Goal: Transaction & Acquisition: Purchase product/service

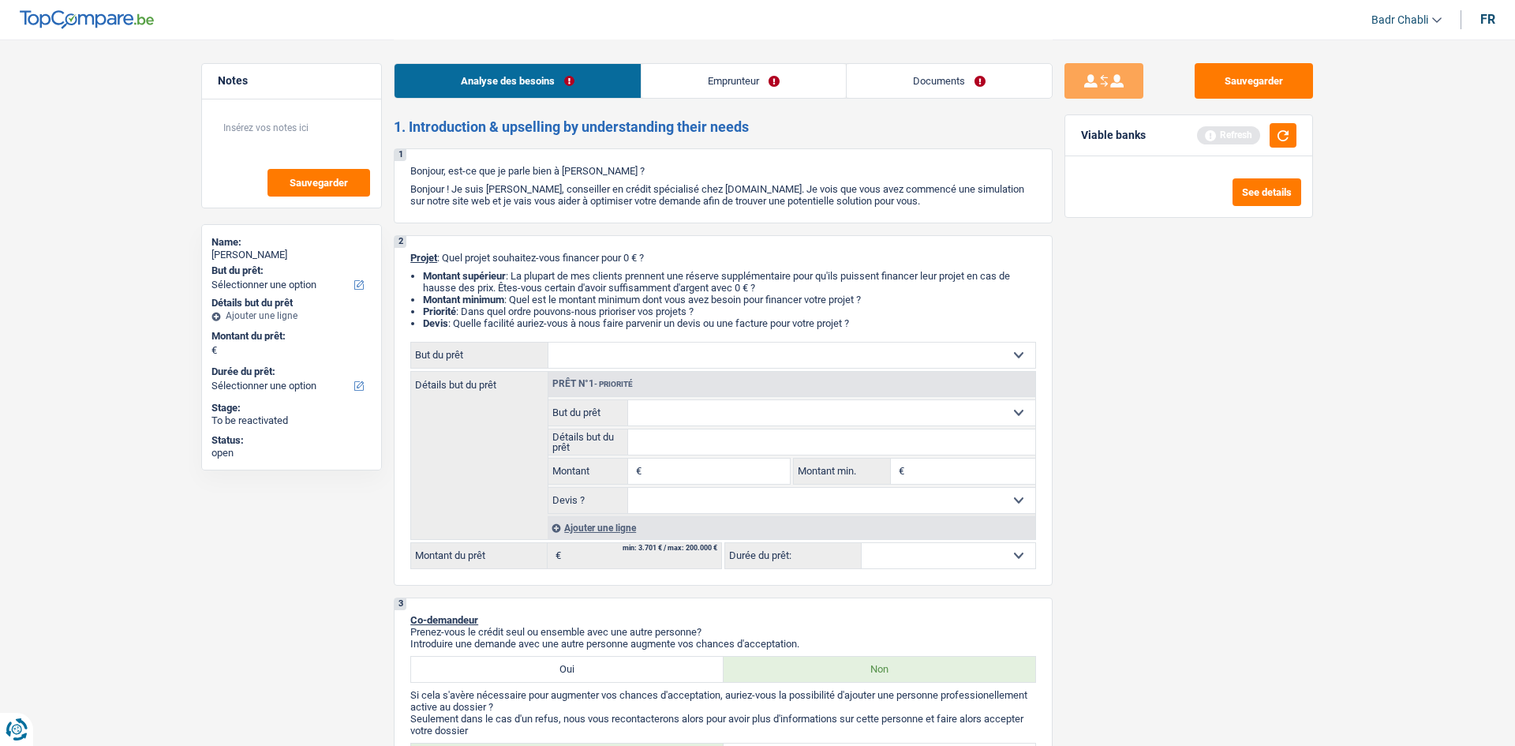
select select "independent"
select select "netSalary"
select select "familyAllowances"
select select "ownerWithMortgage"
select select "mortgage"
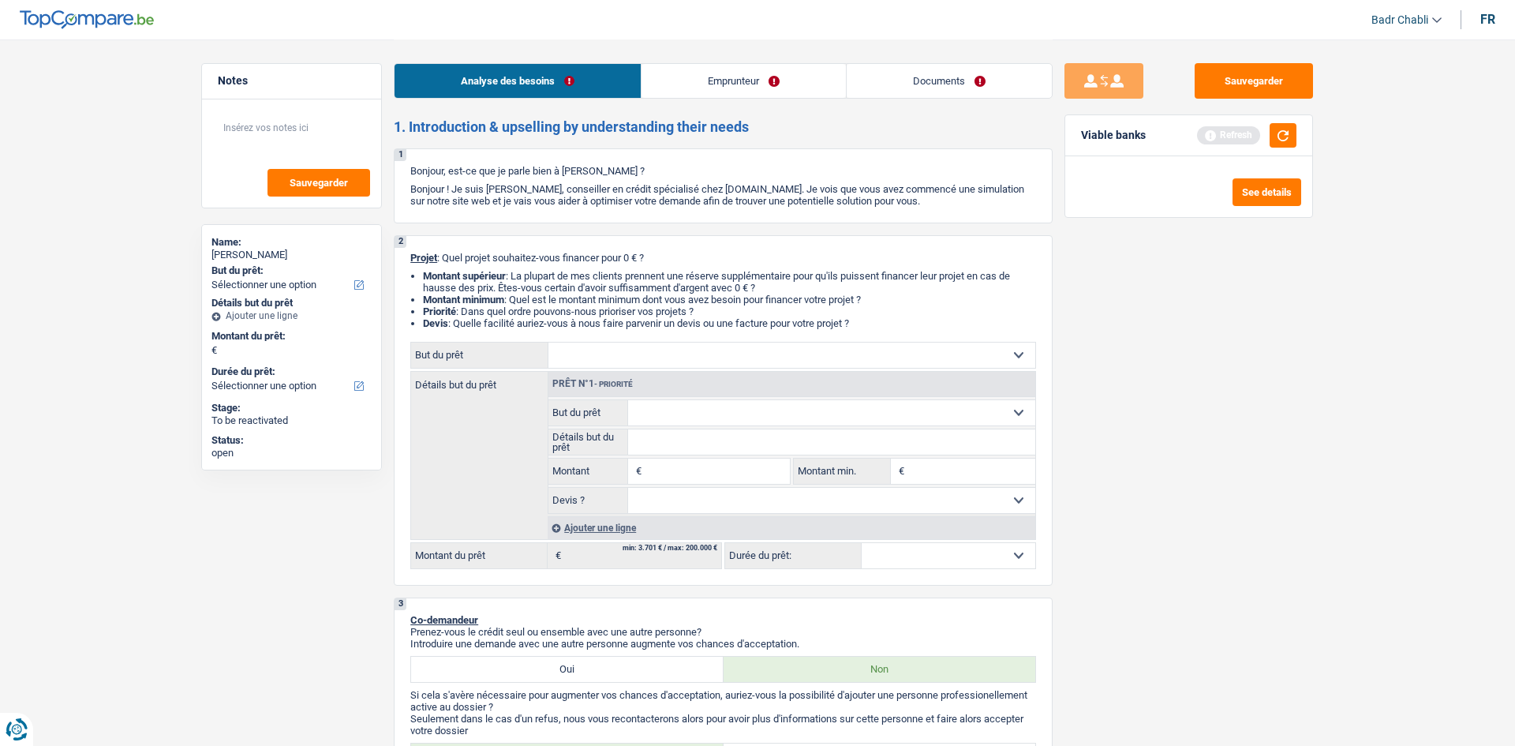
select select "240"
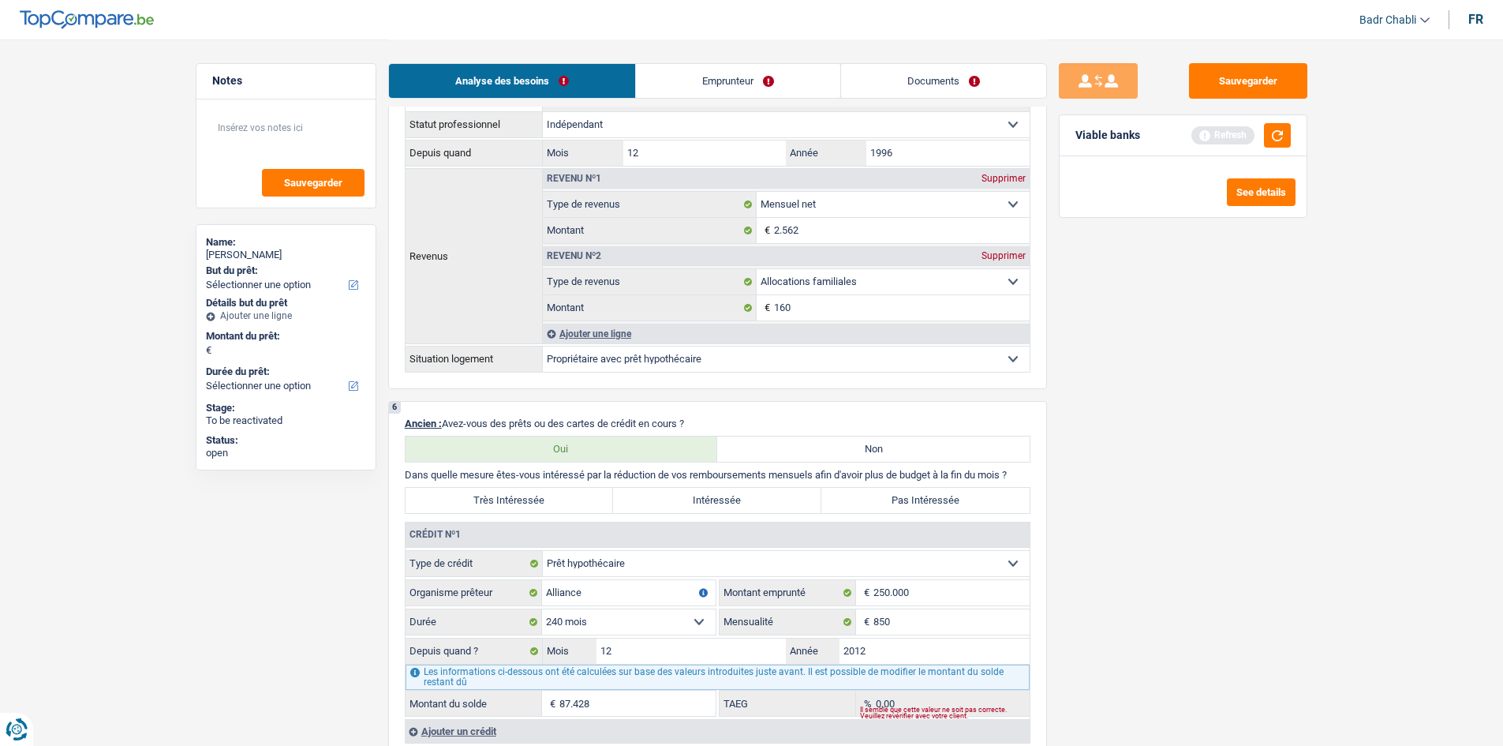
scroll to position [1026, 0]
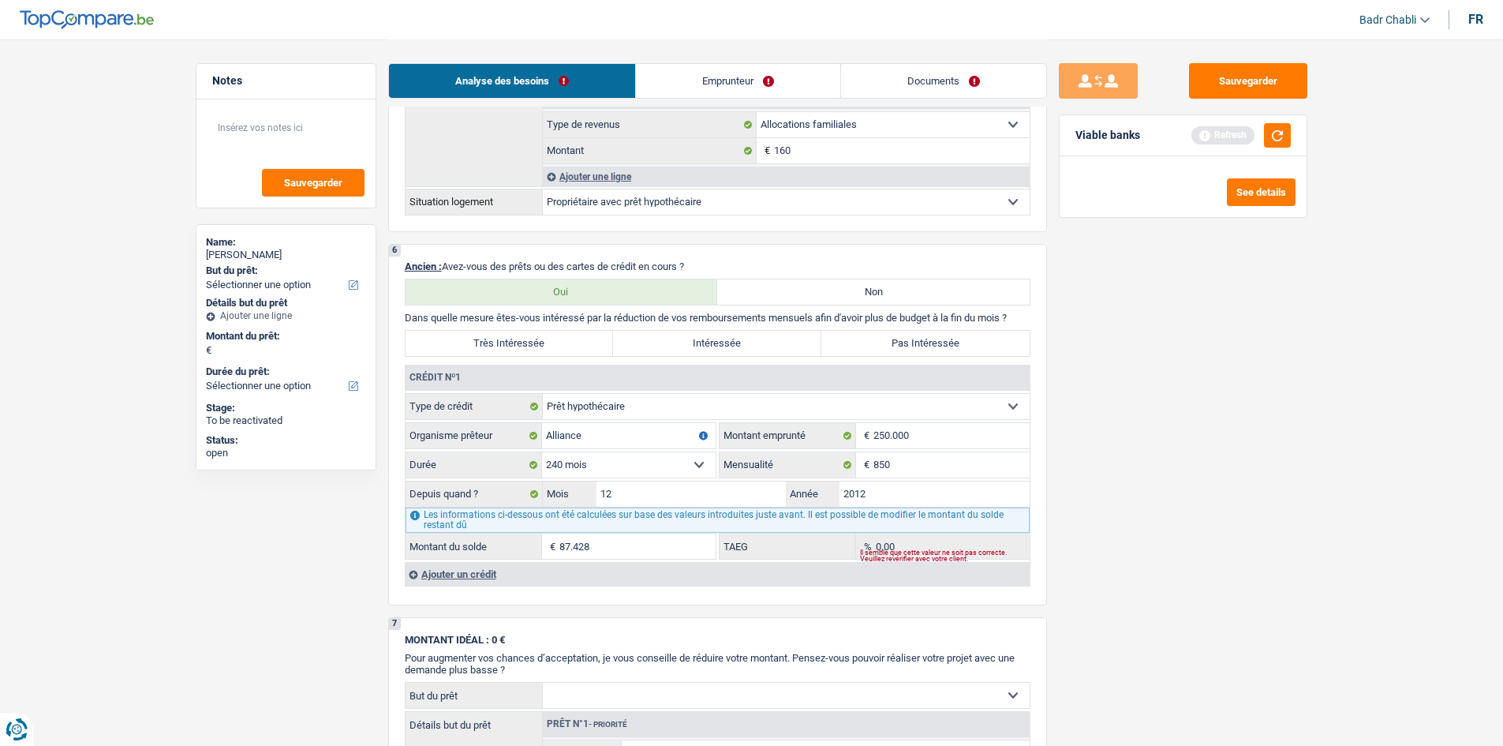
click at [768, 70] on link "Emprunteur" at bounding box center [738, 81] width 204 height 34
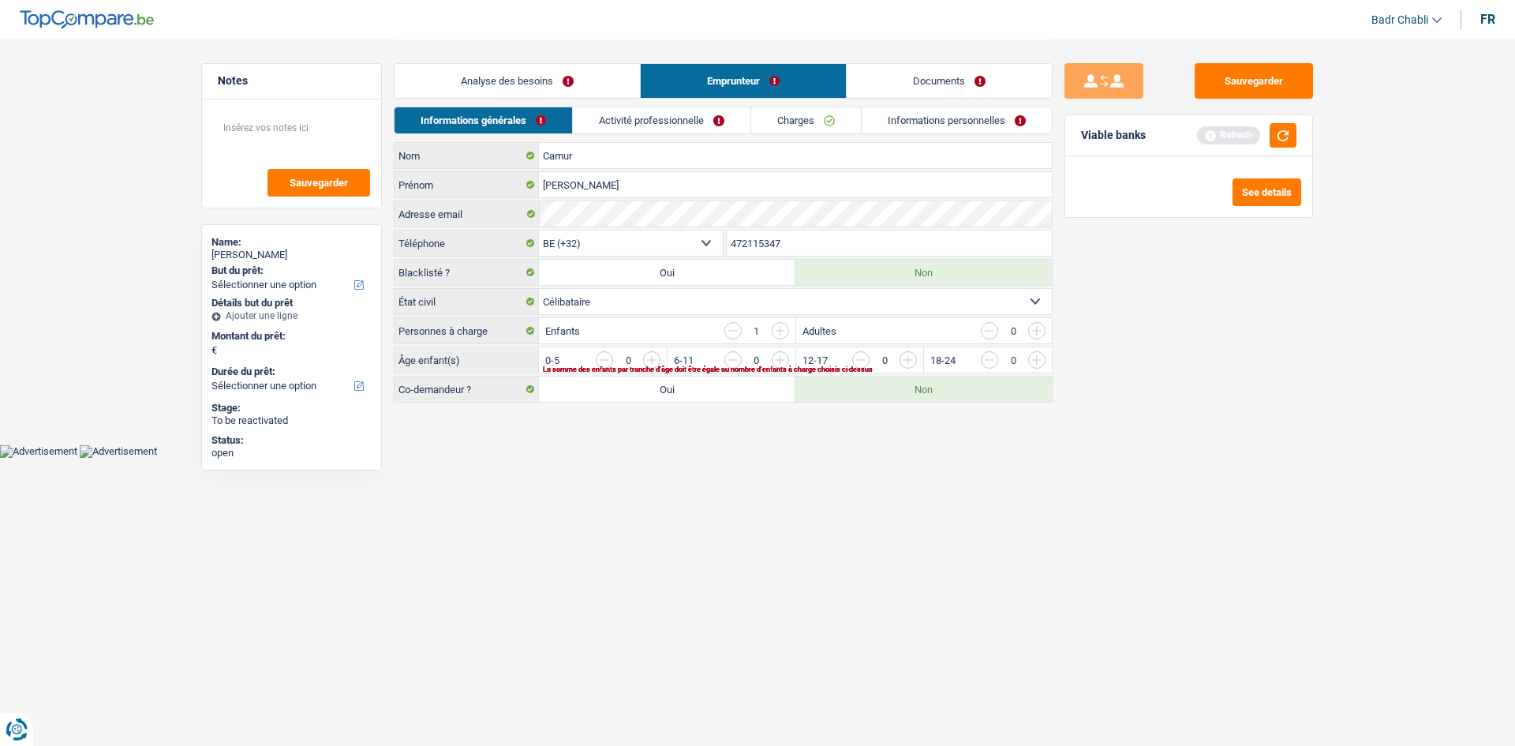
click at [716, 122] on link "Activité professionnelle" at bounding box center [662, 120] width 178 height 26
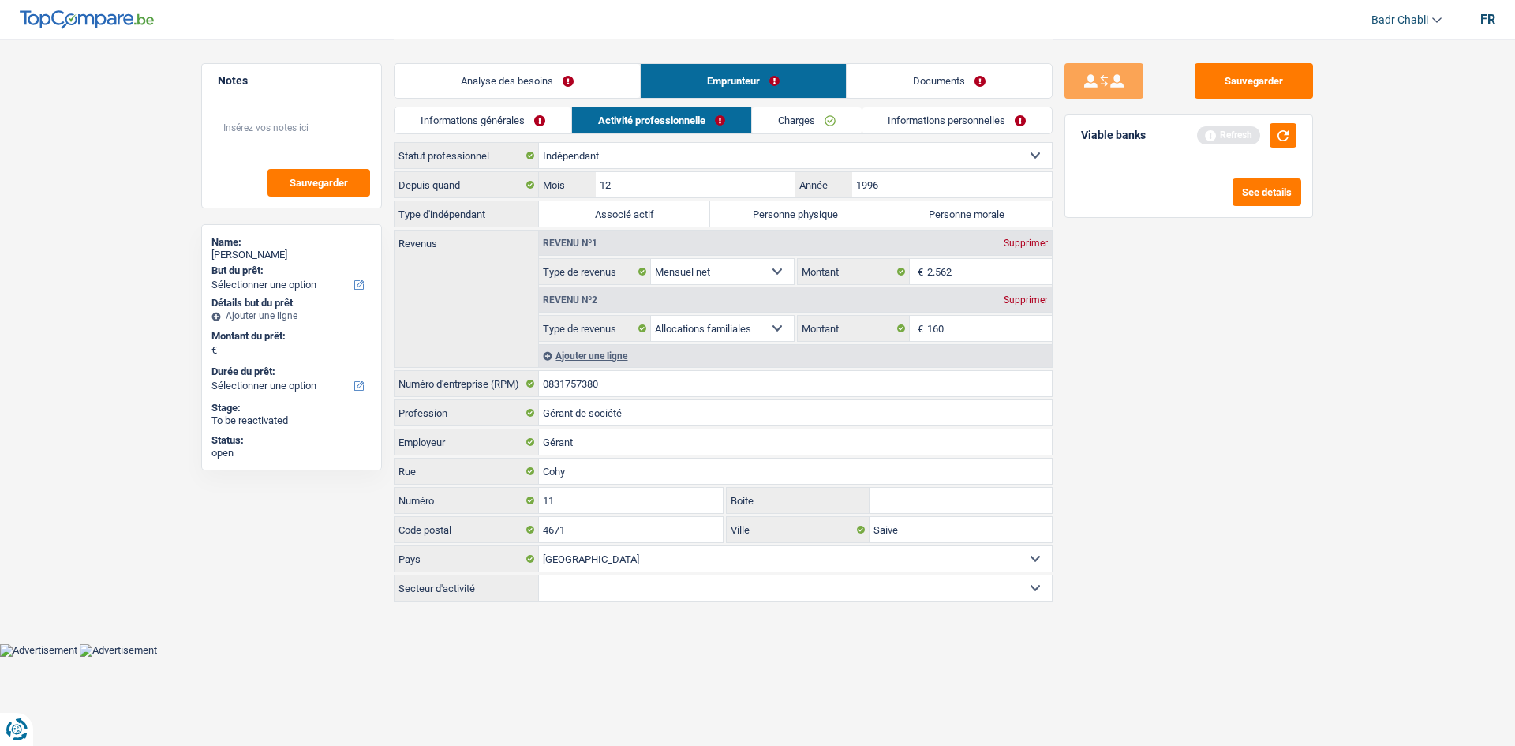
click at [535, 91] on link "Analyse des besoins" at bounding box center [516, 81] width 245 height 34
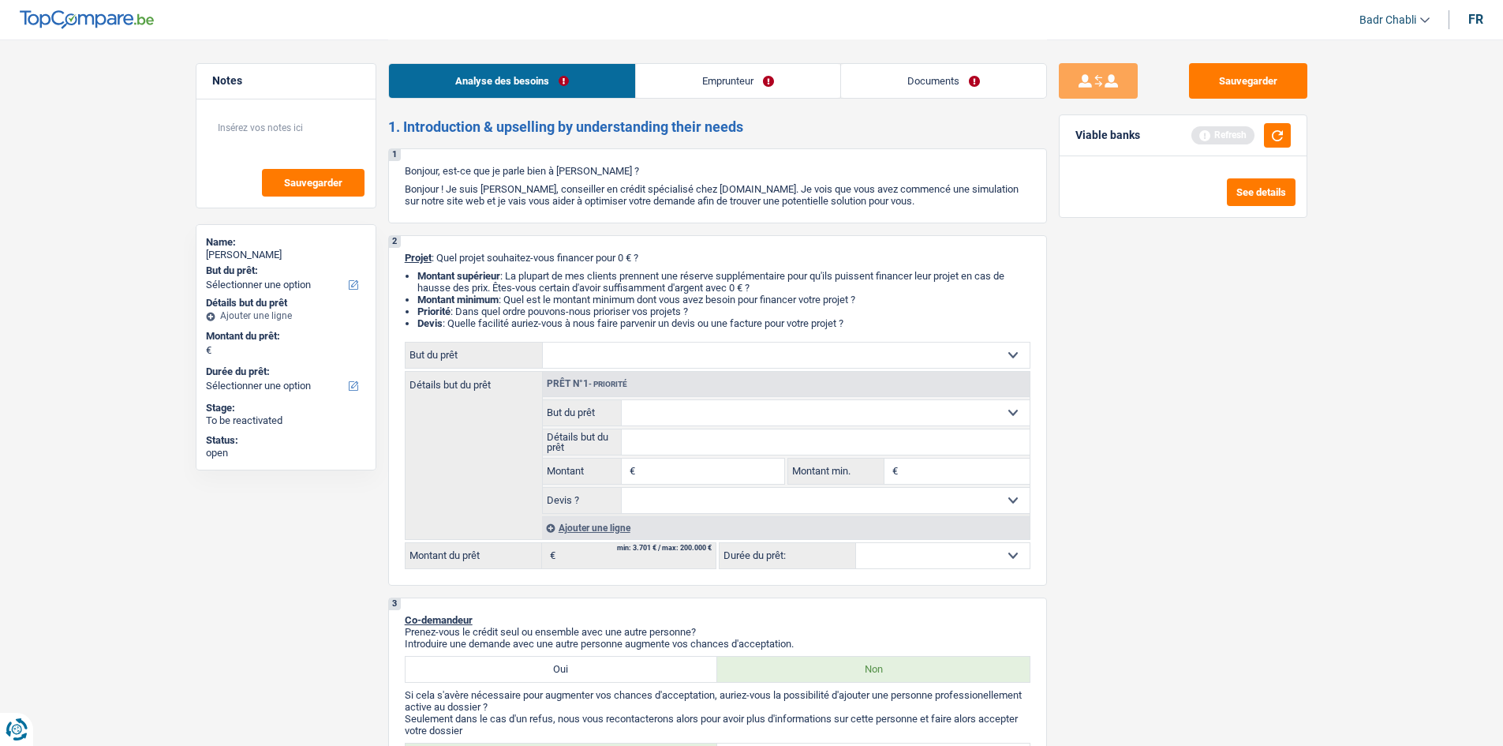
click at [641, 358] on select "Confort maison: meubles, textile, peinture, électroménager, outillage non-profe…" at bounding box center [786, 354] width 487 height 25
select select "household"
click at [543, 342] on select "Confort maison: meubles, textile, peinture, électroménager, outillage non-profe…" at bounding box center [786, 354] width 487 height 25
select select "household"
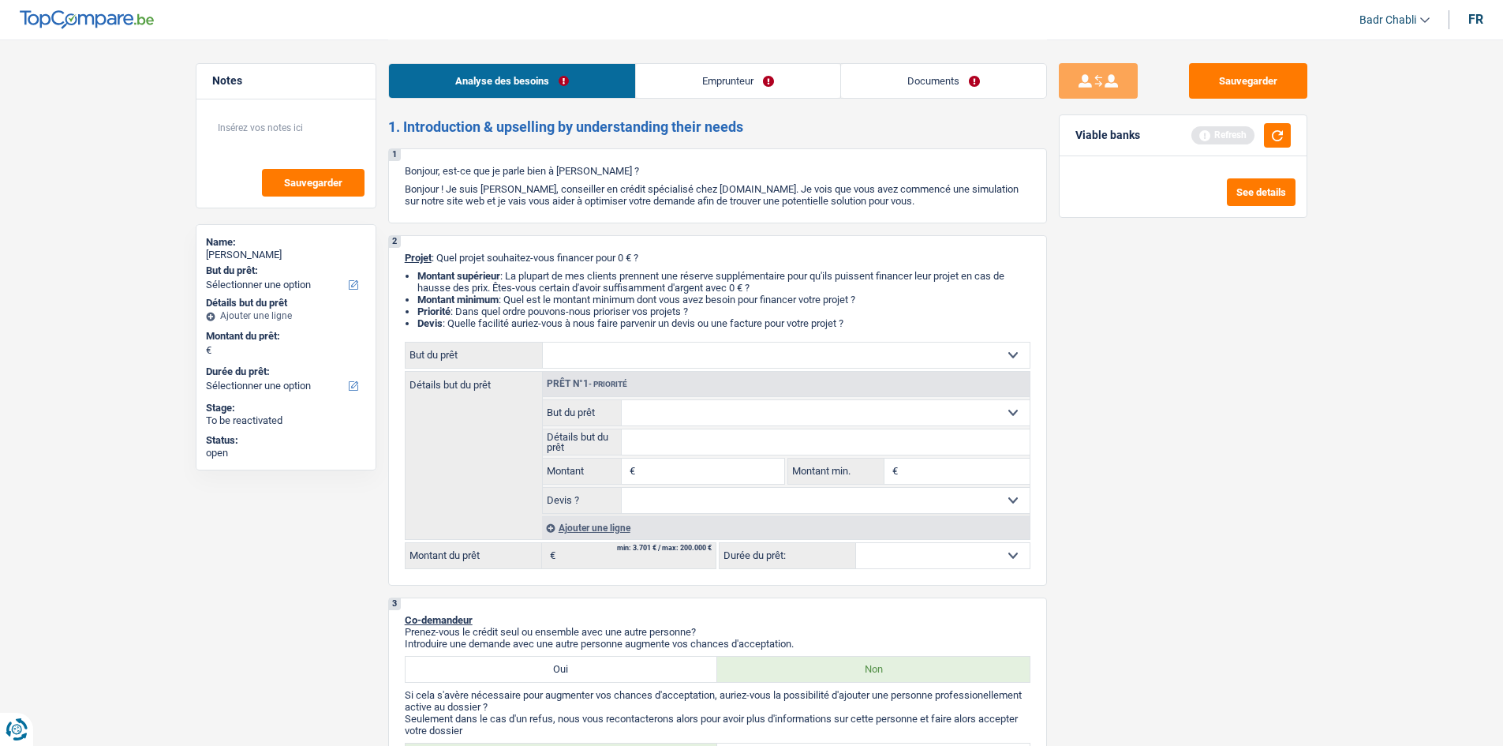
select select "household"
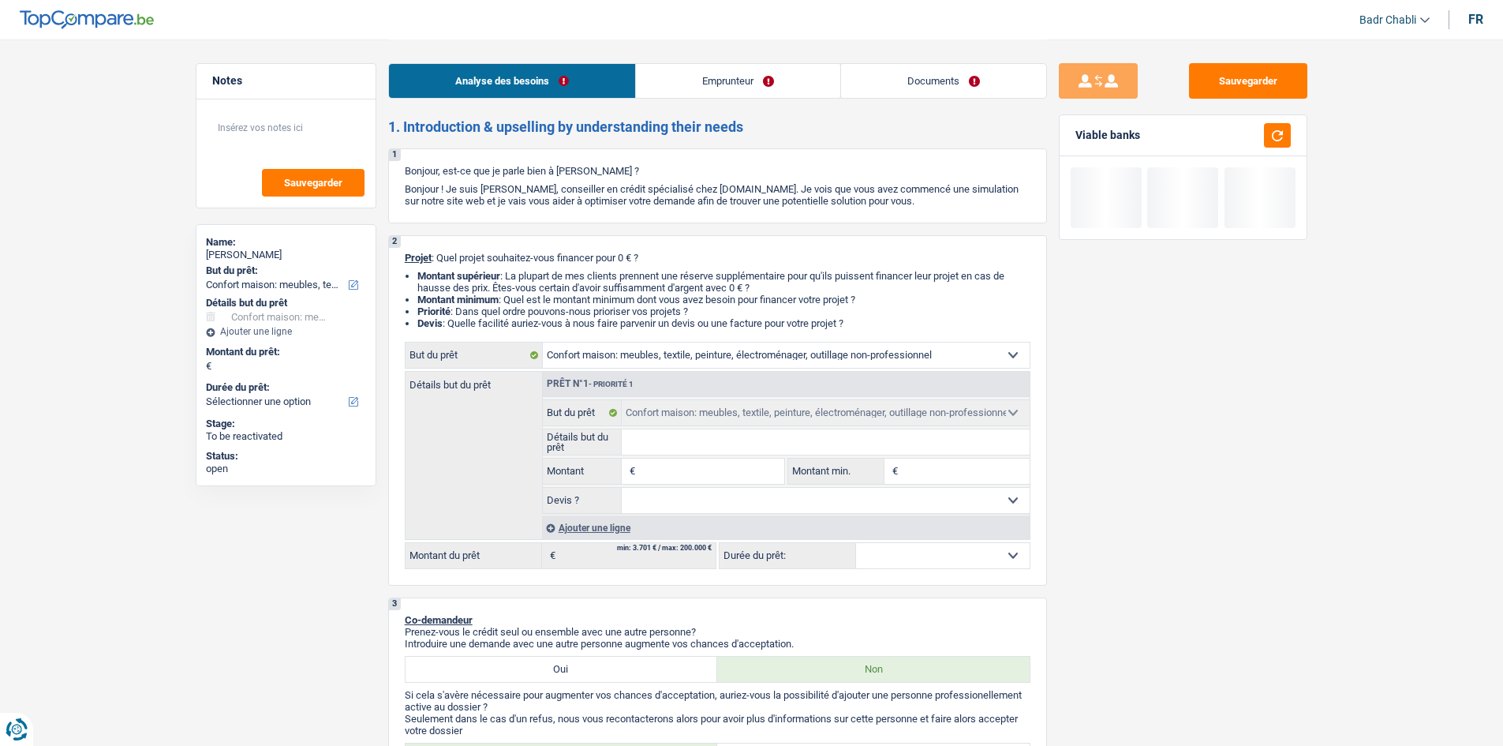
click at [699, 474] on input "Montant" at bounding box center [711, 470] width 144 height 25
type input "1"
type input "15"
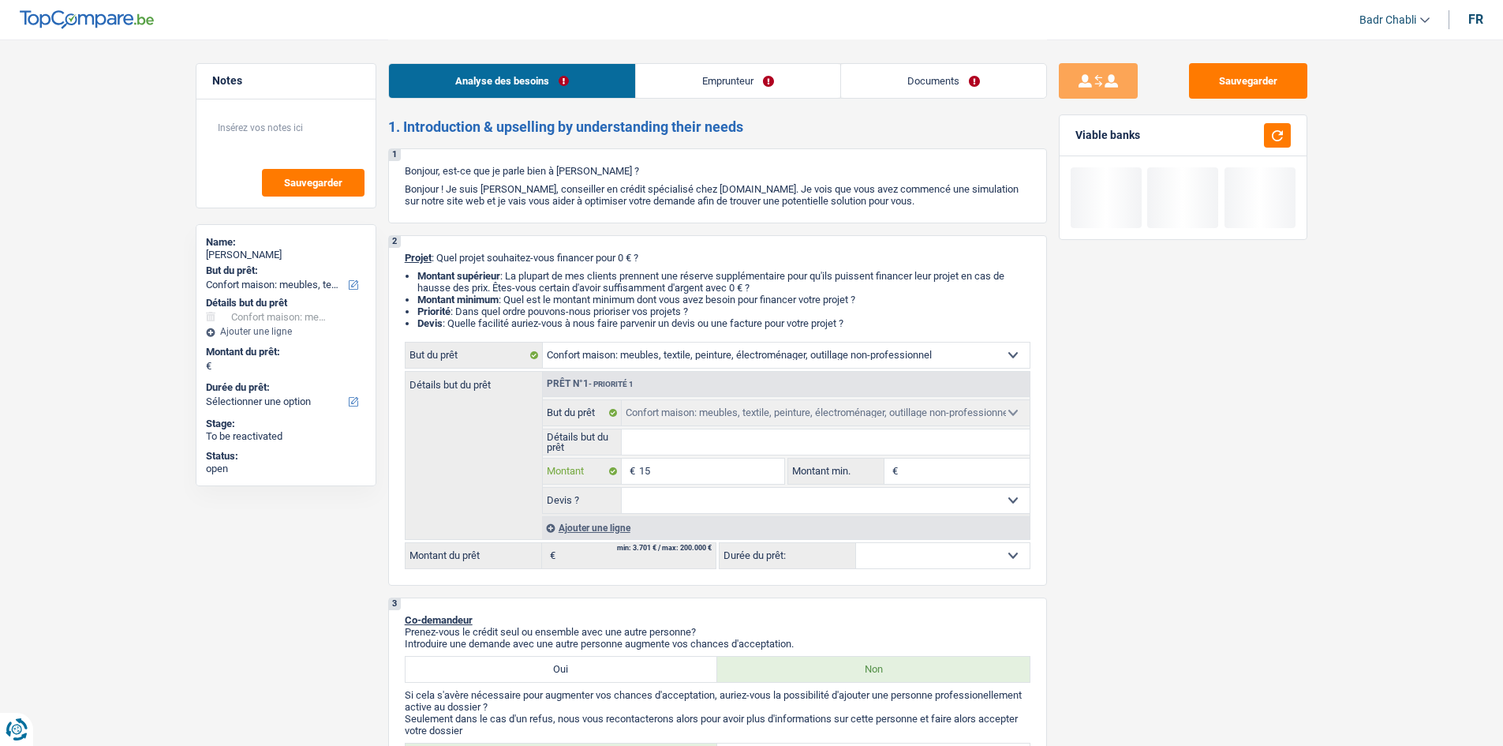
type input "150"
type input "1.500"
type input "15.000"
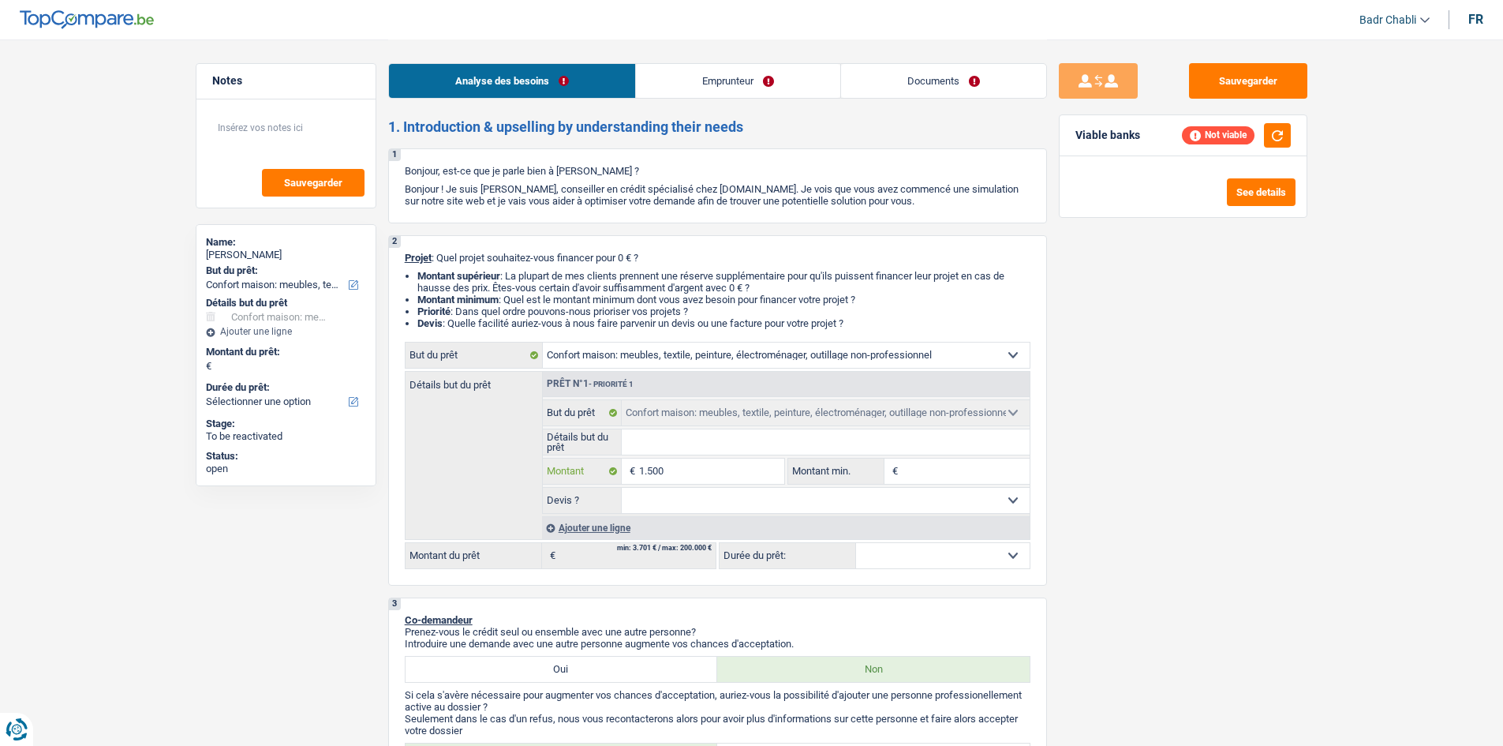
type input "15.000"
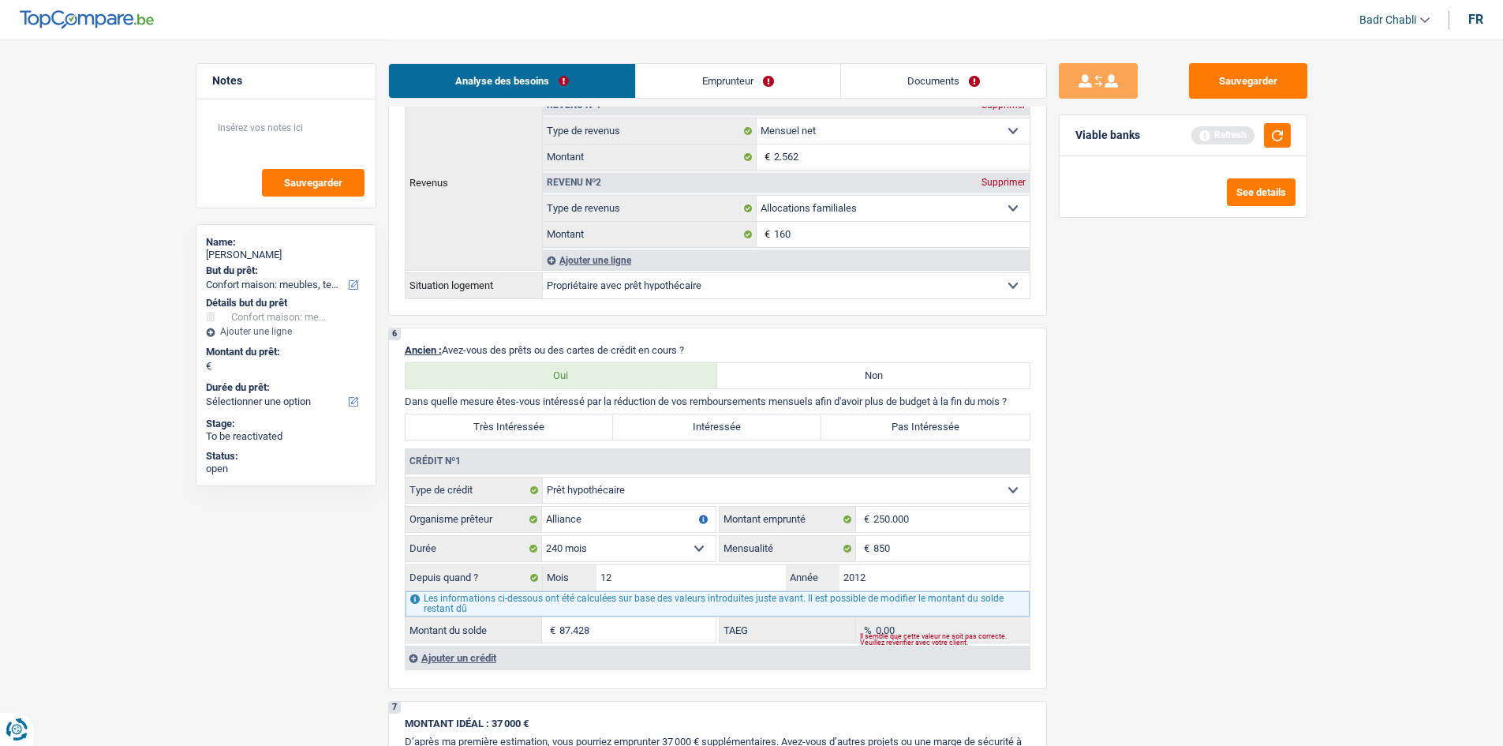
scroll to position [947, 0]
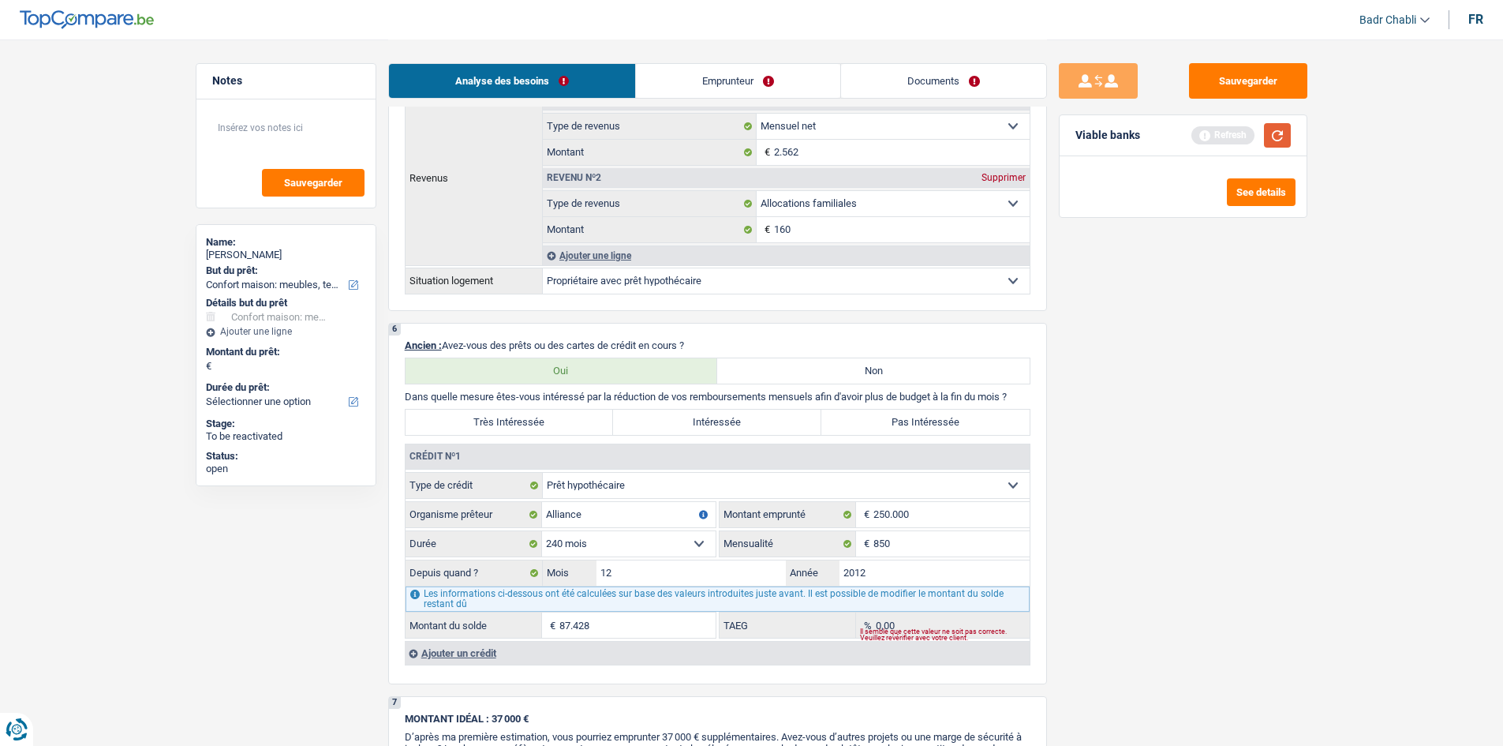
type input "15.000"
select select "60"
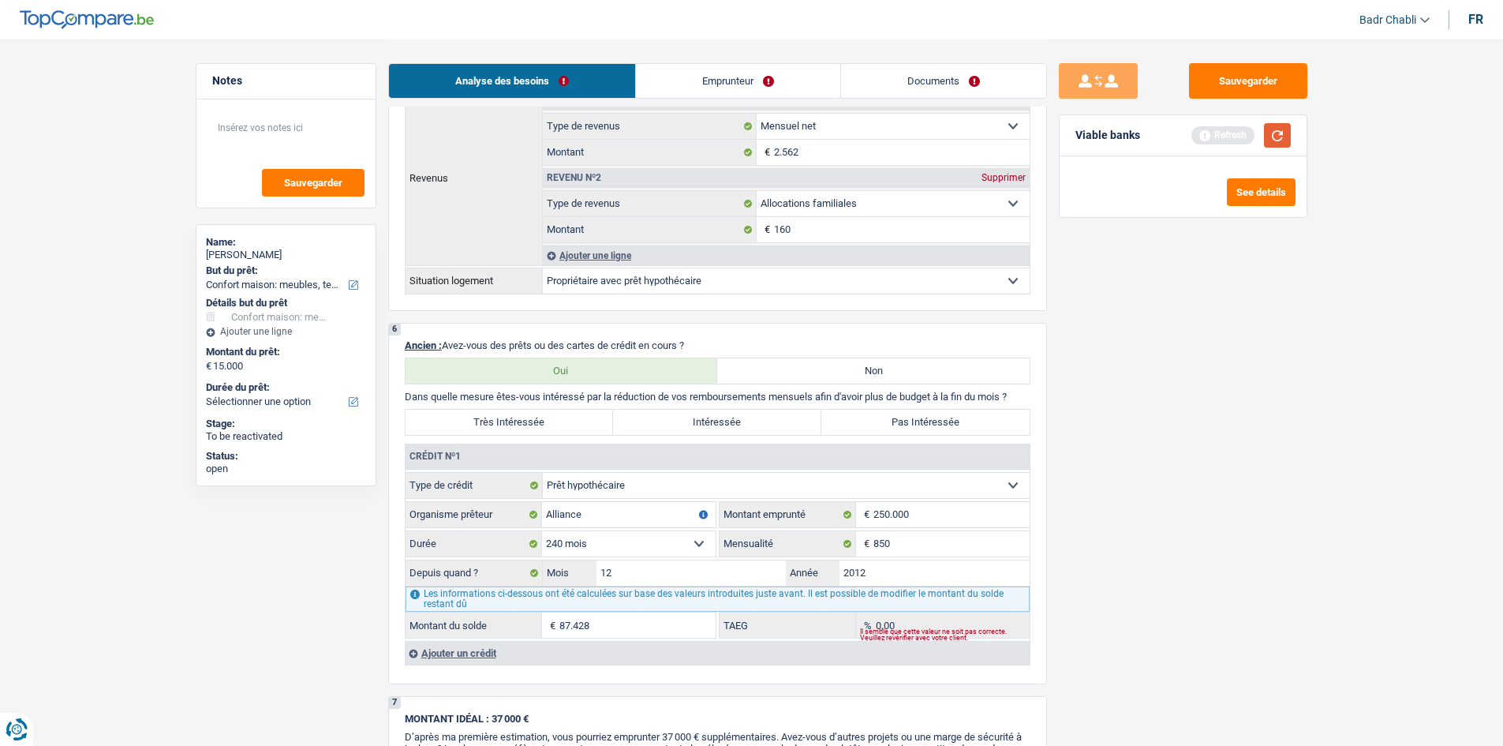
select select "60"
click at [1276, 130] on button "button" at bounding box center [1277, 135] width 27 height 24
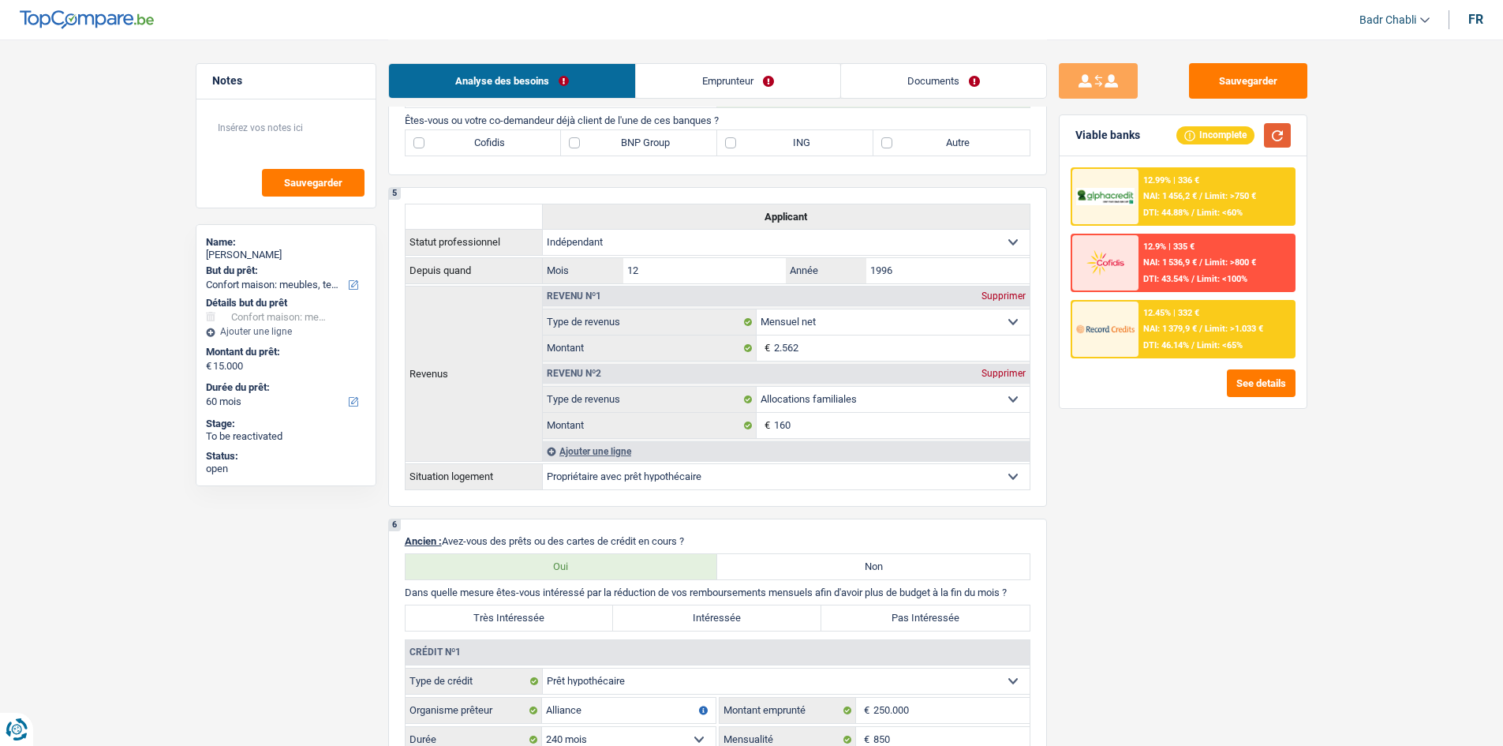
scroll to position [631, 0]
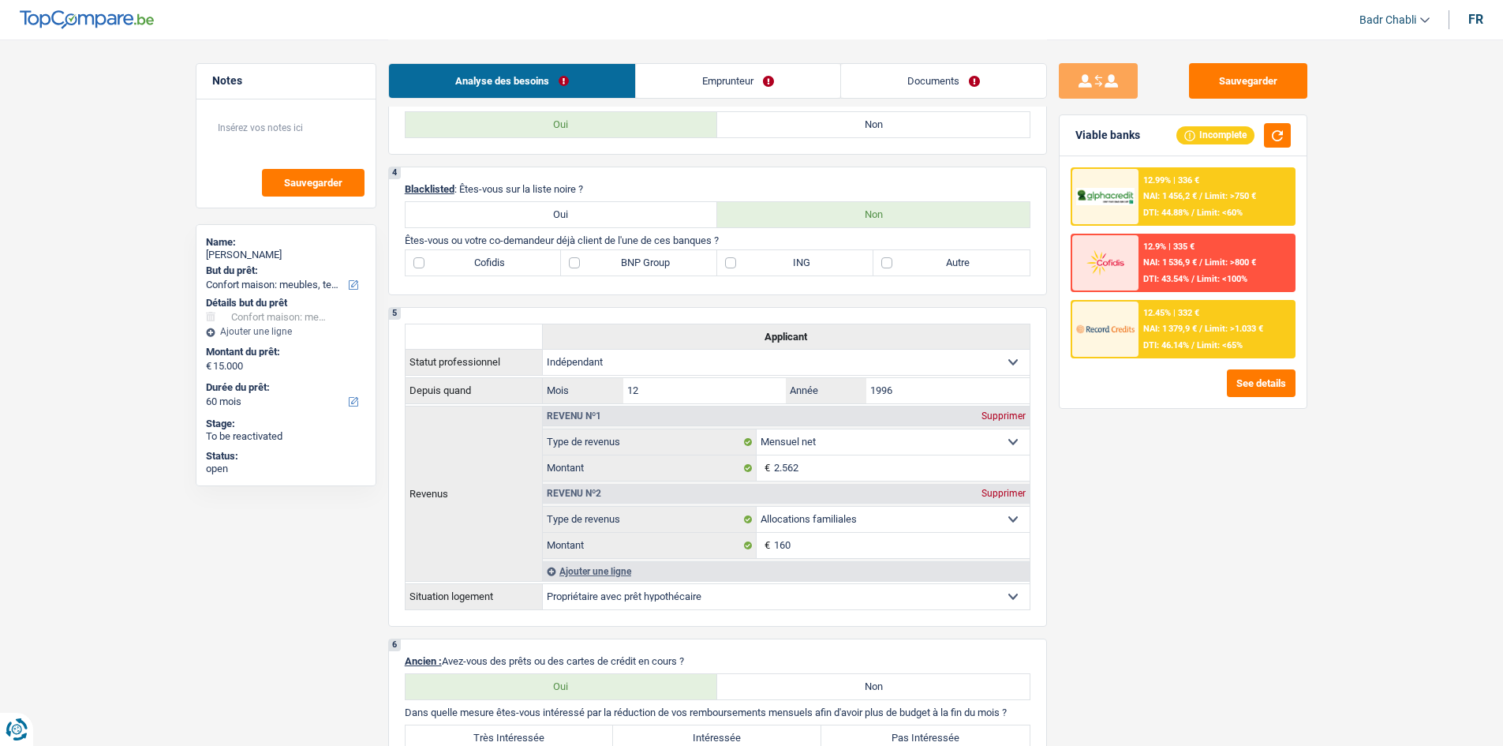
click at [585, 258] on label "BNP Group" at bounding box center [639, 262] width 156 height 25
click at [585, 258] on input "BNP Group" at bounding box center [639, 262] width 156 height 25
checkbox input "true"
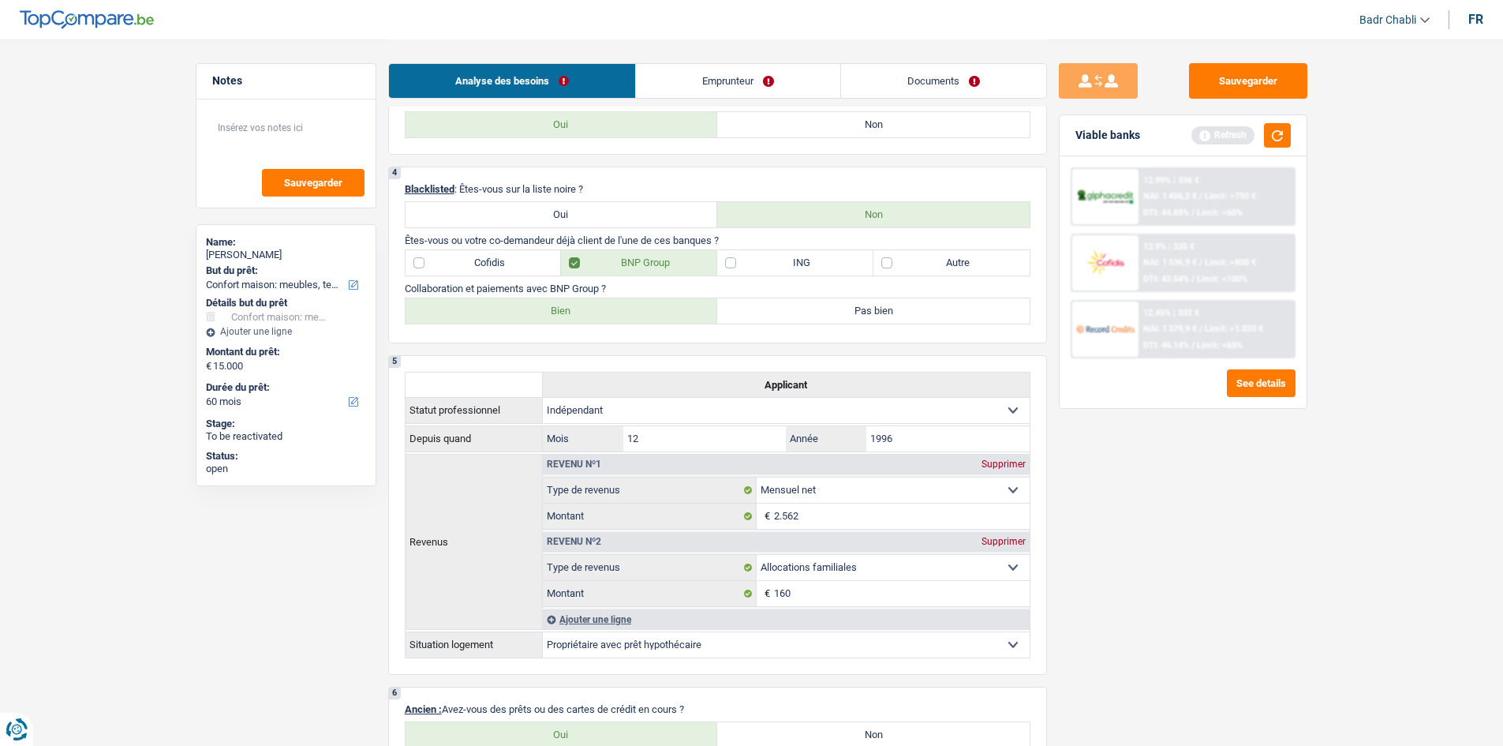
click at [594, 312] on label "Bien" at bounding box center [562, 310] width 312 height 25
click at [594, 312] on input "Bien" at bounding box center [562, 310] width 312 height 25
radio input "true"
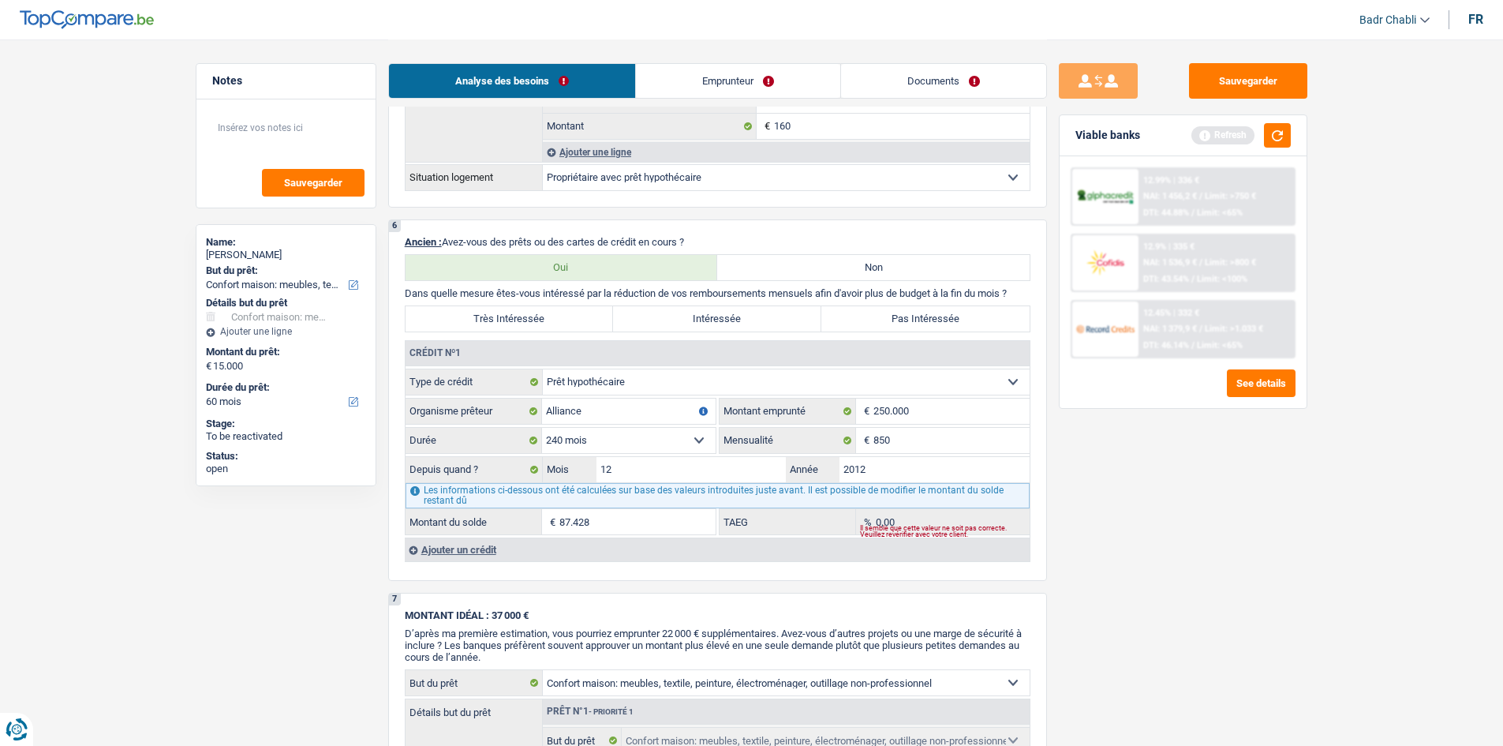
scroll to position [1420, 0]
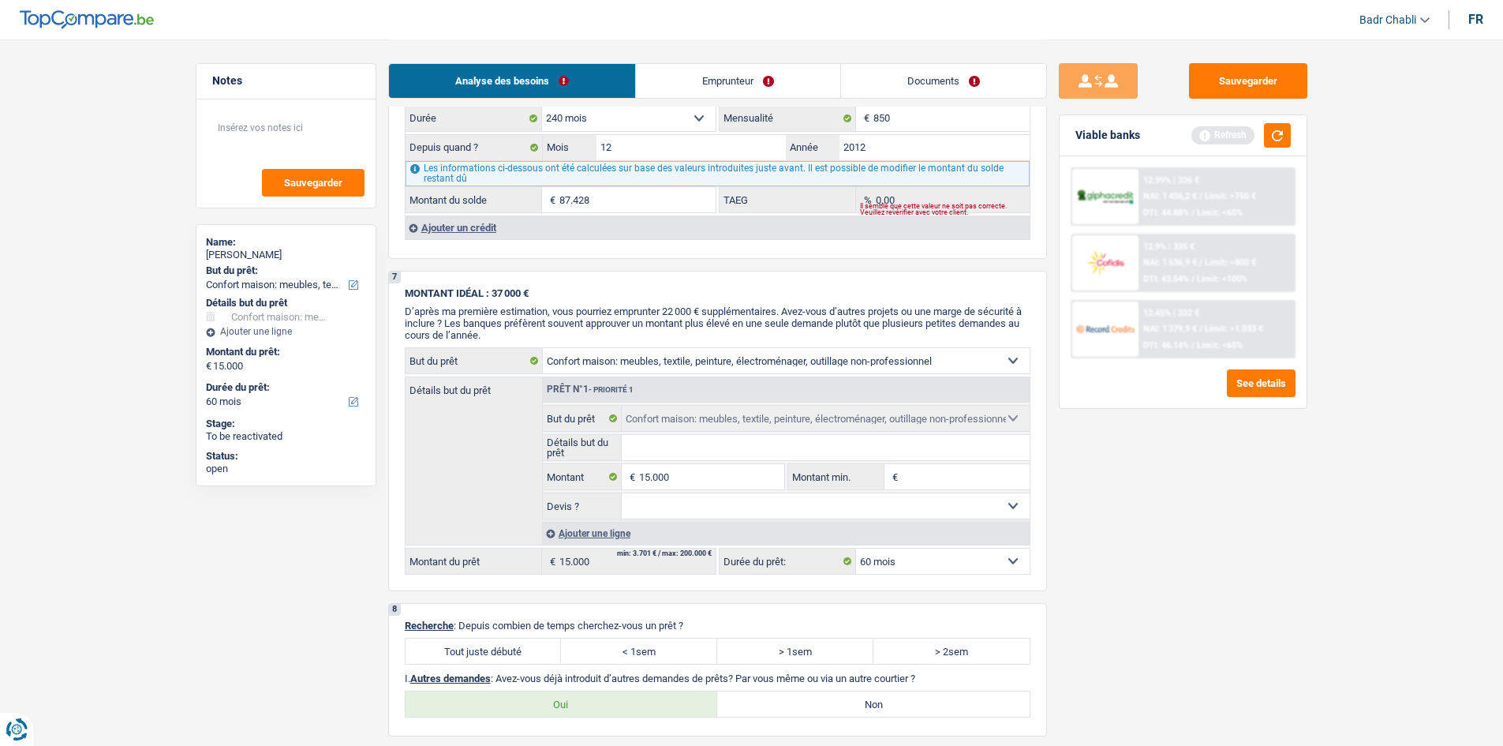
click at [478, 225] on div "Ajouter un crédit" at bounding box center [717, 227] width 625 height 24
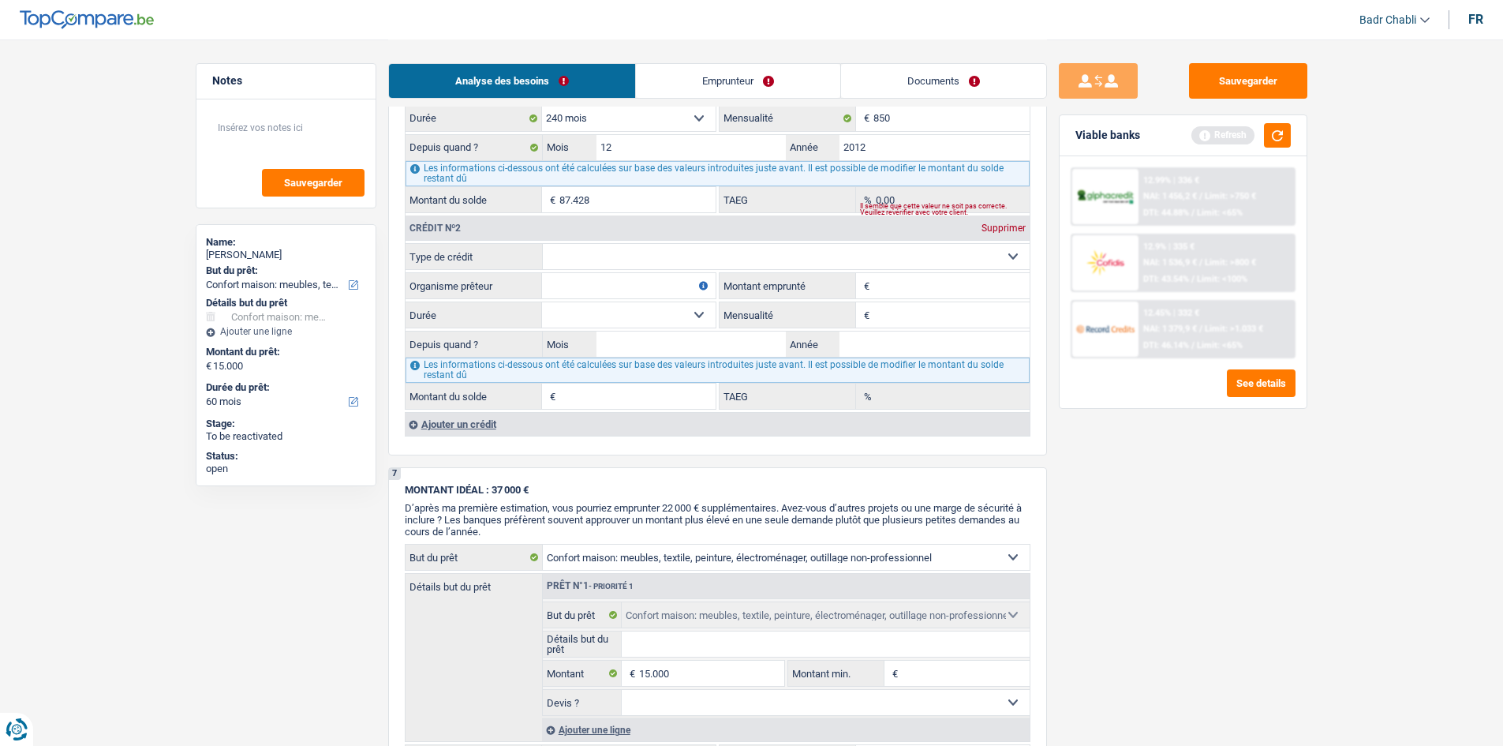
click at [605, 291] on input "Organisme prêteur" at bounding box center [629, 285] width 174 height 25
type input "Alphacredit"
click at [441, 425] on div "Ajouter un crédit" at bounding box center [717, 424] width 625 height 24
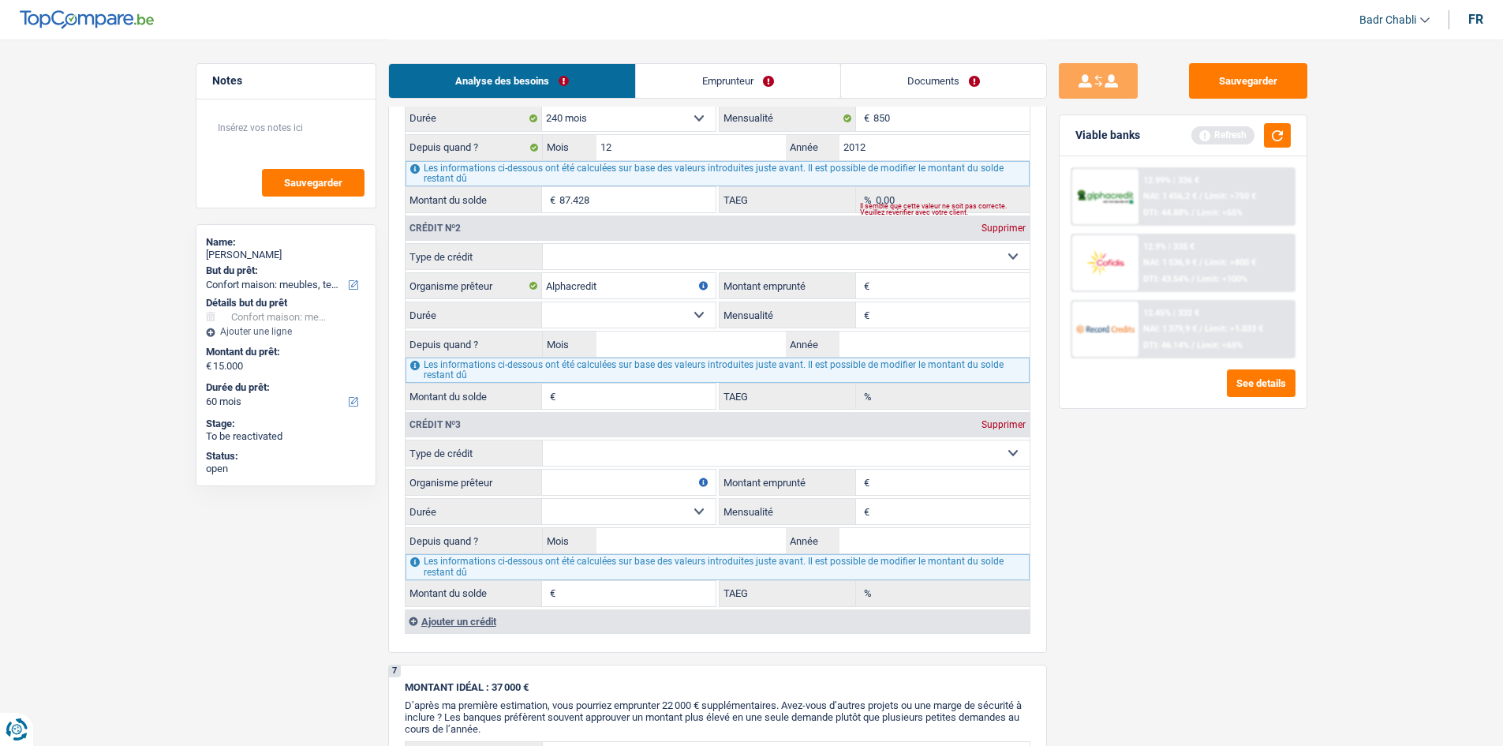
click at [657, 482] on input "Organisme prêteur" at bounding box center [629, 481] width 174 height 25
type input "Alphacredit"
click at [640, 257] on select "Carte ou ouverture de crédit Prêt hypothécaire Vente à tempérament Prêt à tempé…" at bounding box center [786, 256] width 487 height 25
select select "personalLoan"
type input "0"
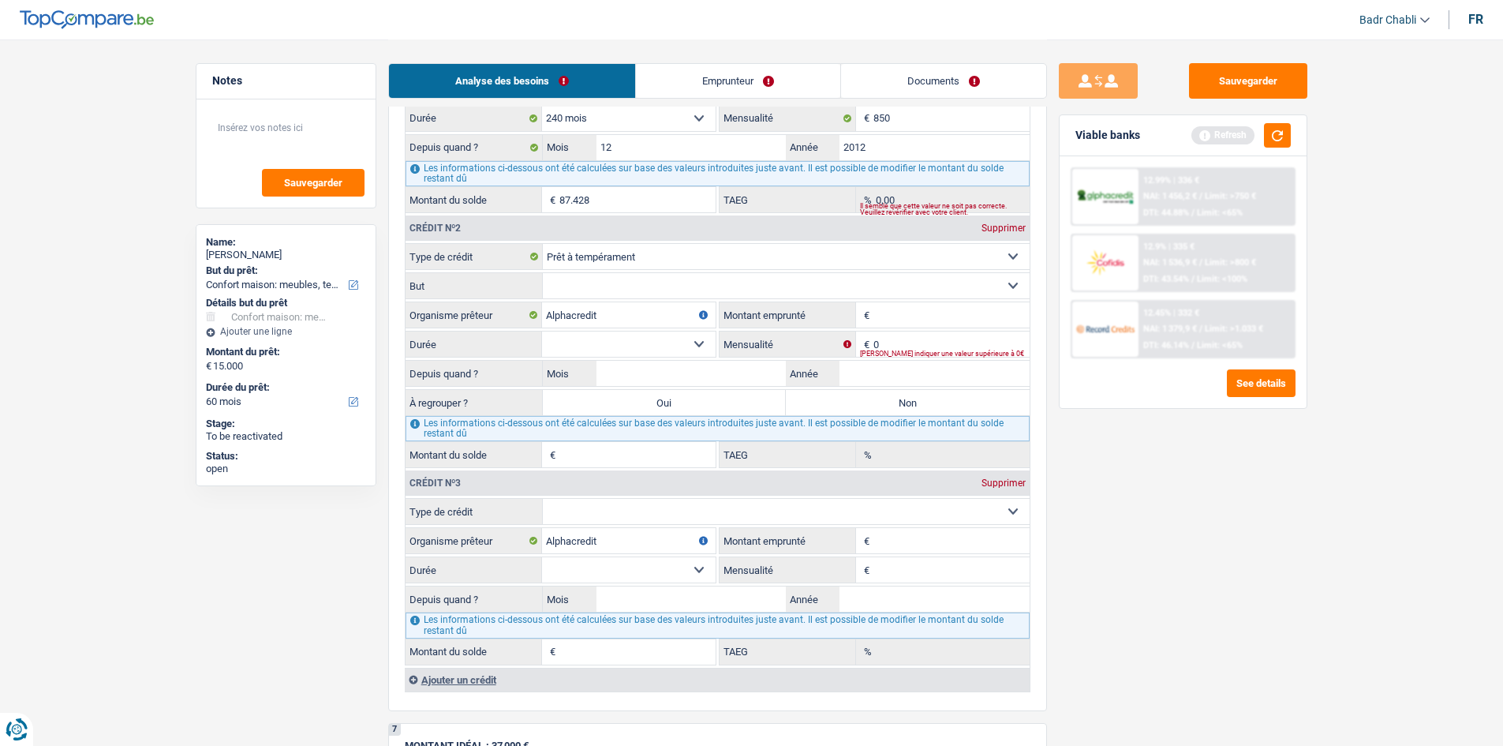
click at [643, 495] on div "Crédit nº3 Supprimer" at bounding box center [718, 482] width 624 height 25
click at [639, 516] on select "Carte ou ouverture de crédit Prêt hypothécaire Vente à tempérament Prêt à tempé…" at bounding box center [786, 511] width 487 height 25
select select "personalLoan"
type input "0"
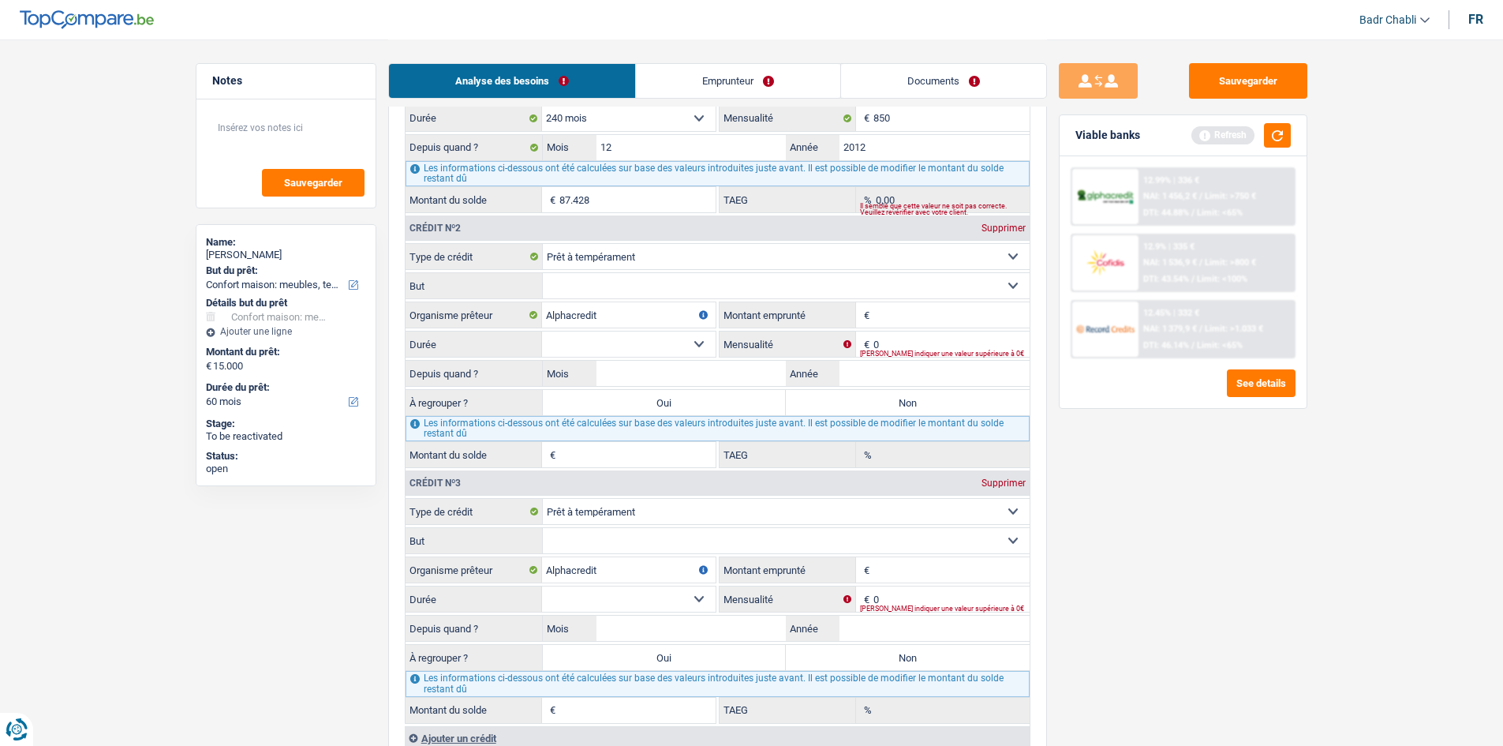
click at [661, 286] on select "Confort maison: meubles, textile, peinture, électroménager, outillage non-profe…" at bounding box center [786, 285] width 487 height 25
select select "familyEvent"
click at [543, 273] on select "Confort maison: meubles, textile, peinture, électroménager, outillage non-profe…" at bounding box center [786, 285] width 487 height 25
click at [657, 519] on select "Carte ou ouverture de crédit Prêt hypothécaire Vente à tempérament Prêt à tempé…" at bounding box center [786, 511] width 487 height 25
click at [664, 517] on select "Carte ou ouverture de crédit Prêt hypothécaire Vente à tempérament Prêt à tempé…" at bounding box center [786, 511] width 487 height 25
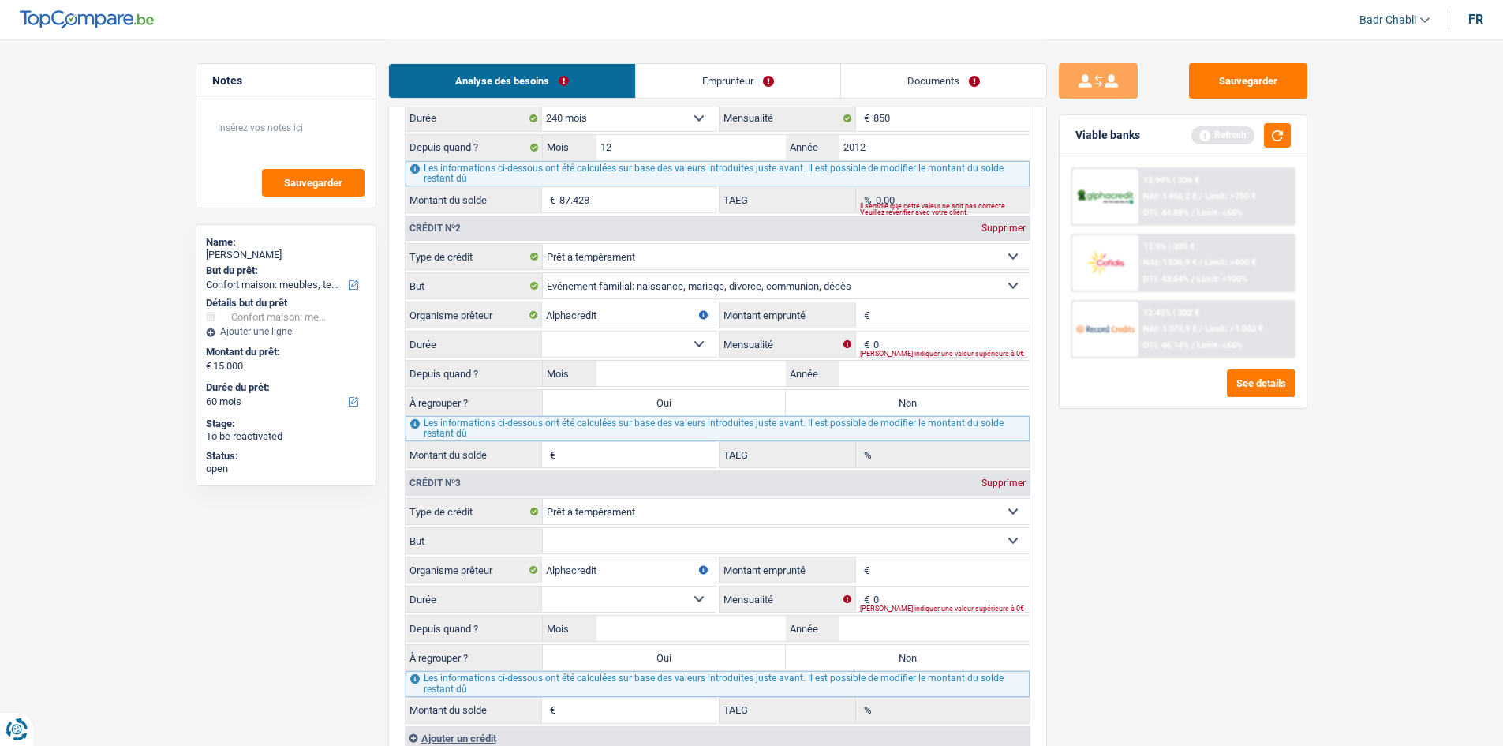
click at [694, 554] on fieldset "Confort maison: meubles, textile, peinture, électroménager, outillage non-profe…" at bounding box center [718, 540] width 624 height 27
click at [690, 551] on select "Confort maison: meubles, textile, peinture, électroménager, outillage non-profe…" at bounding box center [786, 540] width 487 height 25
select select "hobbies"
click at [543, 528] on select "Confort maison: meubles, textile, peinture, électroménager, outillage non-profe…" at bounding box center [786, 540] width 487 height 25
click at [634, 261] on select "Carte ou ouverture de crédit Prêt hypothécaire Vente à tempérament Prêt à tempé…" at bounding box center [786, 256] width 487 height 25
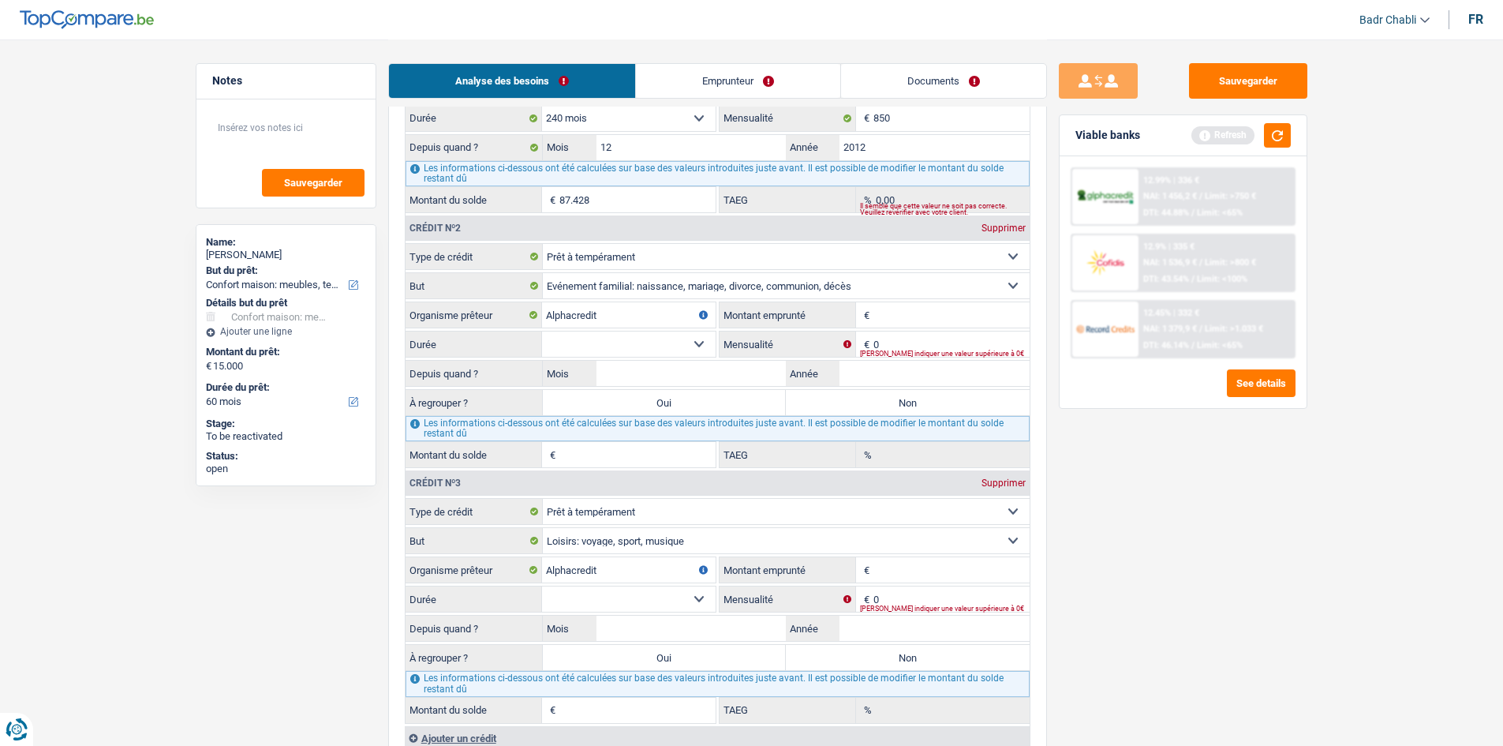
select select "carLoan"
click at [543, 244] on select "Carte ou ouverture de crédit Prêt hypothécaire Vente à tempérament Prêt à tempé…" at bounding box center [786, 256] width 487 height 25
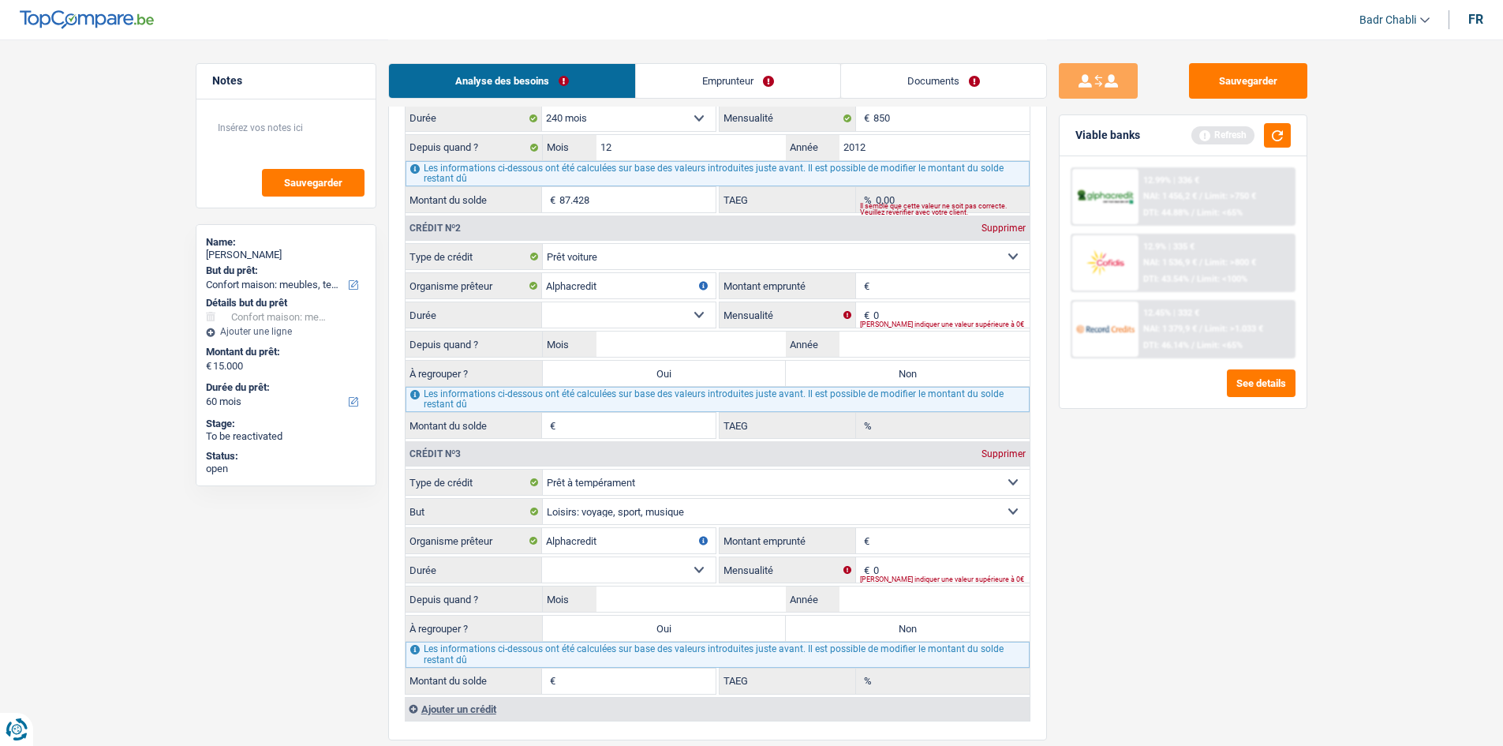
click at [898, 285] on input "Montant emprunté" at bounding box center [951, 285] width 156 height 25
type input "24.000"
click at [708, 308] on select "12 mois 18 mois 24 mois 30 mois 36 mois 42 mois 48 mois 60 mois 72 mois 84 mois…" at bounding box center [629, 314] width 174 height 25
select select "60"
click at [542, 302] on select "12 mois 18 mois 24 mois 30 mois 36 mois 42 mois 48 mois 60 mois 72 mois 84 mois…" at bounding box center [629, 314] width 174 height 25
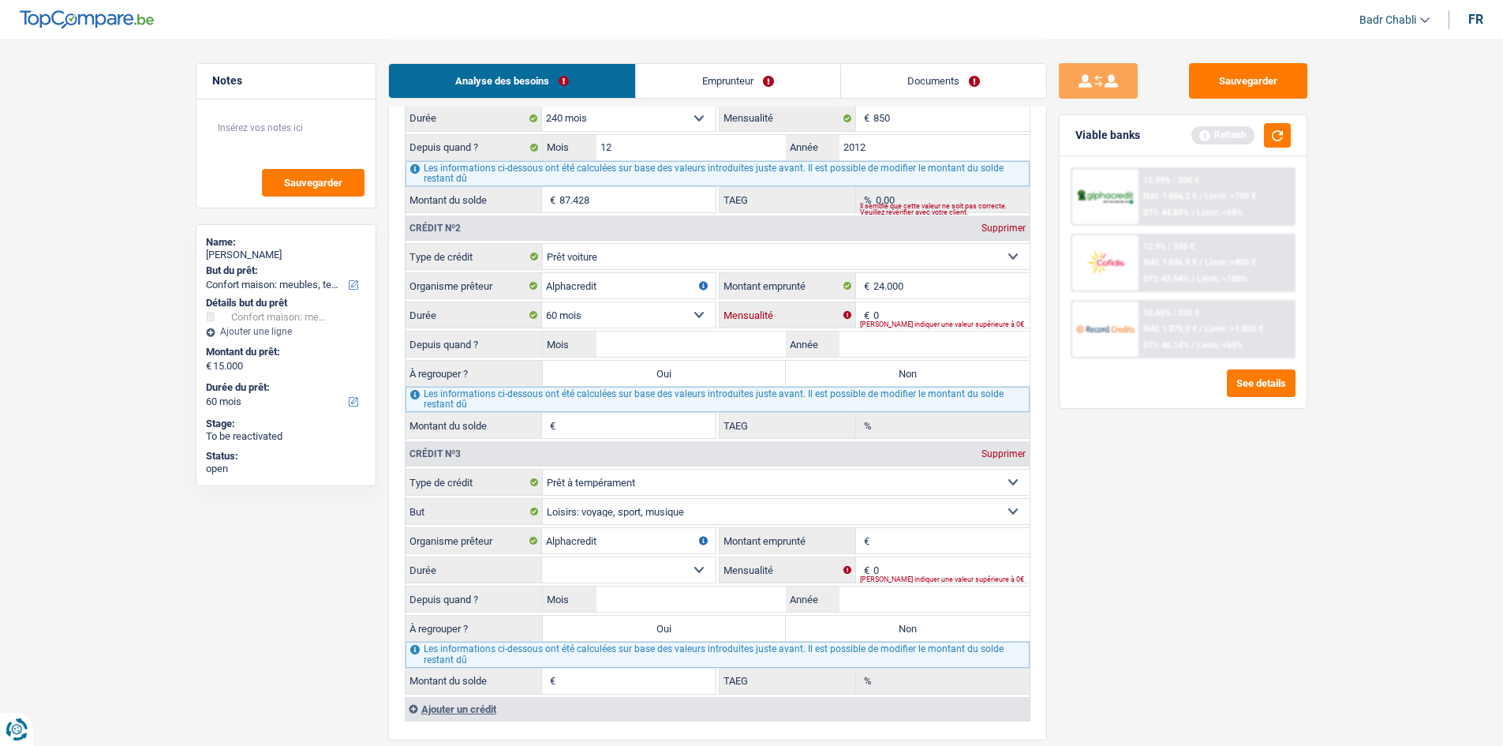
click at [898, 313] on input "0" at bounding box center [951, 314] width 156 height 25
type input "436"
click at [745, 346] on input "Mois" at bounding box center [691, 343] width 190 height 25
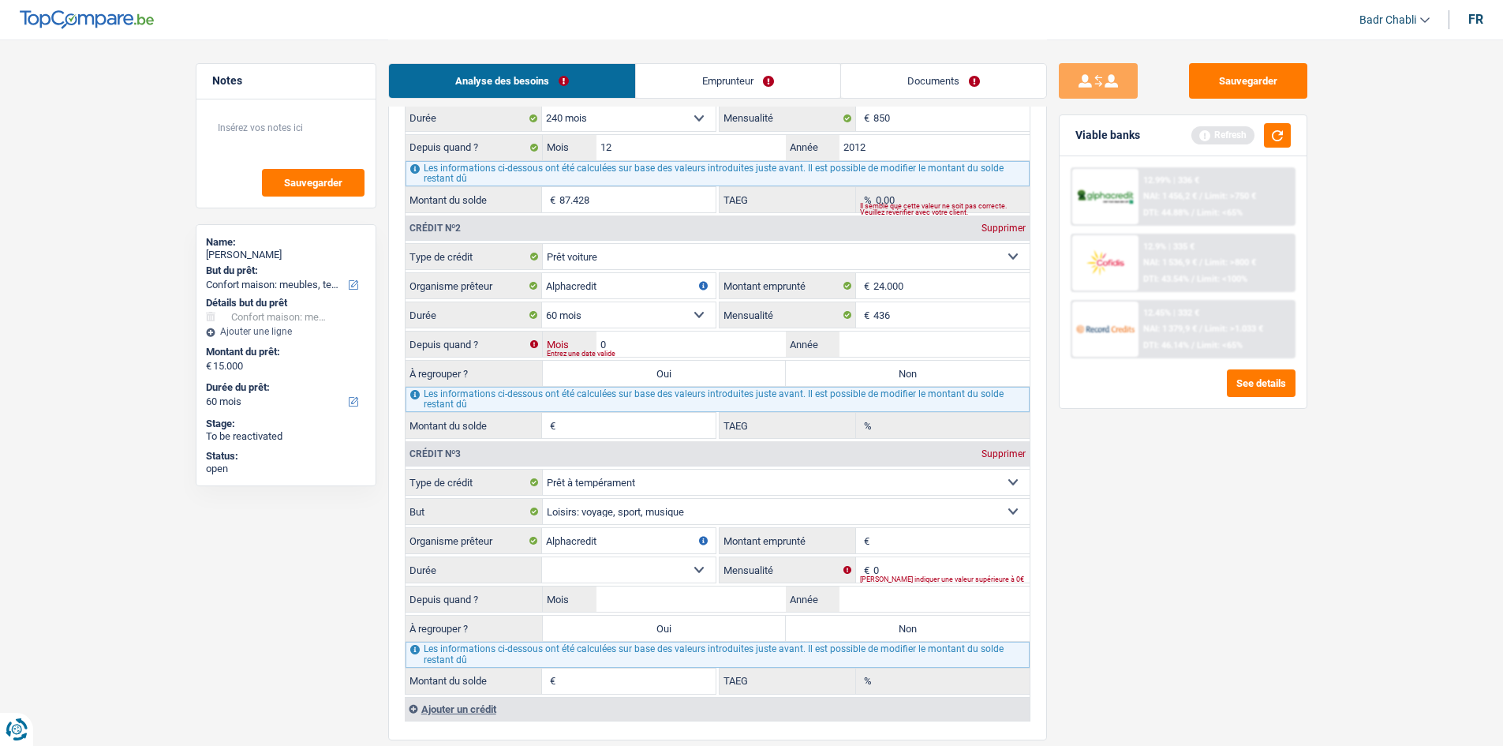
type input "08"
type input "2026"
type input "27.970"
type input "3,50"
click at [1115, 478] on div "Sauvegarder Viable banks Refresh 12.99% | 336 € NAI: 1 456,2 € / Limit: >750 € …" at bounding box center [1183, 391] width 272 height 657
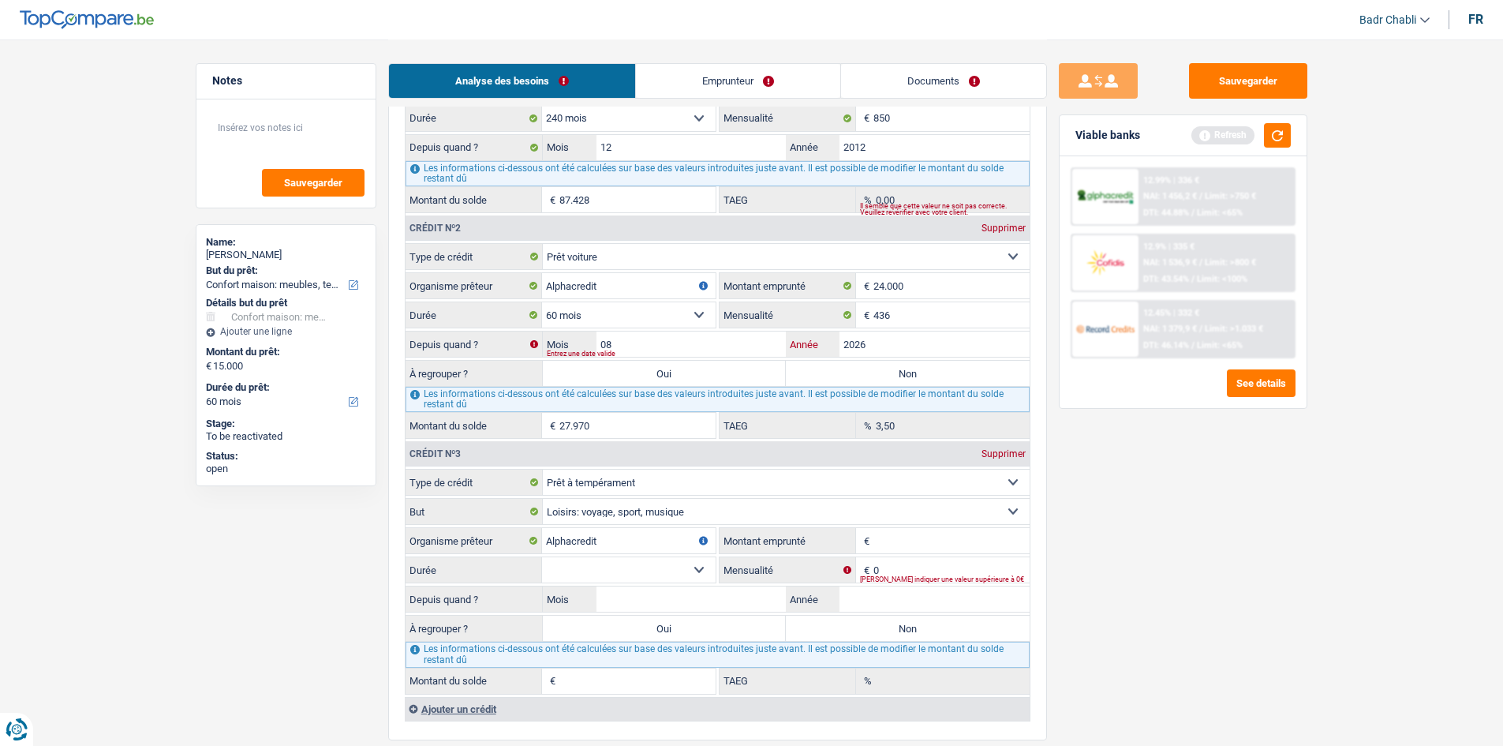
click at [877, 337] on input "2026" at bounding box center [934, 343] width 190 height 25
type input "2021"
type input "4.715"
click at [1312, 599] on div "Sauvegarder Viable banks Refresh 12.99% | 336 € NAI: 1 456,2 € / Limit: >750 € …" at bounding box center [1183, 391] width 272 height 657
click at [681, 376] on label "Oui" at bounding box center [665, 373] width 244 height 25
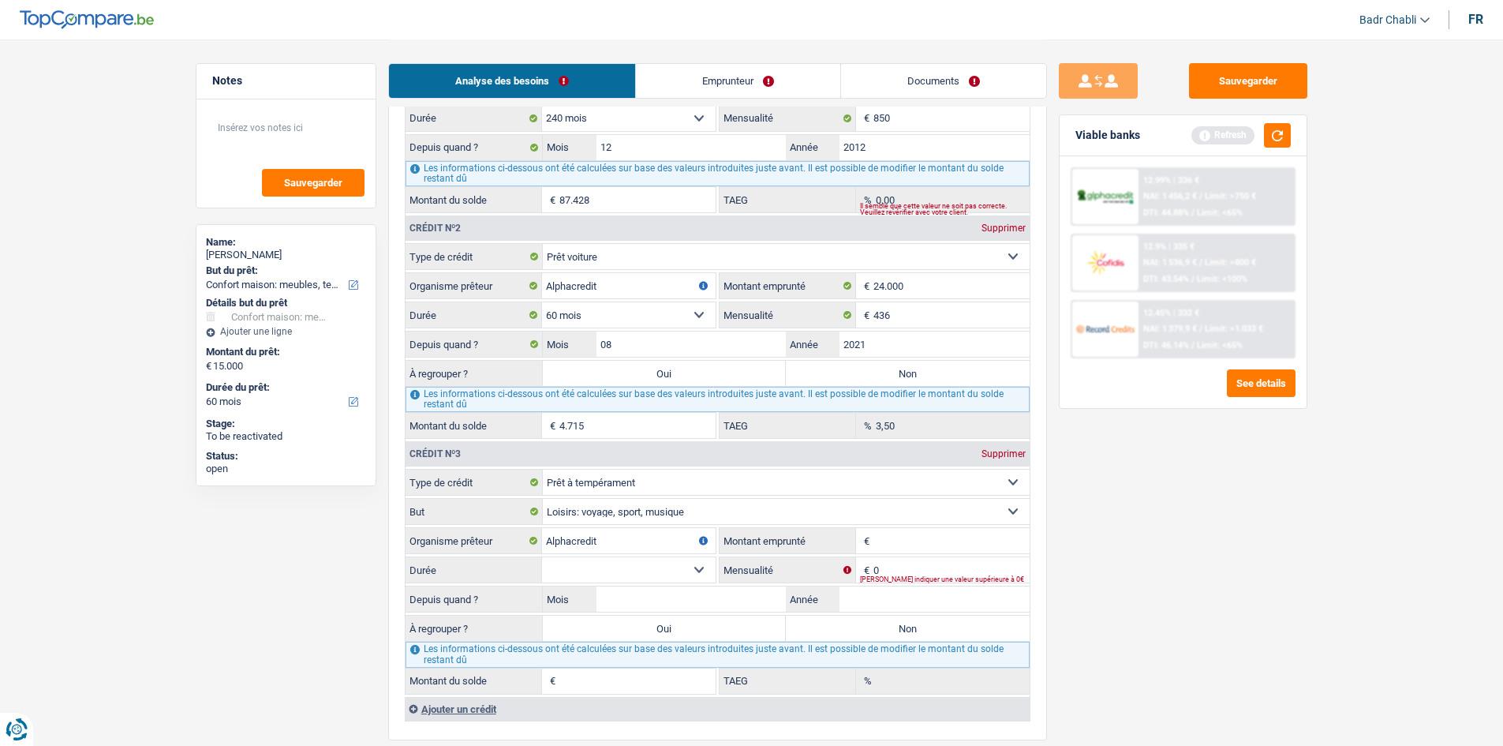
click at [681, 376] on input "Oui" at bounding box center [665, 373] width 244 height 25
radio input "true"
type input "19.715"
type input "4.715"
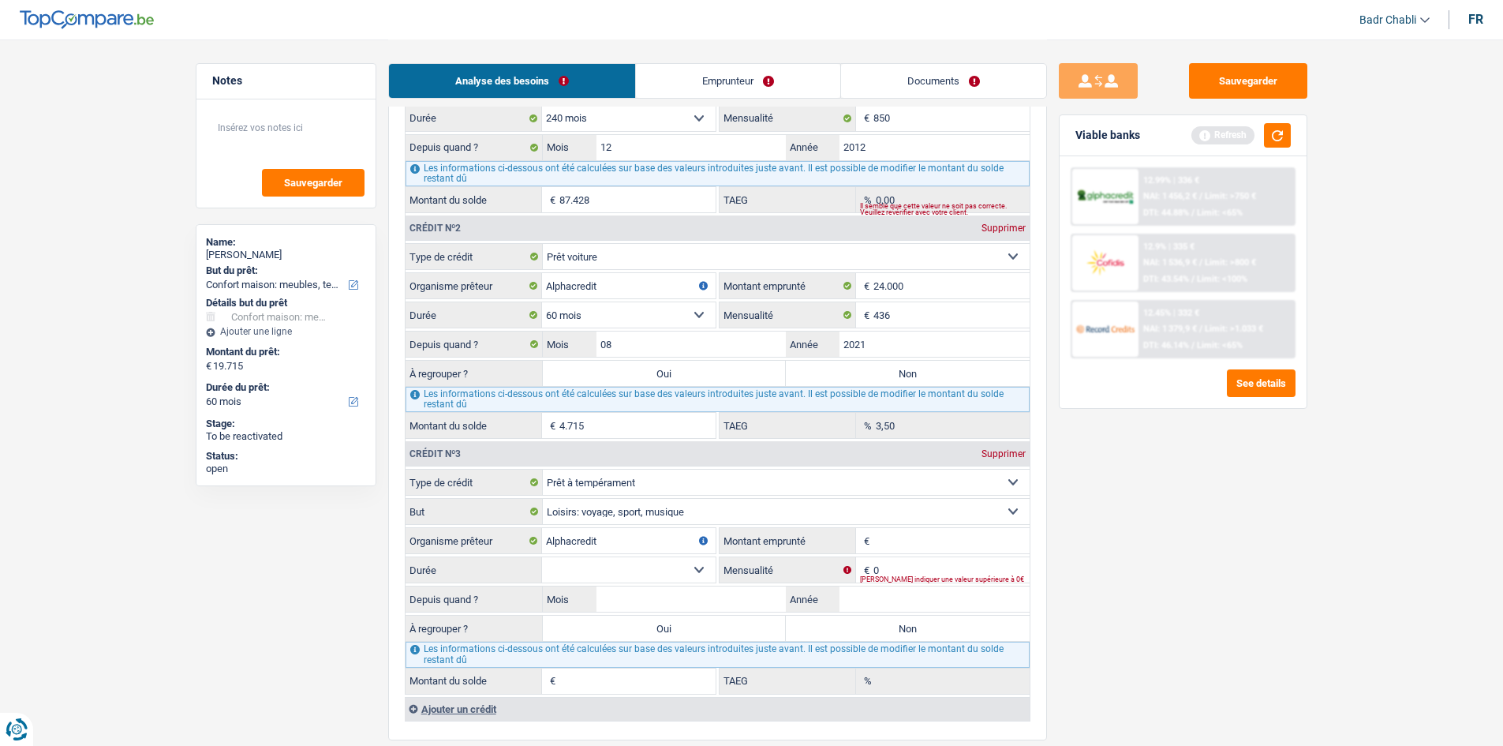
select select "refinancing"
select select "84"
select select "refinancing"
select select "84"
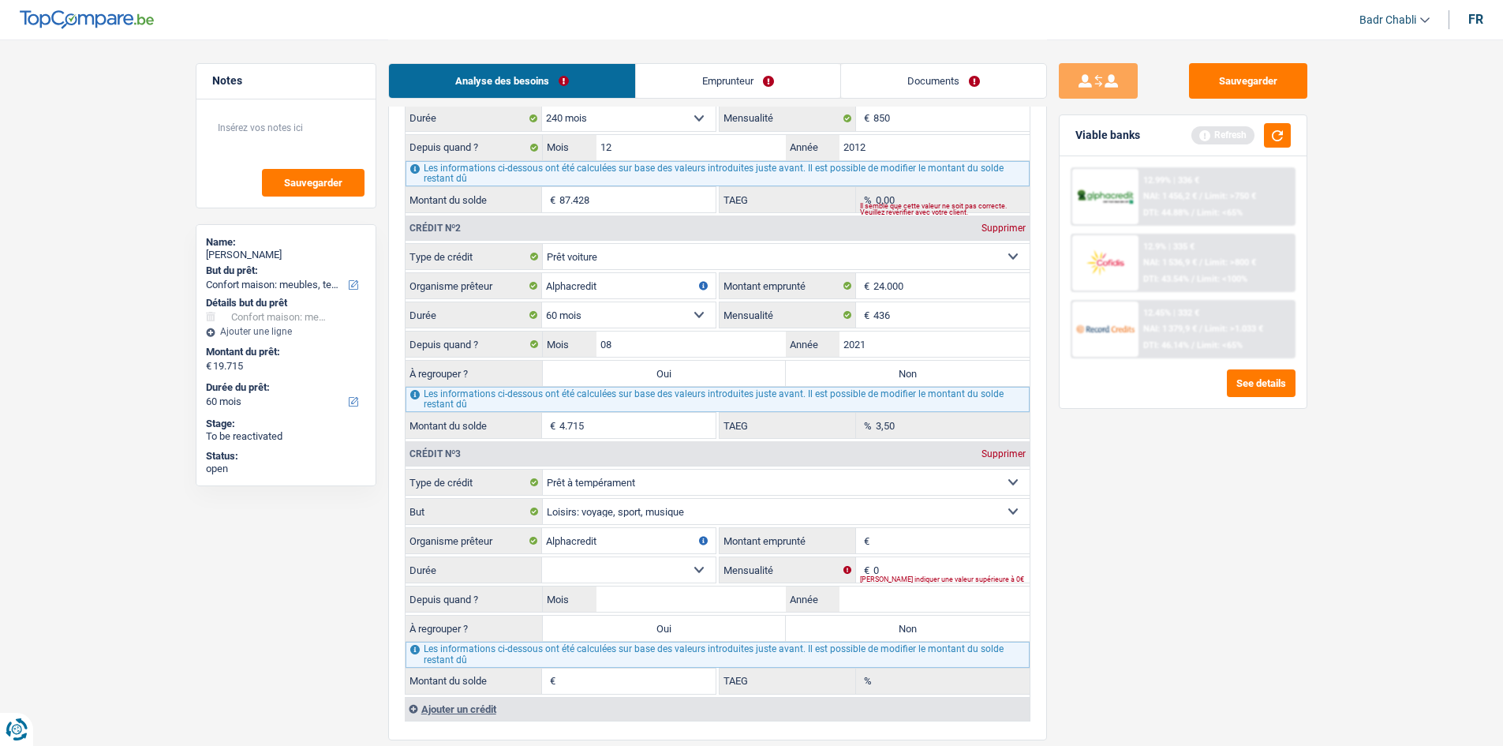
select select "refinancing"
select select "84"
select select "refinancing"
select select "household"
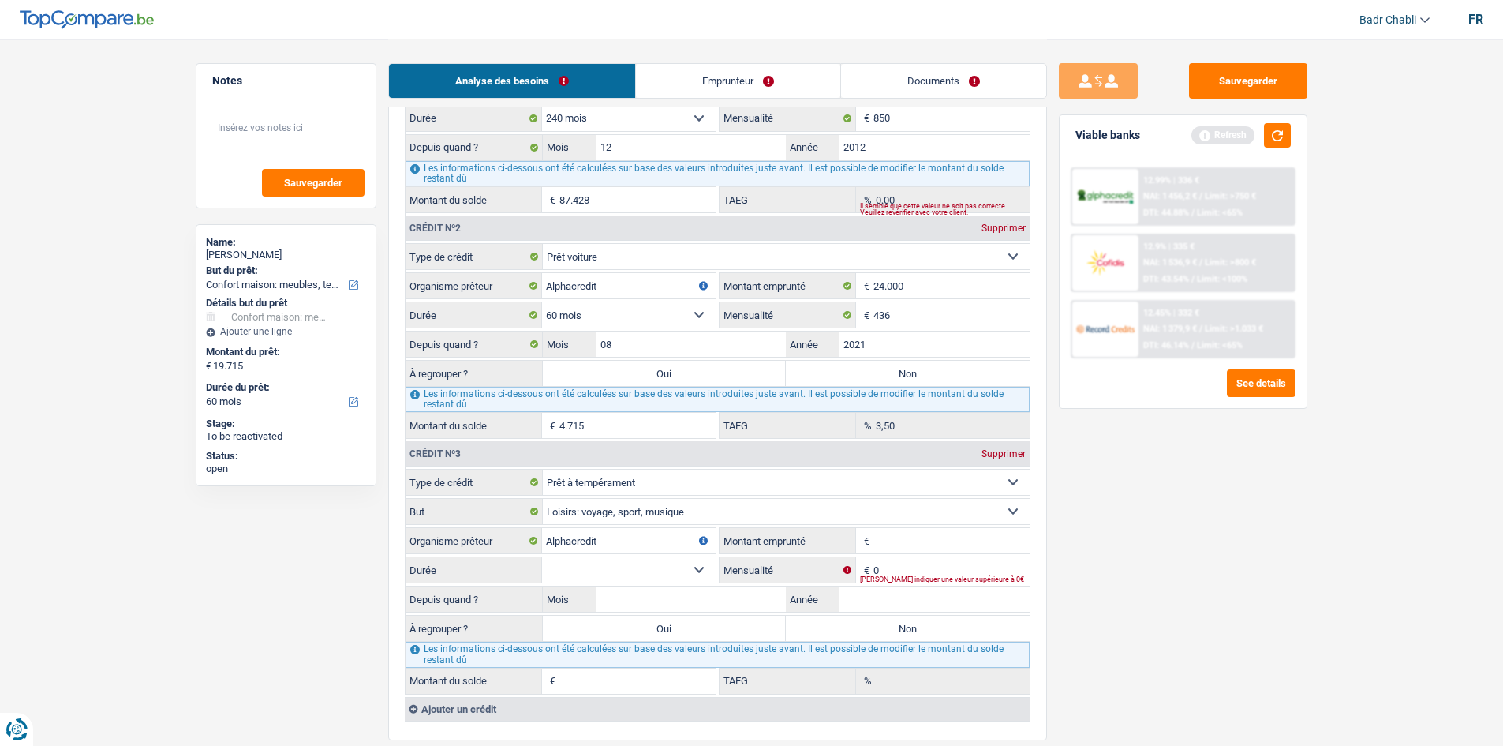
select select "household"
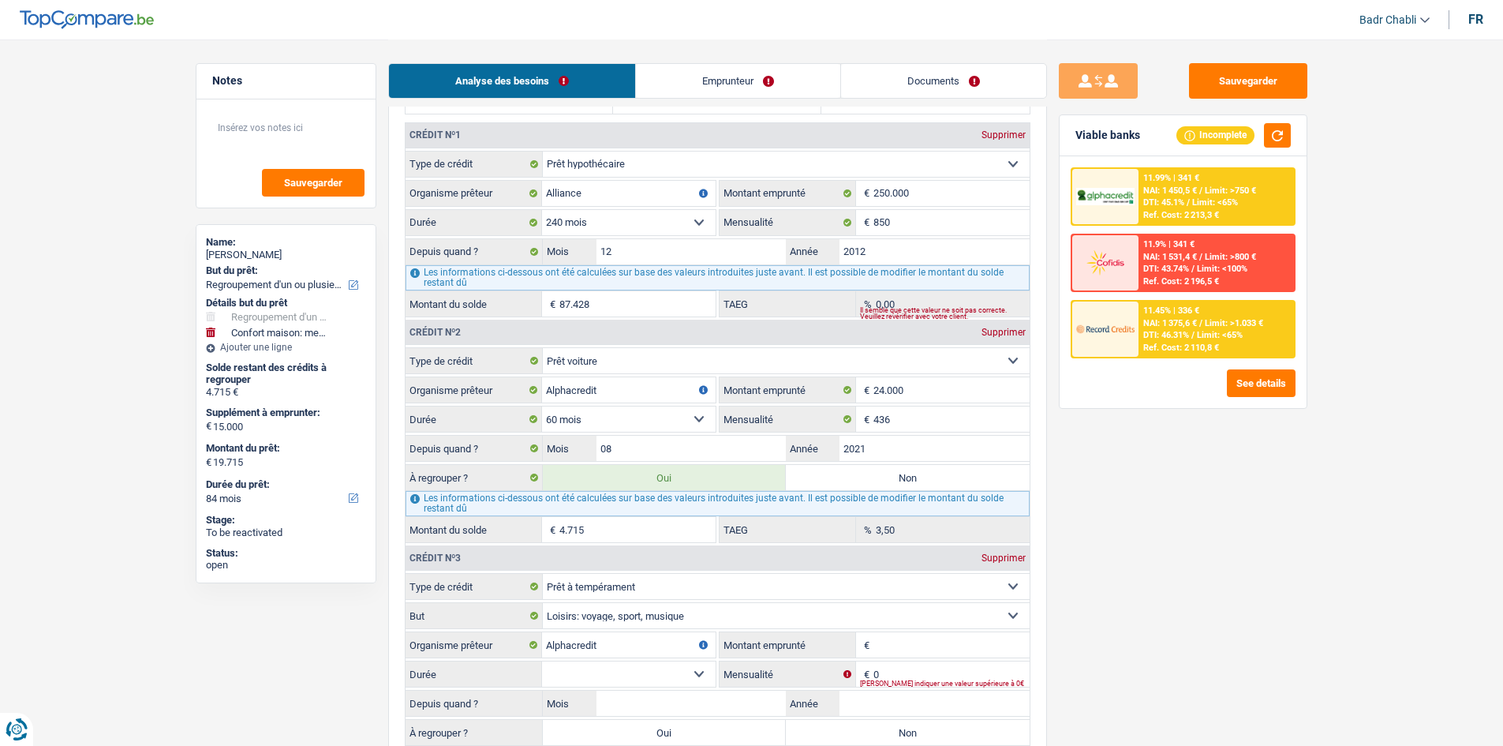
scroll to position [1578, 0]
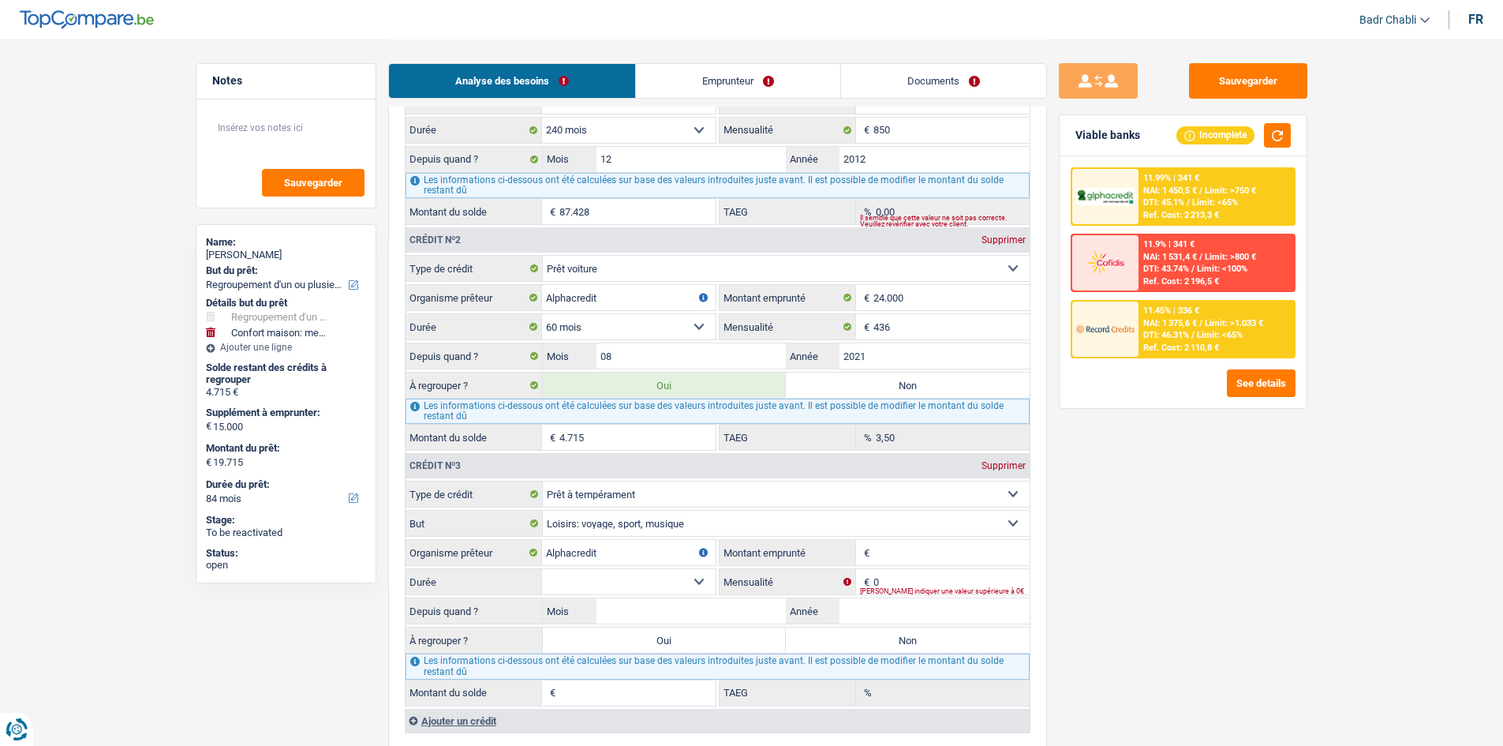
click at [947, 548] on input "Montant emprunté" at bounding box center [951, 552] width 156 height 25
click at [928, 549] on input "Montant emprunté" at bounding box center [951, 552] width 156 height 25
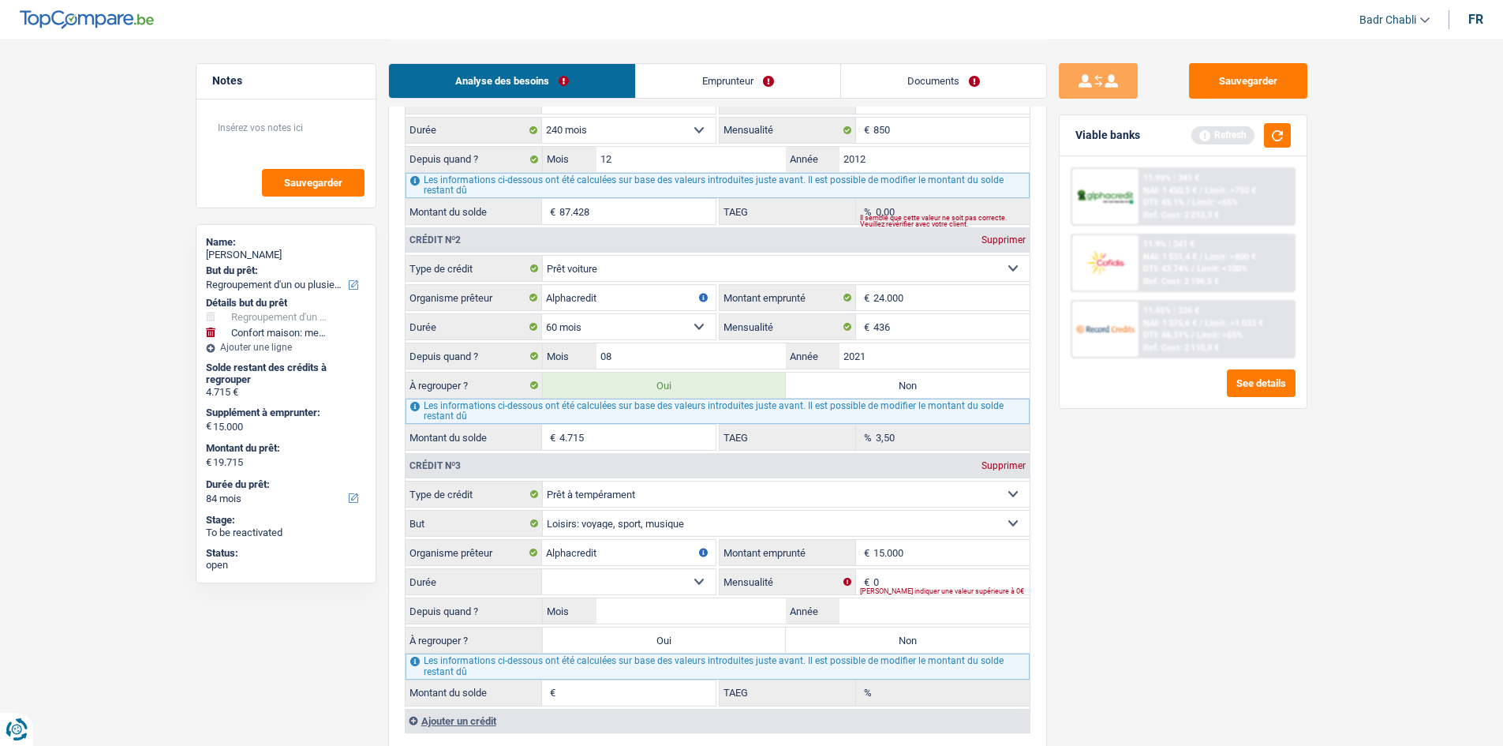
type input "15.000"
click at [668, 585] on select "12 mois 18 mois 24 mois 30 mois 36 mois 42 mois 48 mois 60 mois Sélectionner un…" at bounding box center [629, 581] width 174 height 25
click at [635, 571] on select "12 mois 18 mois 24 mois 30 mois 36 mois 42 mois 48 mois 60 mois Sélectionner un…" at bounding box center [629, 581] width 174 height 25
click at [642, 586] on select "12 mois 18 mois 24 mois 30 mois 36 mois 42 mois 48 mois 60 mois Sélectionner un…" at bounding box center [629, 581] width 174 height 25
select select "60"
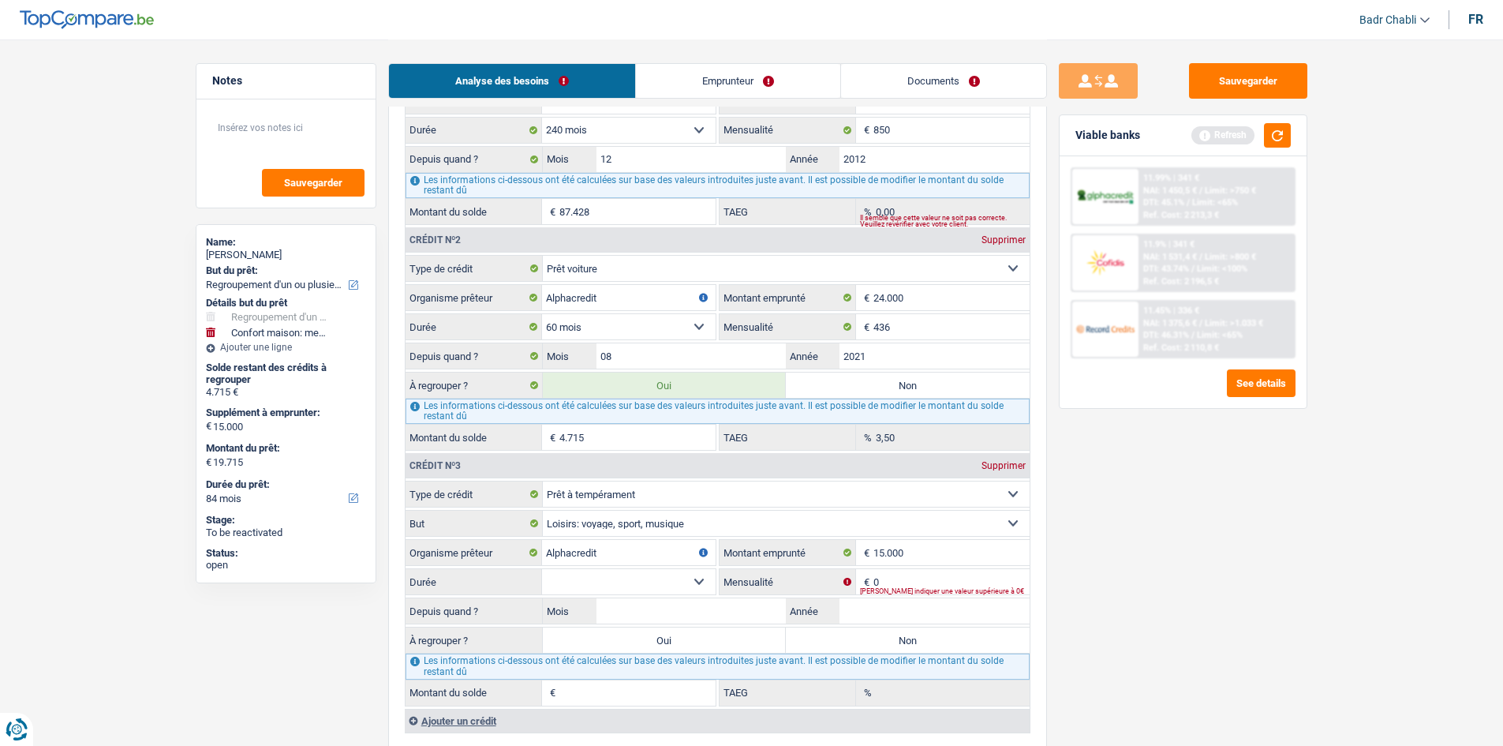
click at [542, 569] on select "12 mois 18 mois 24 mois 30 mois 36 mois 42 mois 48 mois 60 mois Sélectionner un…" at bounding box center [629, 581] width 174 height 25
click at [717, 615] on input "Mois" at bounding box center [691, 610] width 190 height 25
click at [719, 616] on input "Mois" at bounding box center [691, 610] width 190 height 25
click at [723, 613] on input "Mois" at bounding box center [691, 610] width 190 height 25
type input "11"
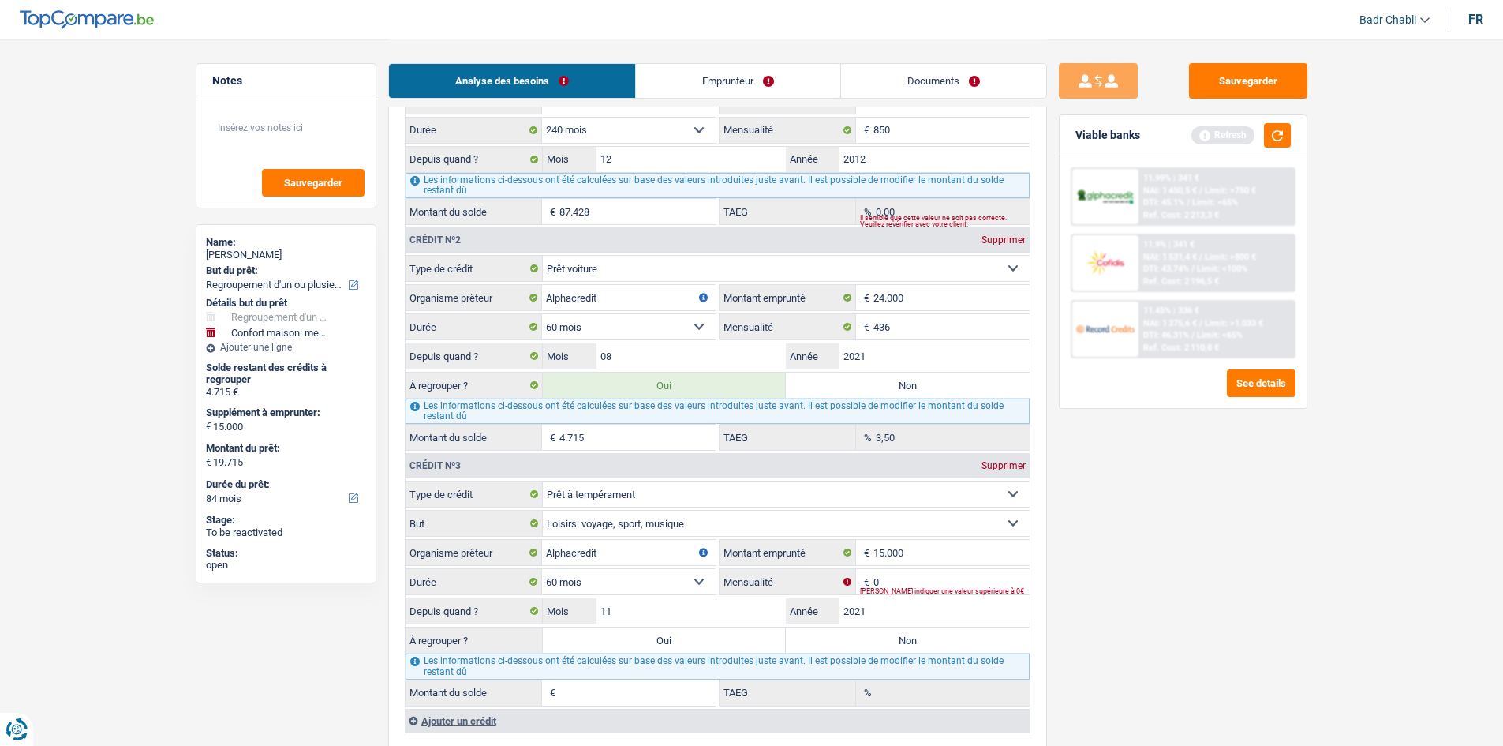
type input "2021"
type input "1"
type input "0,00"
click at [907, 577] on input "0" at bounding box center [951, 581] width 156 height 25
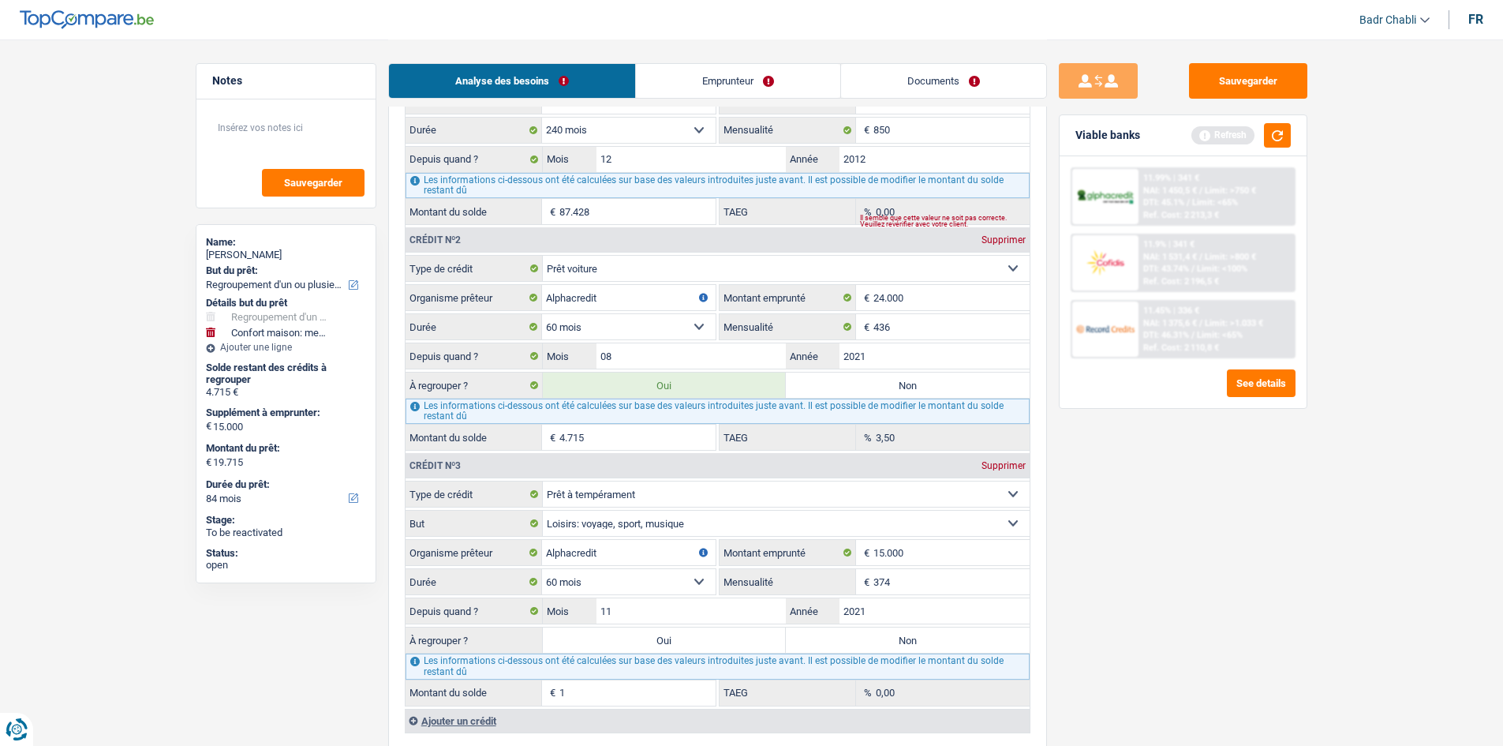
type input "374"
type input "4.716"
type input "18,56"
click at [689, 633] on label "Oui" at bounding box center [665, 639] width 244 height 25
click at [689, 633] on input "Oui" at bounding box center [665, 639] width 244 height 25
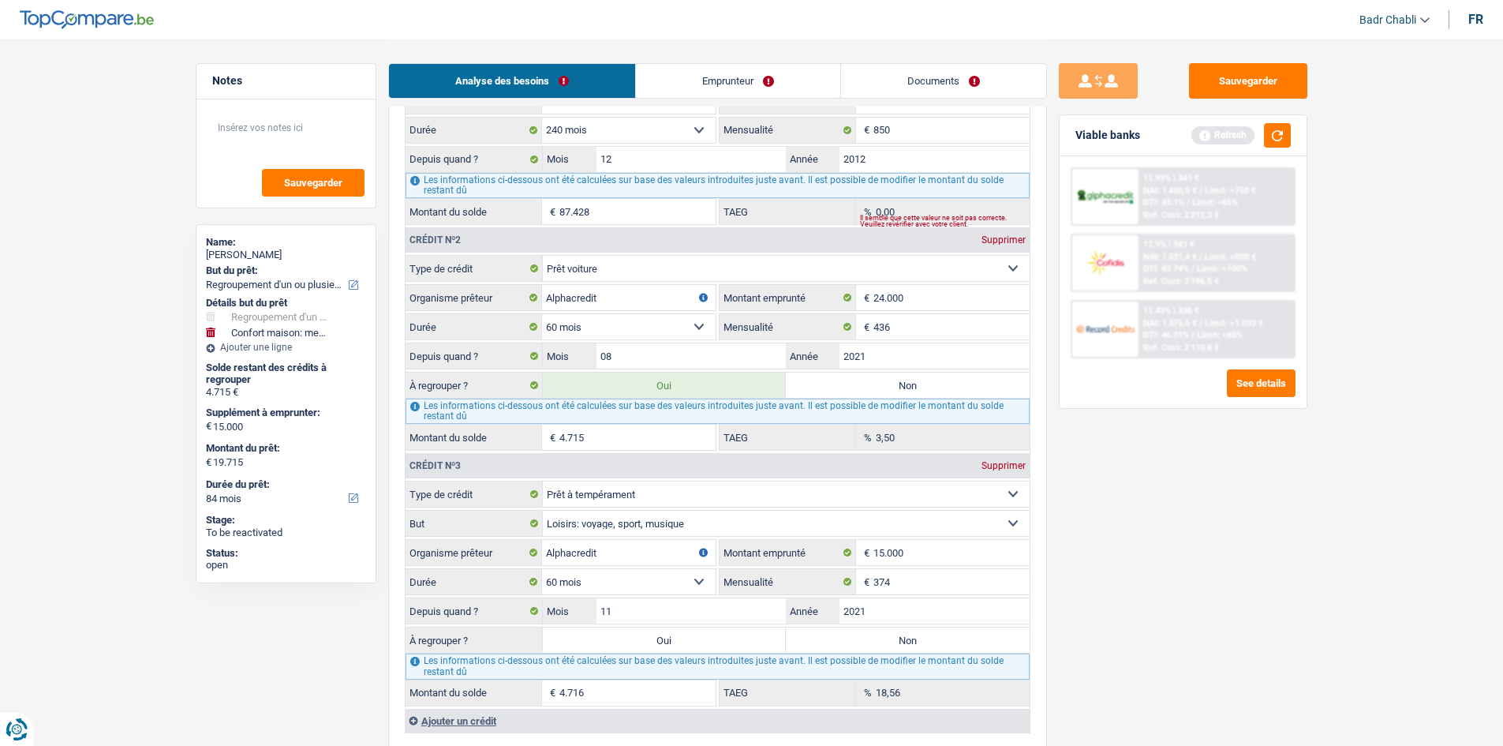
radio input "true"
type input "9.431"
type input "24.431"
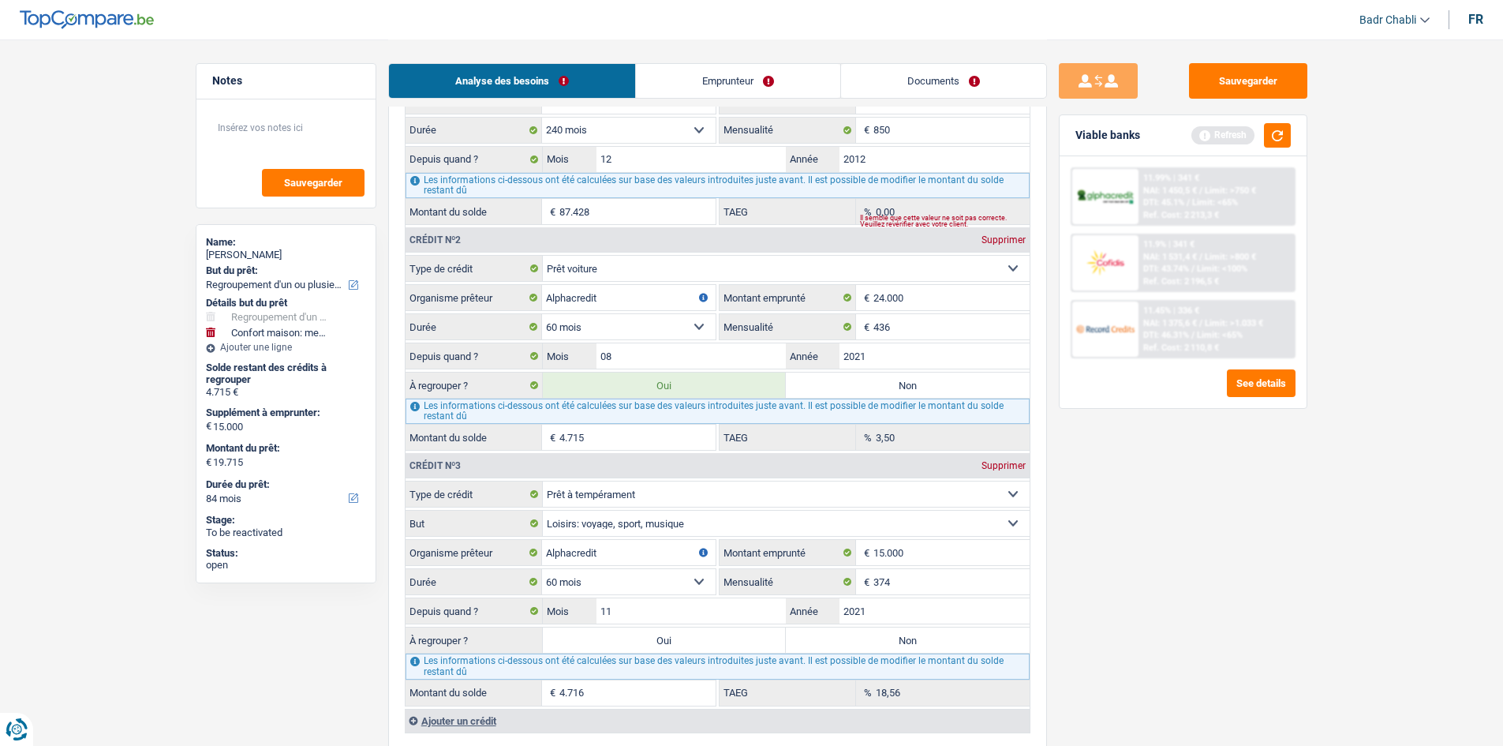
type input "24.431"
select select "120"
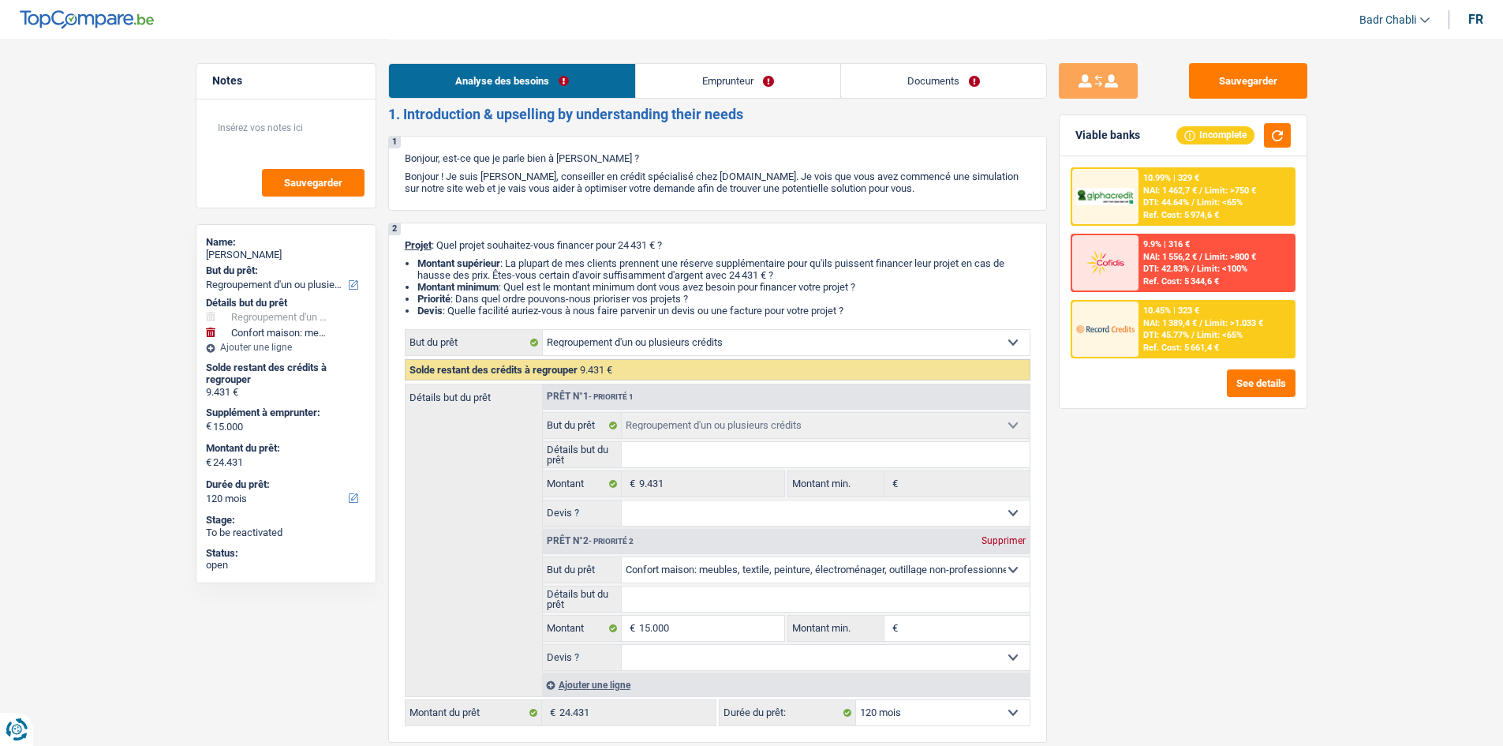
scroll to position [316, 0]
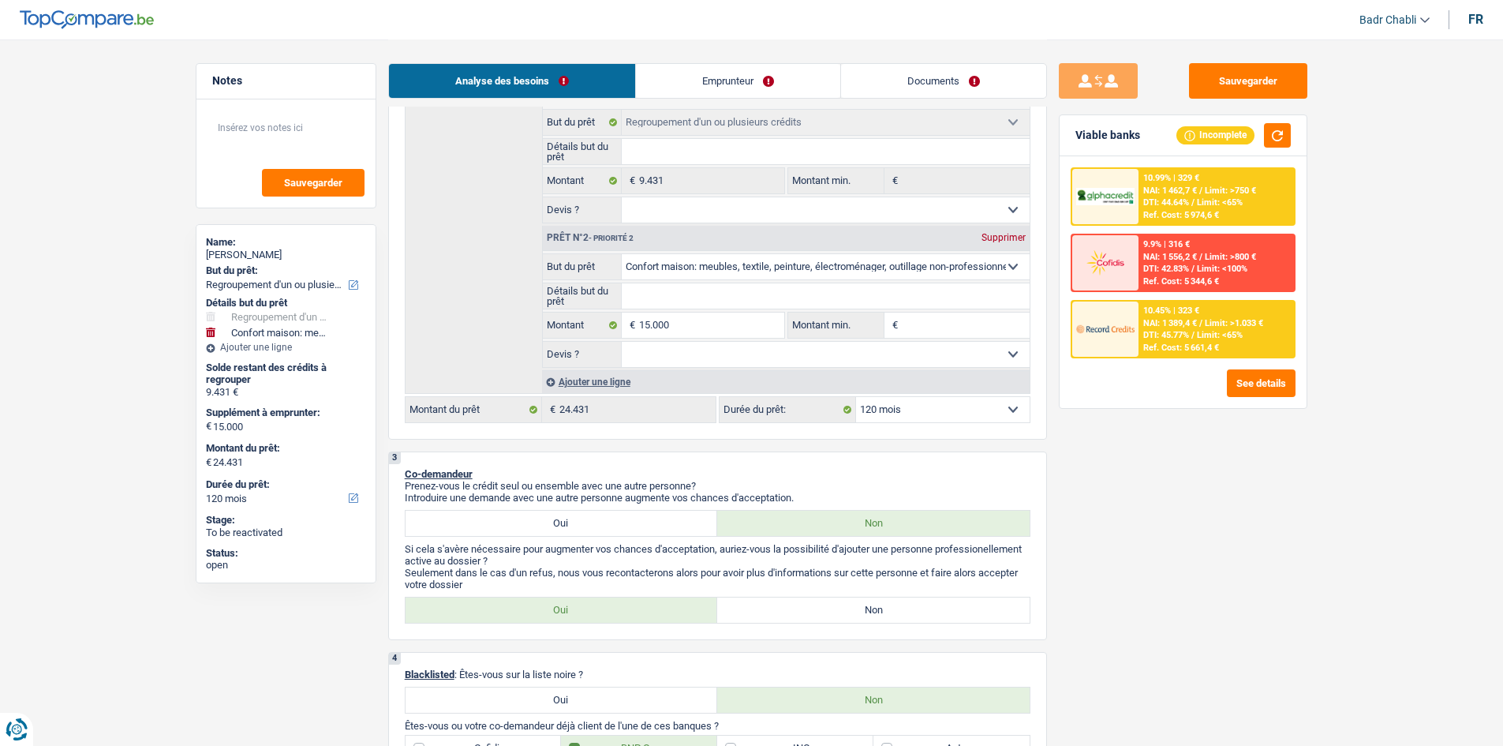
click at [1207, 324] on span "Limit: >1.033 €" at bounding box center [1234, 323] width 58 height 10
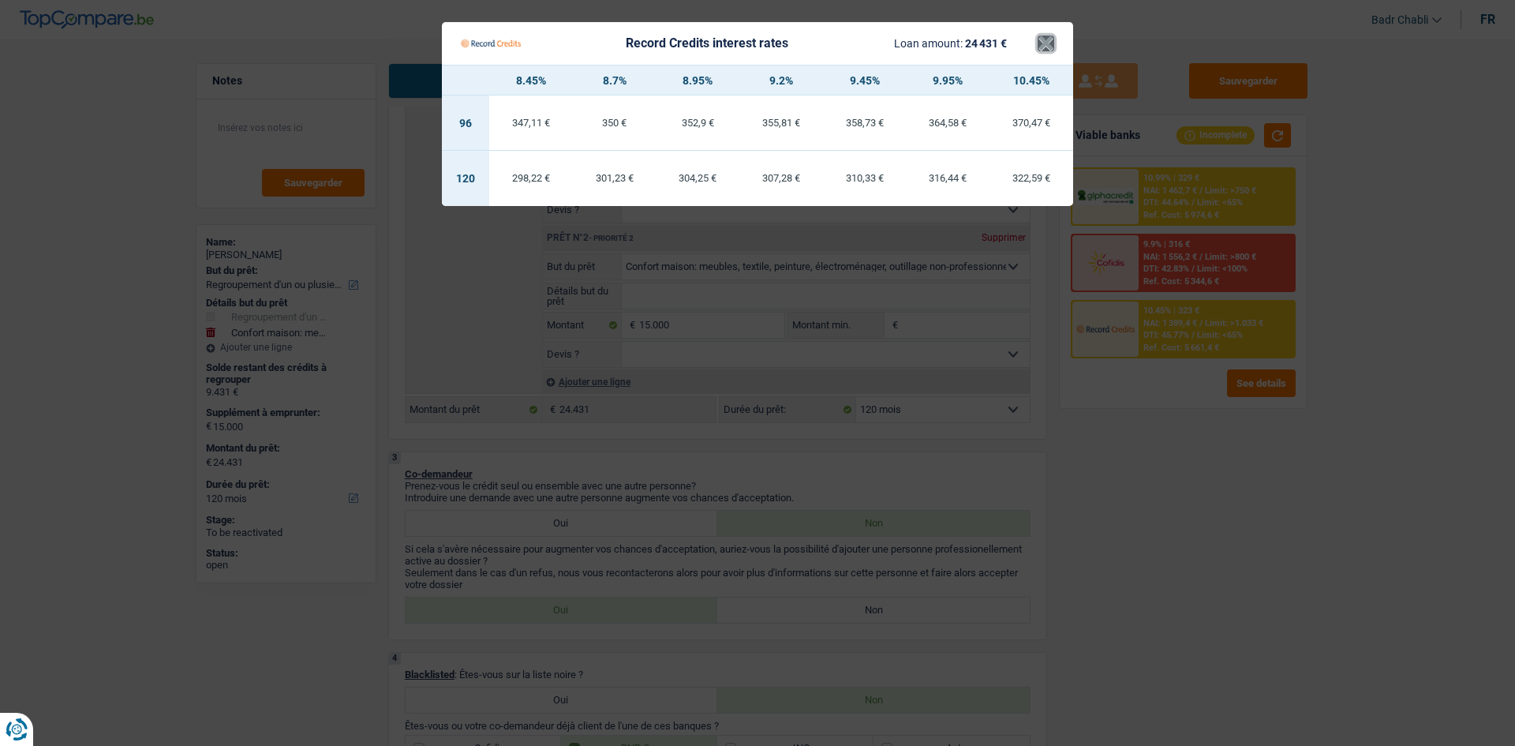
click at [1047, 44] on button "×" at bounding box center [1045, 44] width 17 height 16
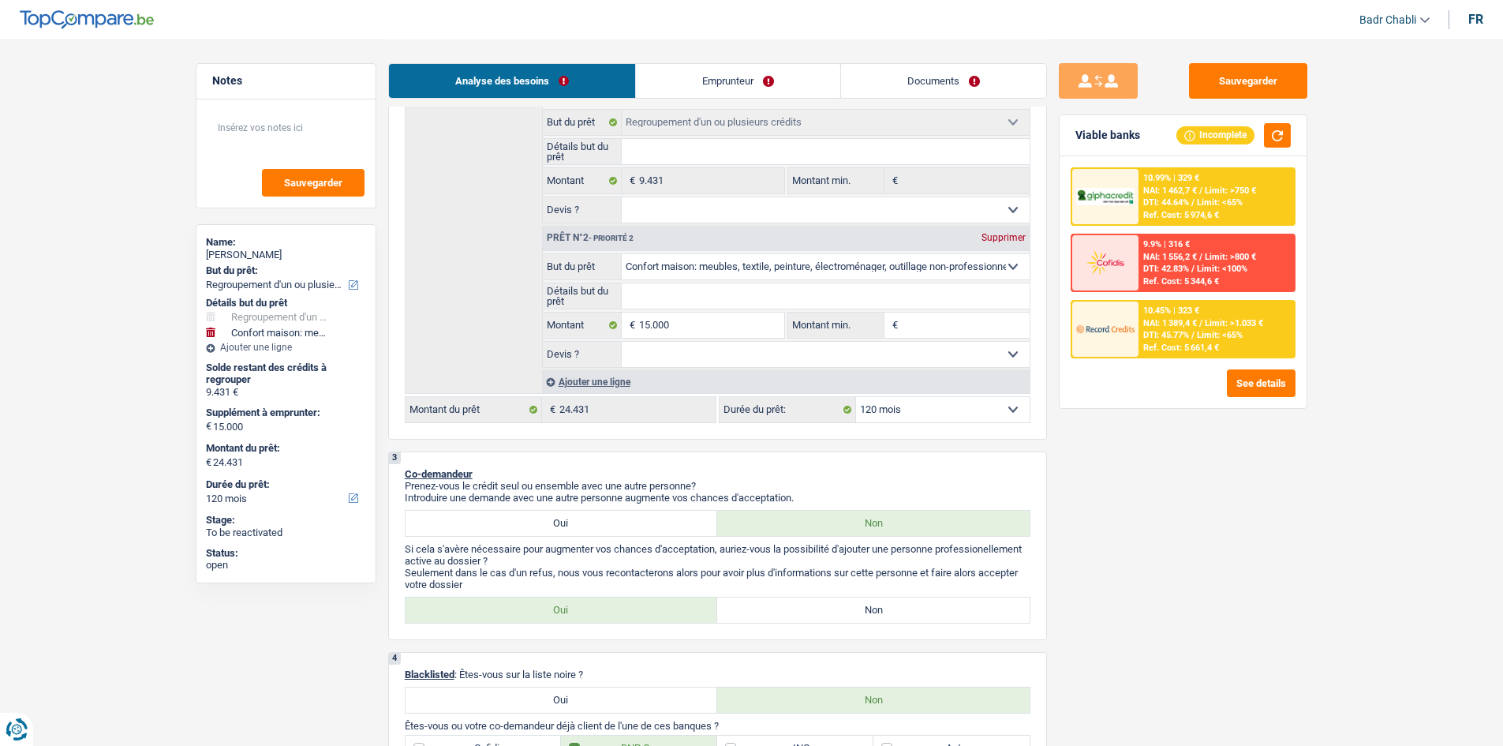
click at [901, 611] on label "Non" at bounding box center [873, 609] width 312 height 25
click at [901, 611] on input "Non" at bounding box center [873, 609] width 312 height 25
radio input "true"
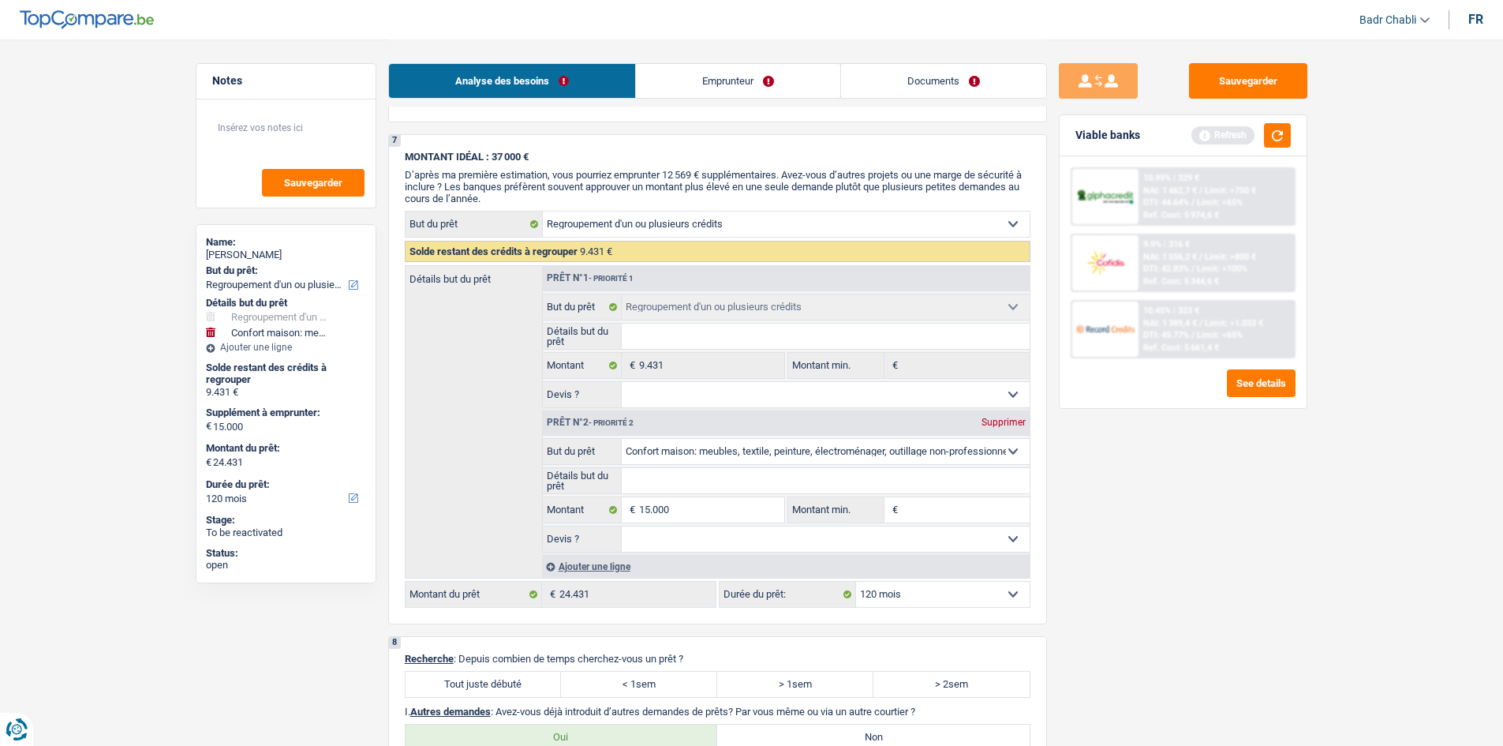
scroll to position [2446, 0]
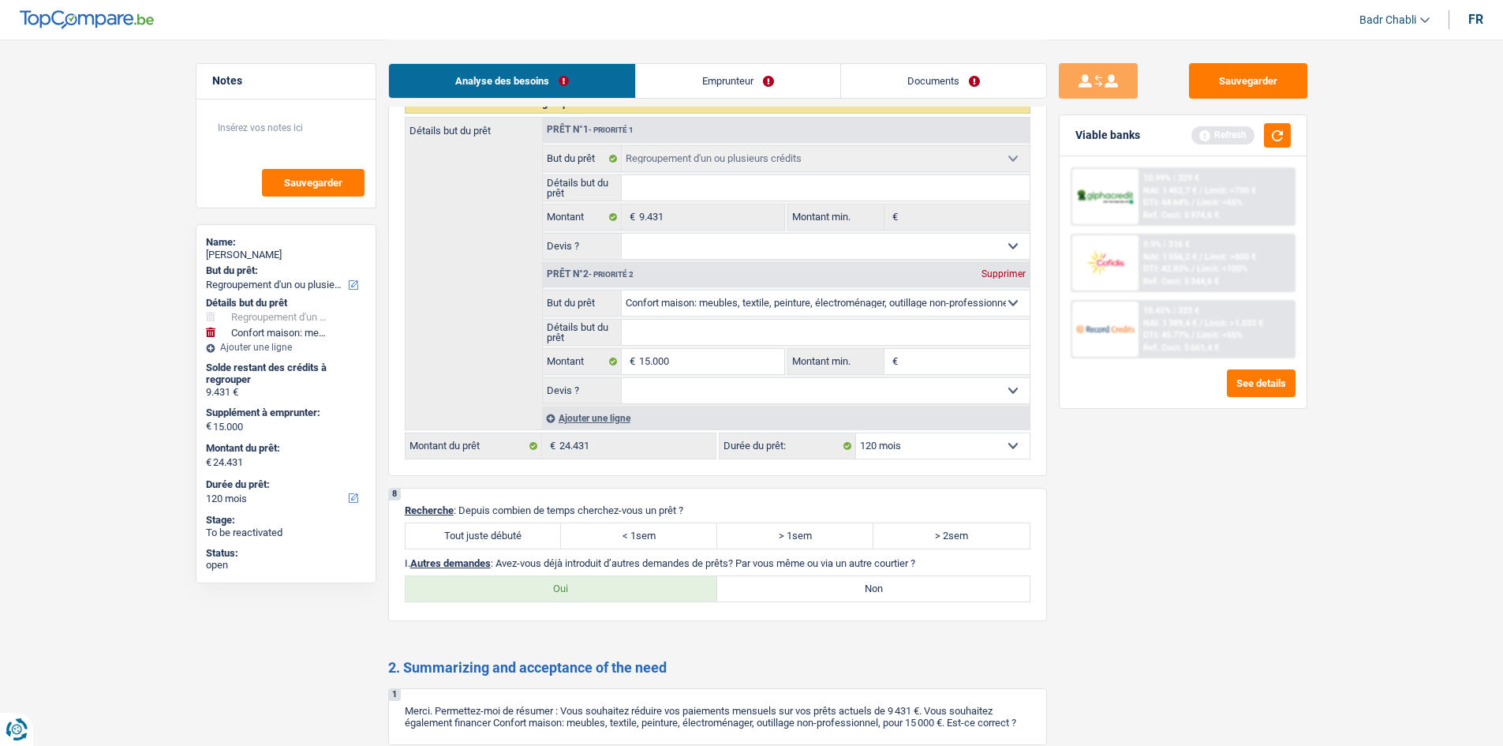
click at [503, 551] on div "8 Recherche : Depuis combien de temps cherchez-vous un prêt ? Tout juste débuté…" at bounding box center [717, 554] width 659 height 133
click at [540, 540] on label "Tout juste débuté" at bounding box center [484, 535] width 156 height 25
click at [540, 540] on input "Tout juste débuté" at bounding box center [484, 535] width 156 height 25
radio input "true"
click at [779, 577] on label "Non" at bounding box center [873, 588] width 312 height 25
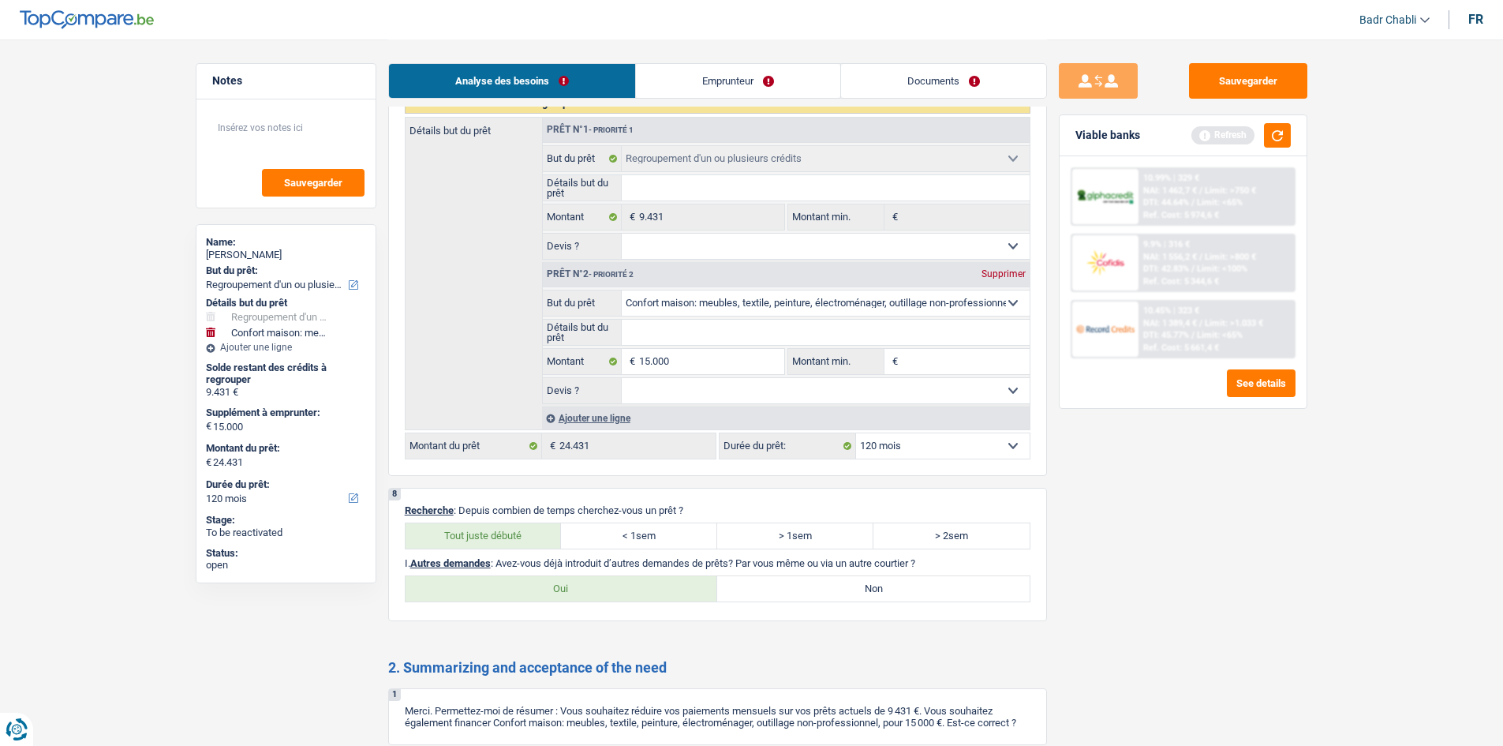
click at [779, 577] on input "Non" at bounding box center [873, 588] width 312 height 25
radio input "true"
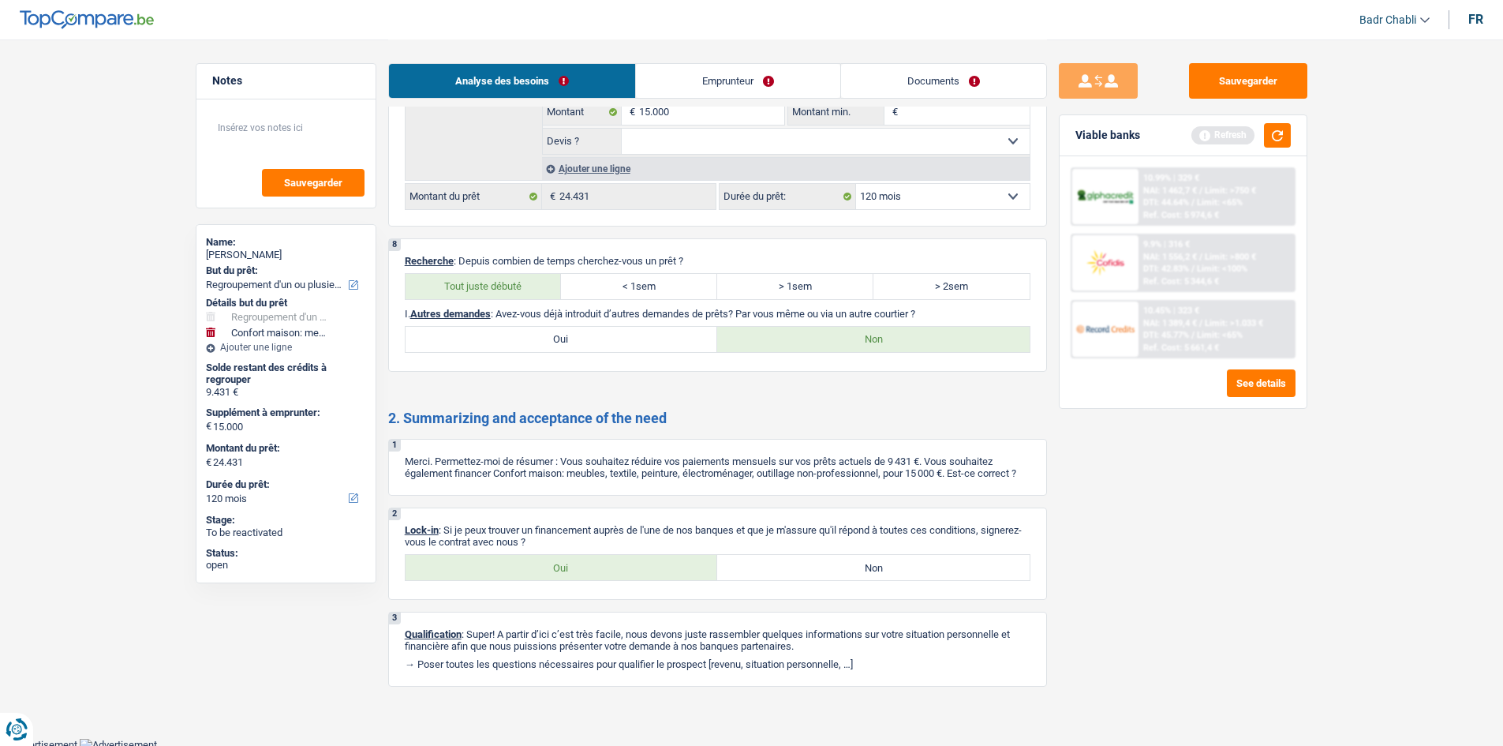
scroll to position [2699, 0]
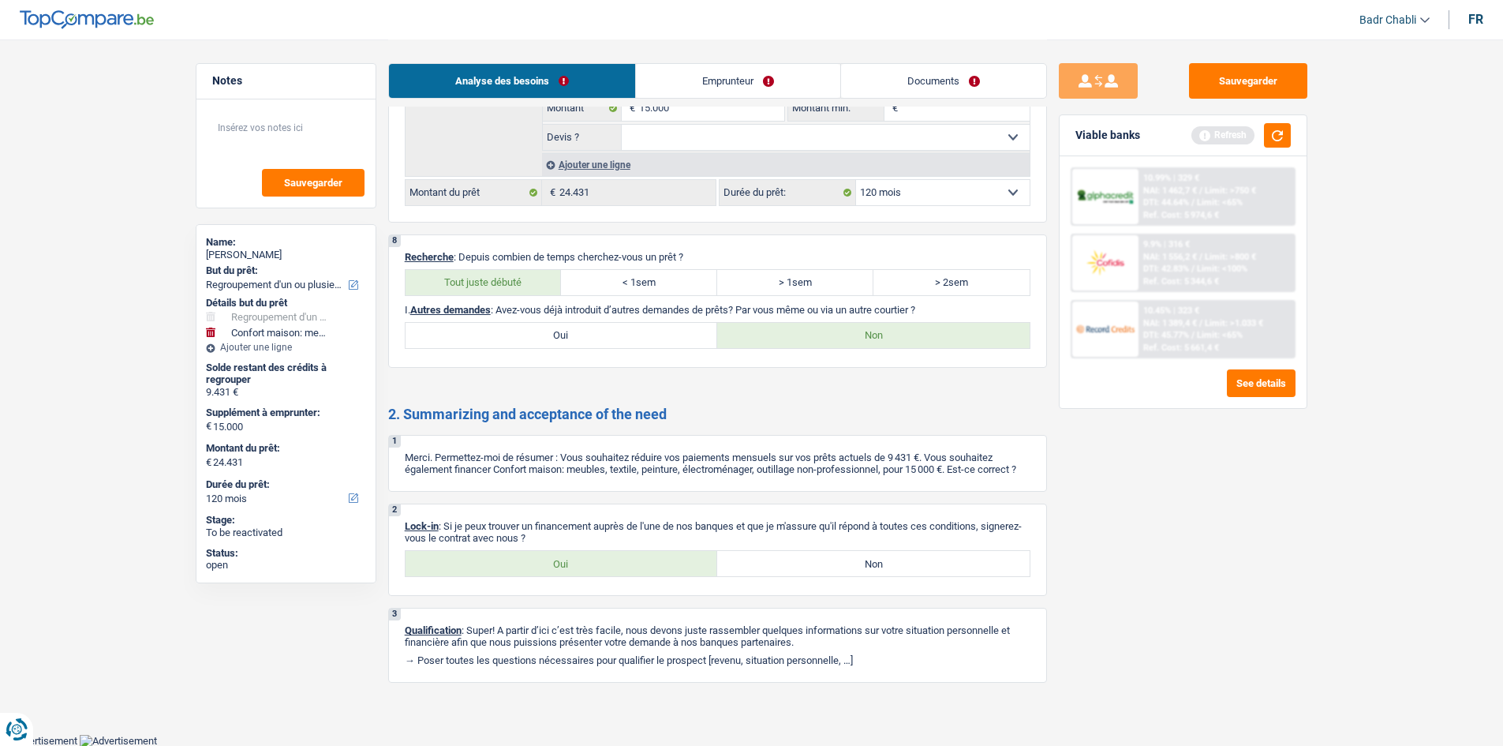
click at [566, 571] on label "Oui" at bounding box center [562, 563] width 312 height 25
click at [566, 571] on input "Oui" at bounding box center [562, 563] width 312 height 25
radio input "true"
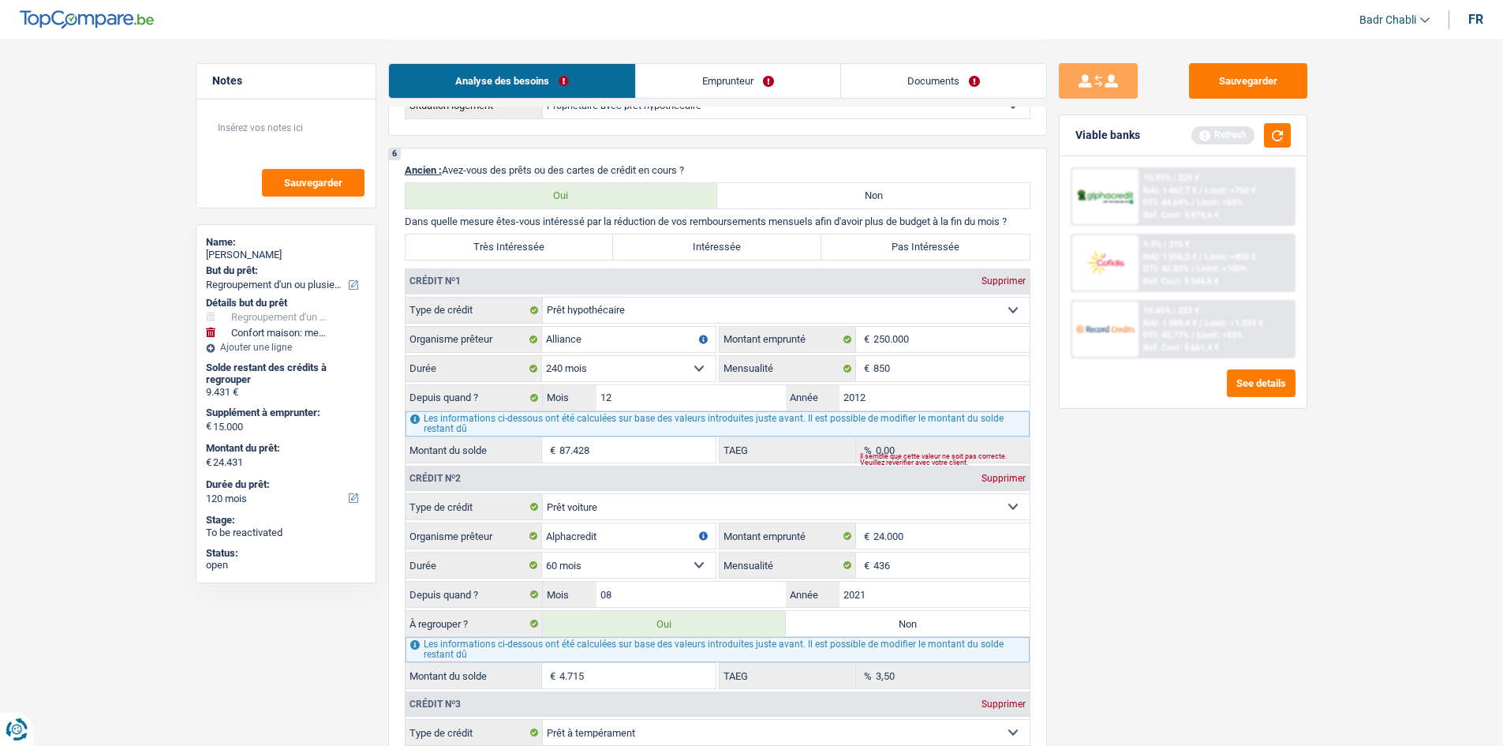
scroll to position [1121, 0]
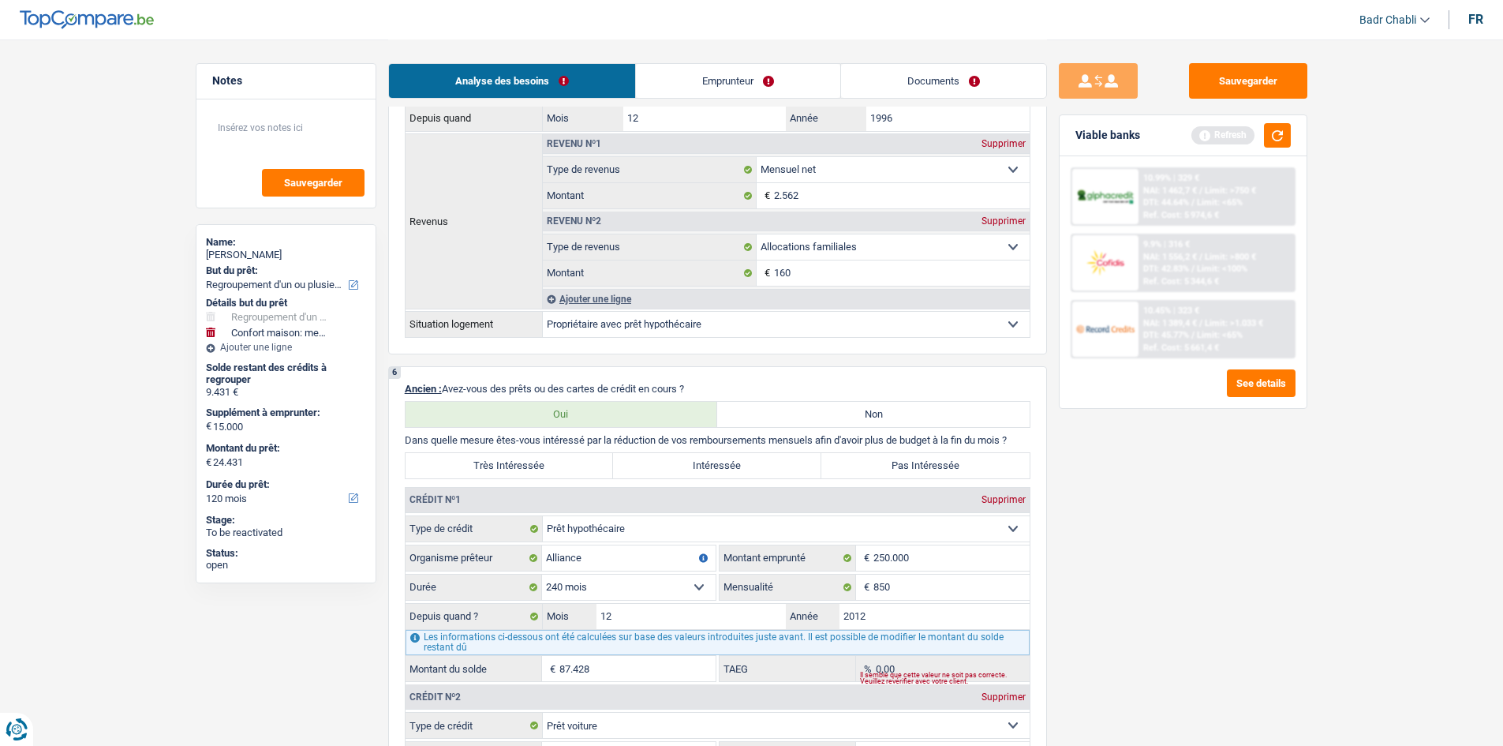
click at [567, 469] on label "Très Intéressée" at bounding box center [510, 465] width 208 height 25
click at [567, 469] on input "Très Intéressée" at bounding box center [510, 465] width 208 height 25
radio input "true"
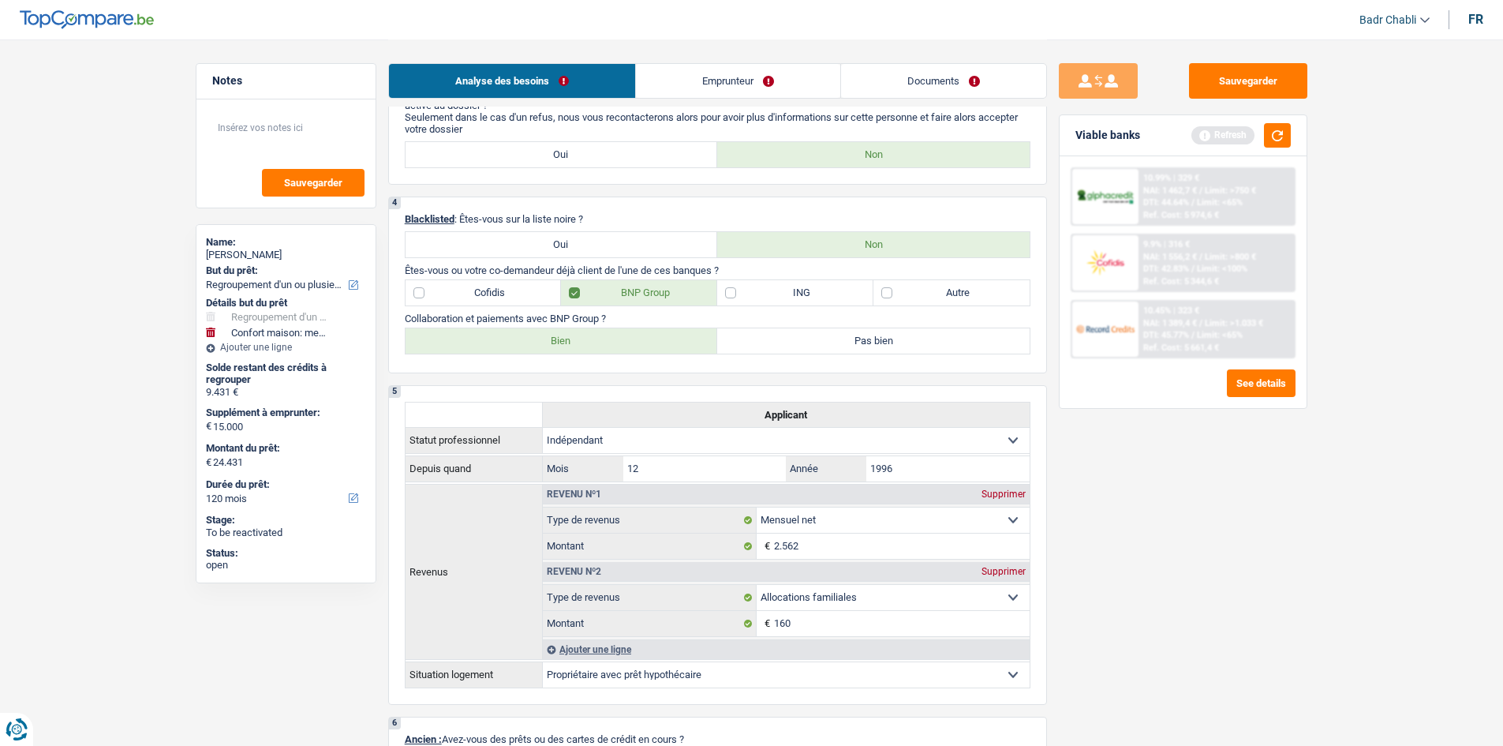
scroll to position [727, 0]
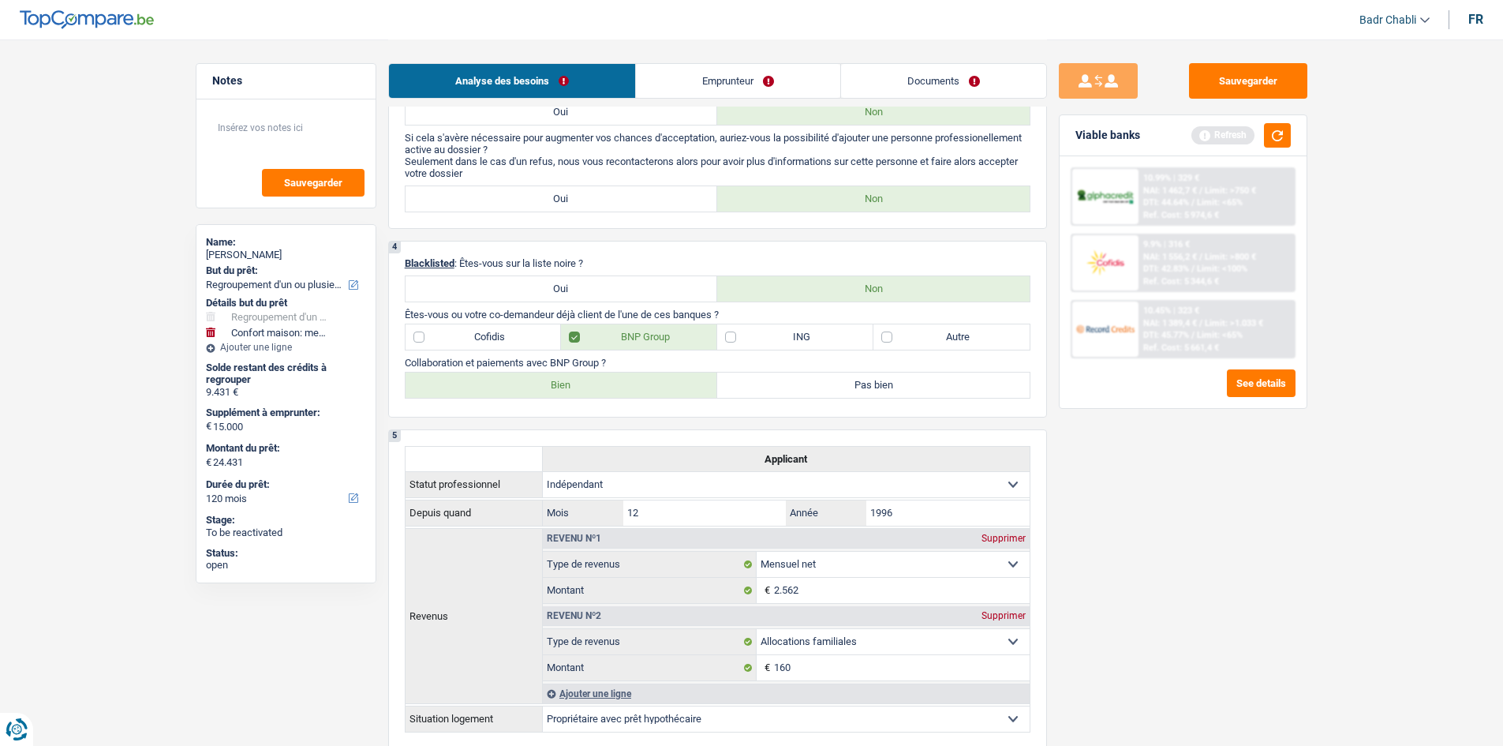
click at [752, 347] on label "ING" at bounding box center [795, 336] width 156 height 25
click at [752, 347] on input "ING" at bounding box center [795, 336] width 156 height 25
checkbox input "true"
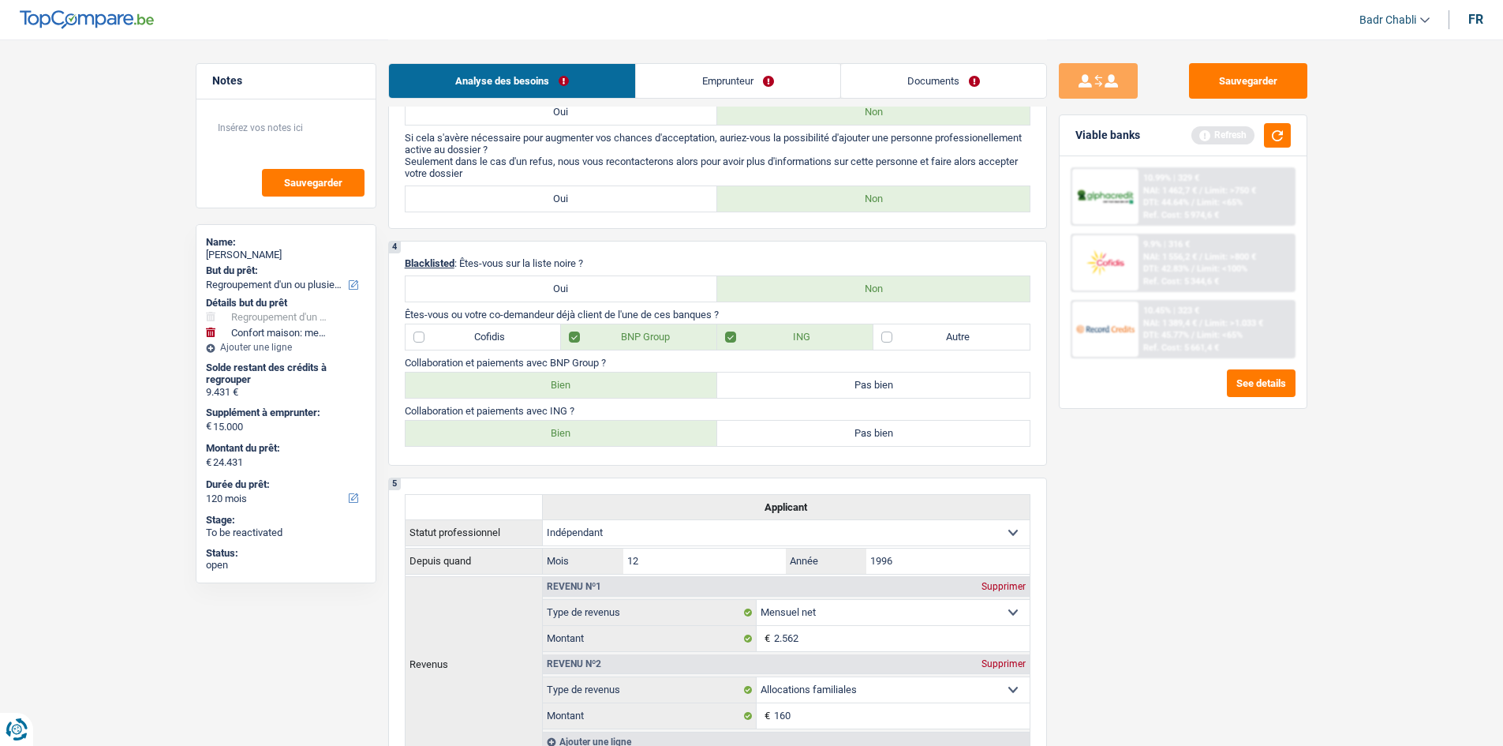
click at [652, 430] on label "Bien" at bounding box center [562, 433] width 312 height 25
click at [652, 430] on input "Bien" at bounding box center [562, 433] width 312 height 25
radio input "true"
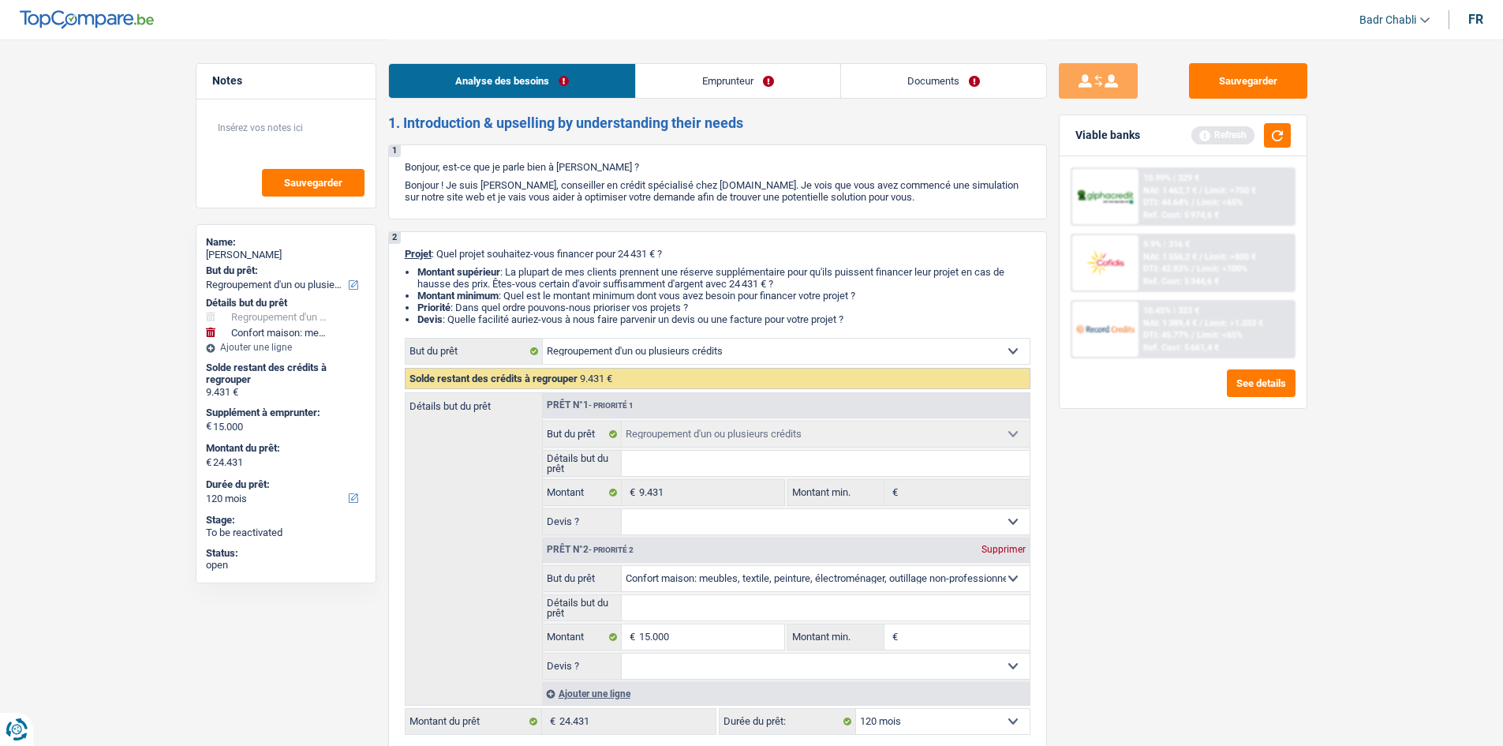
scroll to position [0, 0]
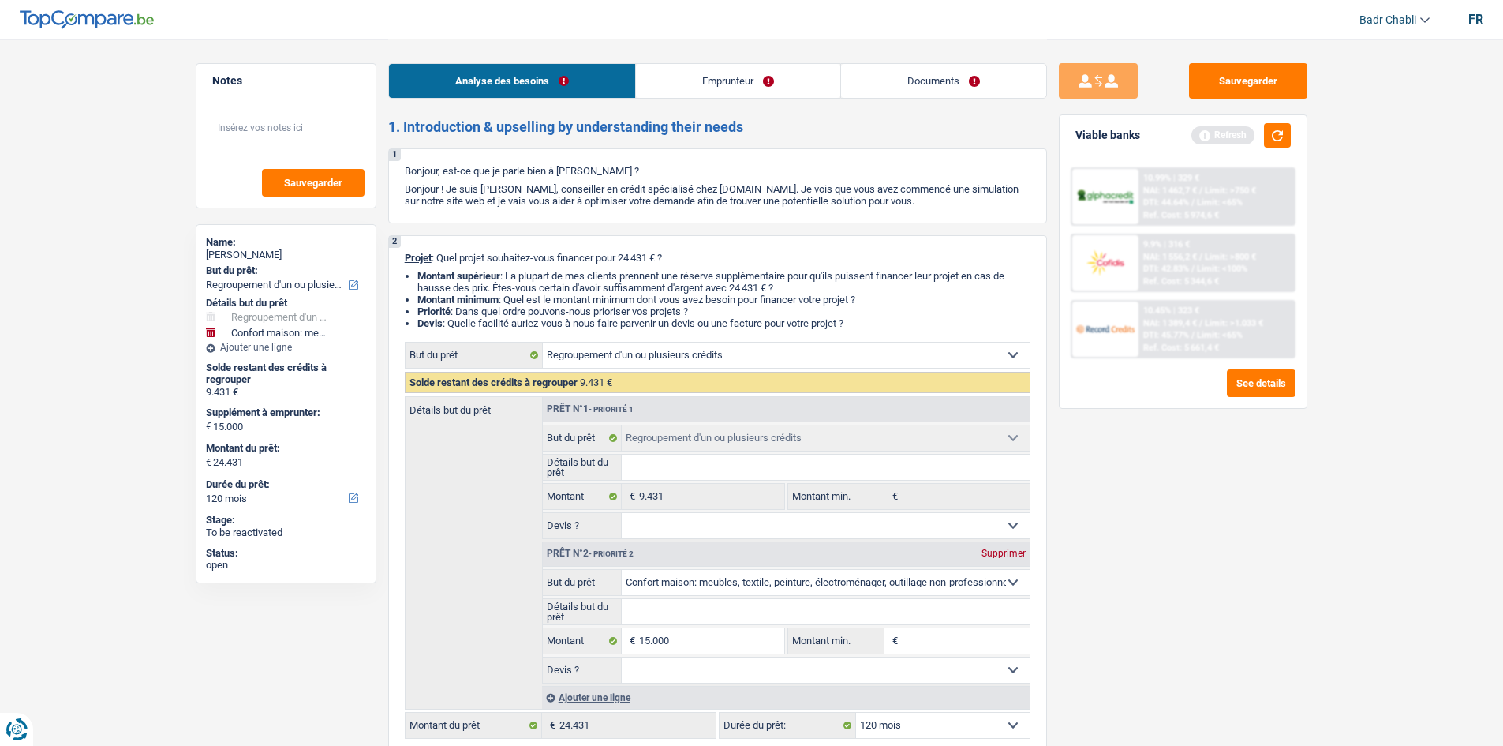
click at [787, 675] on select "Oui Non Non répondu Sélectionner une option" at bounding box center [826, 669] width 408 height 25
select select "false"
click at [622, 657] on select "Oui Non Non répondu Sélectionner une option" at bounding box center [826, 669] width 408 height 25
select select "false"
click at [690, 630] on input "15.000" at bounding box center [711, 640] width 144 height 25
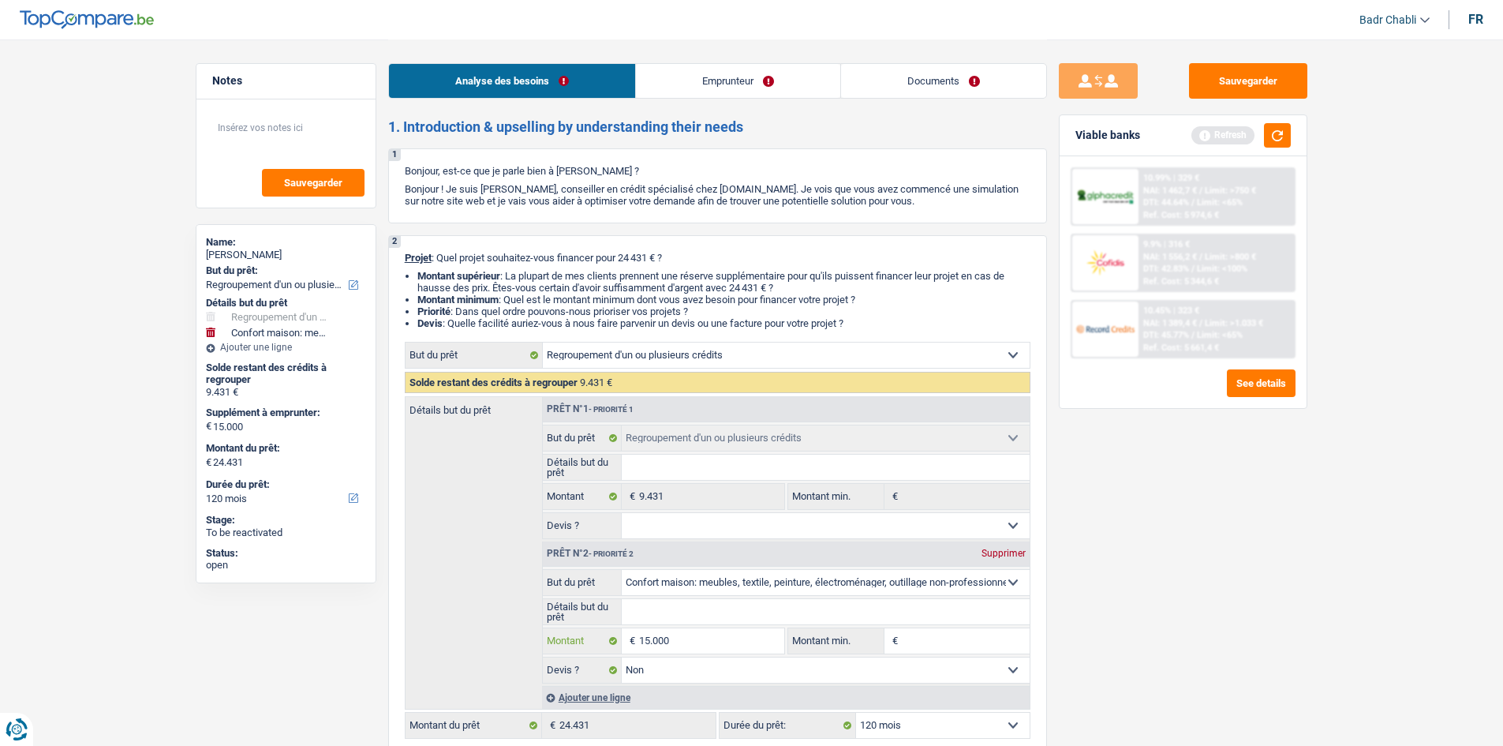
click at [690, 634] on input "15.000" at bounding box center [711, 640] width 144 height 25
type input "1"
type input "10"
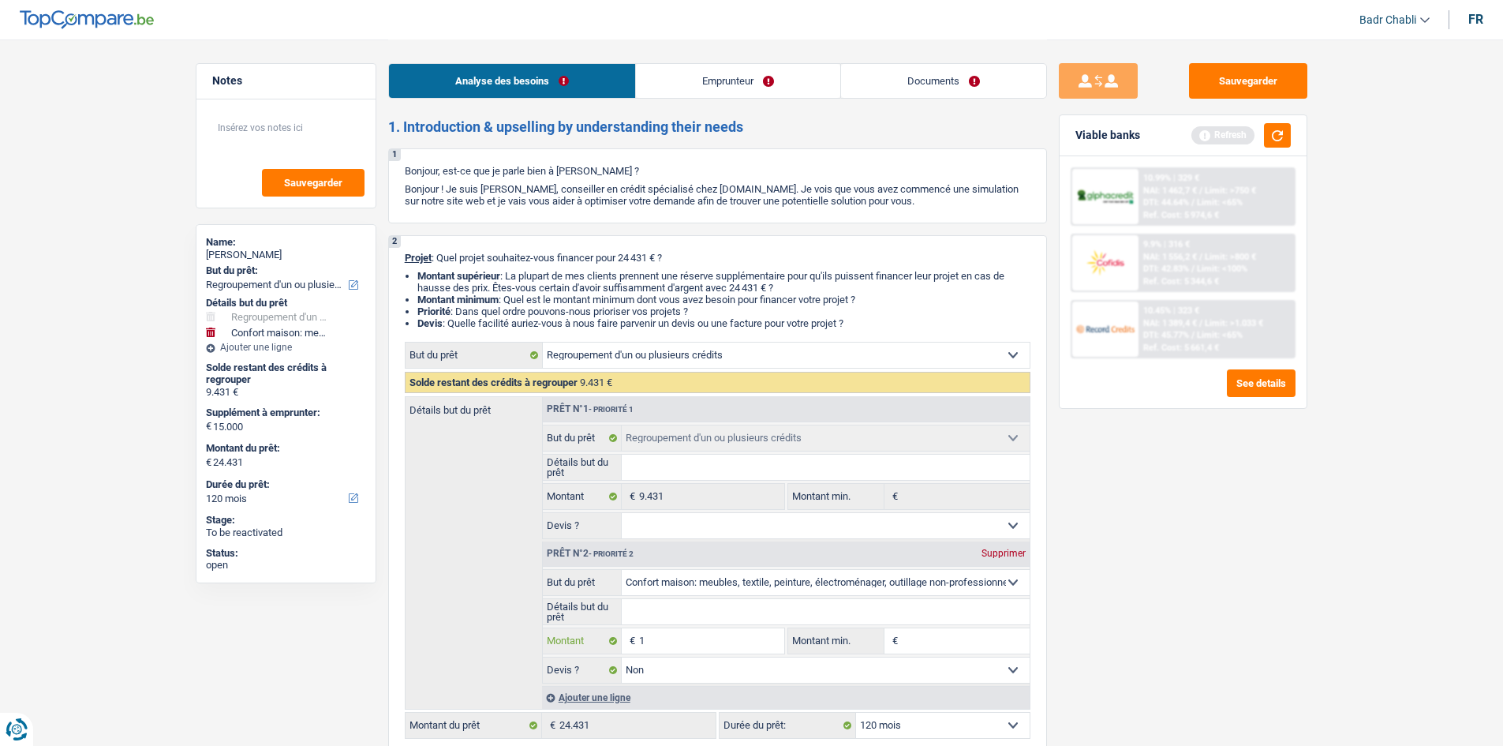
type input "10"
type input "100"
type input "1.000"
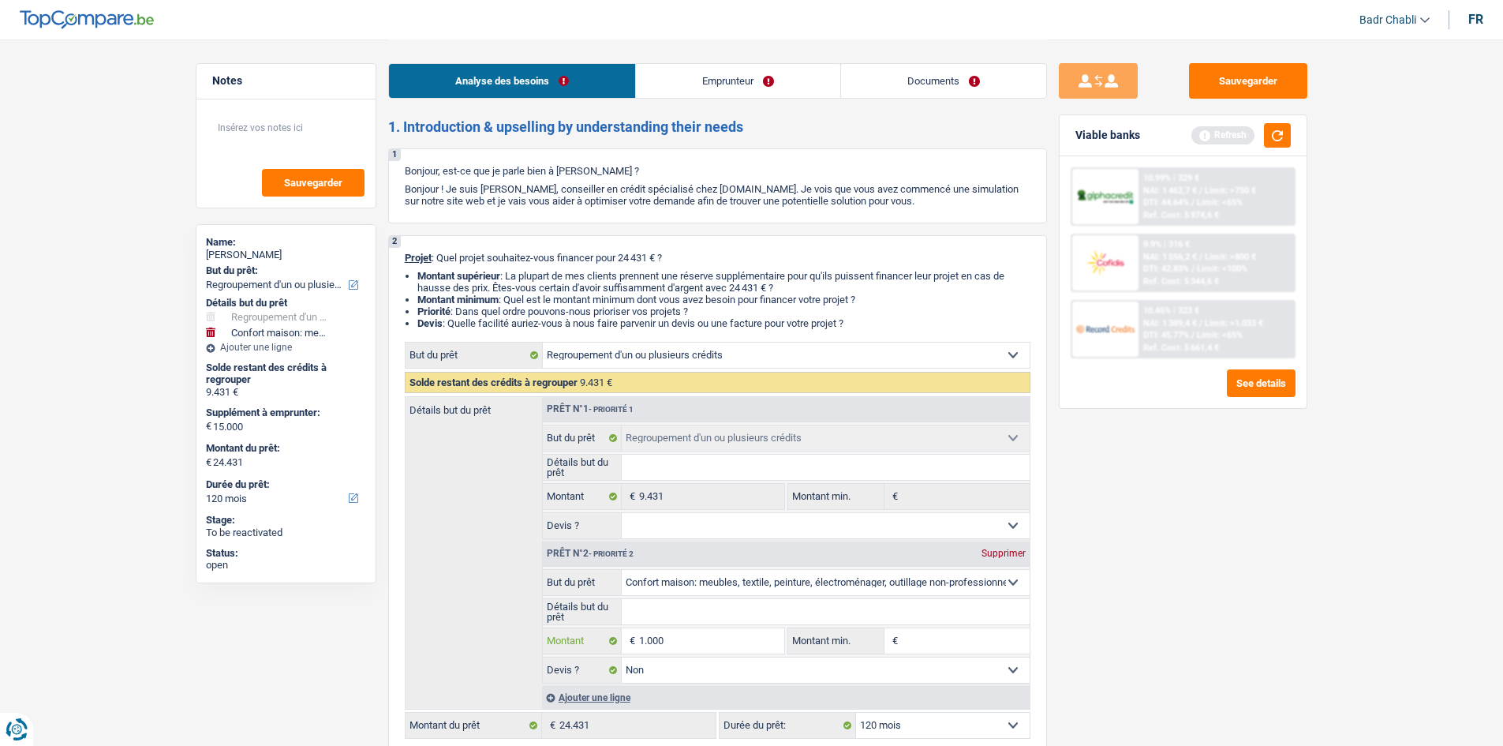
type input "10.001"
type input "1.000"
click at [701, 639] on input "1.000" at bounding box center [711, 640] width 144 height 25
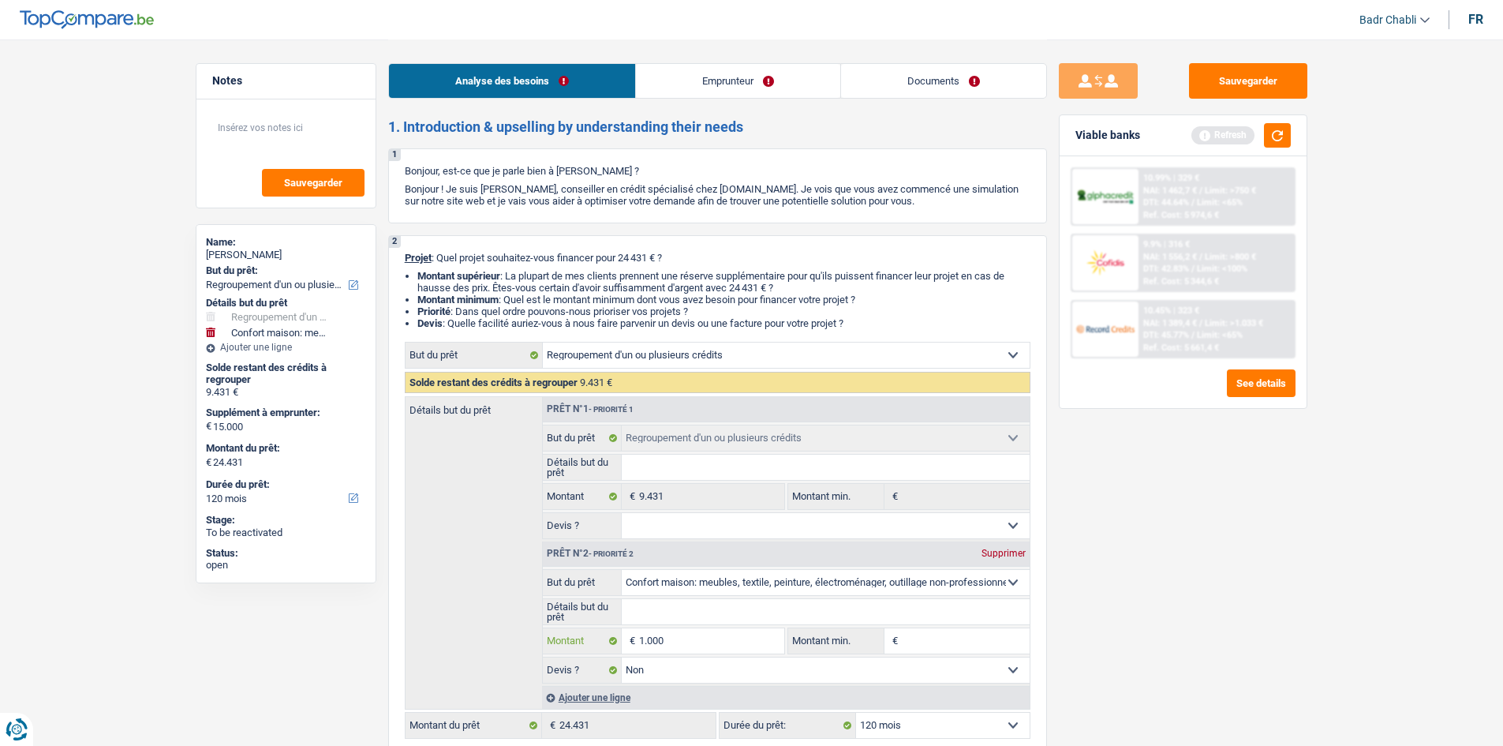
type input "10.000"
select select "84"
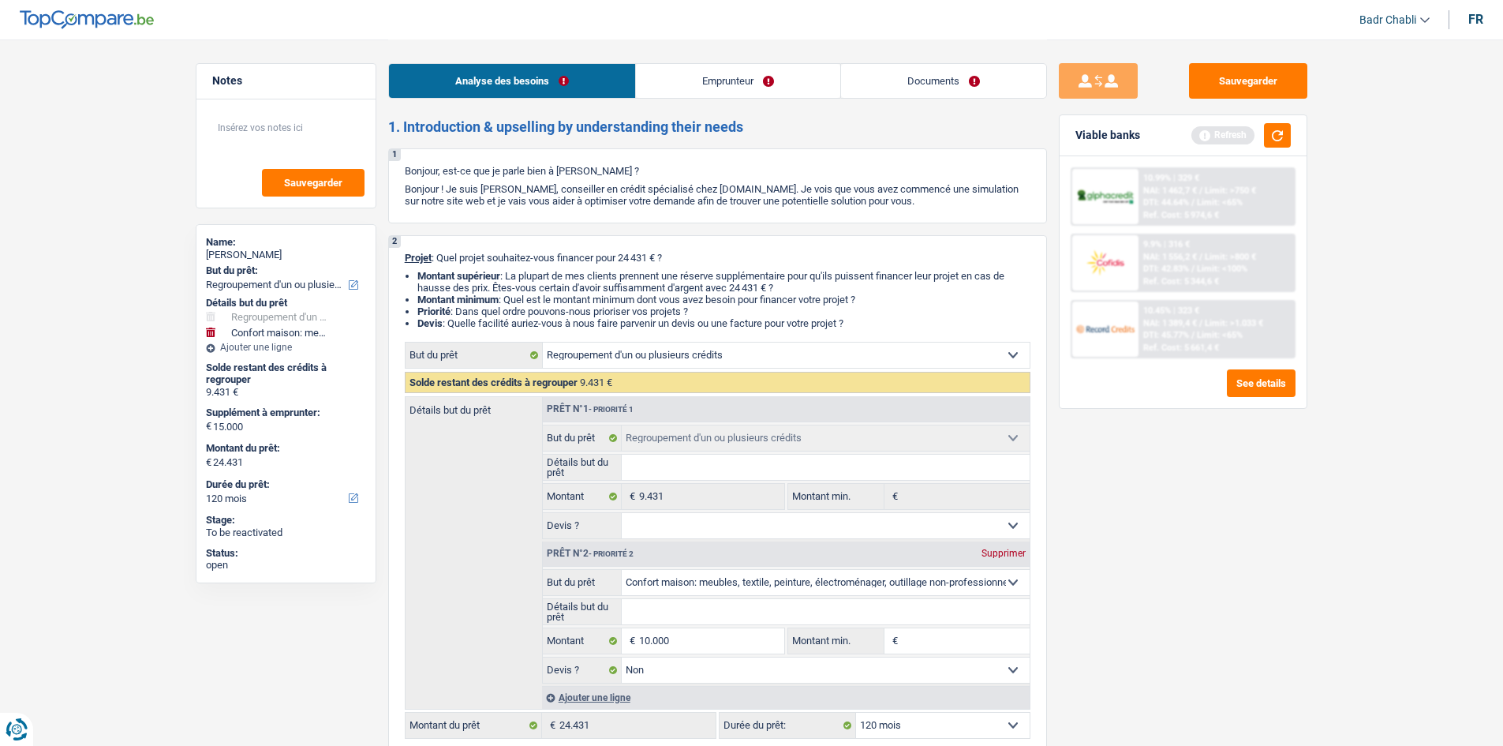
select select "84"
type input "10.000"
type input "19.431"
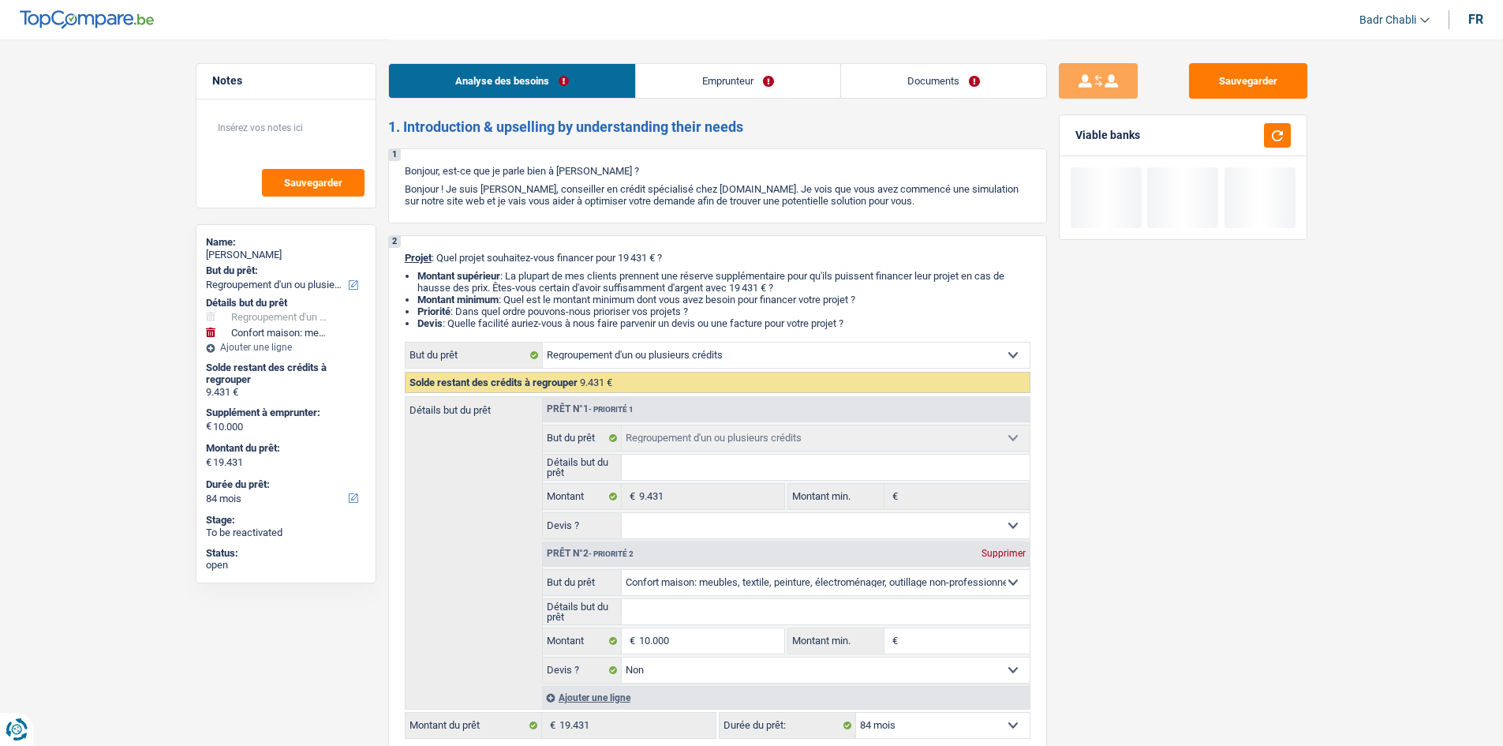
scroll to position [237, 0]
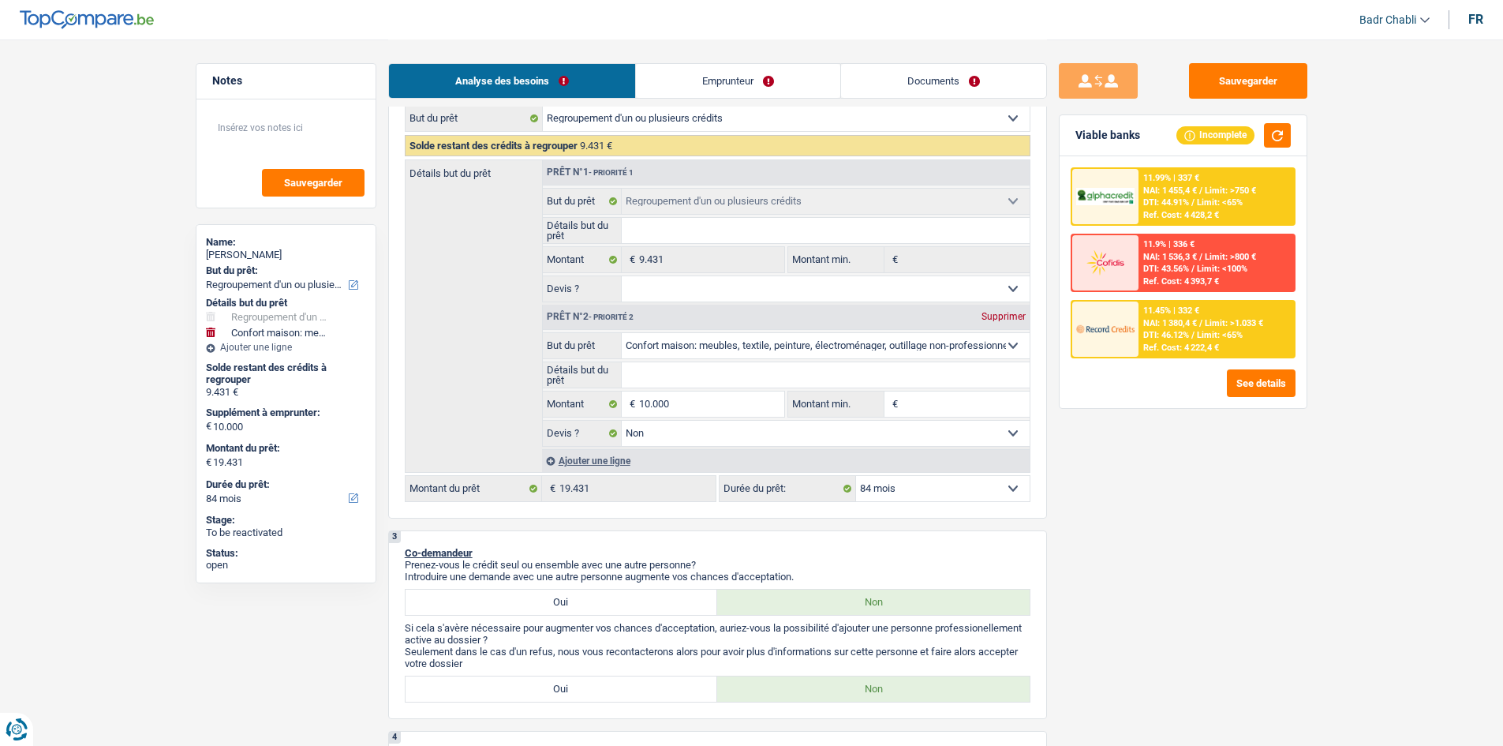
click at [1187, 341] on div "11.45% | 332 € NAI: 1 380,4 € / Limit: >1.033 € DTI: 46.12% / Limit: <65% Ref. …" at bounding box center [1215, 328] width 155 height 55
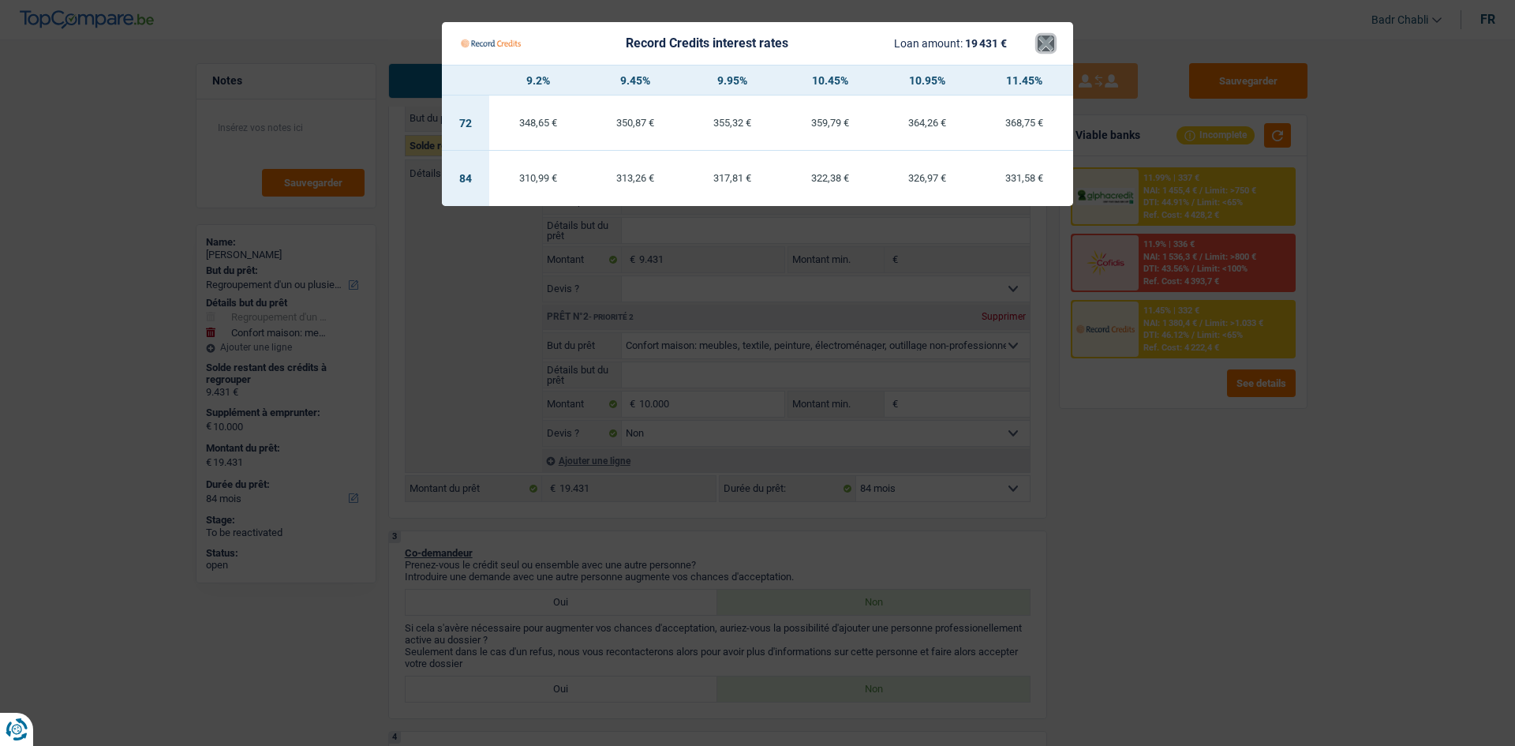
click at [1043, 37] on button "×" at bounding box center [1045, 44] width 17 height 16
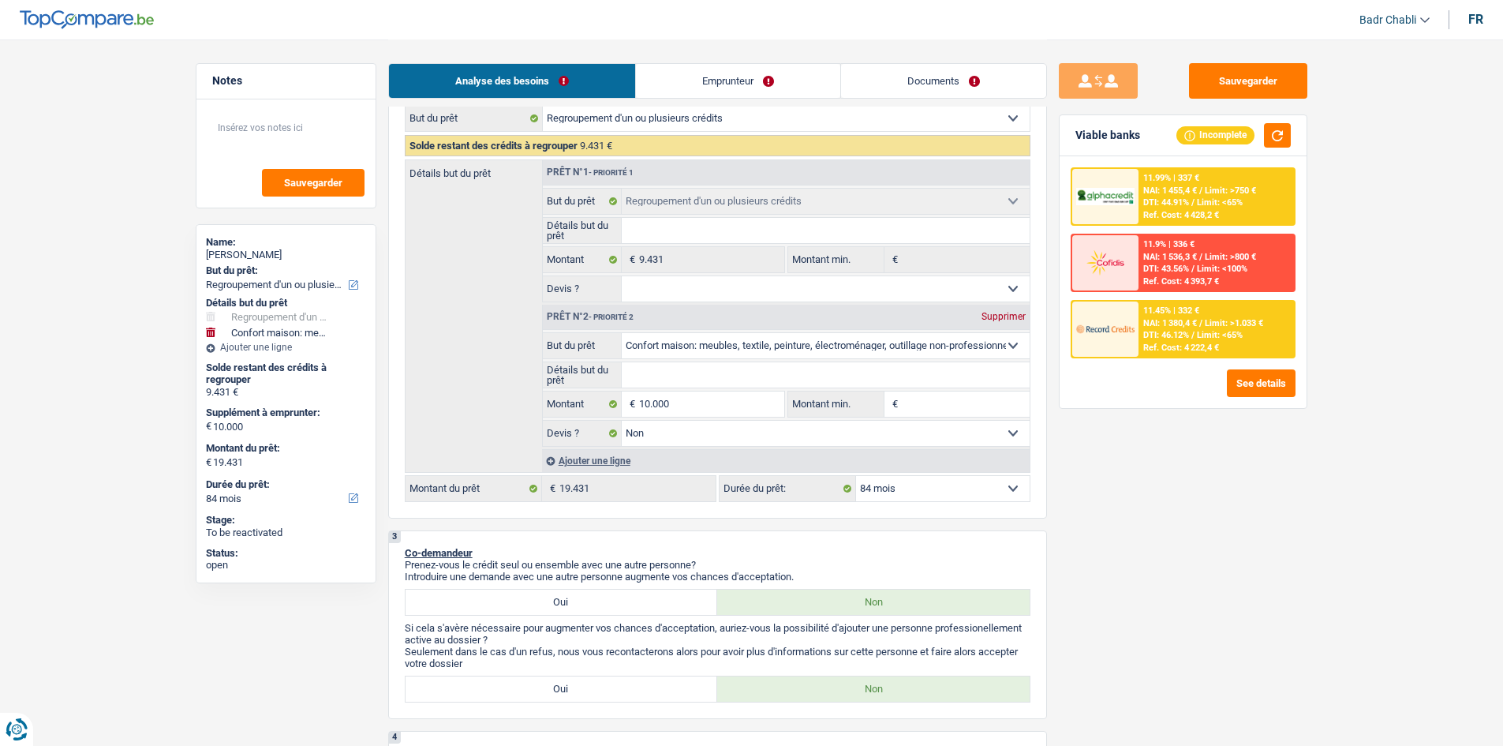
click at [941, 402] on input "Montant min." at bounding box center [966, 403] width 128 height 25
type input "8"
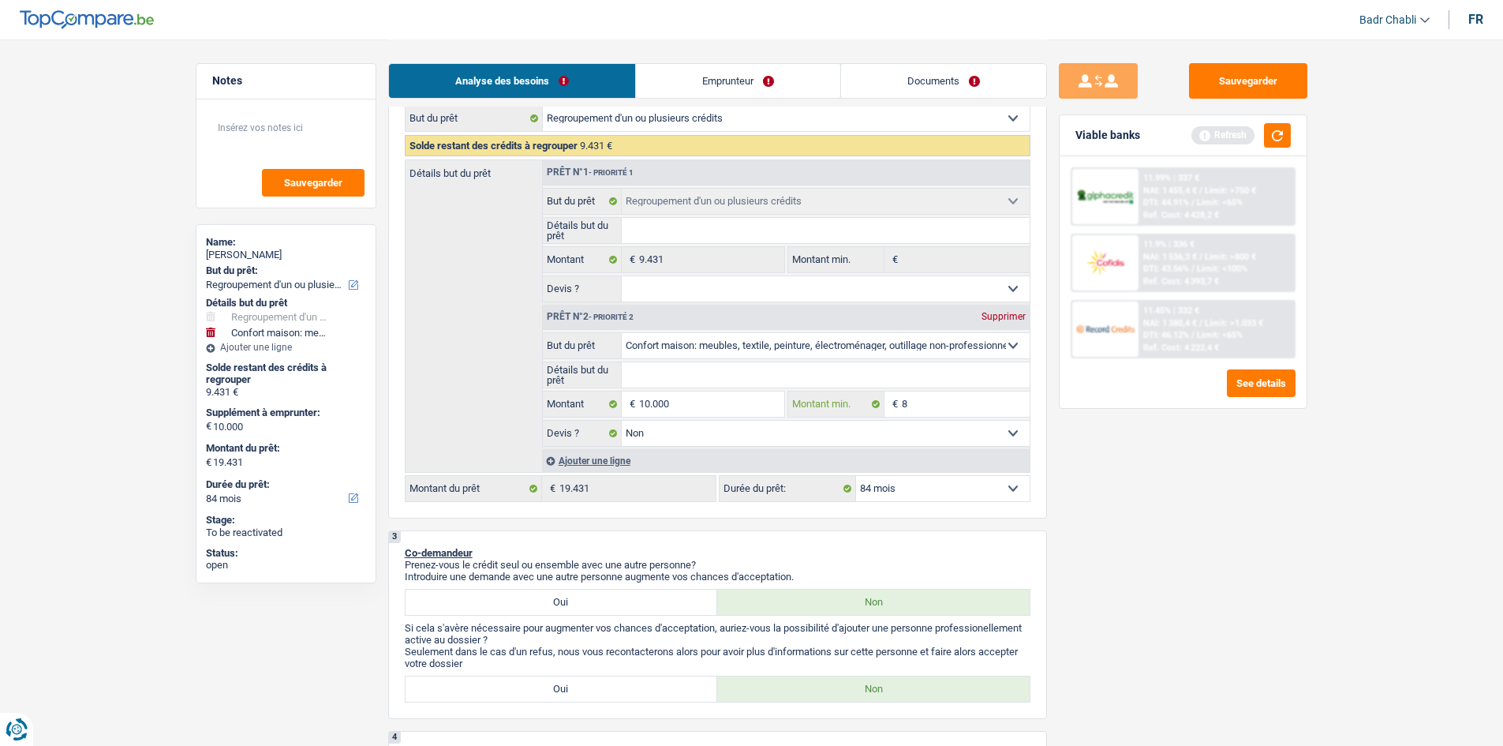
type input "80"
type input "800"
type input "8.000"
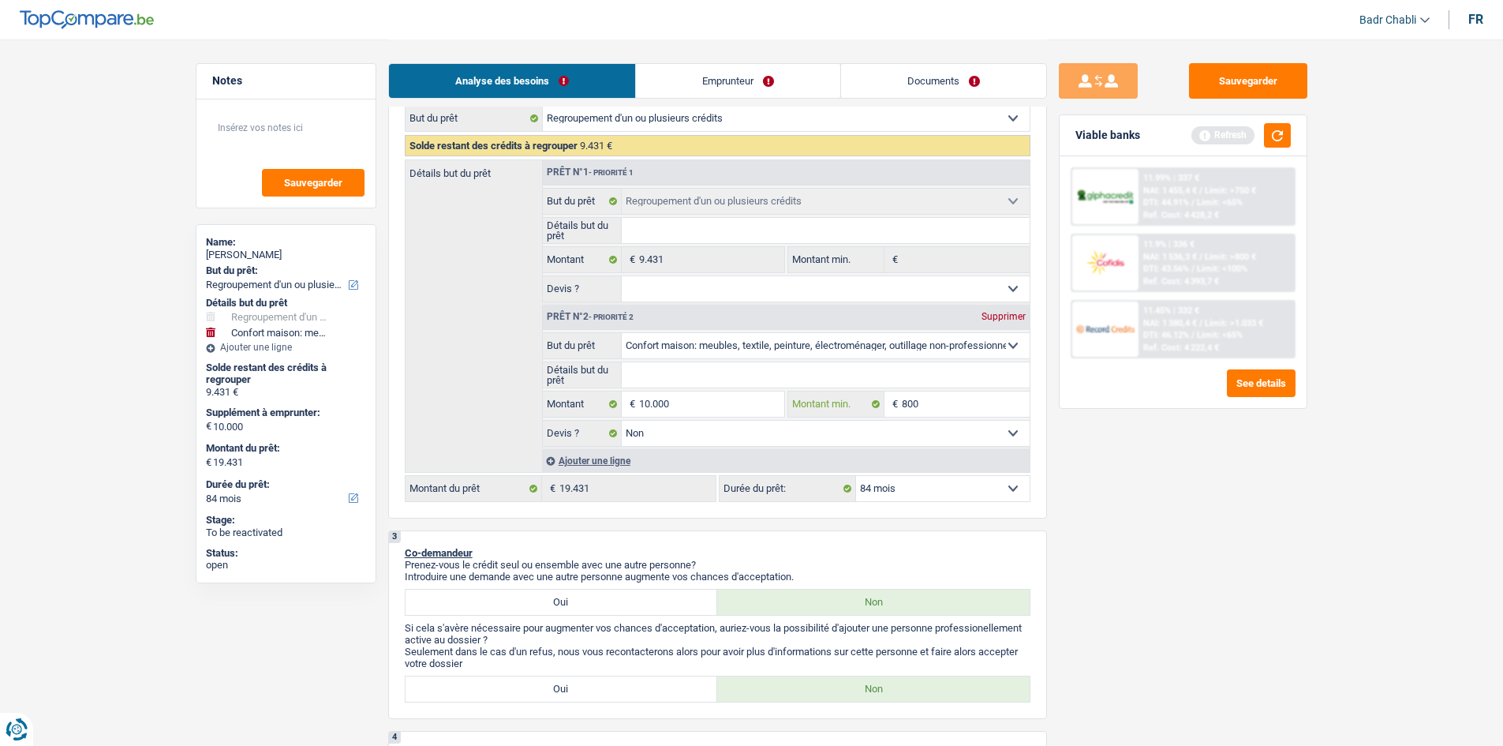
type input "8.000"
click at [817, 437] on select "Oui Non Non répondu Sélectionner une option" at bounding box center [826, 433] width 408 height 25
click at [745, 288] on select "Oui Non Non répondu Sélectionner une option" at bounding box center [826, 288] width 408 height 25
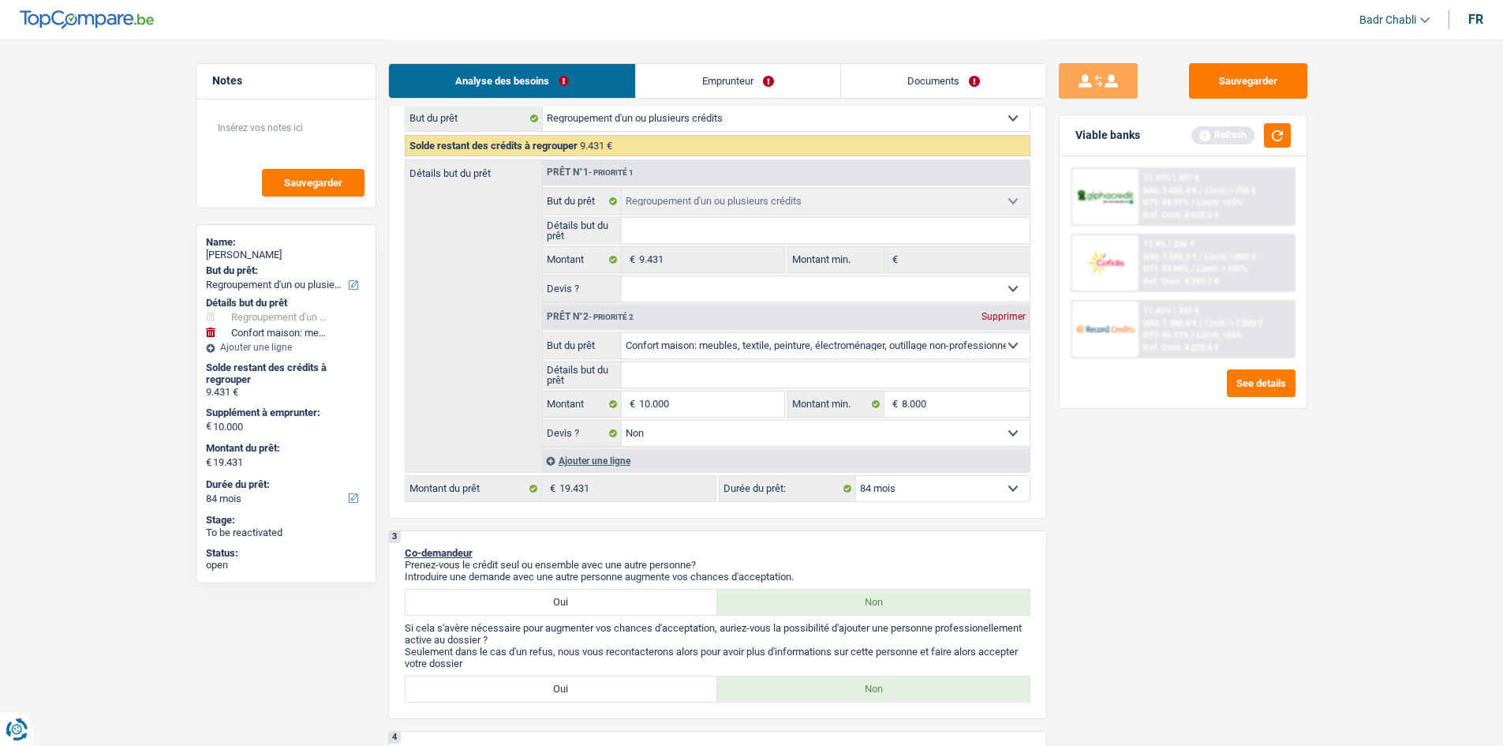
select select "false"
click at [622, 276] on select "Oui Non Non répondu Sélectionner une option" at bounding box center [826, 288] width 408 height 25
select select "false"
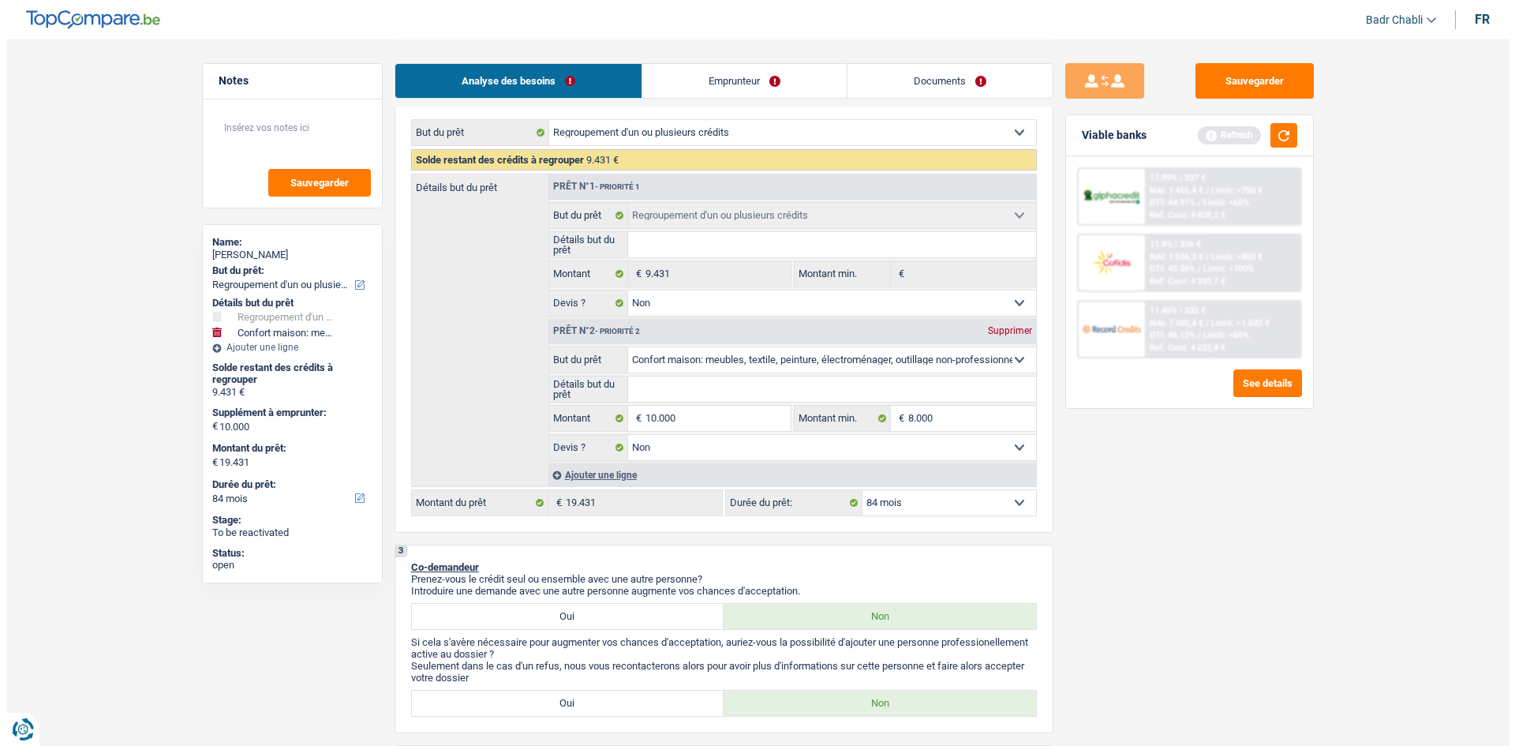
scroll to position [0, 0]
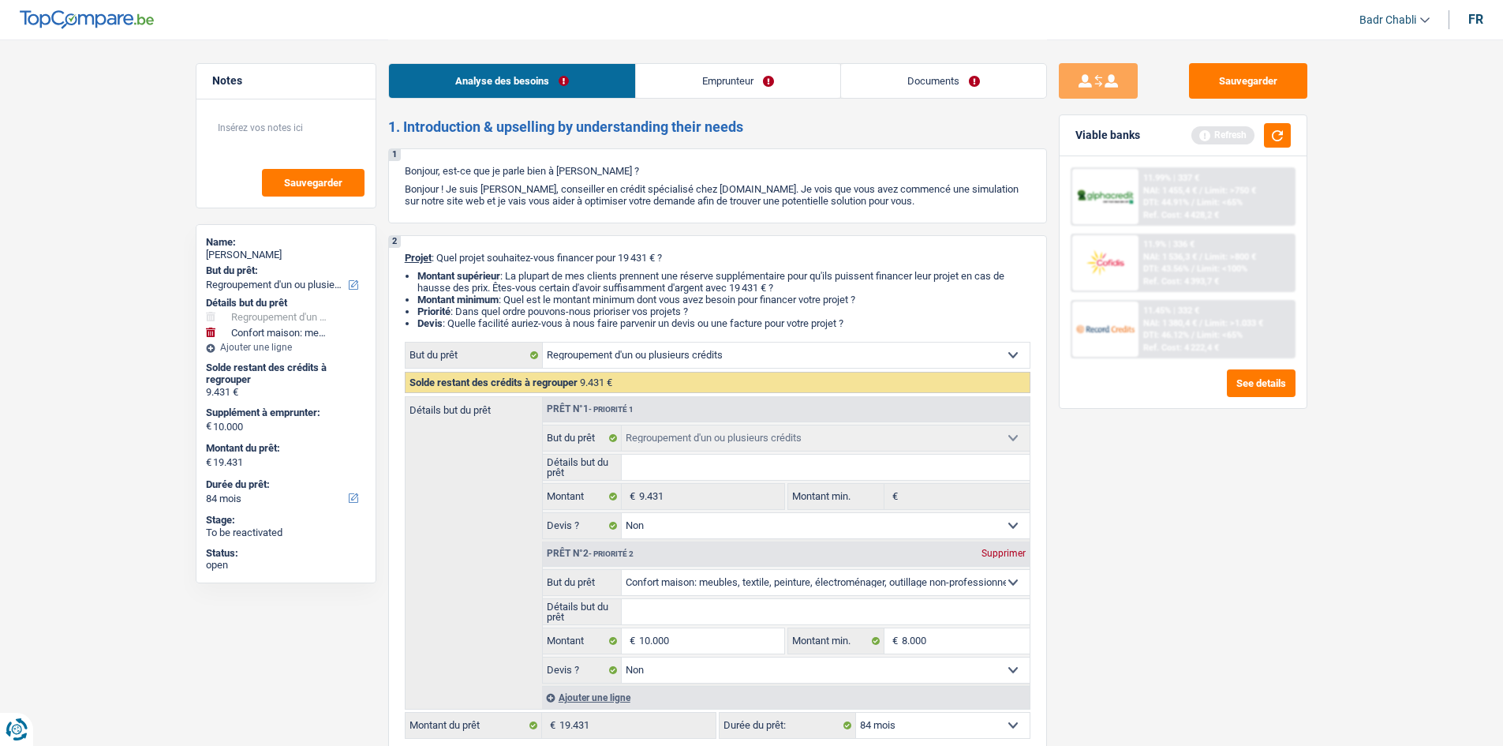
click at [720, 95] on link "Emprunteur" at bounding box center [738, 81] width 204 height 34
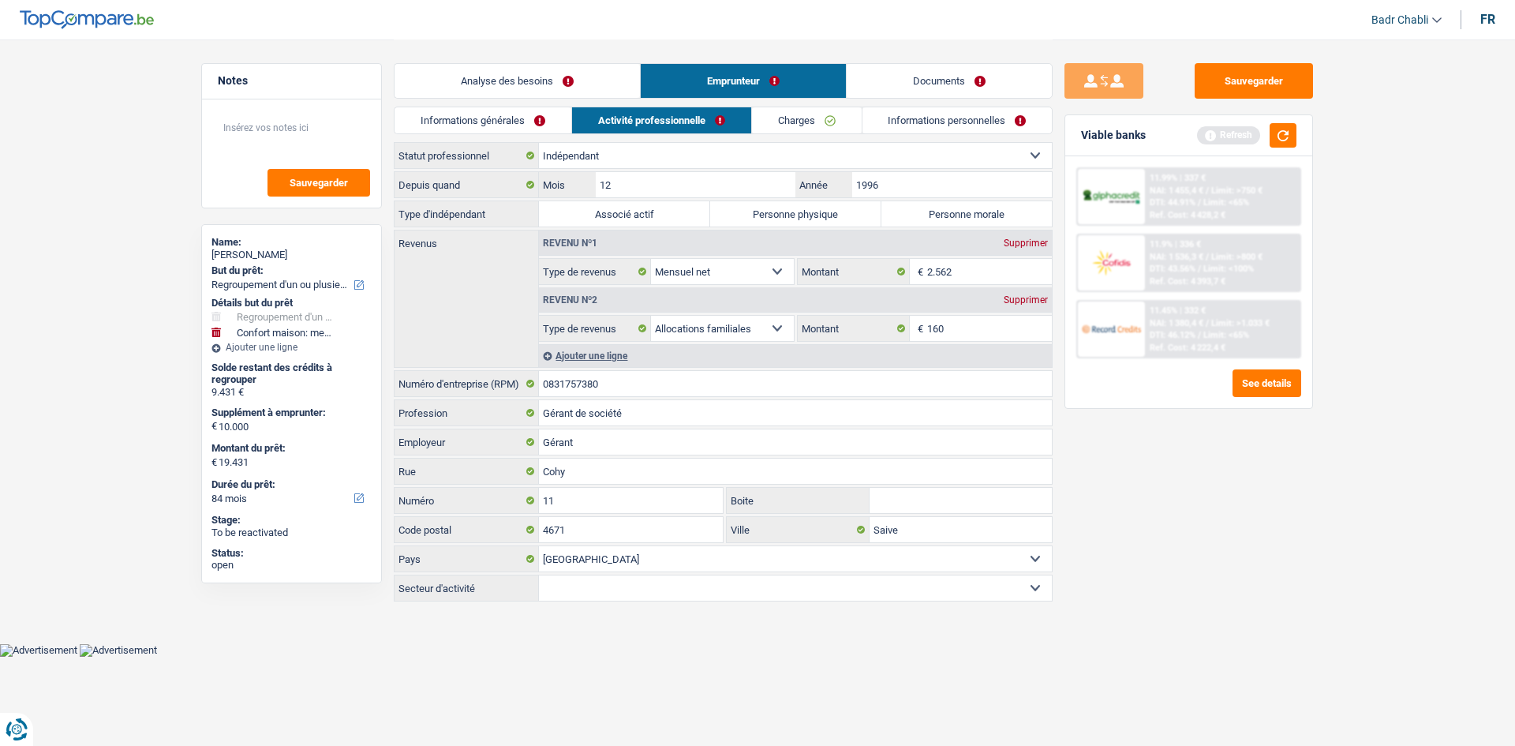
click at [554, 113] on link "Informations générales" at bounding box center [482, 120] width 177 height 26
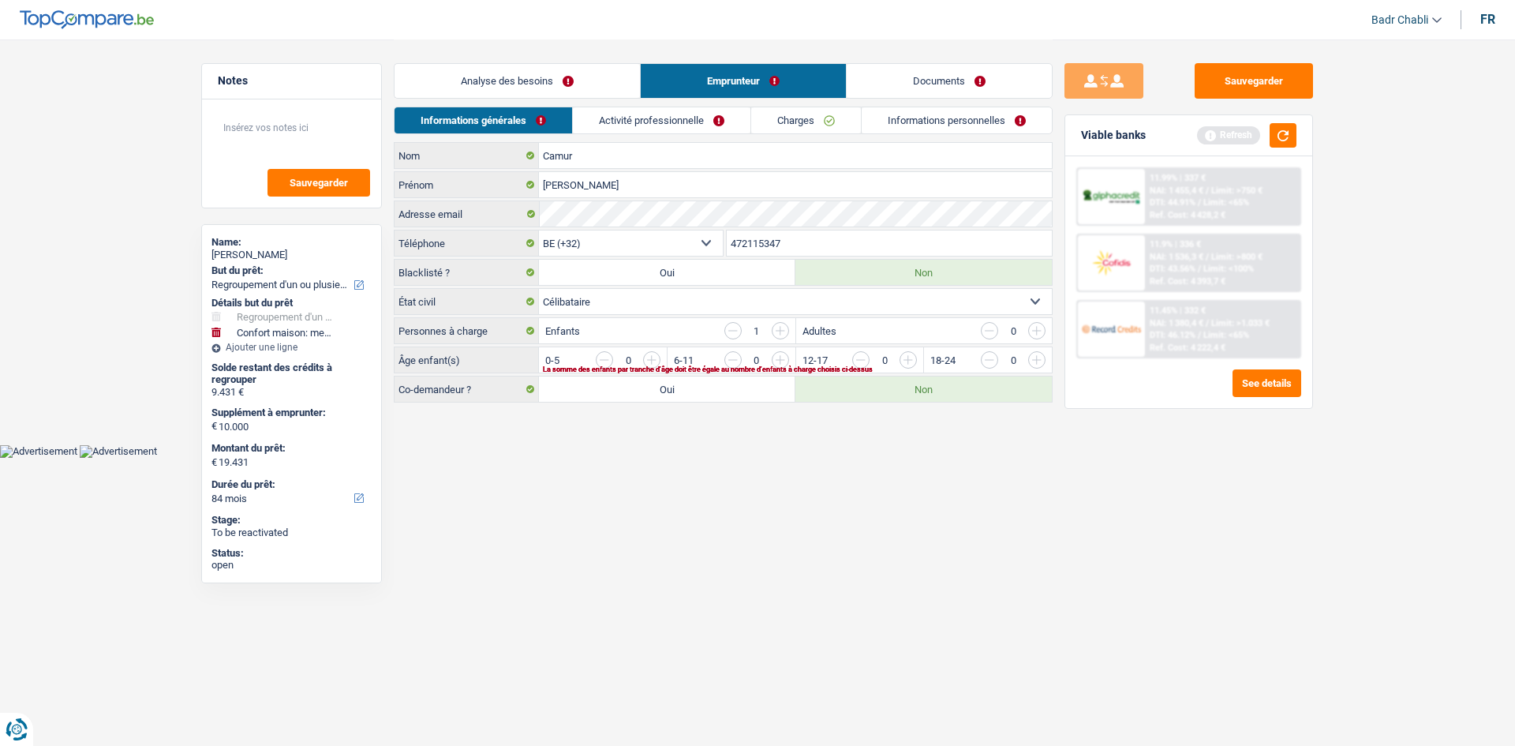
click at [910, 361] on input "button" at bounding box center [1227, 363] width 657 height 25
click at [669, 123] on link "Activité professionnelle" at bounding box center [663, 120] width 178 height 26
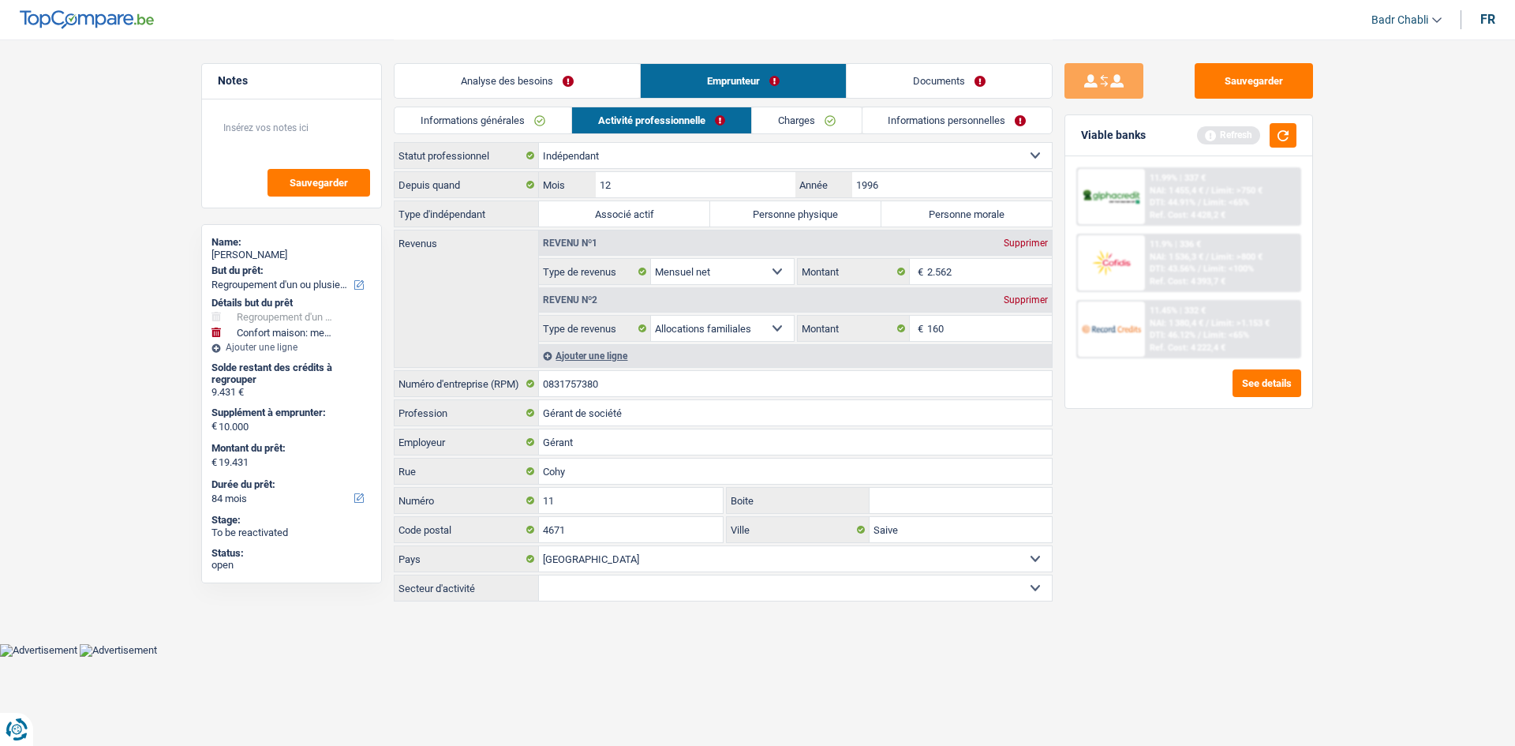
click at [791, 215] on label "Personne physique" at bounding box center [795, 213] width 171 height 25
click at [791, 215] on input "Personne physique" at bounding box center [795, 213] width 171 height 25
radio input "true"
click at [621, 385] on input "0831757380" at bounding box center [795, 383] width 513 height 25
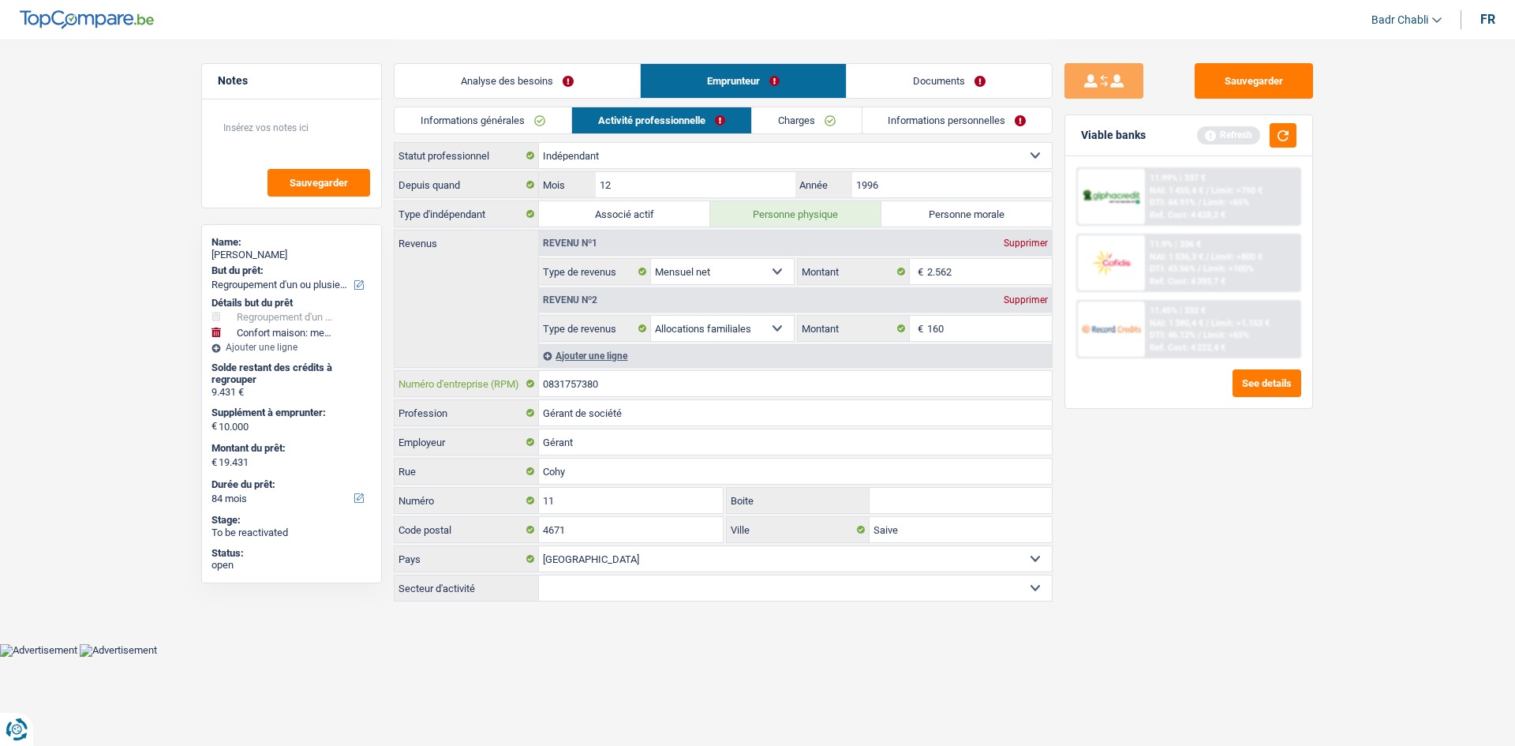
click at [621, 385] on input "0831757380" at bounding box center [795, 383] width 513 height 25
click at [896, 180] on input "1996" at bounding box center [952, 184] width 200 height 25
type input "2010"
click at [755, 182] on input "12" at bounding box center [696, 184] width 200 height 25
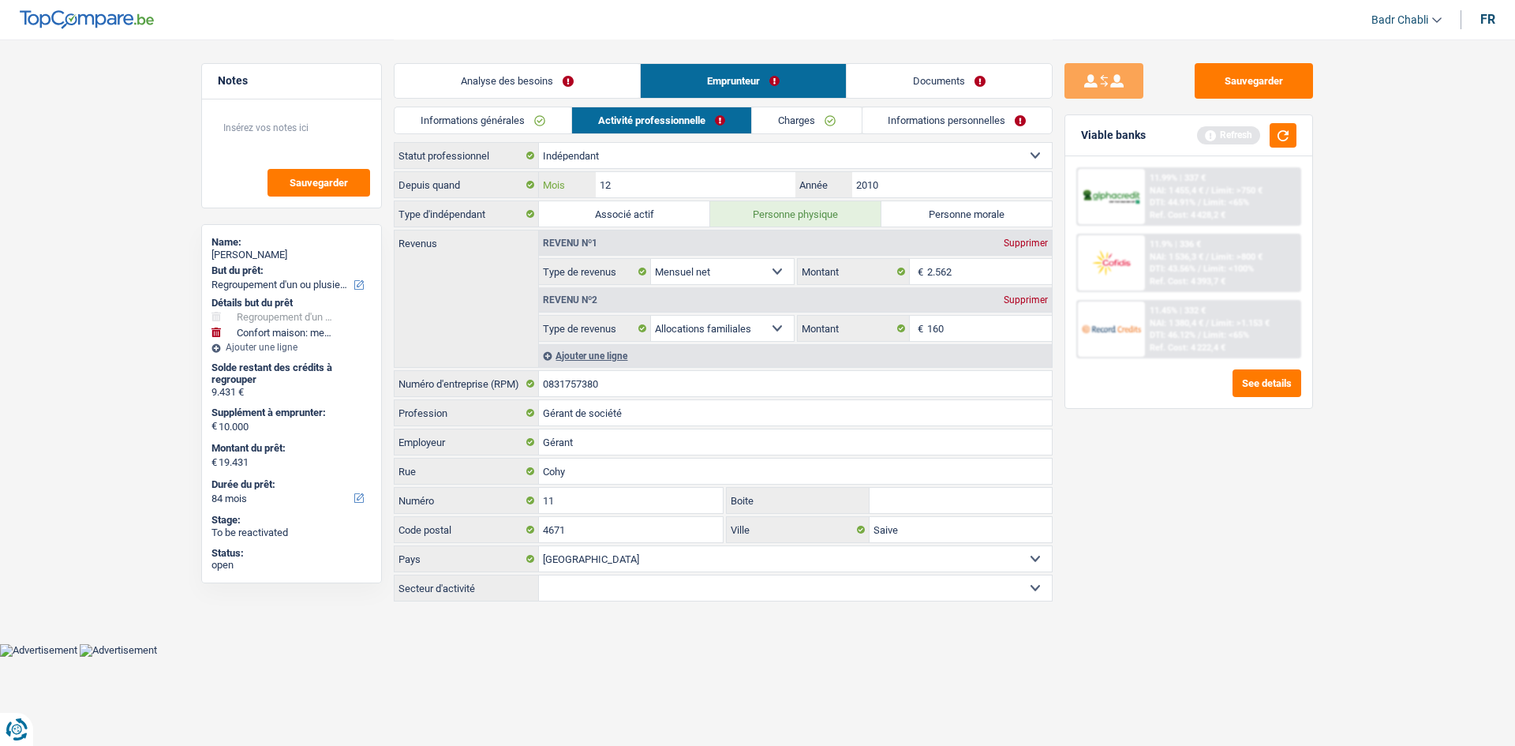
click at [755, 182] on input "12" at bounding box center [696, 184] width 200 height 25
type input "01"
click at [1024, 272] on input "2.562" at bounding box center [989, 271] width 125 height 25
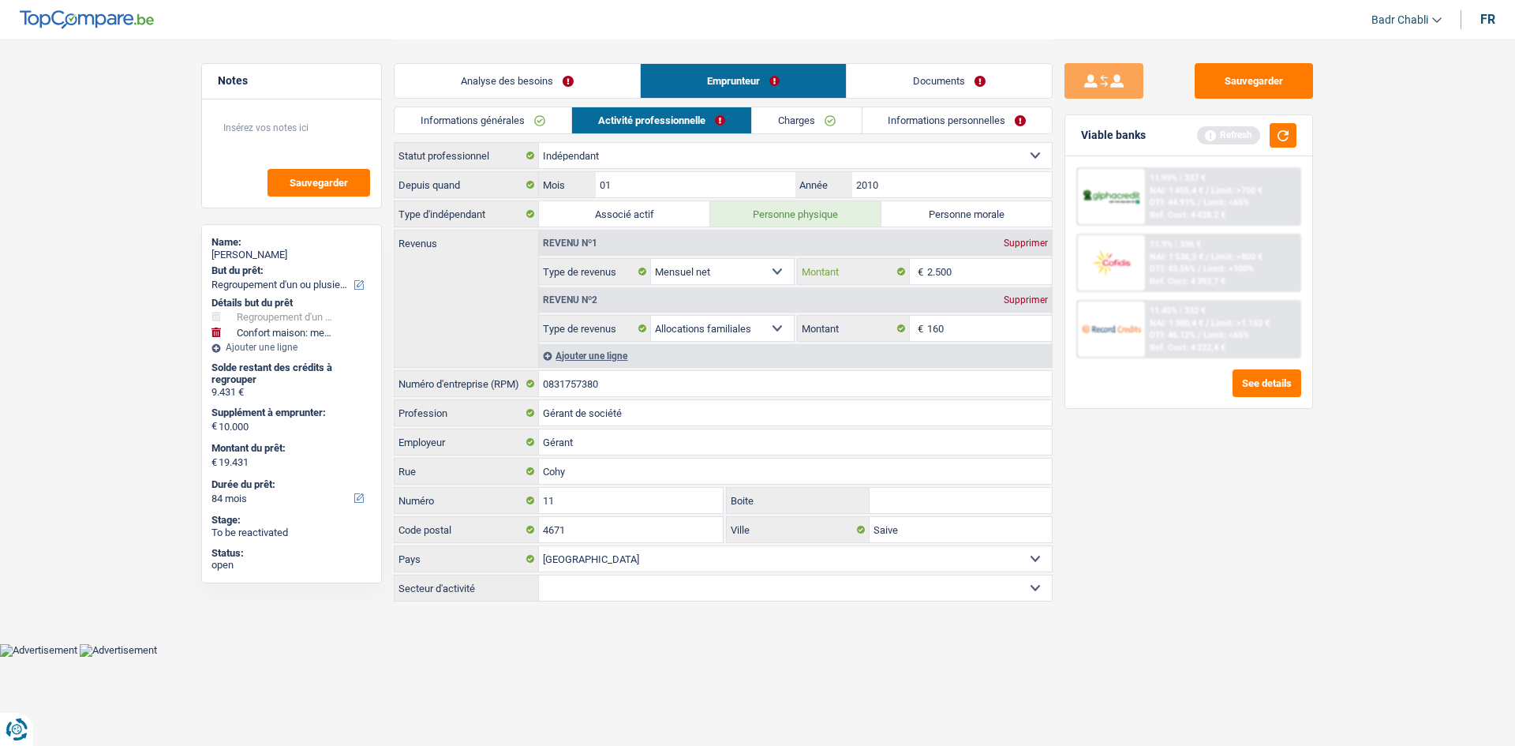
click at [969, 275] on input "2.500" at bounding box center [989, 271] width 125 height 25
type input "2.400"
click at [1041, 298] on div "Supprimer" at bounding box center [1026, 299] width 52 height 9
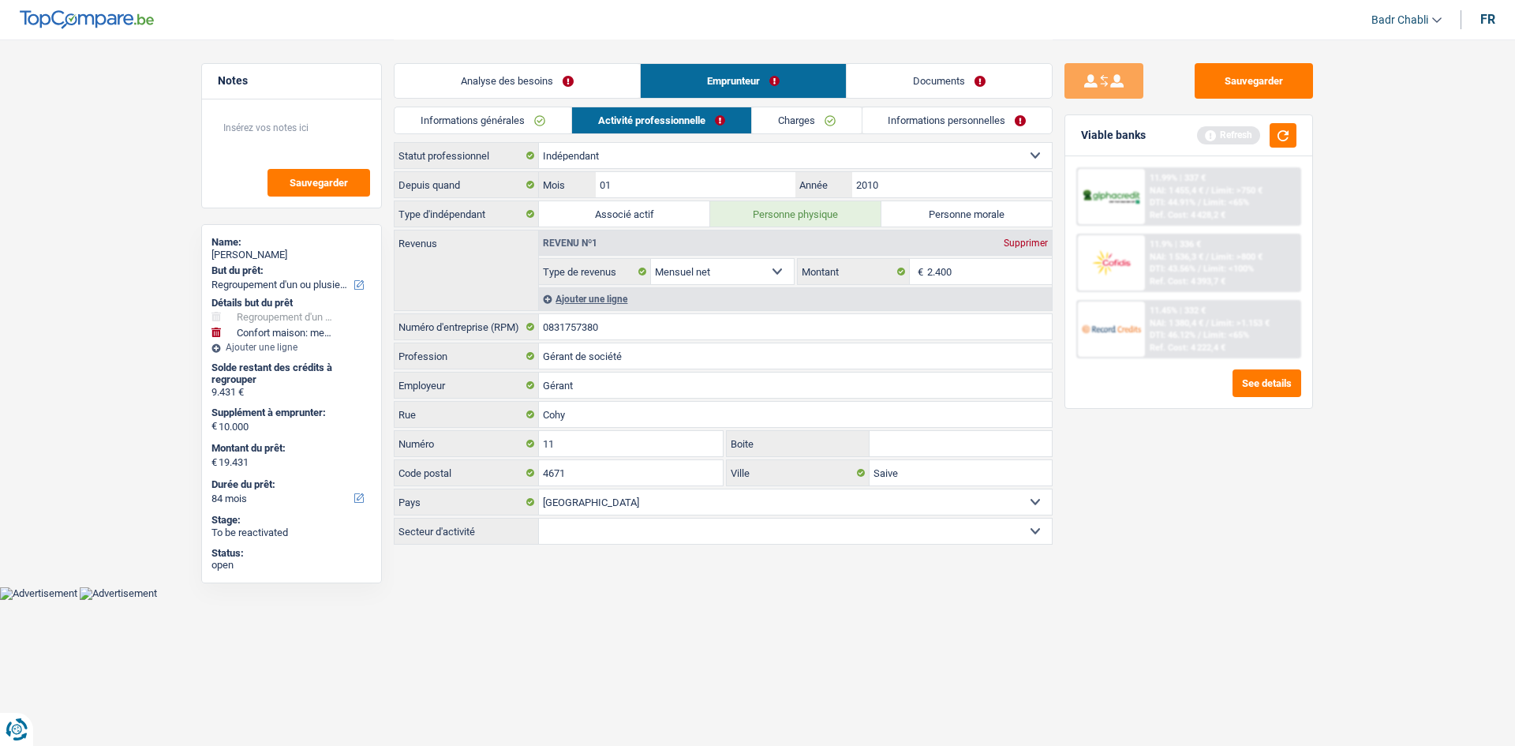
click at [824, 118] on link "Charges" at bounding box center [807, 120] width 110 height 26
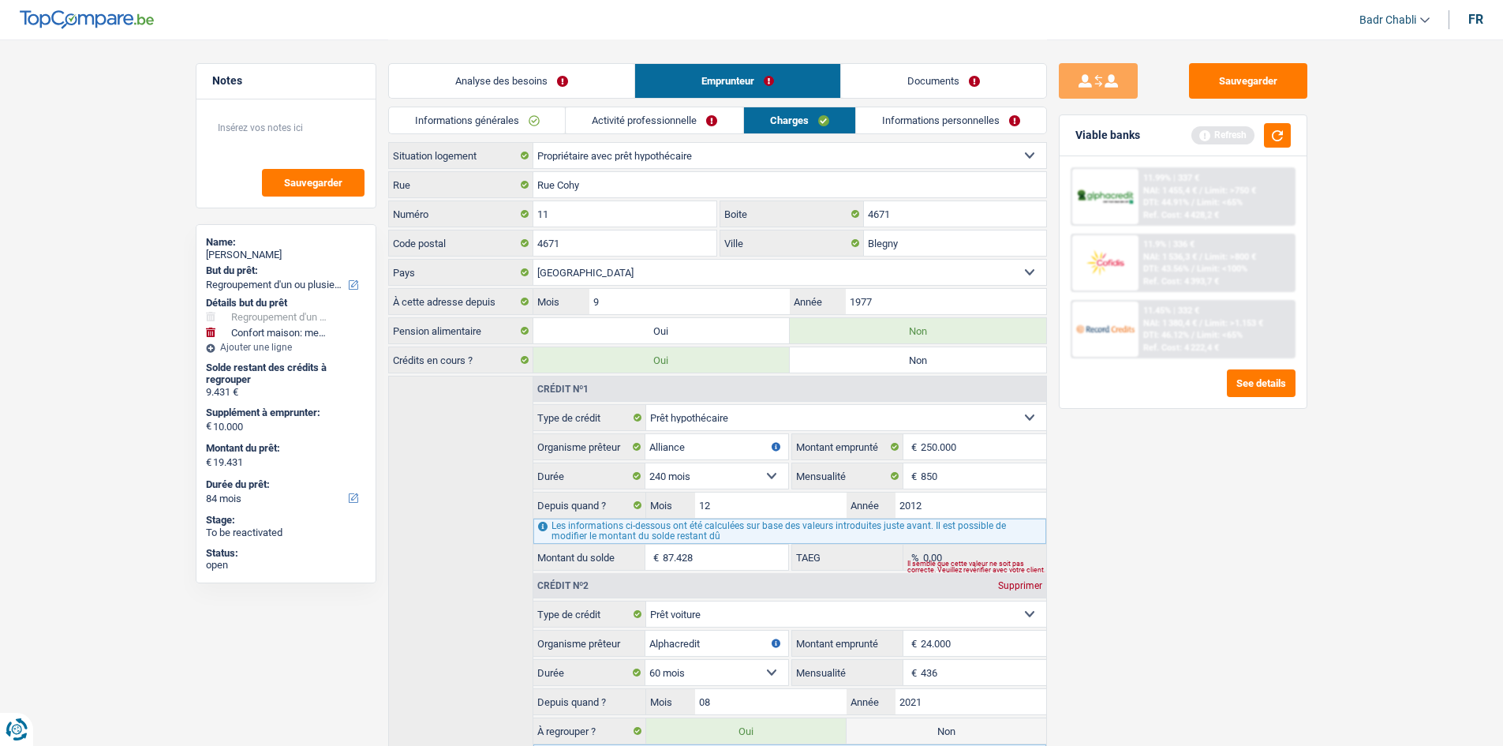
click at [705, 121] on link "Activité professionnelle" at bounding box center [655, 120] width 178 height 26
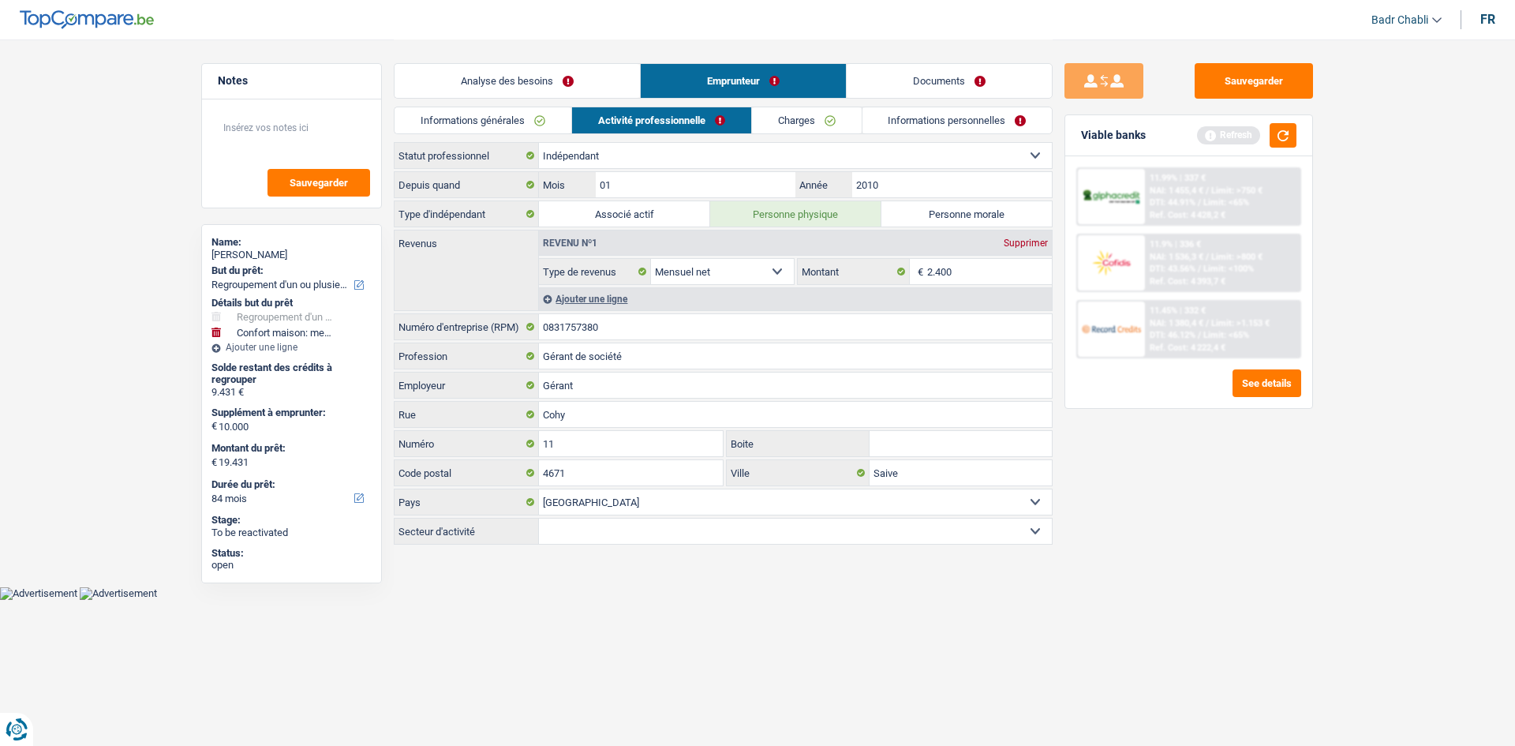
click at [850, 122] on link "Charges" at bounding box center [807, 120] width 110 height 26
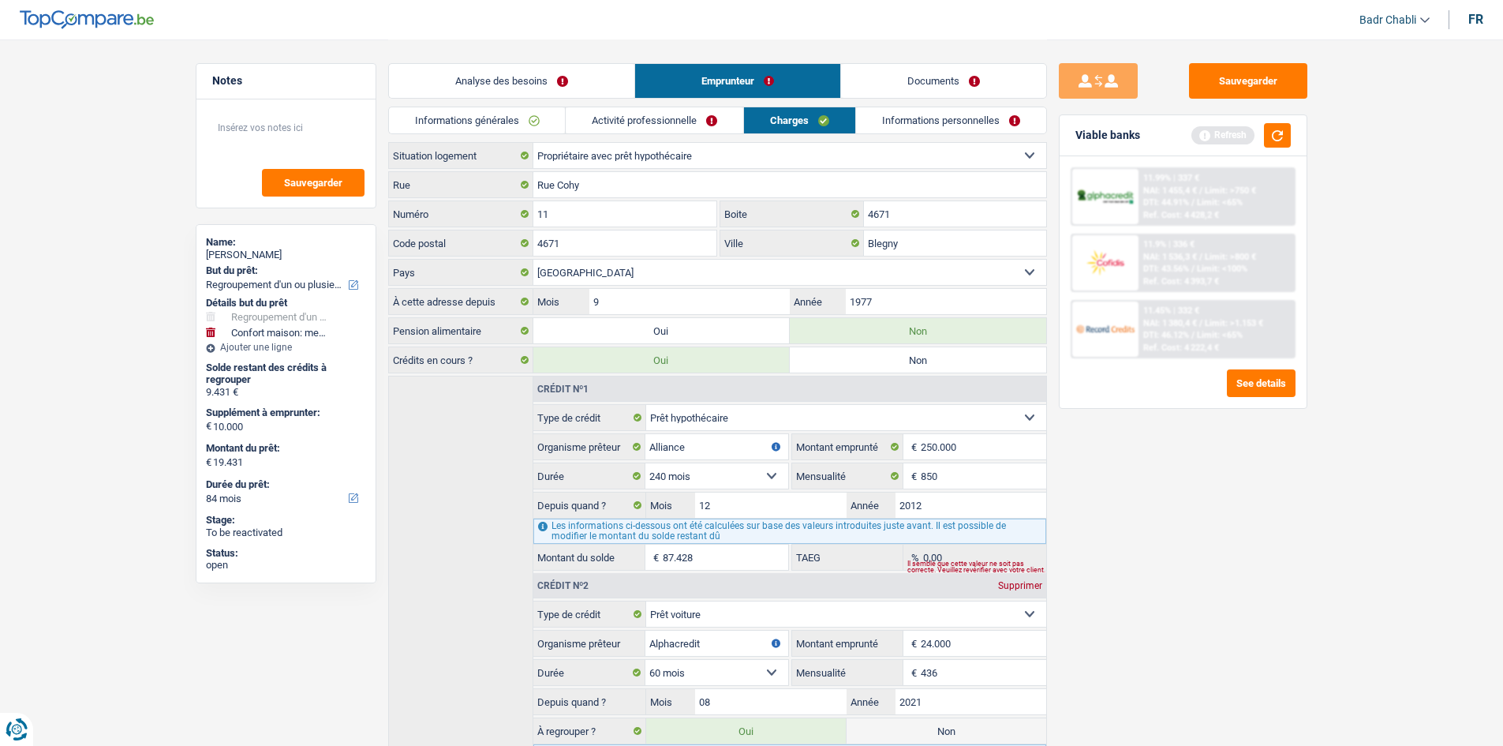
click at [918, 198] on div "Rue Cohy Rue 11 Numéro 4671 Boite 4671 Code postal Blegny Ville Belgique Luxemb…" at bounding box center [717, 228] width 659 height 114
click at [914, 209] on input "4671" at bounding box center [955, 213] width 182 height 25
click at [922, 307] on input "1977" at bounding box center [946, 301] width 200 height 25
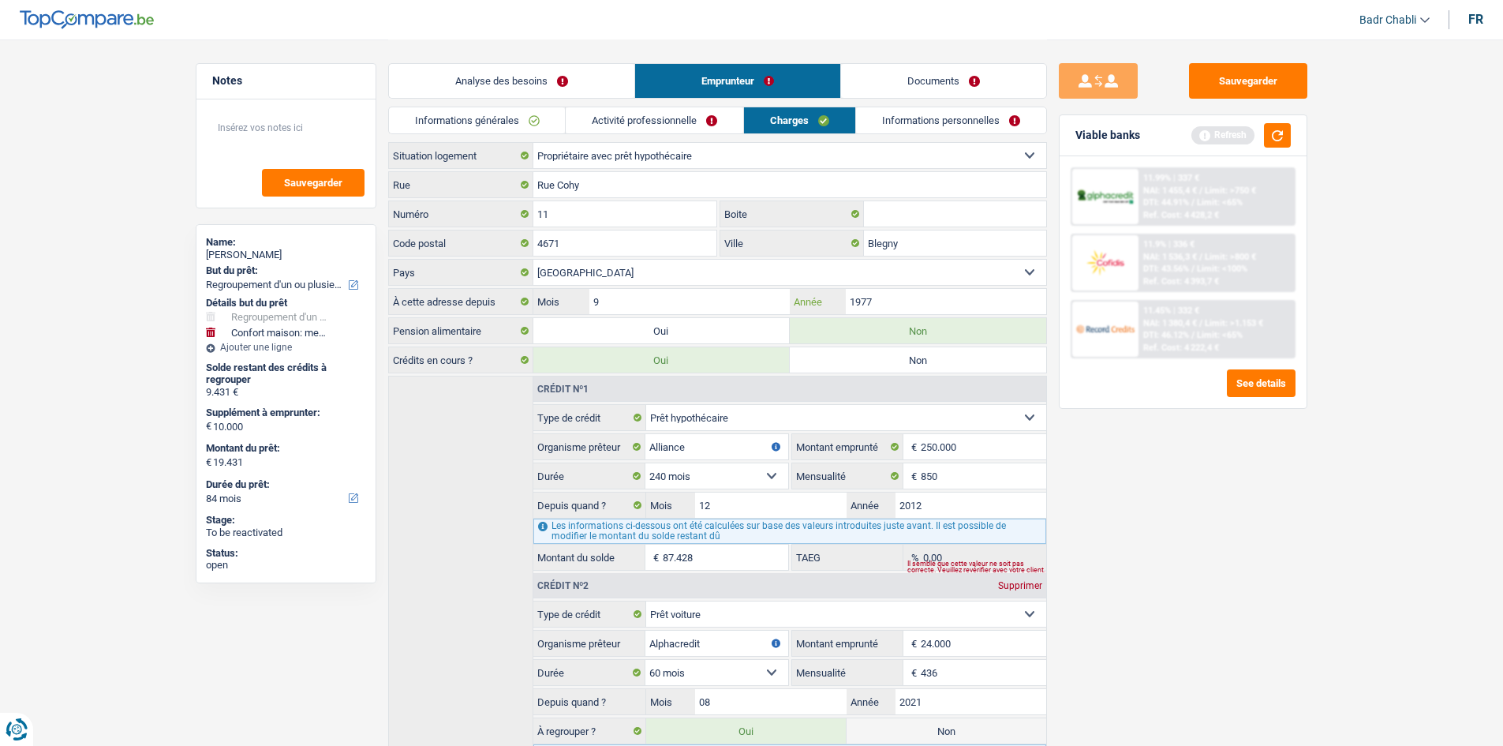
click at [922, 307] on input "1977" at bounding box center [946, 301] width 200 height 25
type input "2013"
click at [953, 126] on link "Informations personnelles" at bounding box center [951, 120] width 190 height 26
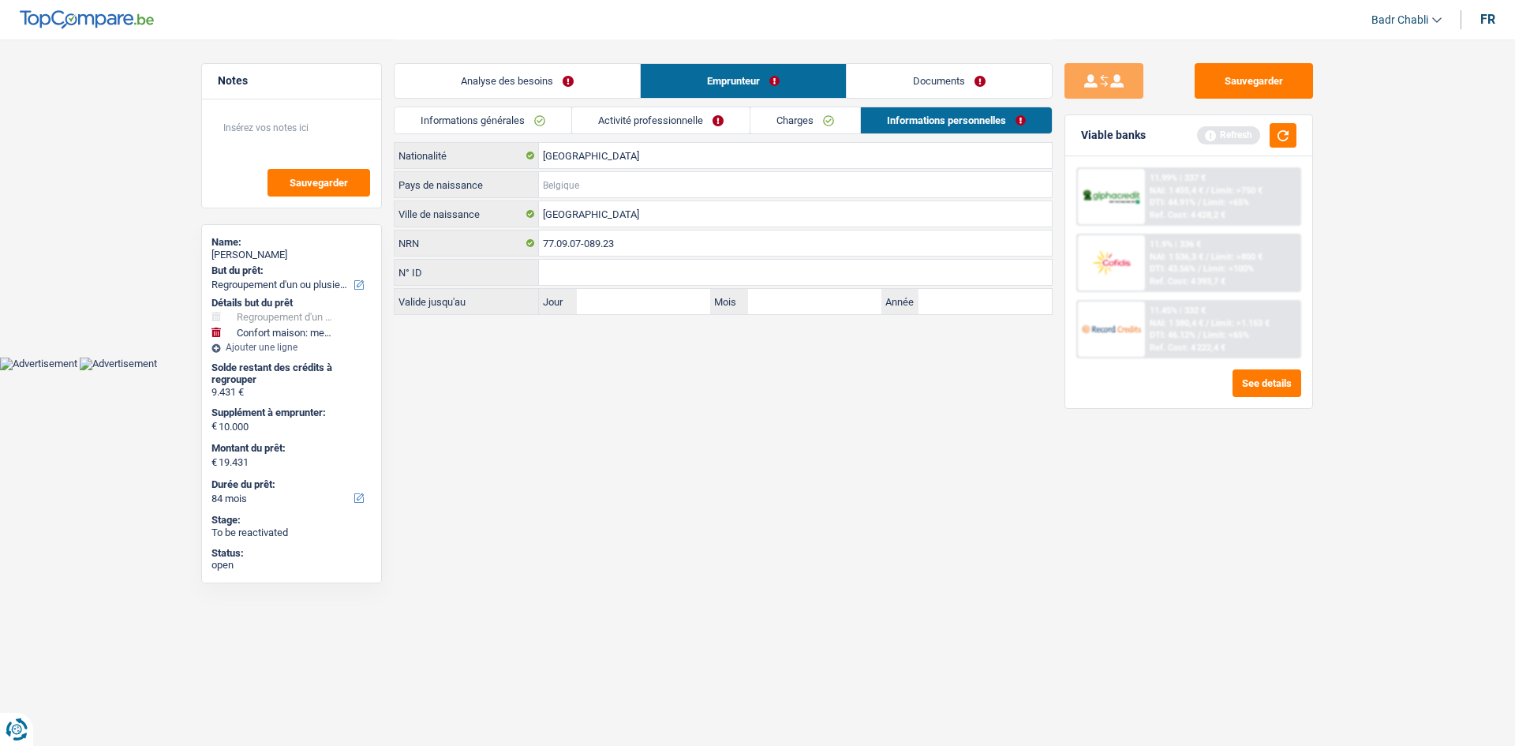
click at [570, 181] on input "Pays de naissance" at bounding box center [795, 184] width 513 height 25
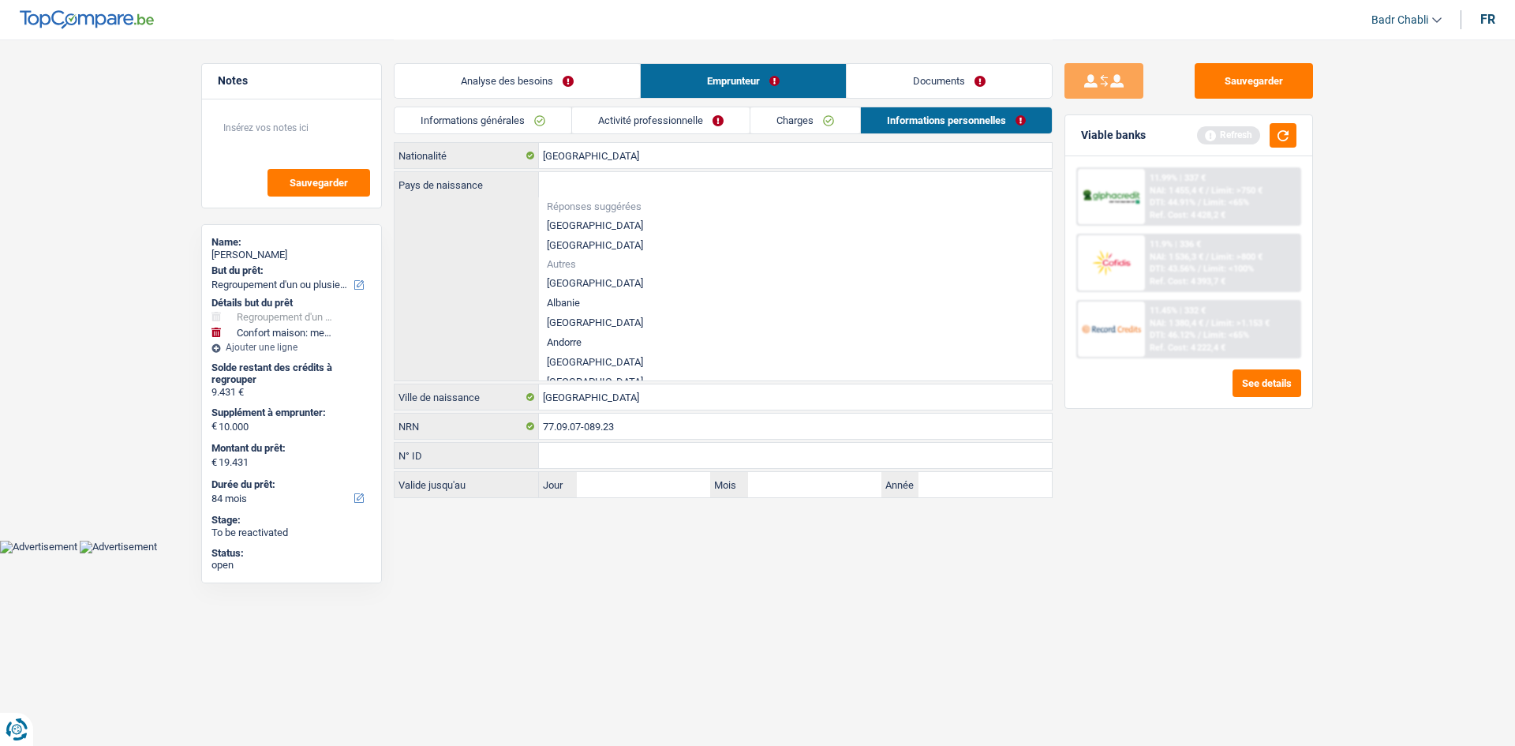
click at [581, 222] on li "[GEOGRAPHIC_DATA]" at bounding box center [795, 225] width 513 height 20
type input "[GEOGRAPHIC_DATA]"
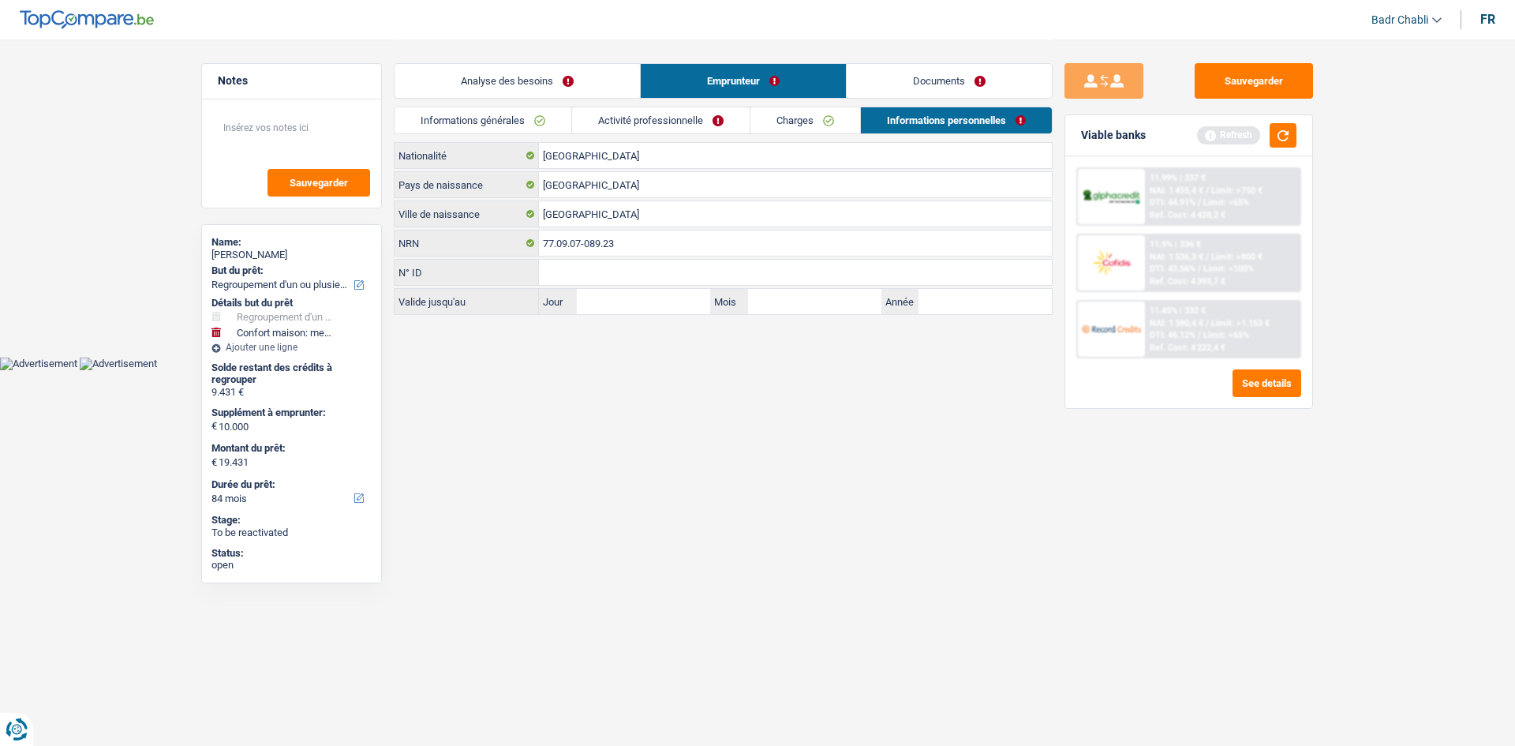
click at [894, 91] on link "Documents" at bounding box center [949, 81] width 205 height 34
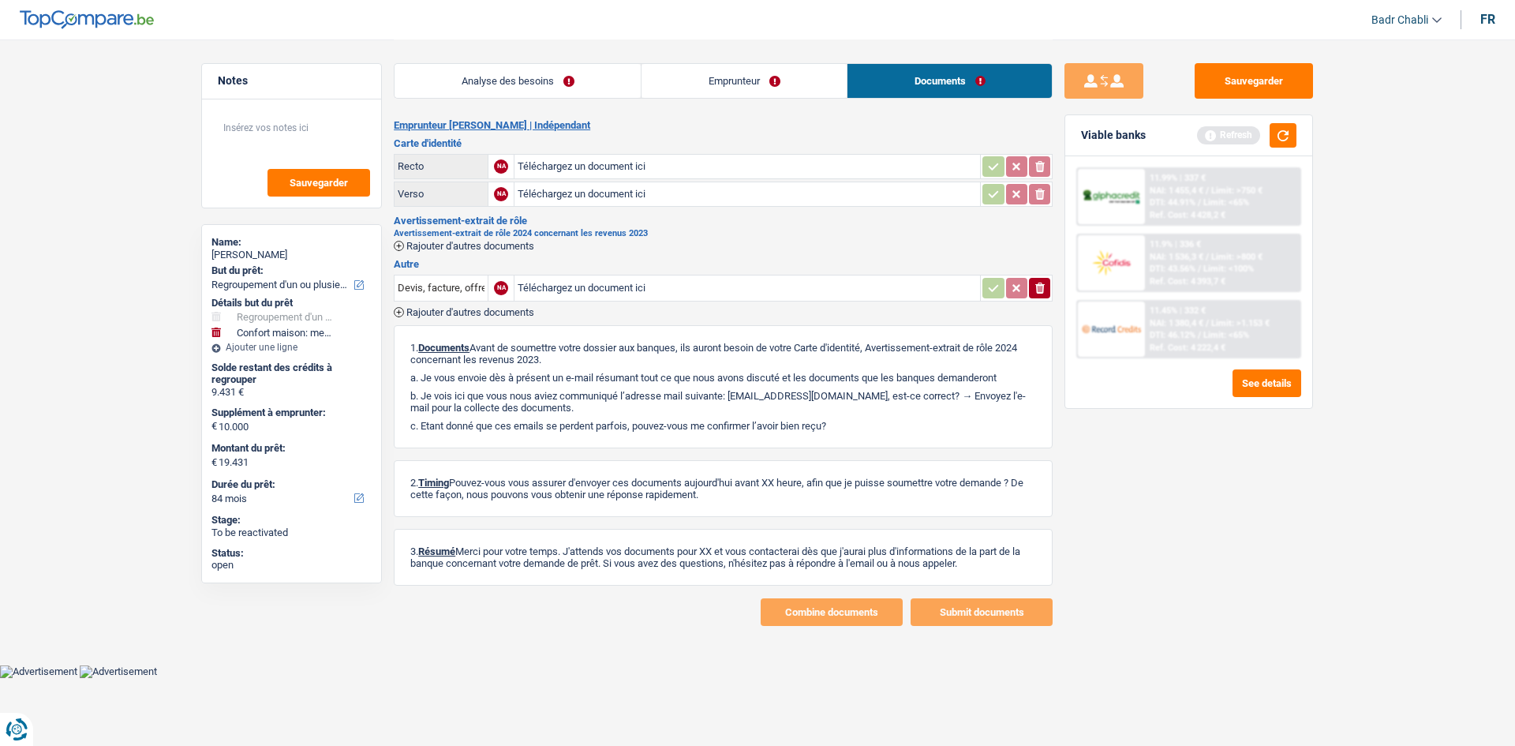
click at [729, 78] on link "Emprunteur" at bounding box center [743, 81] width 205 height 34
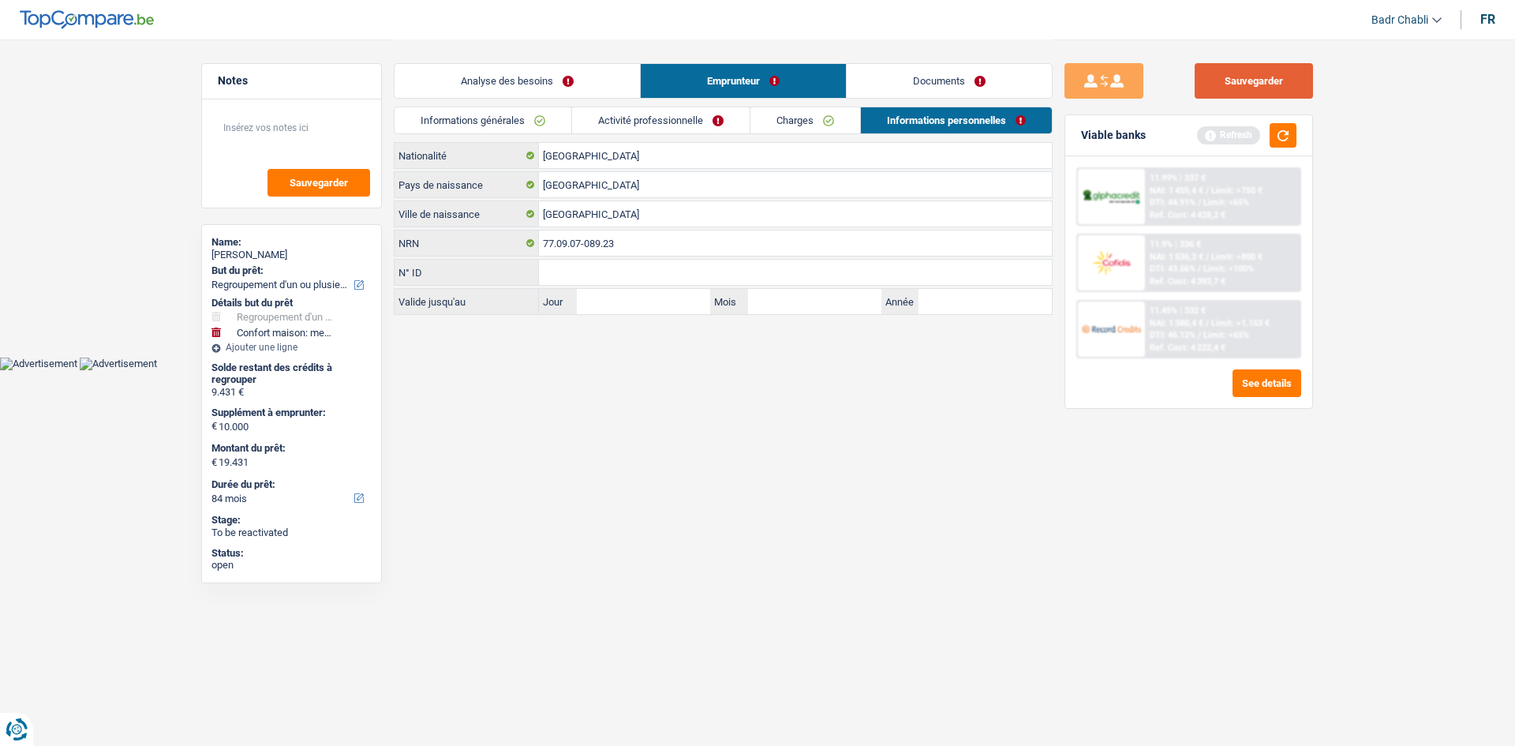
click at [1254, 92] on button "Sauvegarder" at bounding box center [1254, 81] width 118 height 36
click at [1243, 77] on button "Sauvegarder" at bounding box center [1254, 81] width 118 height 36
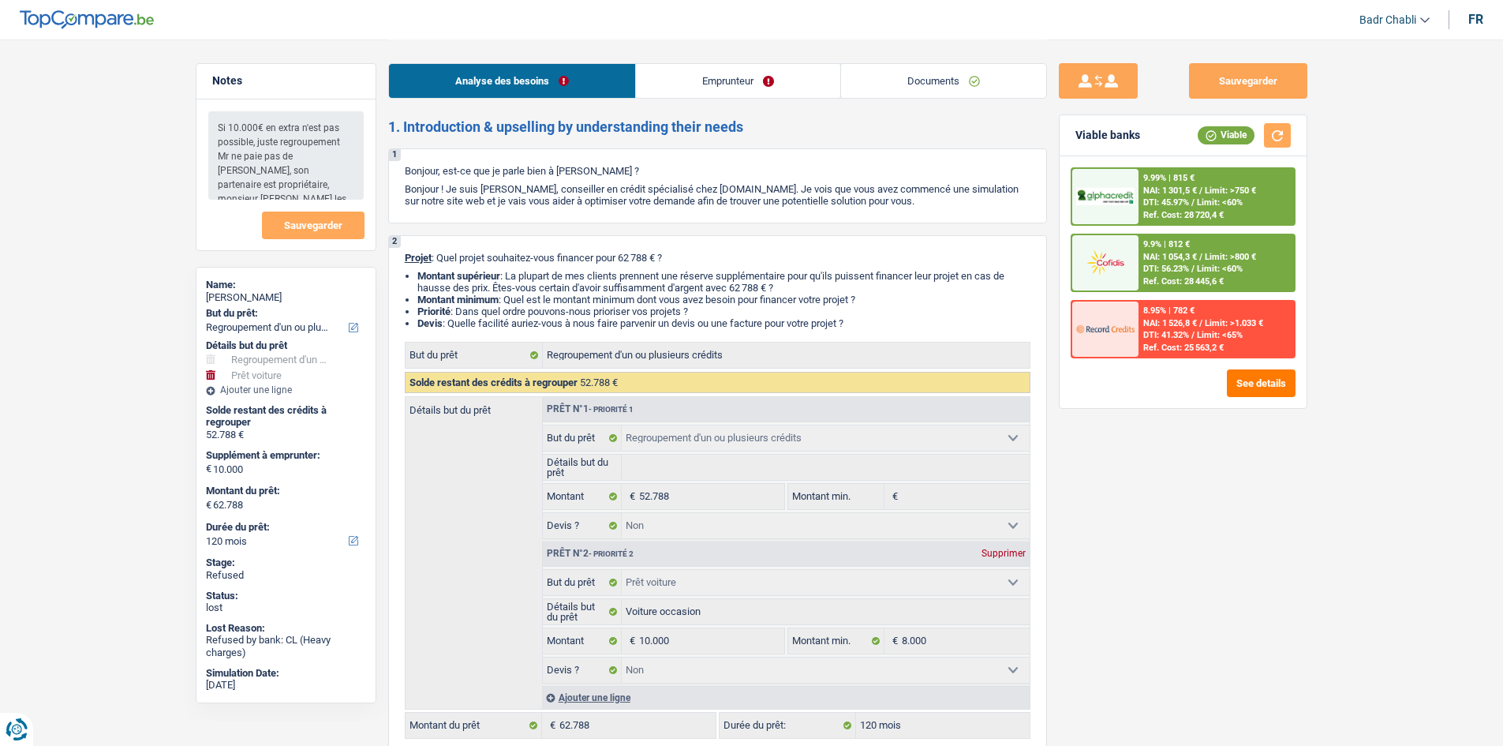
select select "refinancing"
select select "car"
select select "120"
select select "refinancing"
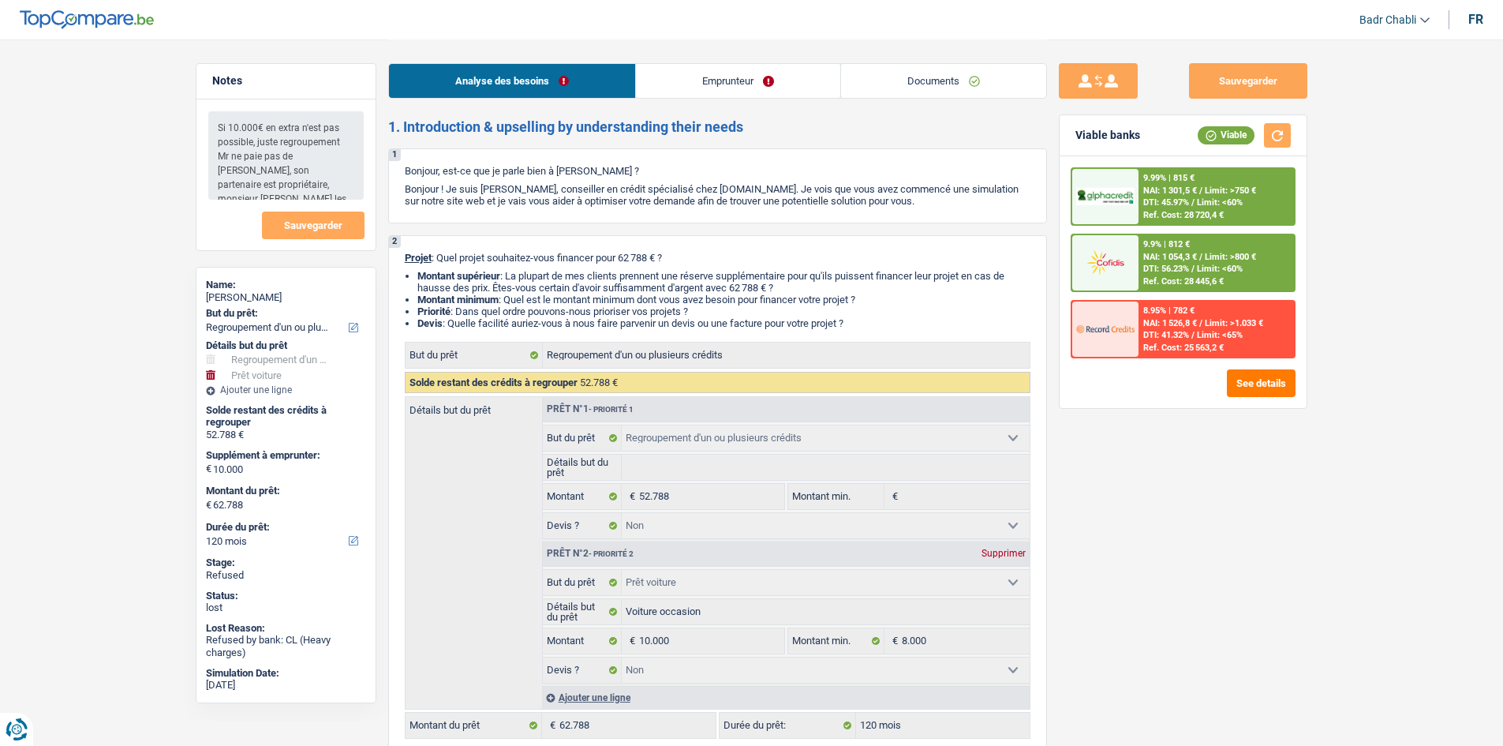
select select "refinancing"
select select "false"
select select "car"
select select "false"
select select "120"
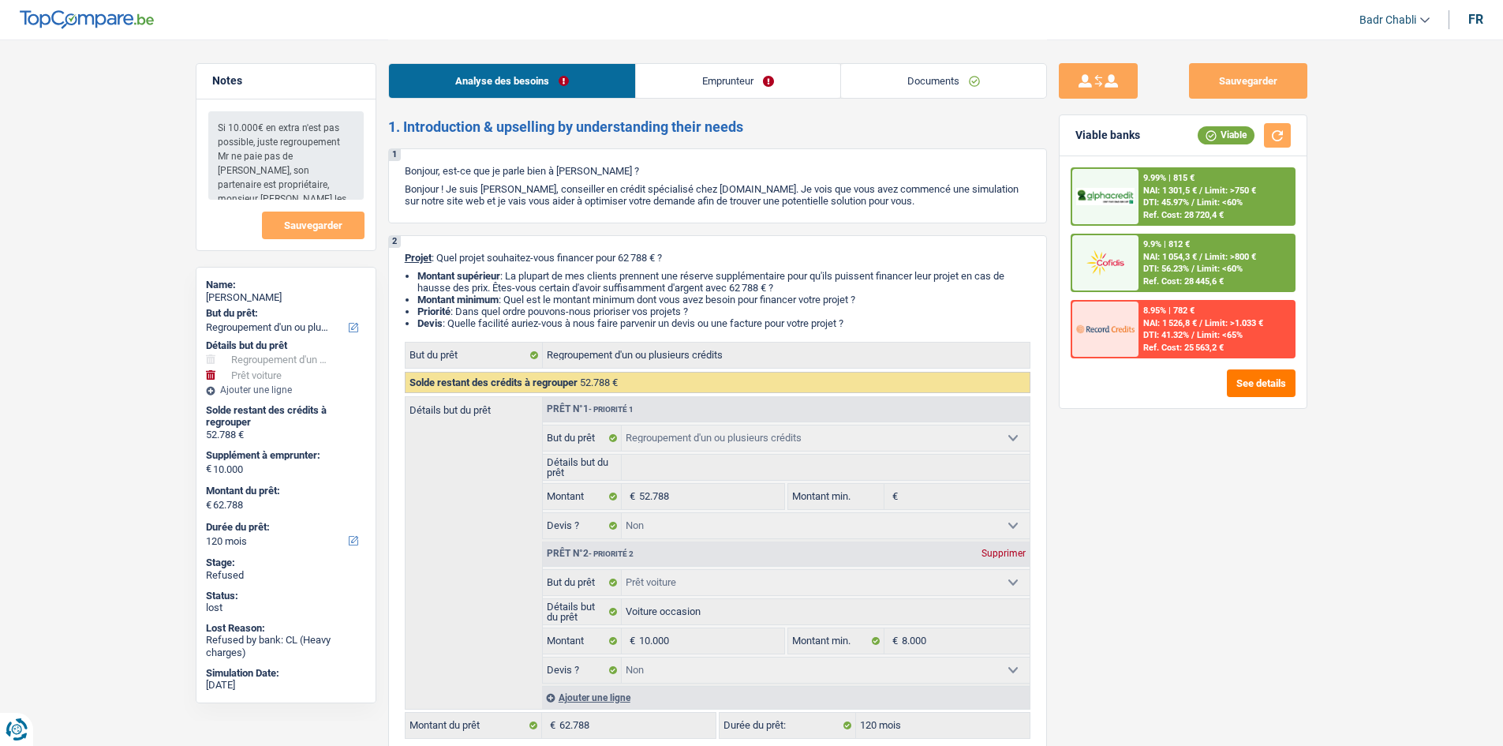
select select "worker"
select select "netSalary"
select select "liveWithParents"
select select "personalLoan"
select select "other"
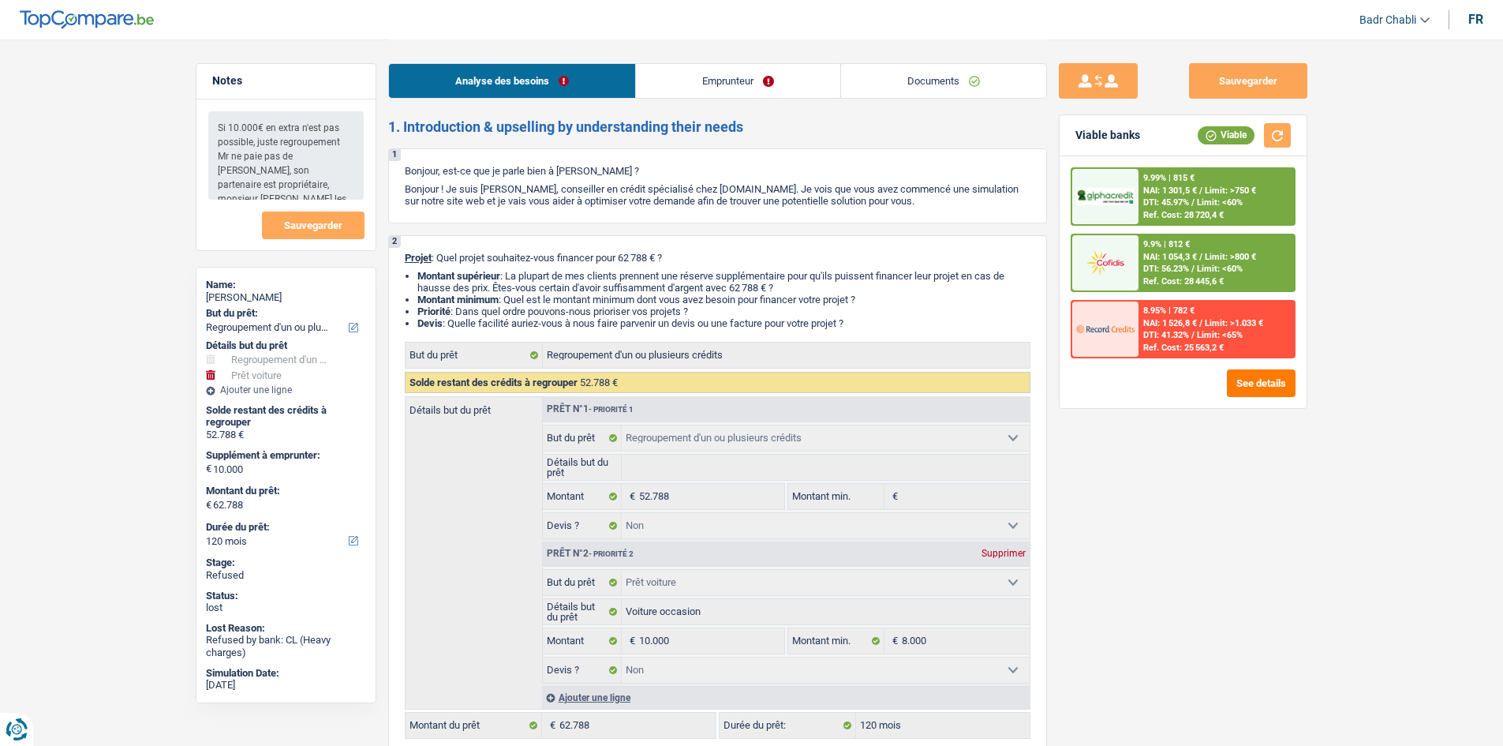
select select "120"
select select "personalSale"
select select "60"
select select "cardOrCredit"
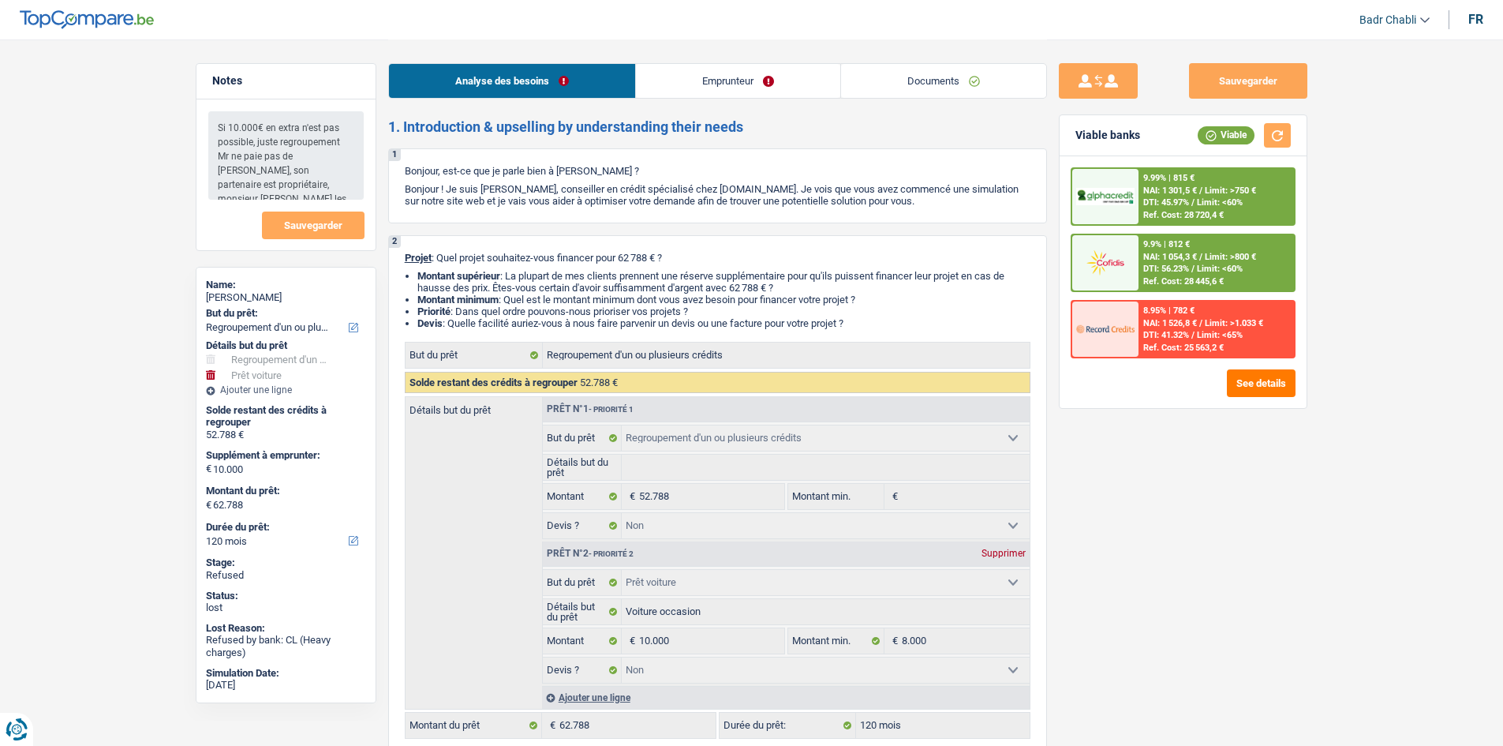
select select "refinancing"
select select "false"
select select "car"
select select "false"
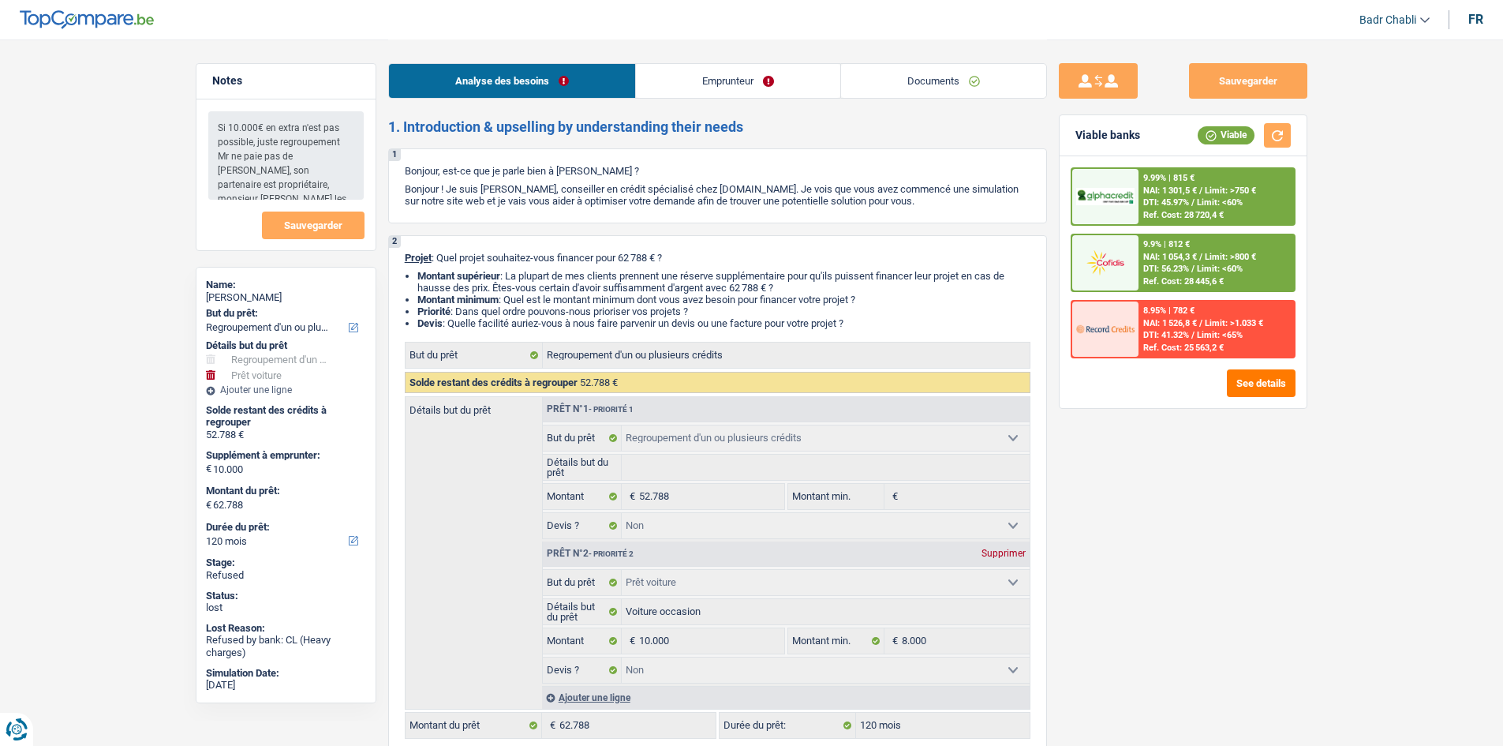
select select "120"
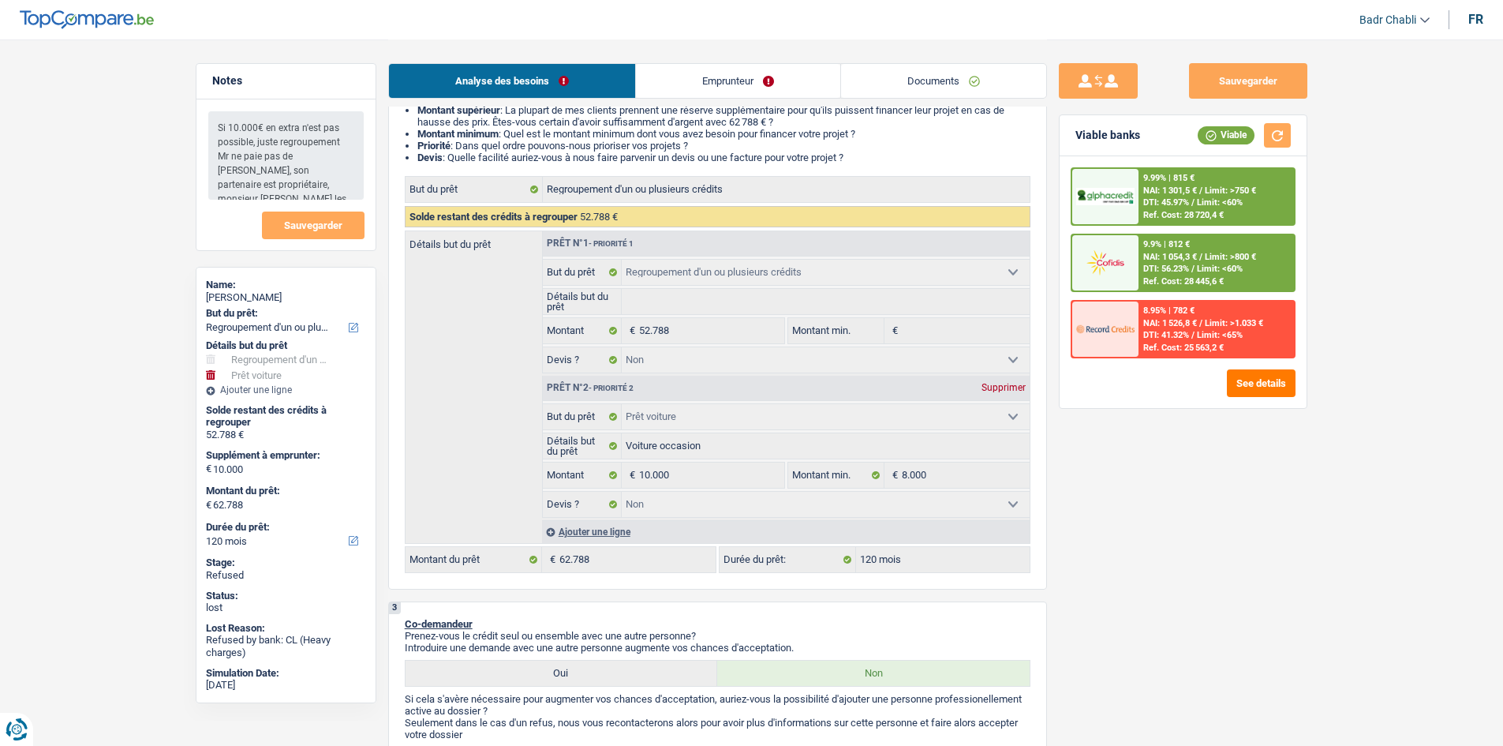
scroll to position [316, 0]
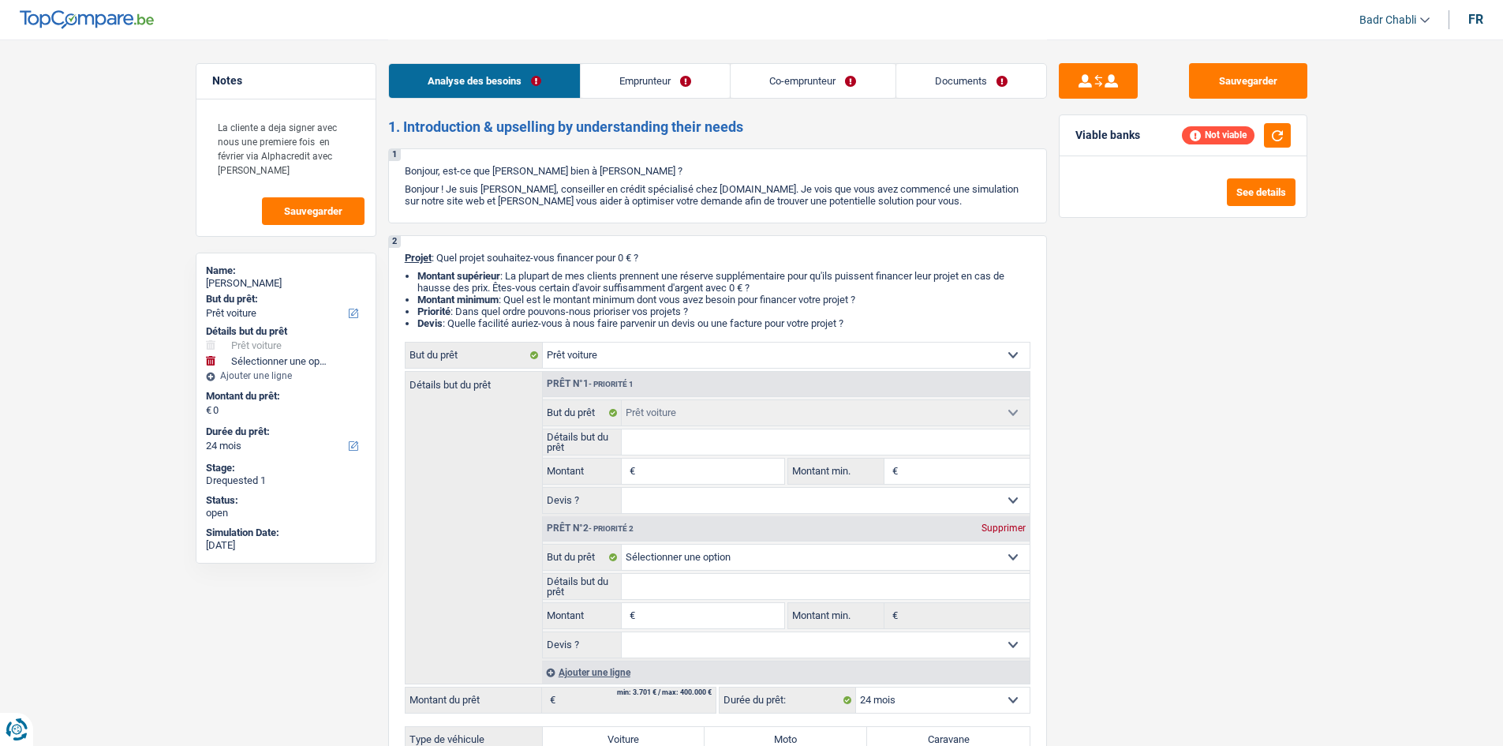
select select "car"
select select "24"
select select "car"
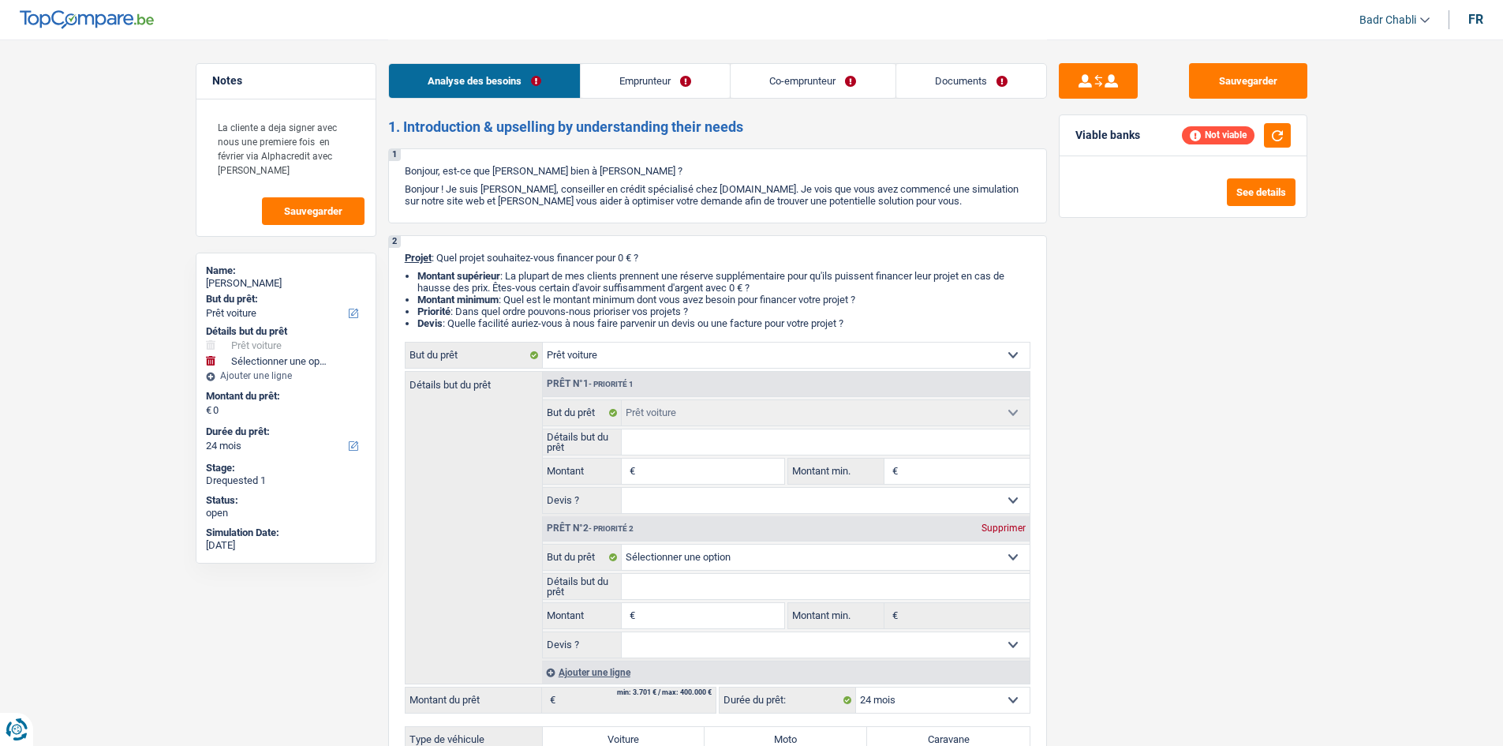
select select "24"
select select "liberal"
select select "netSalary"
select select "familyAllowances"
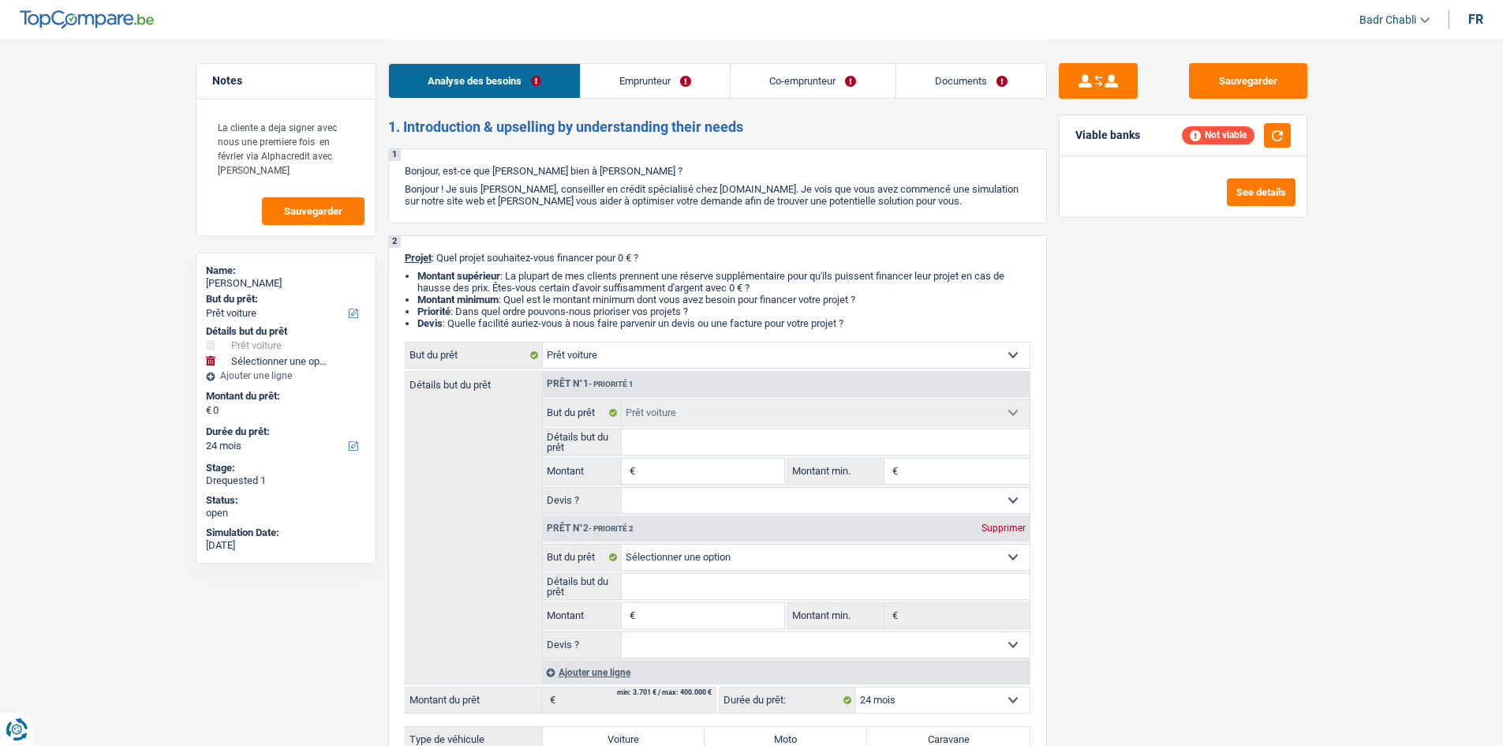
select select "netSalary"
select select "rents"
select select "personalLoan"
select select "homeFurnishingOrRelocation"
select select "48"
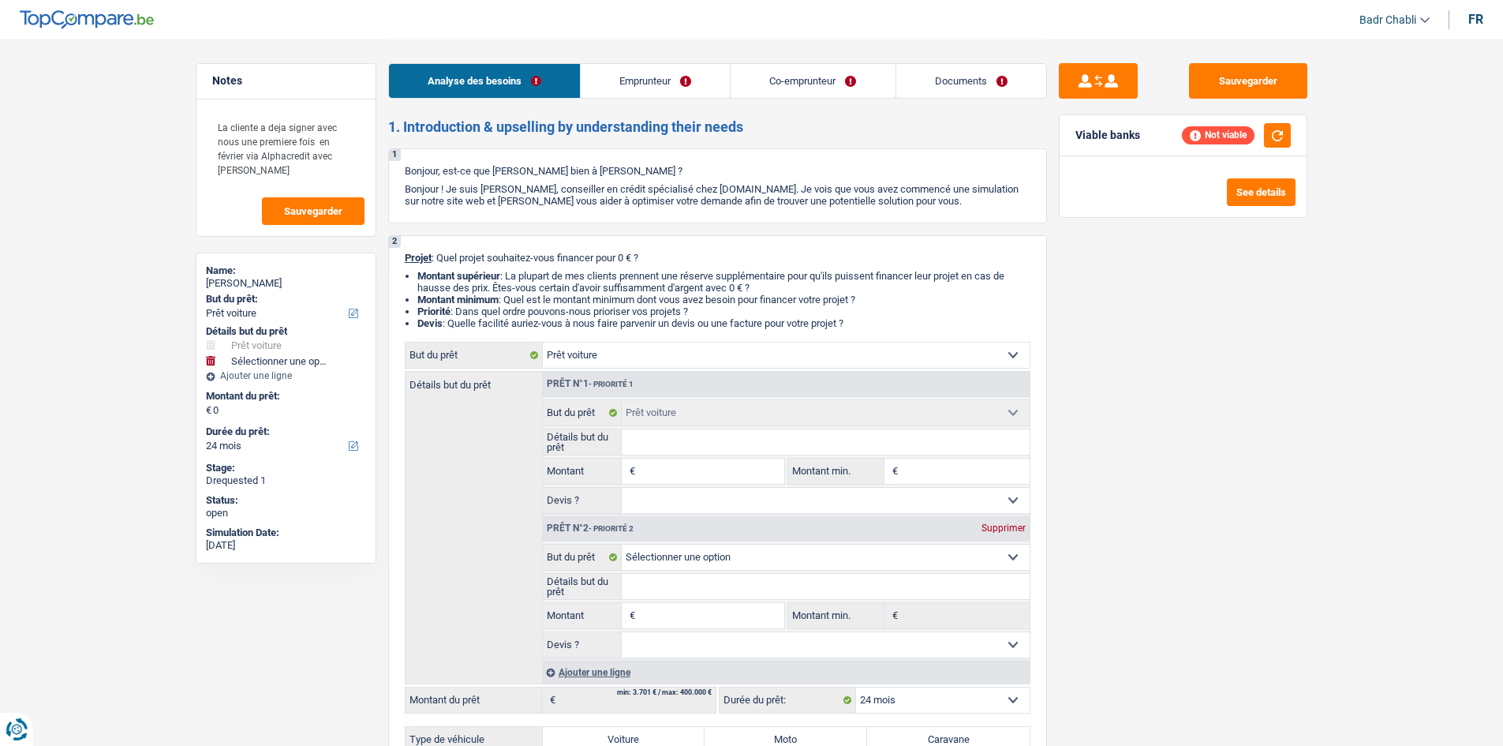
select select "car"
select select "24"
click at [695, 464] on input "Montant" at bounding box center [711, 470] width 144 height 25
select select
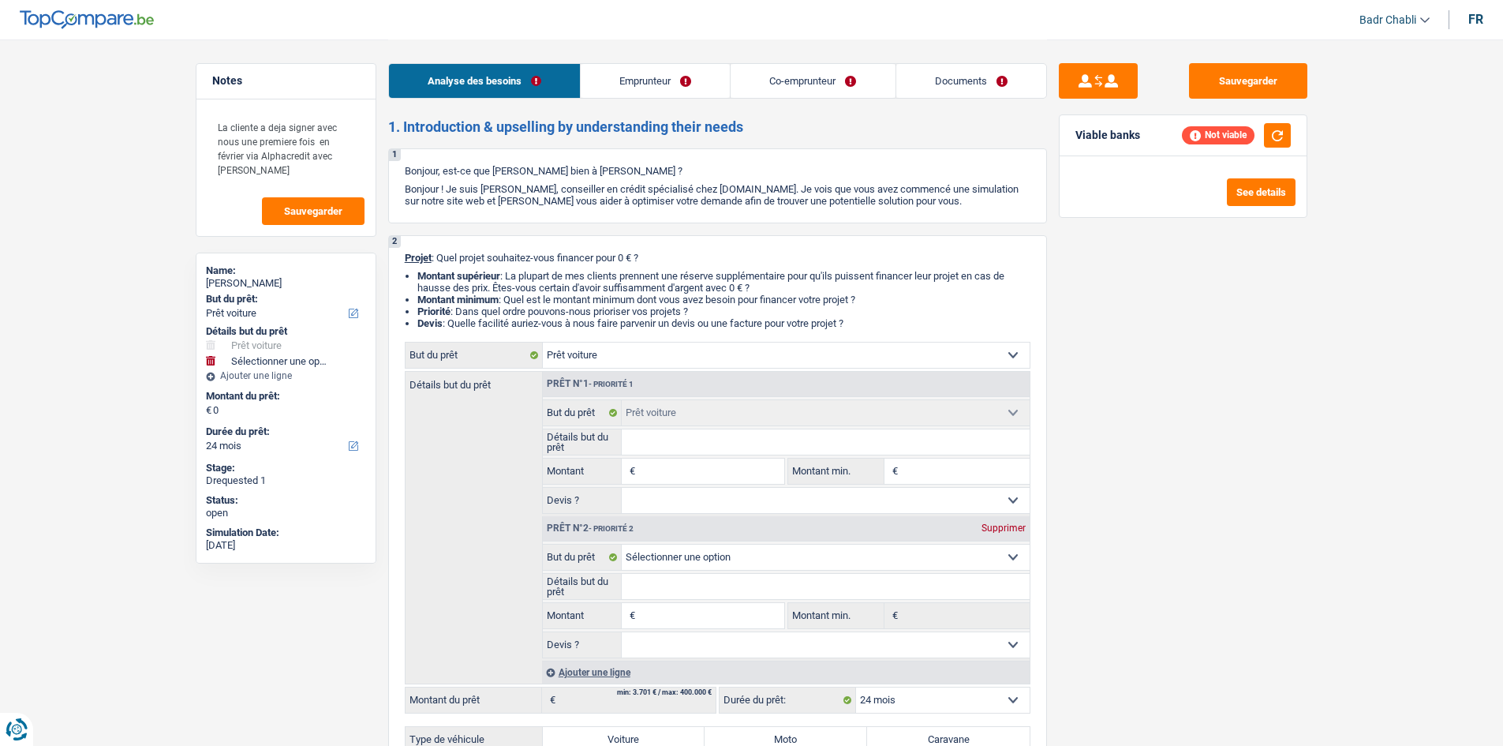
type input "8"
select select
type input "8"
select select
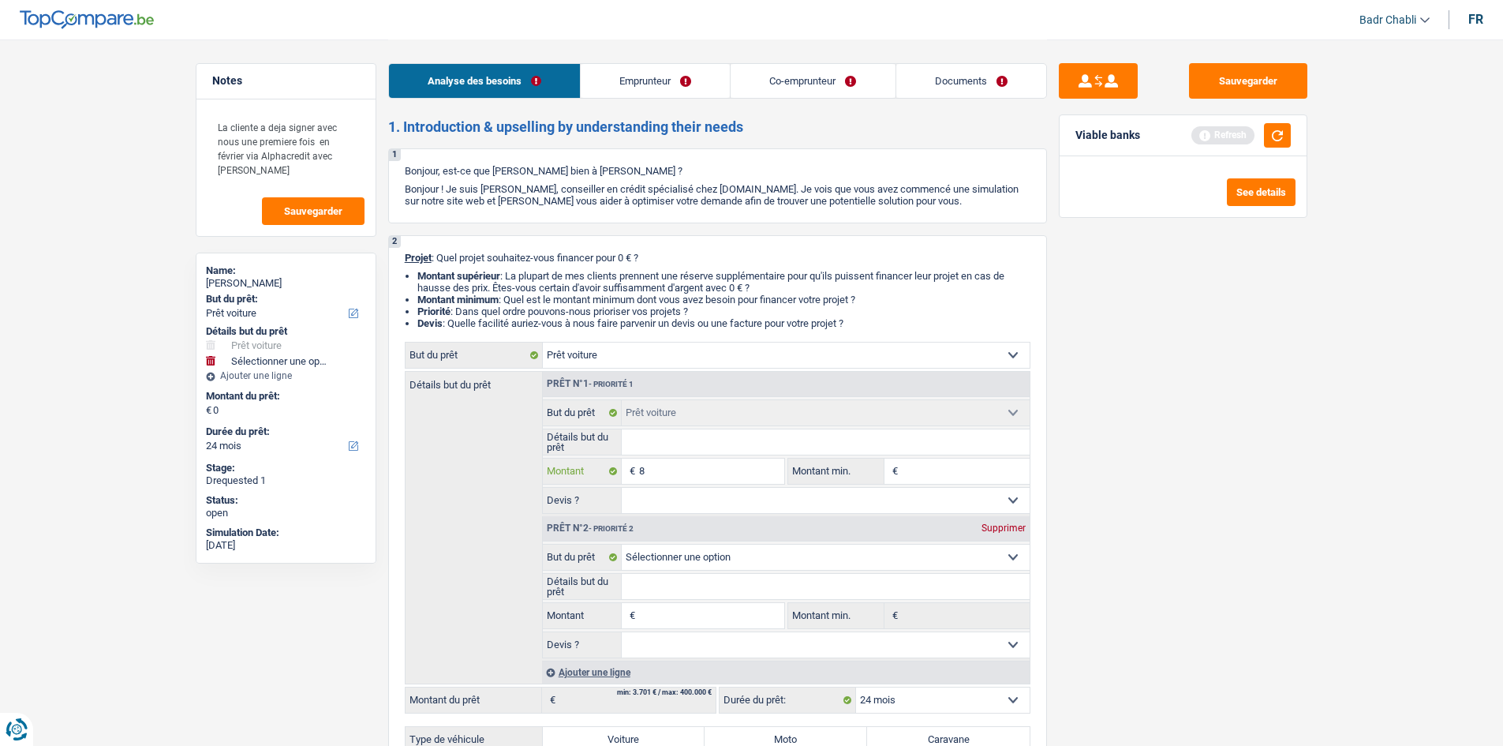
type input "80"
select select
type input "80"
select select
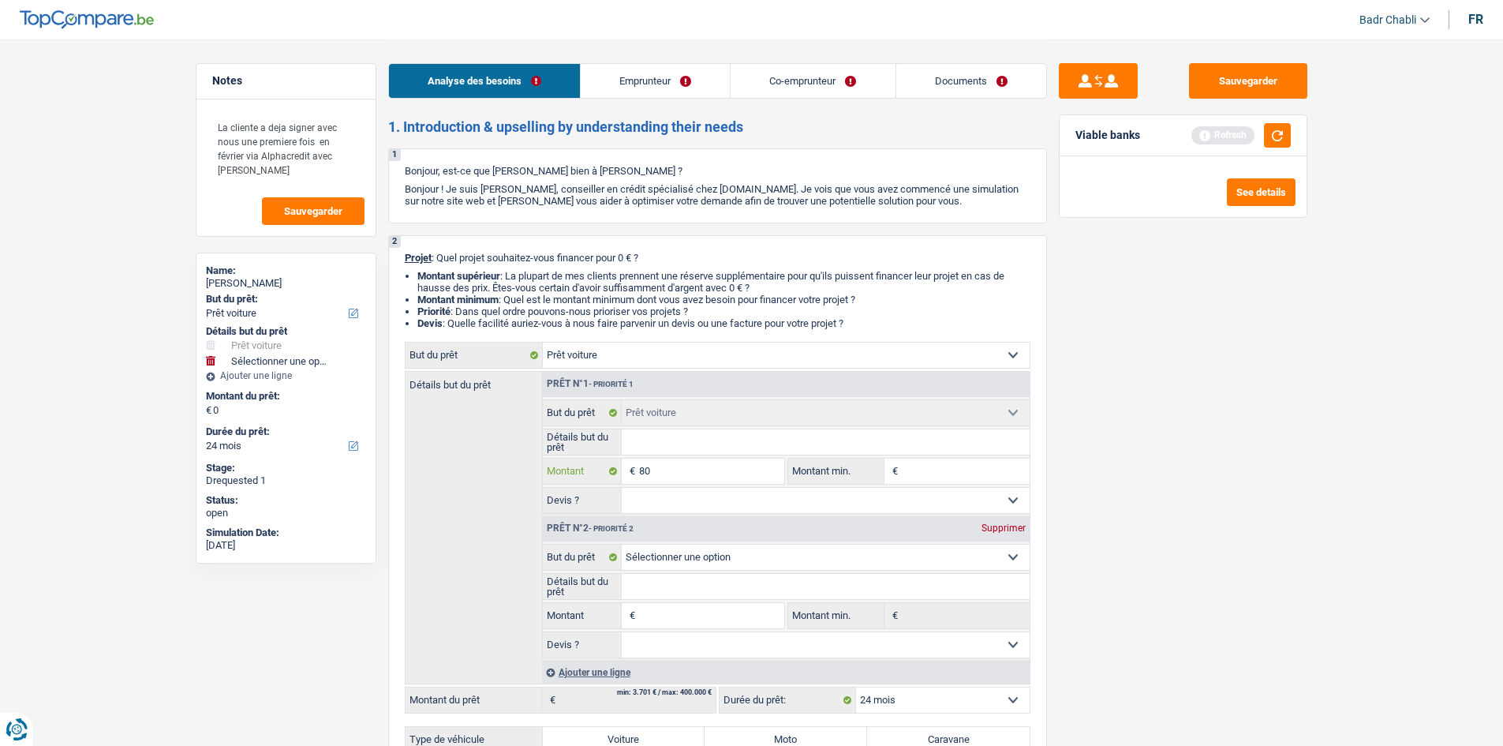
type input "800"
select select
type input "800"
select select
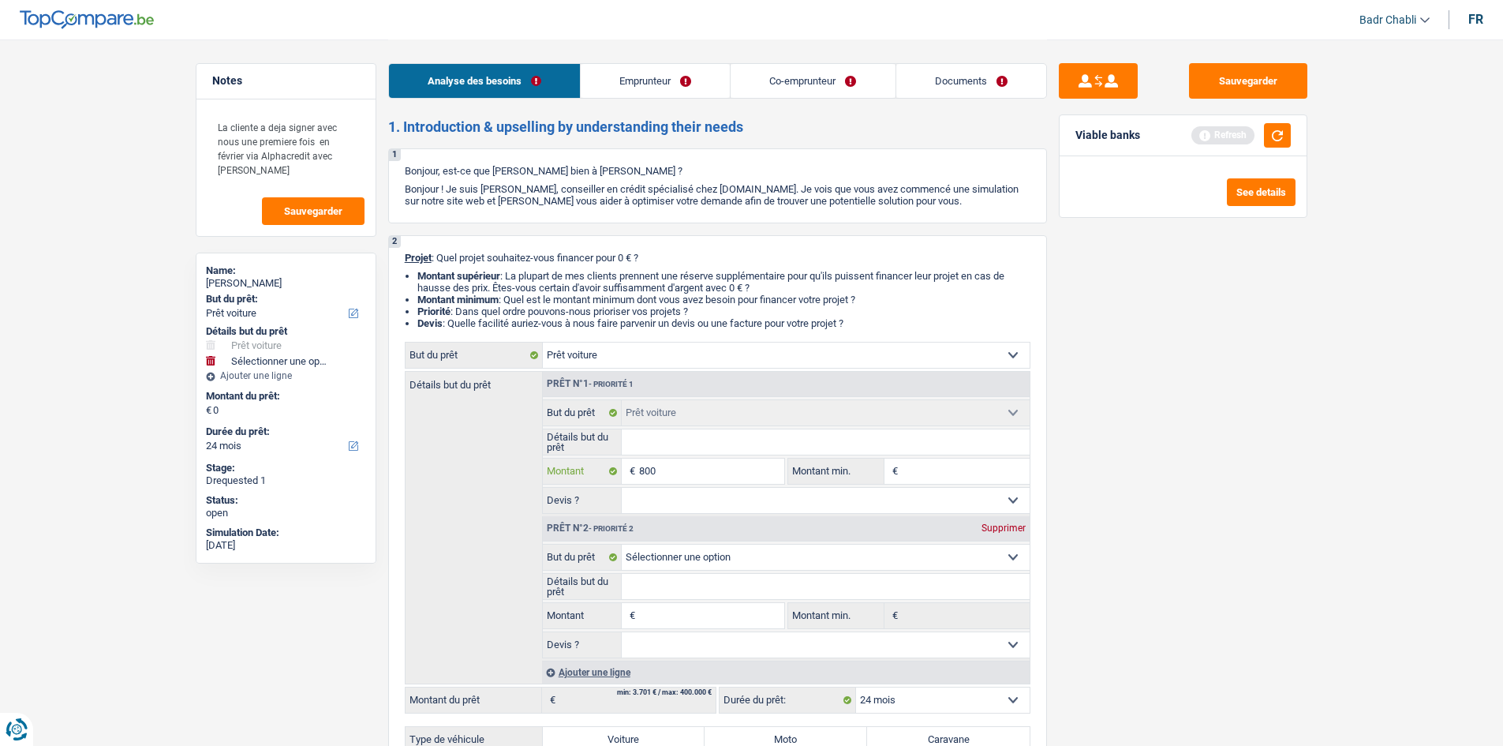
type input "8.000"
select select
type input "8.000"
select select
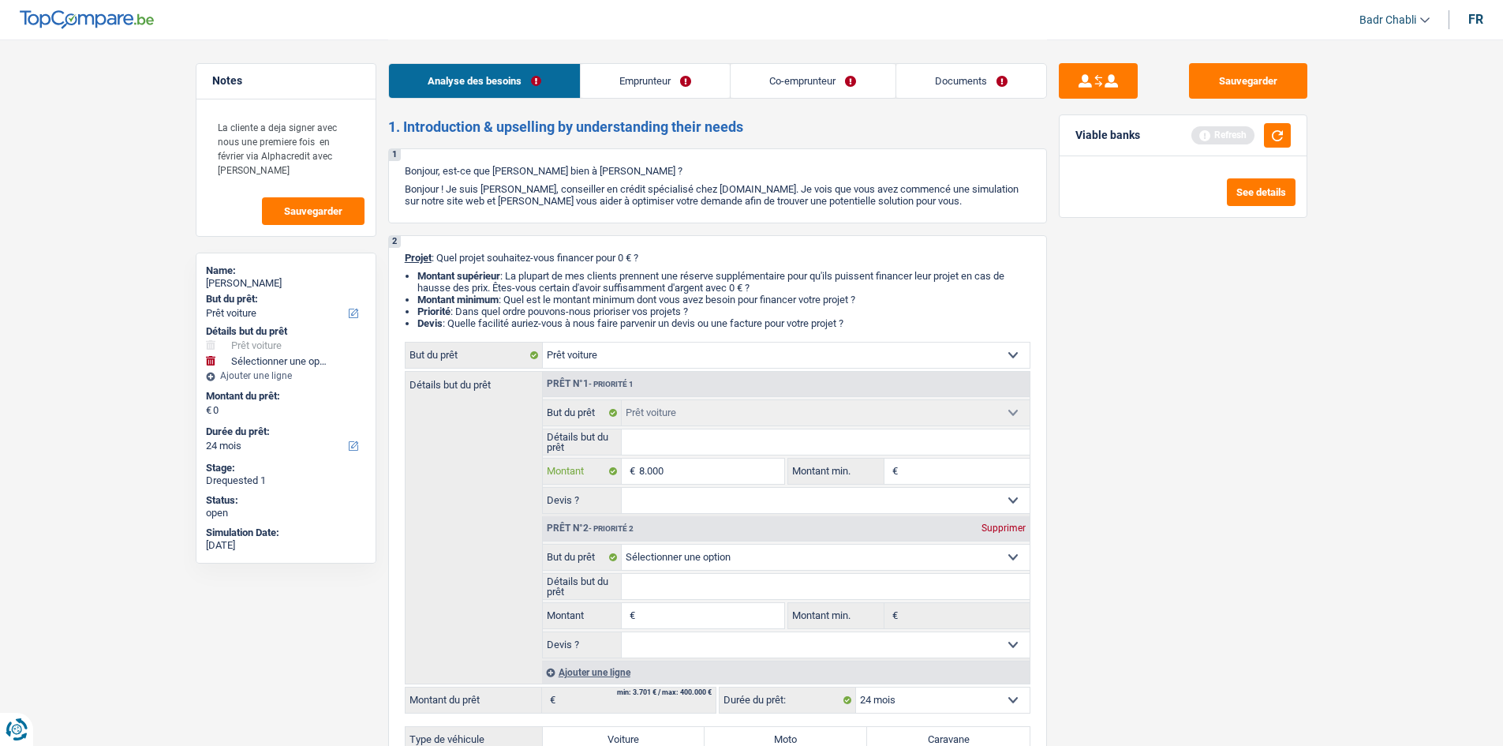
type input "8.000"
click at [1017, 529] on div "Supprimer" at bounding box center [1004, 527] width 52 height 9
type input "8.000"
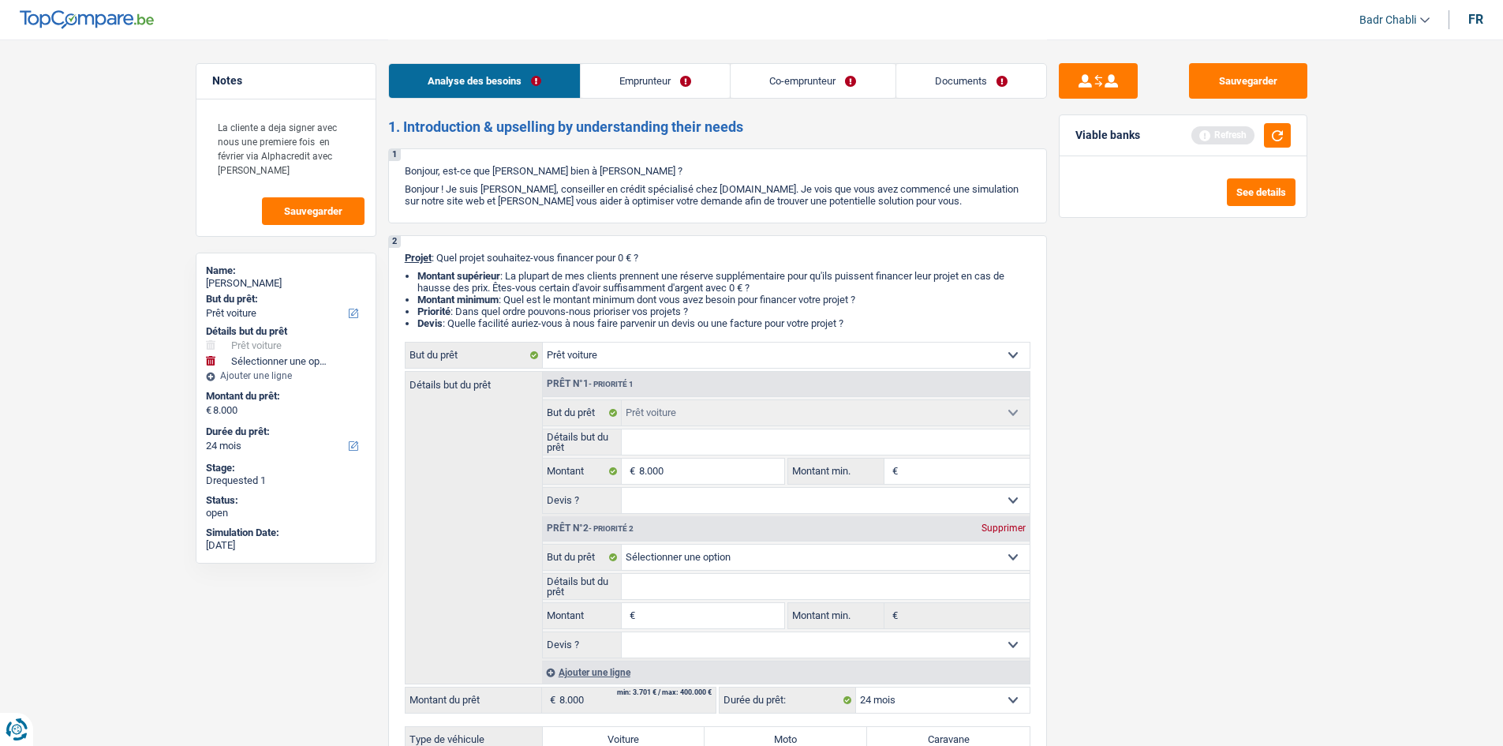
select select "48"
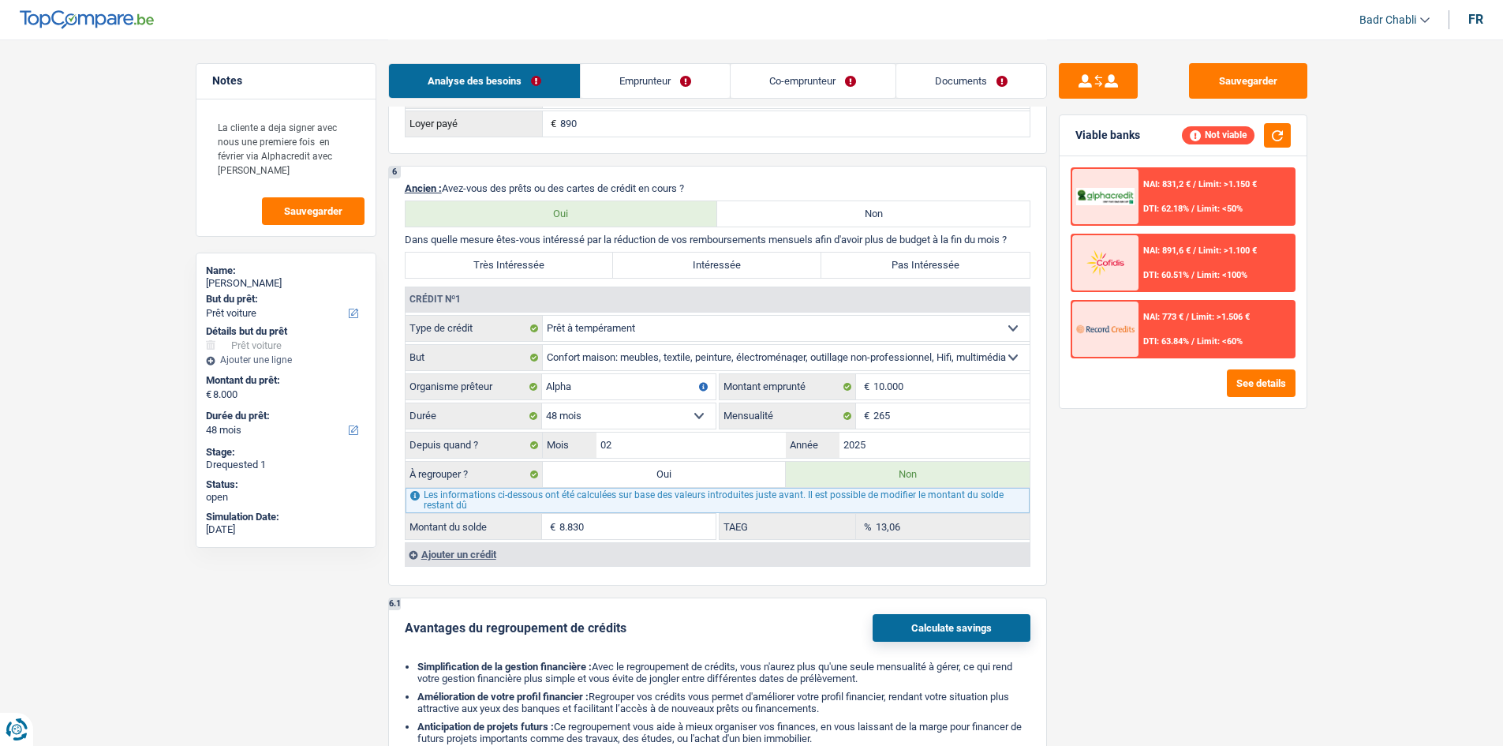
scroll to position [1183, 0]
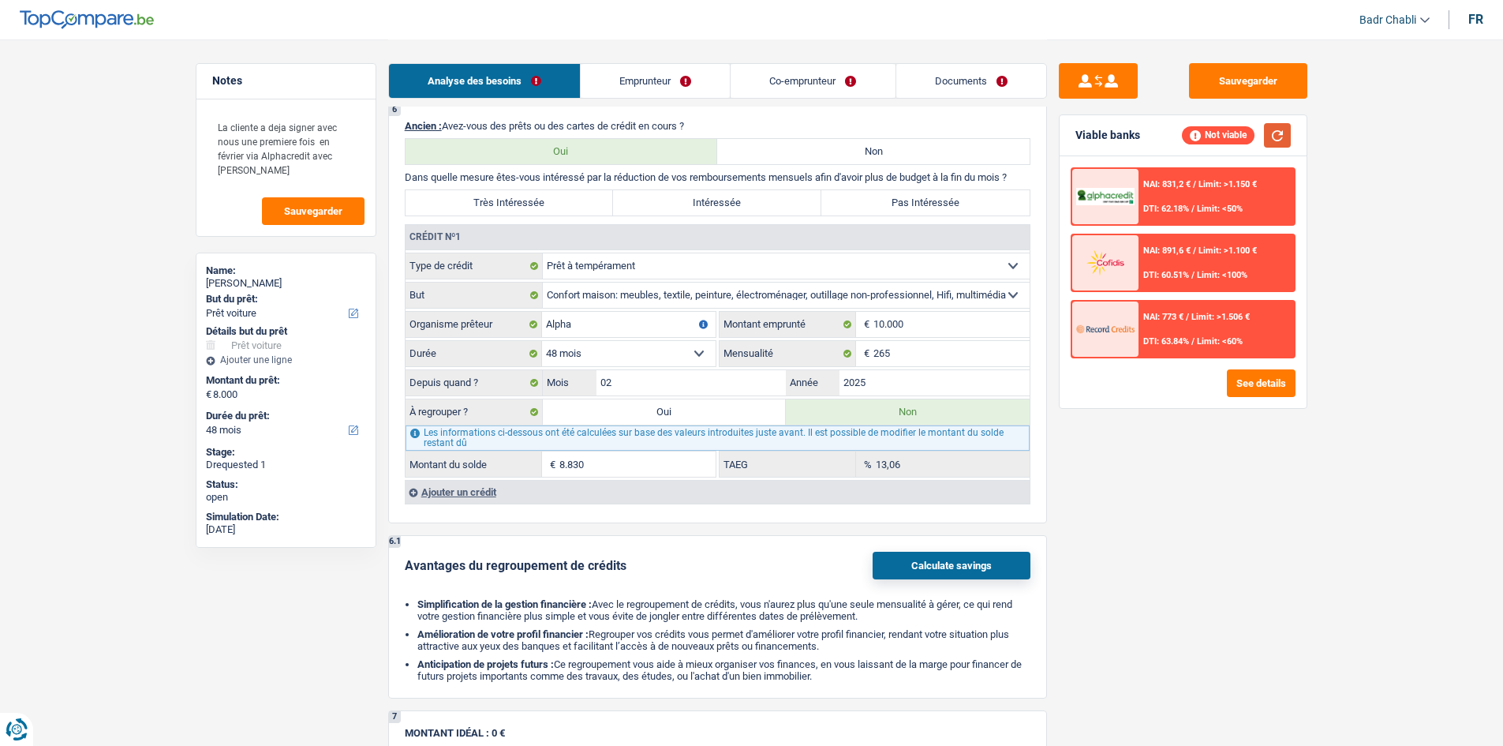
click at [1284, 135] on button "button" at bounding box center [1277, 135] width 27 height 24
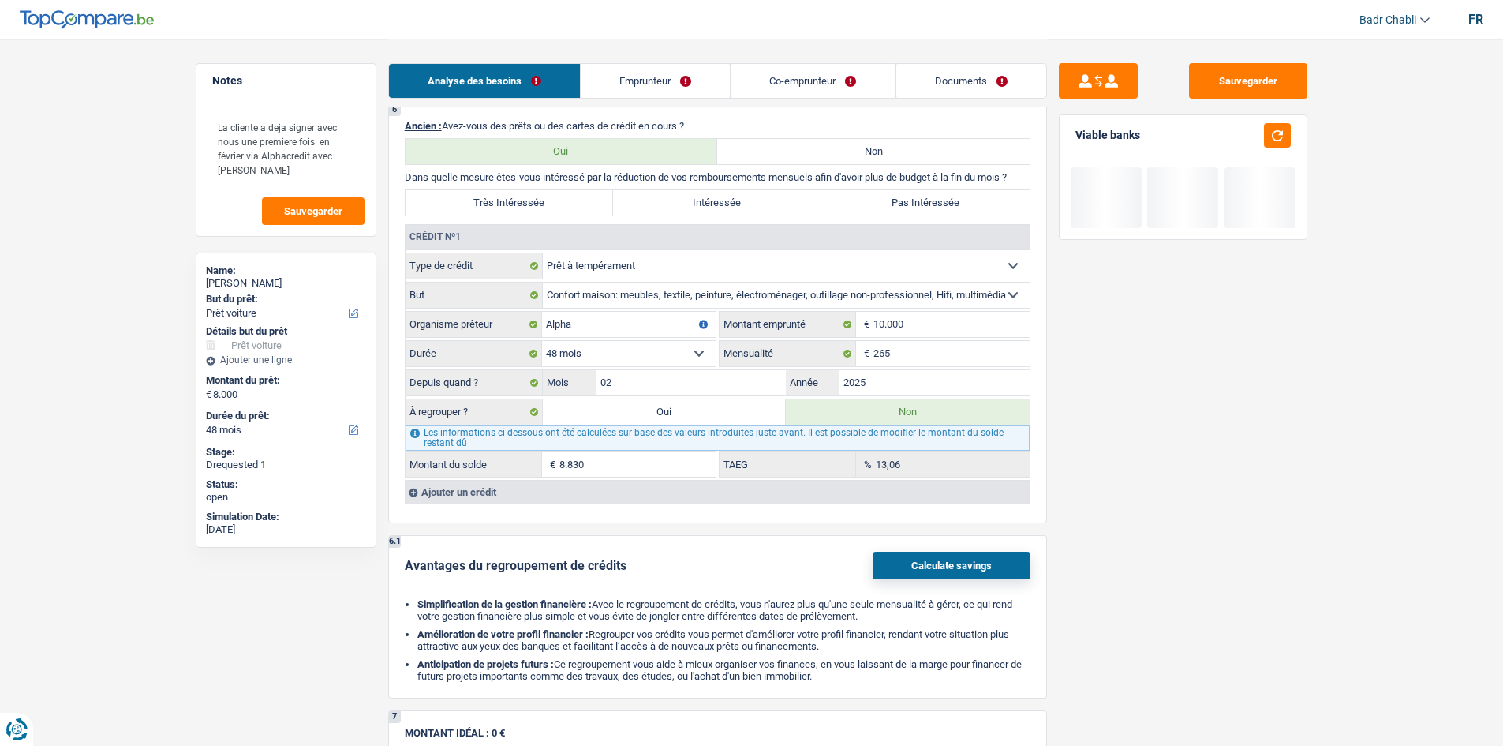
click at [806, 83] on link "Co-emprunteur" at bounding box center [813, 81] width 164 height 34
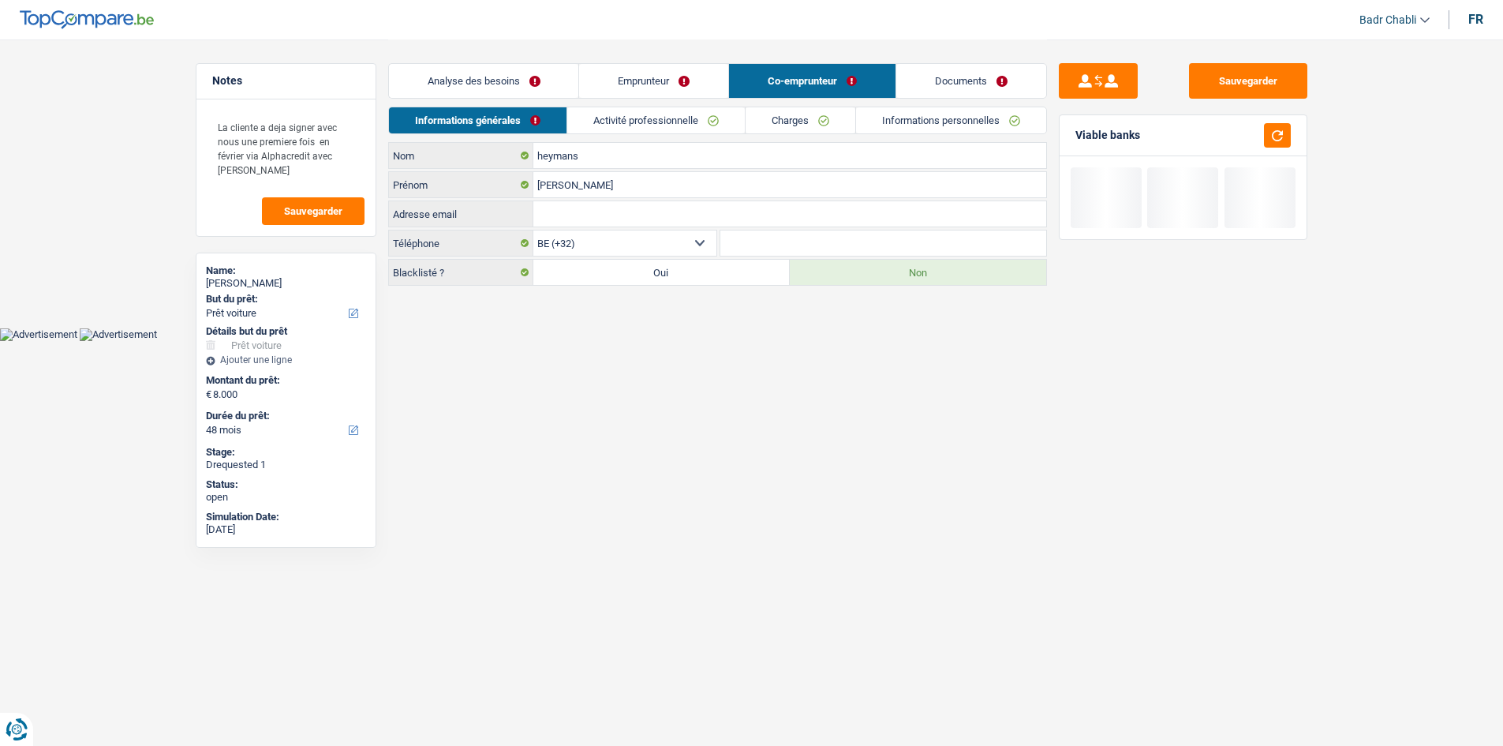
scroll to position [0, 0]
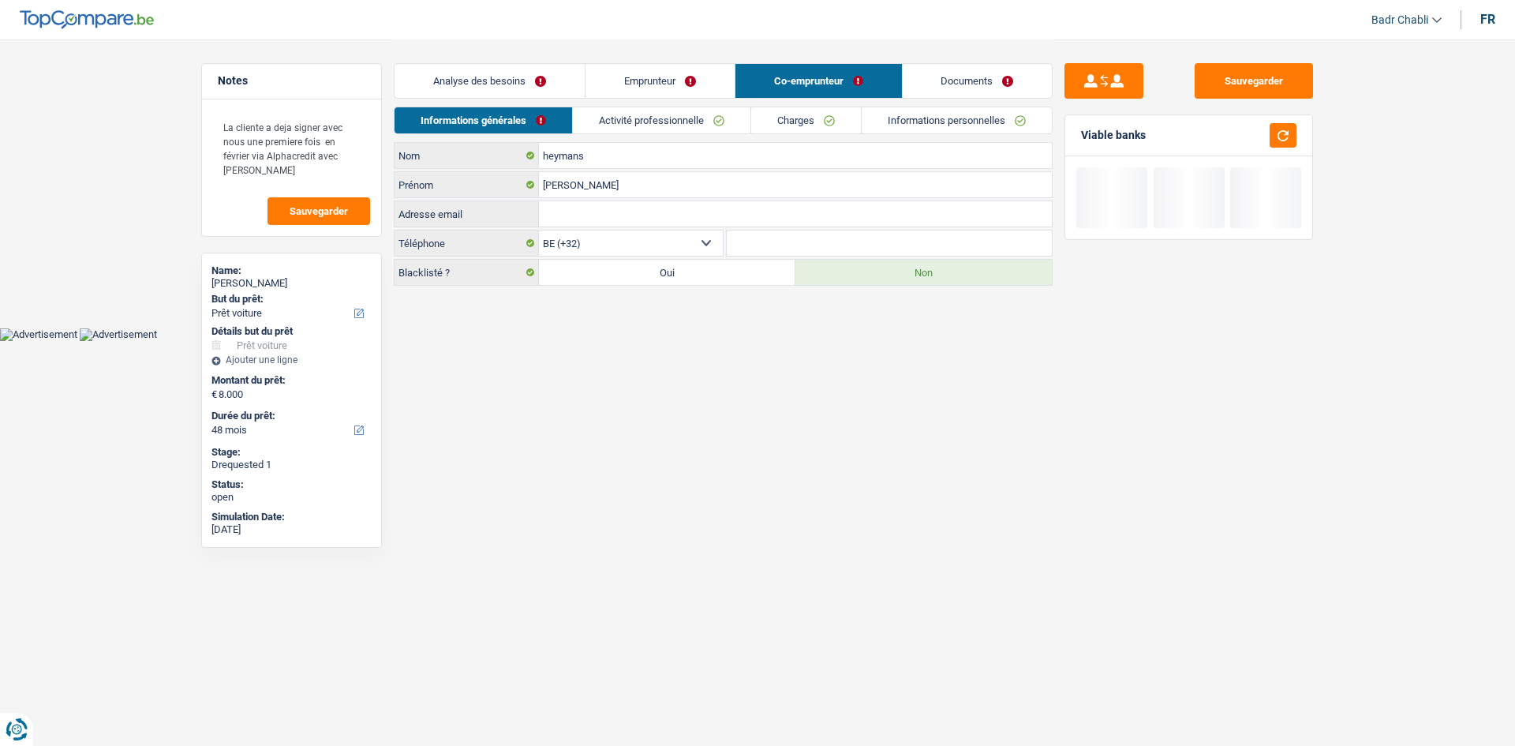
click at [692, 108] on link "Activité professionnelle" at bounding box center [662, 120] width 178 height 26
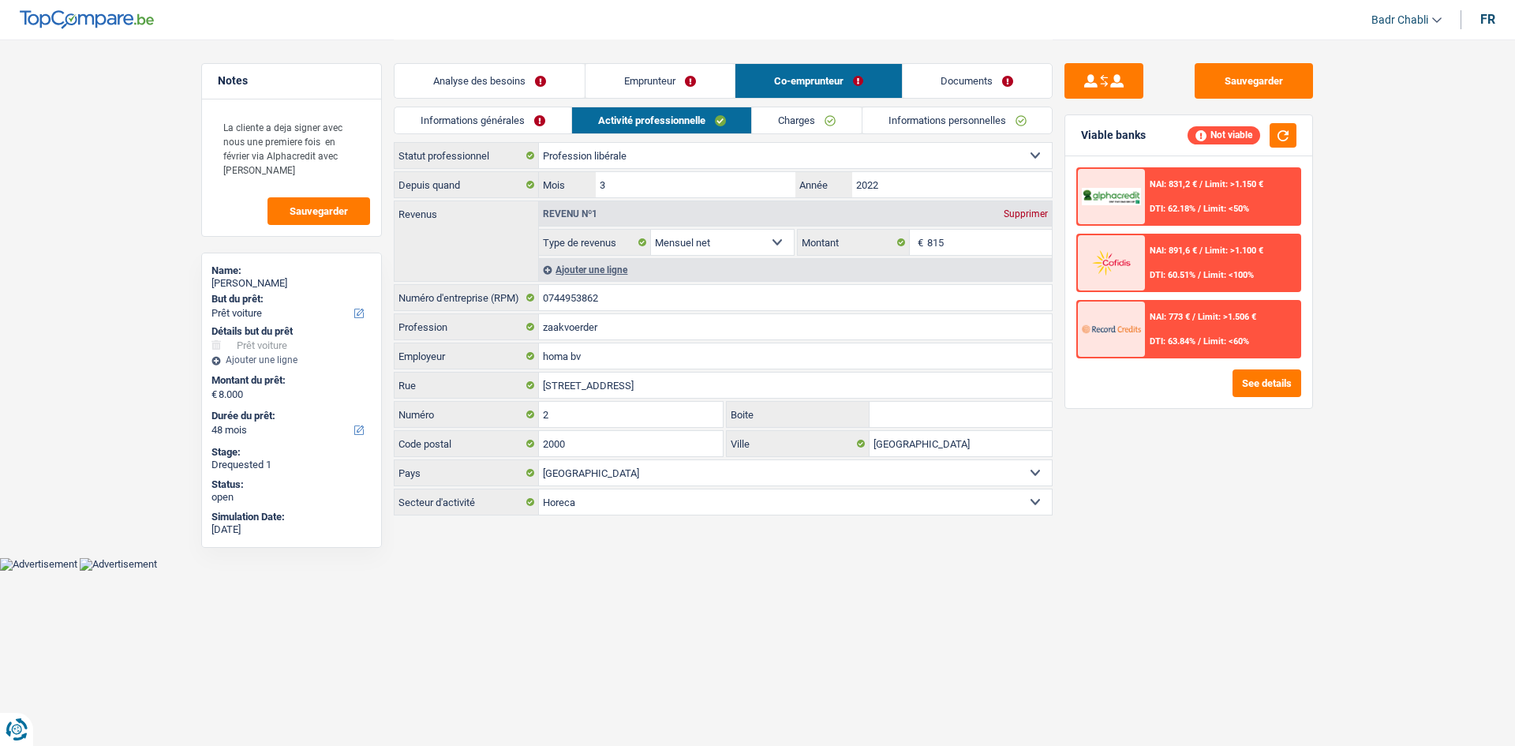
click at [660, 84] on link "Emprunteur" at bounding box center [659, 81] width 149 height 34
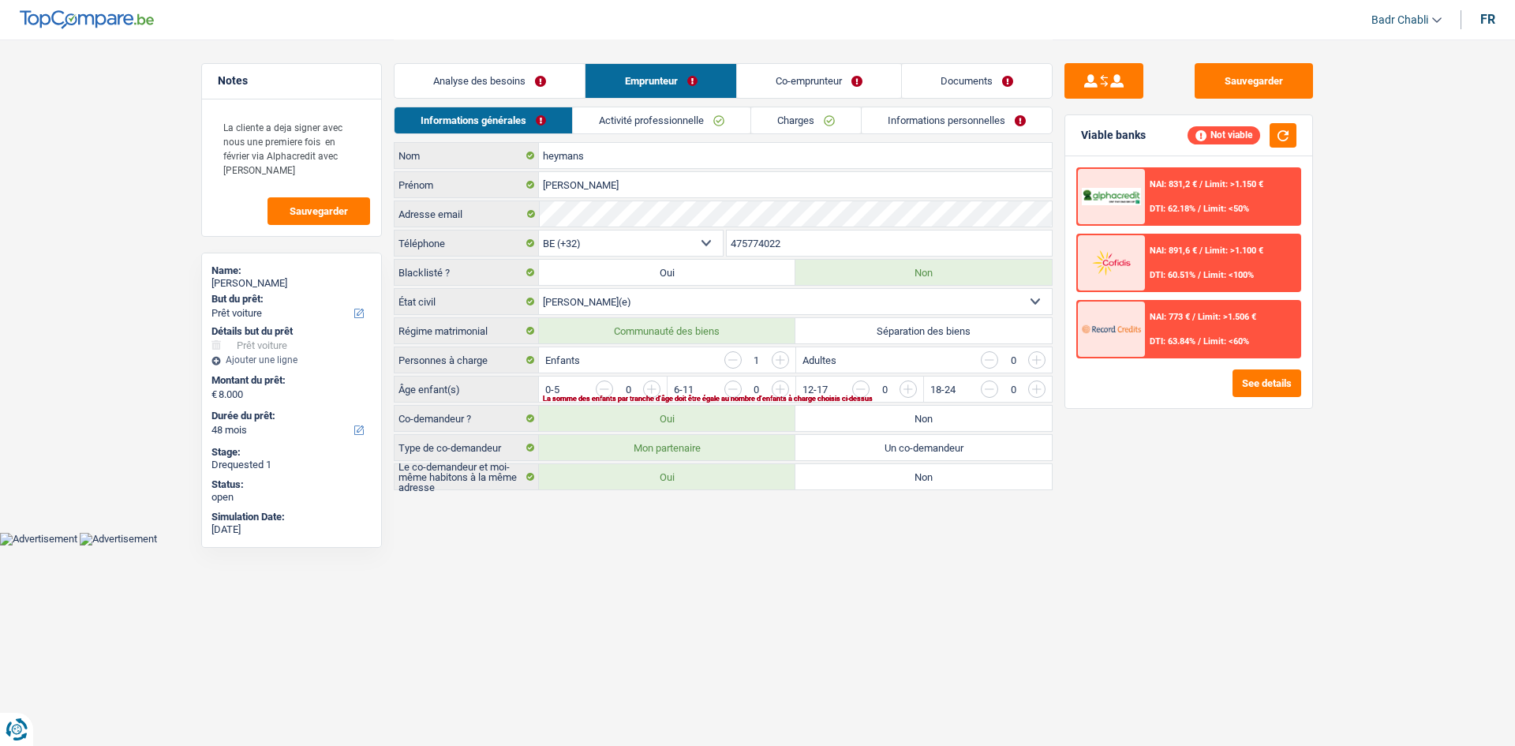
click at [675, 131] on link "Activité professionnelle" at bounding box center [662, 120] width 178 height 26
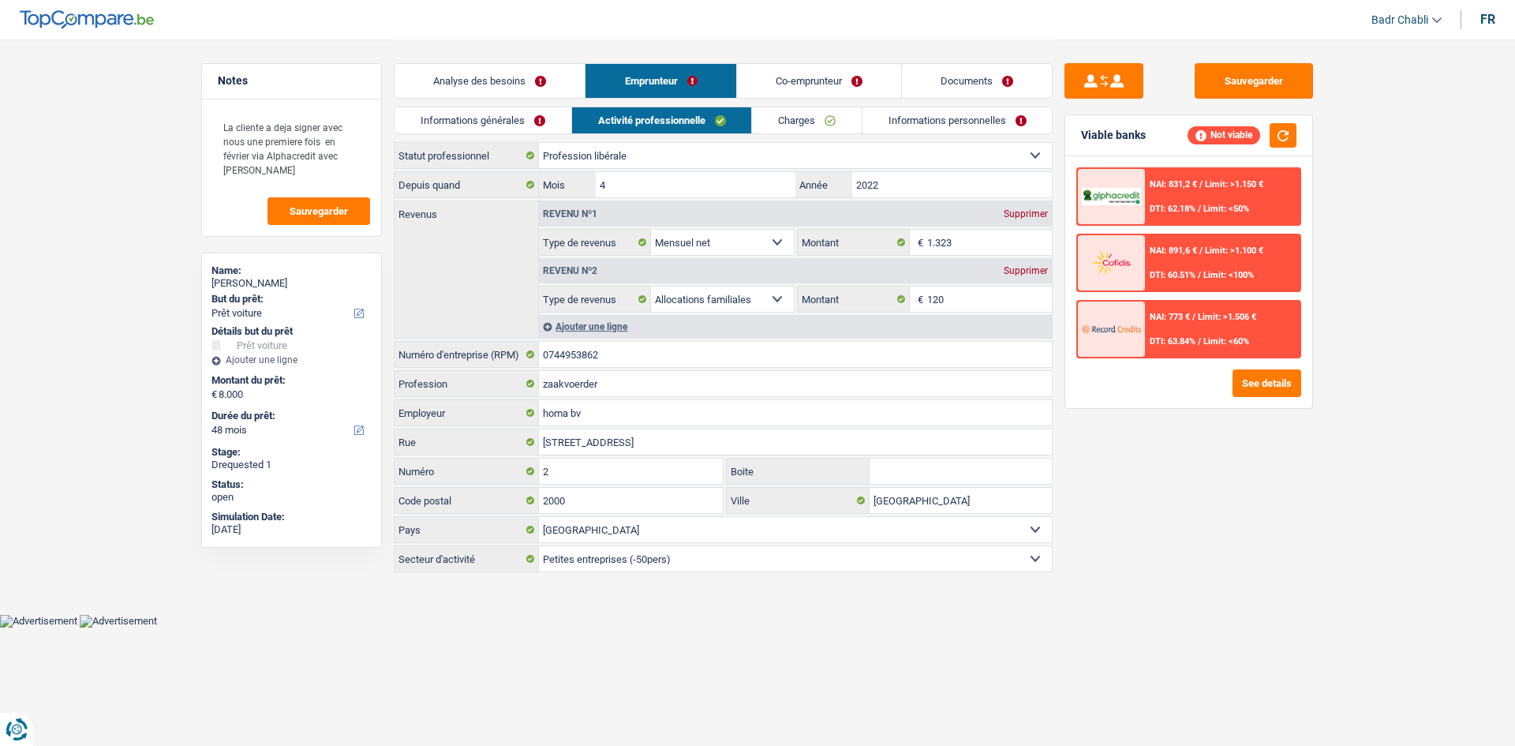
click at [807, 124] on link "Charges" at bounding box center [807, 120] width 110 height 26
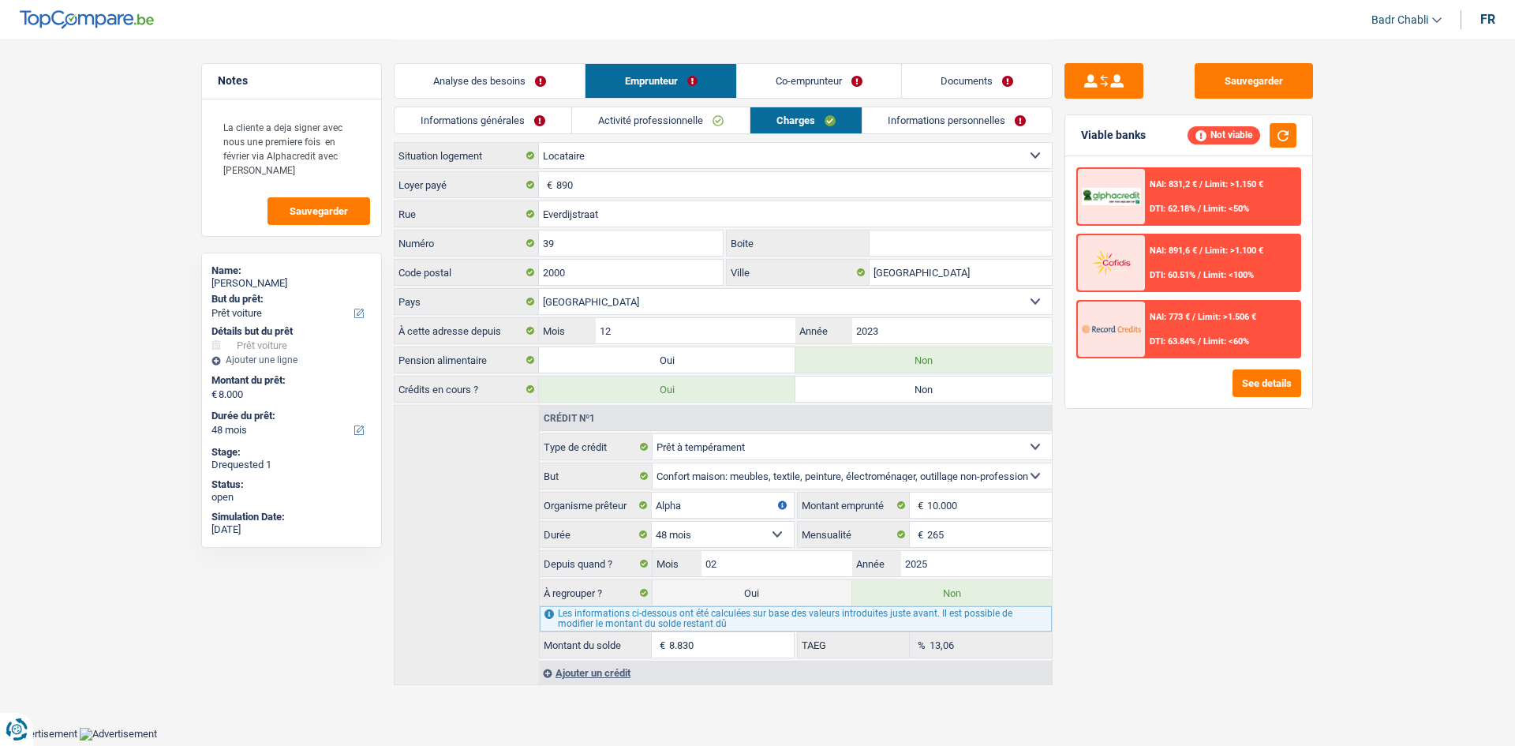
click at [776, 600] on label "Oui" at bounding box center [752, 592] width 200 height 25
click at [776, 600] on input "Oui" at bounding box center [752, 592] width 200 height 25
radio input "true"
type input "16.830"
radio input "false"
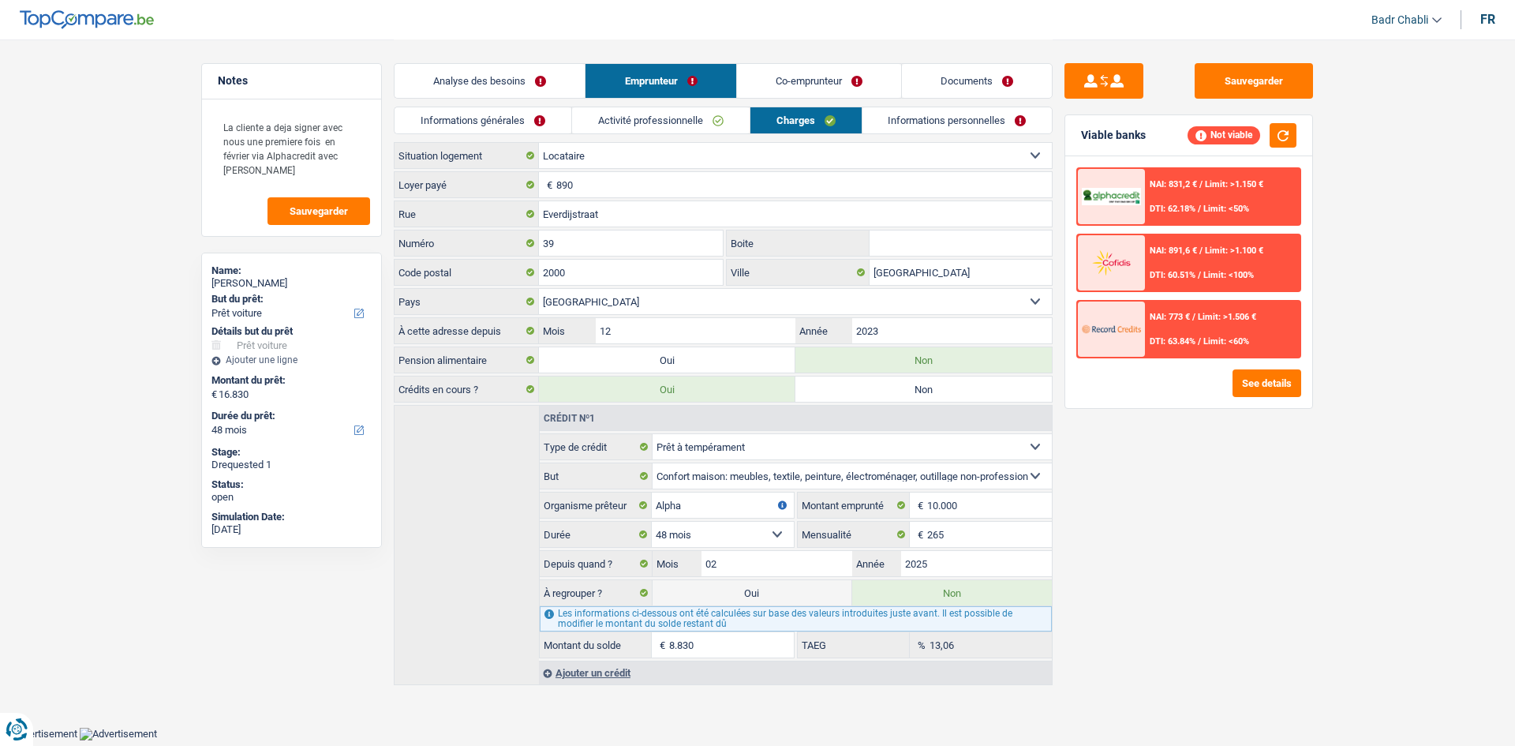
select select "refinancing"
select select "84"
select select "car"
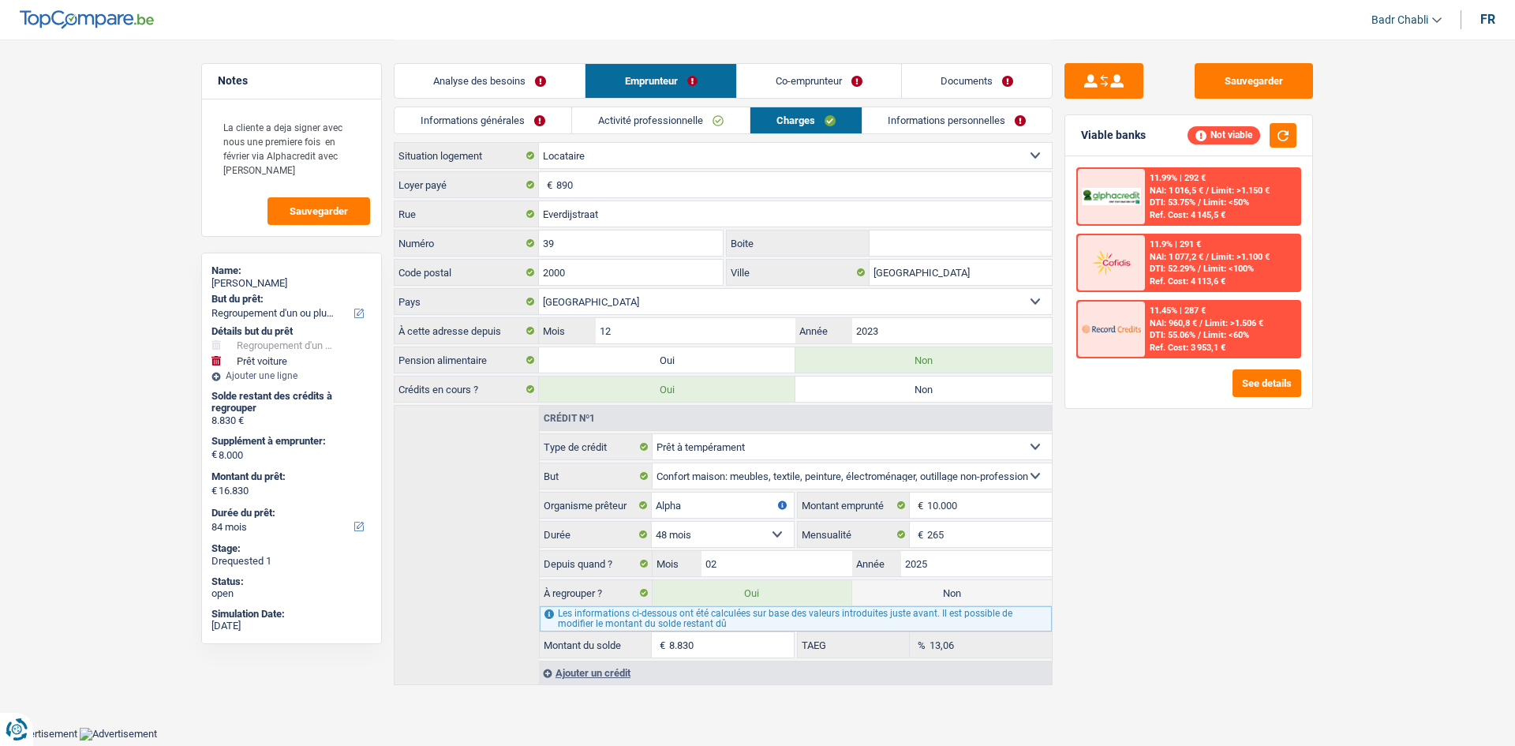
click at [700, 123] on link "Activité professionnelle" at bounding box center [661, 120] width 178 height 26
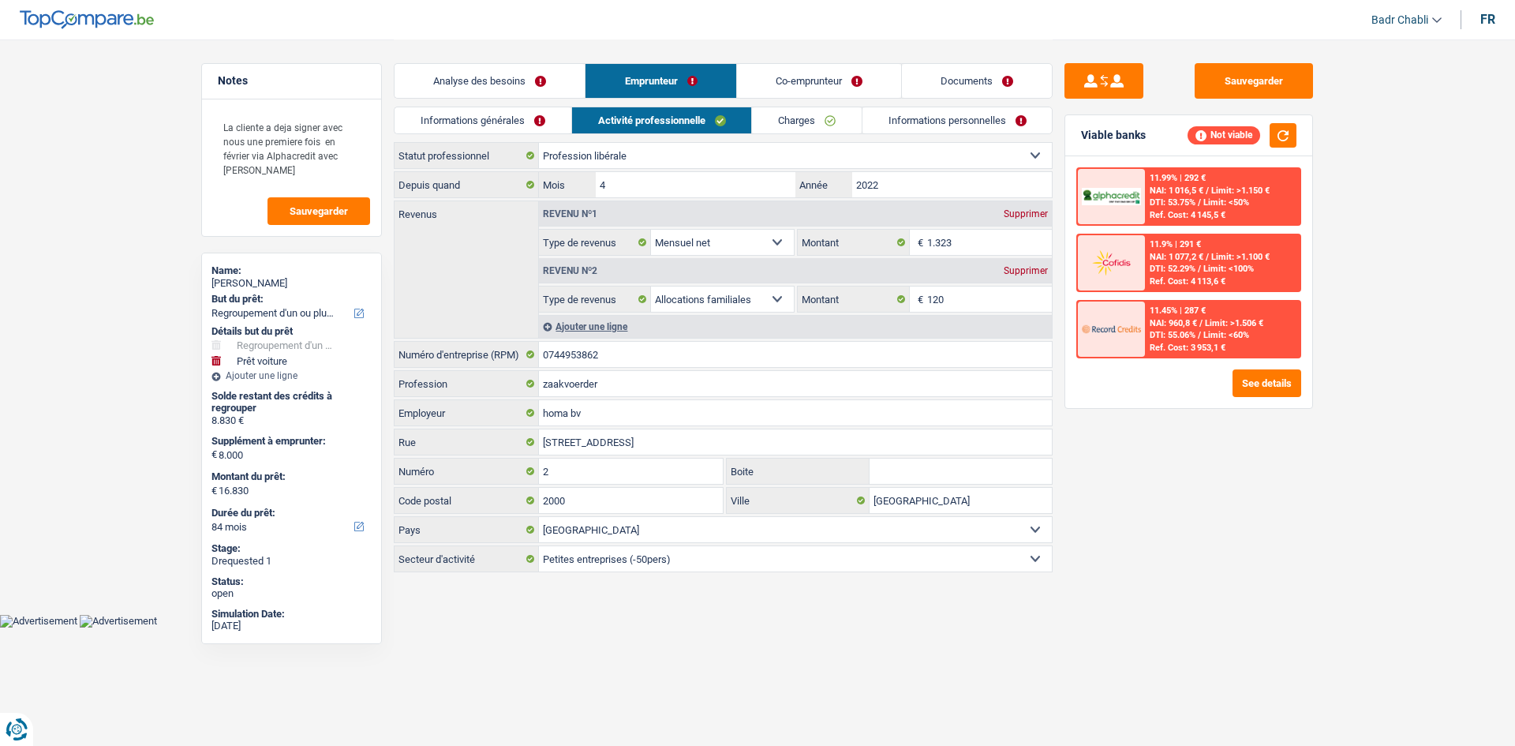
click at [1003, 79] on link "Documents" at bounding box center [977, 81] width 150 height 34
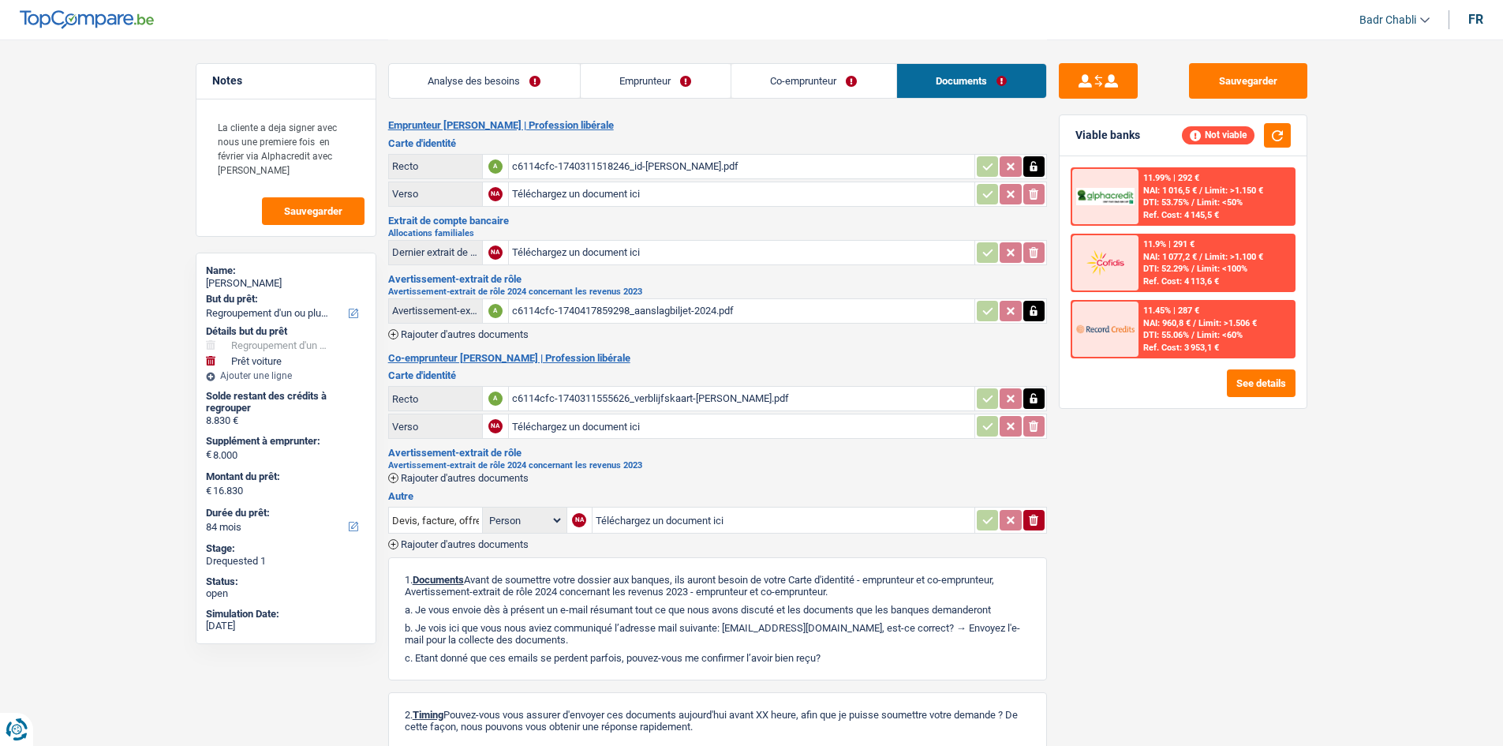
click at [651, 310] on div "c6114cfc-1740417859298_aanslagbiljet-2024.pdf" at bounding box center [741, 311] width 459 height 24
click at [640, 70] on link "Emprunteur" at bounding box center [656, 81] width 150 height 34
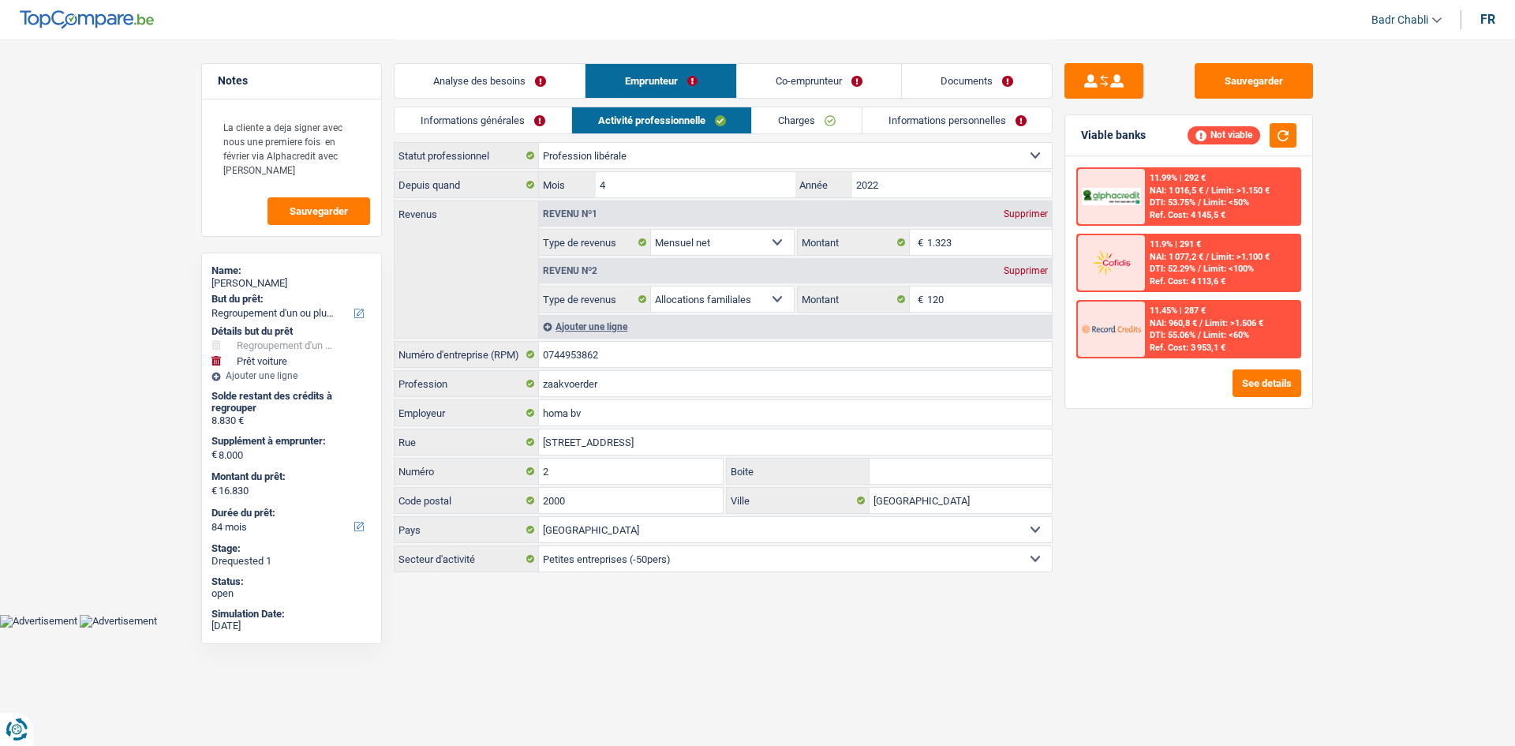
click at [858, 77] on link "Co-emprunteur" at bounding box center [819, 81] width 164 height 34
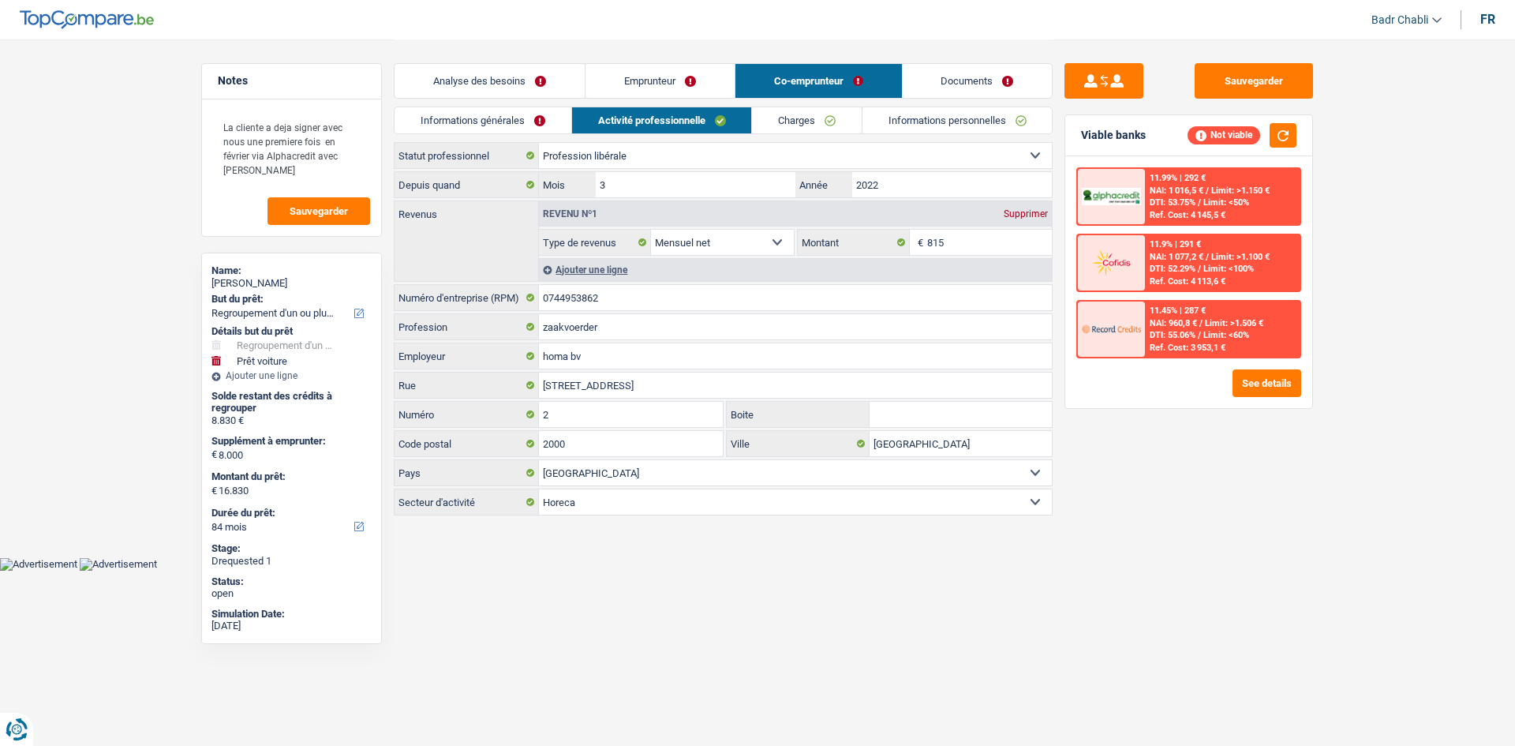
click at [676, 78] on link "Emprunteur" at bounding box center [659, 81] width 149 height 34
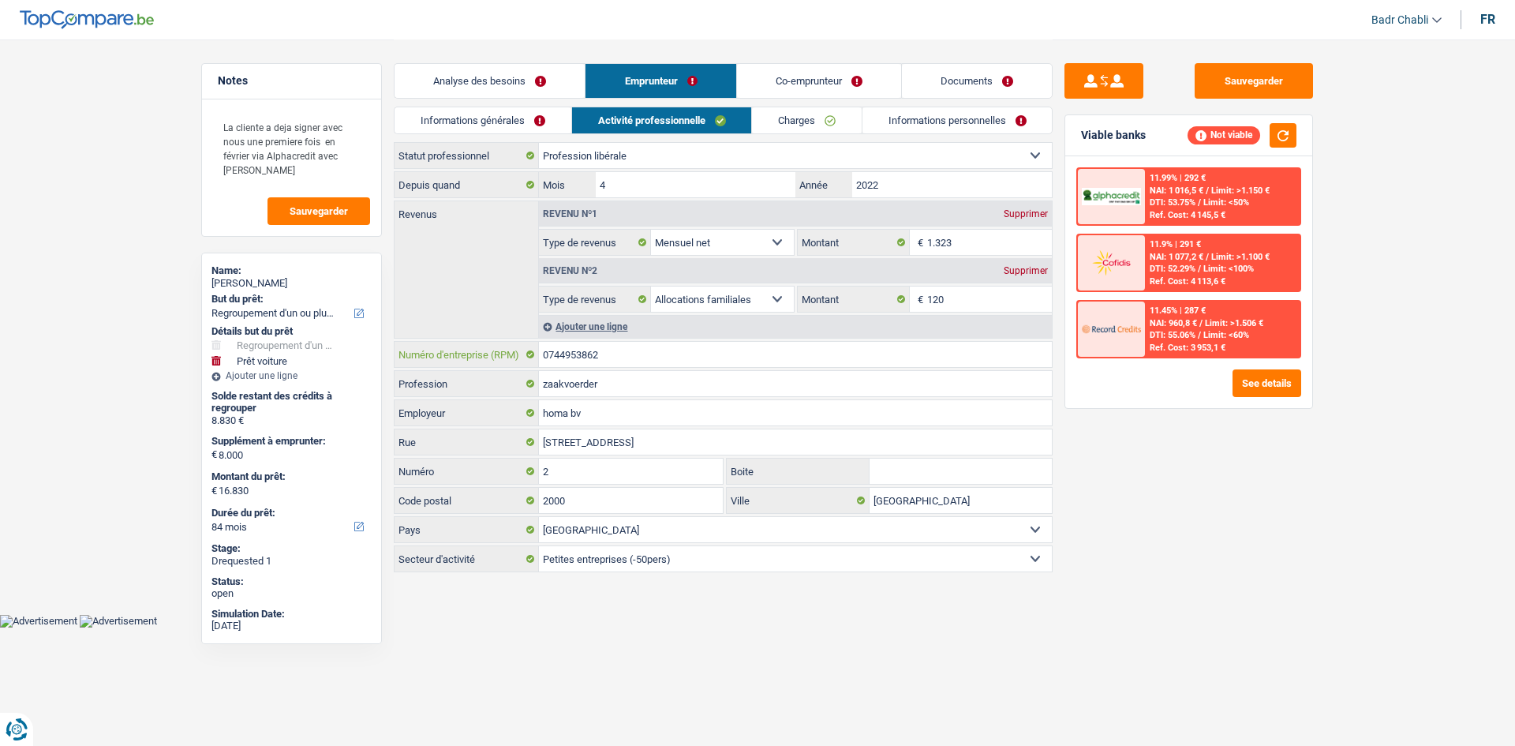
click at [682, 361] on input "0744953862" at bounding box center [795, 354] width 513 height 25
click at [440, 84] on link "Analyse des besoins" at bounding box center [489, 81] width 190 height 34
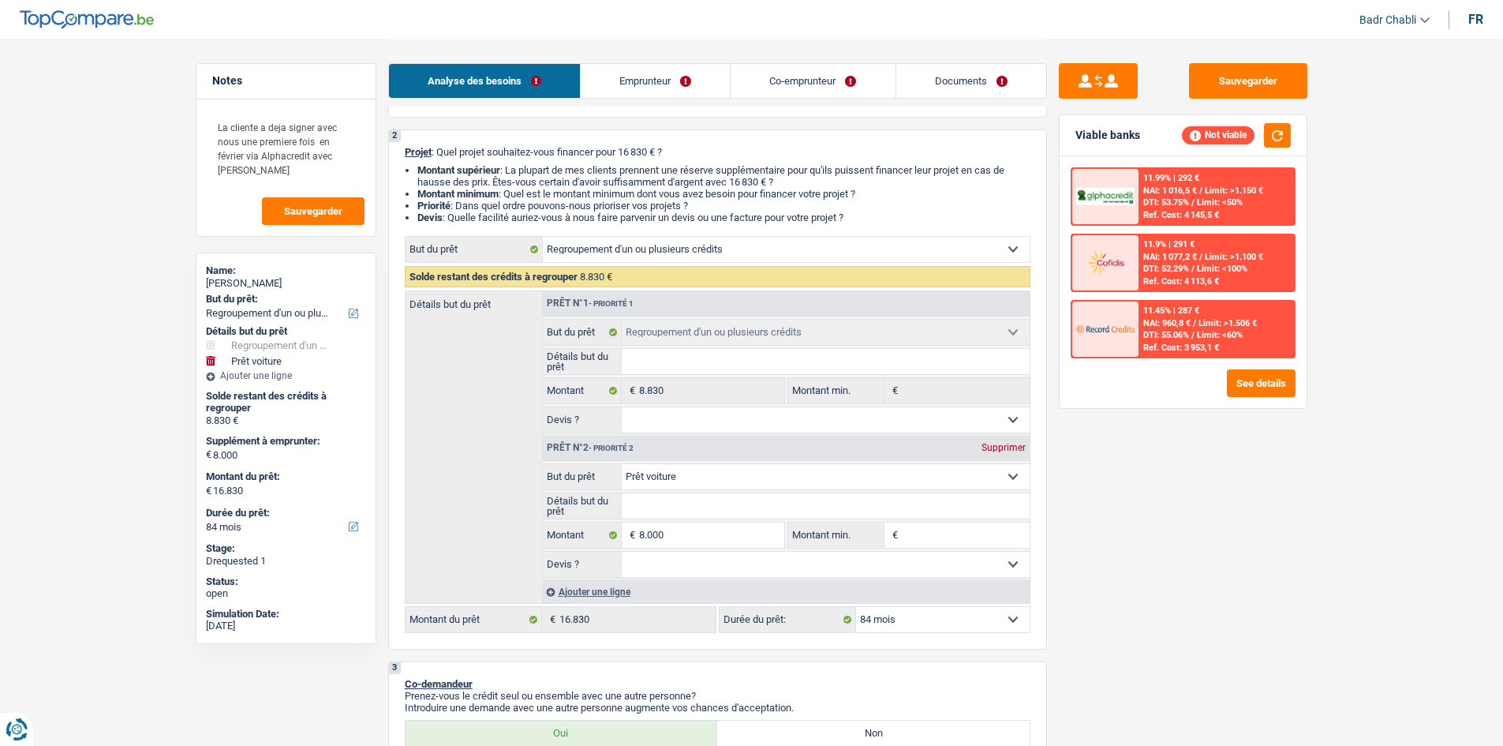
scroll to position [237, 0]
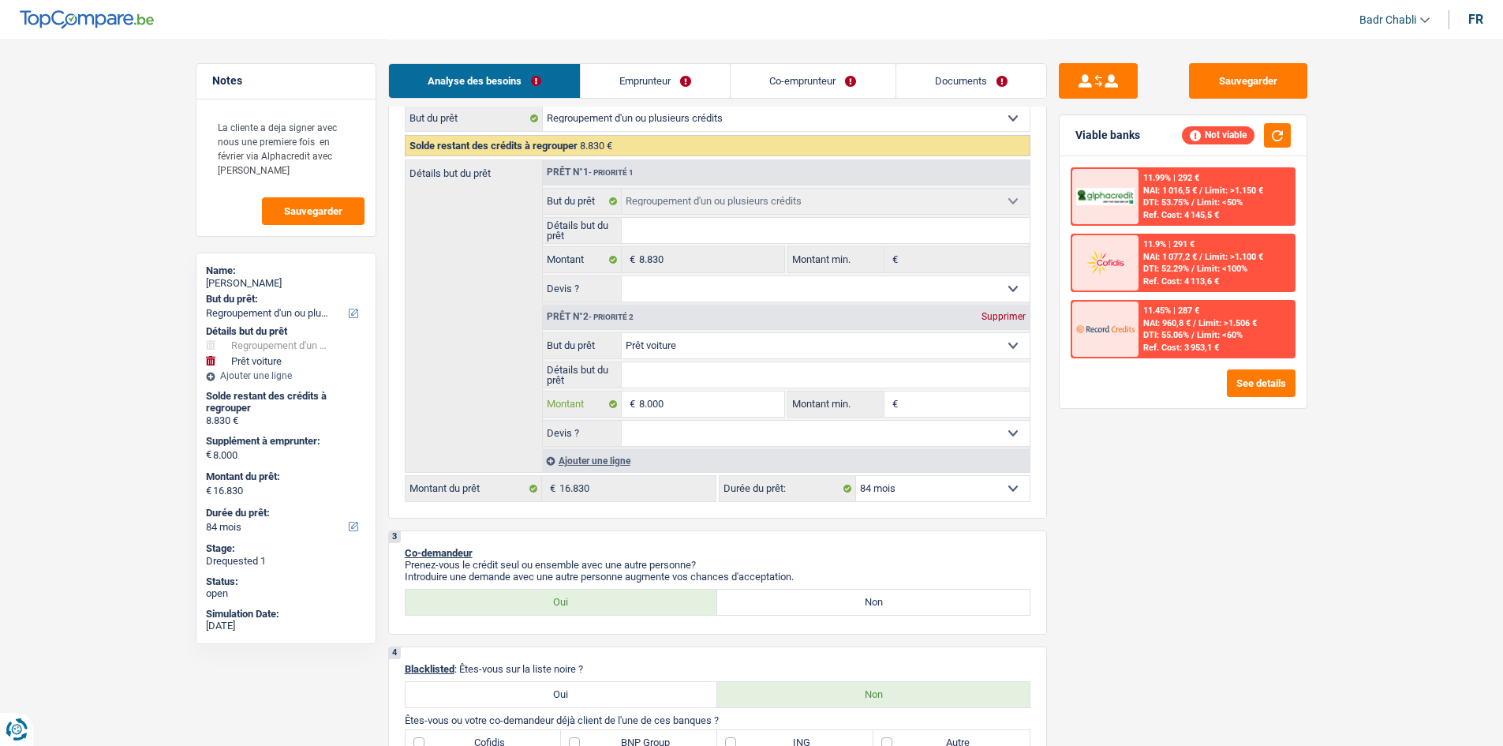
click at [675, 410] on input "8.000" at bounding box center [711, 403] width 144 height 25
type input "6"
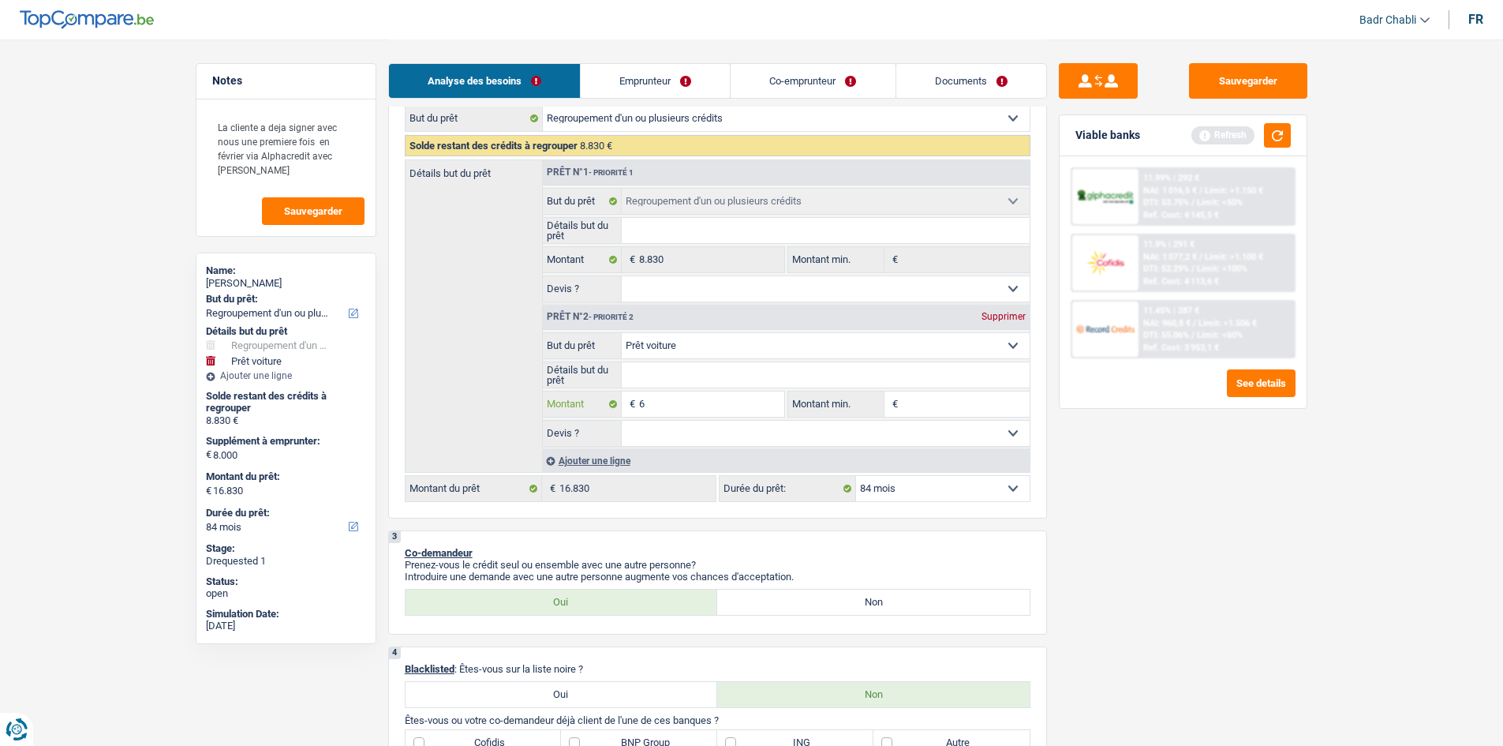
type input "60"
type input "600"
type input "6.000"
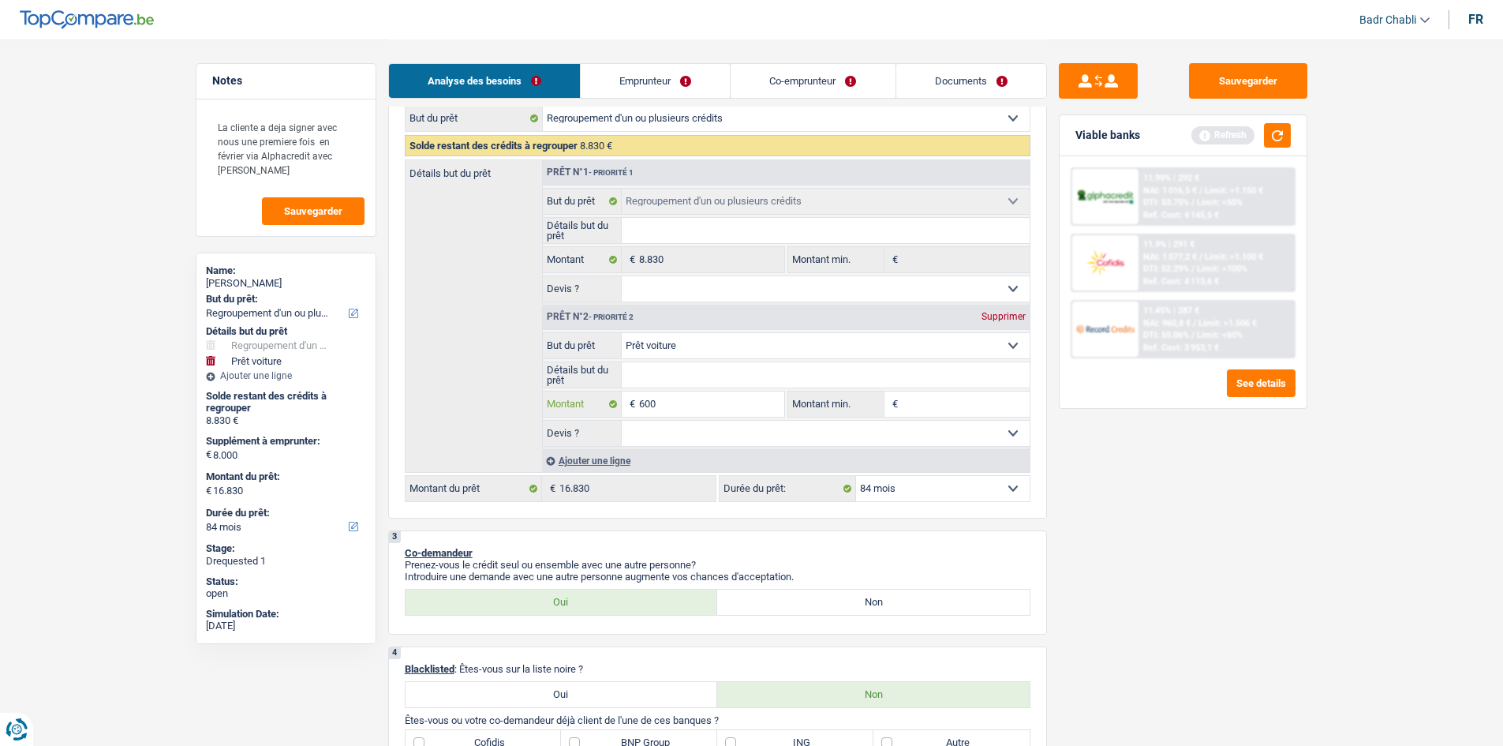
type input "6.000"
select select "60"
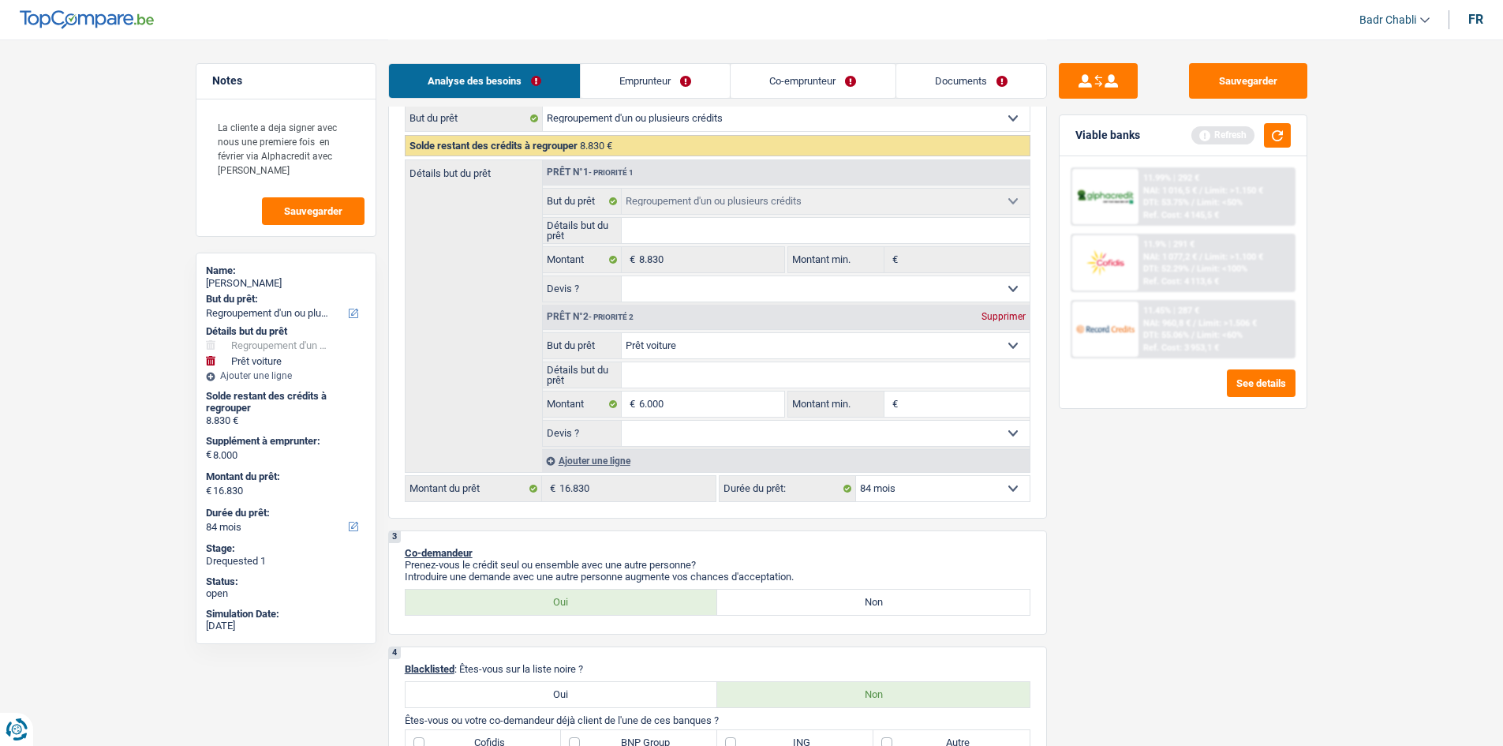
type input "6.000"
type input "14.830"
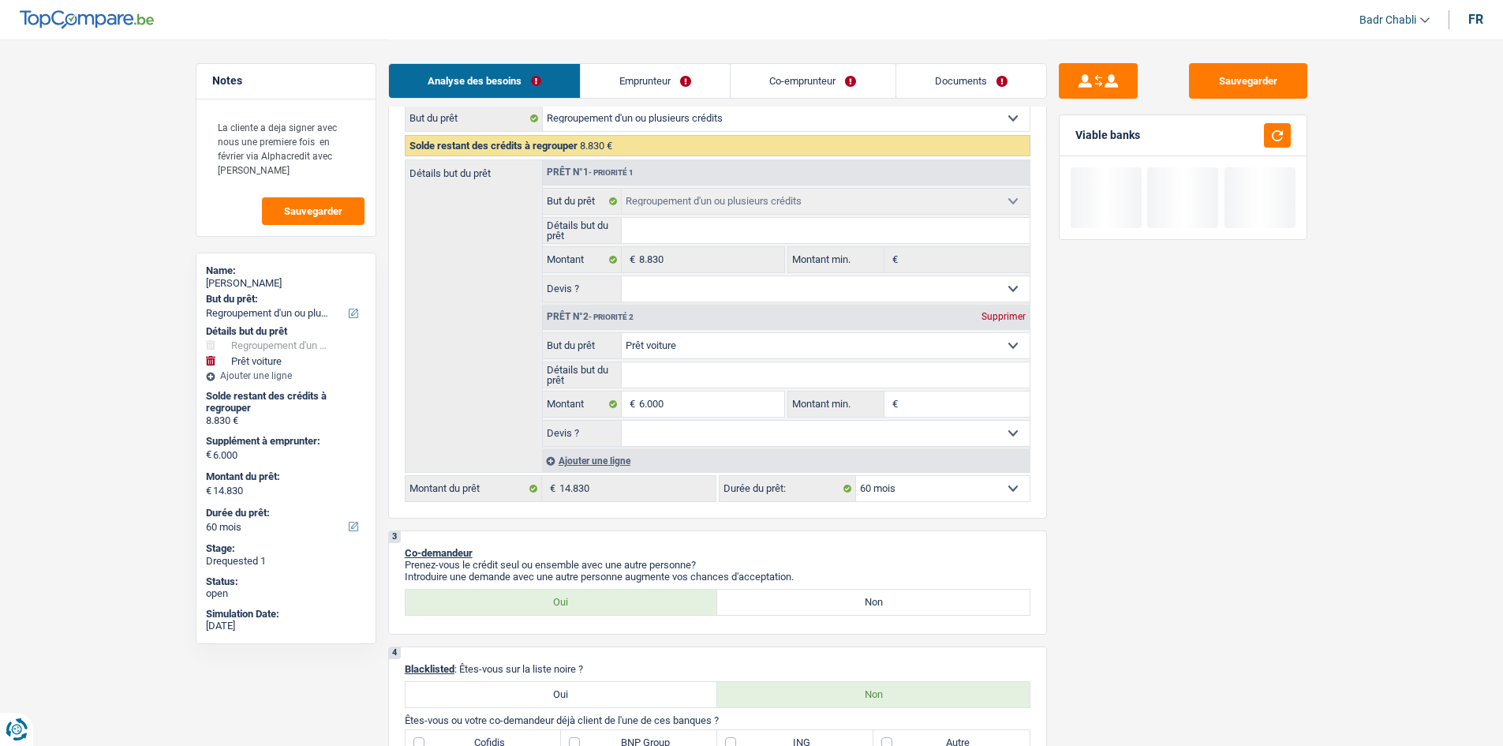
click at [980, 425] on select "Oui Non Non répondu Sélectionner une option" at bounding box center [826, 433] width 408 height 25
select select "false"
click at [622, 421] on select "Oui Non Non répondu Sélectionner une option" at bounding box center [826, 433] width 408 height 25
select select "false"
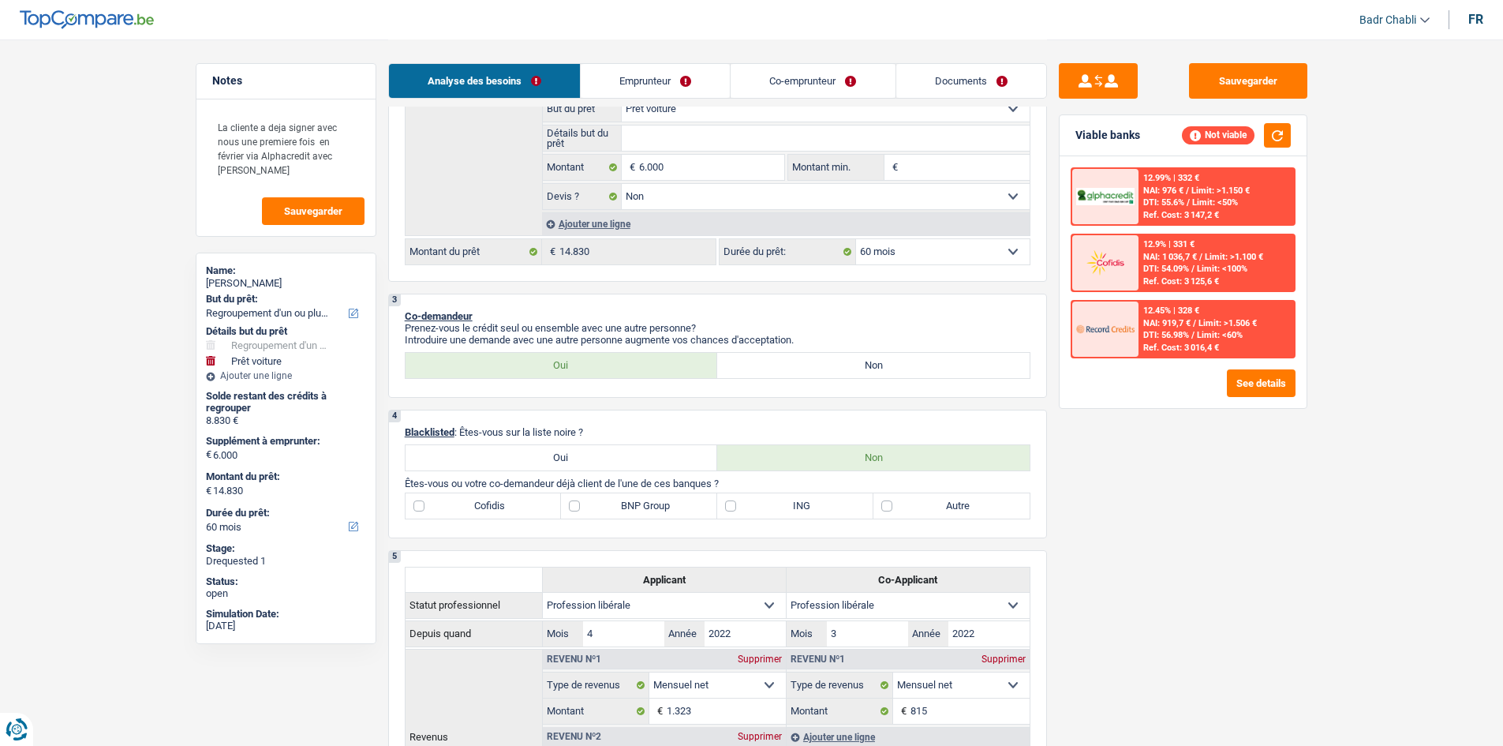
scroll to position [394, 0]
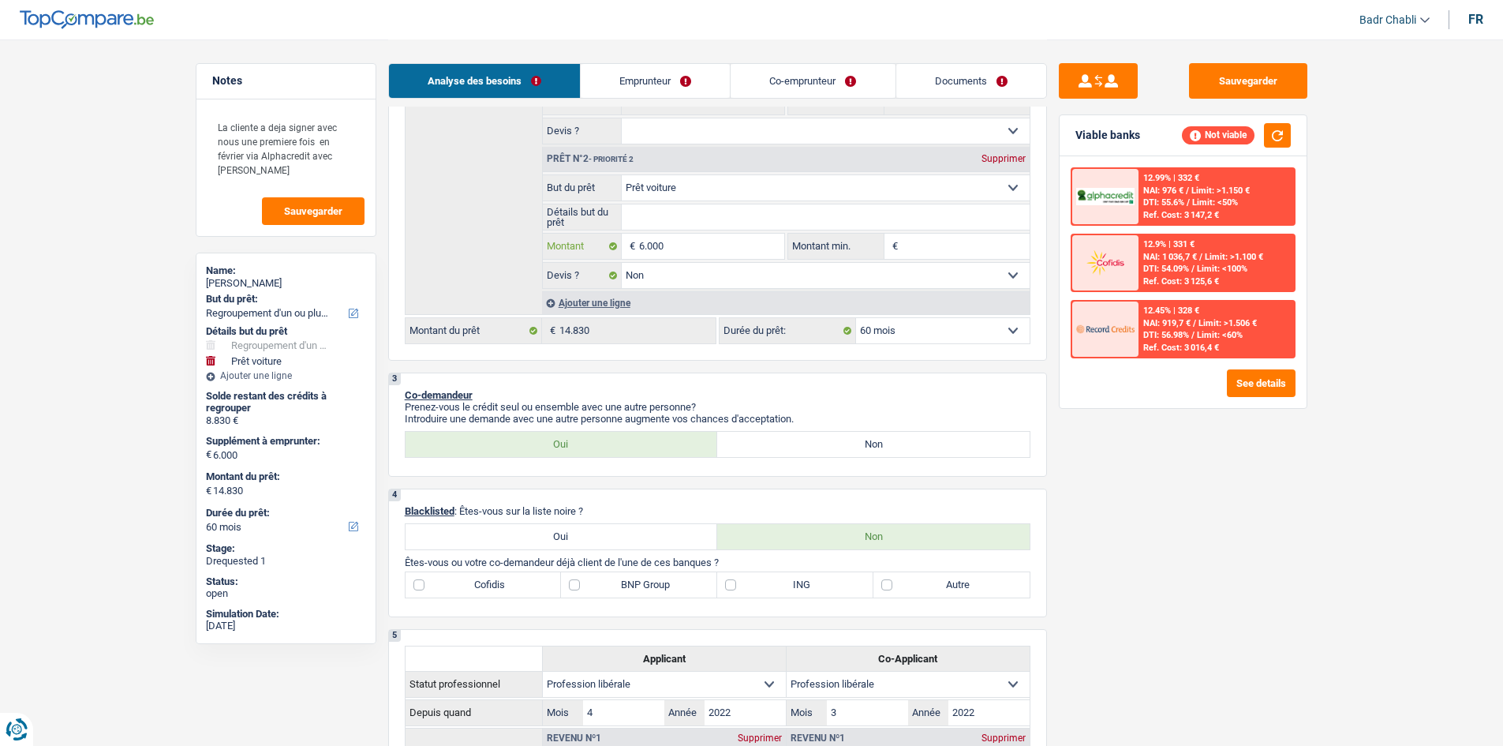
click at [700, 252] on input "6.000" at bounding box center [711, 246] width 144 height 25
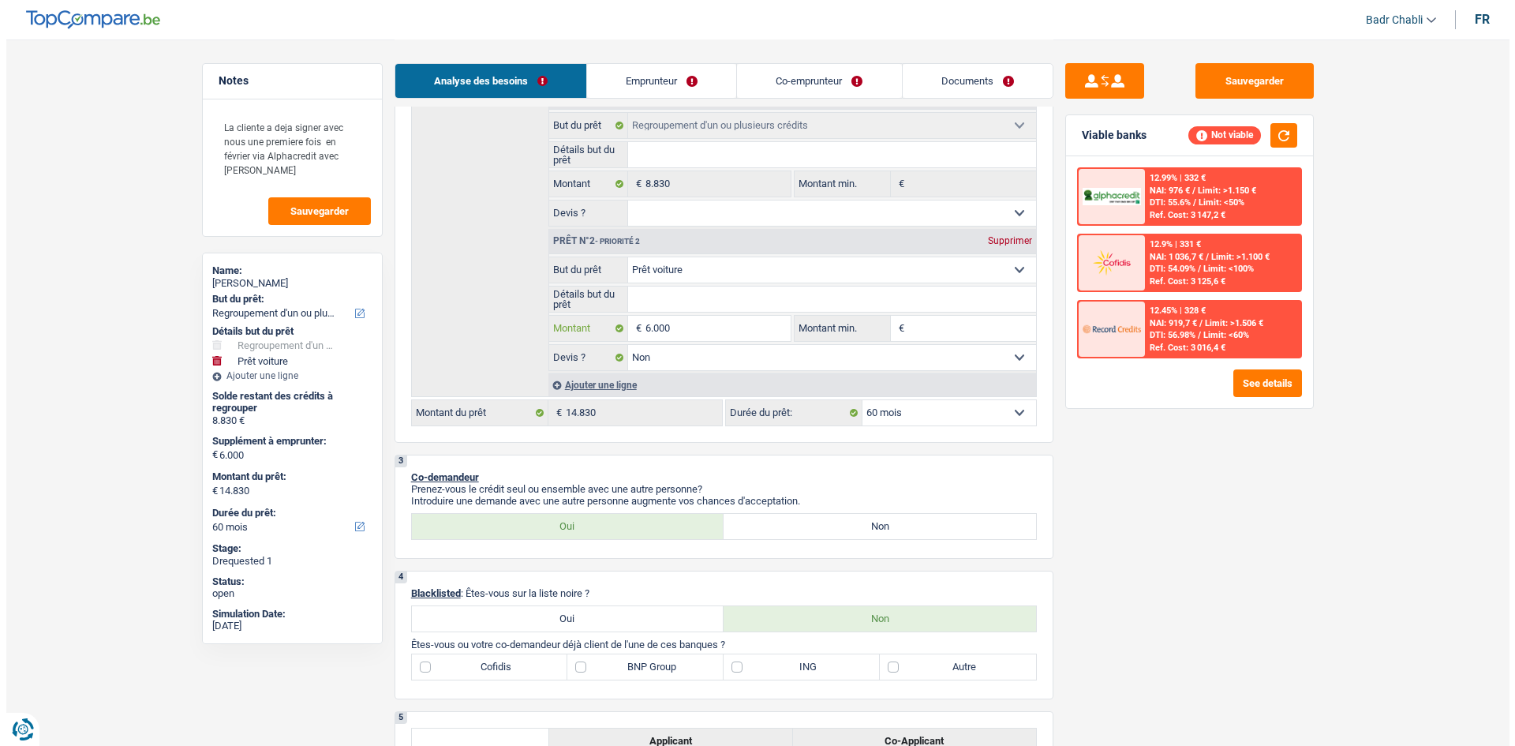
scroll to position [79, 0]
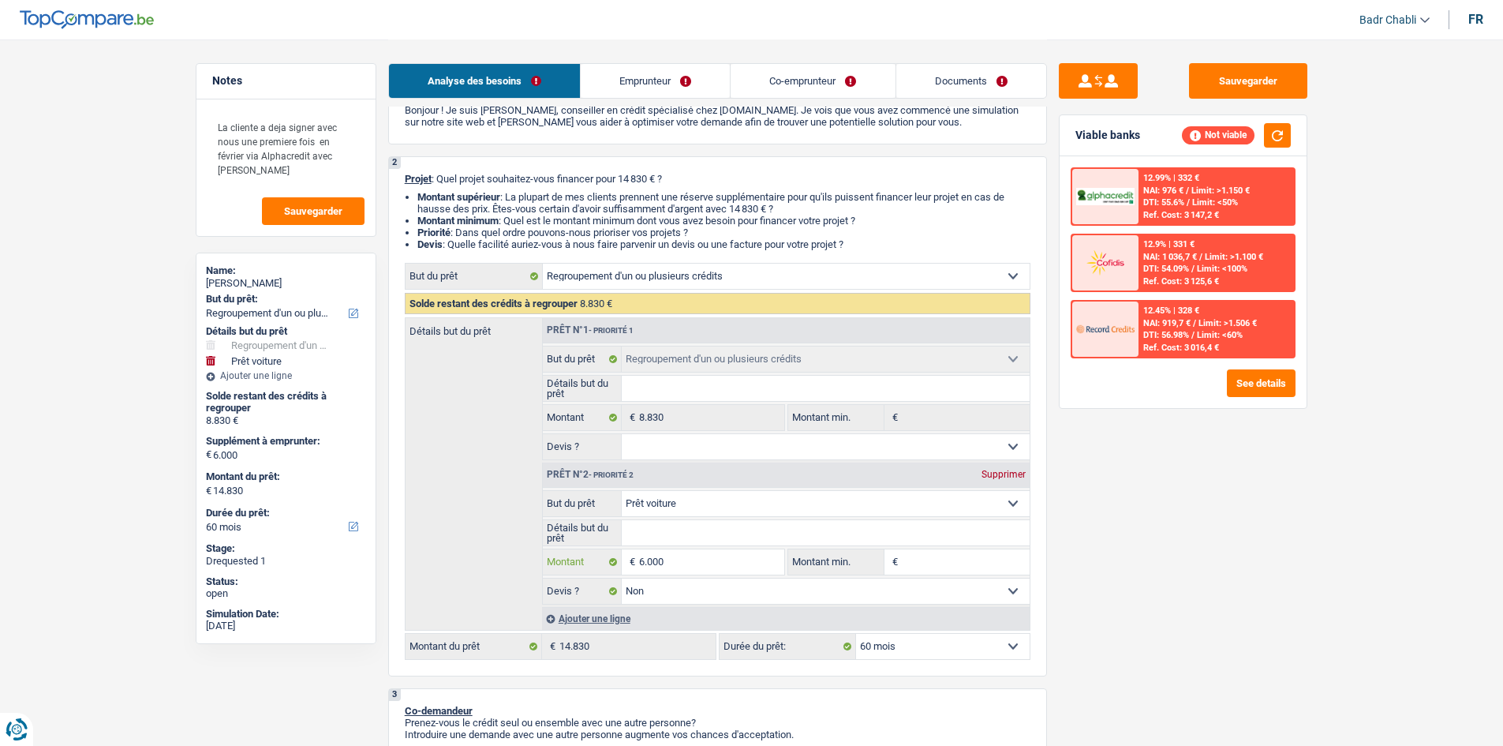
type input "7"
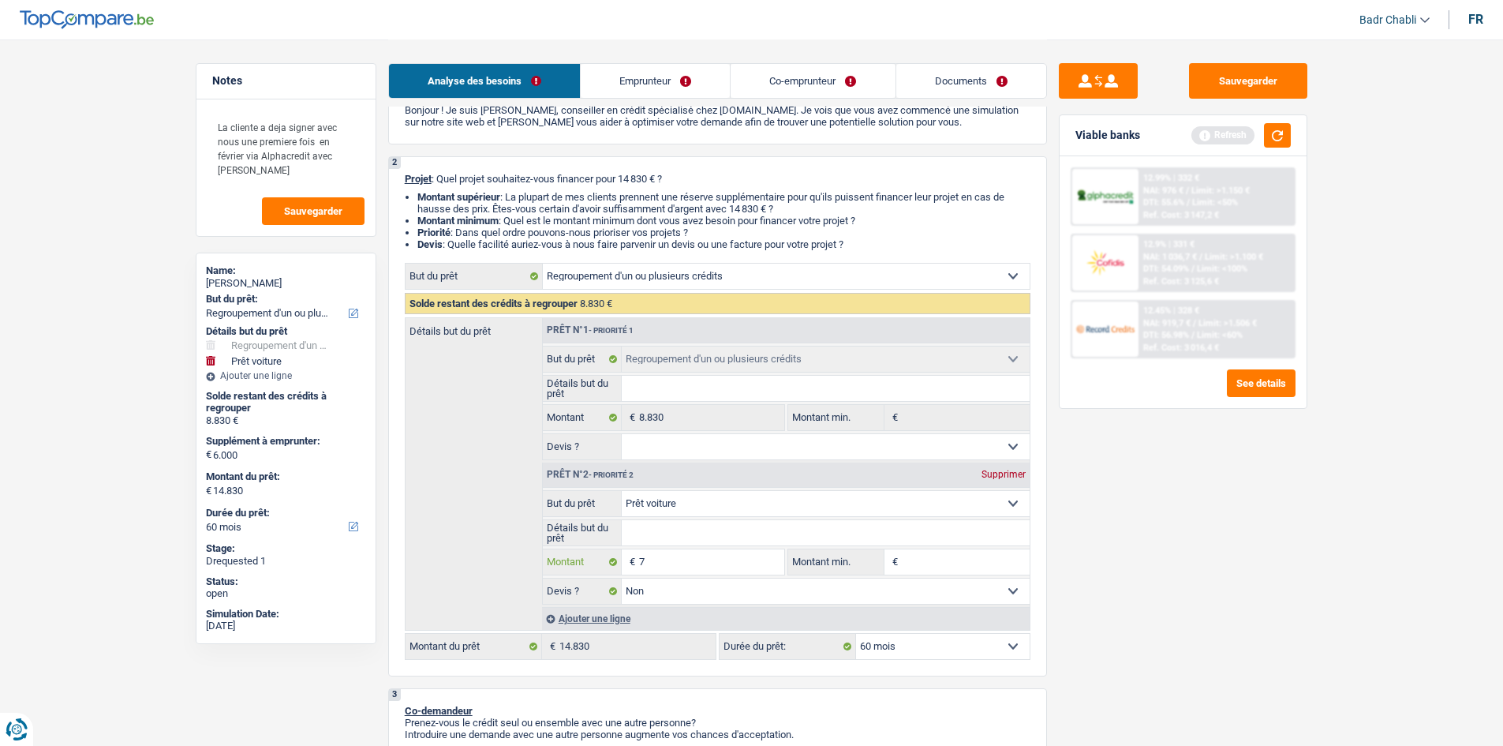
type input "70"
type input "700"
type input "7.000"
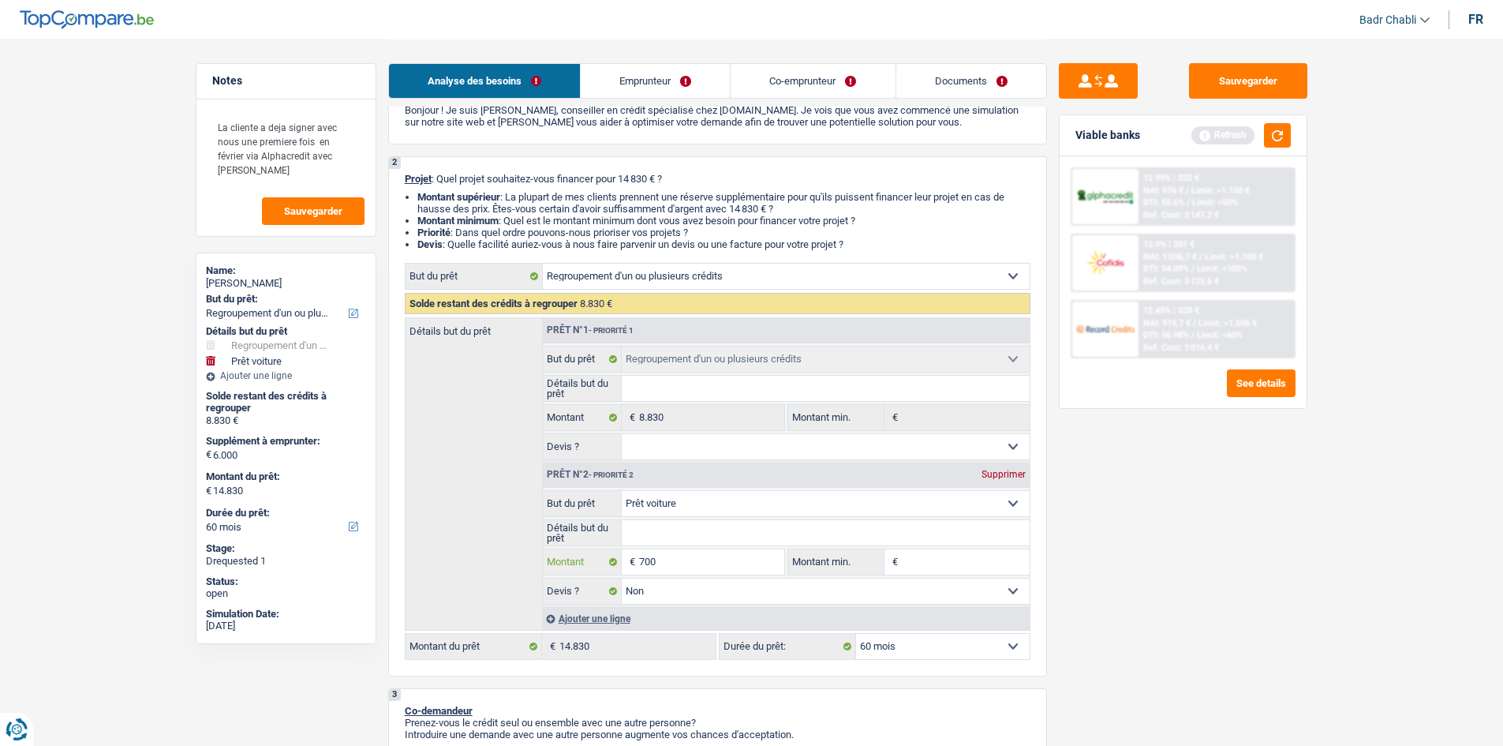
type input "7.000"
type input "15.830"
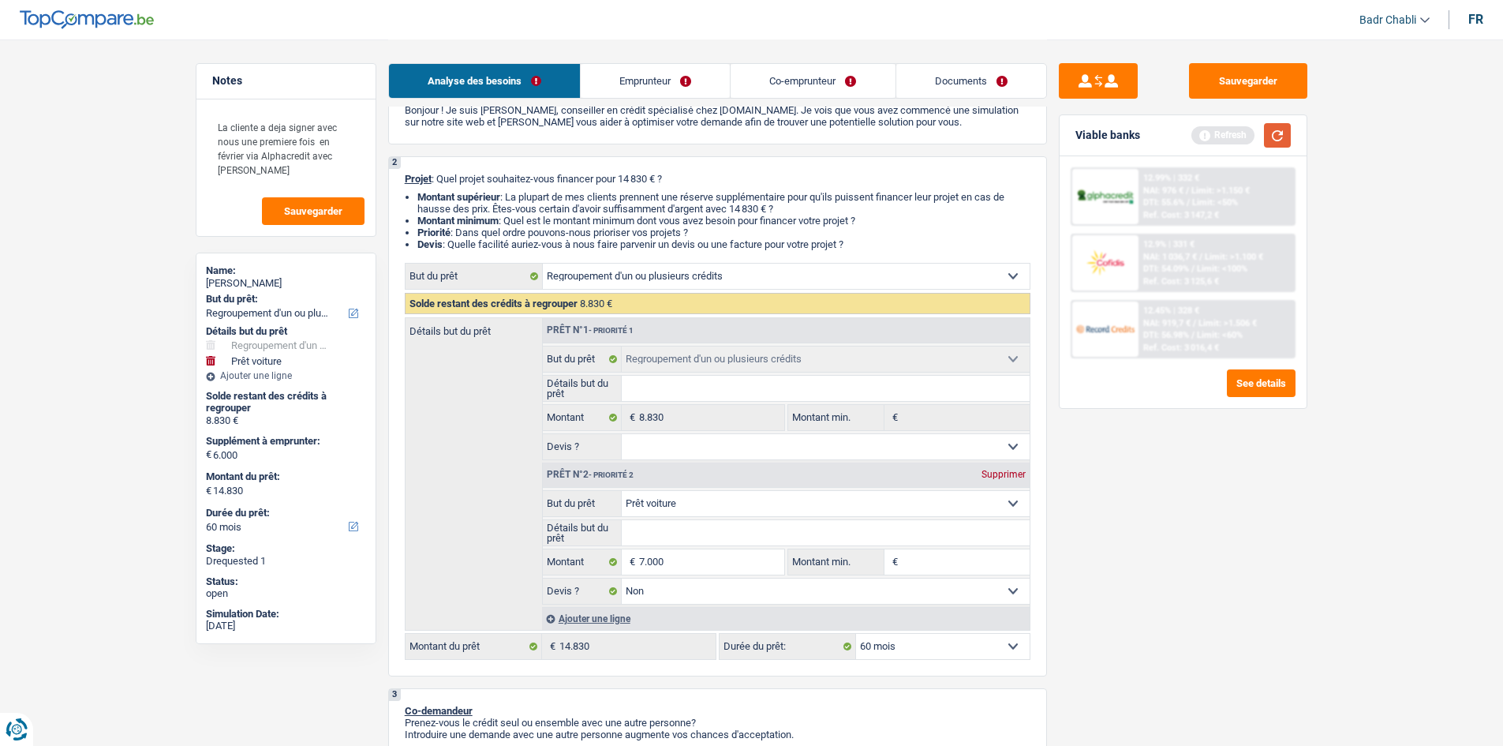
type input "15.830"
click at [1279, 130] on button "button" at bounding box center [1277, 135] width 27 height 24
select select "84"
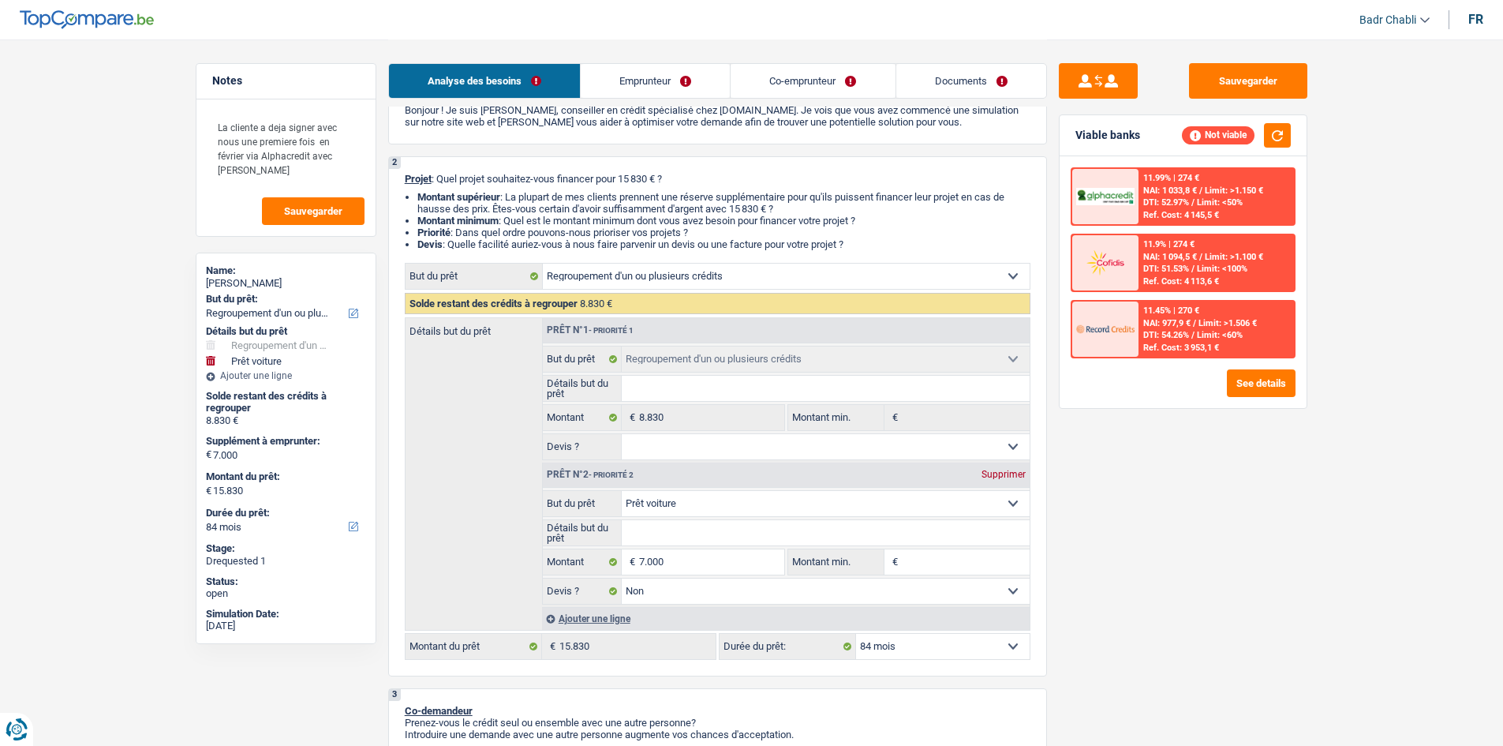
click at [1305, 372] on div "11.99% | 274 € NAI: 1 033,8 € / Limit: >1.150 € DTI: 52.97% / Limit: <50% Ref. …" at bounding box center [1183, 282] width 247 height 252
click at [1288, 378] on button "See details" at bounding box center [1261, 383] width 69 height 28
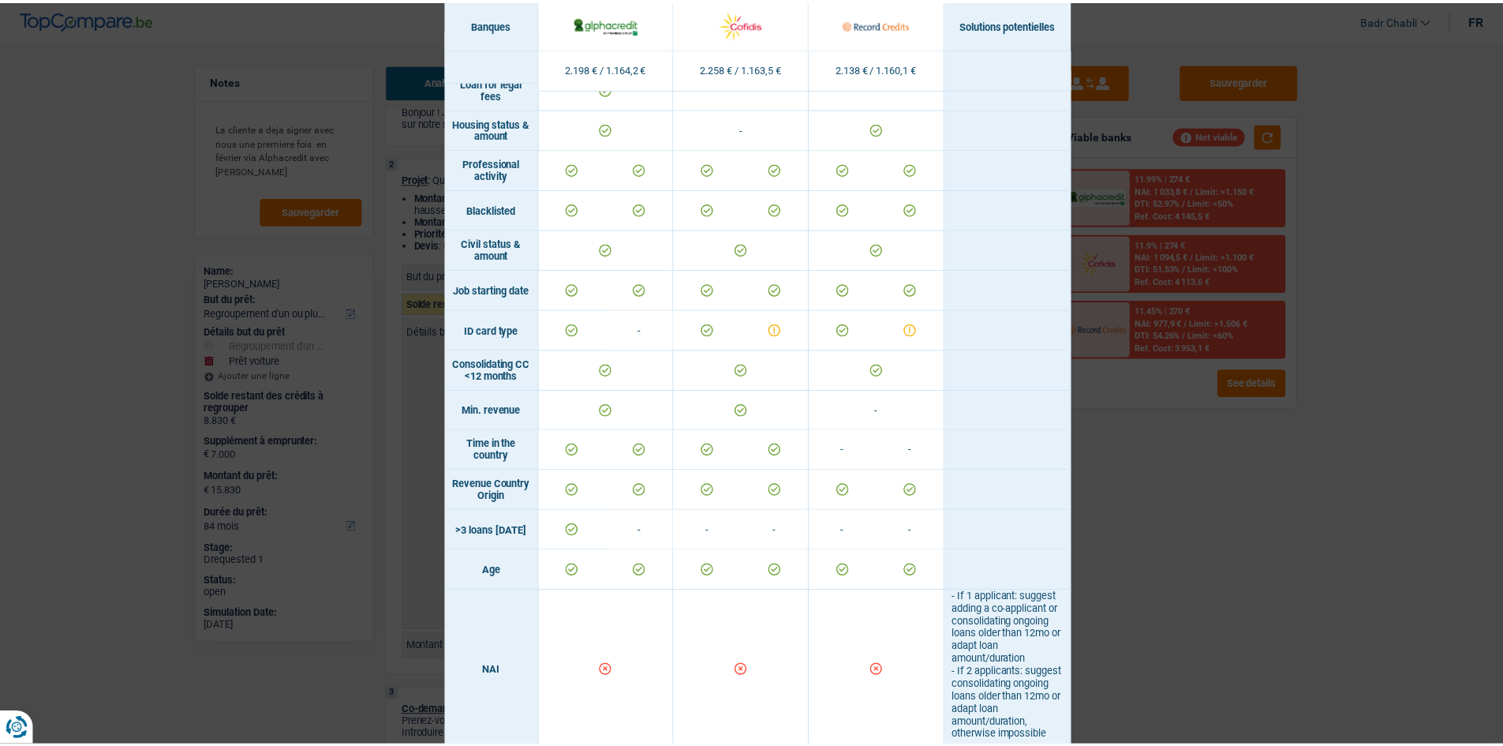
scroll to position [0, 0]
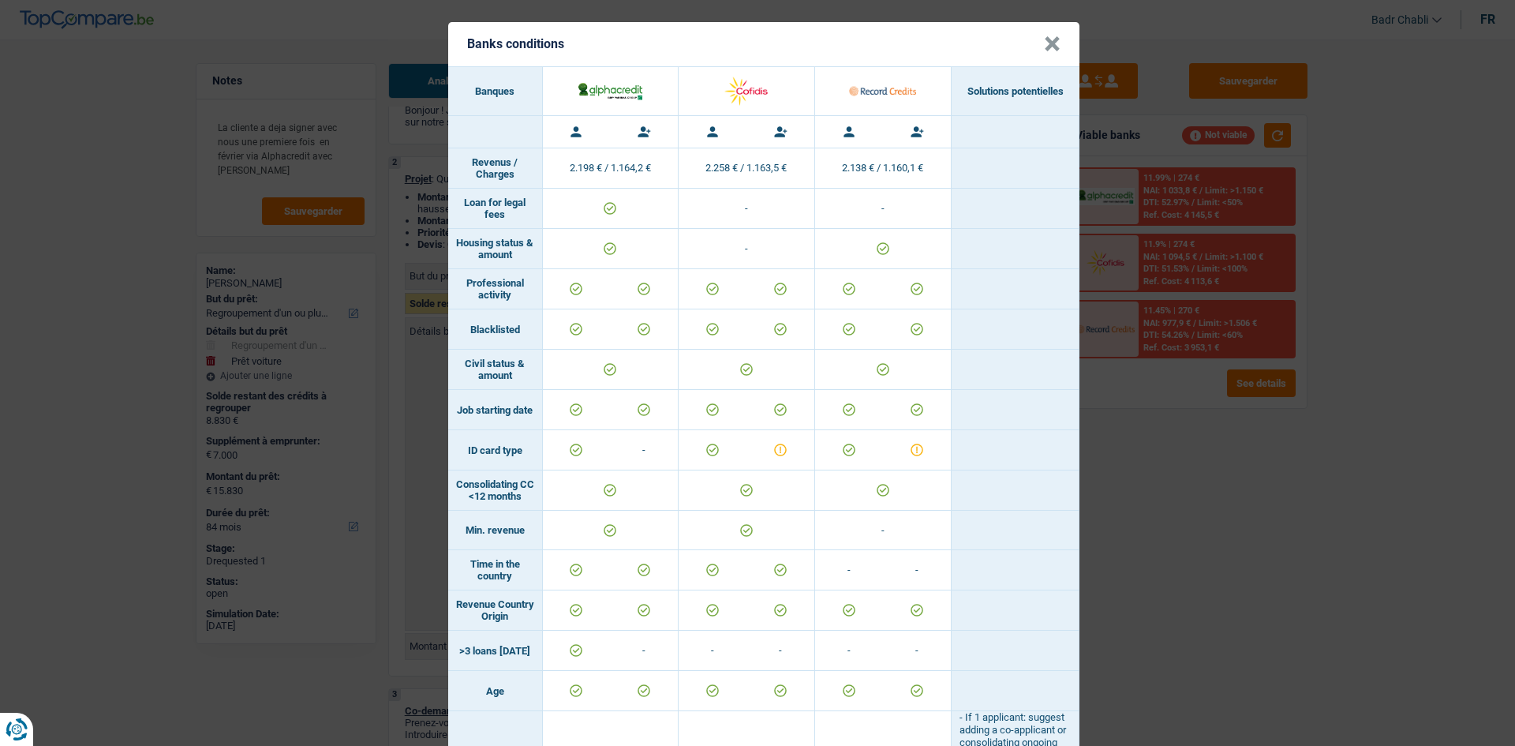
click at [1047, 40] on button "×" at bounding box center [1052, 44] width 17 height 16
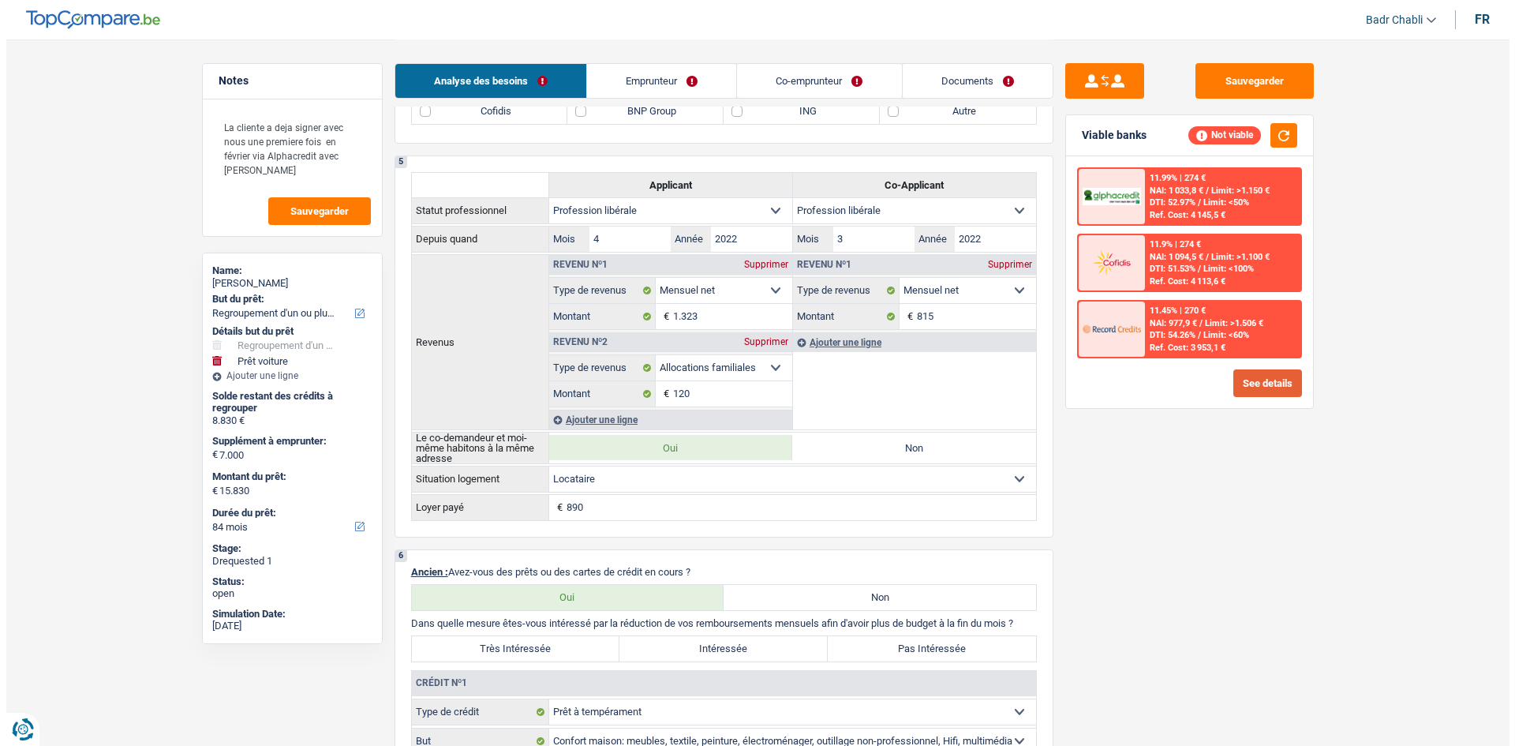
scroll to position [1262, 0]
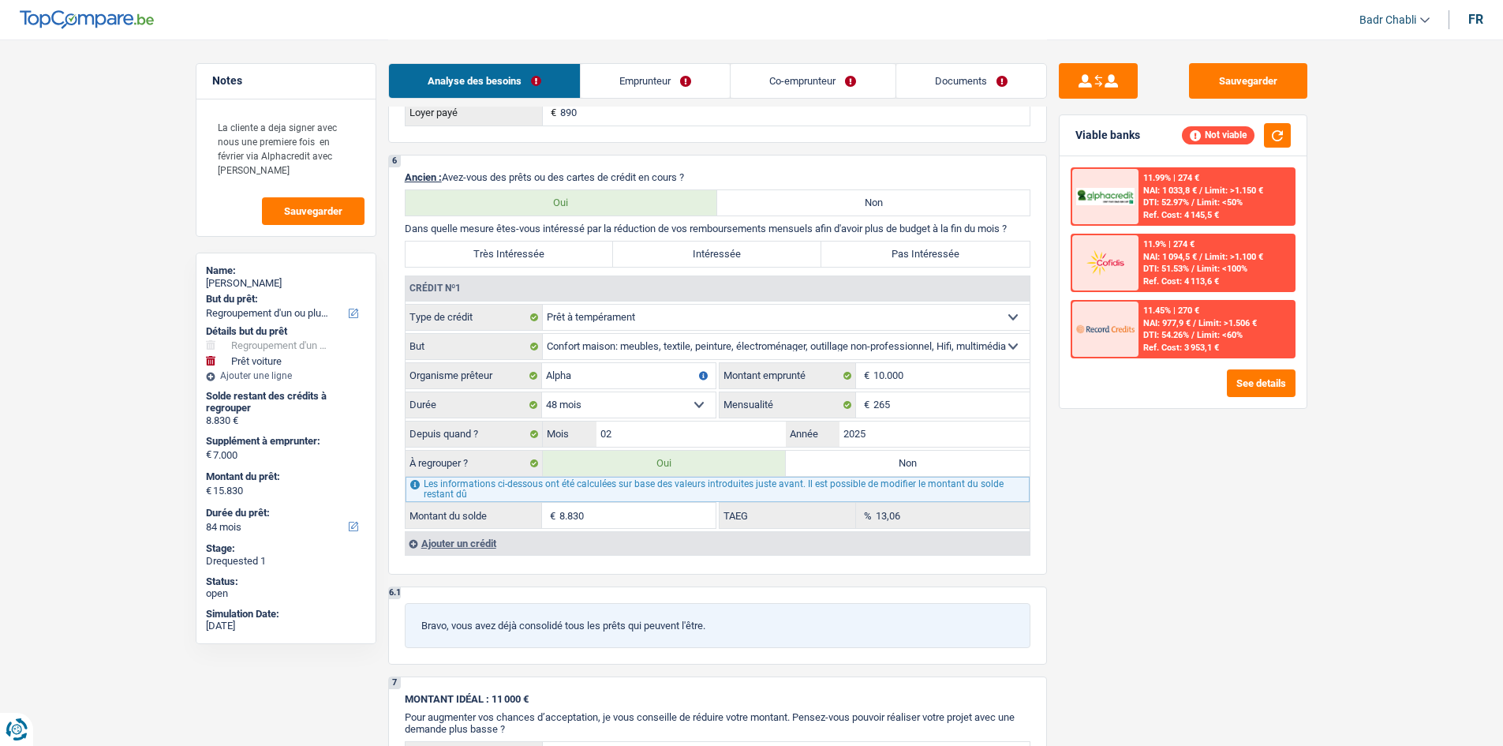
click at [889, 461] on label "Non" at bounding box center [908, 463] width 244 height 25
click at [889, 461] on input "Non" at bounding box center [908, 463] width 244 height 25
radio input "true"
select select "car"
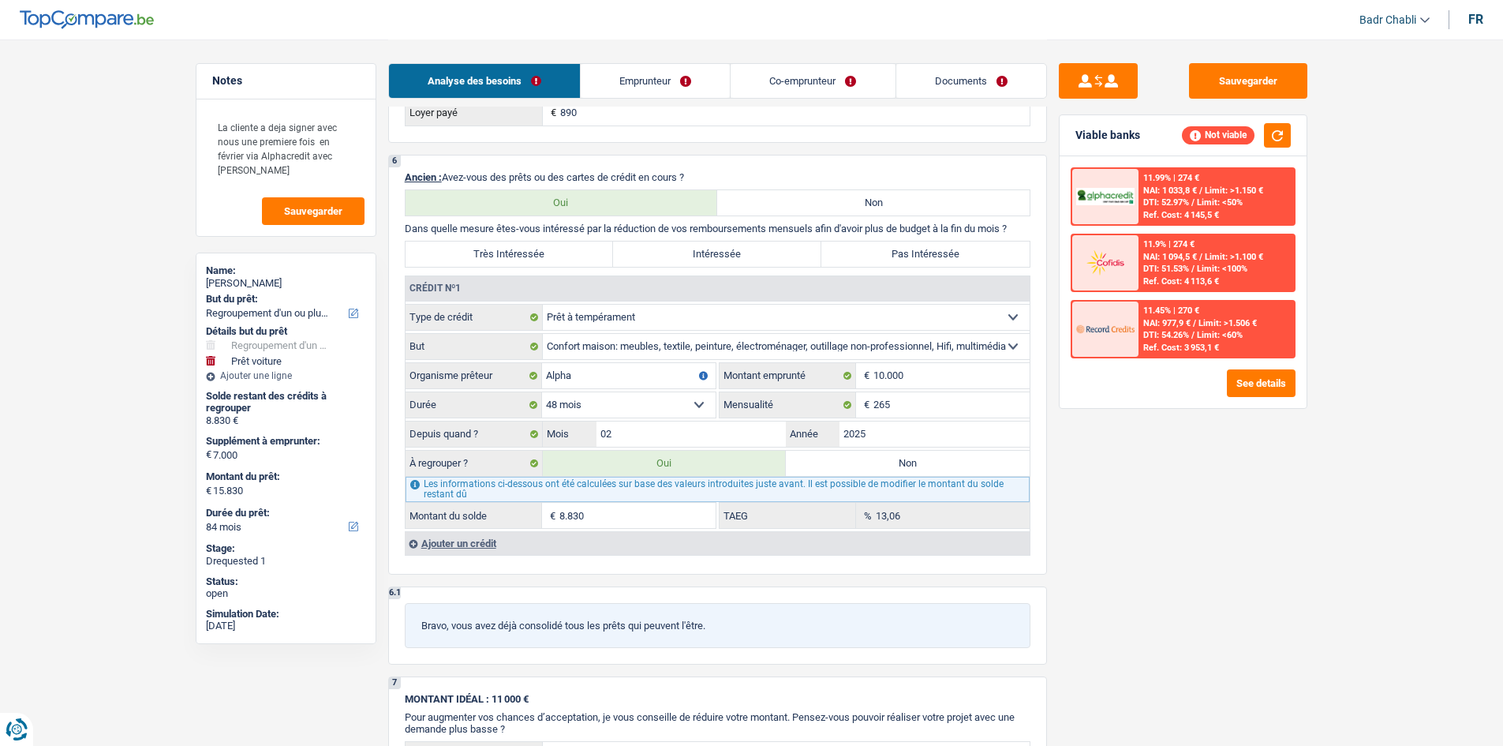
select select "42"
select select "car"
type input "7.000"
select select "false"
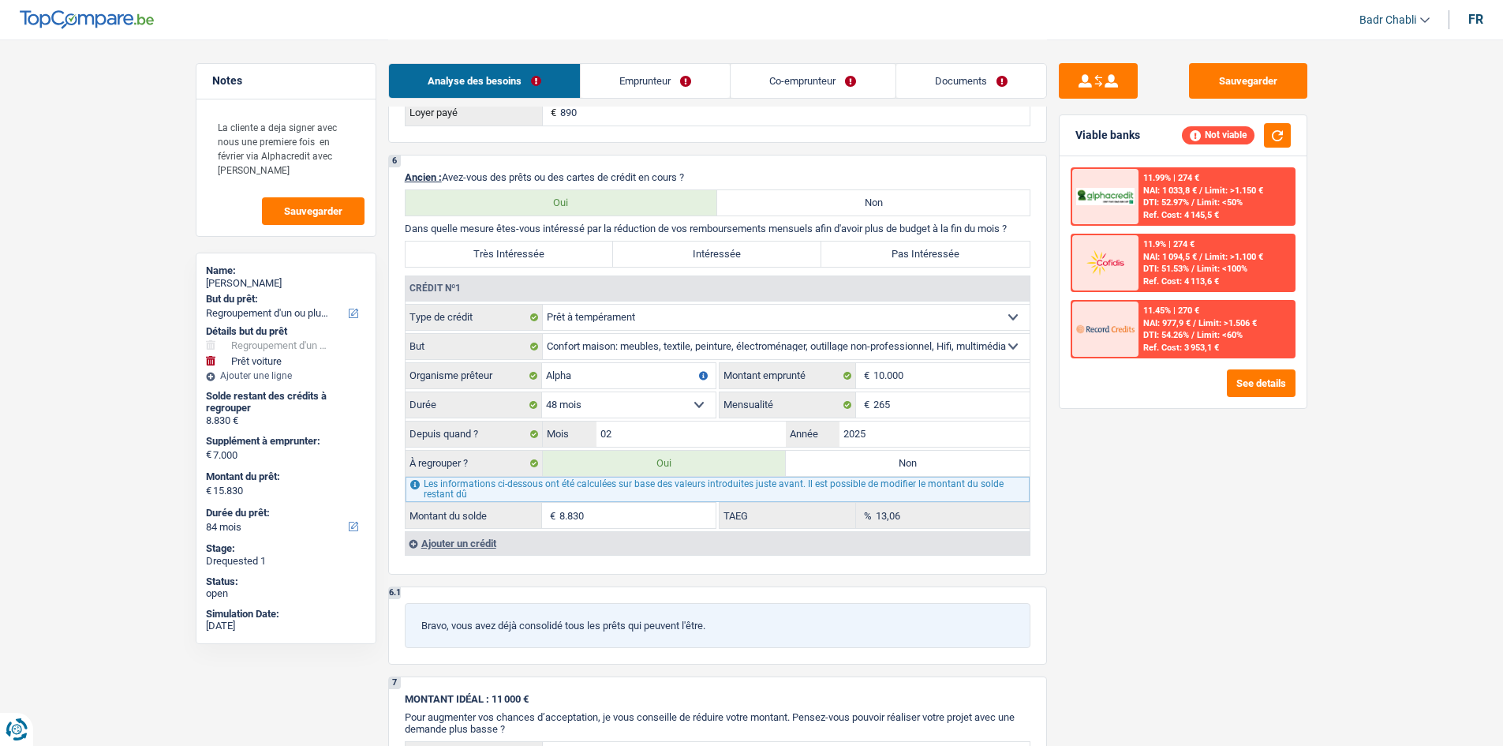
select select "42"
radio input "false"
select select "car"
type input "7.000"
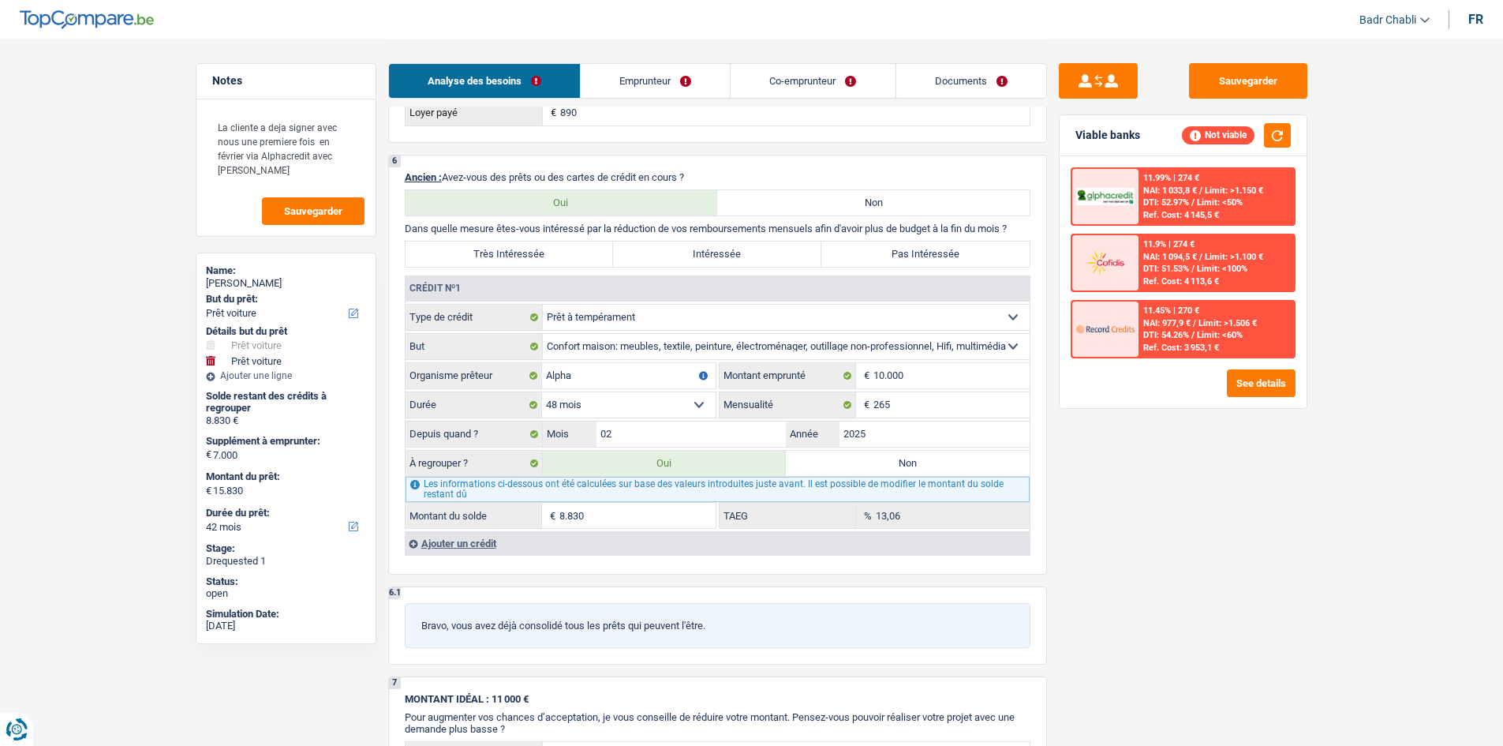
select select "false"
select select "42"
type input "7.000"
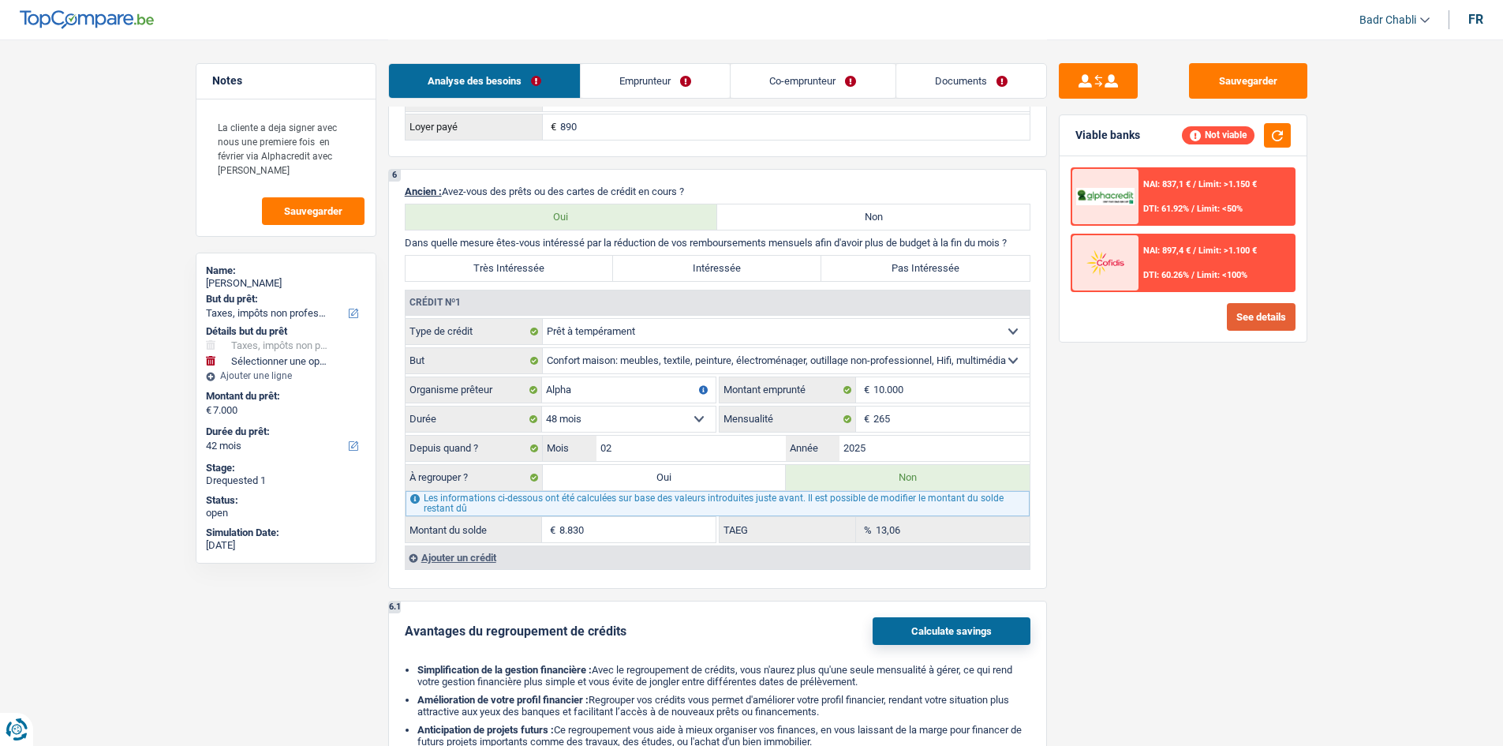
click at [1242, 320] on button "See details" at bounding box center [1261, 317] width 69 height 28
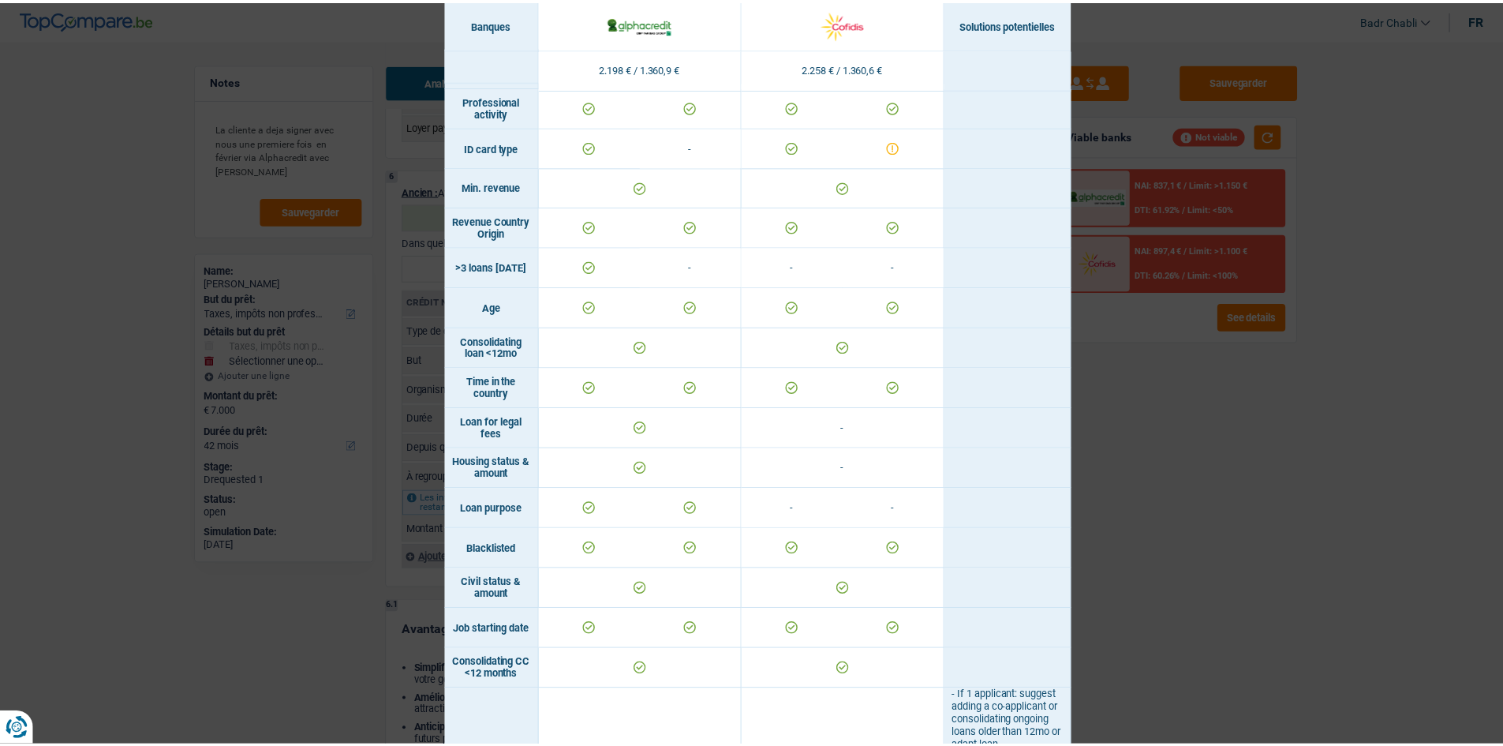
scroll to position [0, 0]
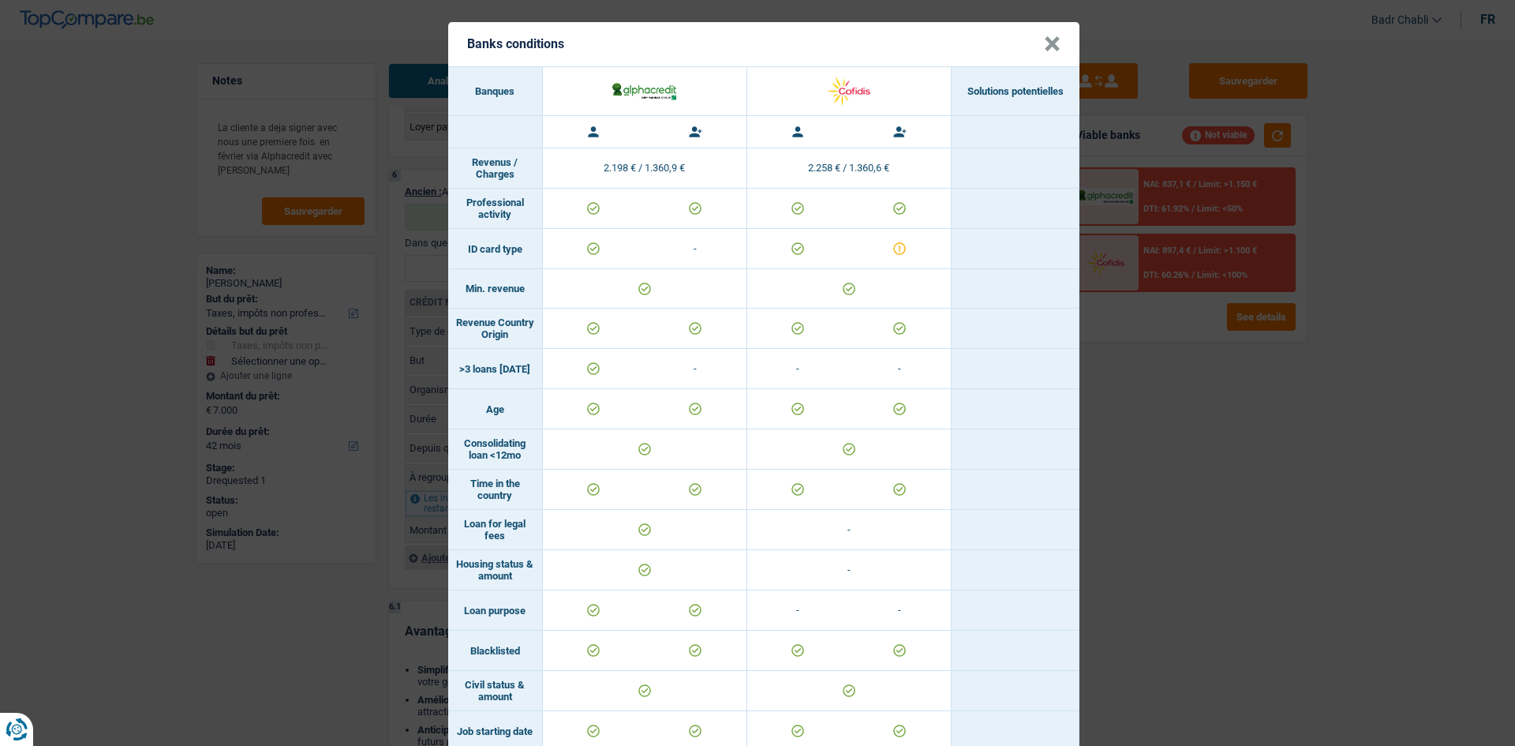
click at [1045, 45] on button "×" at bounding box center [1052, 44] width 17 height 16
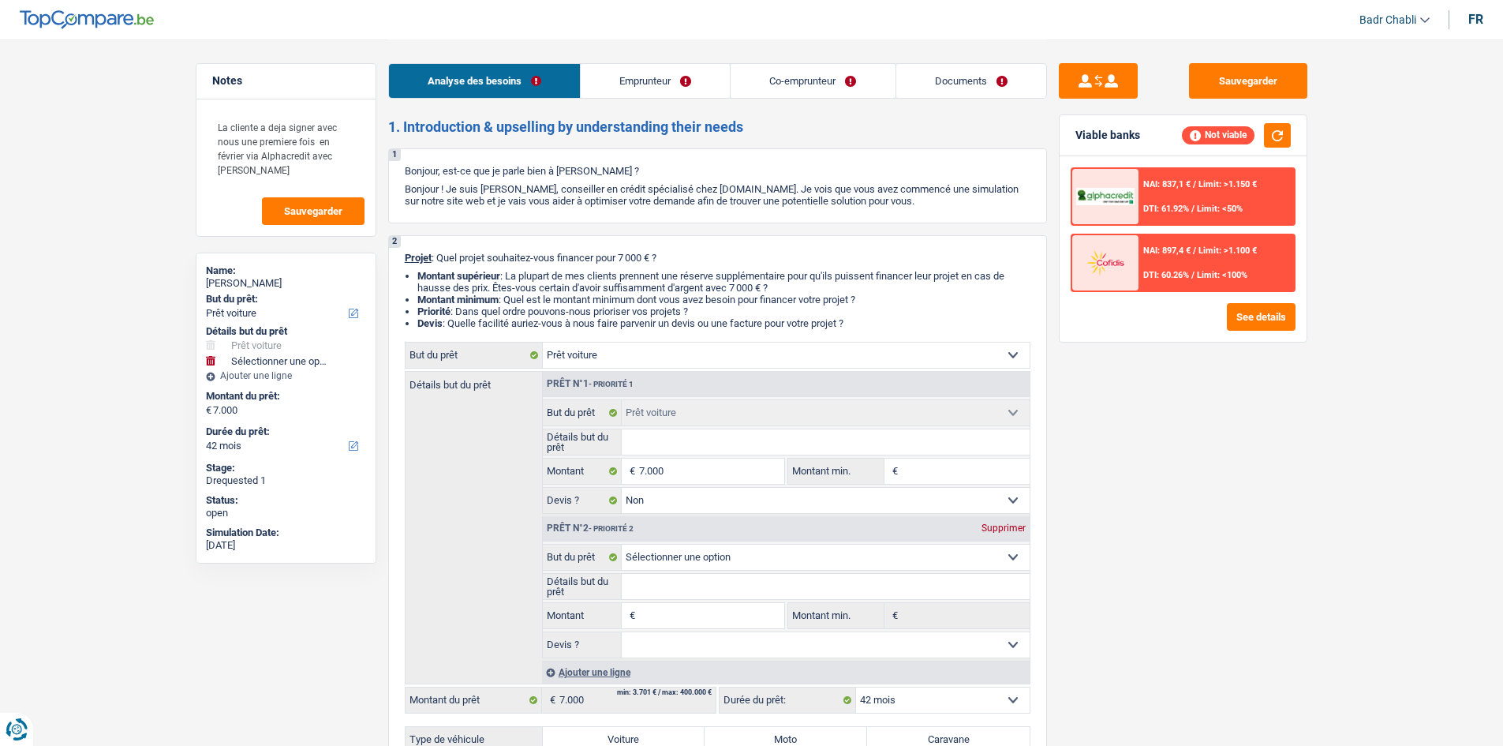
select select "car"
select select "42"
select select "32"
select select "married"
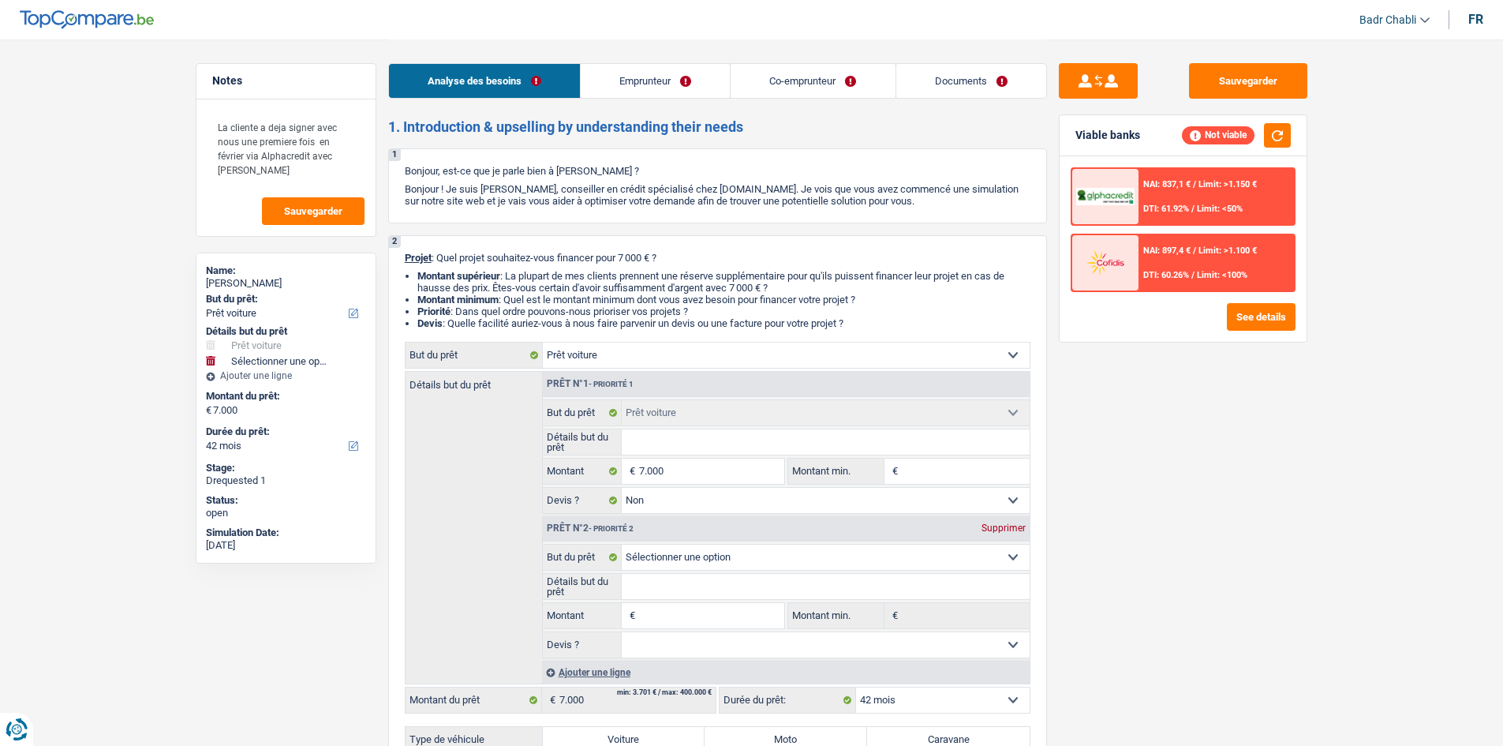
select select "rents"
select select "BE"
select select "personalLoan"
select select "homeFurnishingOrRelocation"
select select "48"
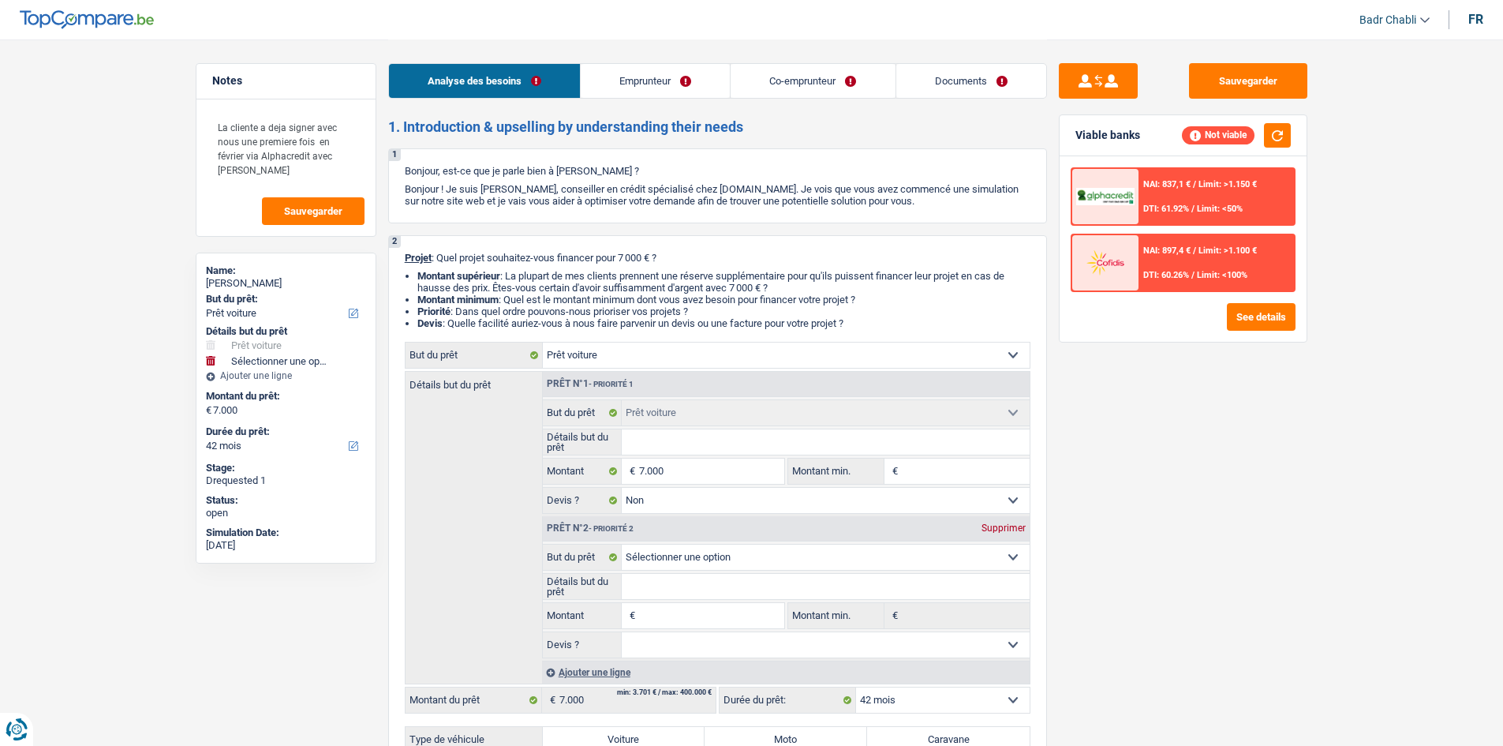
click at [699, 85] on link "Emprunteur" at bounding box center [655, 81] width 149 height 34
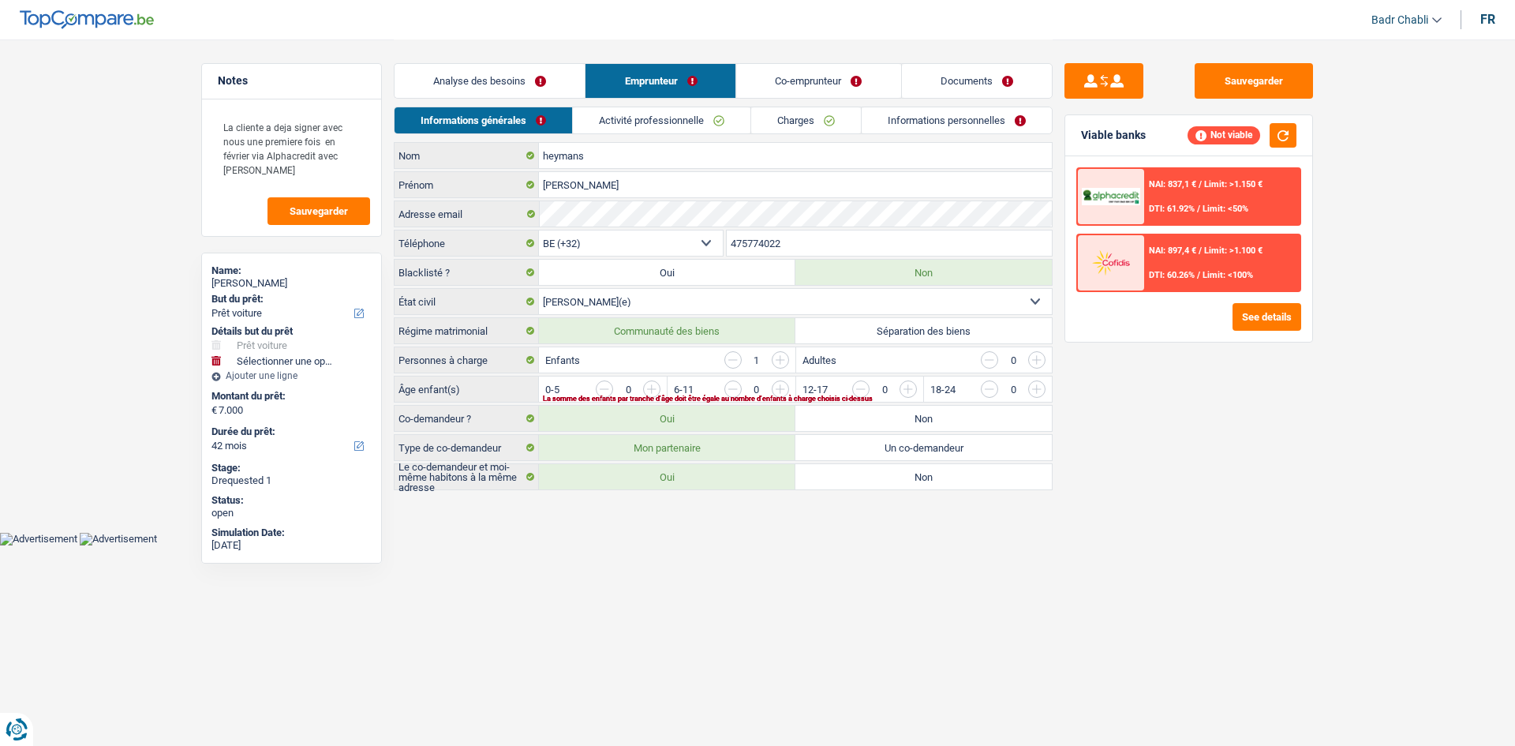
click at [817, 118] on link "Charges" at bounding box center [806, 120] width 110 height 26
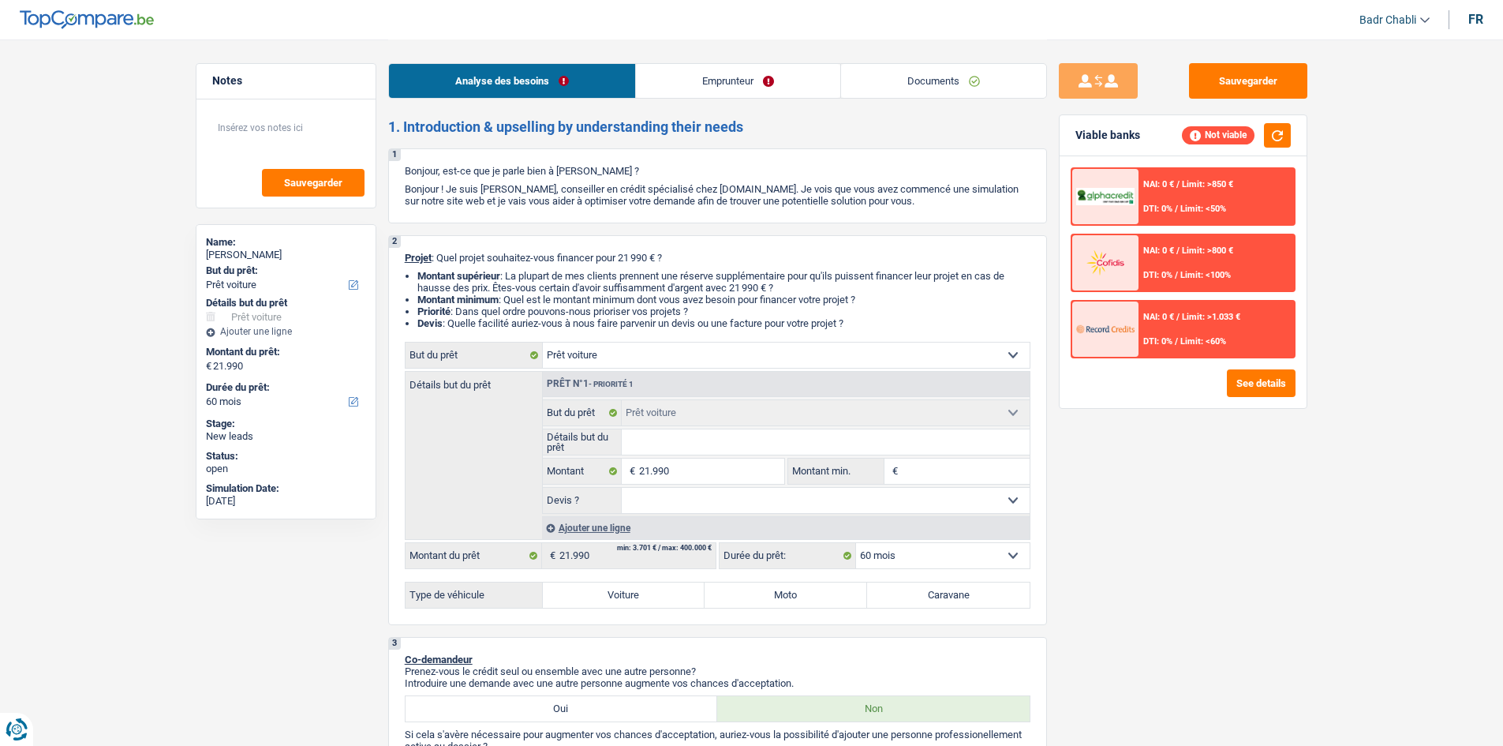
select select "car"
select select "60"
select select "car"
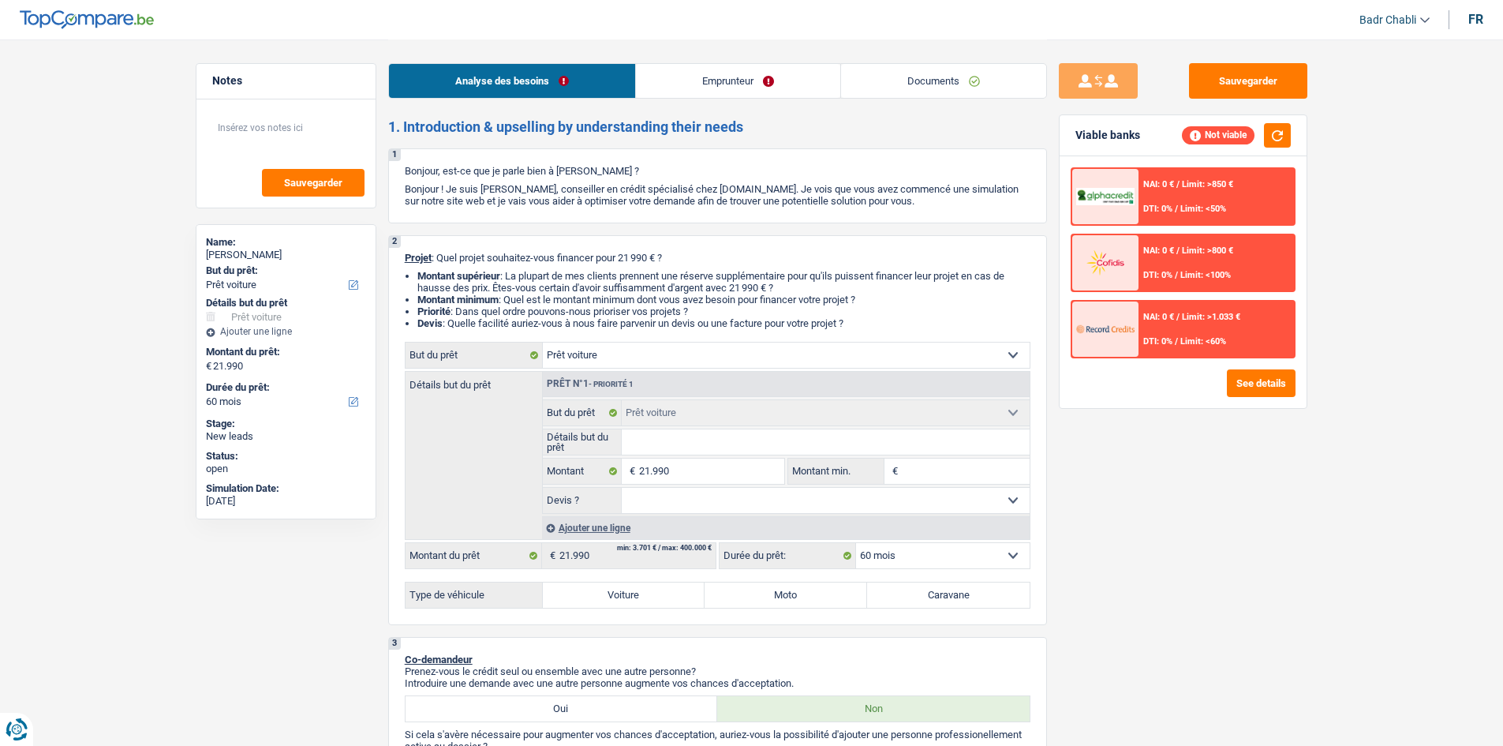
select select "60"
select select "car"
select select "60"
click at [933, 103] on div "Analyse des besoins Emprunteur Documents" at bounding box center [717, 72] width 659 height 67
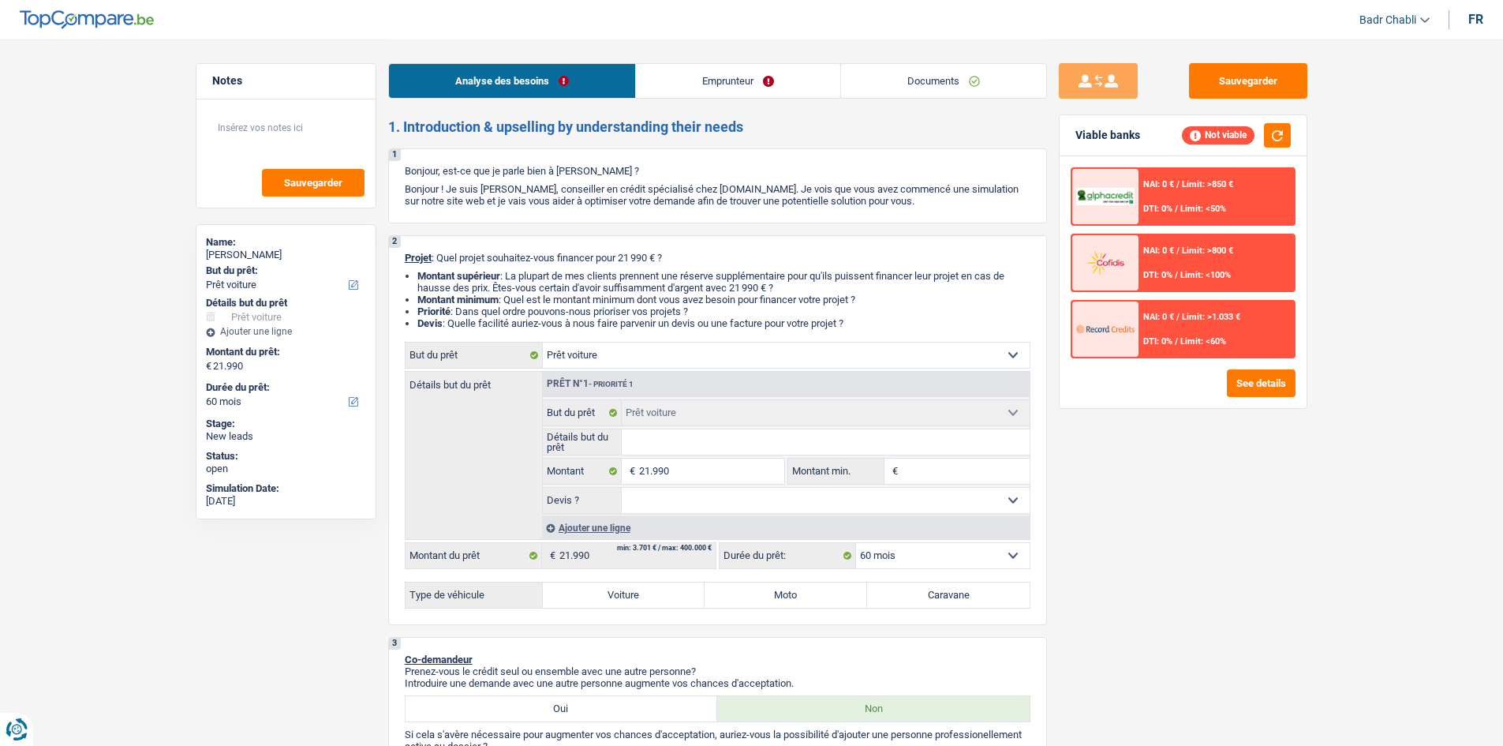
click at [950, 83] on link "Documents" at bounding box center [943, 81] width 205 height 34
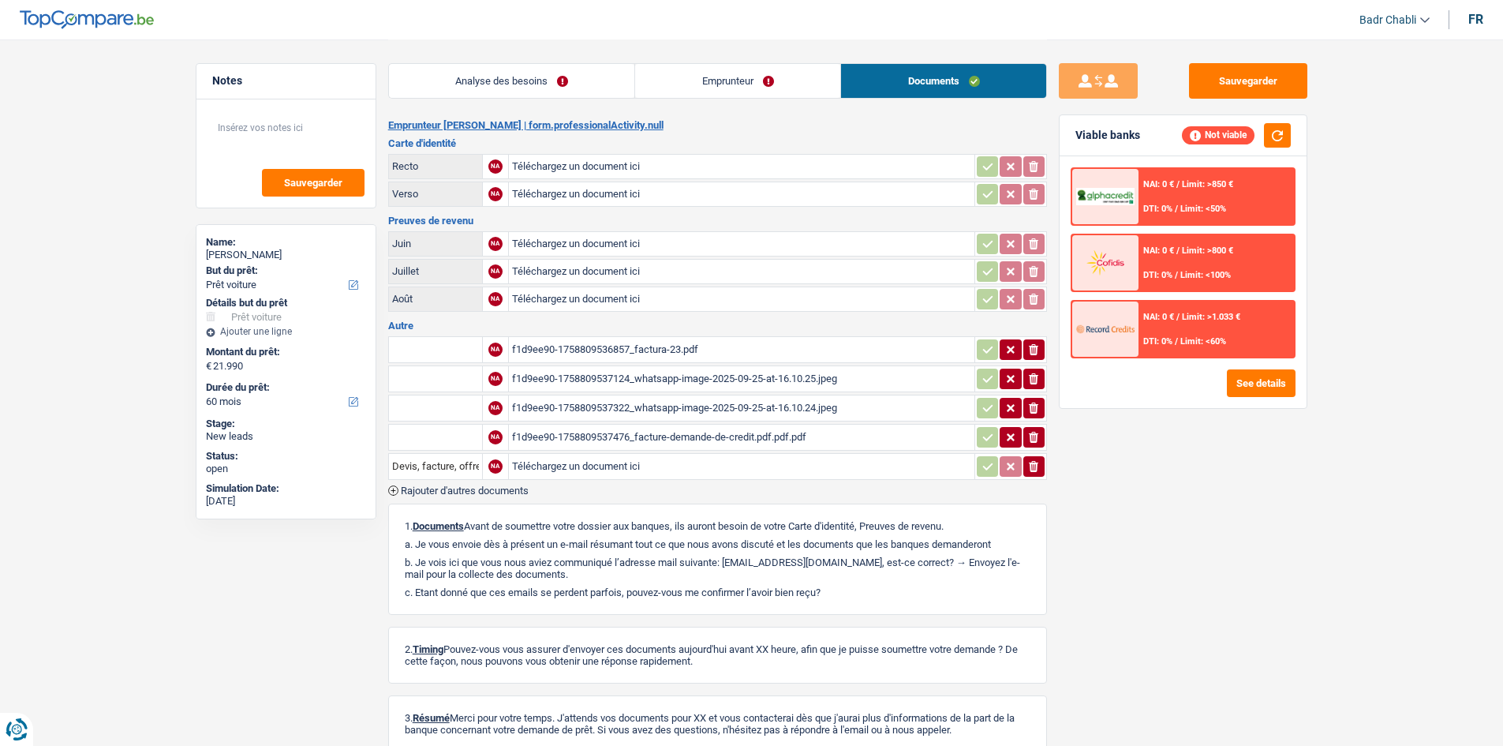
click at [683, 358] on div "f1d9ee90-1758809536857_factura-23.pdf" at bounding box center [741, 350] width 459 height 24
click at [733, 380] on div "f1d9ee90-1758809537124_whatsapp-image-2025-09-25-at-16.10.25.jpeg" at bounding box center [741, 379] width 459 height 24
click at [752, 436] on div "f1d9ee90-1758809537476_facture-demande-de-credit.pdf.pdf.pdf" at bounding box center [741, 437] width 459 height 24
click at [678, 347] on div "f1d9ee90-1758809536857_factura-23.pdf" at bounding box center [741, 350] width 459 height 24
click at [712, 429] on div "f1d9ee90-1758809537476_facture-demande-de-credit.pdf.pdf.pdf" at bounding box center [741, 437] width 459 height 24
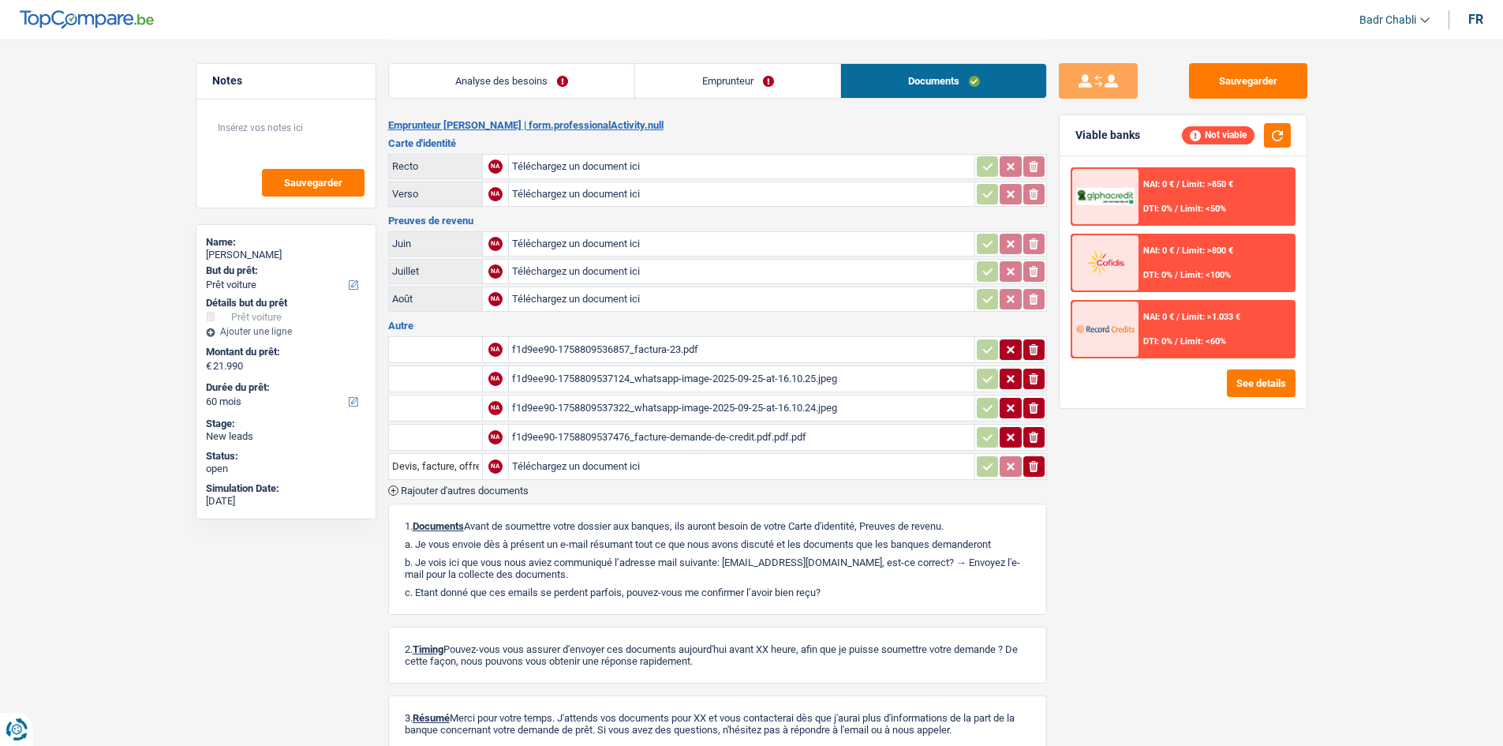
click at [478, 73] on link "Analyse des besoins" at bounding box center [512, 81] width 246 height 34
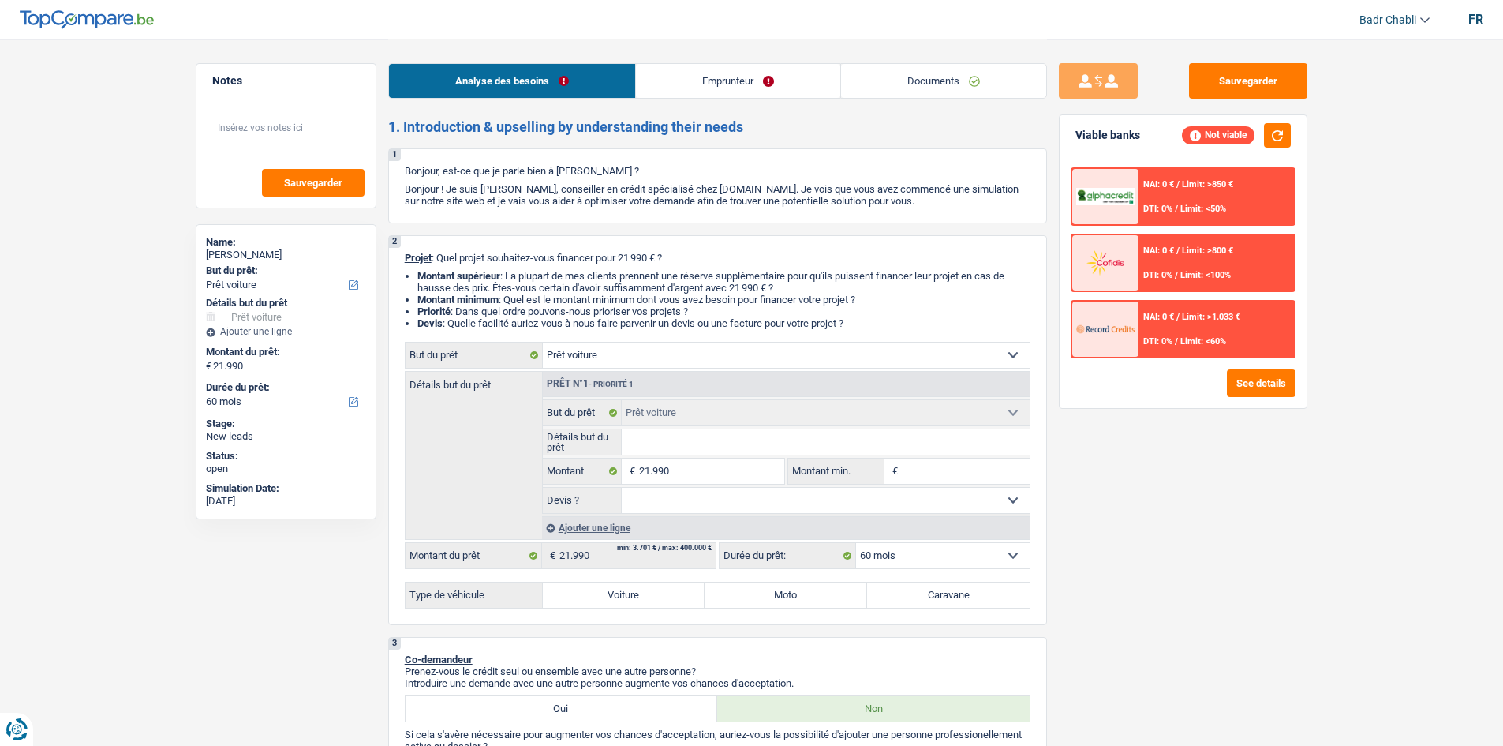
click at [690, 439] on input "Détails but du prêt" at bounding box center [826, 441] width 408 height 25
paste input "BMW 330E"
type input "BMW 330E"
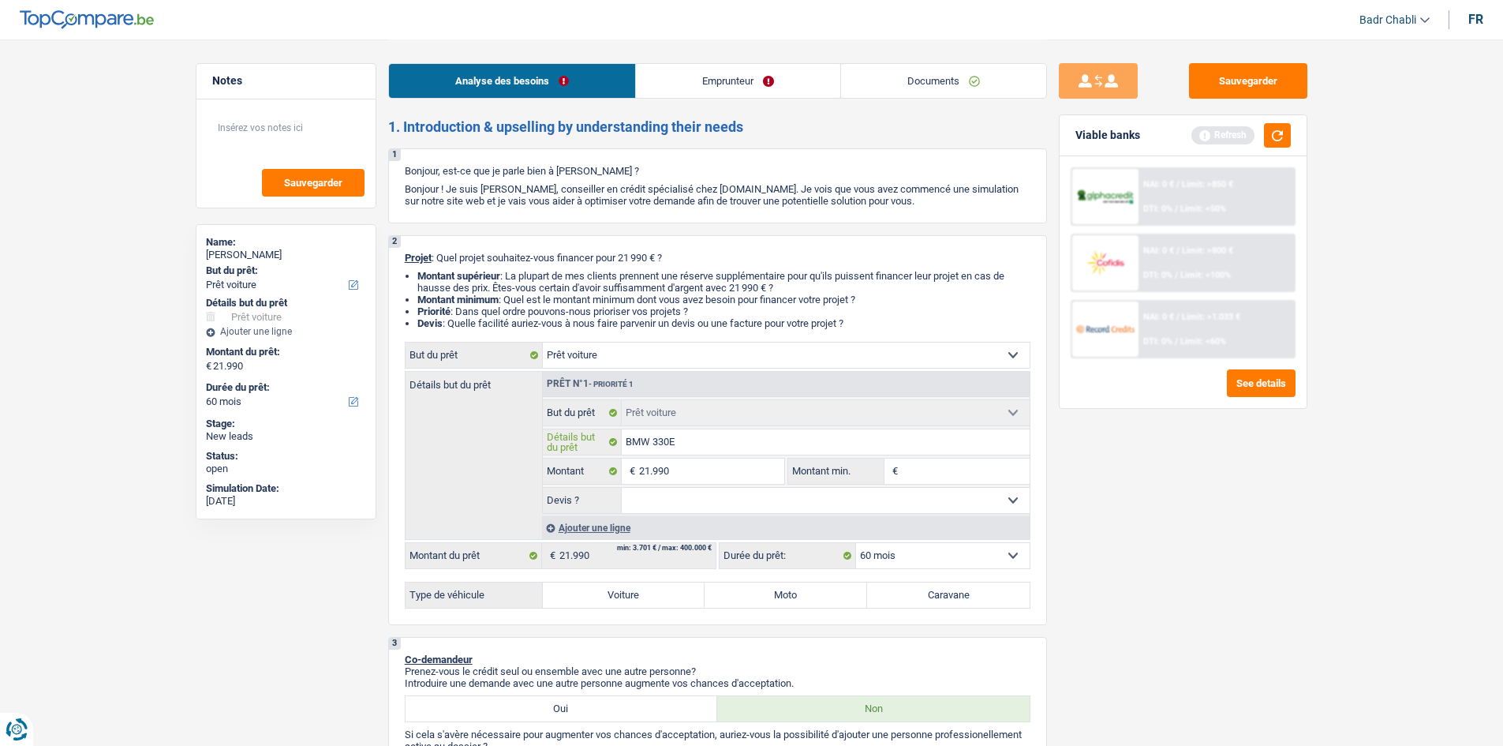
type input "BMW 330E"
click at [668, 498] on select "Oui Non Non répondu Sélectionner une option" at bounding box center [826, 500] width 408 height 25
select select "false"
click at [622, 488] on select "Oui Non Non répondu Sélectionner une option" at bounding box center [826, 500] width 408 height 25
select select "false"
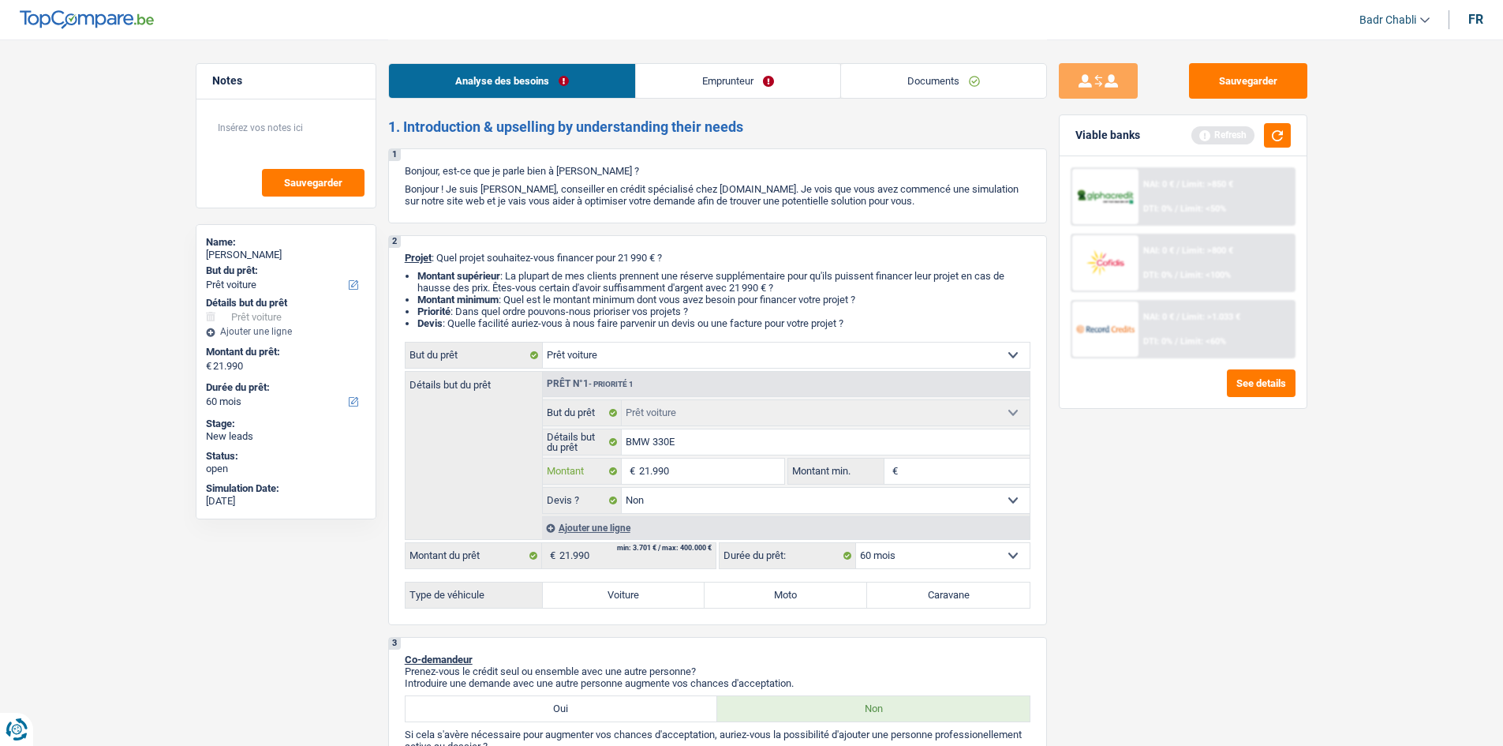
click at [681, 470] on input "21.990" at bounding box center [711, 470] width 144 height 25
click at [925, 463] on input "Montant min." at bounding box center [966, 470] width 128 height 25
paste input "21.990"
type input "21.990"
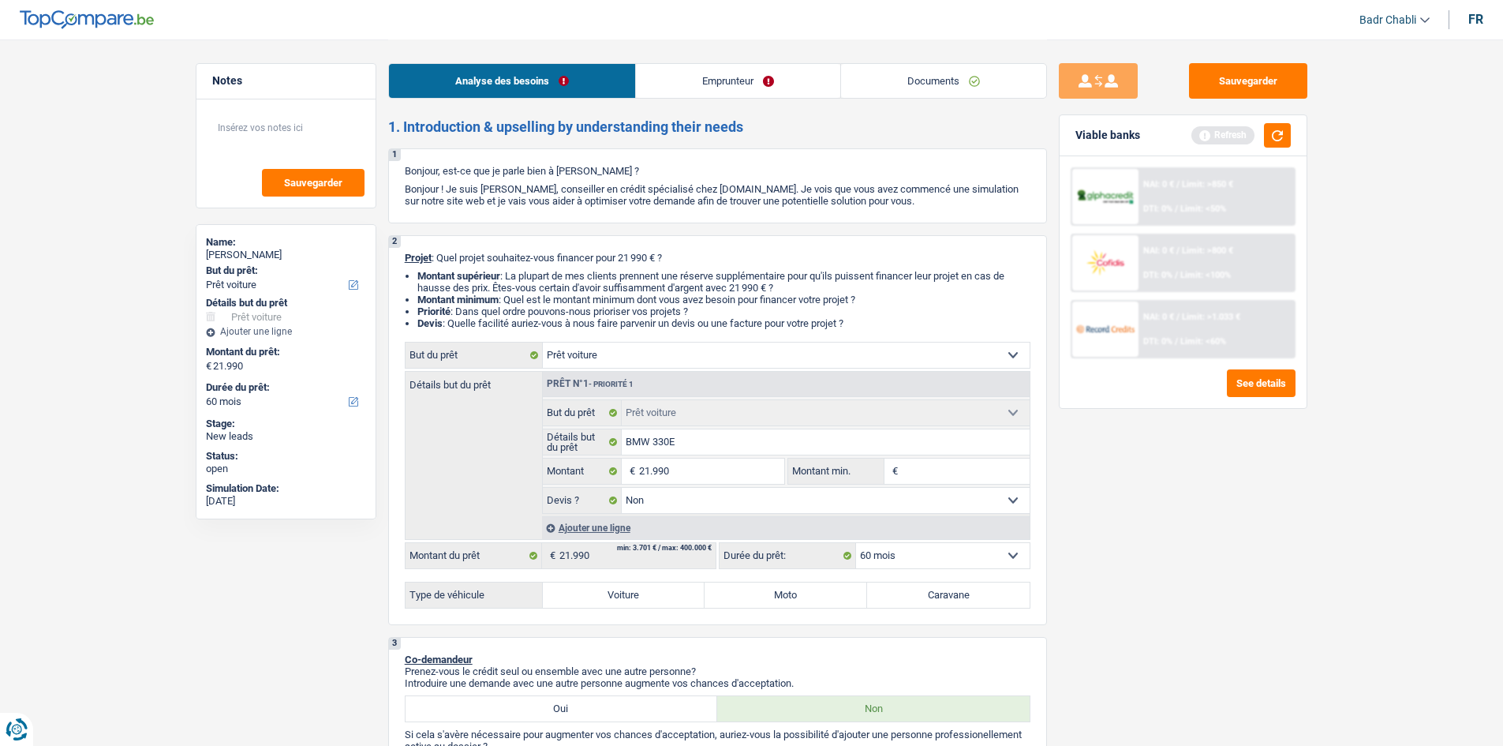
type input "21.990"
click at [695, 509] on select "Oui Non Non répondu Sélectionner une option" at bounding box center [826, 500] width 408 height 25
select select "yes"
click at [622, 488] on select "Oui Non Non répondu Sélectionner une option" at bounding box center [826, 500] width 408 height 25
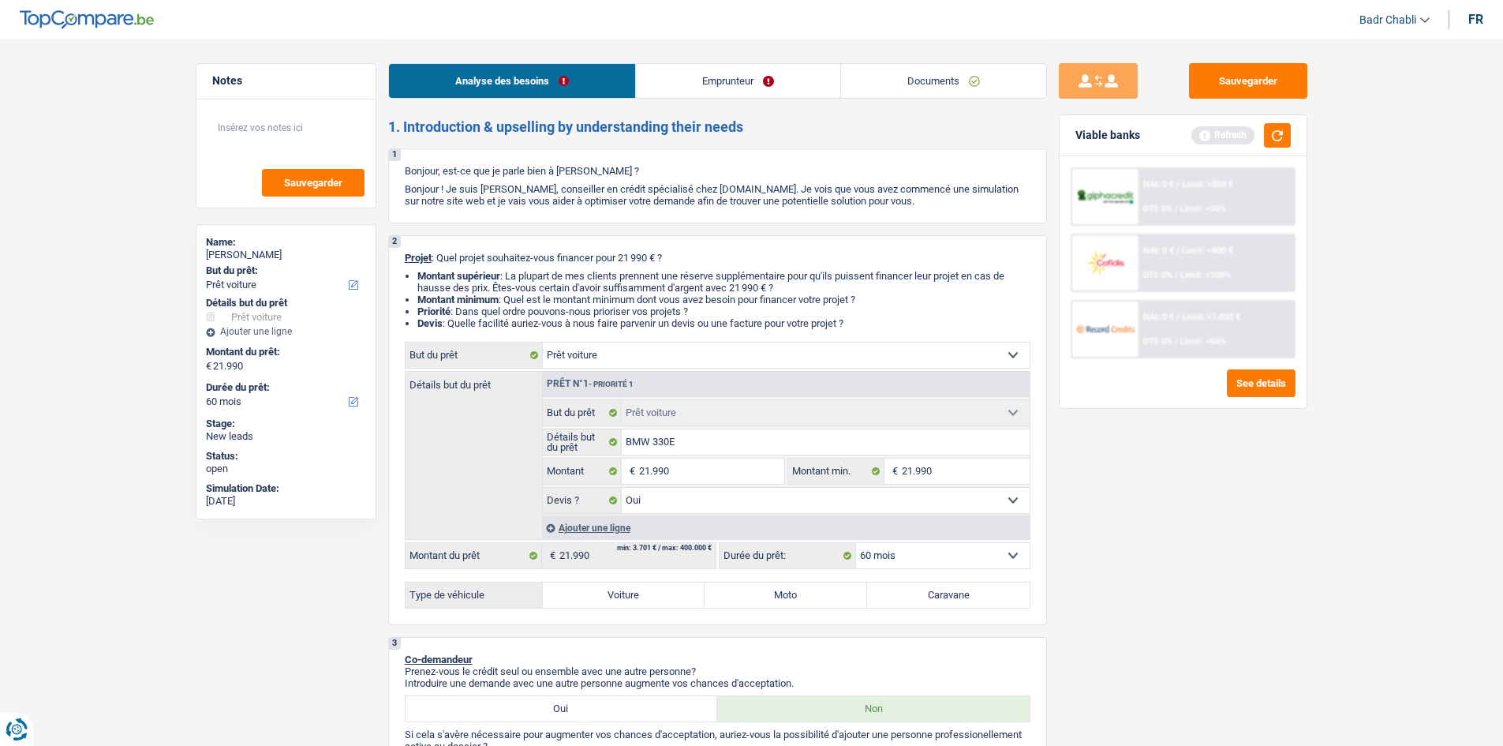
select select "yes"
click at [646, 590] on label "Voiture" at bounding box center [624, 594] width 163 height 25
click at [646, 590] on input "Voiture" at bounding box center [624, 594] width 163 height 25
radio input "true"
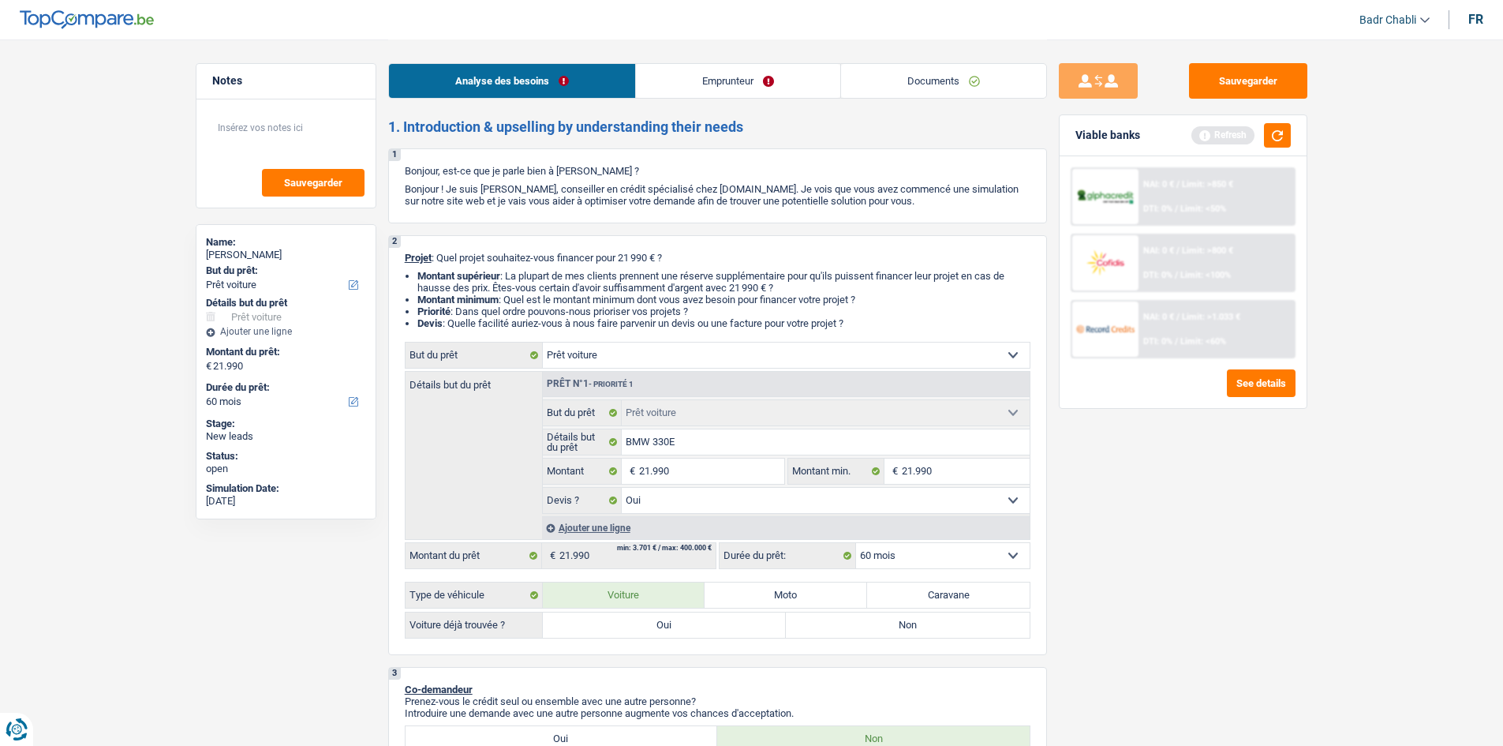
click at [658, 618] on label "Oui" at bounding box center [665, 624] width 244 height 25
click at [658, 618] on input "Oui" at bounding box center [665, 624] width 244 height 25
radio input "true"
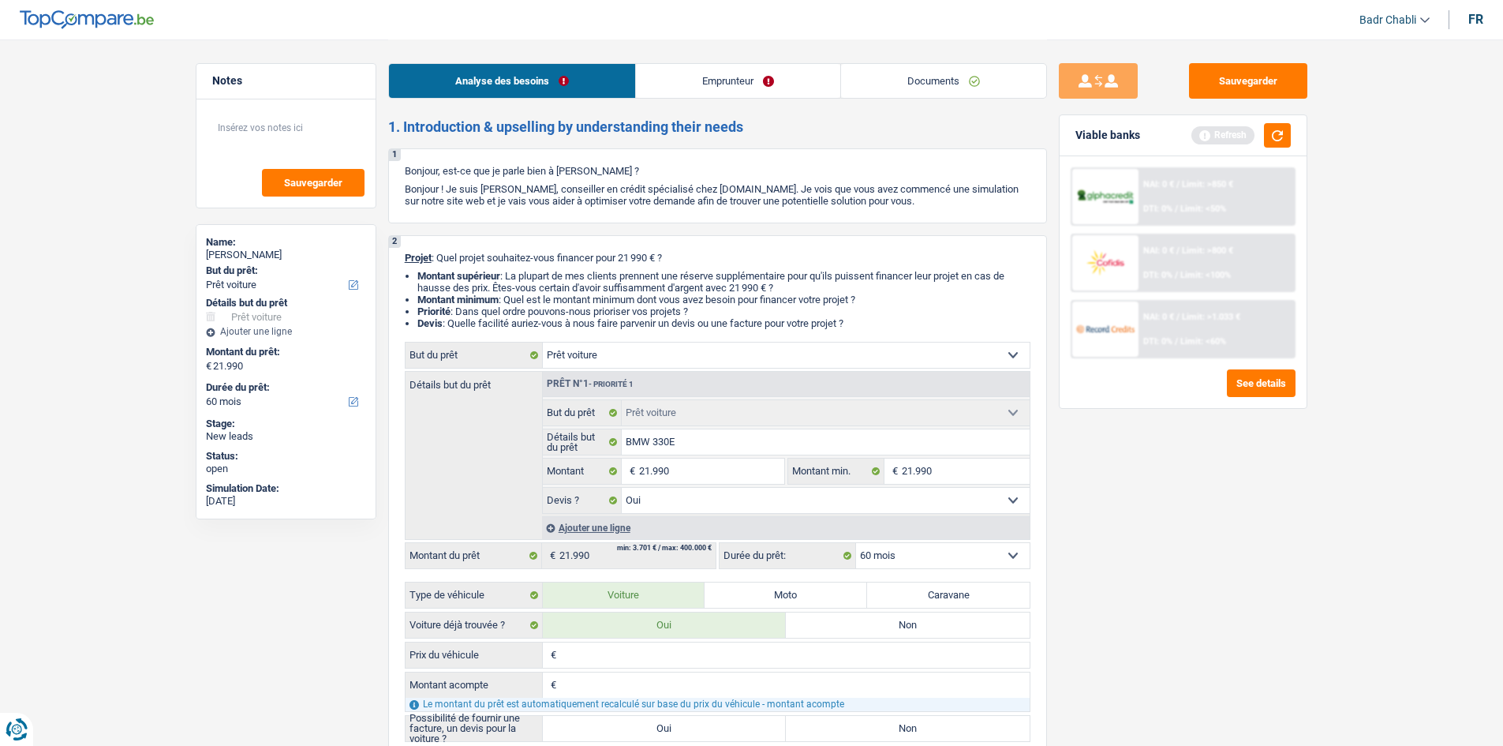
scroll to position [316, 0]
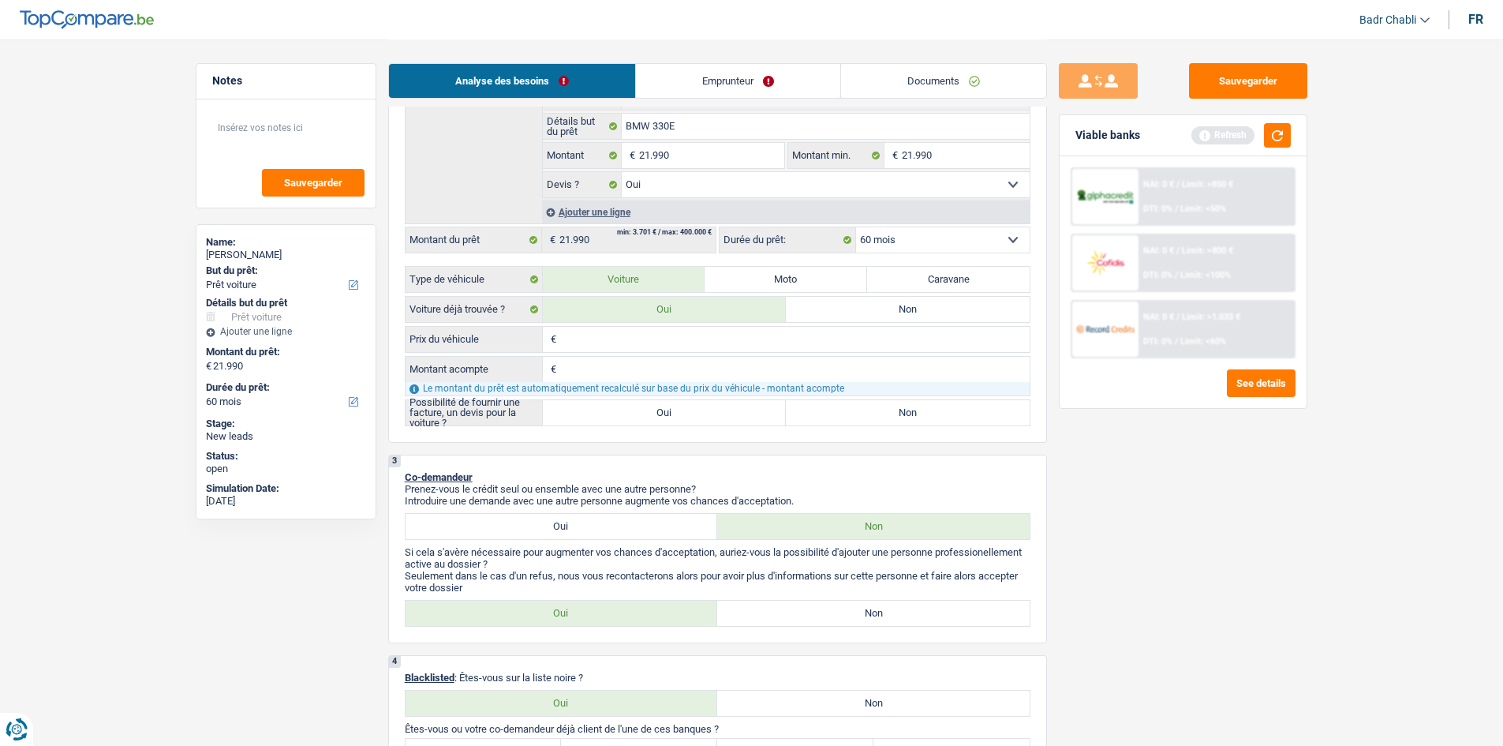
click at [675, 418] on label "Oui" at bounding box center [665, 412] width 244 height 25
click at [675, 418] on input "Oui" at bounding box center [665, 412] width 244 height 25
radio input "true"
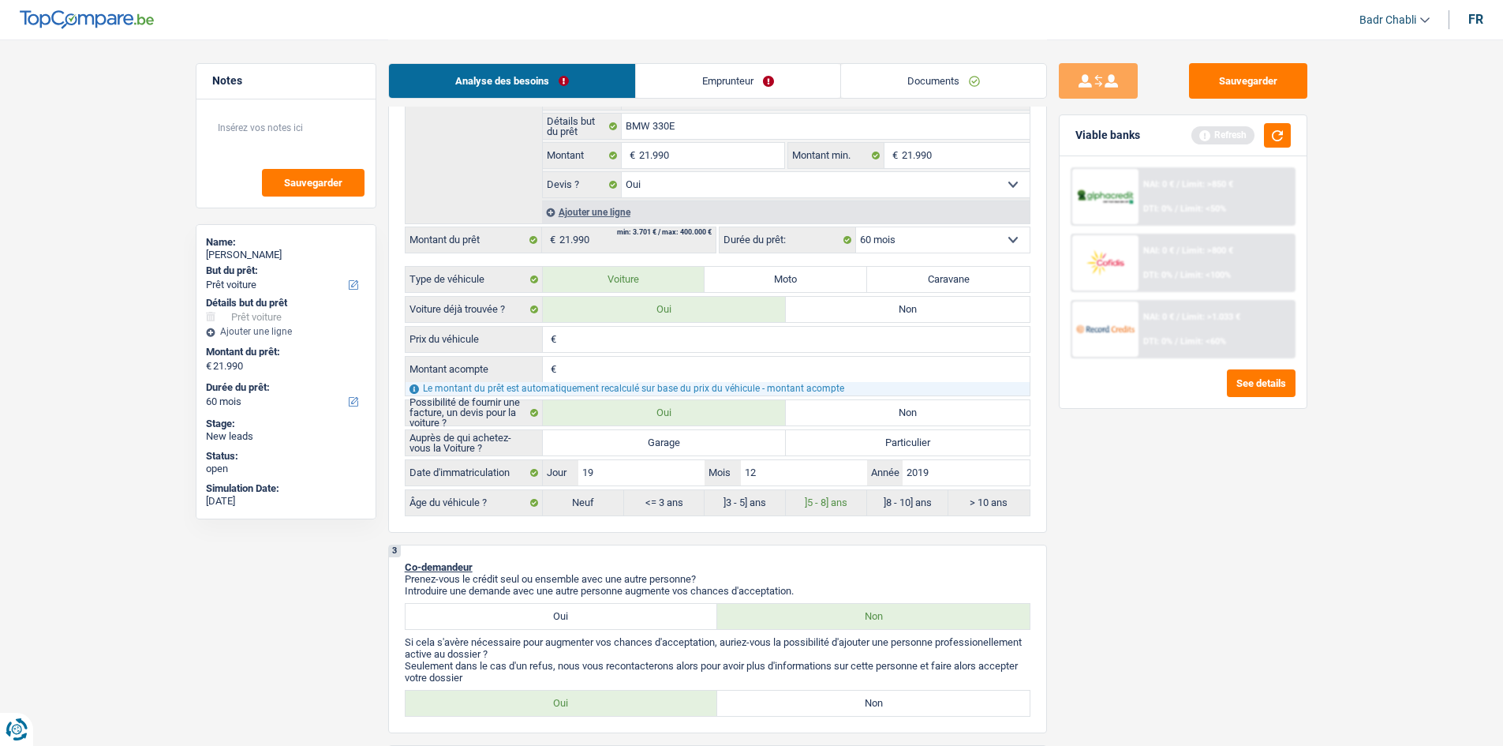
click at [679, 436] on label "Garage" at bounding box center [665, 442] width 244 height 25
click at [679, 436] on input "Garage" at bounding box center [665, 442] width 244 height 25
radio input "true"
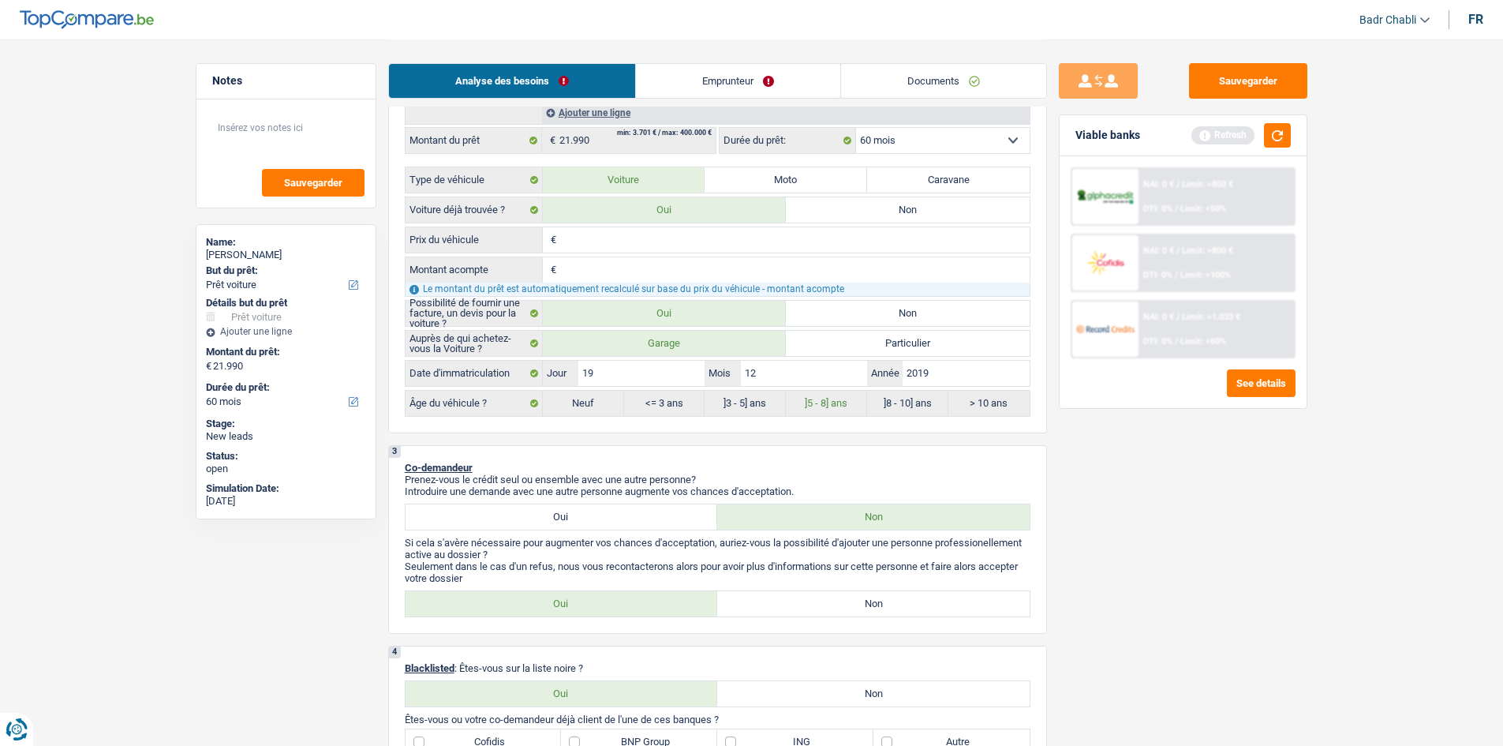
scroll to position [552, 0]
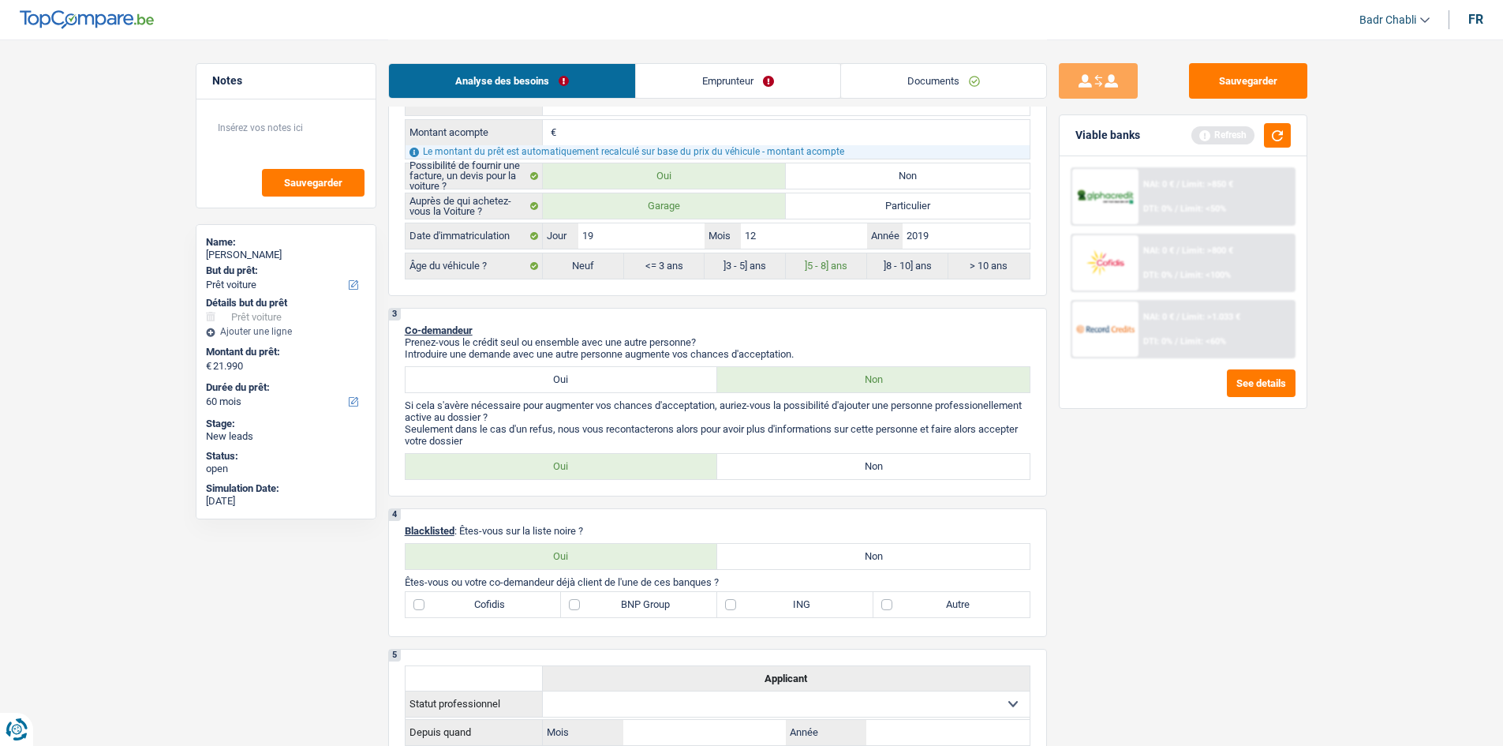
click at [863, 554] on label "Non" at bounding box center [873, 556] width 312 height 25
click at [863, 554] on input "Non" at bounding box center [873, 556] width 312 height 25
radio input "true"
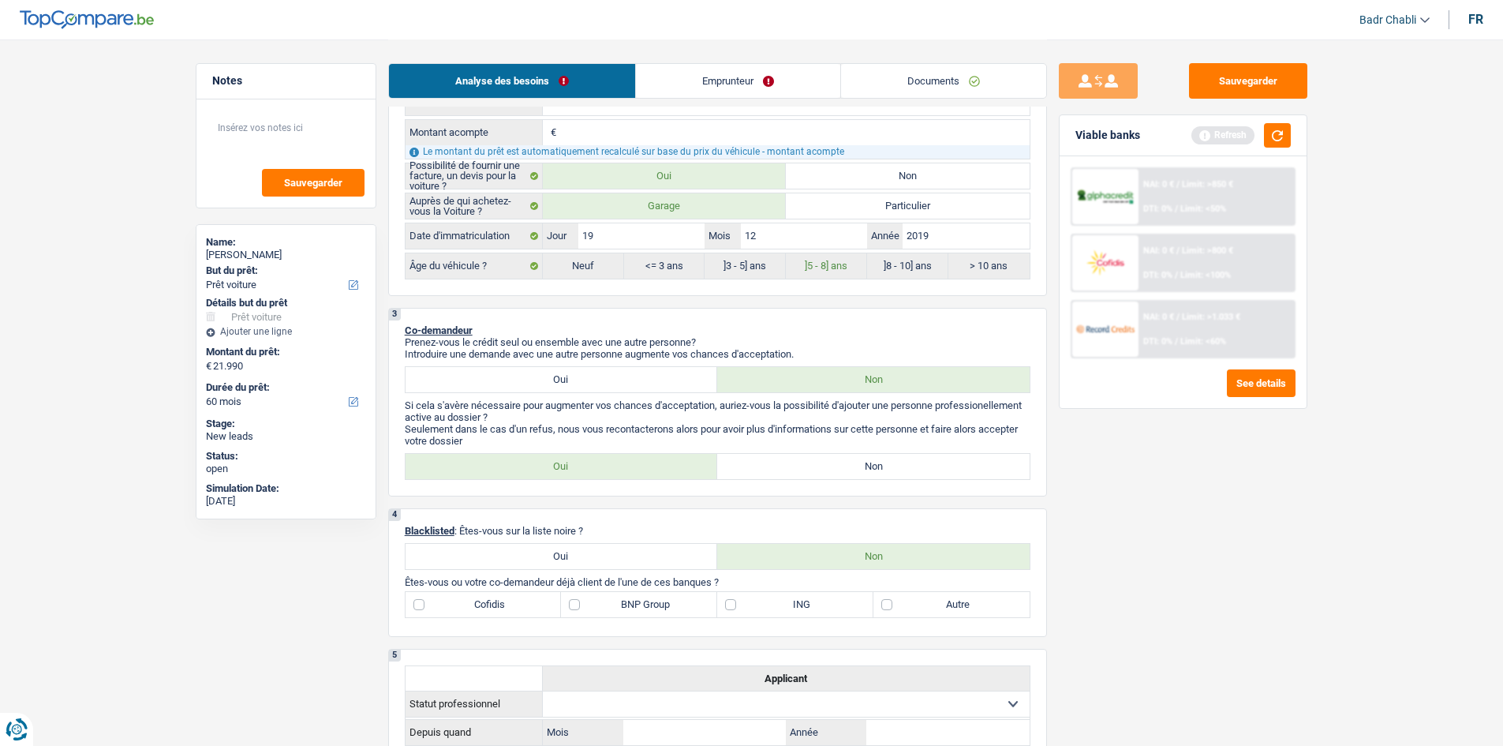
click at [875, 458] on label "Non" at bounding box center [873, 466] width 312 height 25
click at [875, 458] on input "Non" at bounding box center [873, 466] width 312 height 25
radio input "true"
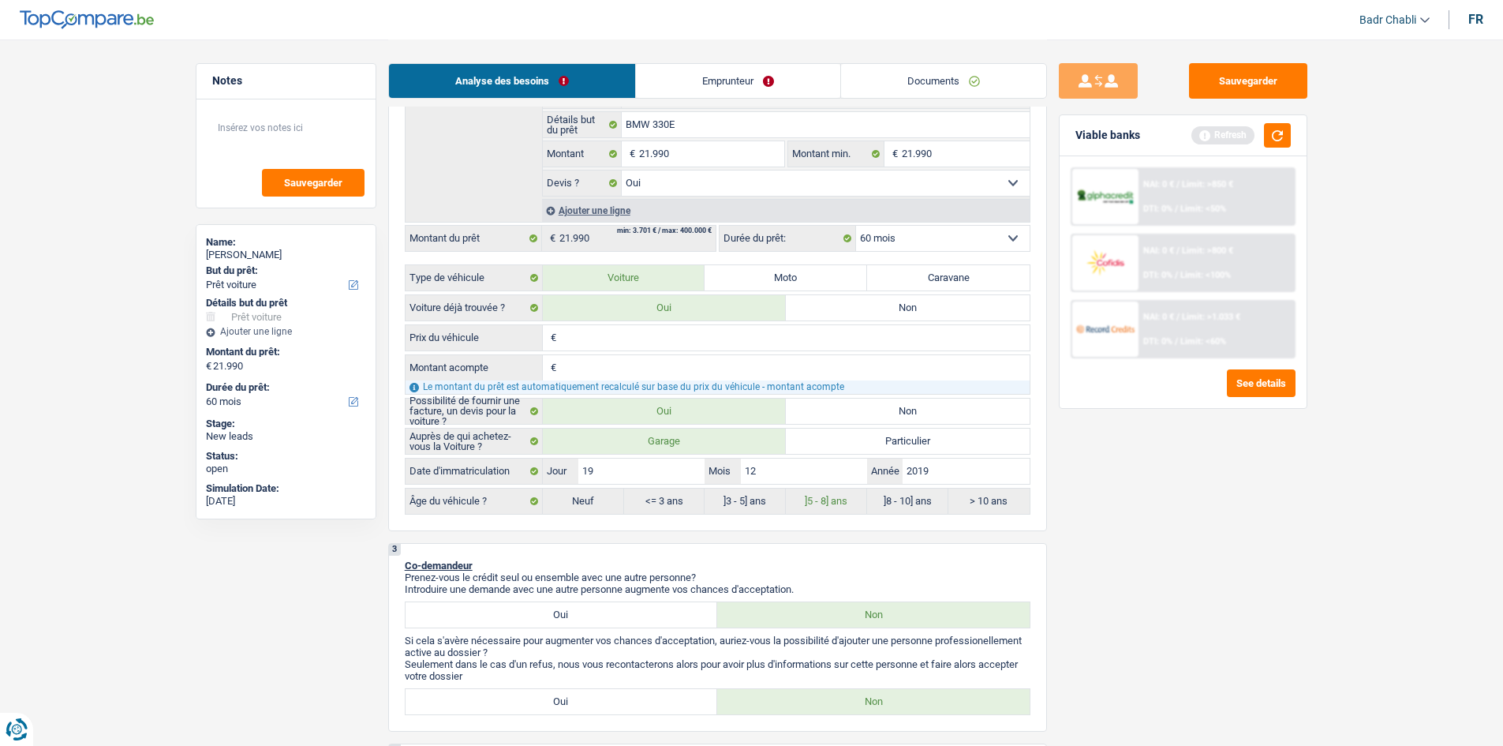
scroll to position [316, 0]
click at [682, 155] on input "21.990" at bounding box center [711, 155] width 144 height 25
click at [586, 373] on input "Montant acompte" at bounding box center [794, 369] width 469 height 25
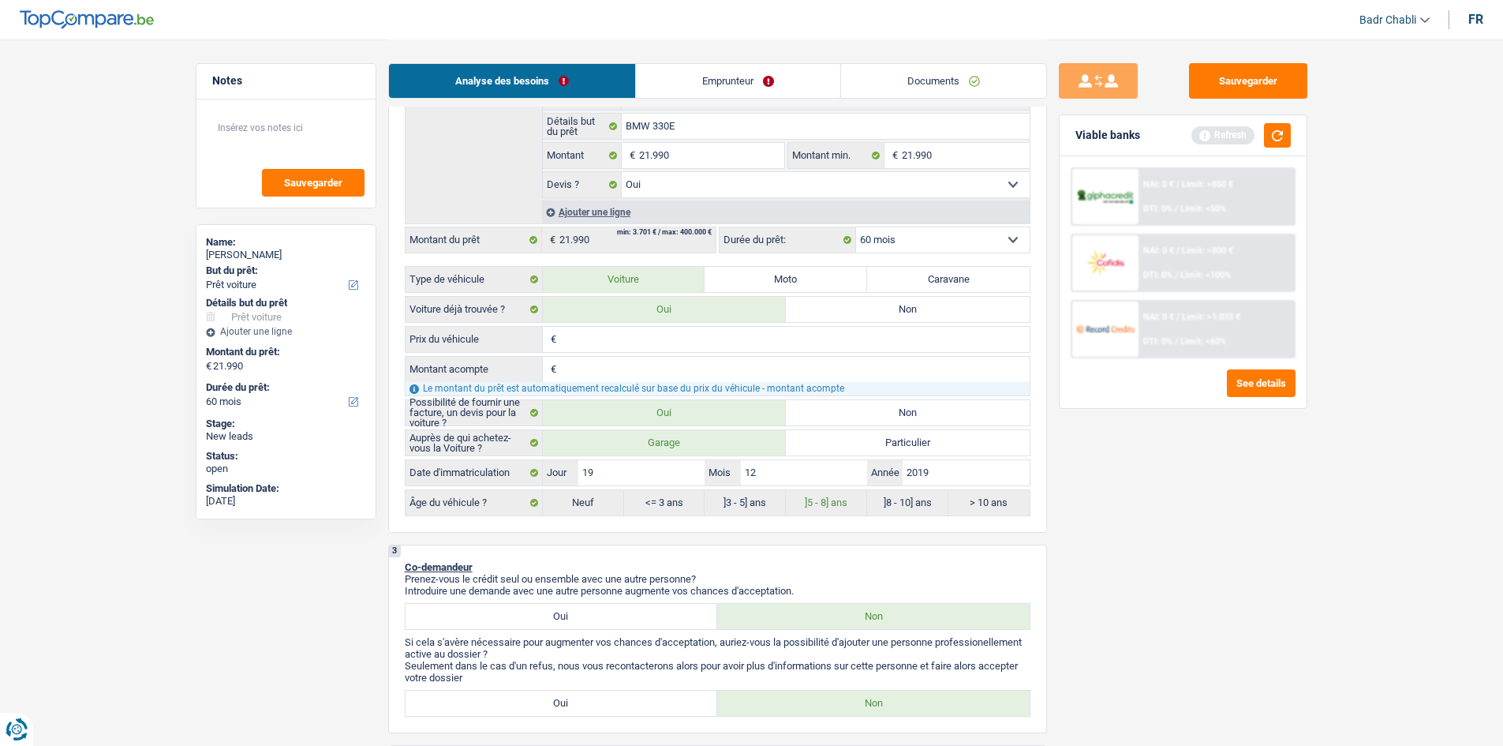
type input "1"
type input "10"
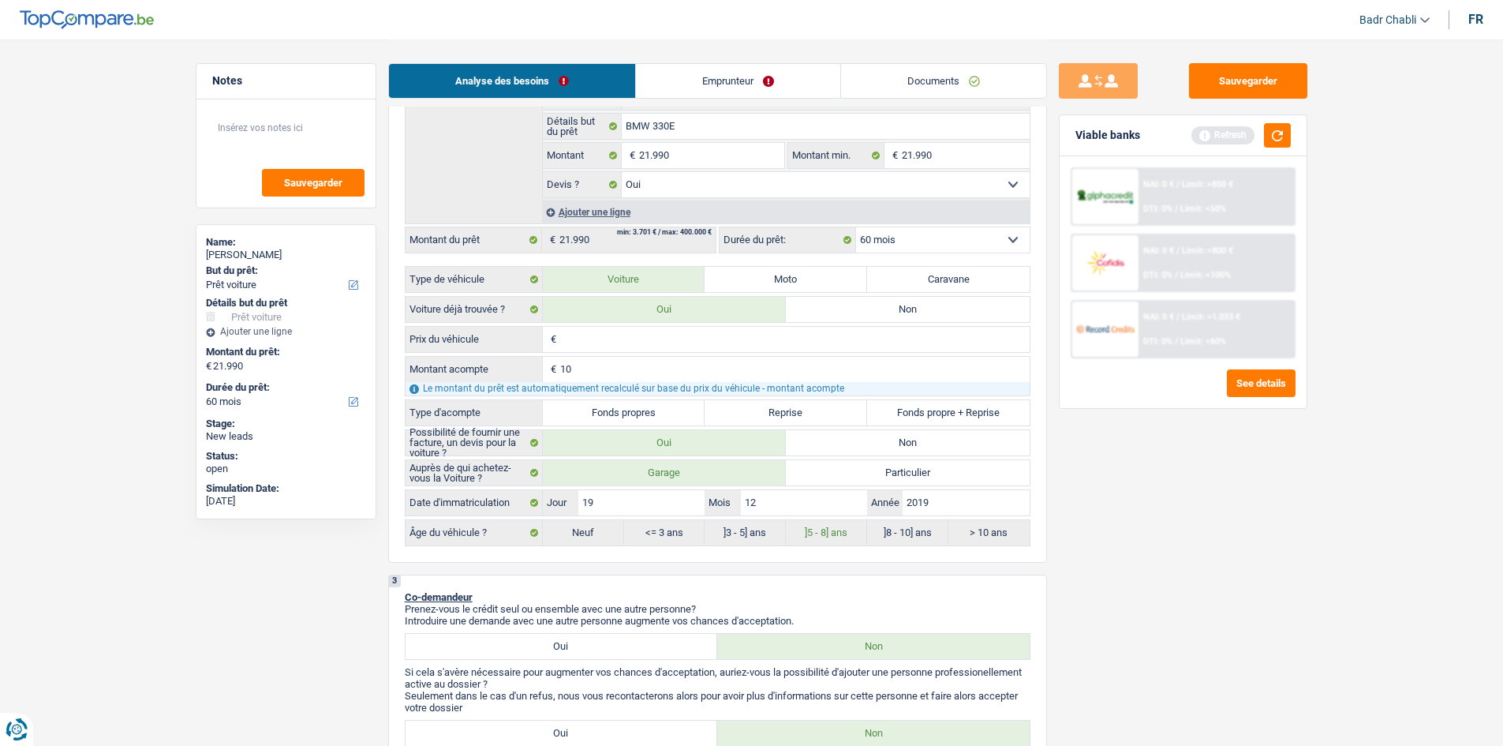
type input "100"
type input "1.000"
type input "10.000"
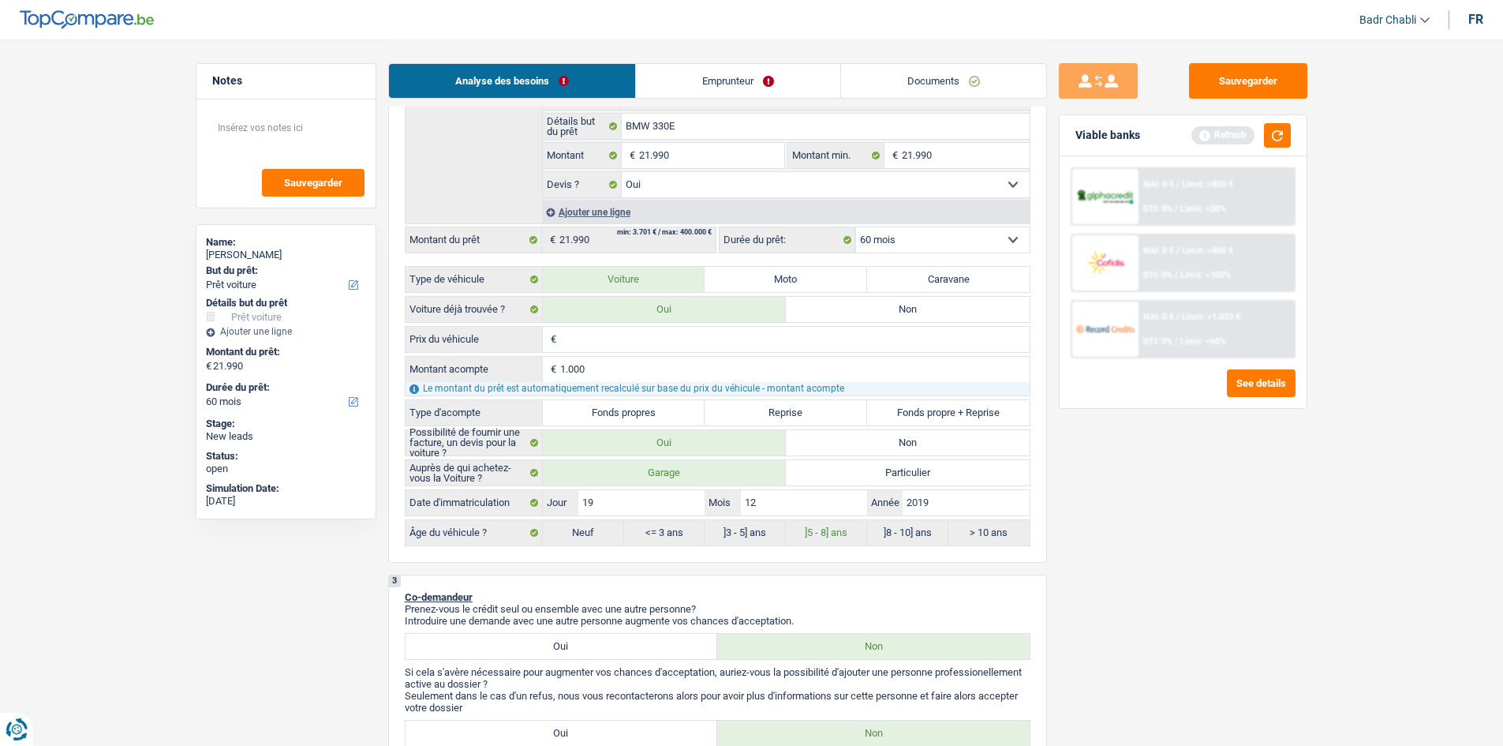
type input "10.000"
click at [623, 334] on input "Prix du véhicule" at bounding box center [794, 339] width 469 height 25
paste input "21.990"
type input "21.990"
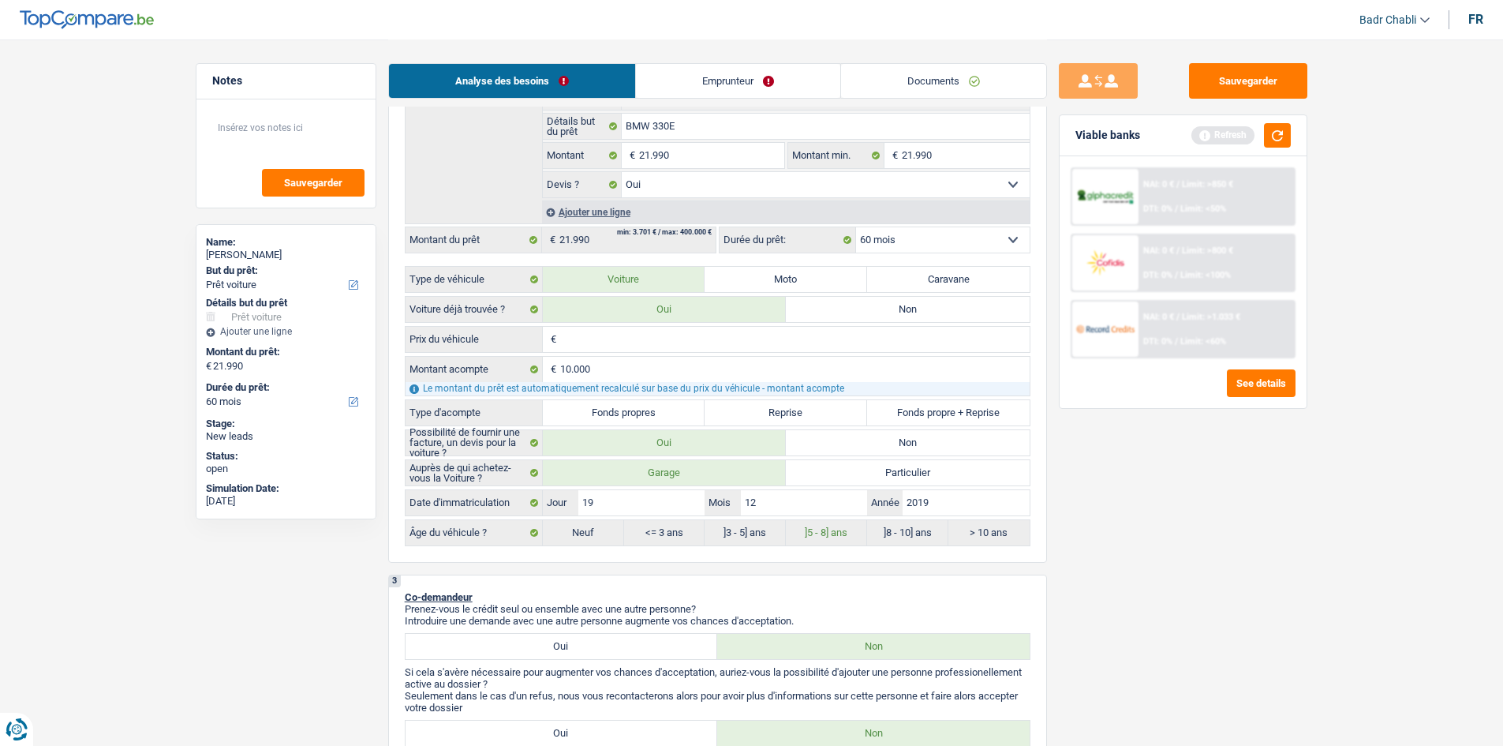
type input "21.990"
click at [568, 340] on input "21.990" at bounding box center [794, 339] width 469 height 25
type input "1.990"
type input "31.990"
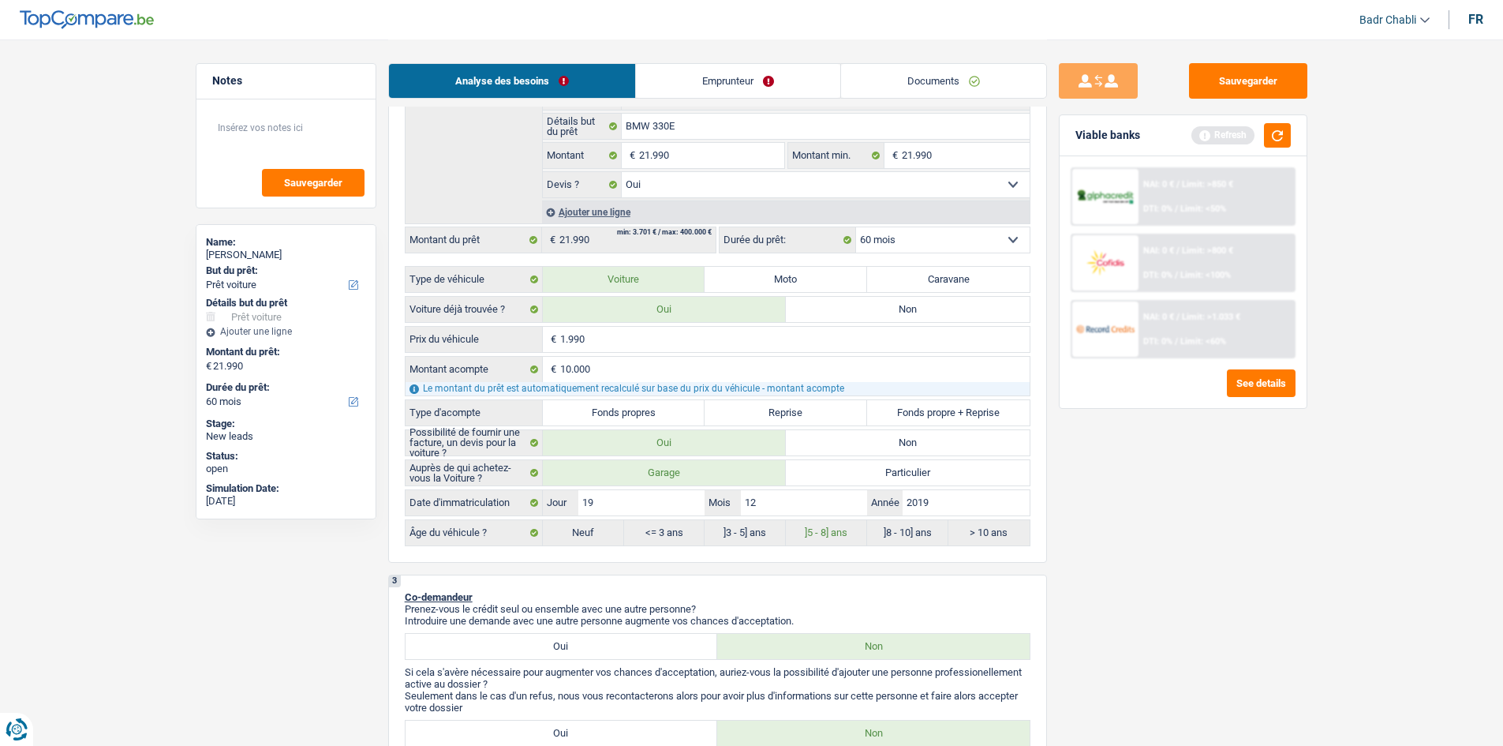
type input "31.990"
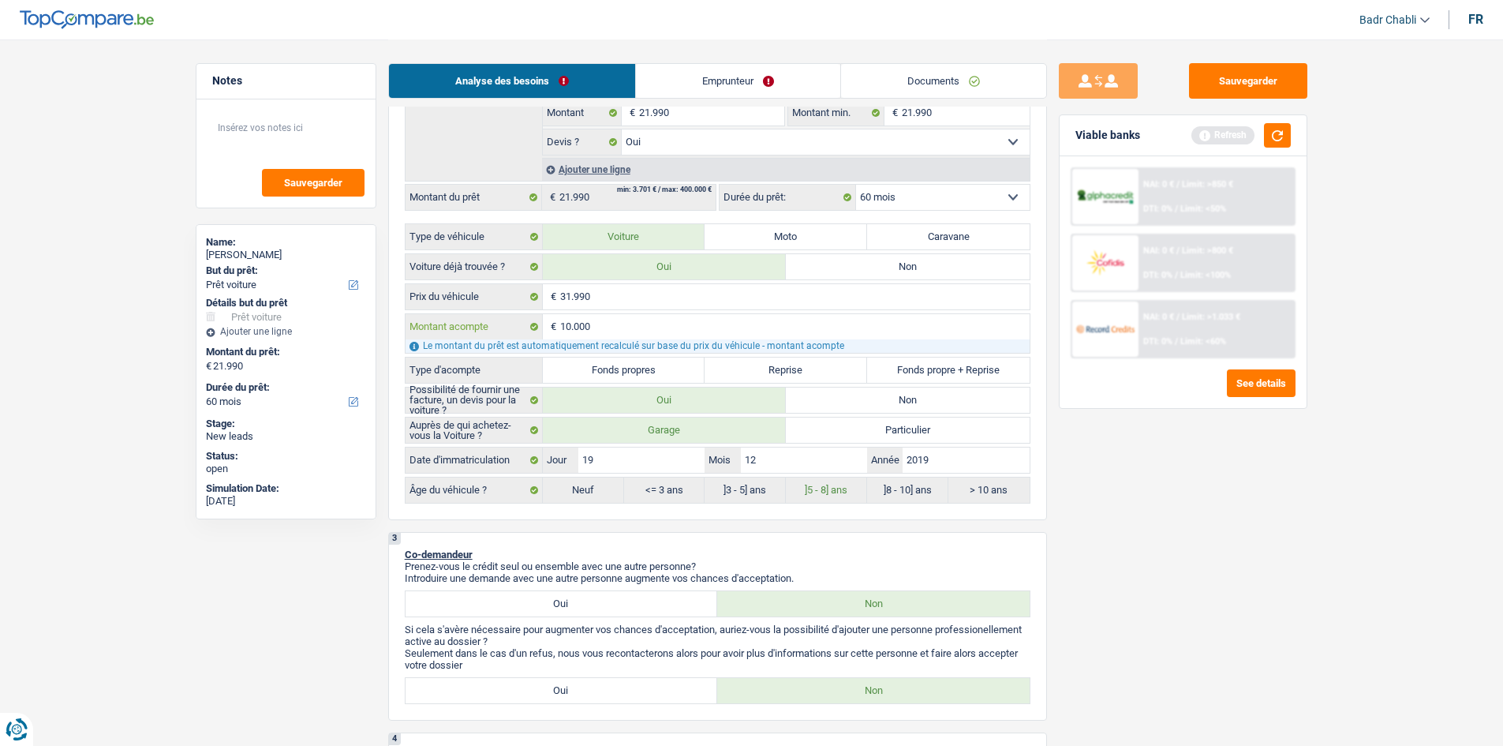
scroll to position [394, 0]
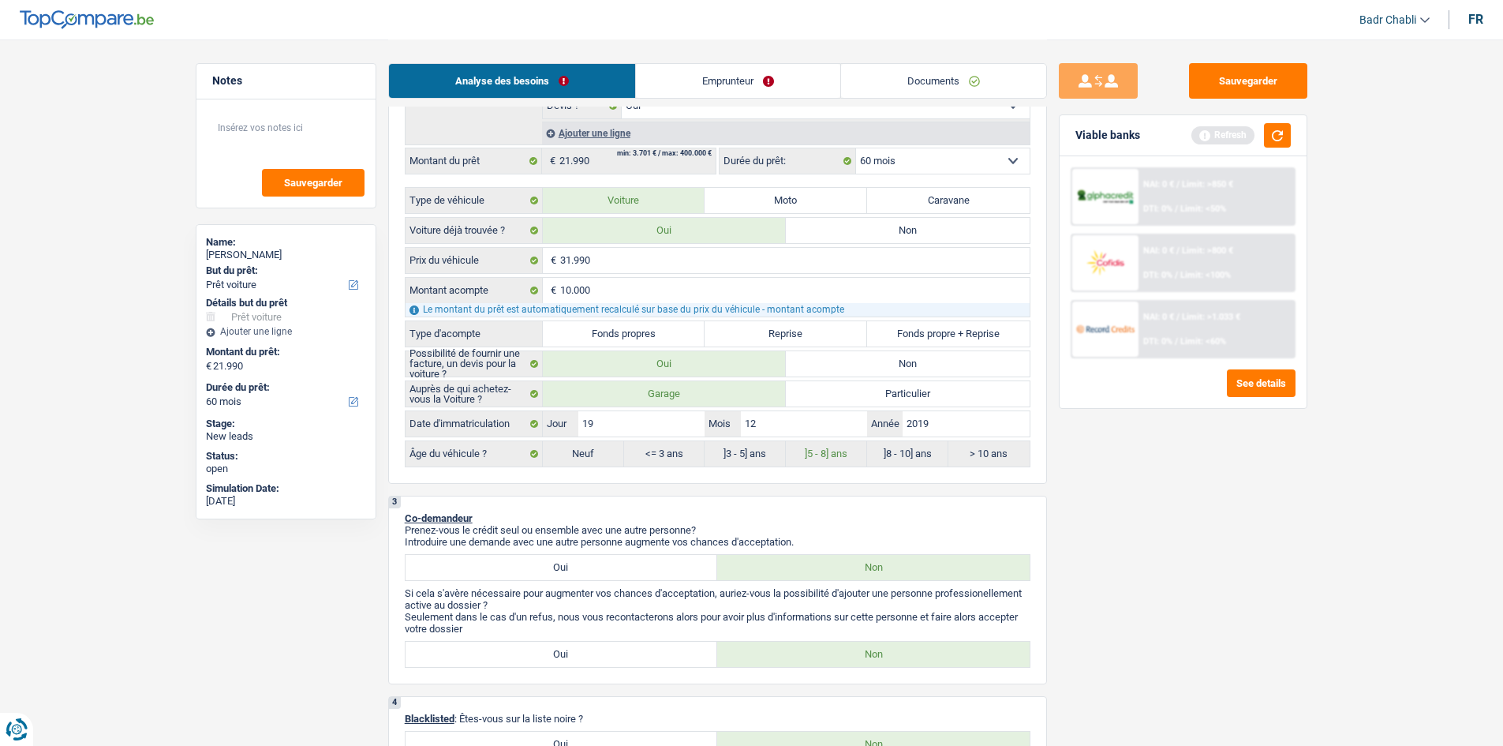
click at [915, 332] on label "Fonds propre + Reprise" at bounding box center [948, 333] width 163 height 25
click at [915, 332] on input "Fonds propre + Reprise" at bounding box center [948, 333] width 163 height 25
radio input "true"
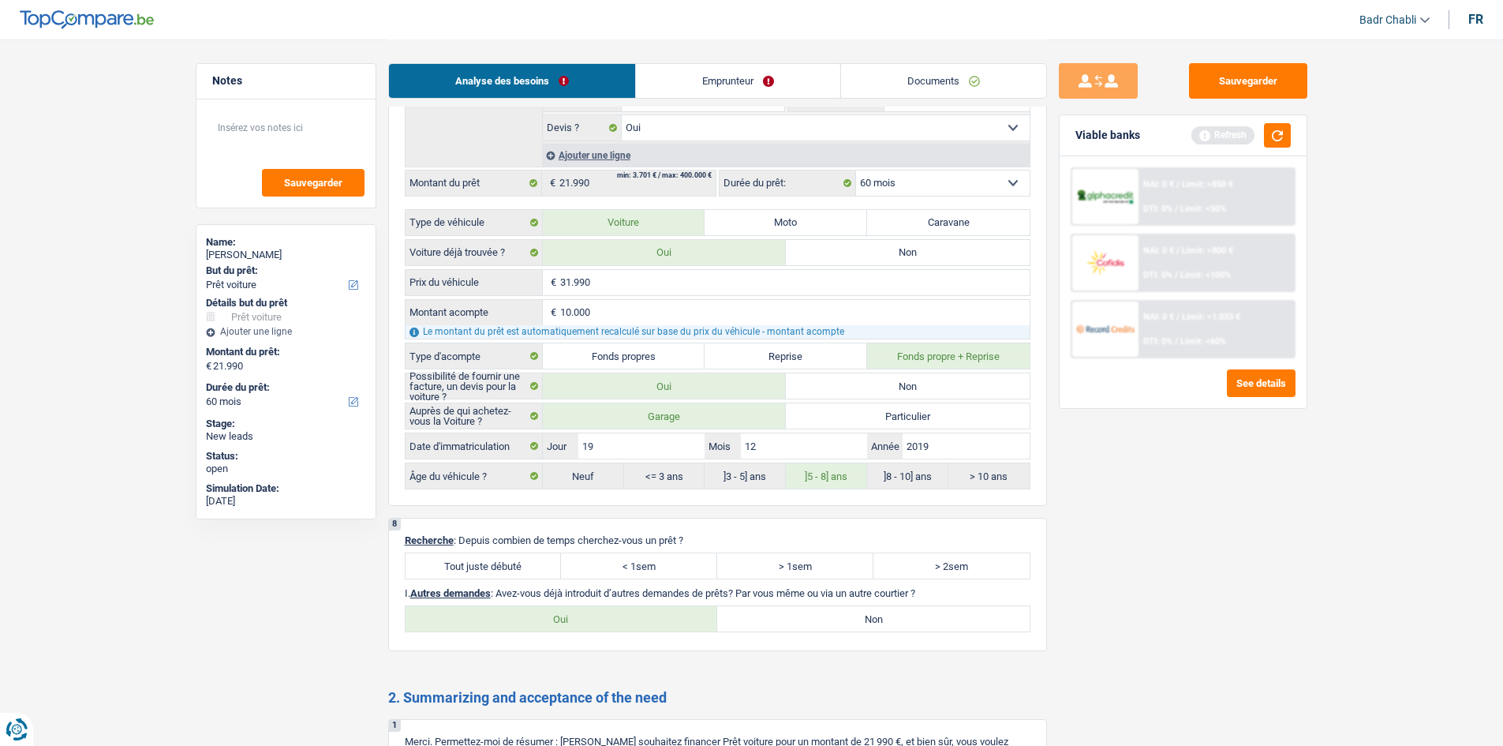
scroll to position [1894, 0]
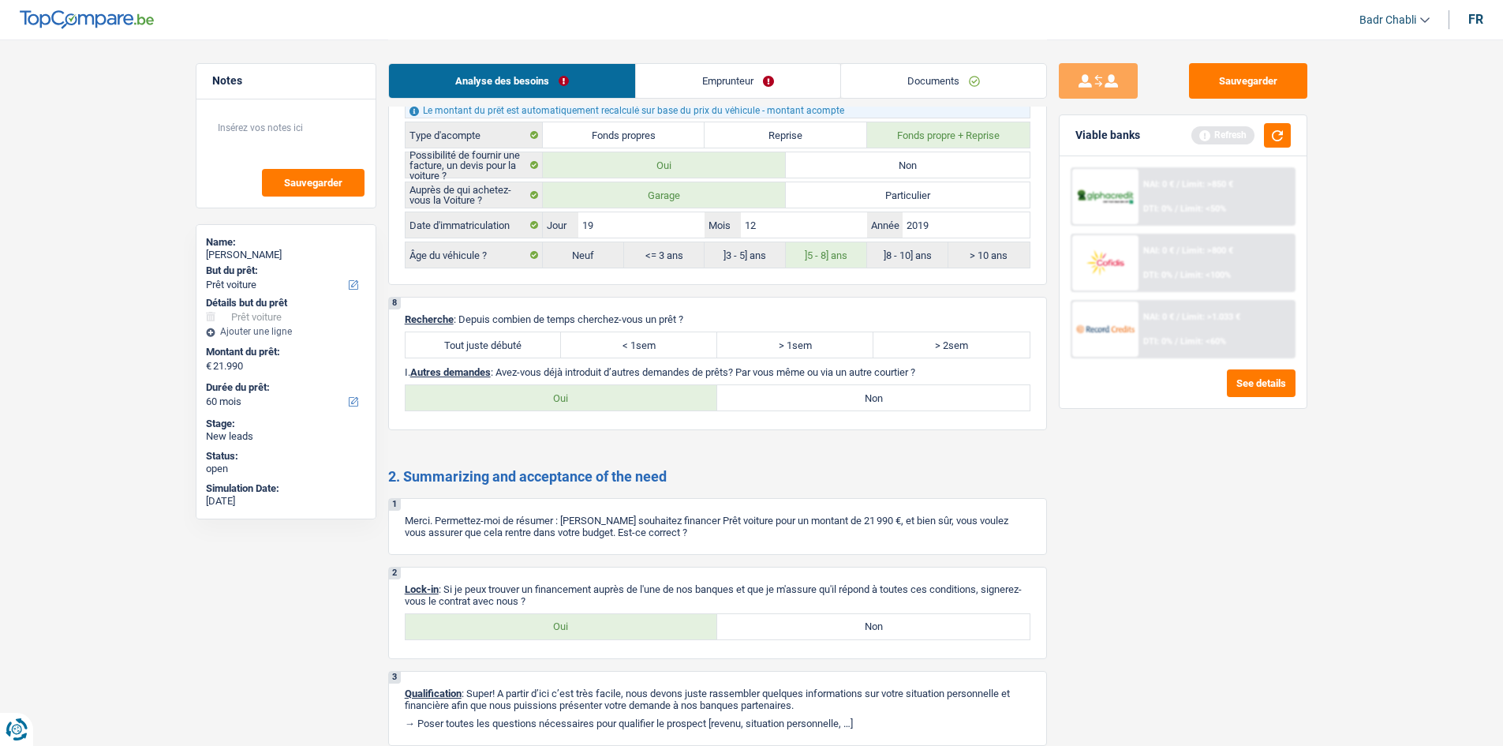
click at [522, 357] on label "Tout juste débuté" at bounding box center [484, 344] width 156 height 25
click at [522, 357] on input "Tout juste débuté" at bounding box center [484, 344] width 156 height 25
radio input "true"
click at [522, 350] on label "Tout juste débuté" at bounding box center [484, 344] width 156 height 25
click at [522, 350] on input "Tout juste débuté" at bounding box center [484, 344] width 156 height 25
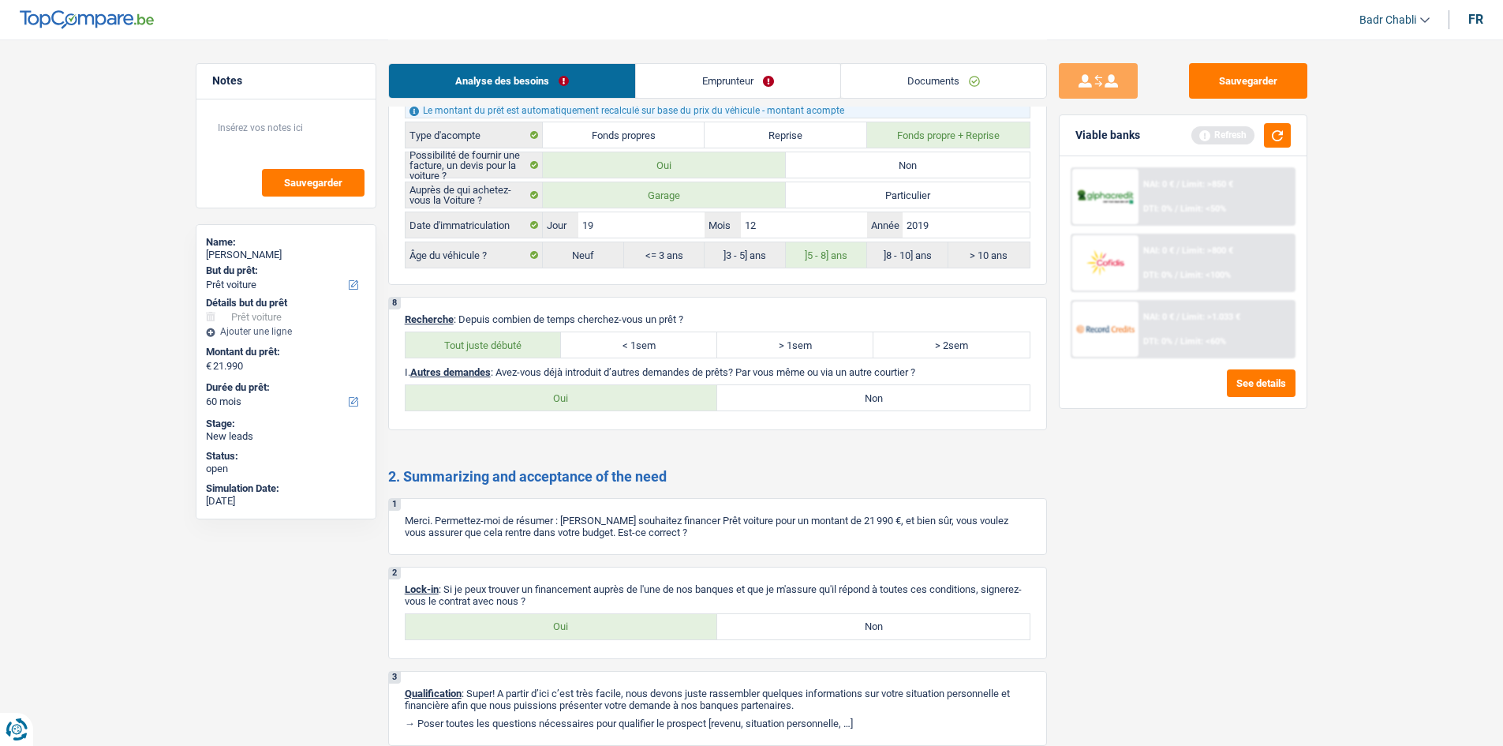
click at [759, 402] on label "Non" at bounding box center [873, 397] width 312 height 25
click at [759, 402] on input "Non" at bounding box center [873, 397] width 312 height 25
radio input "true"
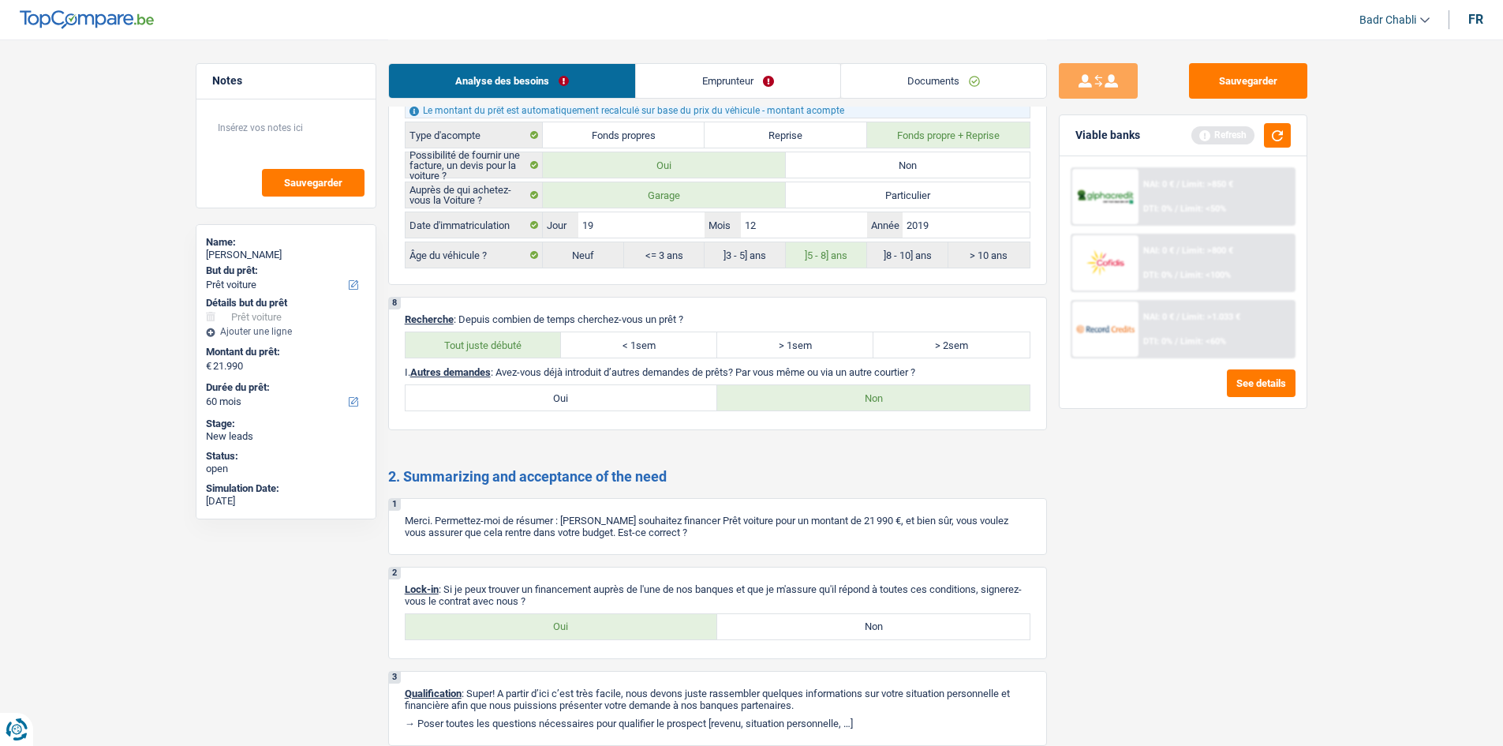
click at [607, 622] on label "Oui" at bounding box center [562, 626] width 312 height 25
click at [607, 622] on input "Oui" at bounding box center [562, 626] width 312 height 25
radio input "true"
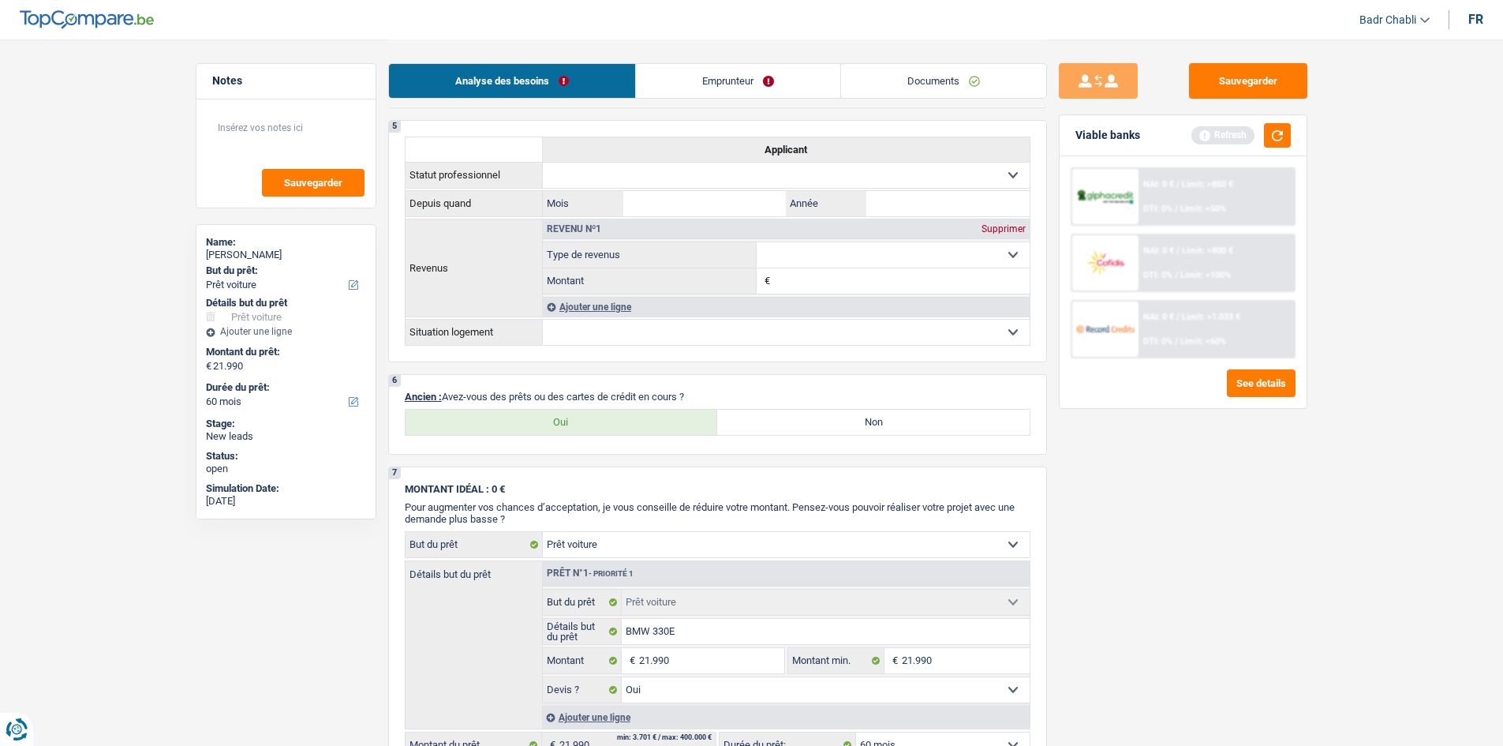
scroll to position [1105, 0]
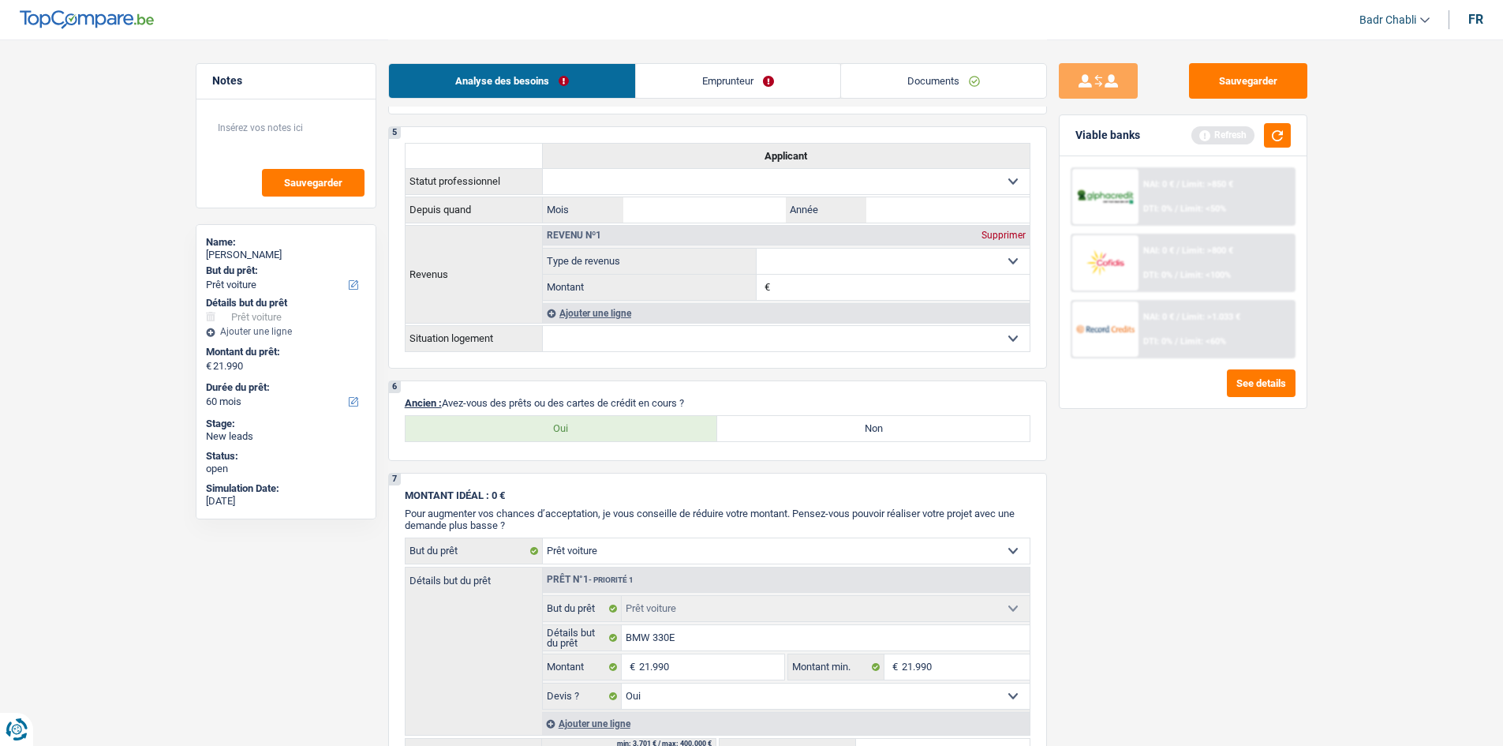
click at [796, 425] on label "Non" at bounding box center [873, 428] width 312 height 25
click at [796, 425] on input "Non" at bounding box center [873, 428] width 312 height 25
radio input "true"
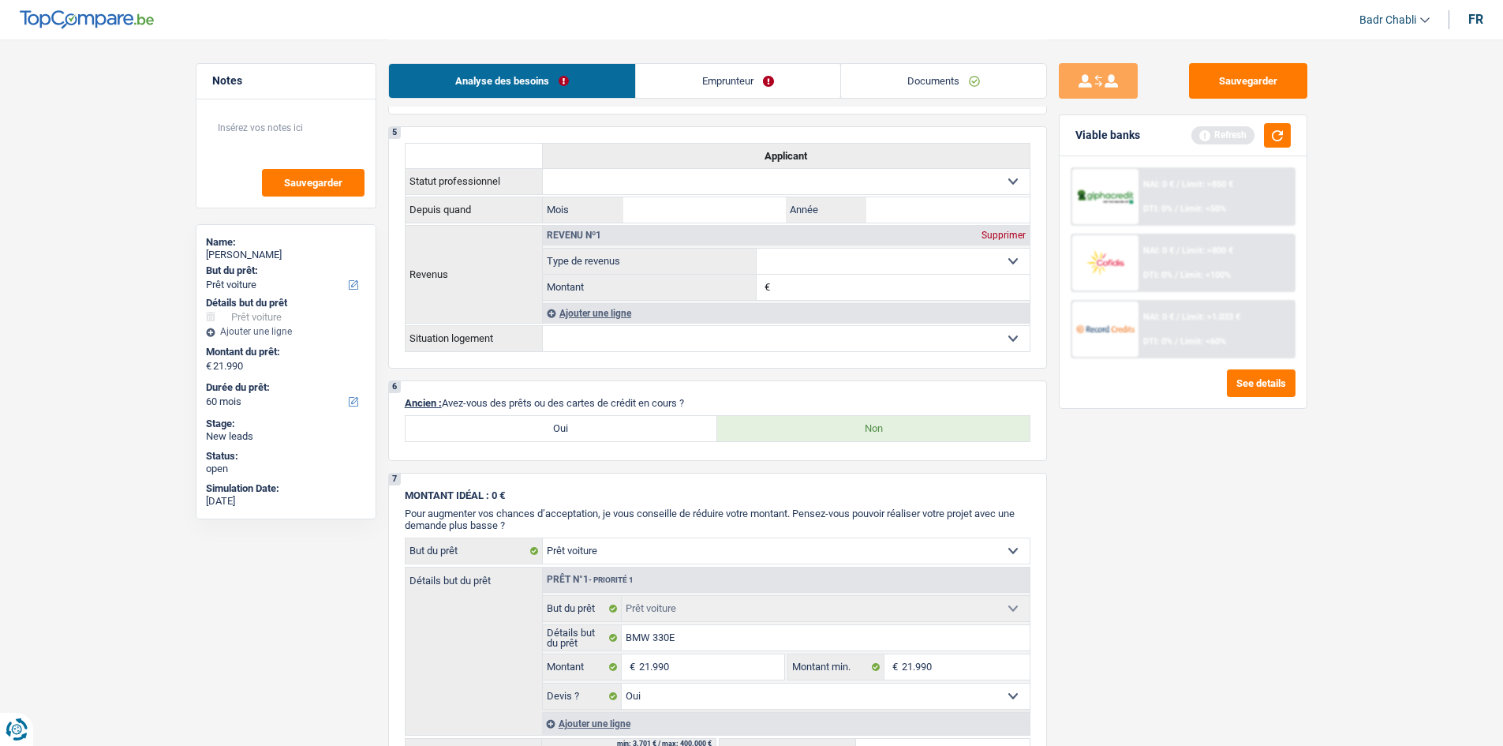
click at [560, 418] on label "Oui" at bounding box center [562, 428] width 312 height 25
click at [560, 418] on input "Oui" at bounding box center [562, 428] width 312 height 25
radio input "true"
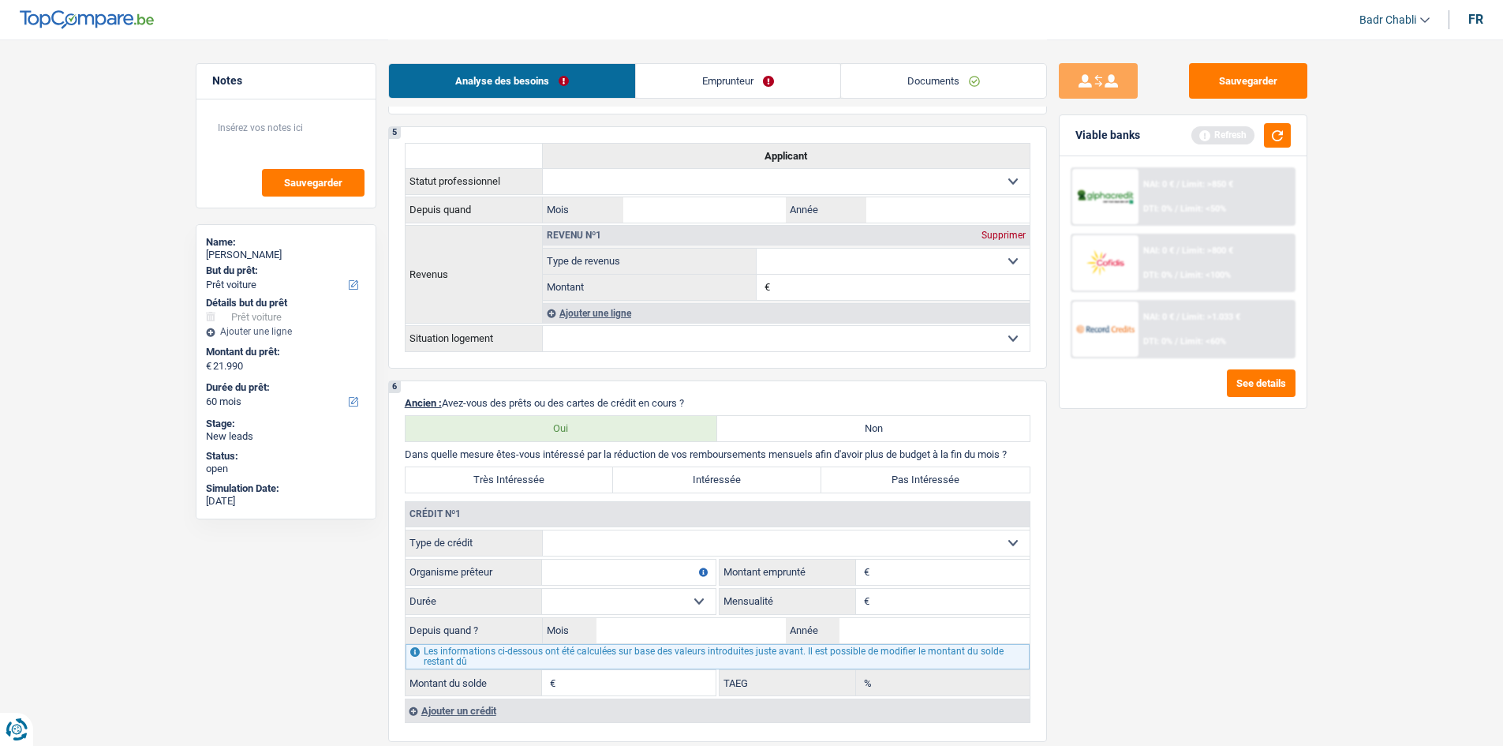
click at [613, 543] on select "Carte ou ouverture de crédit Prêt hypothécaire Vente à tempérament Prêt à tempé…" at bounding box center [786, 542] width 487 height 25
select select "cardOrCredit"
type input "0"
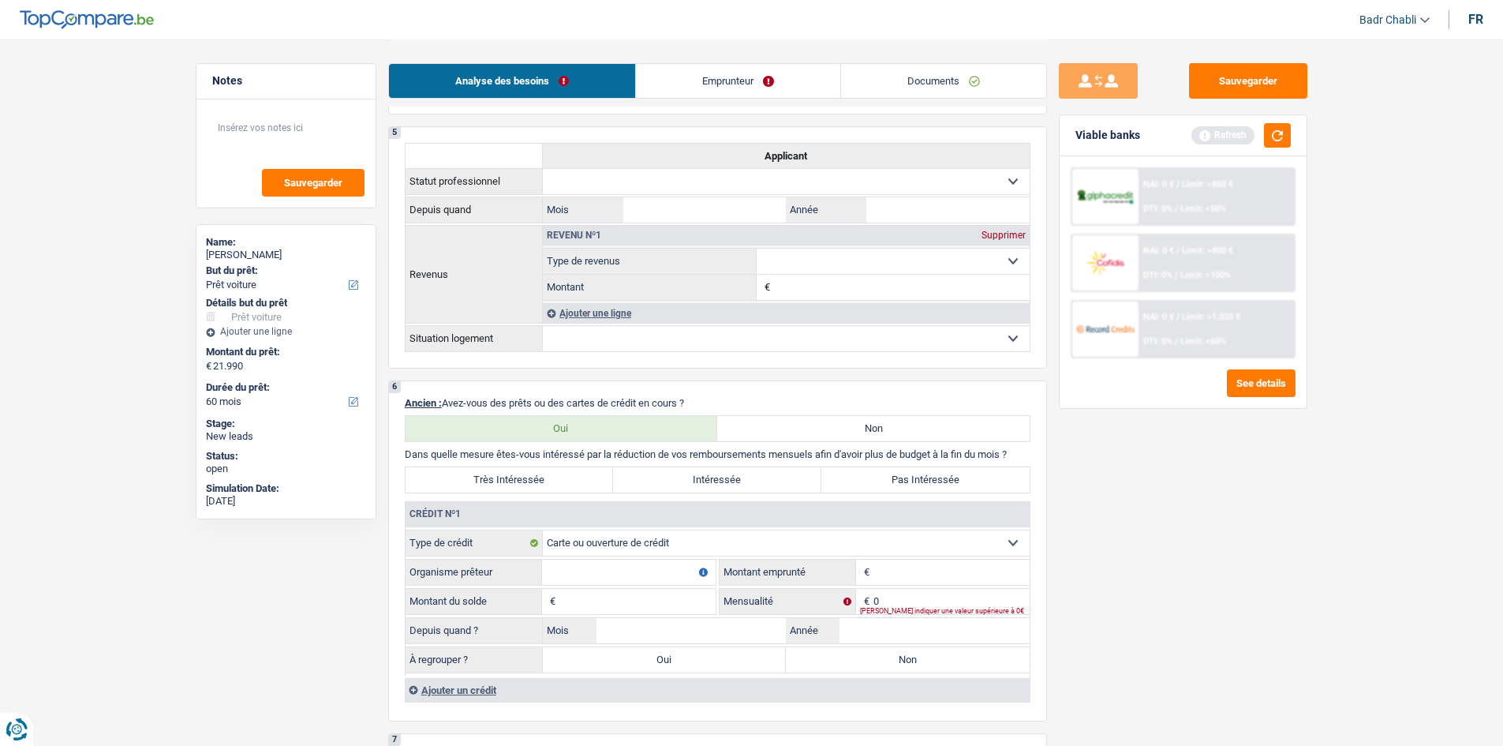
click at [635, 574] on input "Organisme prêteur" at bounding box center [629, 571] width 174 height 25
click at [634, 568] on input "Organisme prêteur" at bounding box center [629, 571] width 174 height 25
type input "BNP Visa"
type input "10.000"
click at [634, 608] on input "Montant du solde" at bounding box center [637, 601] width 156 height 25
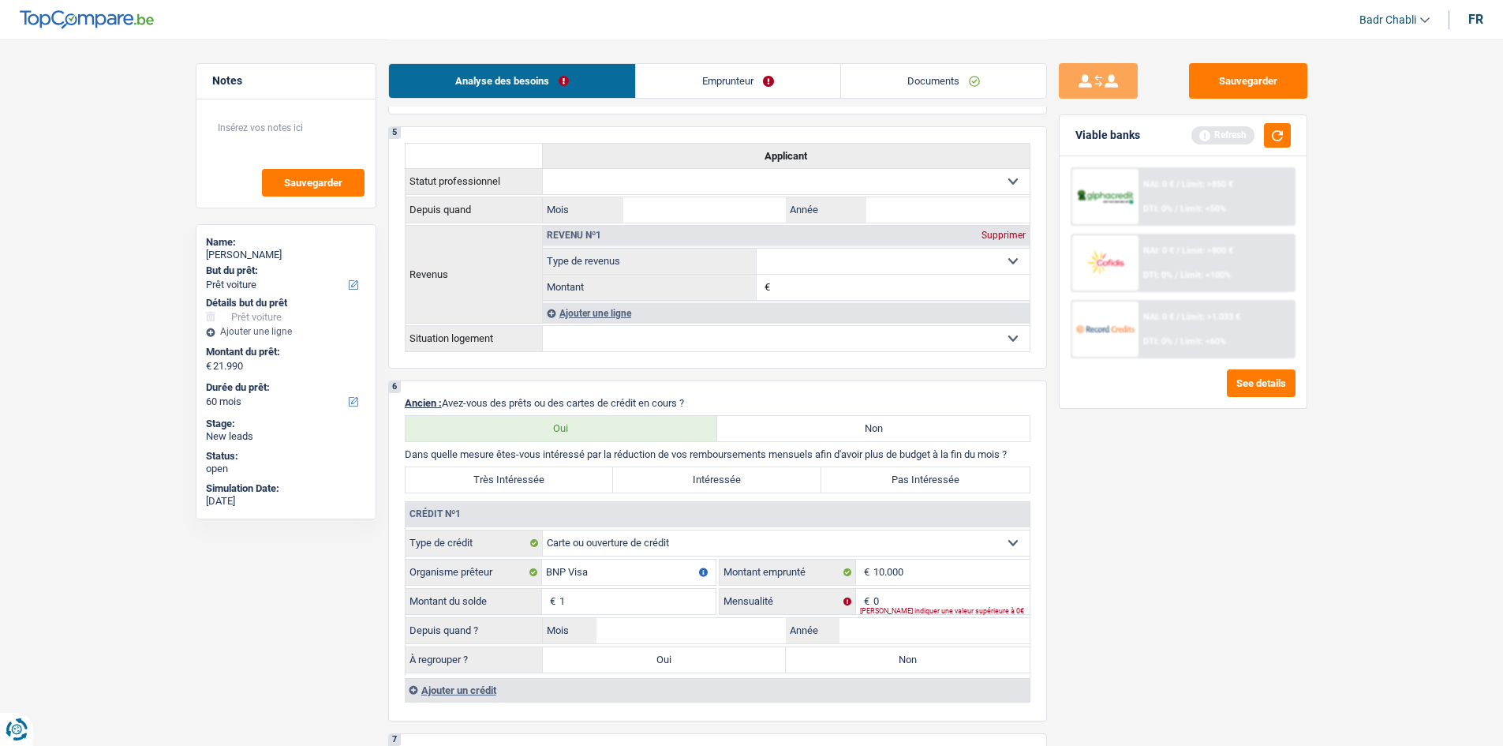
type input "1"
type input "01"
type input "2023"
click at [848, 664] on label "Non" at bounding box center [908, 659] width 244 height 25
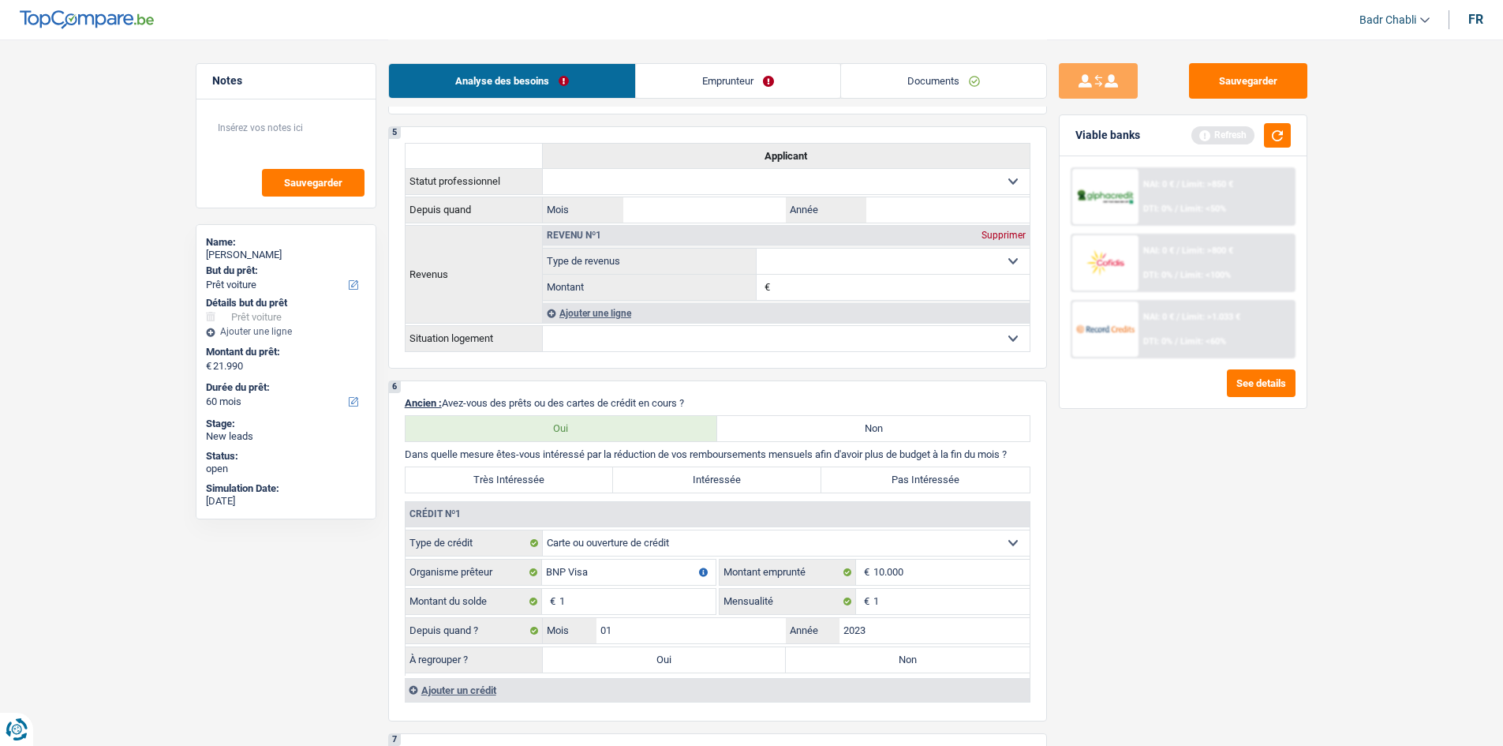
click at [848, 664] on input "Non" at bounding box center [908, 659] width 244 height 25
radio input "true"
click at [896, 482] on label "Pas Intéressée" at bounding box center [925, 479] width 208 height 25
click at [896, 482] on input "Pas Intéressée" at bounding box center [925, 479] width 208 height 25
radio input "true"
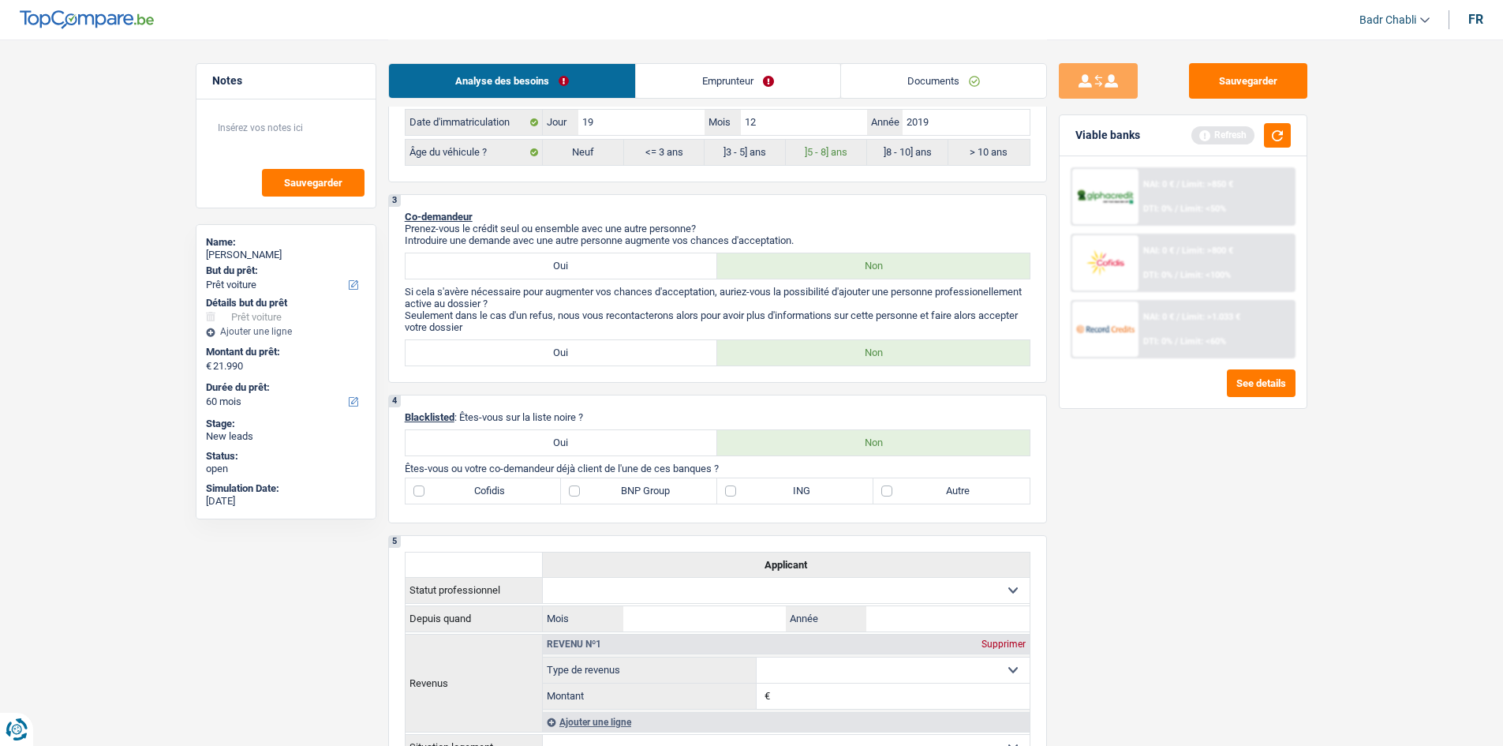
scroll to position [710, 0]
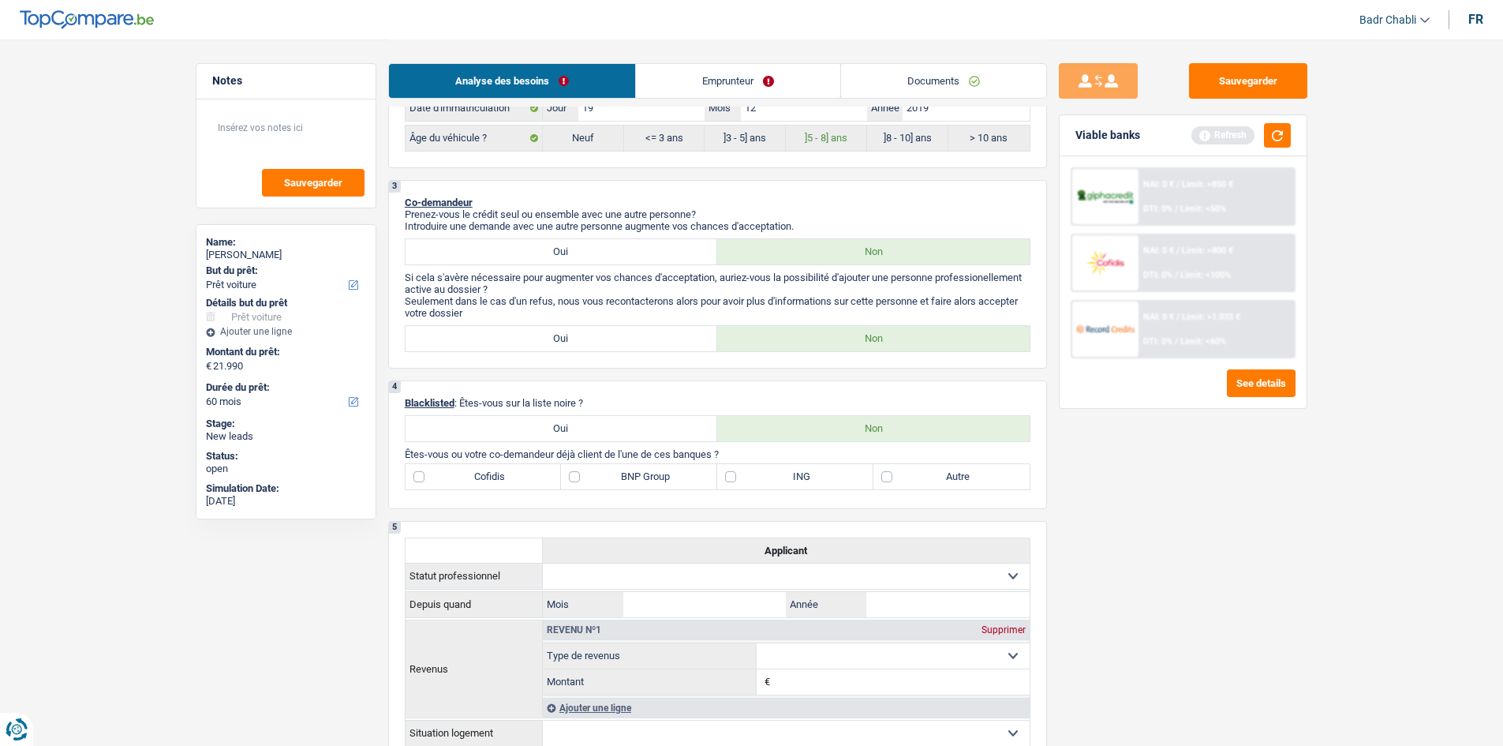
click at [590, 471] on label "BNP Group" at bounding box center [639, 476] width 156 height 25
click at [590, 471] on input "BNP Group" at bounding box center [639, 476] width 156 height 25
checkbox input "true"
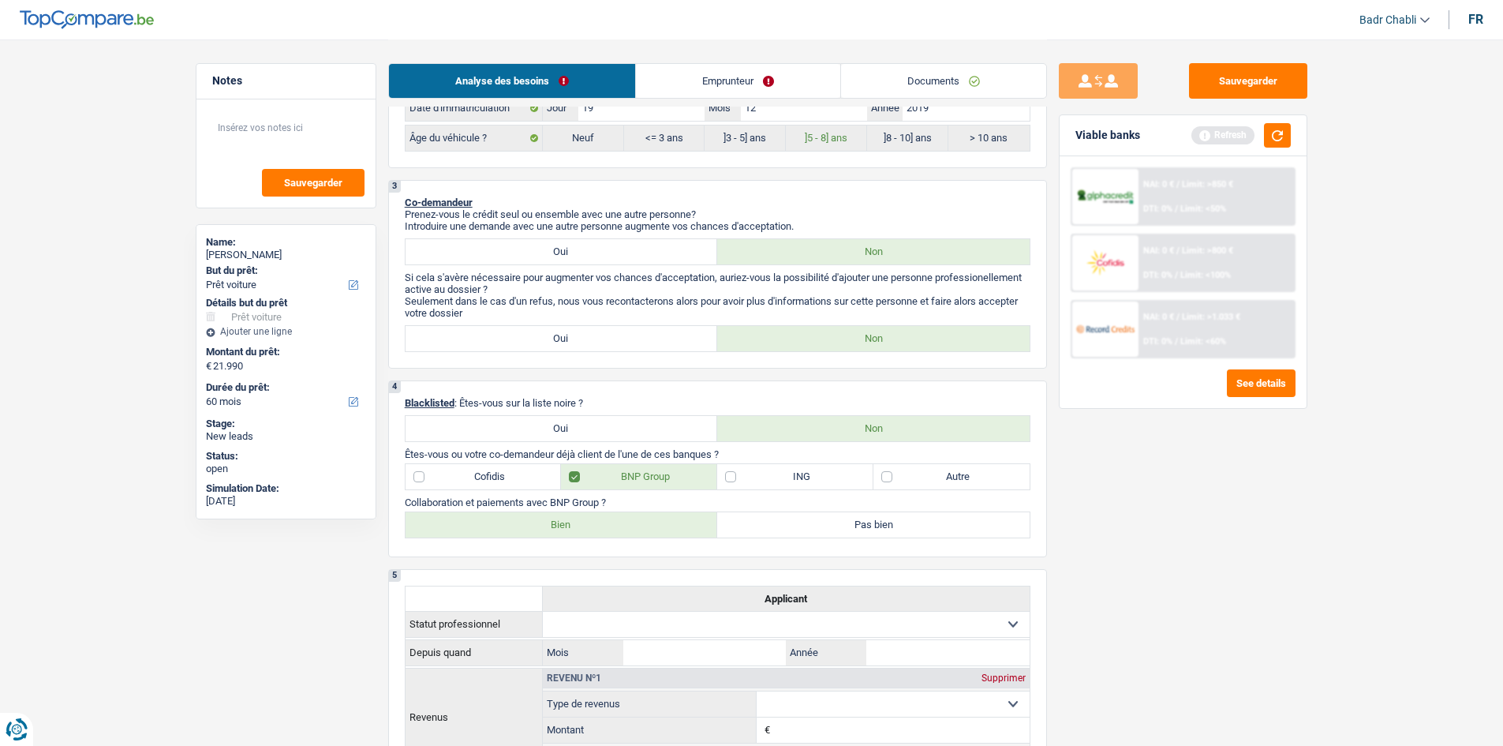
click at [929, 477] on label "Autre" at bounding box center [951, 476] width 156 height 25
click at [929, 477] on input "Autre" at bounding box center [951, 476] width 156 height 25
checkbox input "true"
click at [634, 527] on label "Bien" at bounding box center [562, 524] width 312 height 25
click at [634, 527] on input "Bien" at bounding box center [562, 524] width 312 height 25
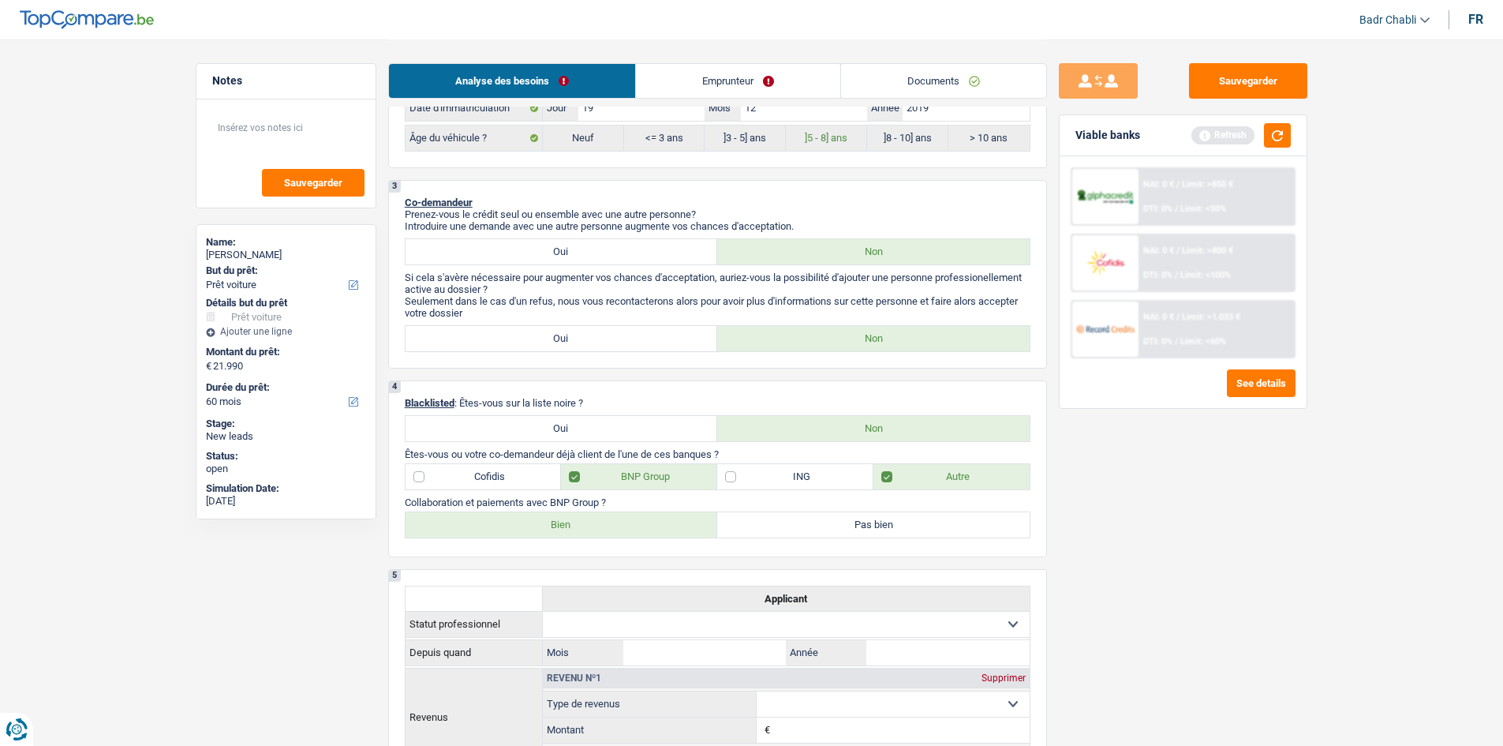
radio input "true"
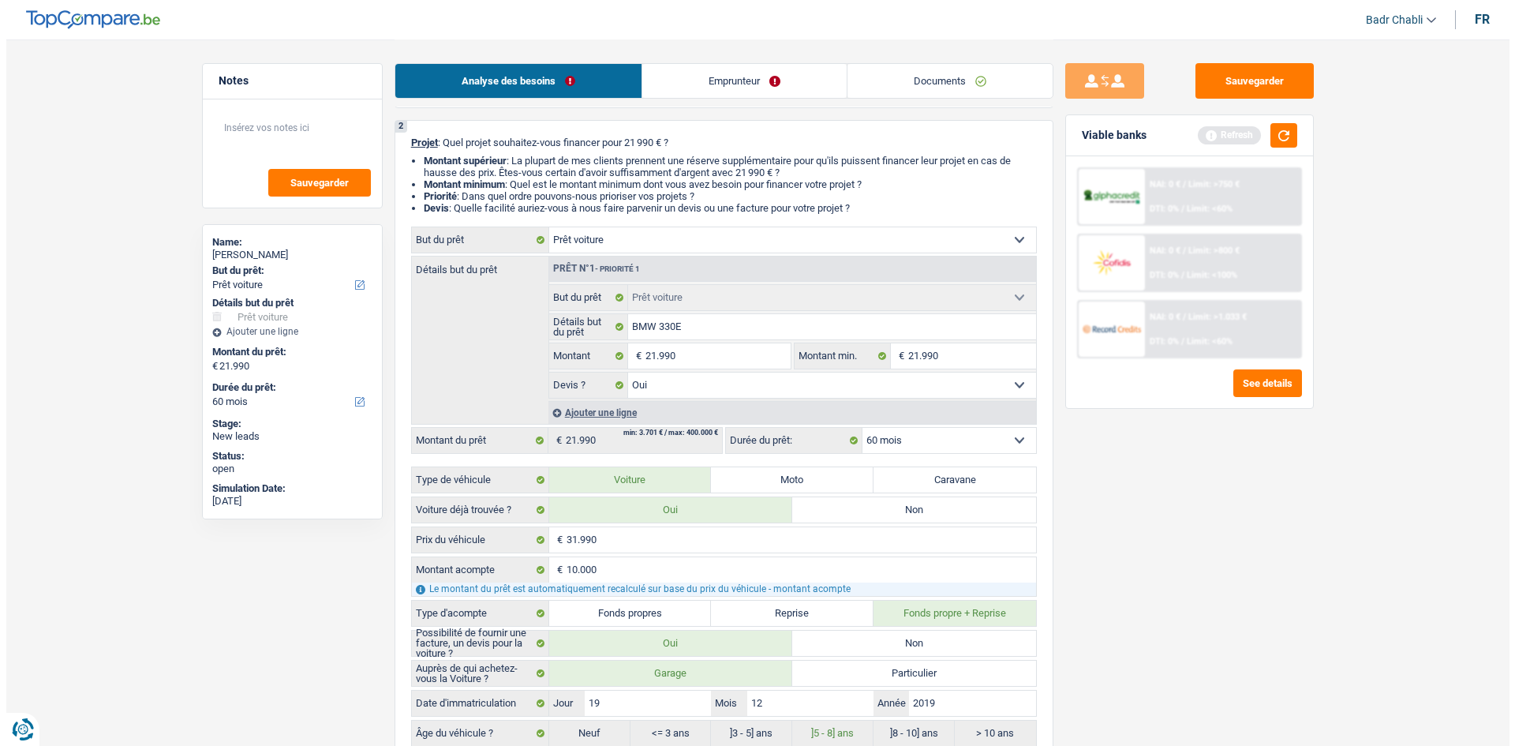
scroll to position [0, 0]
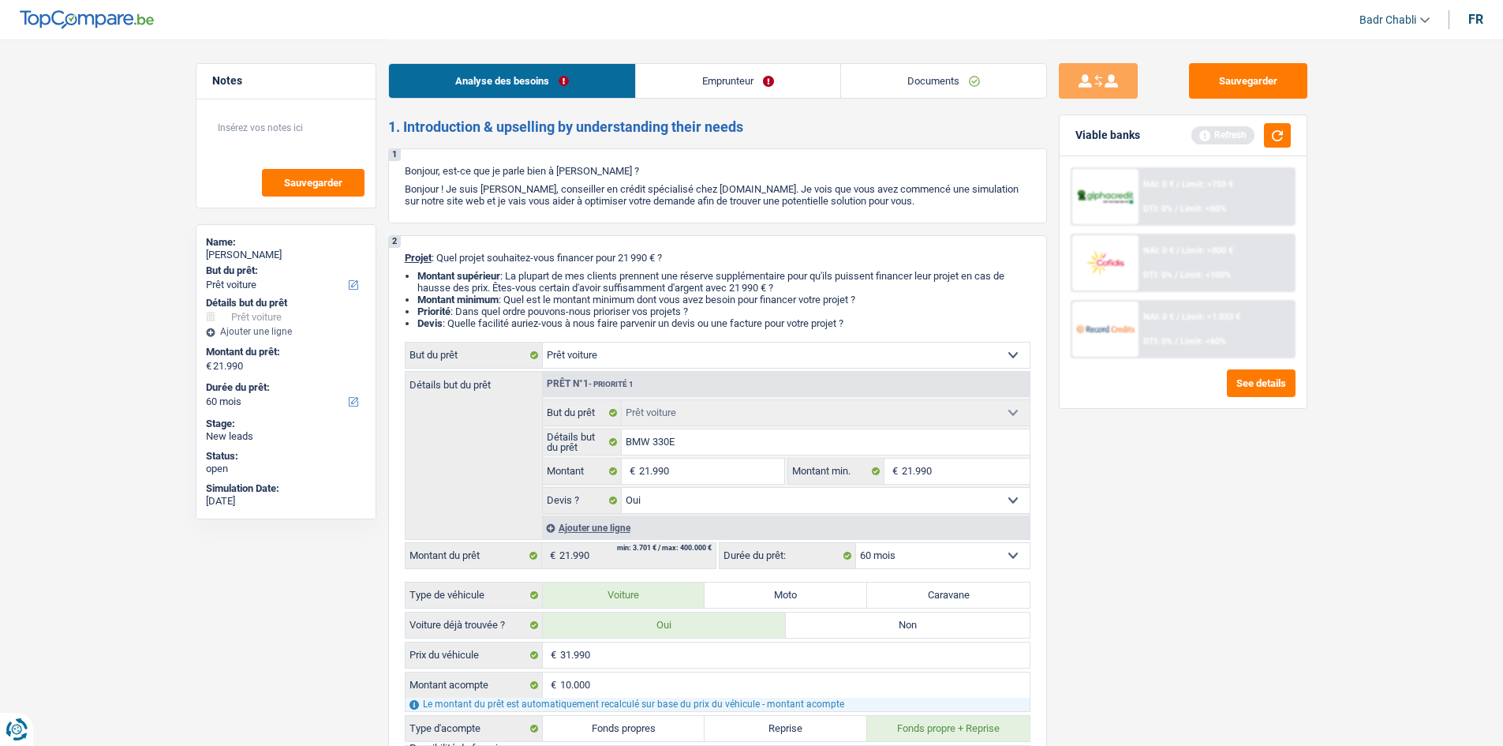
click at [692, 78] on link "Emprunteur" at bounding box center [738, 81] width 204 height 34
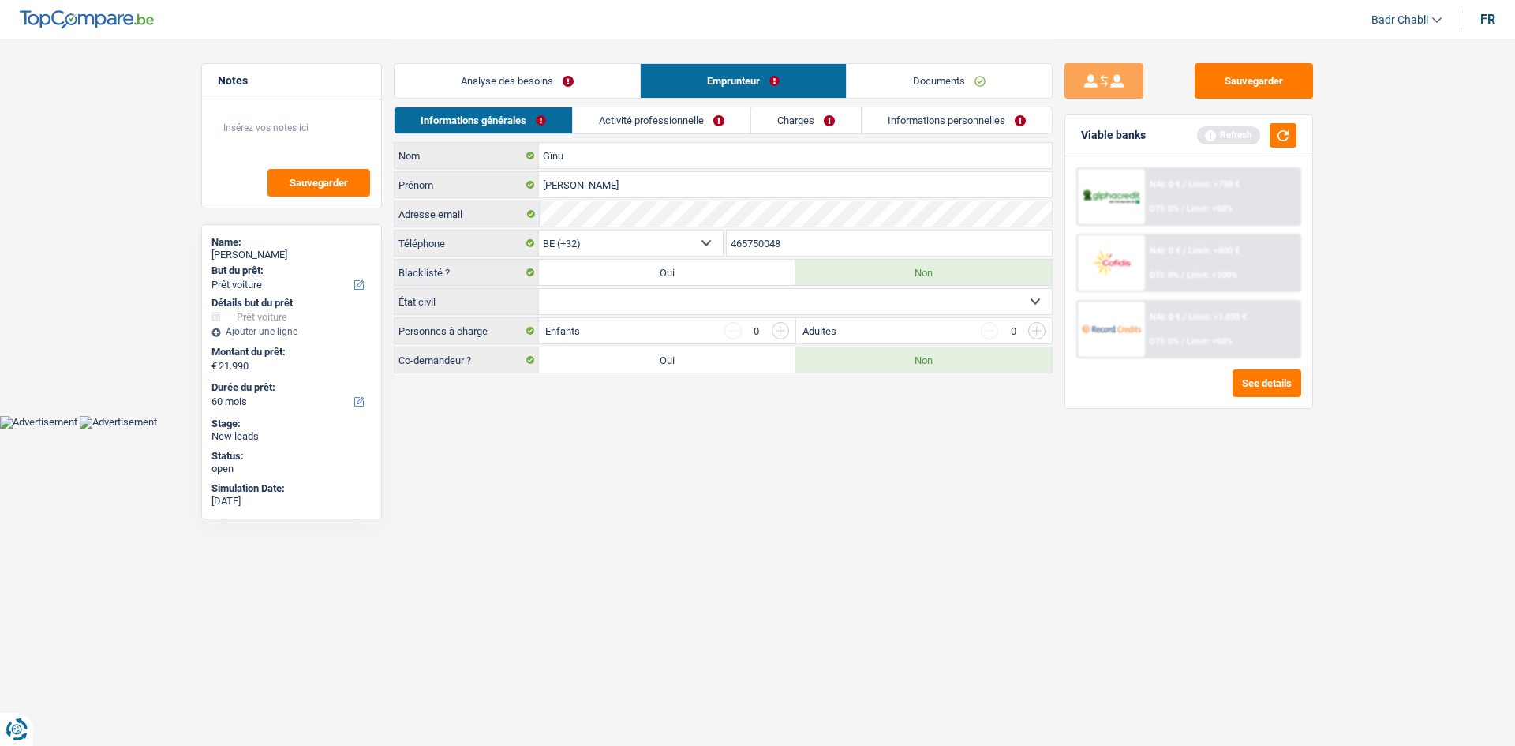
click at [635, 295] on select "Célibataire Marié(e) Cohabitant(e) légal(e) Divorcé(e) Veuf(ve) Séparé (de fait…" at bounding box center [795, 301] width 513 height 25
select select "single"
click at [539, 289] on select "Célibataire Marié(e) Cohabitant(e) légal(e) Divorcé(e) Veuf(ve) Séparé (de fait…" at bounding box center [795, 301] width 513 height 25
click at [626, 105] on div "Analyse des besoins Emprunteur Documents" at bounding box center [723, 72] width 659 height 67
click at [634, 118] on link "Activité professionnelle" at bounding box center [663, 120] width 178 height 26
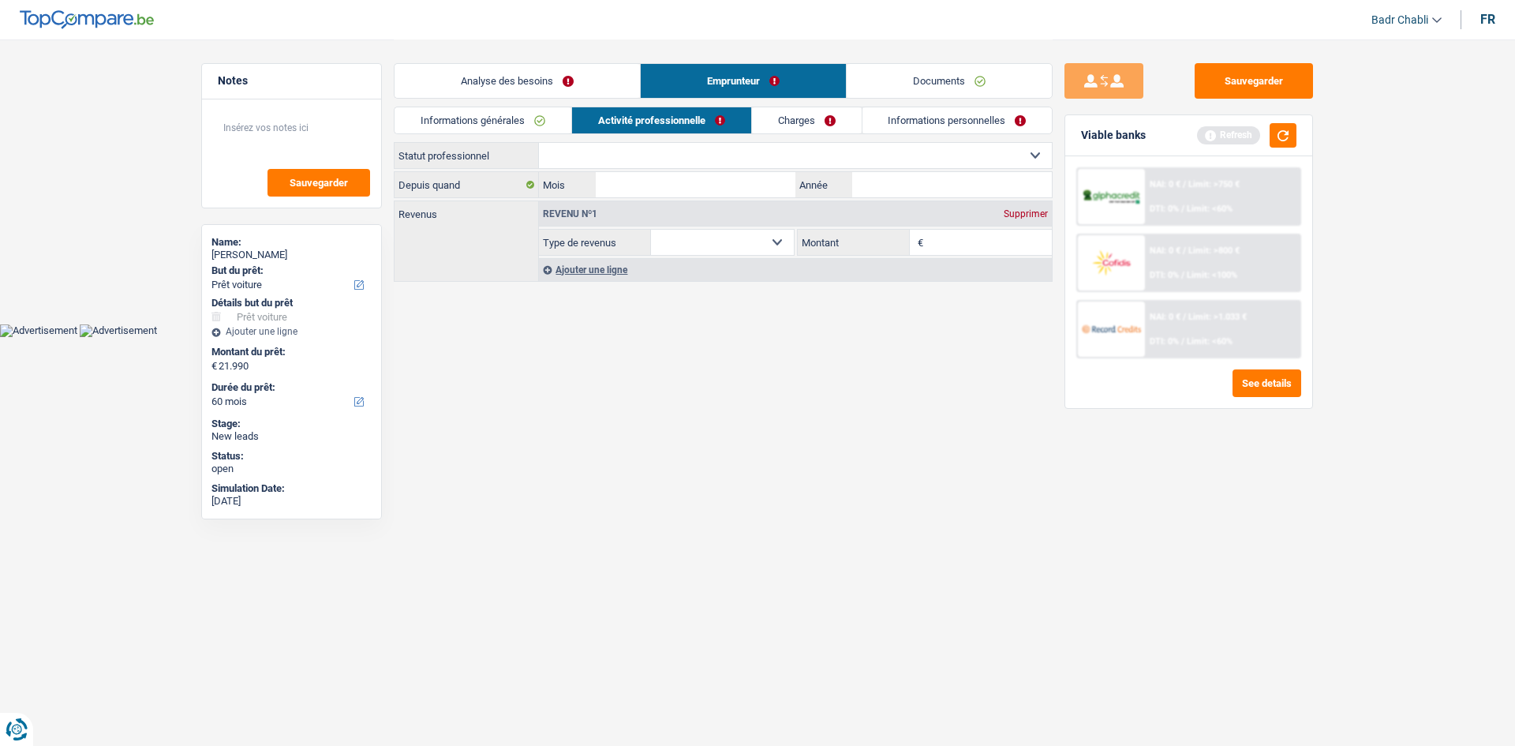
click at [645, 155] on select "Ouvrier Employé privé Employé public Invalide Indépendant Pensionné Chômeur Mut…" at bounding box center [795, 155] width 513 height 25
select select "independent"
click at [539, 143] on select "Ouvrier Employé privé Employé public Invalide Indépendant Pensionné Chômeur Mut…" at bounding box center [795, 155] width 513 height 25
select select "netSalary"
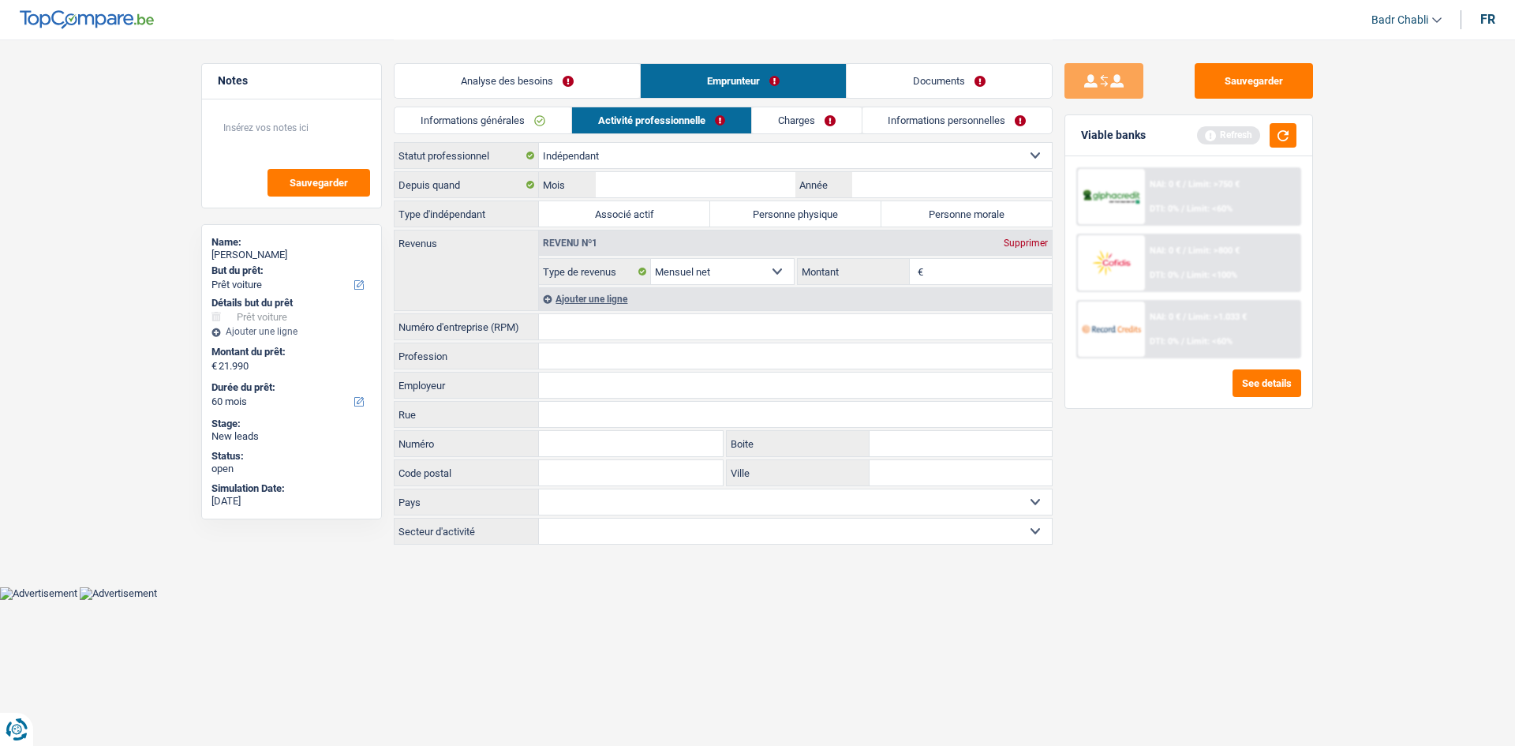
click at [860, 212] on label "Personne physique" at bounding box center [795, 213] width 171 height 25
click at [860, 212] on input "Personne physique" at bounding box center [795, 213] width 171 height 25
radio input "true"
click at [630, 323] on input "Numéro d'entreprise (RPM)" at bounding box center [795, 326] width 513 height 25
type input "06"
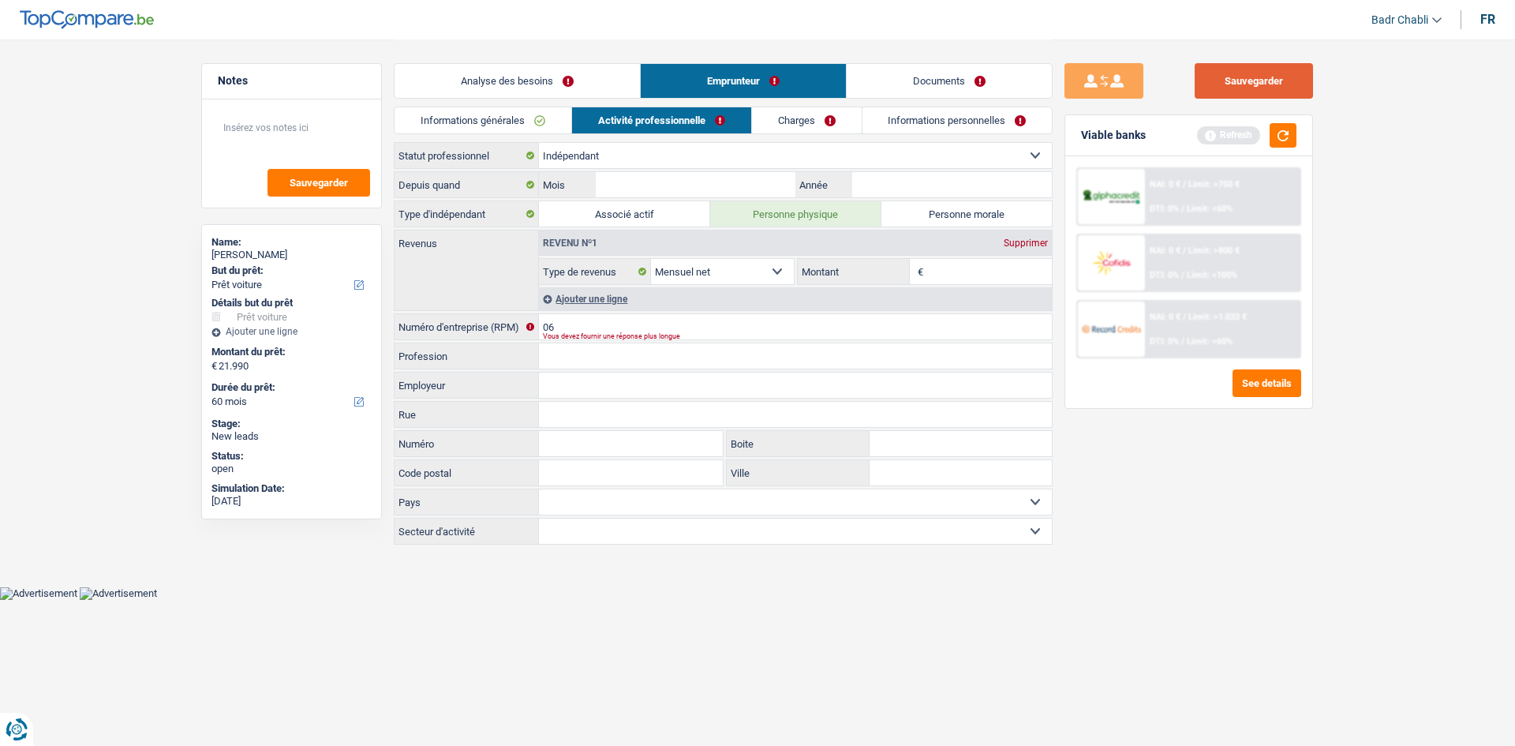
click at [1247, 88] on button "Sauvegarder" at bounding box center [1254, 81] width 118 height 36
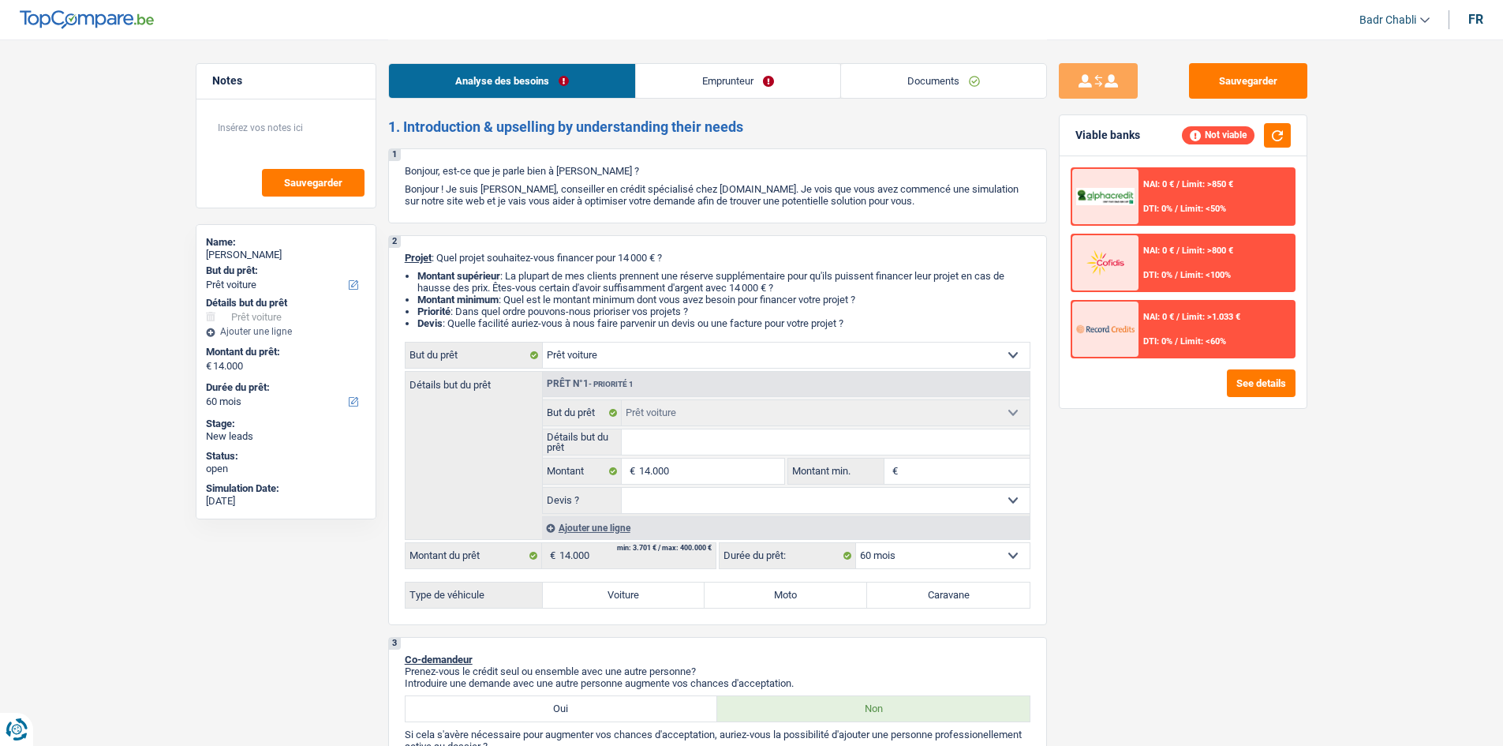
select select "car"
select select "60"
select select "car"
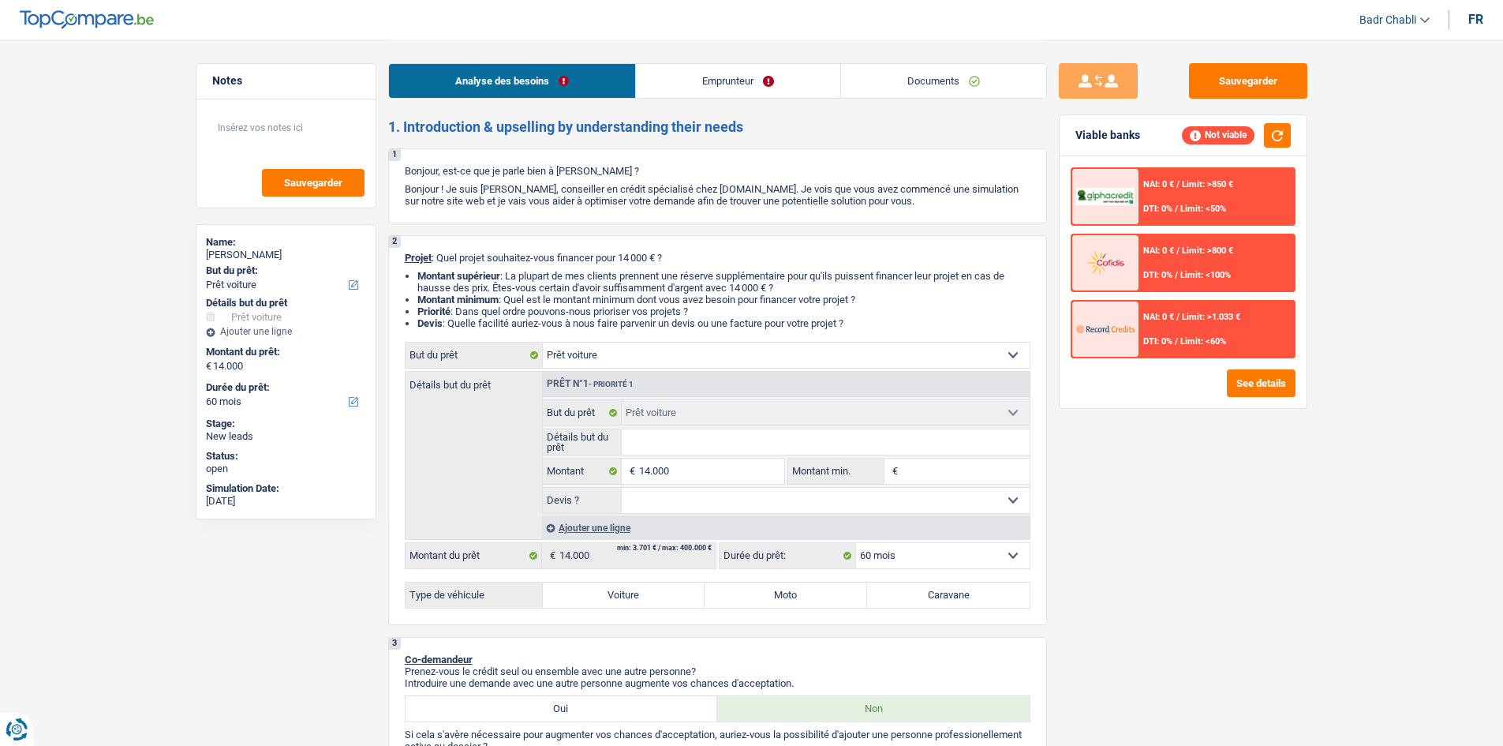
select select "60"
select select "car"
select select "60"
click at [952, 92] on link "Documents" at bounding box center [943, 81] width 205 height 34
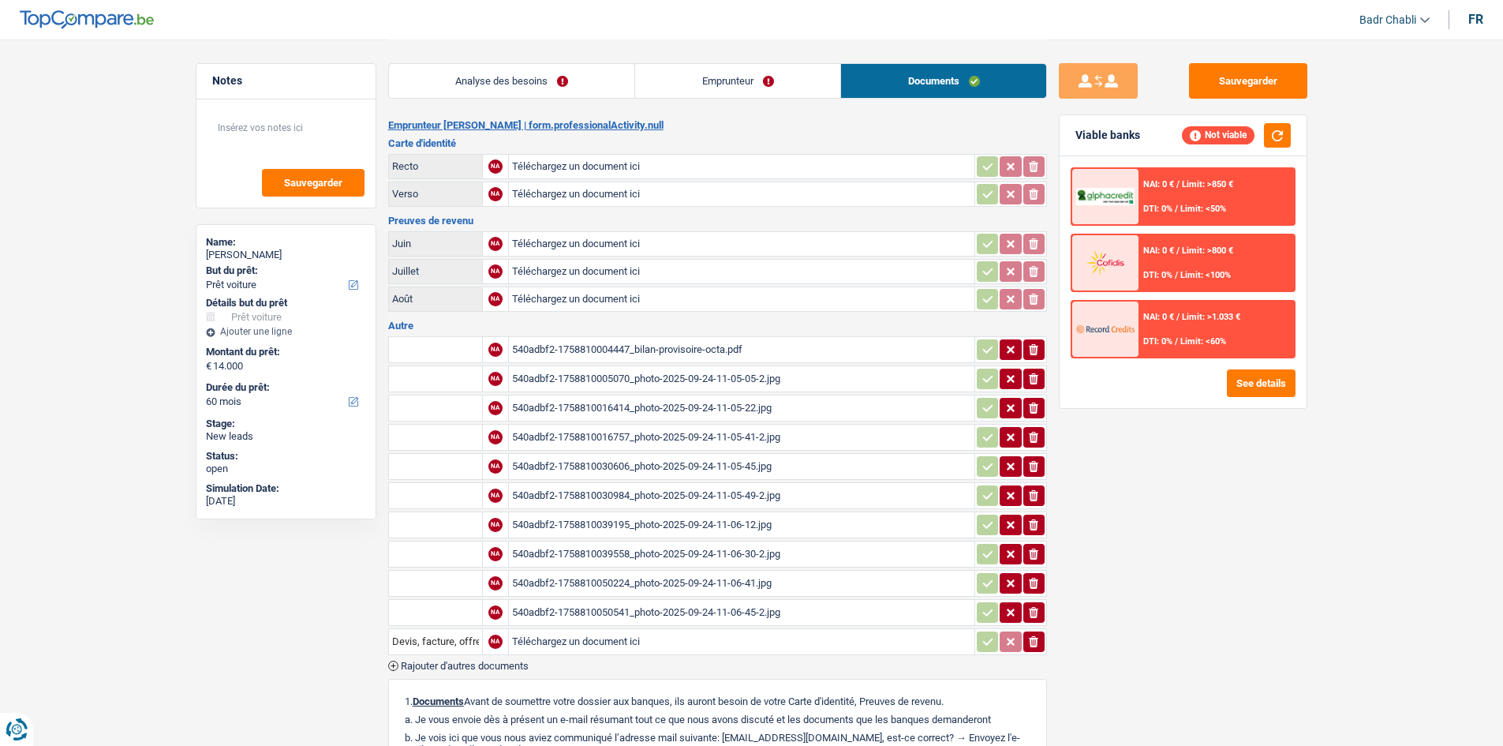
click at [729, 347] on div "540adbf2-1758810004447_bilan-provisoire-octa.pdf" at bounding box center [741, 350] width 459 height 24
click at [731, 375] on div "540adbf2-1758810005070_photo-2025-09-24-11-05-05-2.jpg" at bounding box center [741, 379] width 459 height 24
click at [540, 89] on link "Analyse des besoins" at bounding box center [512, 81] width 246 height 34
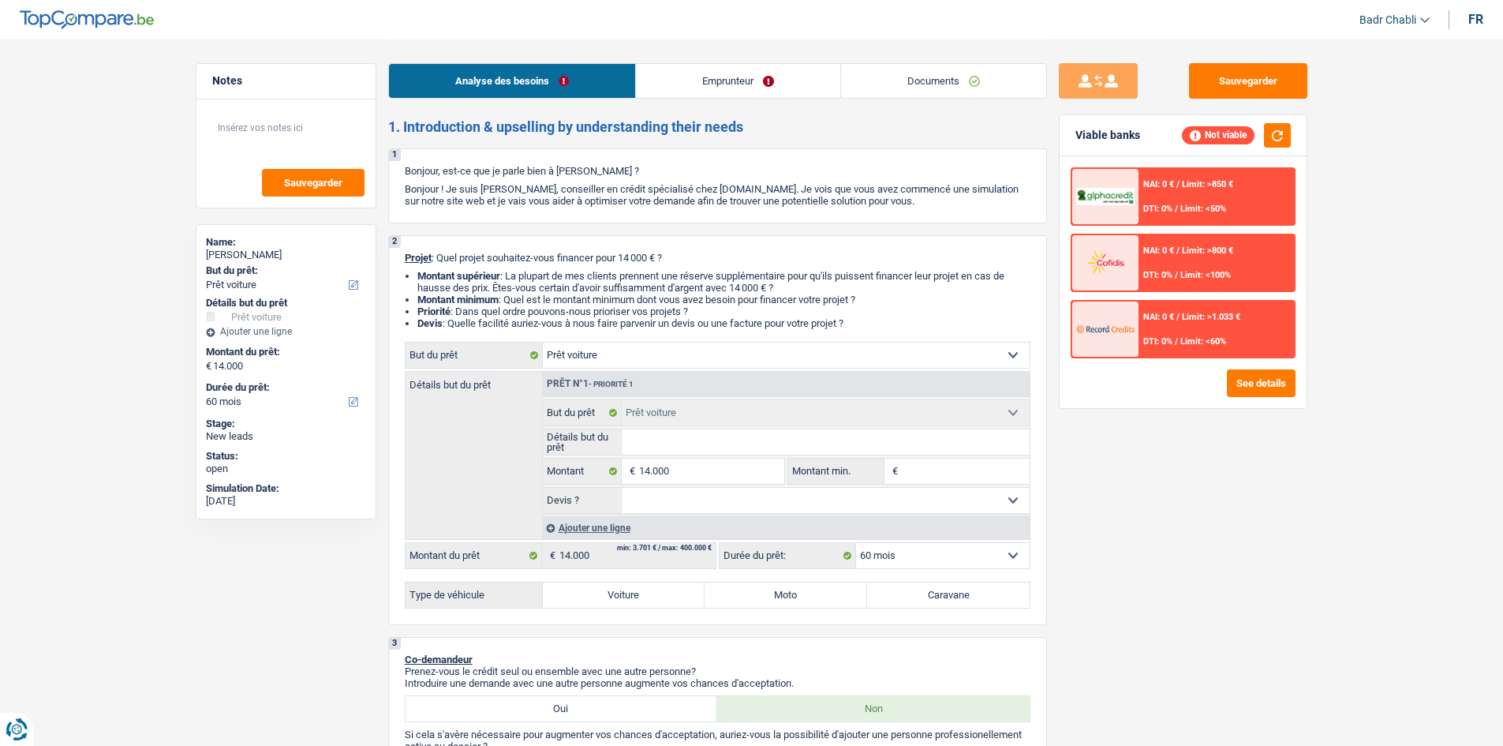
drag, startPoint x: 696, startPoint y: 442, endPoint x: 701, endPoint y: 433, distance: 10.3
click at [696, 442] on input "Détails but du prêt" at bounding box center [826, 441] width 408 height 25
type input "S"
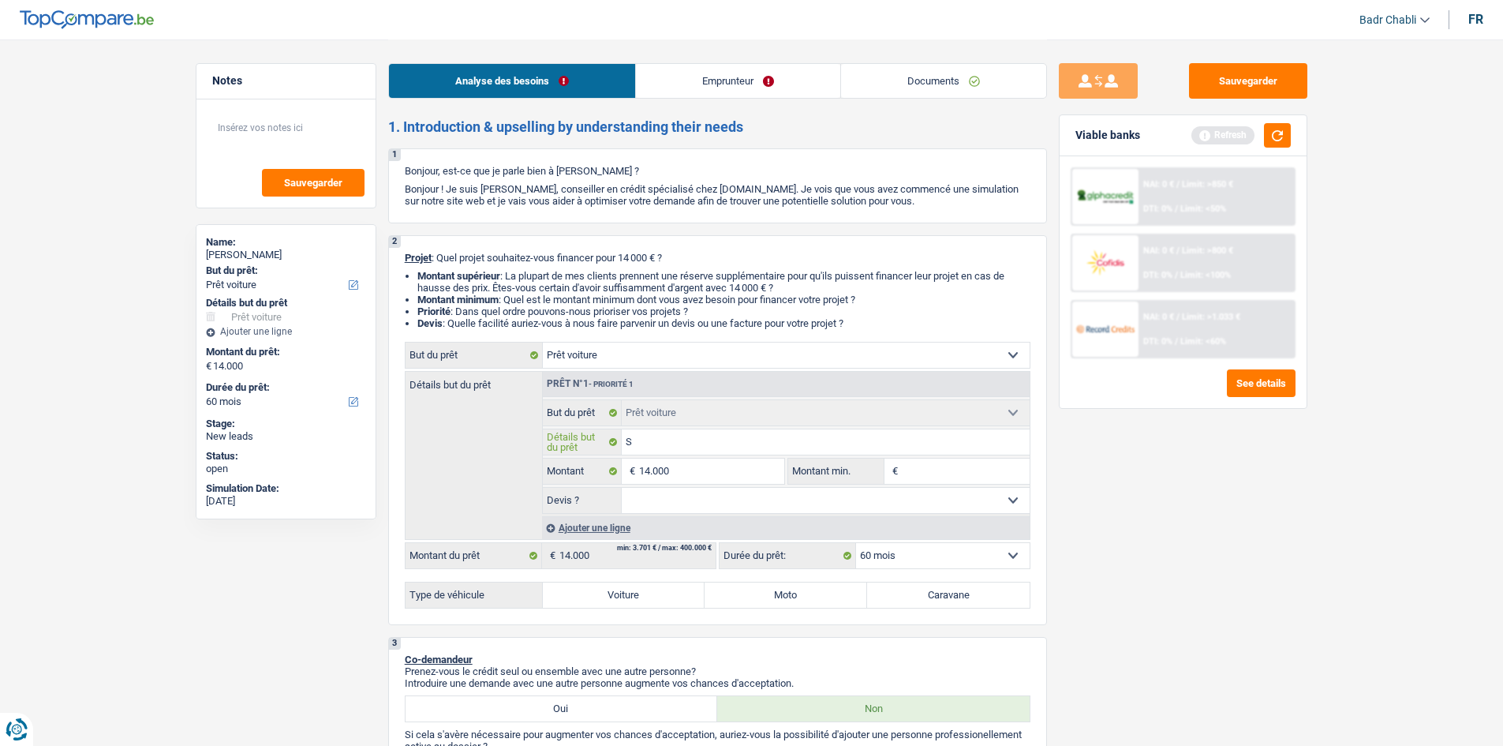
type input "Sk"
type input "Sko"
type input "Skod"
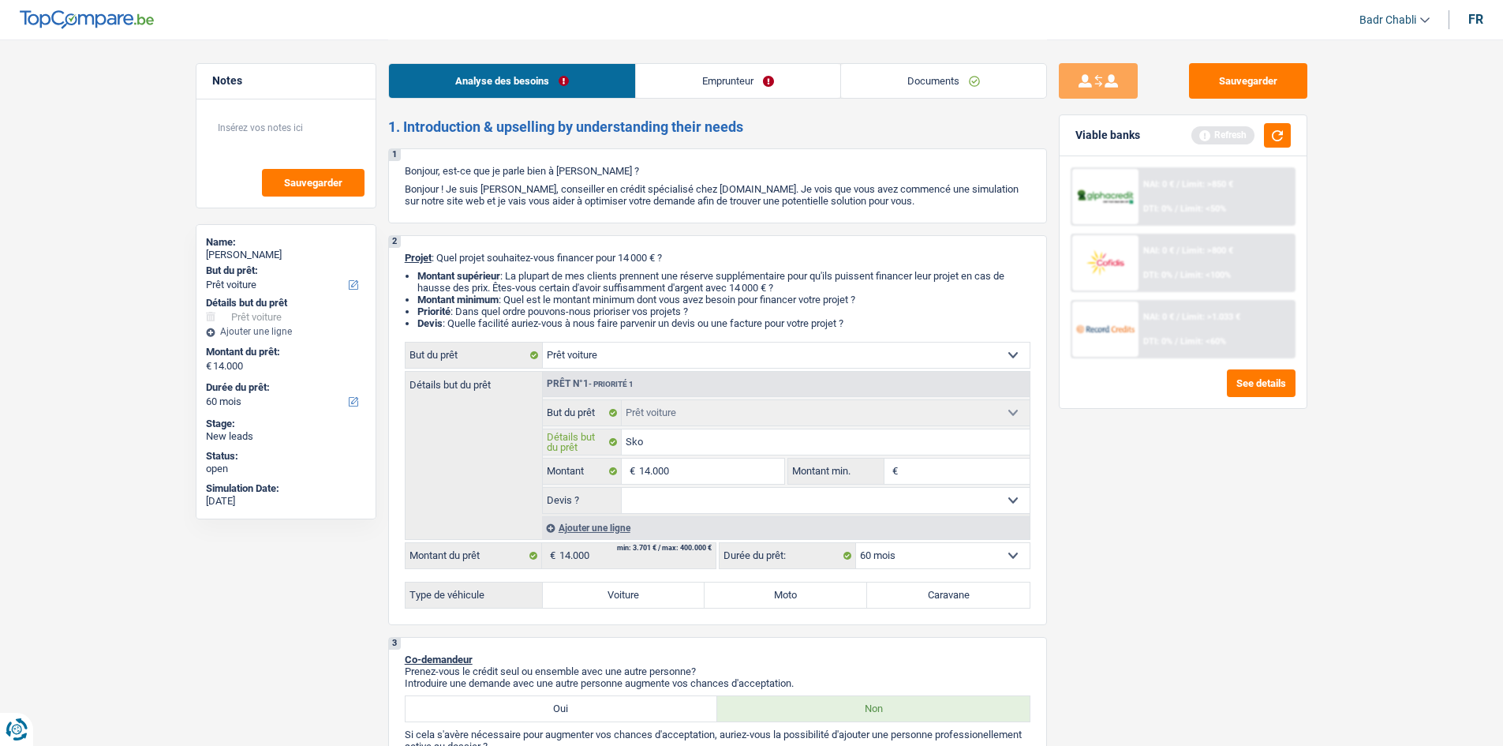
type input "Skod"
type input "Skoda"
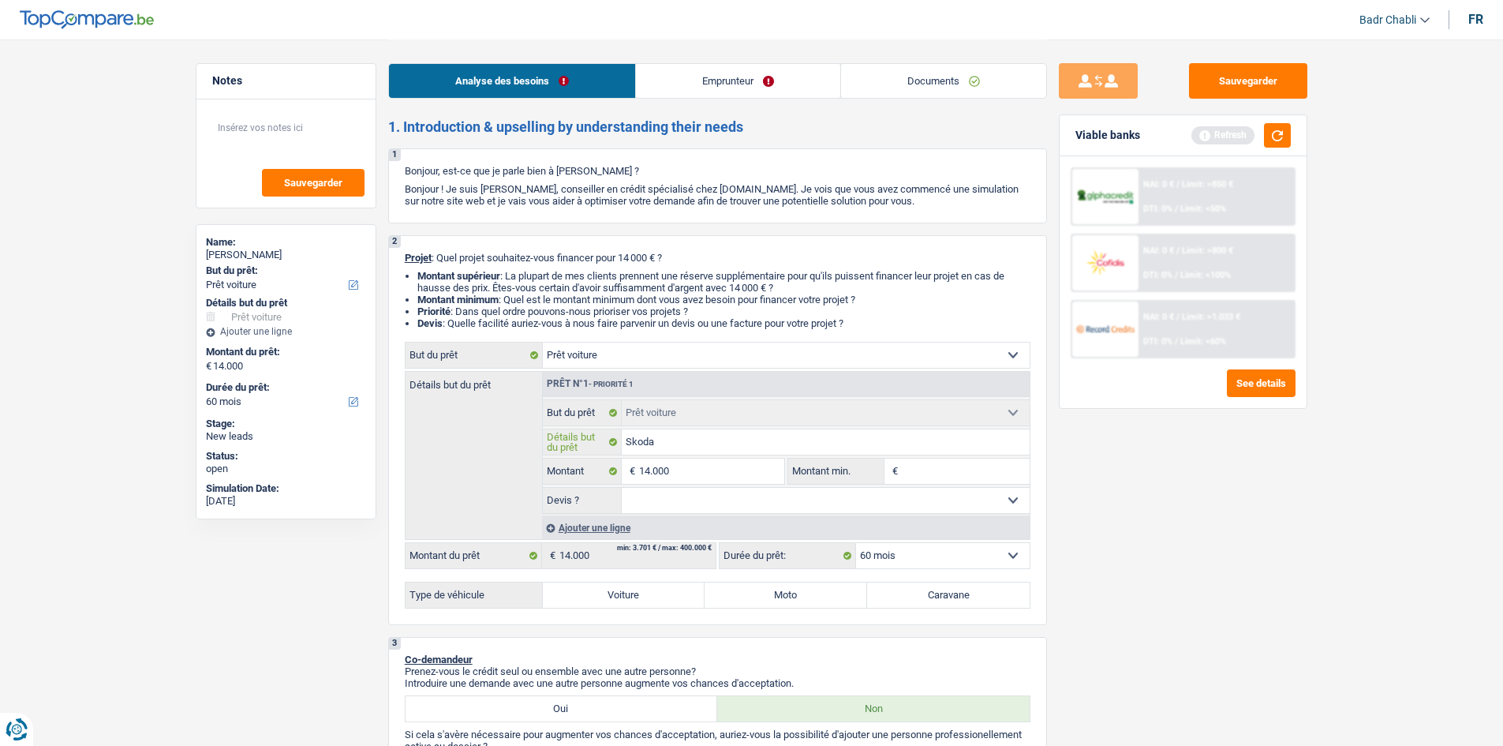
type input "Skoda S"
type input "Skoda Su"
type input "Skoda Sup"
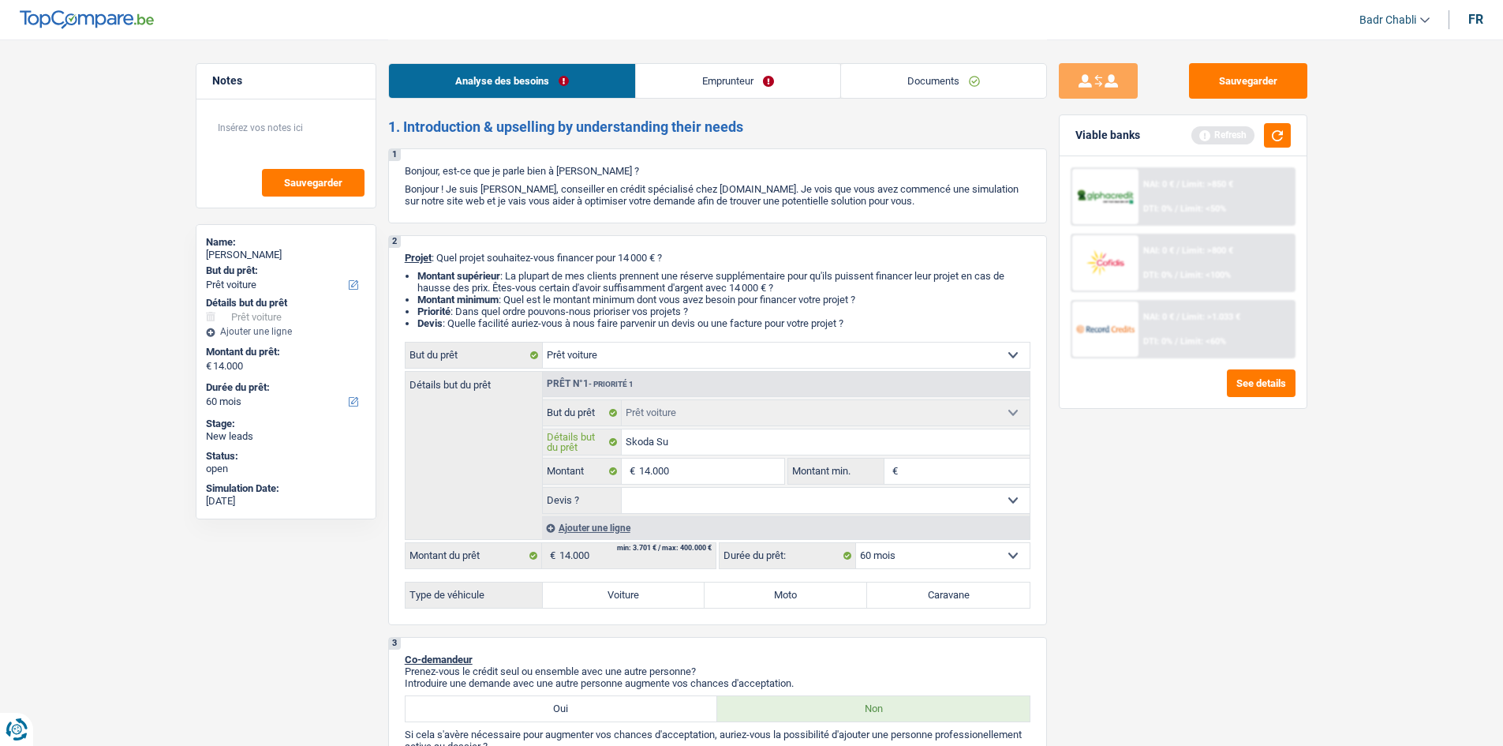
type input "Skoda Sup"
type input "Skoda Supe"
type input "Skoda Super"
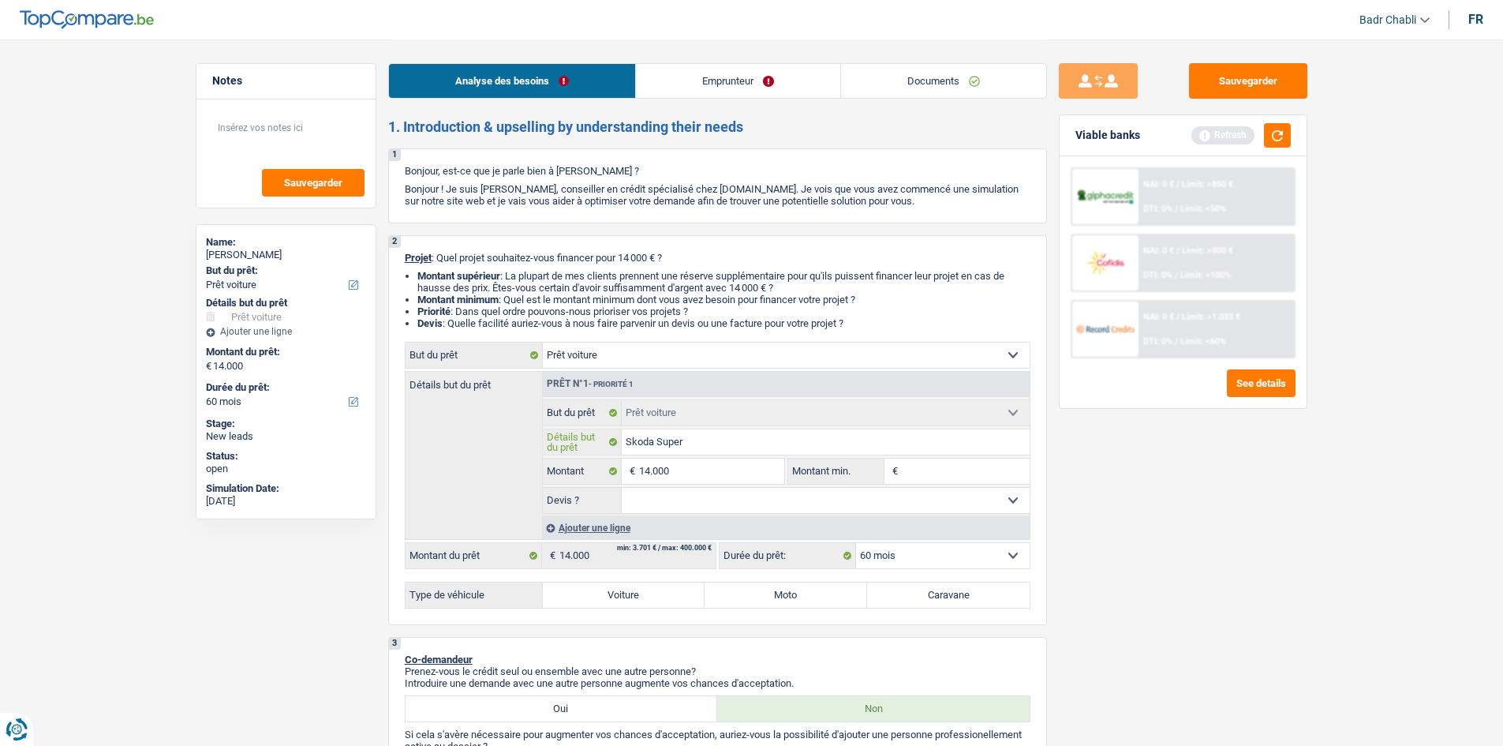
type input "Skoda Superb"
type input "Skoda Superb 2"
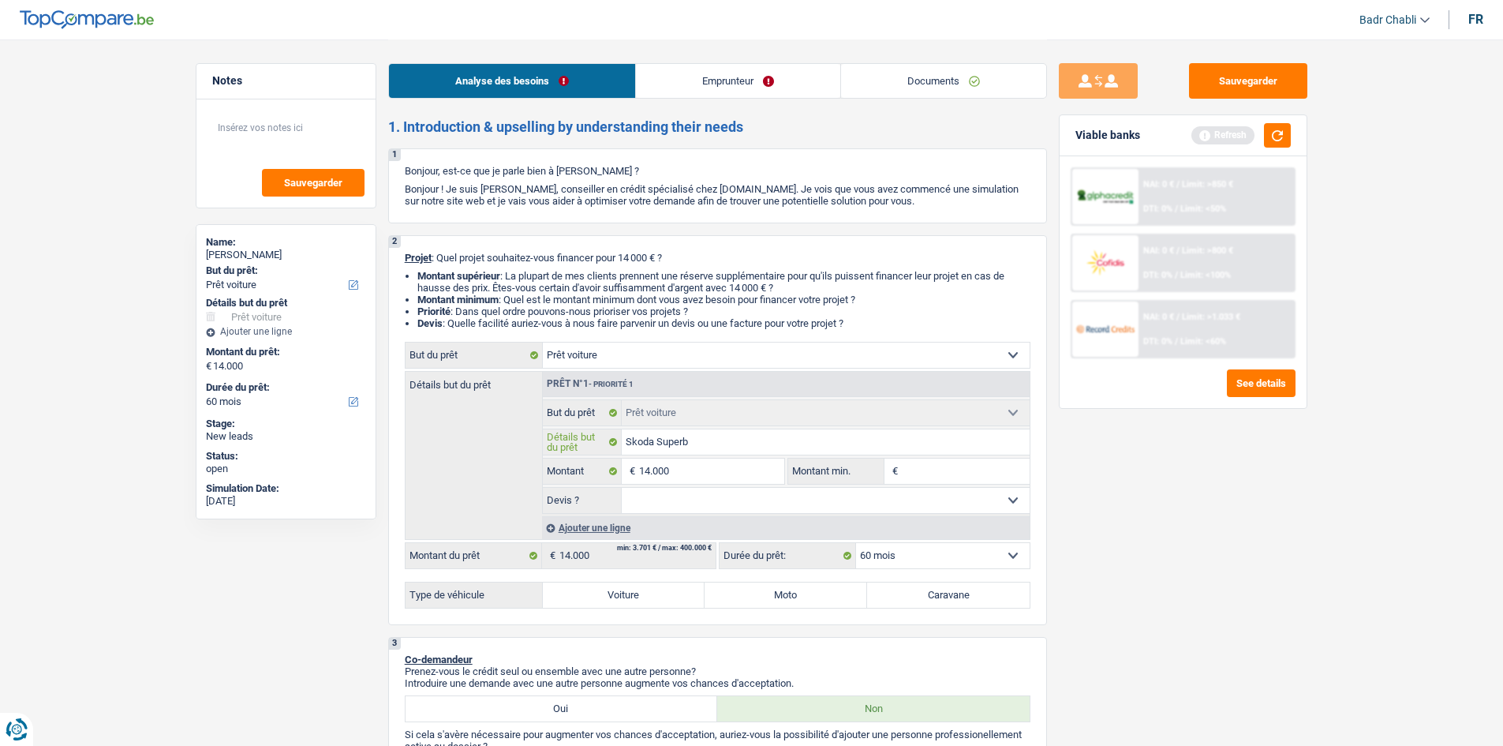
type input "Skoda Superb 2"
type input "Skoda Superb 20"
type input "Skoda Superb 201"
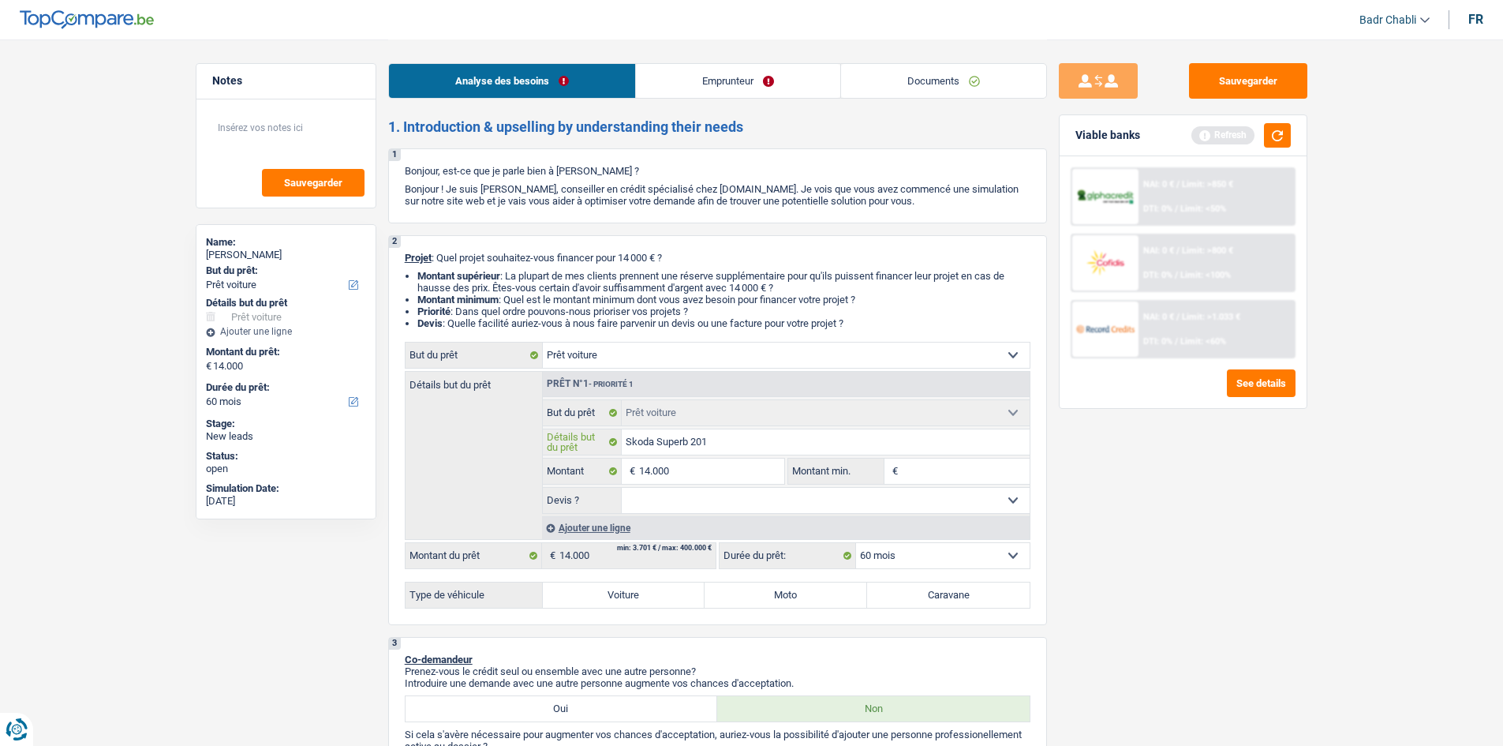
type input "Skoda Superb 2018"
click at [717, 462] on input "14.000" at bounding box center [711, 470] width 144 height 25
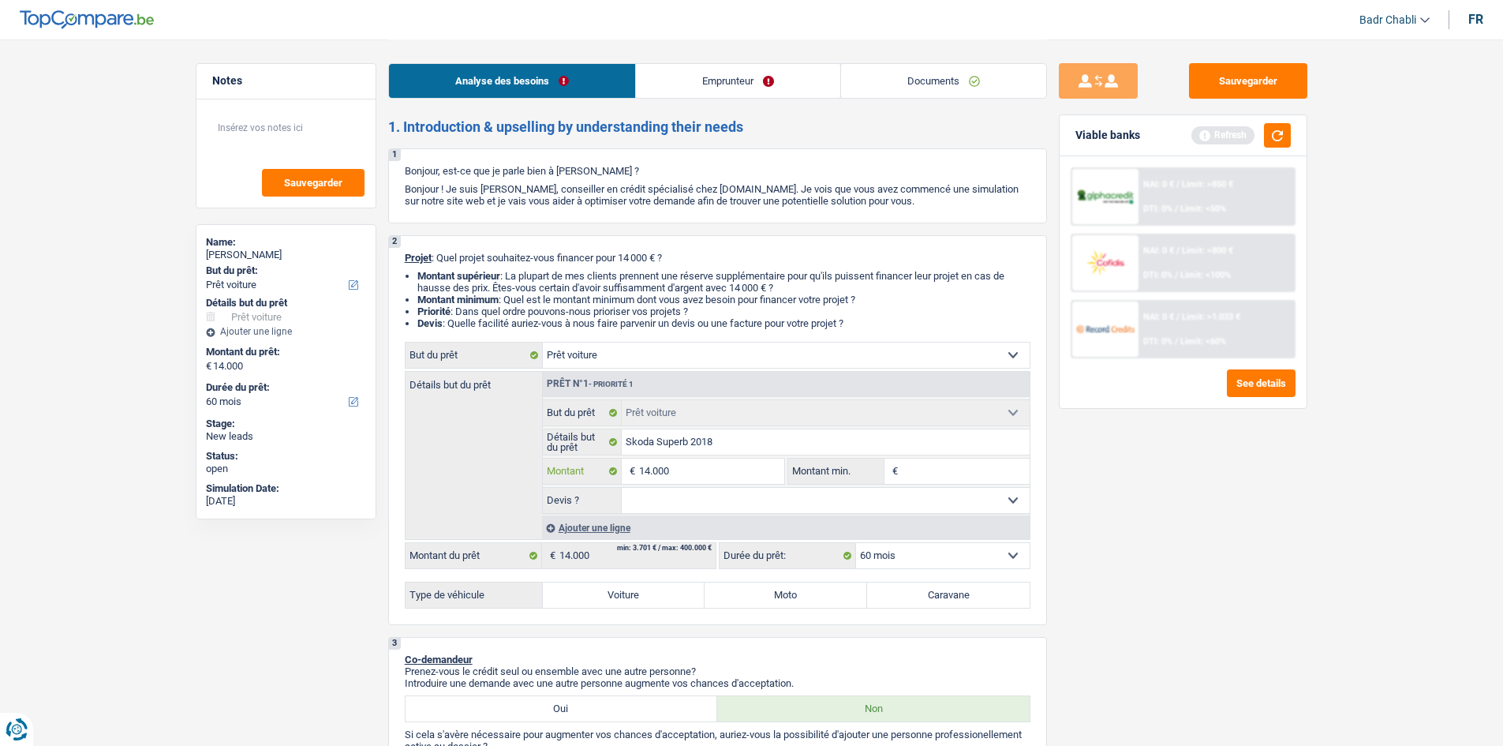
click at [717, 462] on input "14.000" at bounding box center [711, 470] width 144 height 25
click at [978, 465] on input "Montant min." at bounding box center [966, 470] width 128 height 25
paste input "14.000"
type input "14.000"
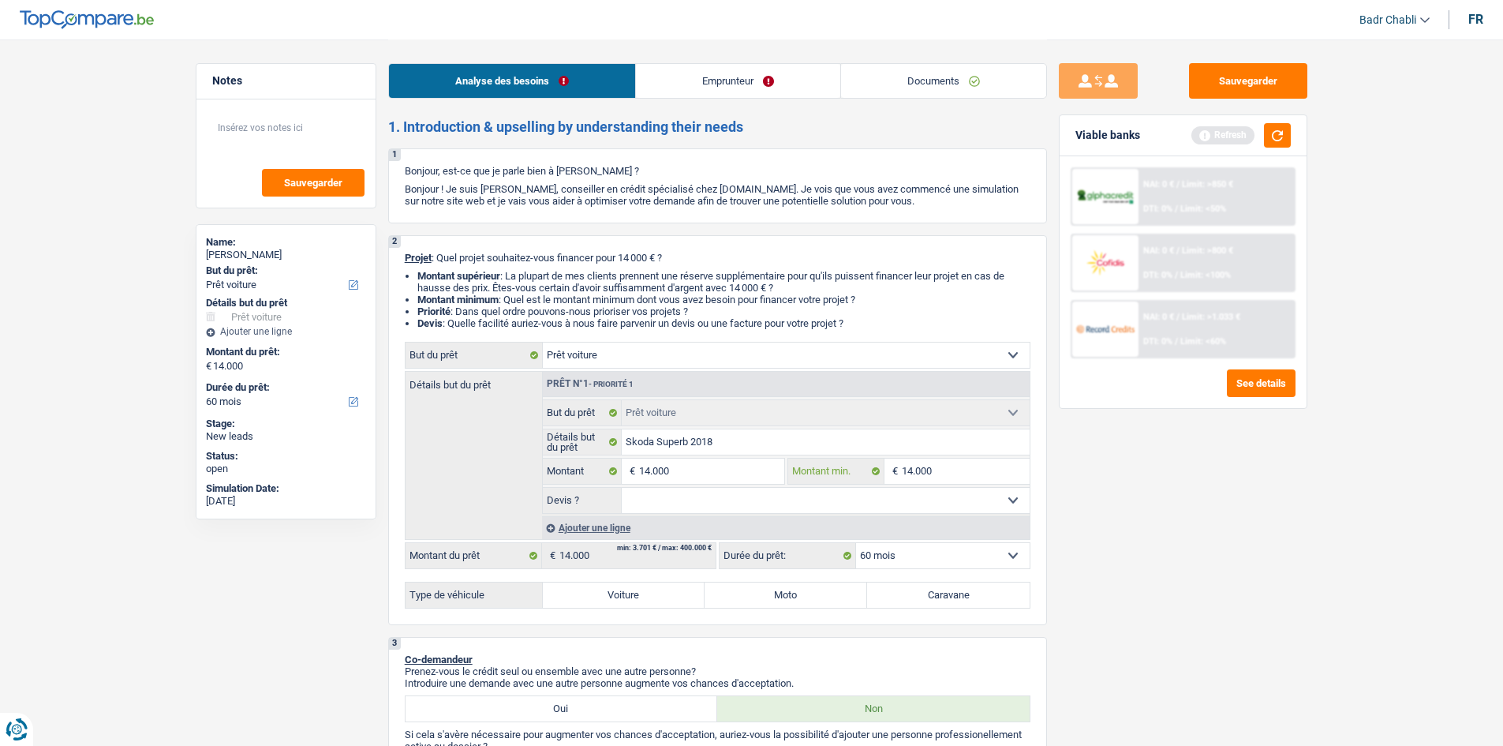
type input "14.000"
click at [742, 500] on select "Oui Non Non répondu Sélectionner une option" at bounding box center [826, 500] width 408 height 25
select select "false"
click at [622, 488] on select "Oui Non Non répondu Sélectionner une option" at bounding box center [826, 500] width 408 height 25
select select "false"
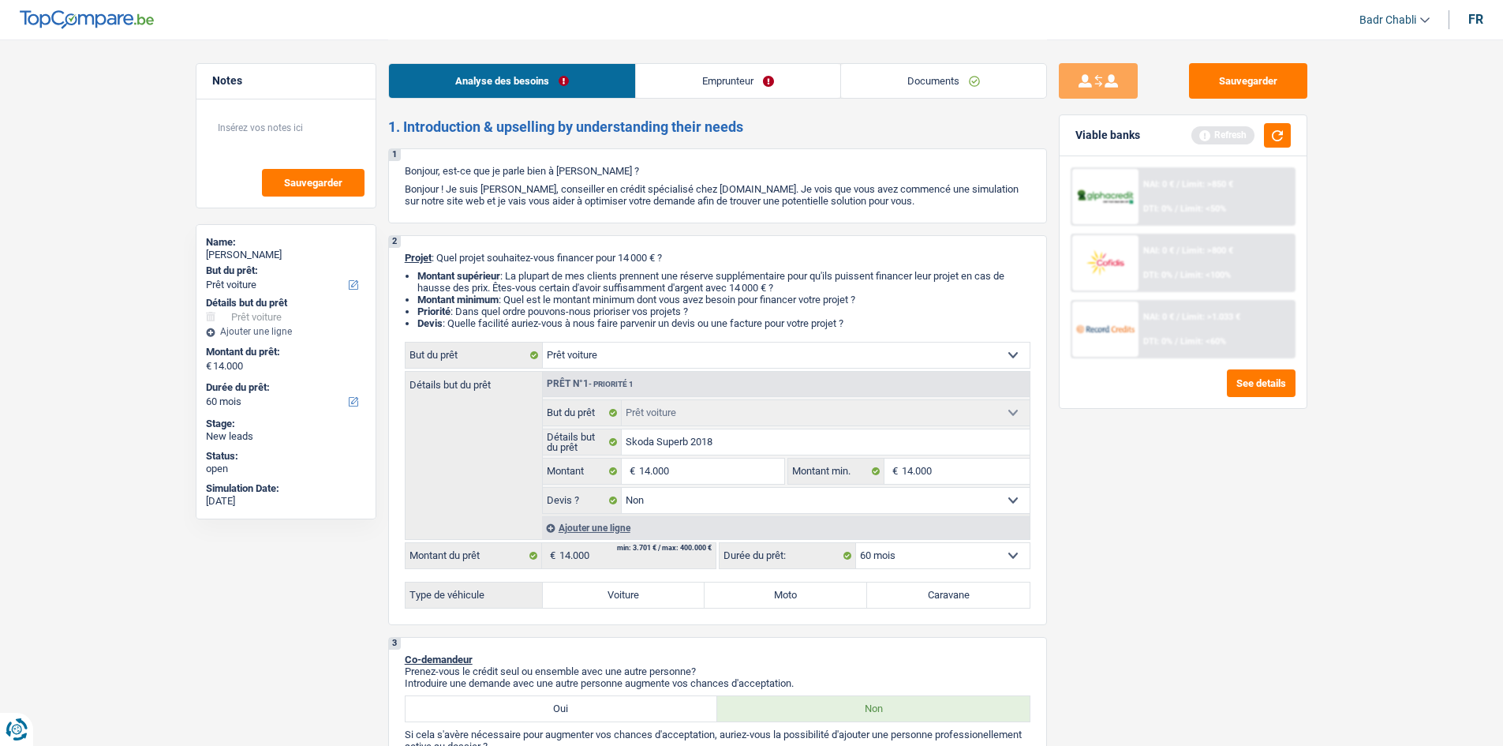
click at [661, 597] on label "Voiture" at bounding box center [624, 594] width 163 height 25
click at [661, 597] on input "Voiture" at bounding box center [624, 594] width 163 height 25
radio input "true"
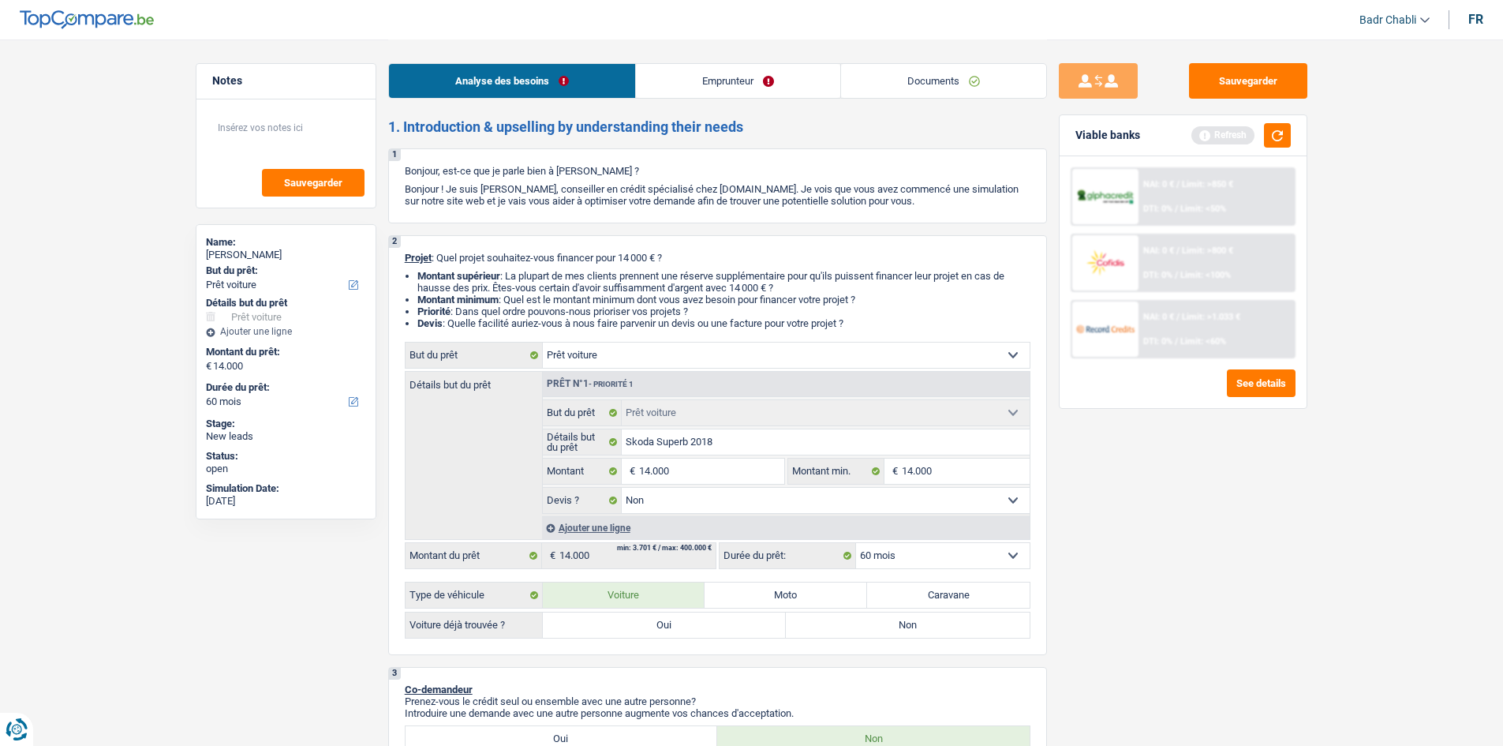
click at [682, 626] on label "Oui" at bounding box center [665, 624] width 244 height 25
click at [682, 626] on input "Oui" at bounding box center [665, 624] width 244 height 25
radio input "true"
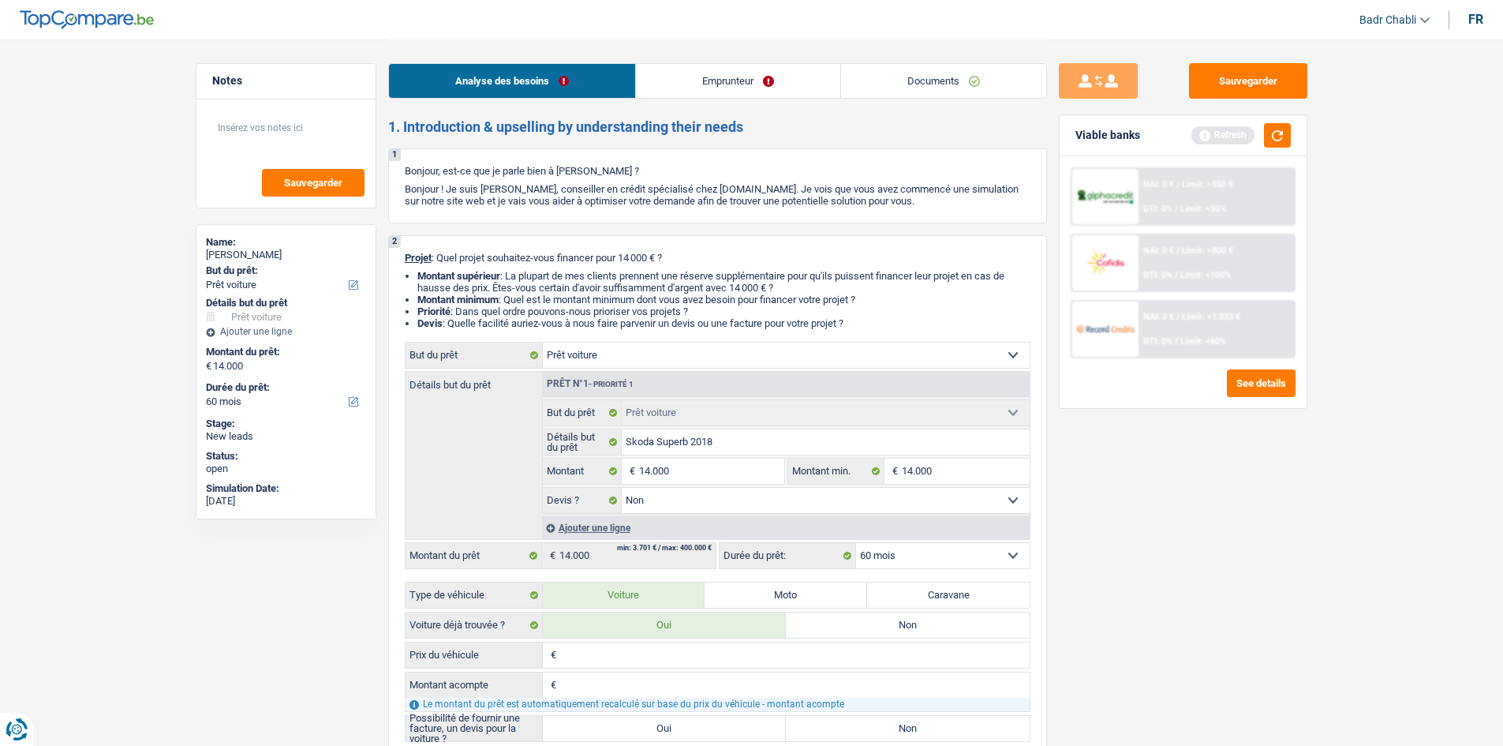
click at [701, 492] on select "Oui Non Non répondu Sélectionner une option" at bounding box center [826, 500] width 408 height 25
select select "yes"
click at [622, 488] on select "Oui Non Non répondu Sélectionner une option" at bounding box center [826, 500] width 408 height 25
select select "yes"
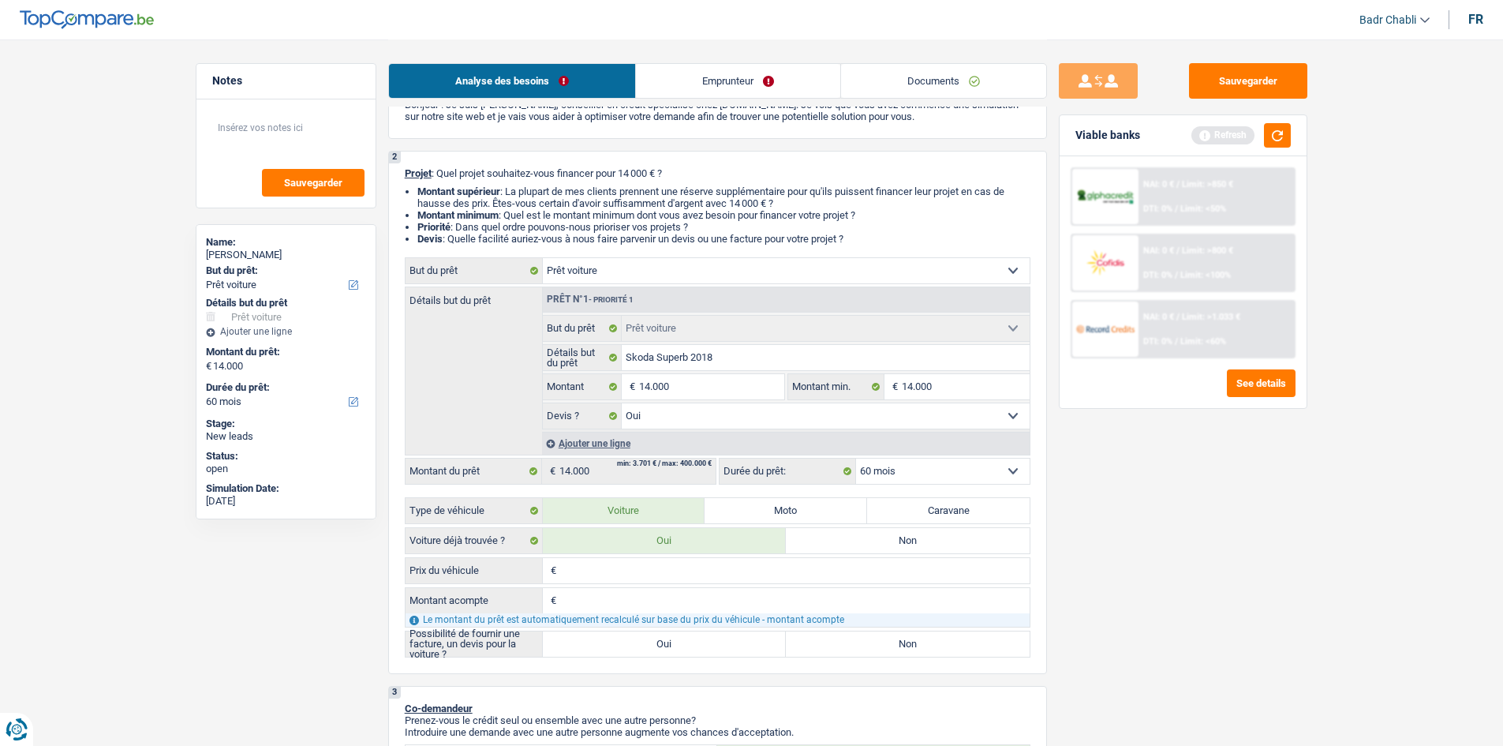
scroll to position [237, 0]
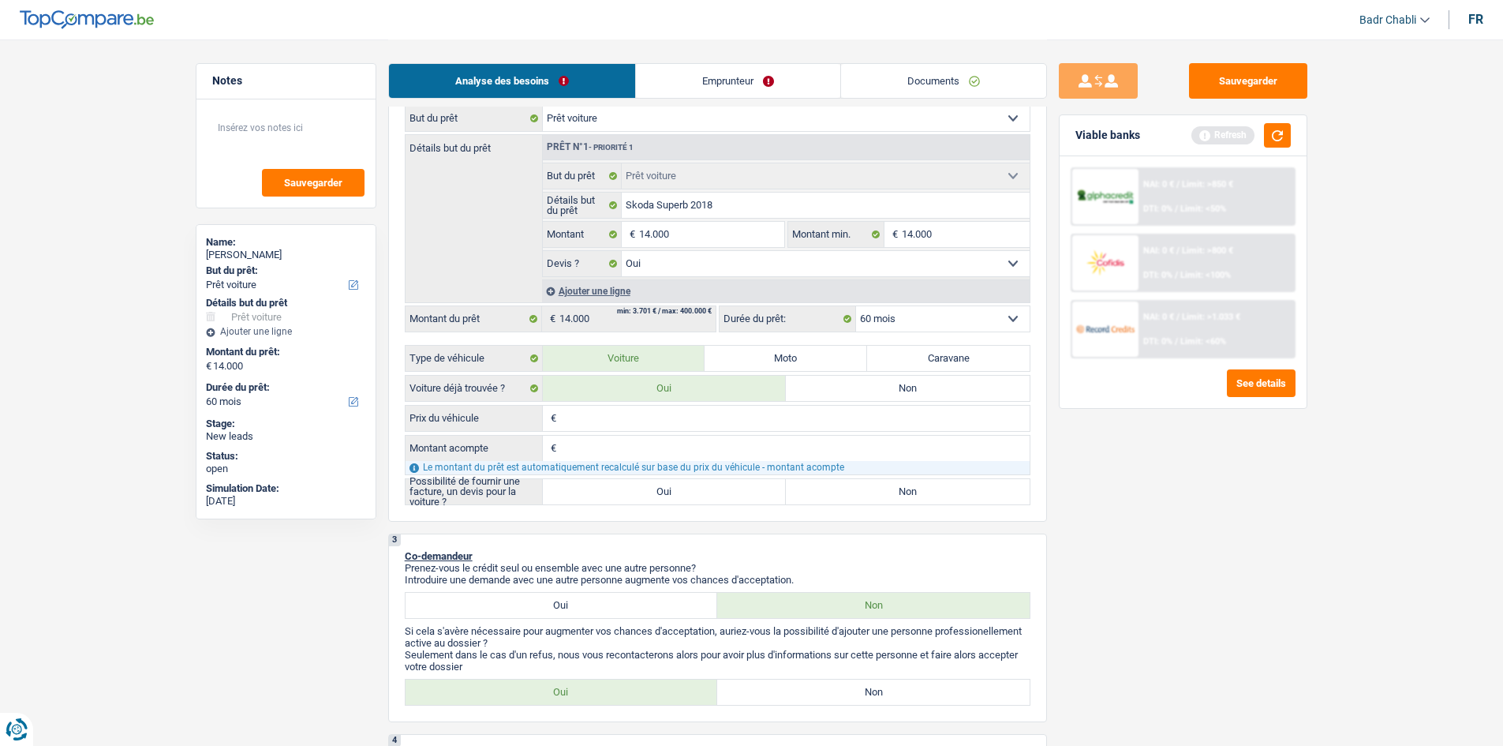
click at [668, 498] on label "Oui" at bounding box center [665, 491] width 244 height 25
click at [668, 498] on input "Oui" at bounding box center [665, 491] width 244 height 25
radio input "true"
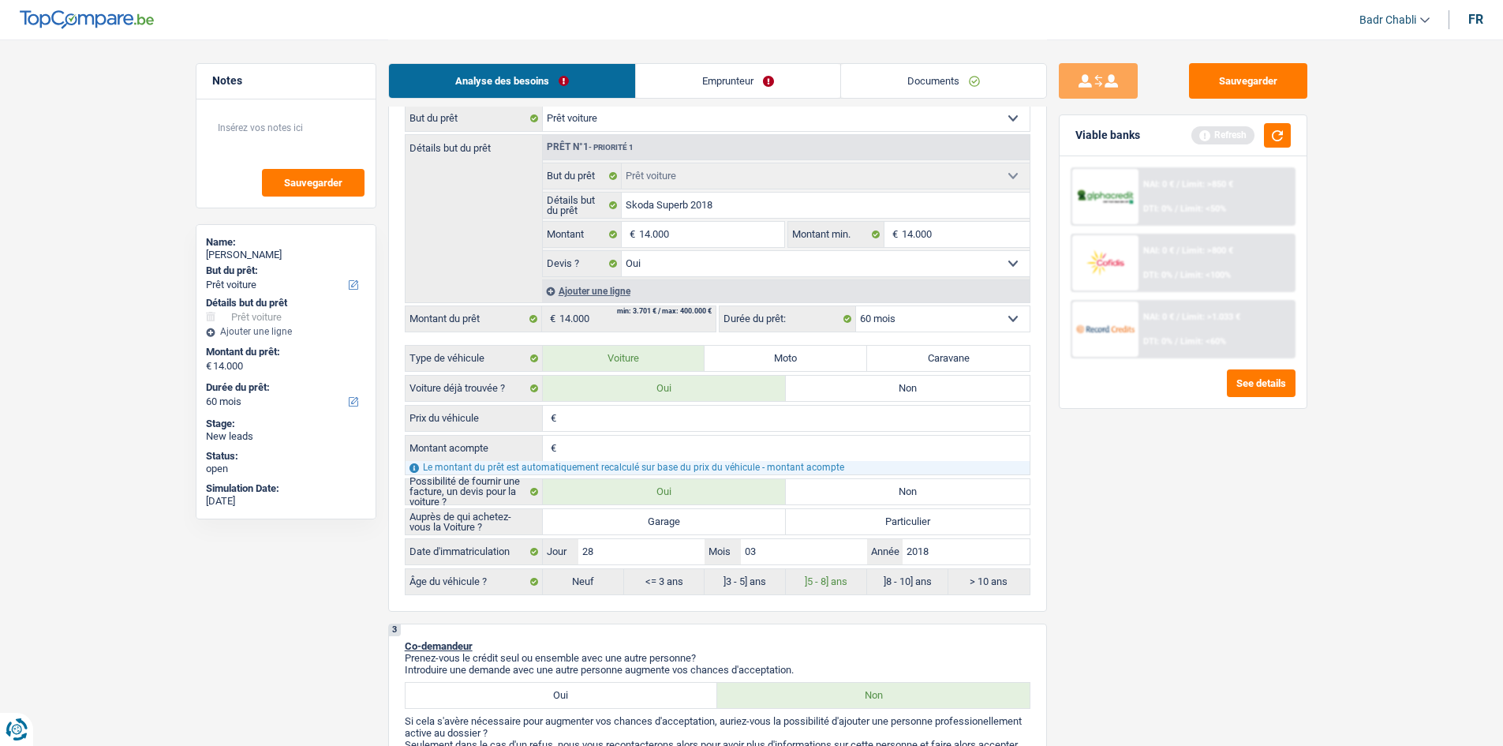
click at [673, 523] on label "Garage" at bounding box center [665, 521] width 244 height 25
click at [673, 523] on input "Garage" at bounding box center [665, 521] width 244 height 25
radio input "true"
click at [597, 413] on input "Prix du véhicule" at bounding box center [794, 418] width 469 height 25
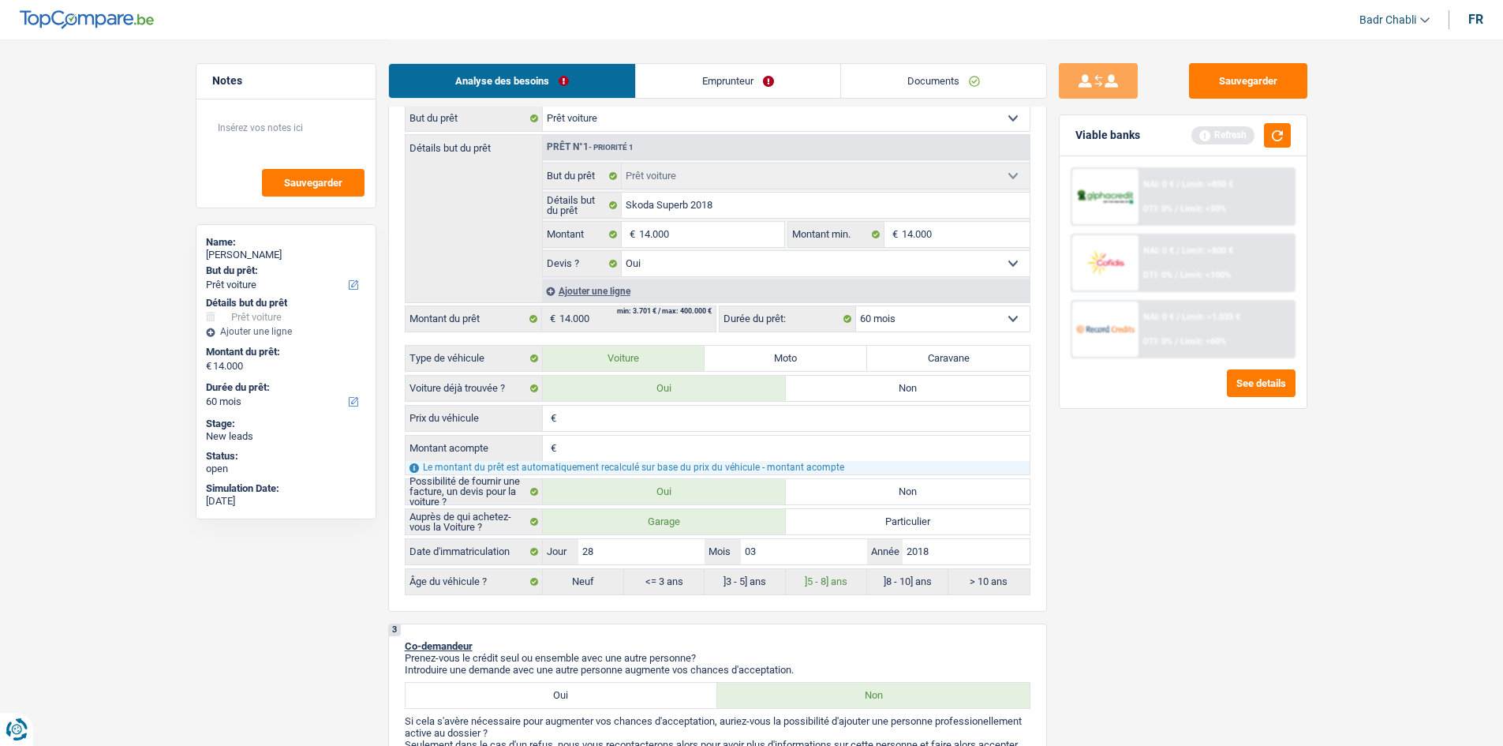
type input "1"
type input "14"
type input "145"
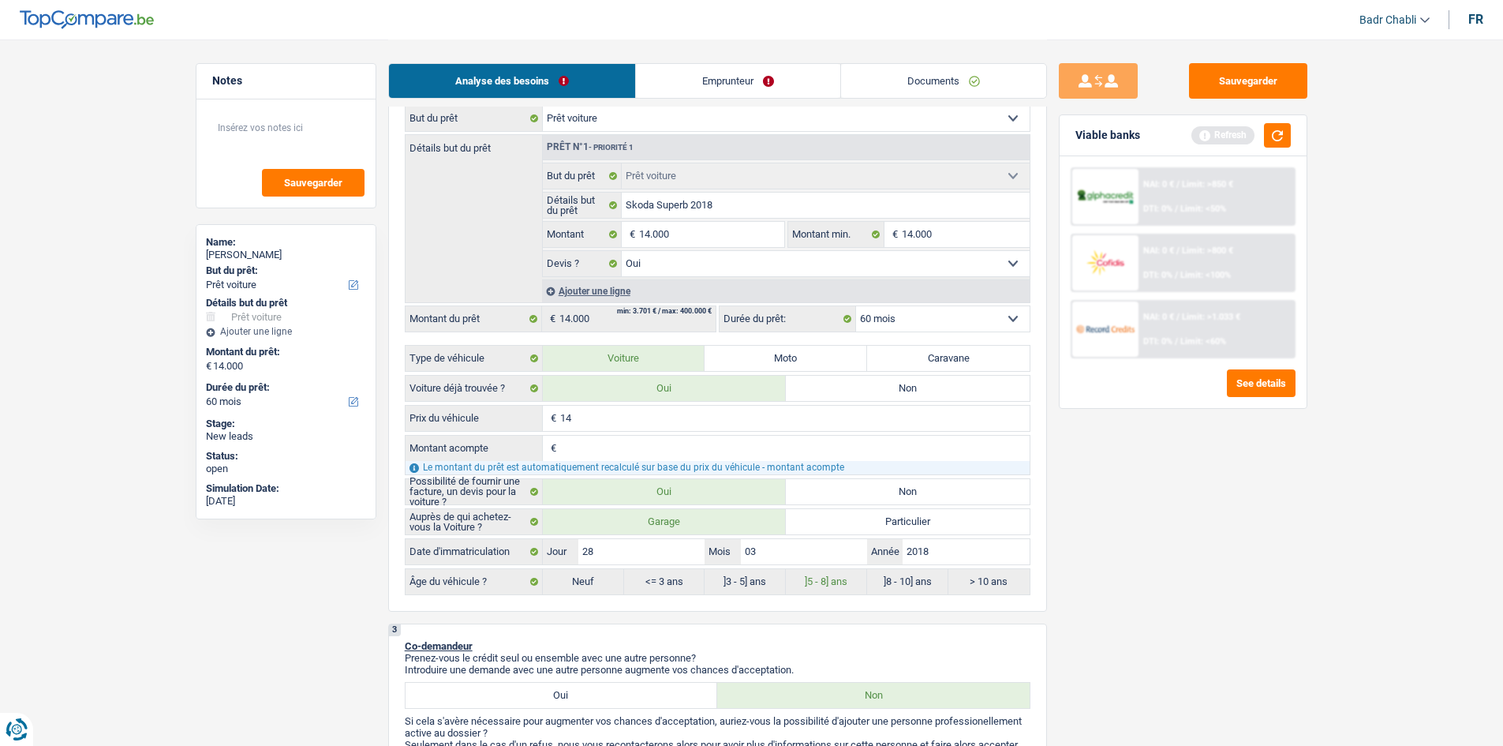
type input "145"
type input "1.450"
type input "14.500"
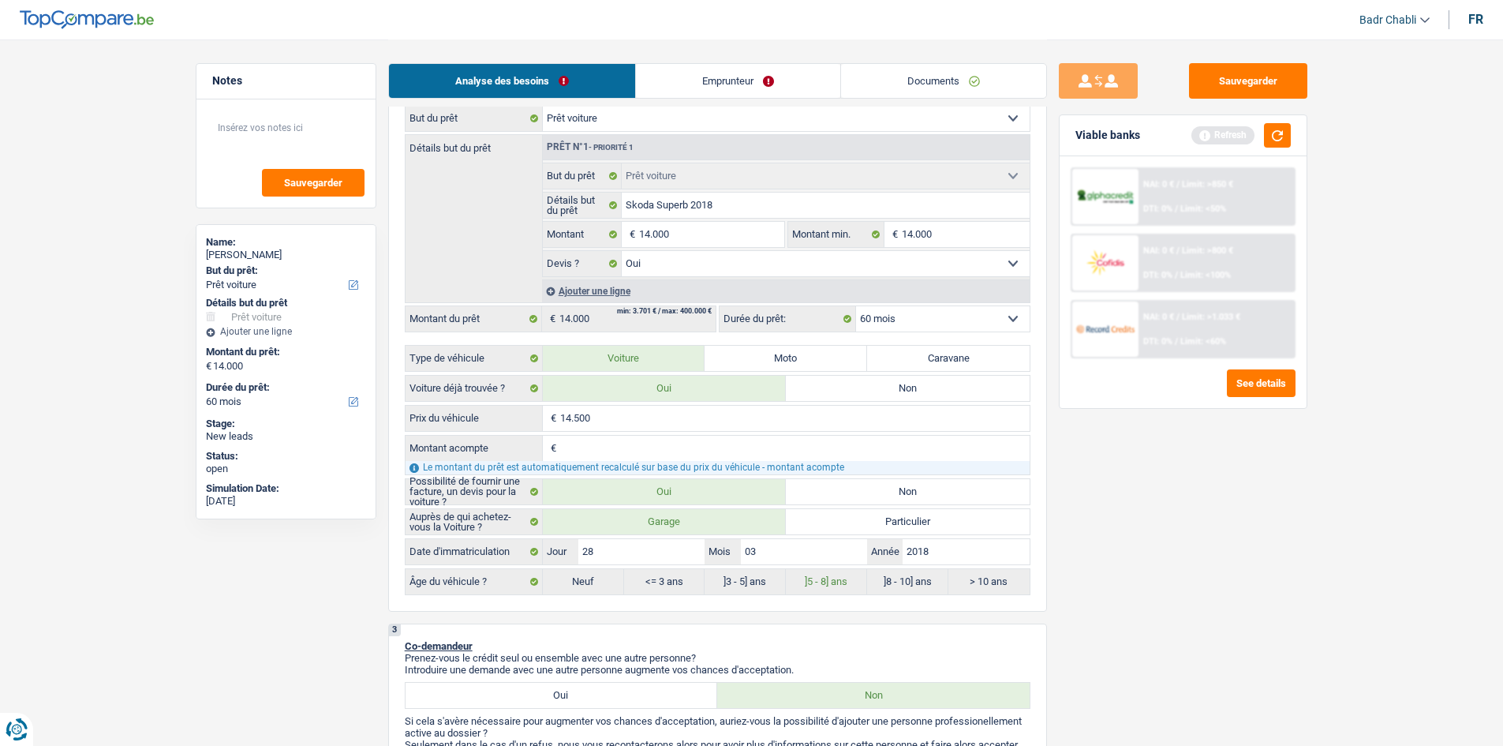
type input "14.500"
type input "5"
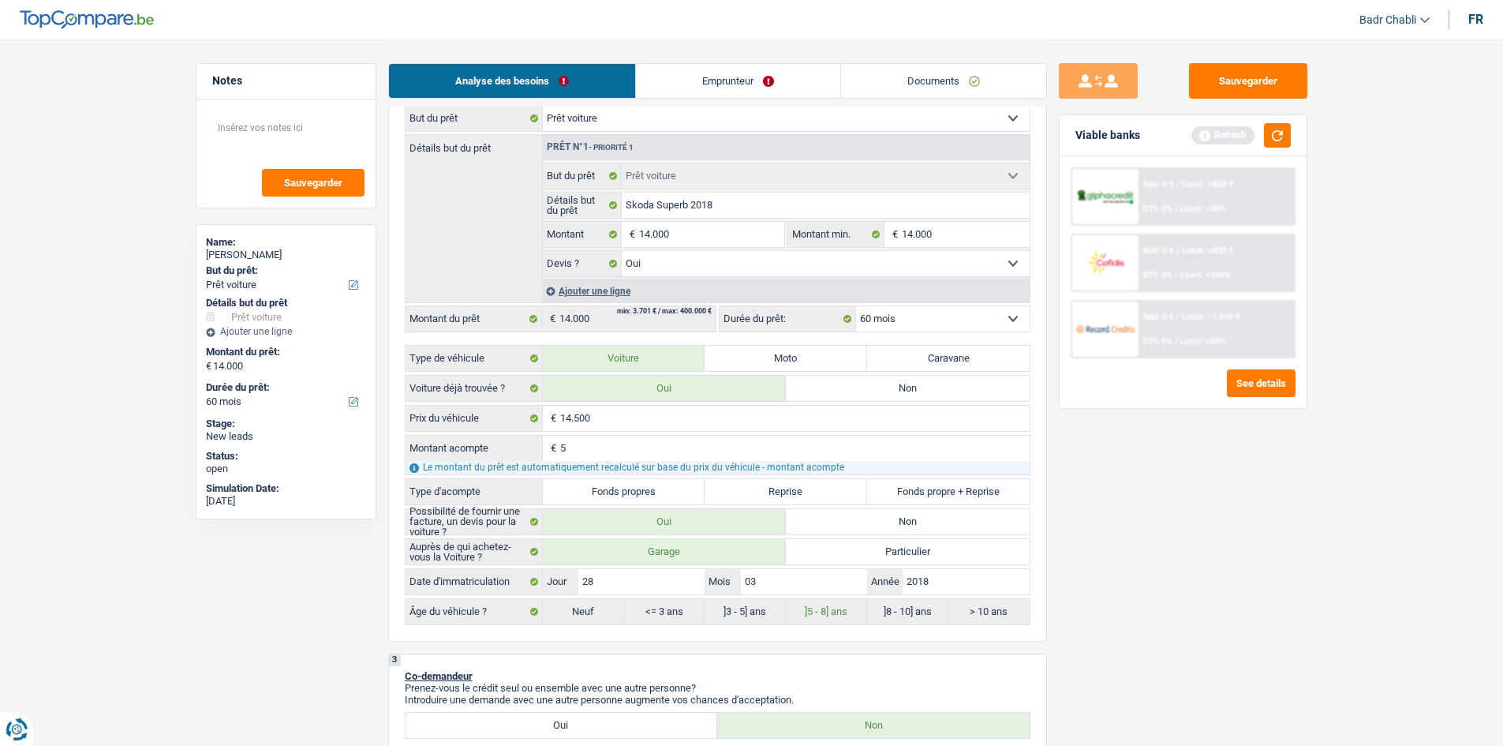
type input "50"
type input "500"
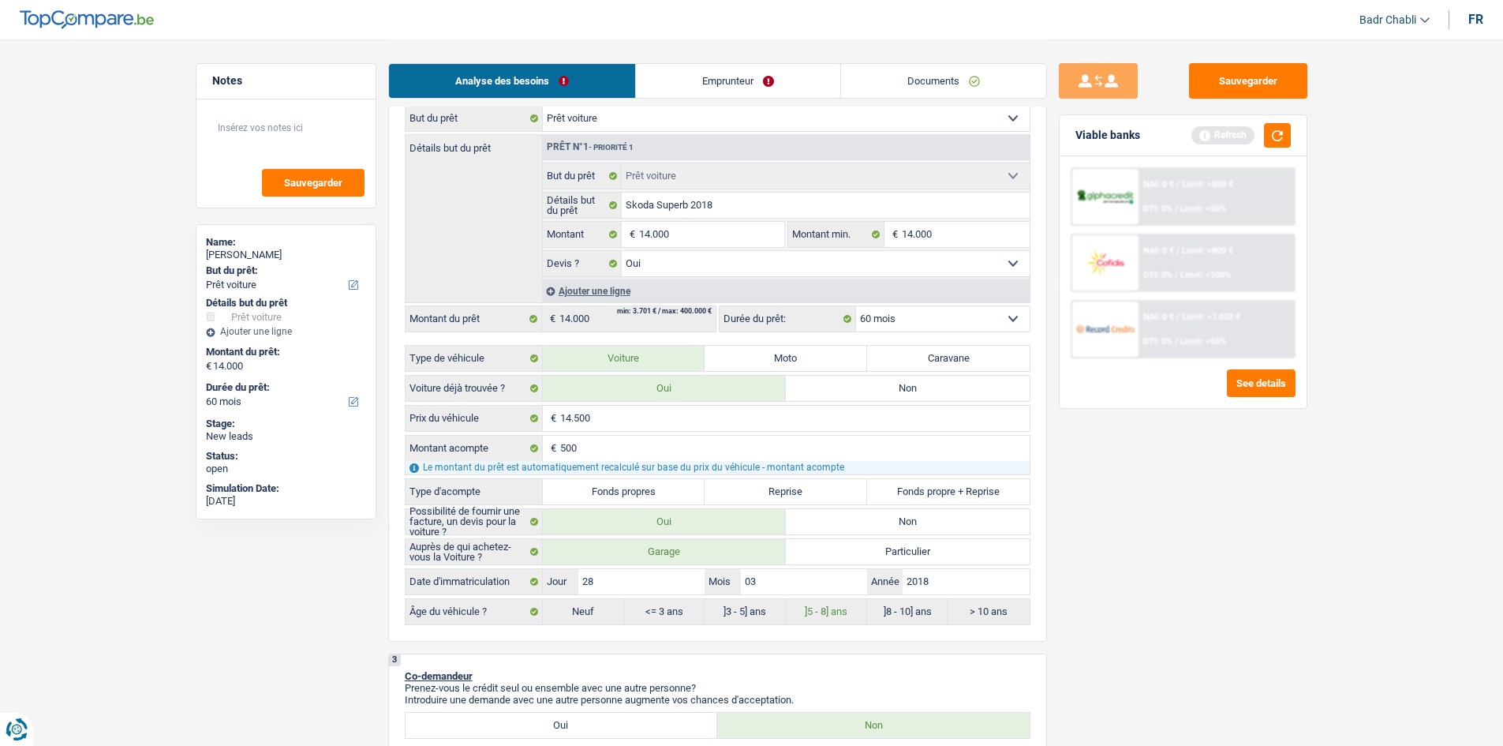
click at [658, 499] on label "Fonds propres" at bounding box center [624, 491] width 163 height 25
click at [658, 499] on input "Fonds propres" at bounding box center [624, 491] width 163 height 25
radio input "true"
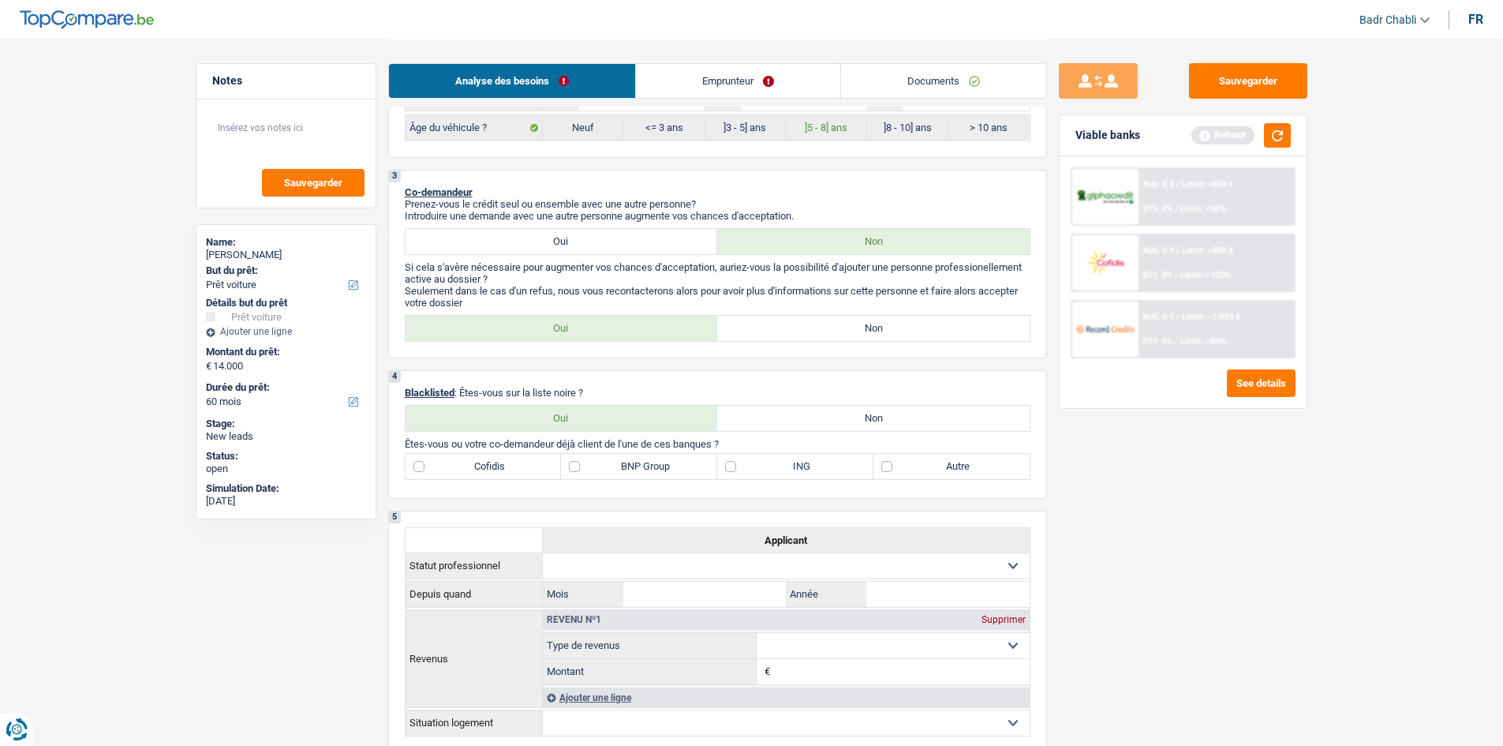
scroll to position [947, 0]
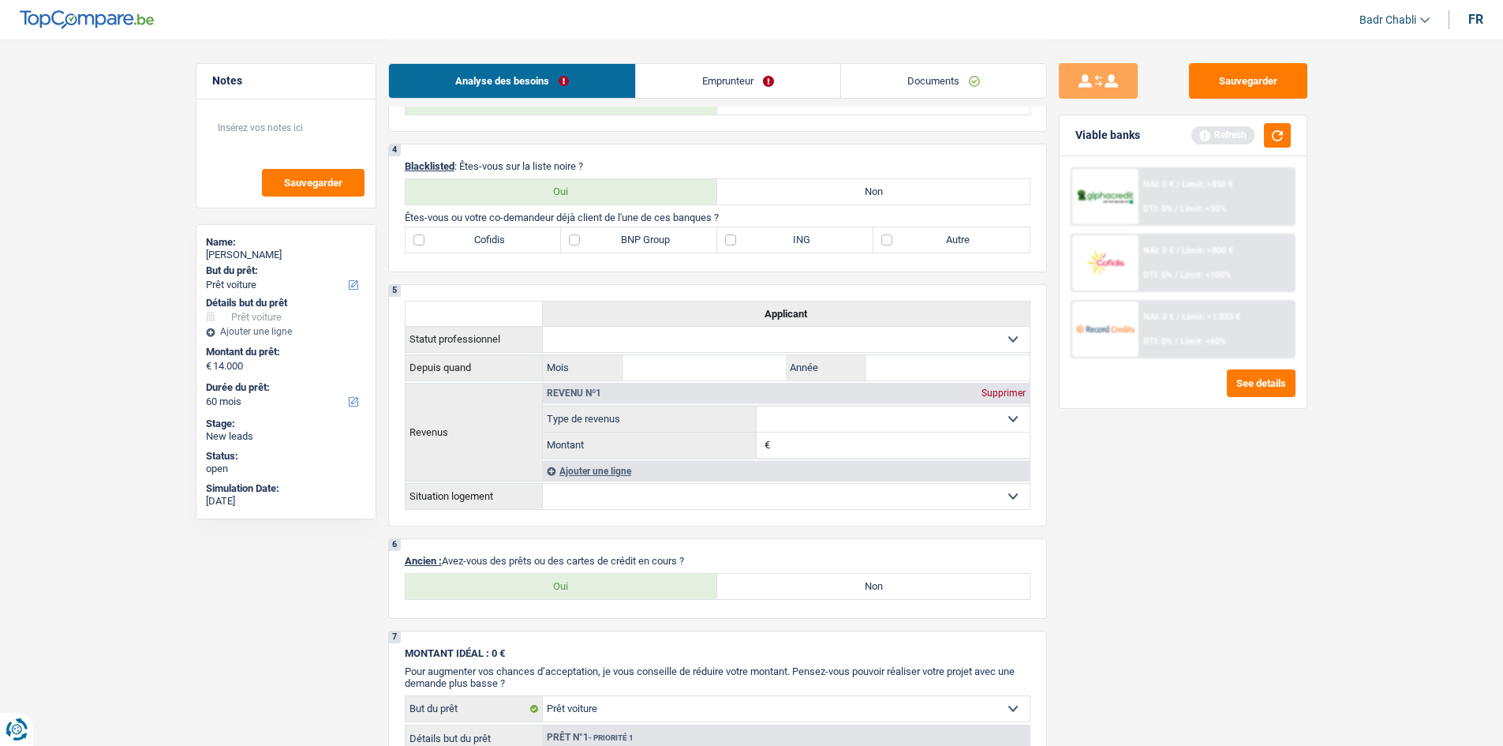
click at [860, 200] on label "Non" at bounding box center [873, 191] width 312 height 25
click at [860, 200] on input "Non" at bounding box center [873, 191] width 312 height 25
radio input "true"
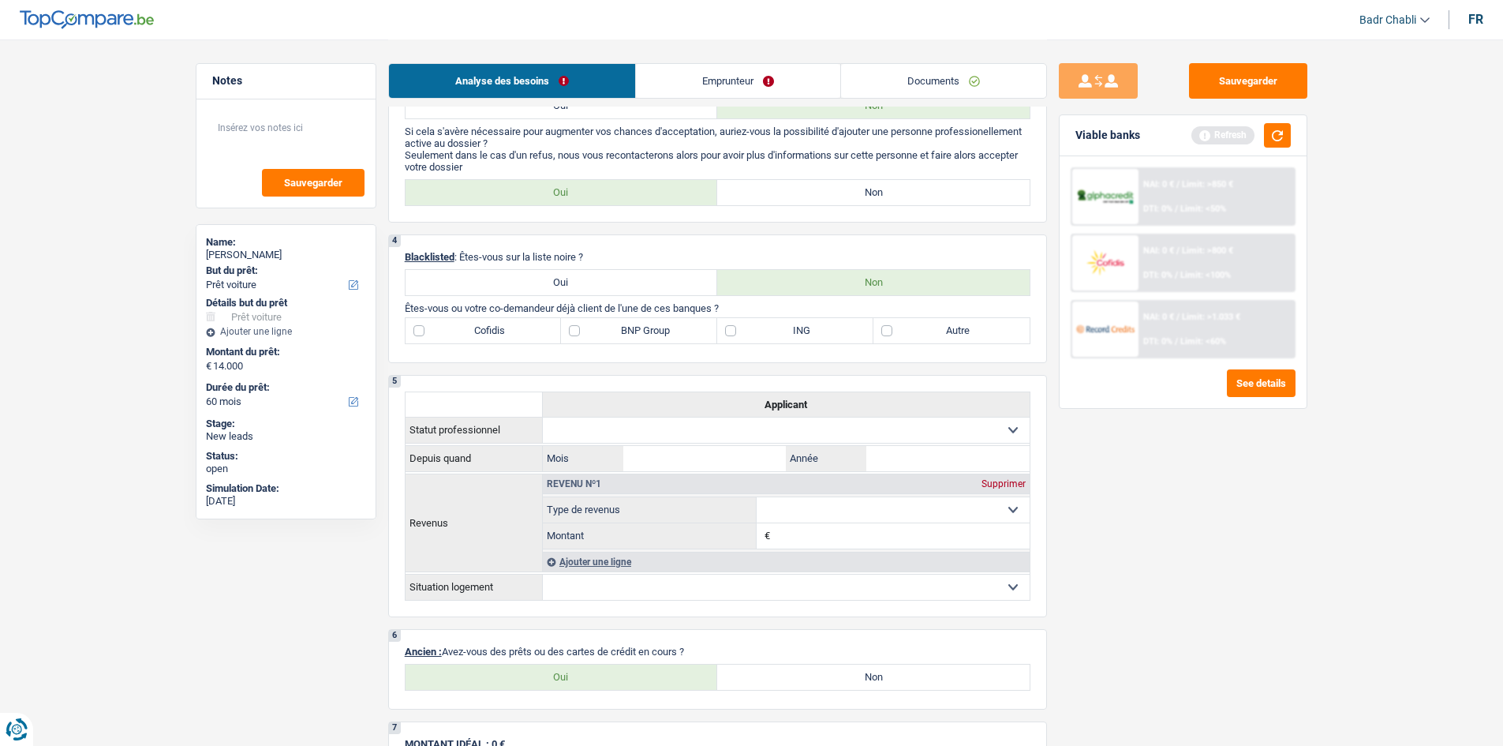
scroll to position [789, 0]
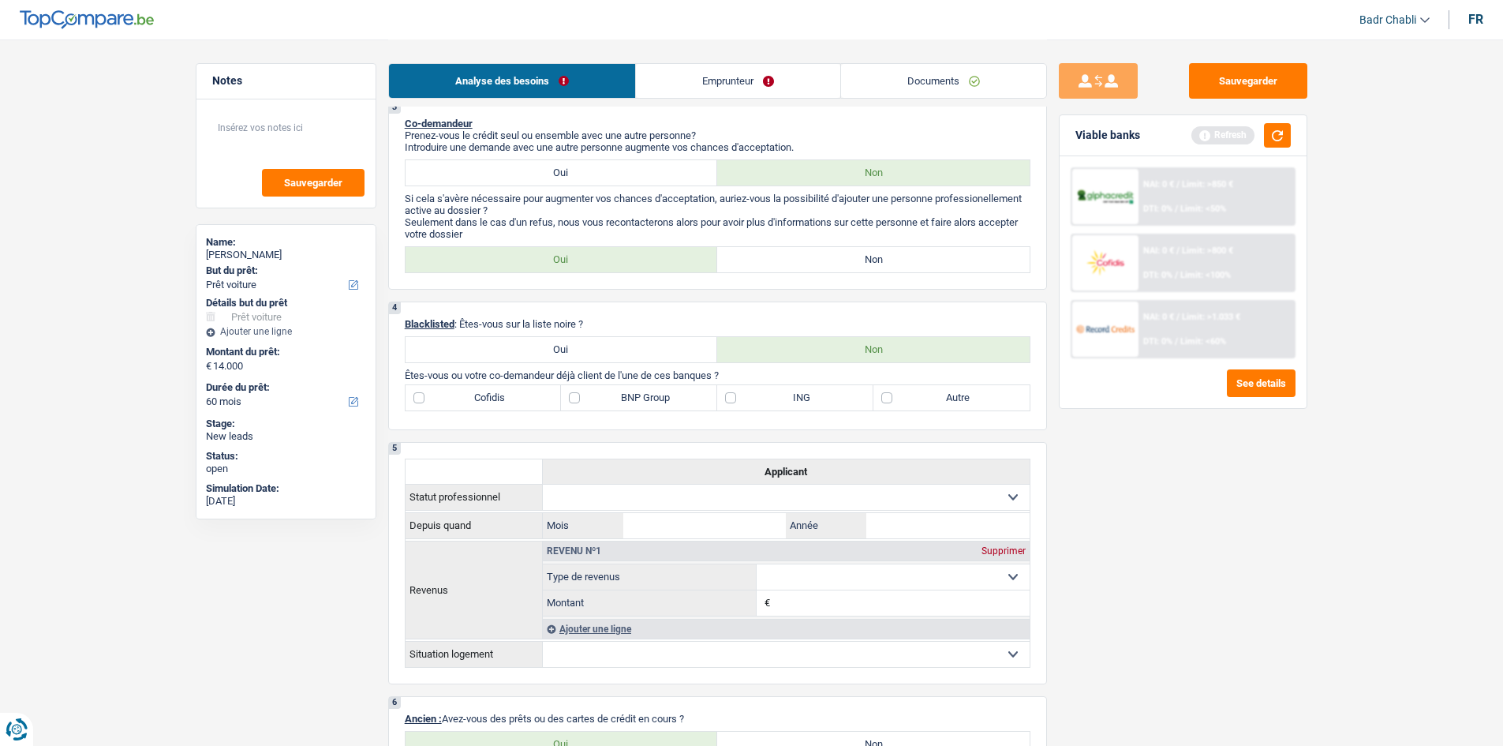
click at [865, 265] on label "Non" at bounding box center [873, 259] width 312 height 25
click at [865, 265] on input "Non" at bounding box center [873, 259] width 312 height 25
radio input "true"
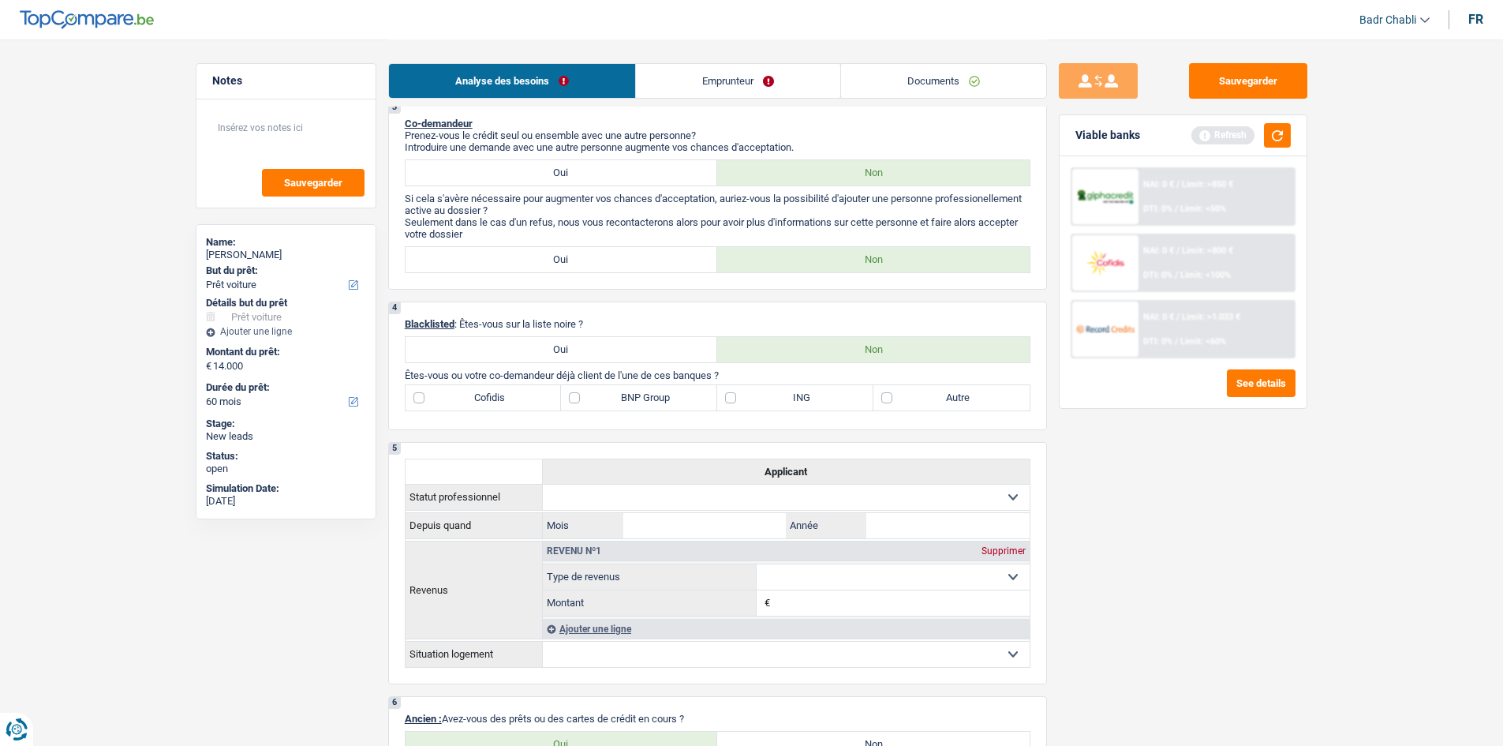
click at [735, 87] on link "Emprunteur" at bounding box center [738, 81] width 204 height 34
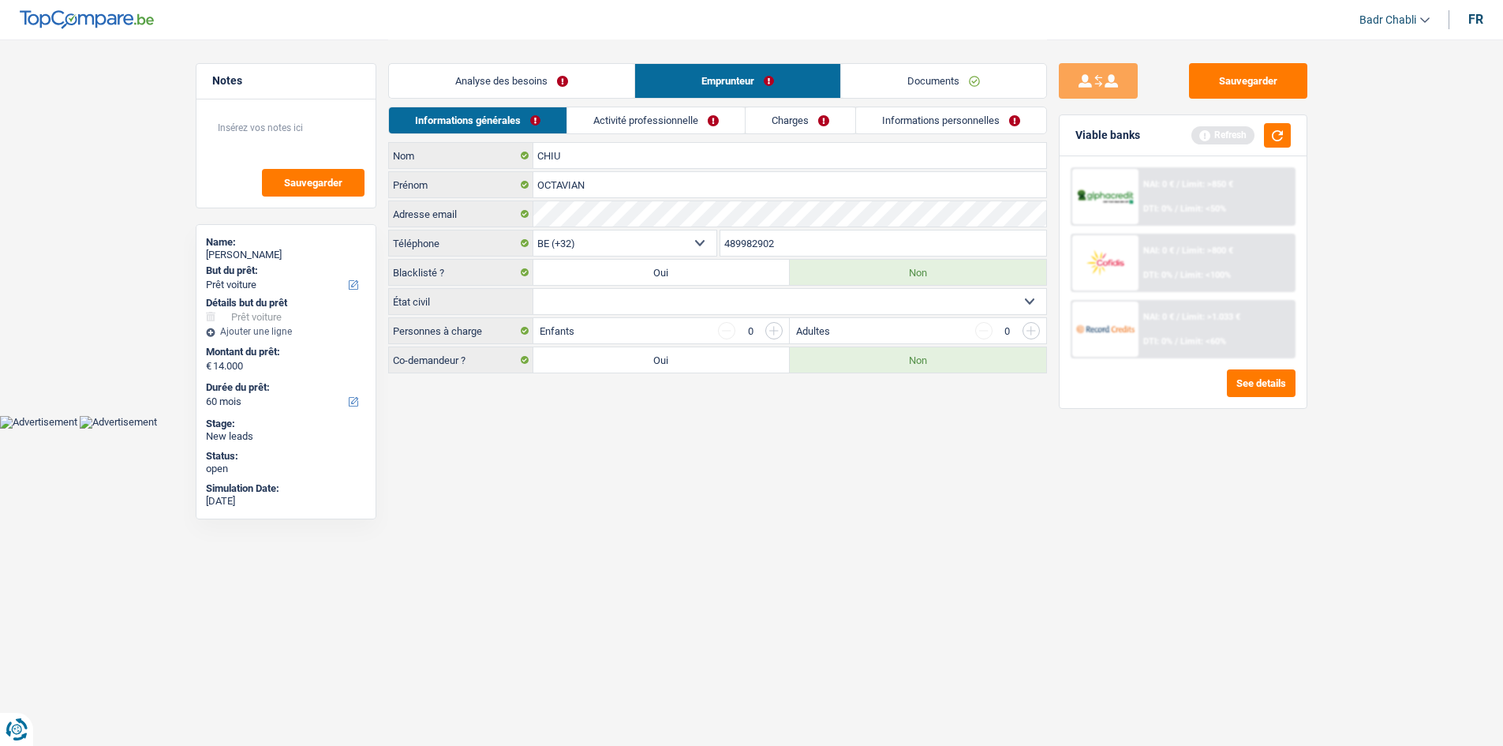
scroll to position [0, 0]
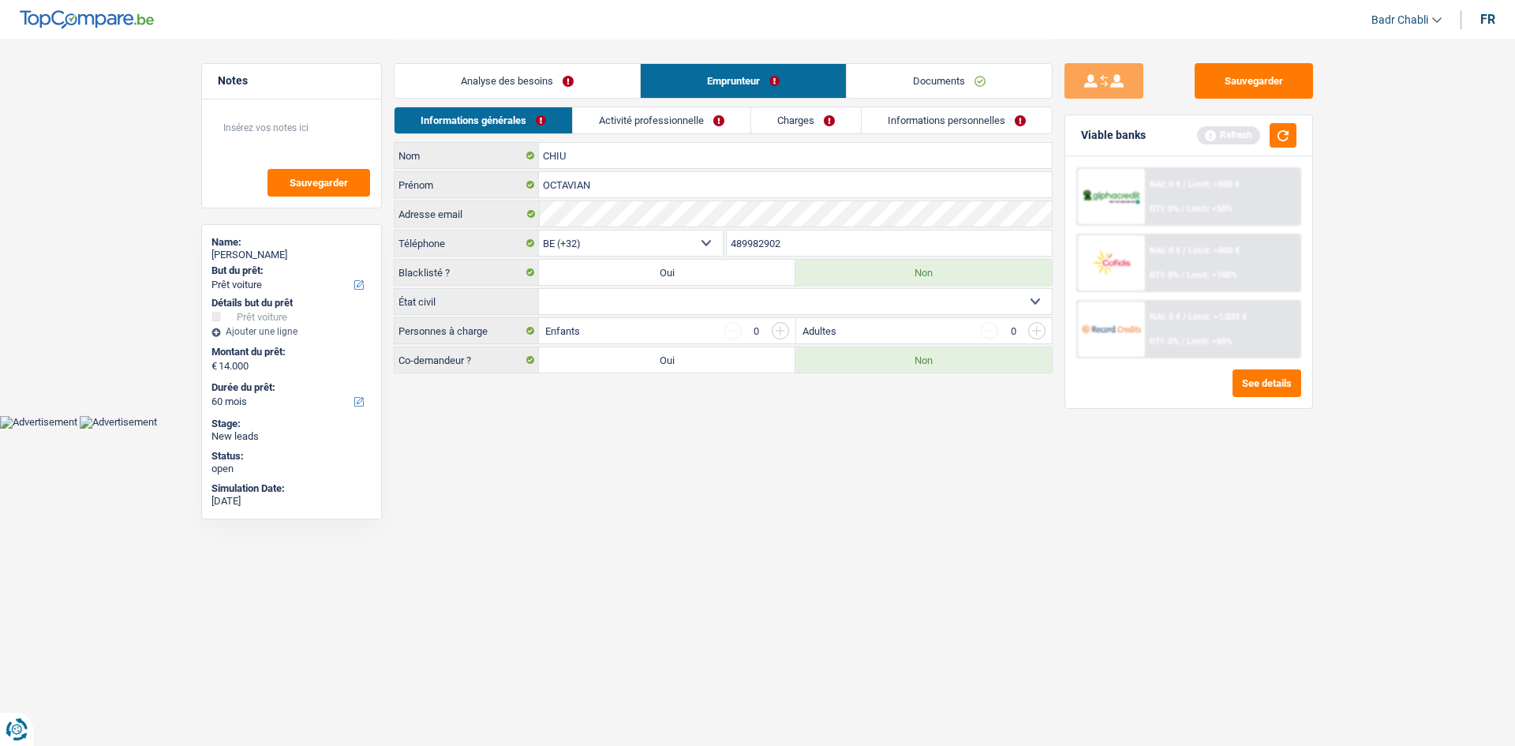
click at [544, 78] on link "Analyse des besoins" at bounding box center [516, 81] width 245 height 34
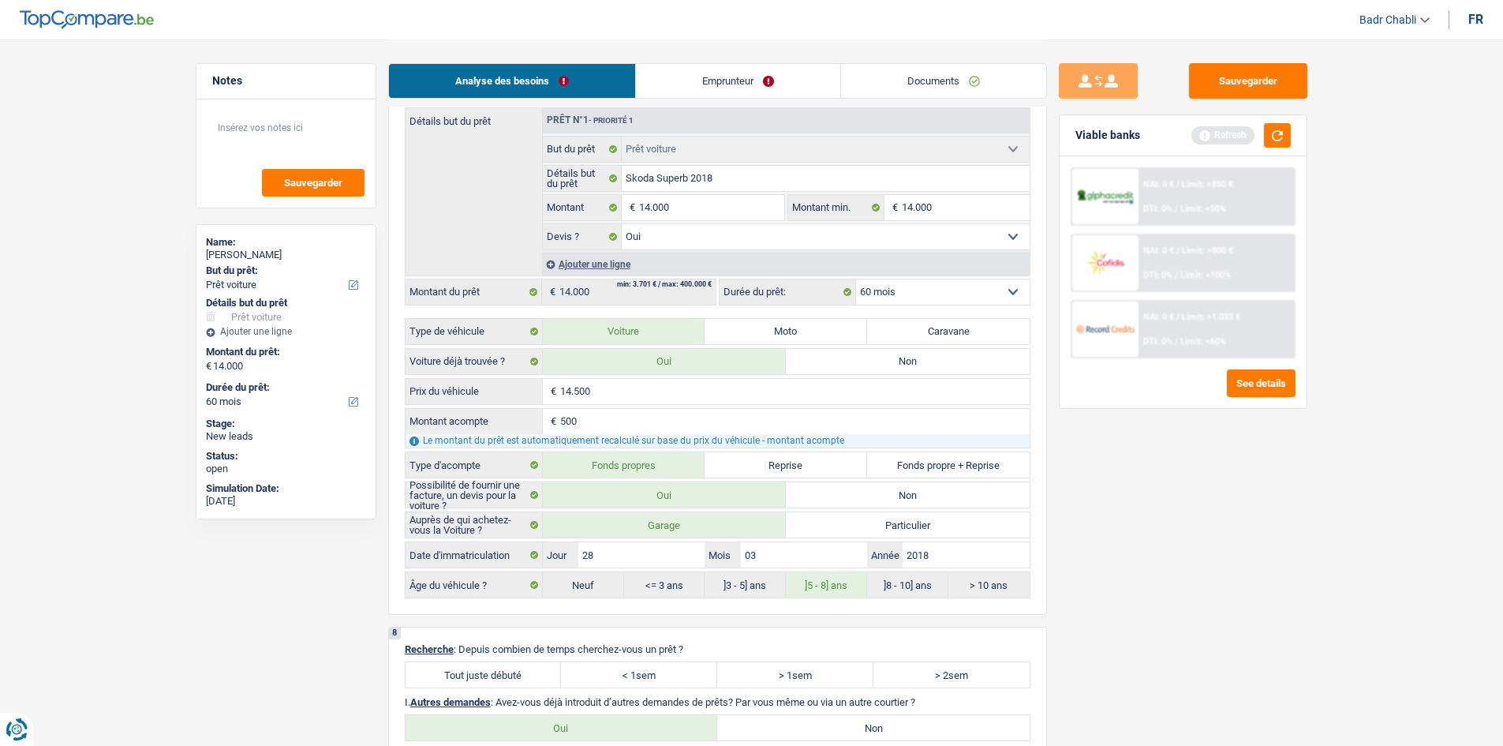
scroll to position [1736, 0]
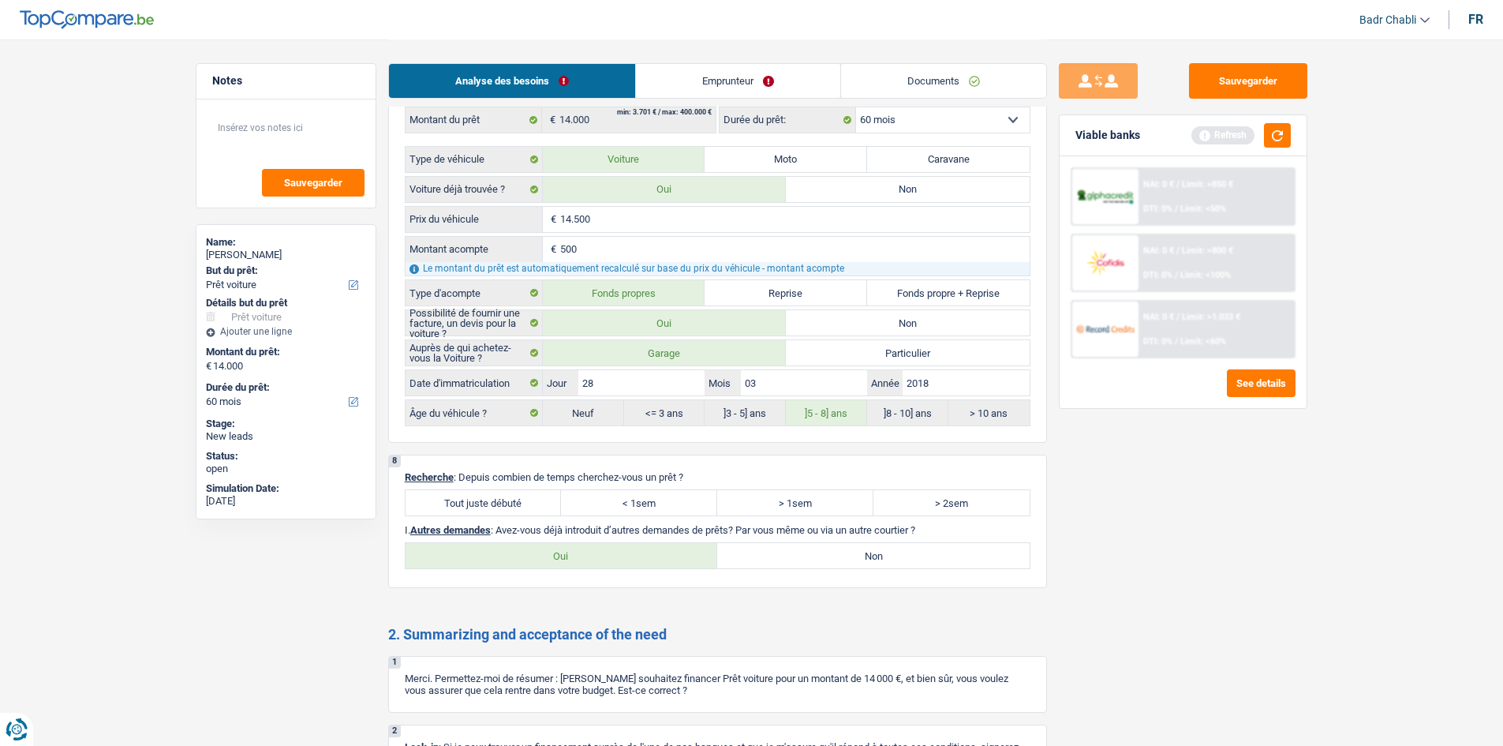
click at [477, 500] on label "Tout juste débuté" at bounding box center [484, 502] width 156 height 25
click at [477, 500] on input "Tout juste débuté" at bounding box center [484, 502] width 156 height 25
radio input "true"
click at [783, 559] on label "Non" at bounding box center [873, 555] width 312 height 25
click at [783, 559] on input "Non" at bounding box center [873, 555] width 312 height 25
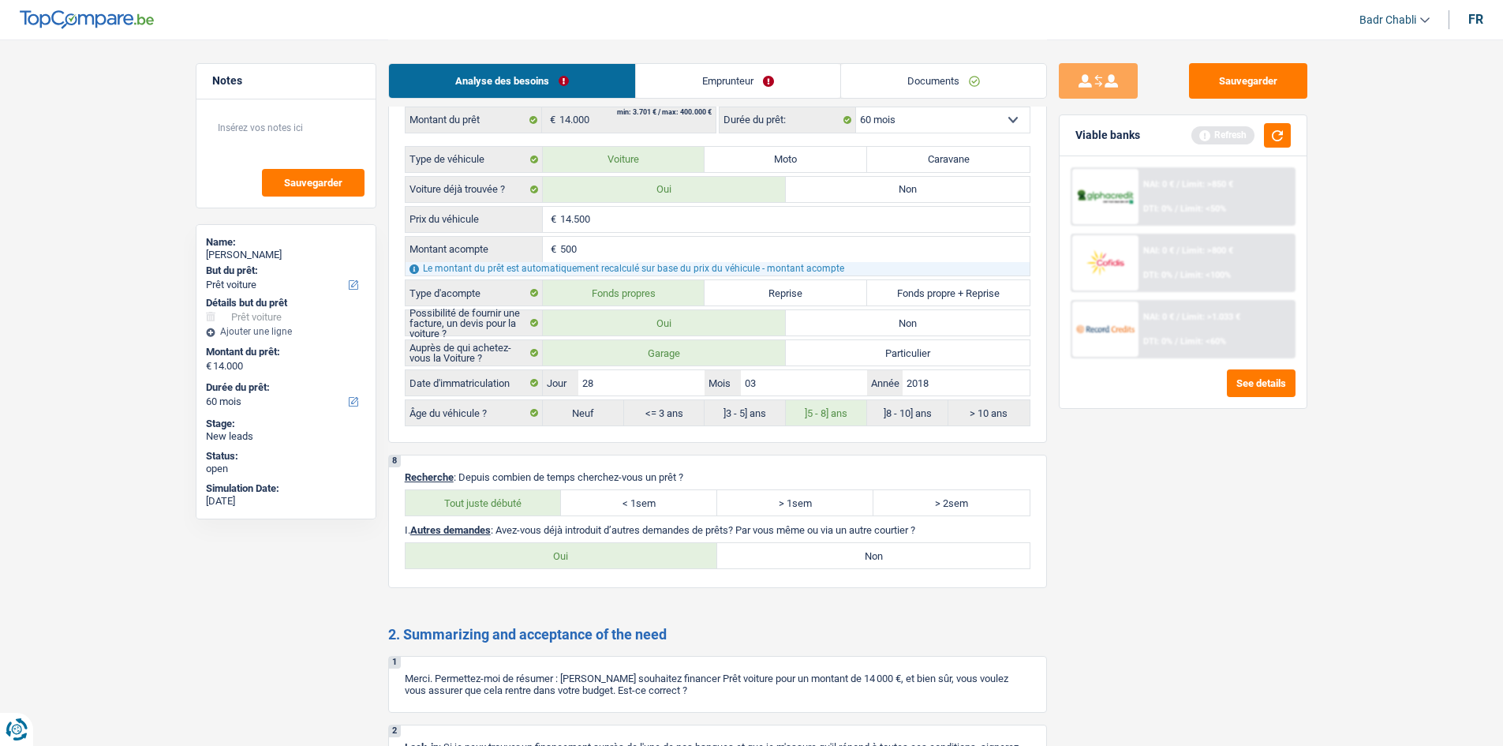
radio input "true"
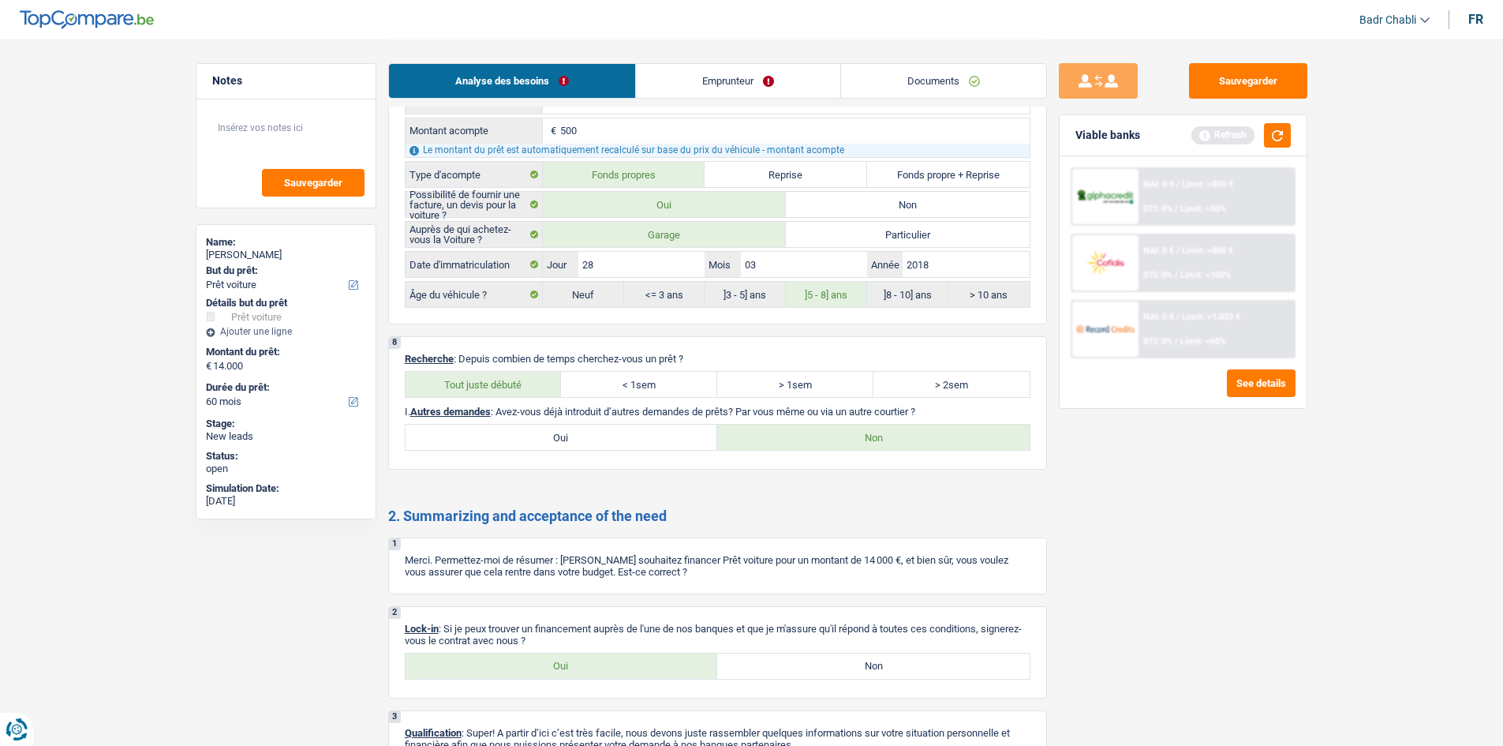
scroll to position [1957, 0]
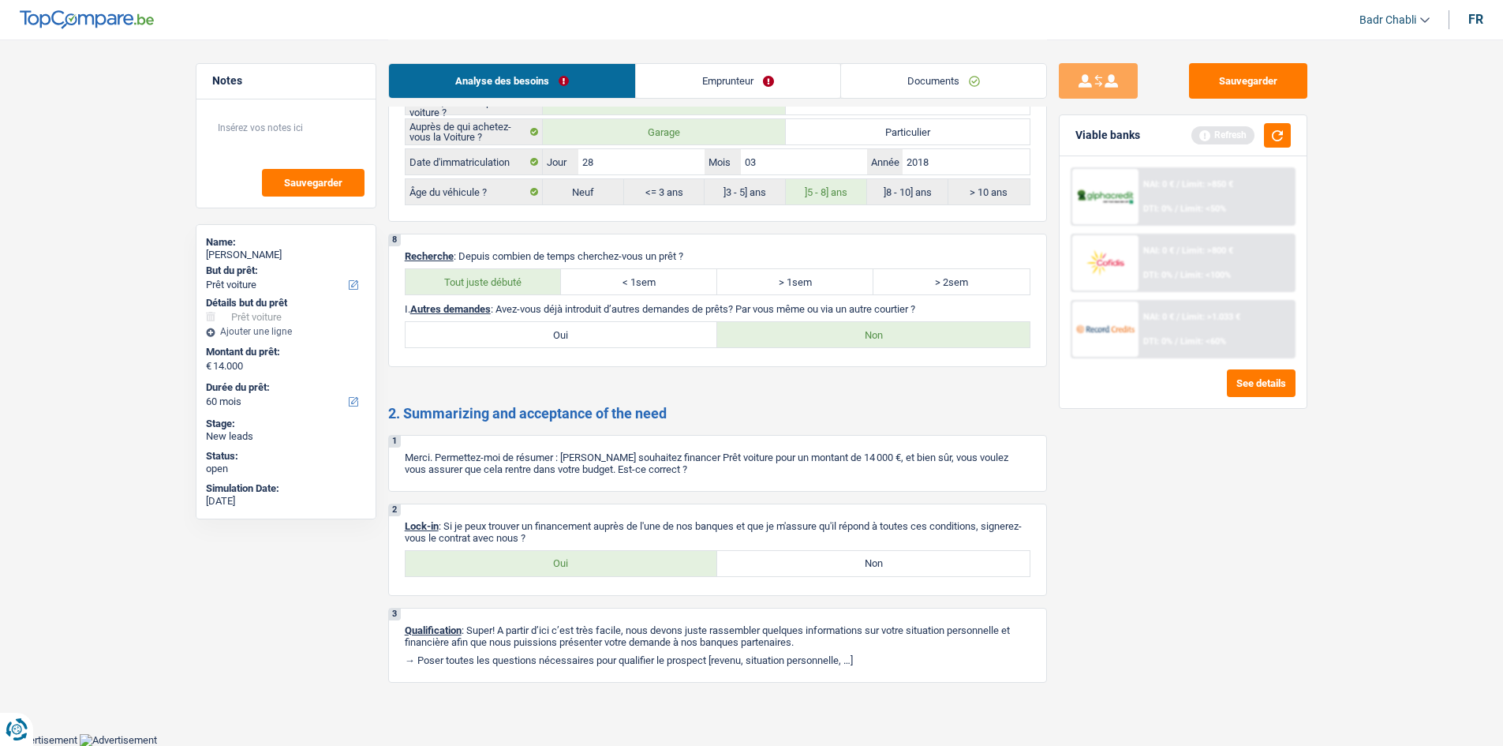
click at [593, 570] on label "Oui" at bounding box center [562, 563] width 312 height 25
click at [593, 570] on input "Oui" at bounding box center [562, 563] width 312 height 25
radio input "true"
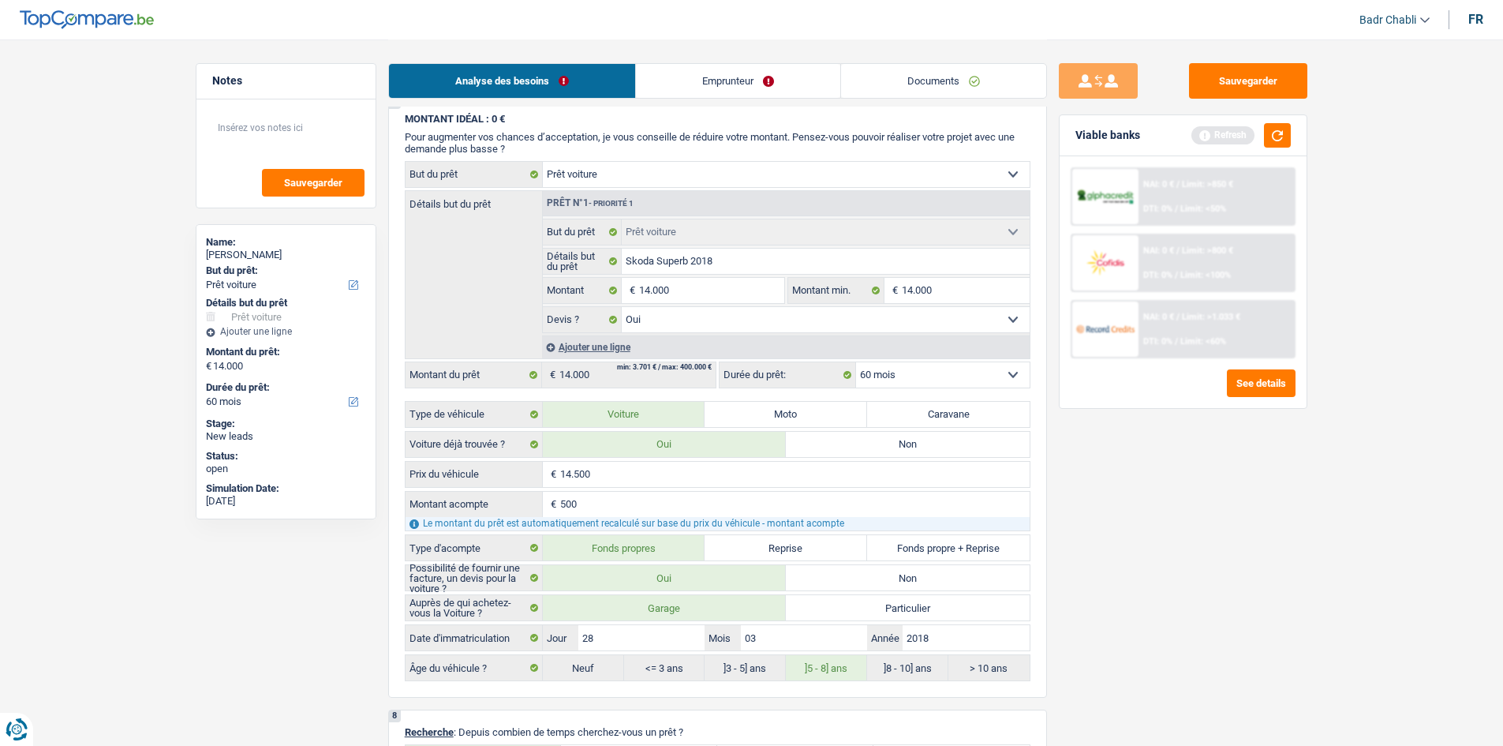
scroll to position [1168, 0]
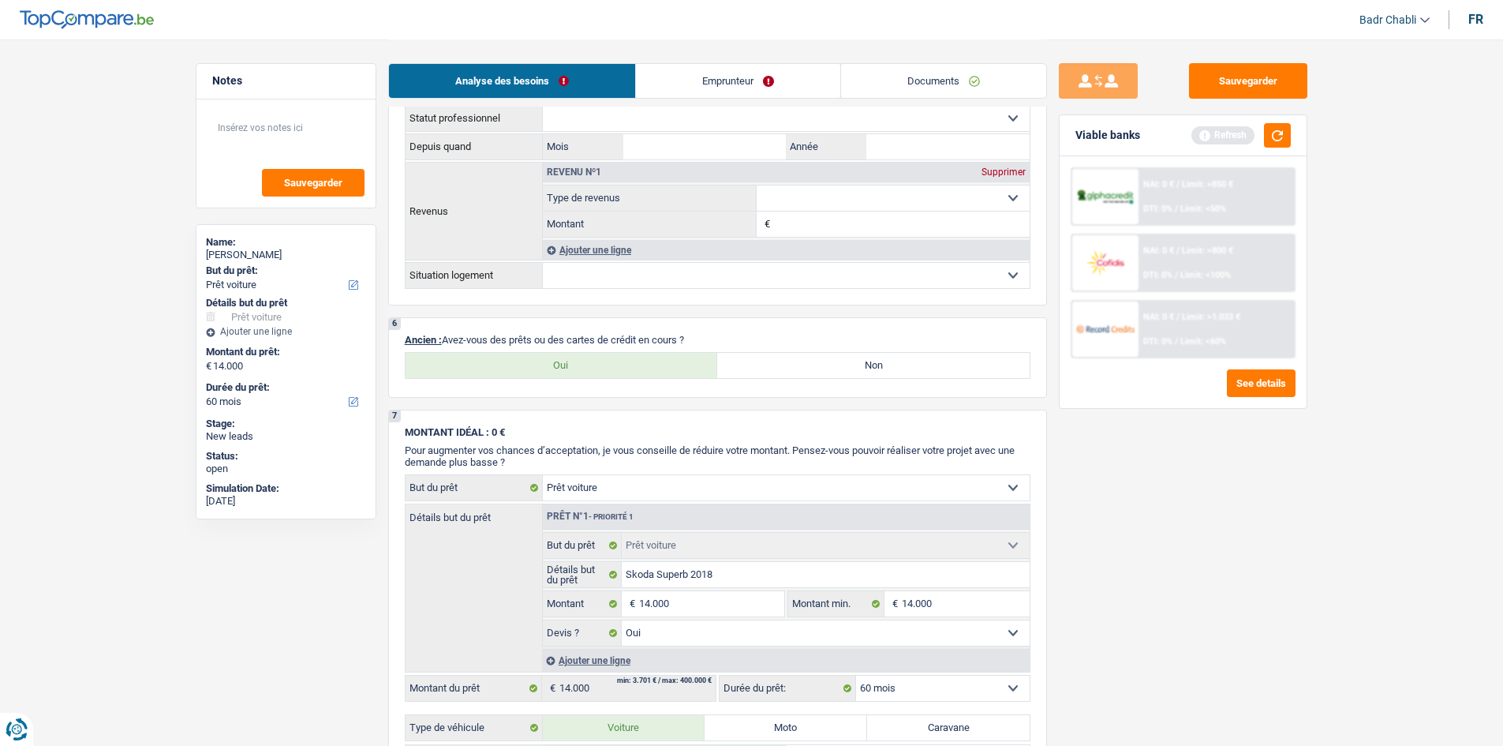
click at [580, 353] on label "Oui" at bounding box center [562, 365] width 312 height 25
click at [580, 353] on input "Oui" at bounding box center [562, 365] width 312 height 25
radio input "true"
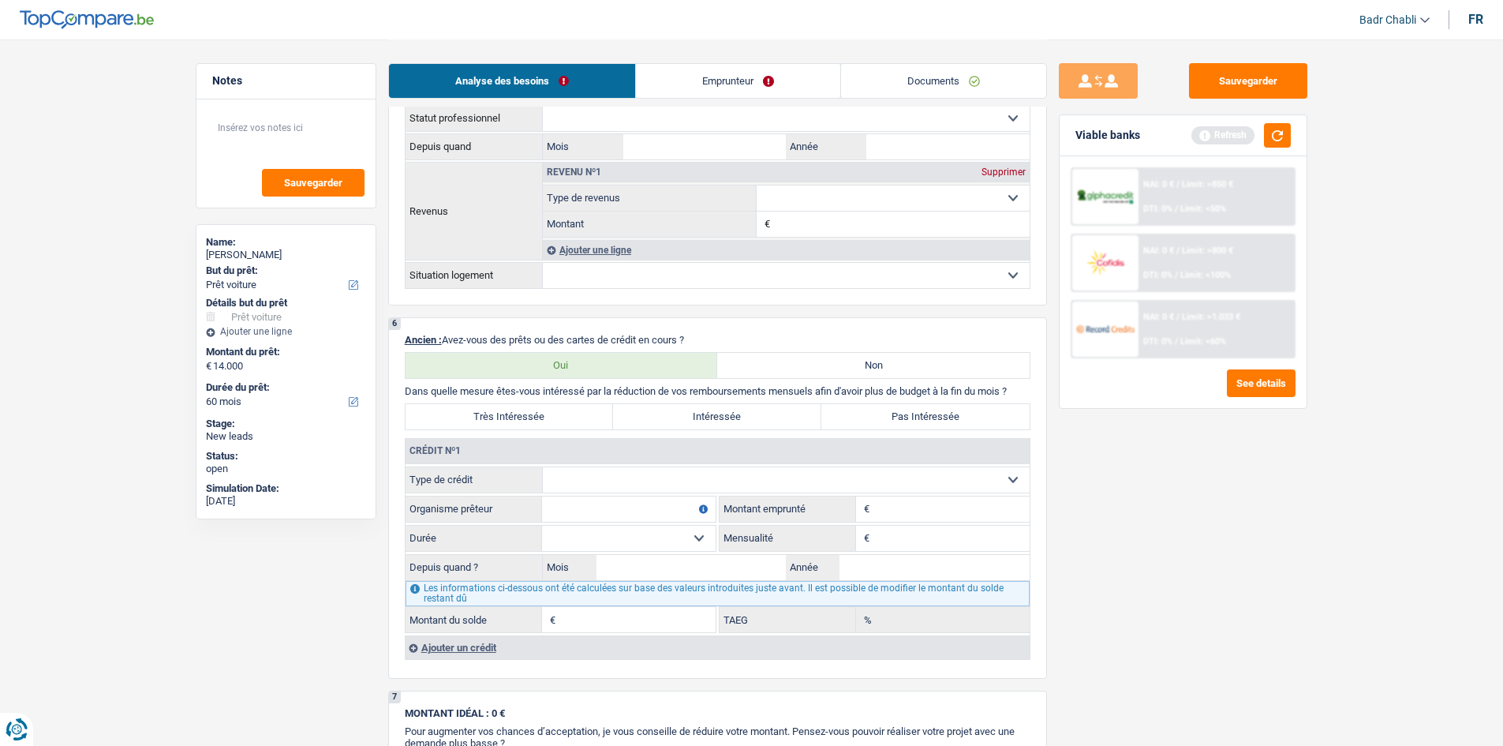
click at [578, 363] on label "Oui" at bounding box center [562, 365] width 312 height 25
click at [578, 363] on input "Oui" at bounding box center [562, 365] width 312 height 25
click at [557, 411] on label "Très Intéressée" at bounding box center [510, 416] width 208 height 25
click at [557, 411] on input "Très Intéressée" at bounding box center [510, 416] width 208 height 25
radio input "true"
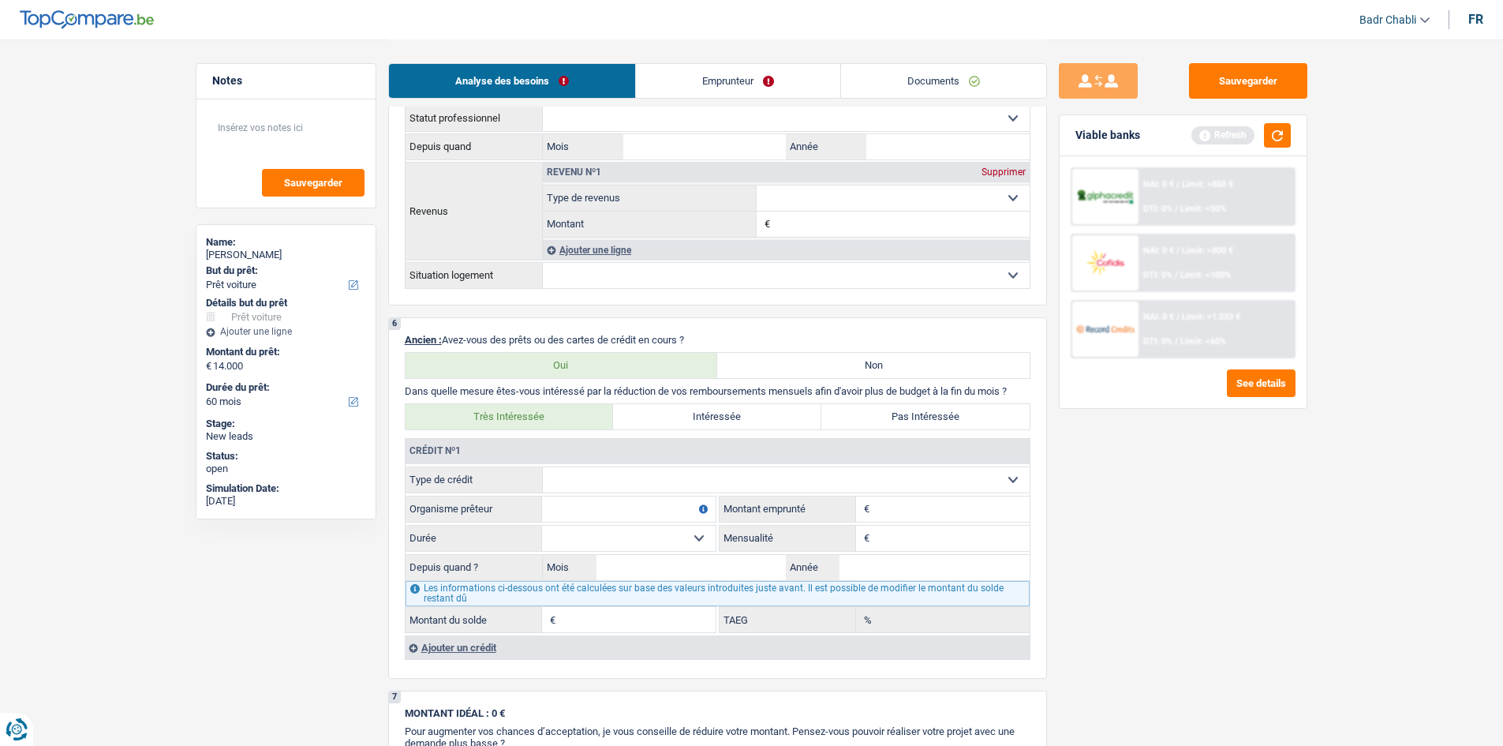
click at [667, 482] on select "Carte ou ouverture de crédit Prêt hypothécaire Vente à tempérament Prêt à tempé…" at bounding box center [786, 479] width 487 height 25
select select "cardOrCredit"
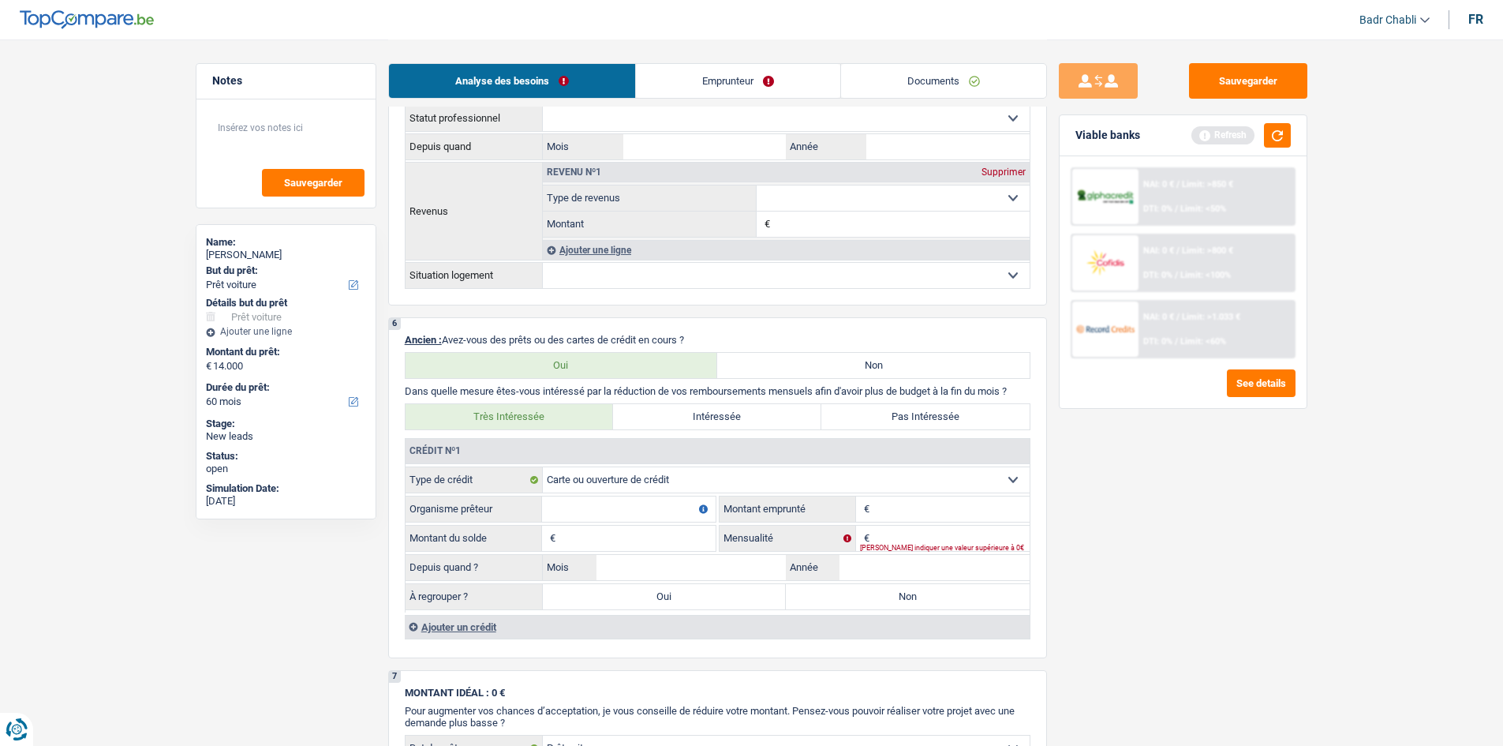
type input "0"
click at [667, 479] on select "Carte ou ouverture de crédit Prêt hypothécaire Vente à tempérament Prêt à tempé…" at bounding box center [786, 479] width 487 height 25
select select "carLoan"
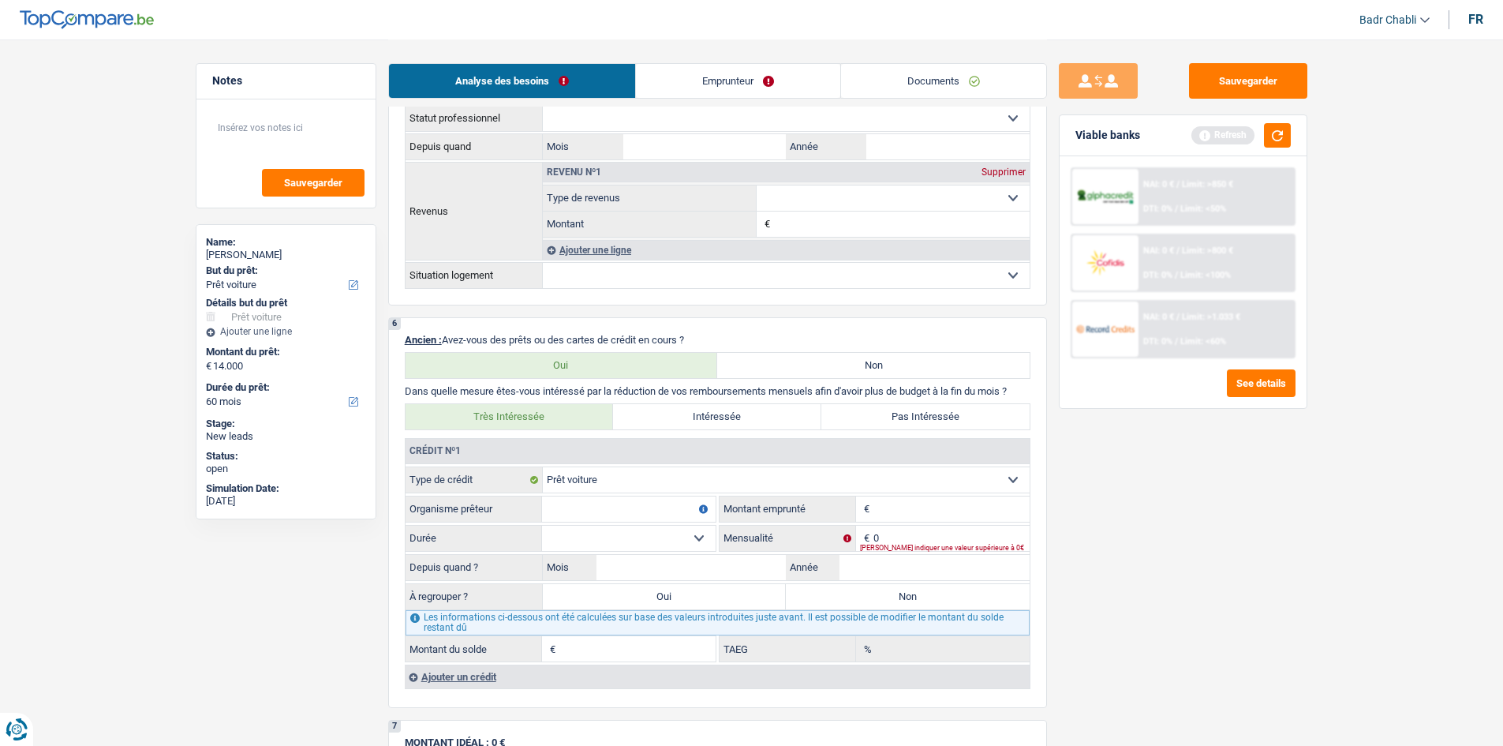
click at [494, 674] on div "Ajouter un crédit" at bounding box center [717, 676] width 625 height 24
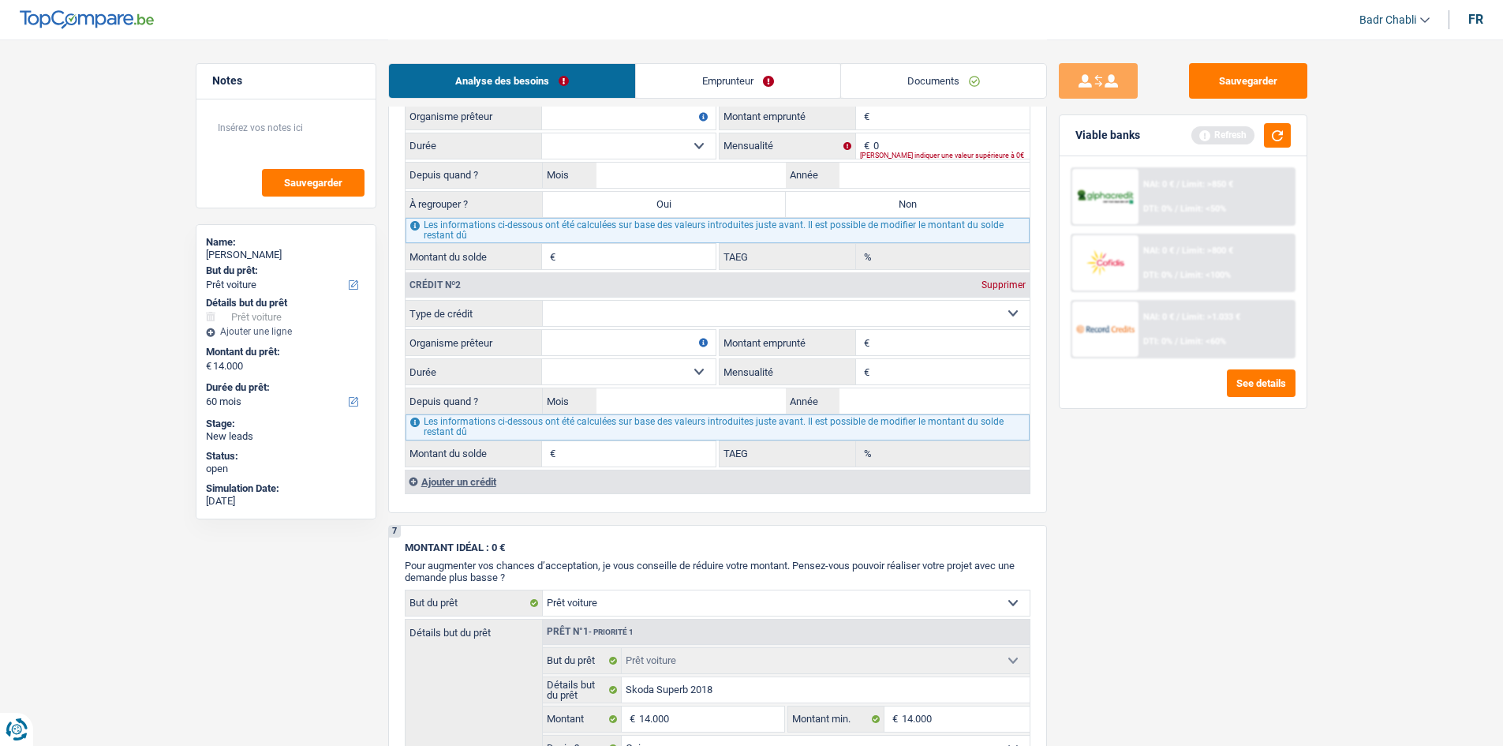
scroll to position [1562, 0]
click at [630, 305] on select "Carte ou ouverture de crédit Prêt hypothécaire Vente à tempérament Prêt à tempé…" at bounding box center [786, 310] width 487 height 25
select select "carLoan"
type input "0"
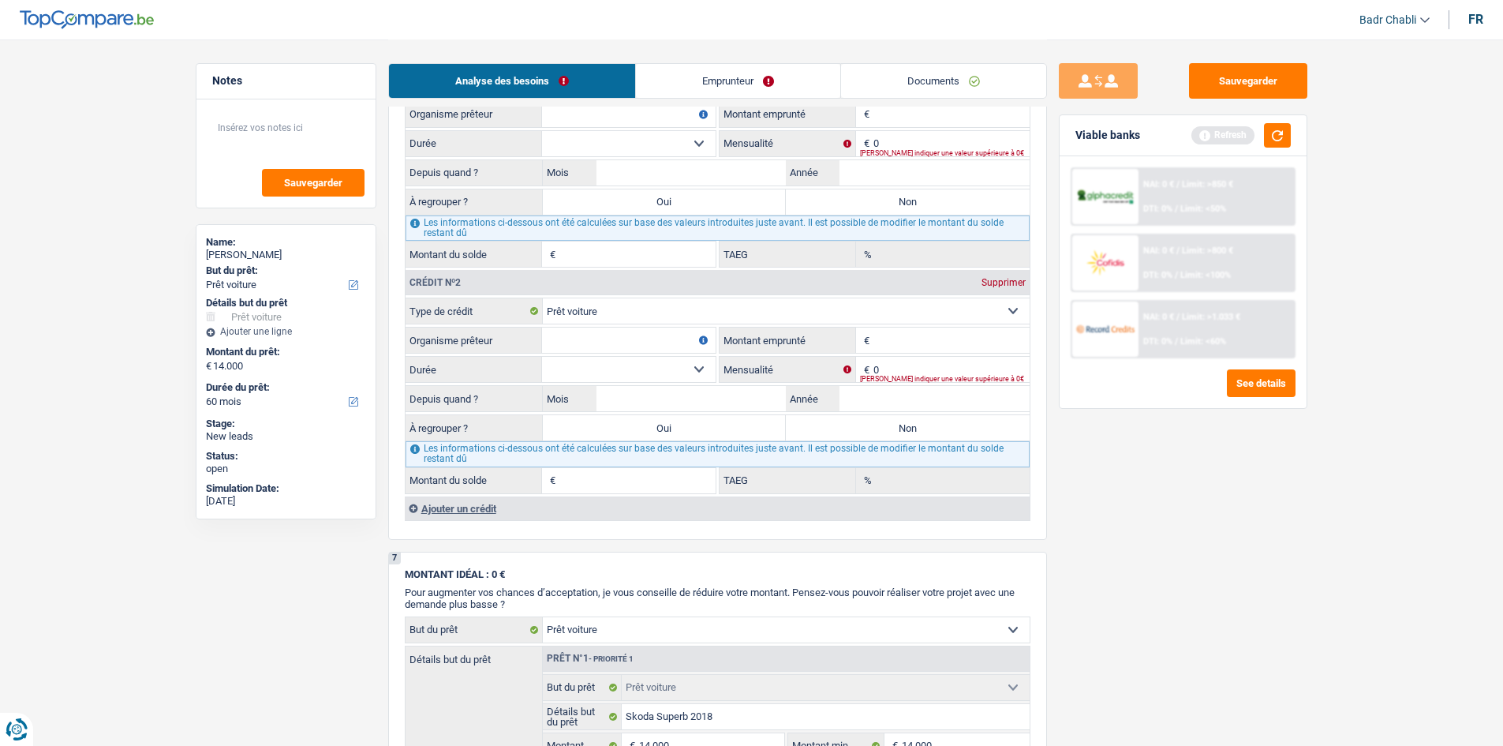
click at [474, 507] on div "Ajouter un crédit" at bounding box center [717, 508] width 625 height 24
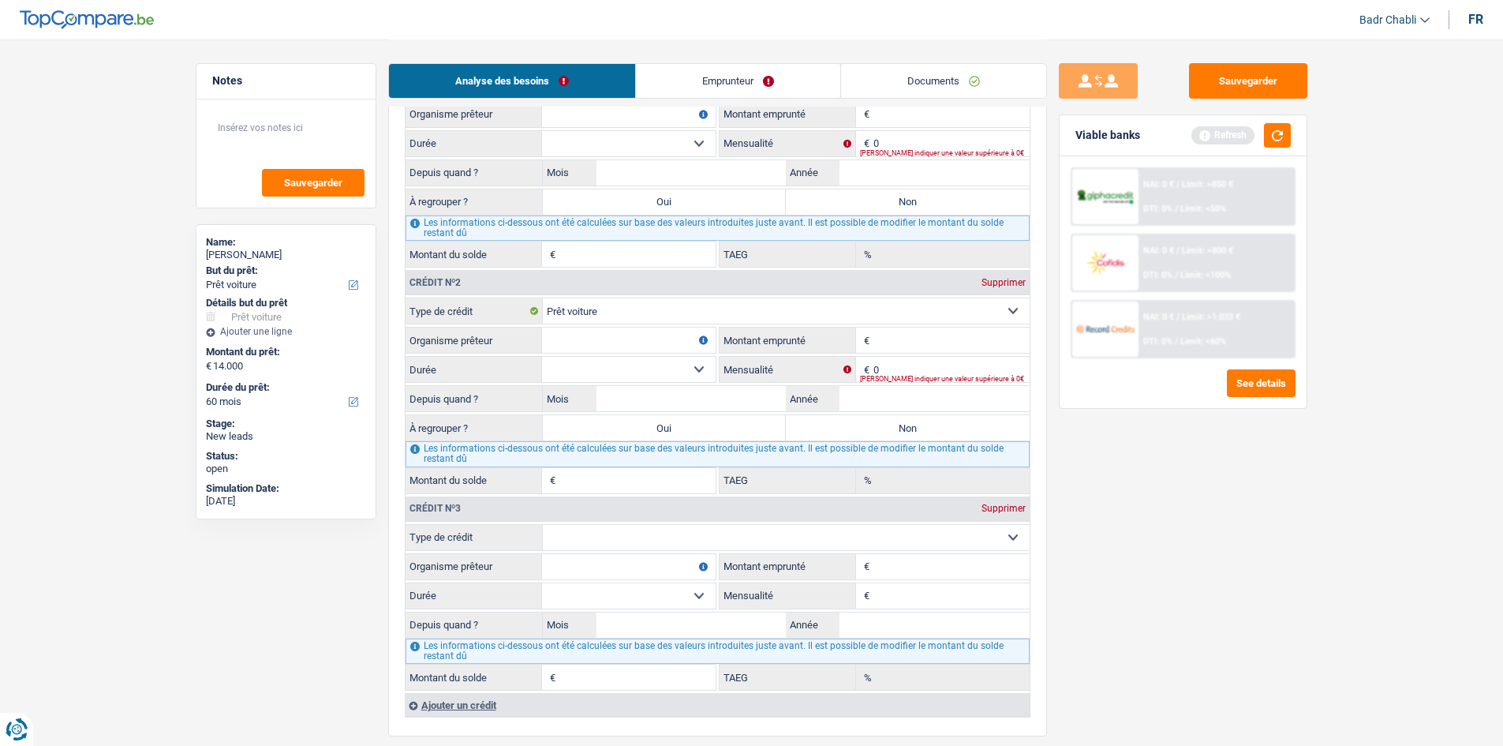
click at [637, 518] on div "Crédit nº3 Supprimer" at bounding box center [718, 508] width 624 height 25
click at [637, 530] on select "Carte ou ouverture de crédit Prêt hypothécaire Vente à tempérament Prêt à tempé…" at bounding box center [786, 537] width 487 height 25
select select "carLoan"
type input "0"
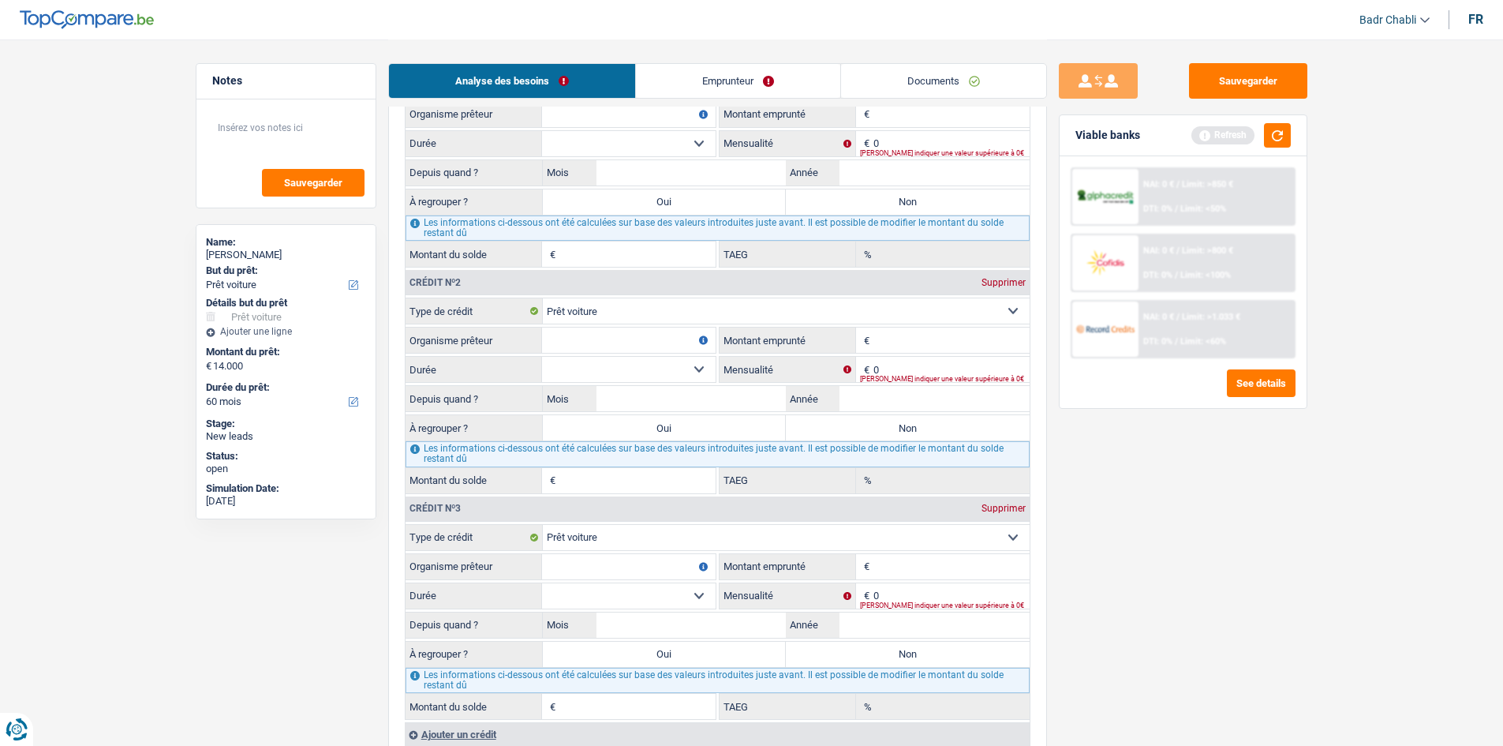
click at [1004, 504] on div "Supprimer" at bounding box center [1004, 507] width 52 height 9
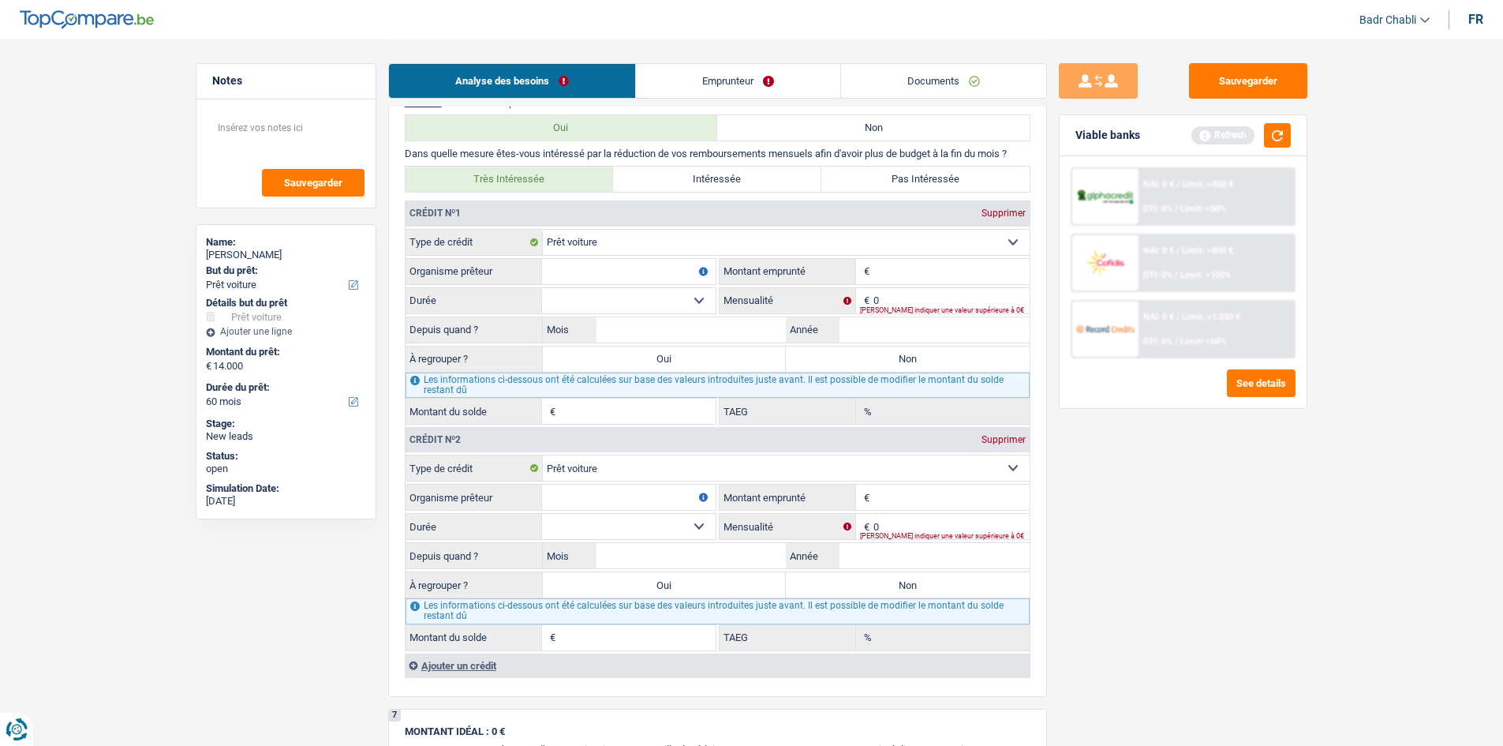
scroll to position [1404, 0]
click at [1003, 440] on div "Supprimer" at bounding box center [1004, 440] width 52 height 9
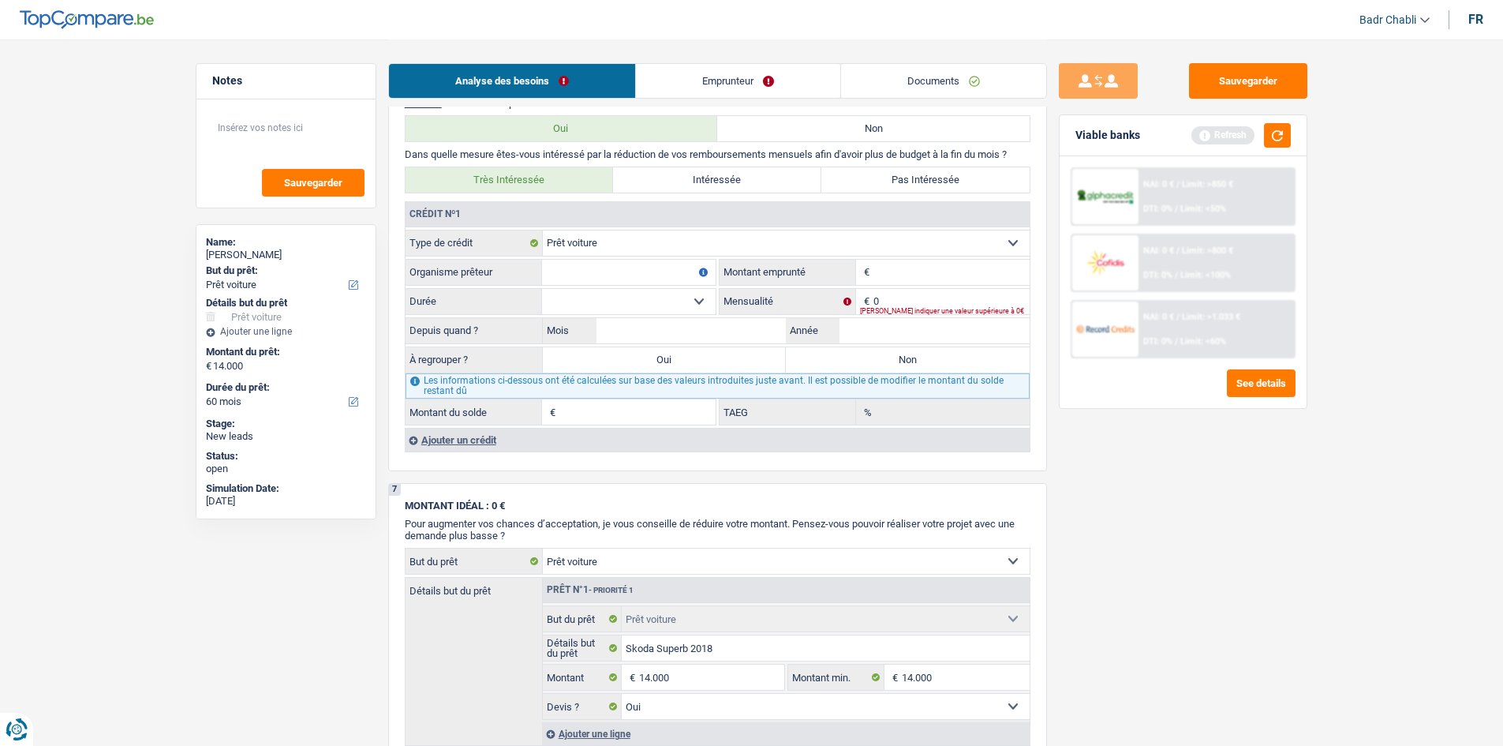
click at [649, 265] on input "Organisme prêteur" at bounding box center [629, 272] width 174 height 25
click at [656, 270] on input "Organisme prêteur" at bounding box center [629, 272] width 174 height 25
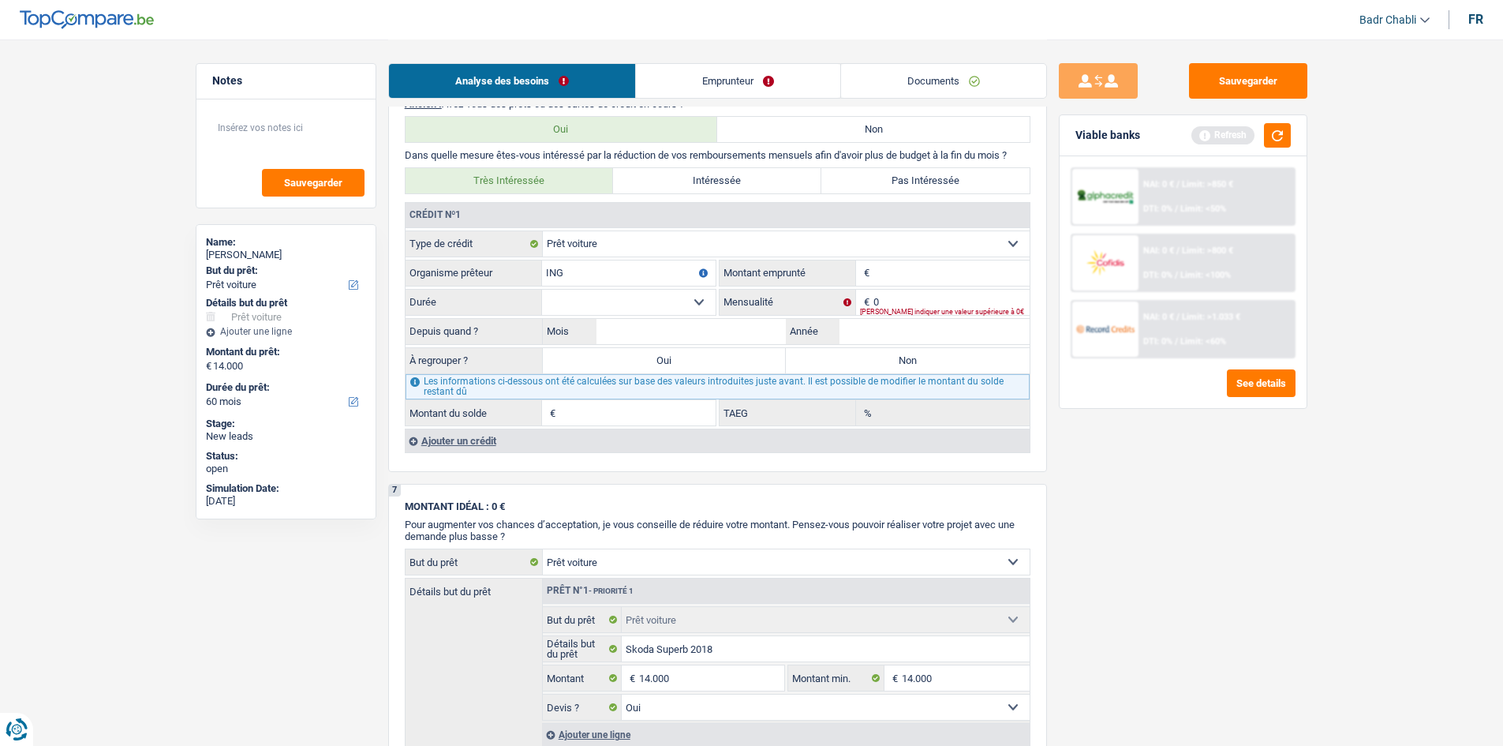
type input "ING"
click at [893, 269] on input "Montant" at bounding box center [951, 272] width 156 height 25
type input "45.000"
click at [699, 295] on select "12 mois 18 mois 24 mois 30 mois 36 mois 42 mois 48 mois 60 mois 72 mois 84 mois…" at bounding box center [629, 302] width 174 height 25
select select "60"
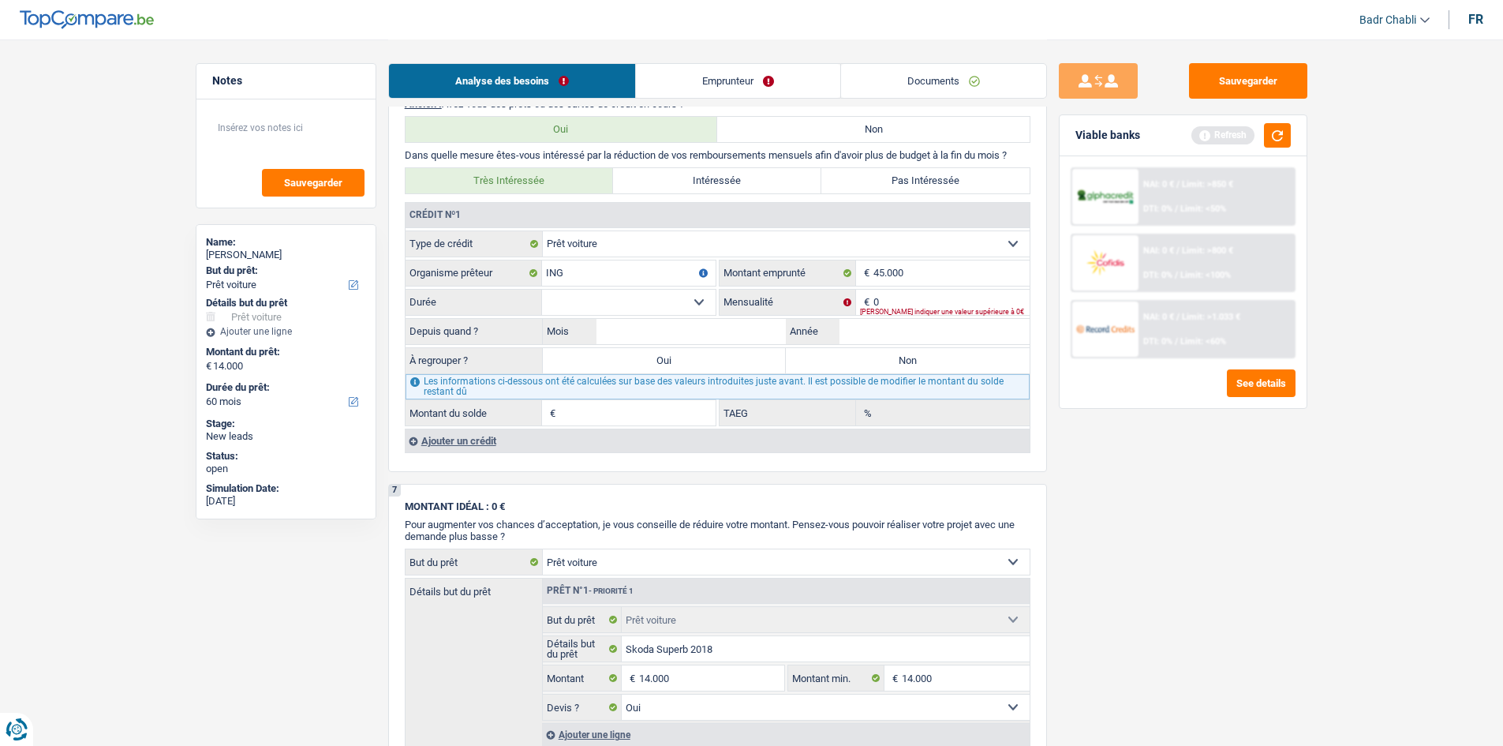
click at [542, 290] on select "12 mois 18 mois 24 mois 30 mois 36 mois 42 mois 48 mois 60 mois 72 mois 84 mois…" at bounding box center [629, 302] width 174 height 25
click at [913, 303] on input "0" at bounding box center [951, 302] width 156 height 25
click at [888, 305] on input "800" at bounding box center [951, 302] width 156 height 25
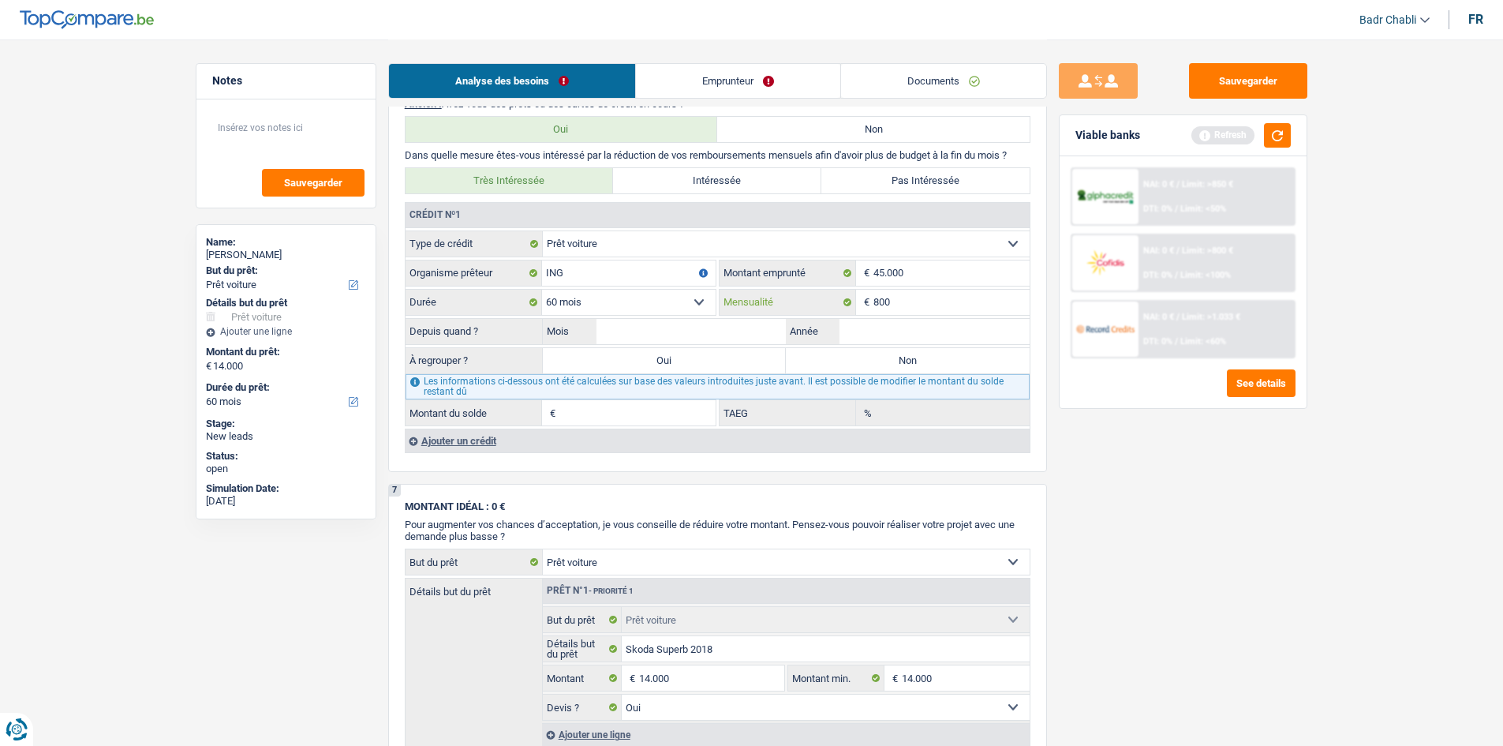
click at [888, 305] on input "800" at bounding box center [951, 302] width 156 height 25
click at [899, 296] on input "900" at bounding box center [951, 302] width 156 height 25
type input "870"
click at [705, 330] on input "Mois" at bounding box center [691, 331] width 190 height 25
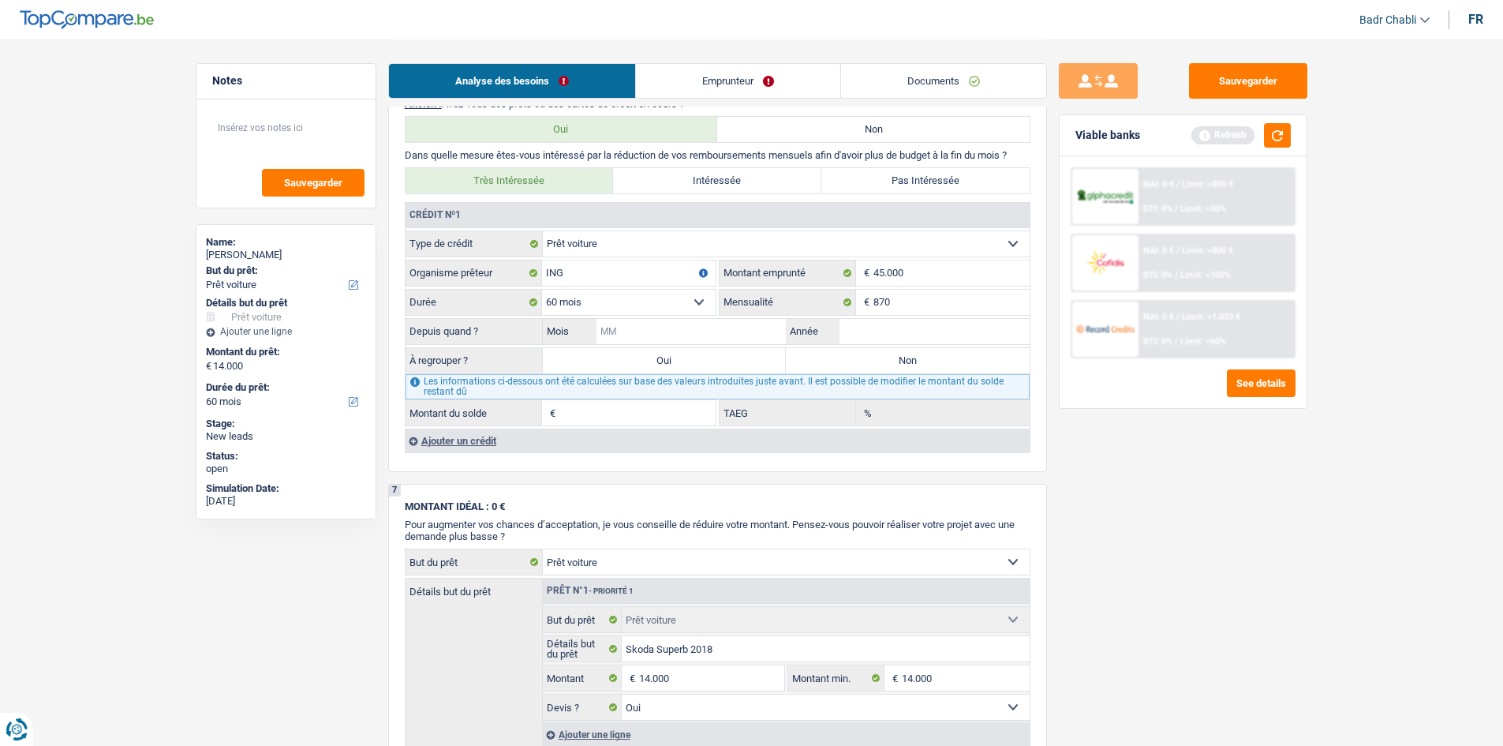
click at [707, 330] on input "Mois" at bounding box center [691, 331] width 190 height 25
type input "08"
type input "2024"
type input "36.360"
type input "6,17"
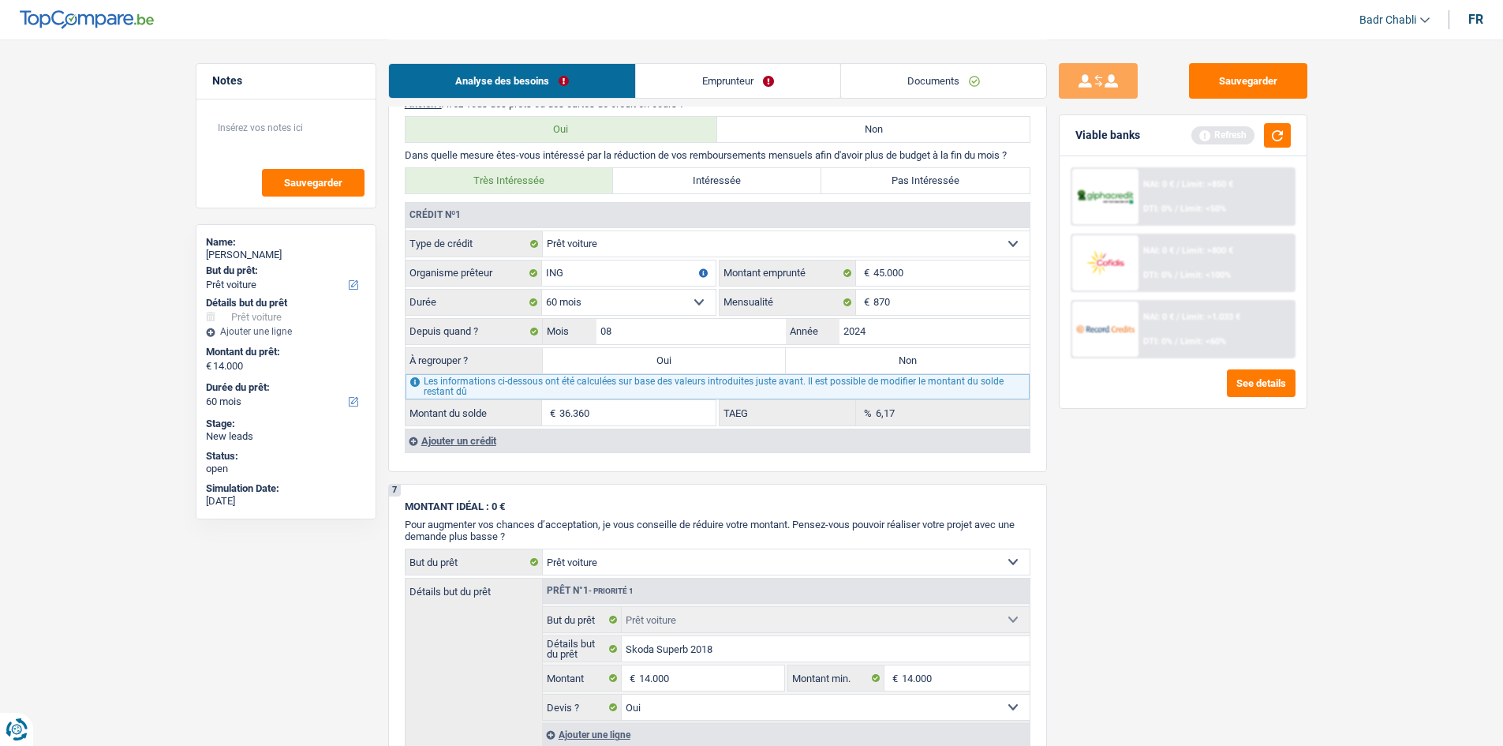
click at [471, 445] on div "Ajouter un crédit" at bounding box center [717, 440] width 625 height 24
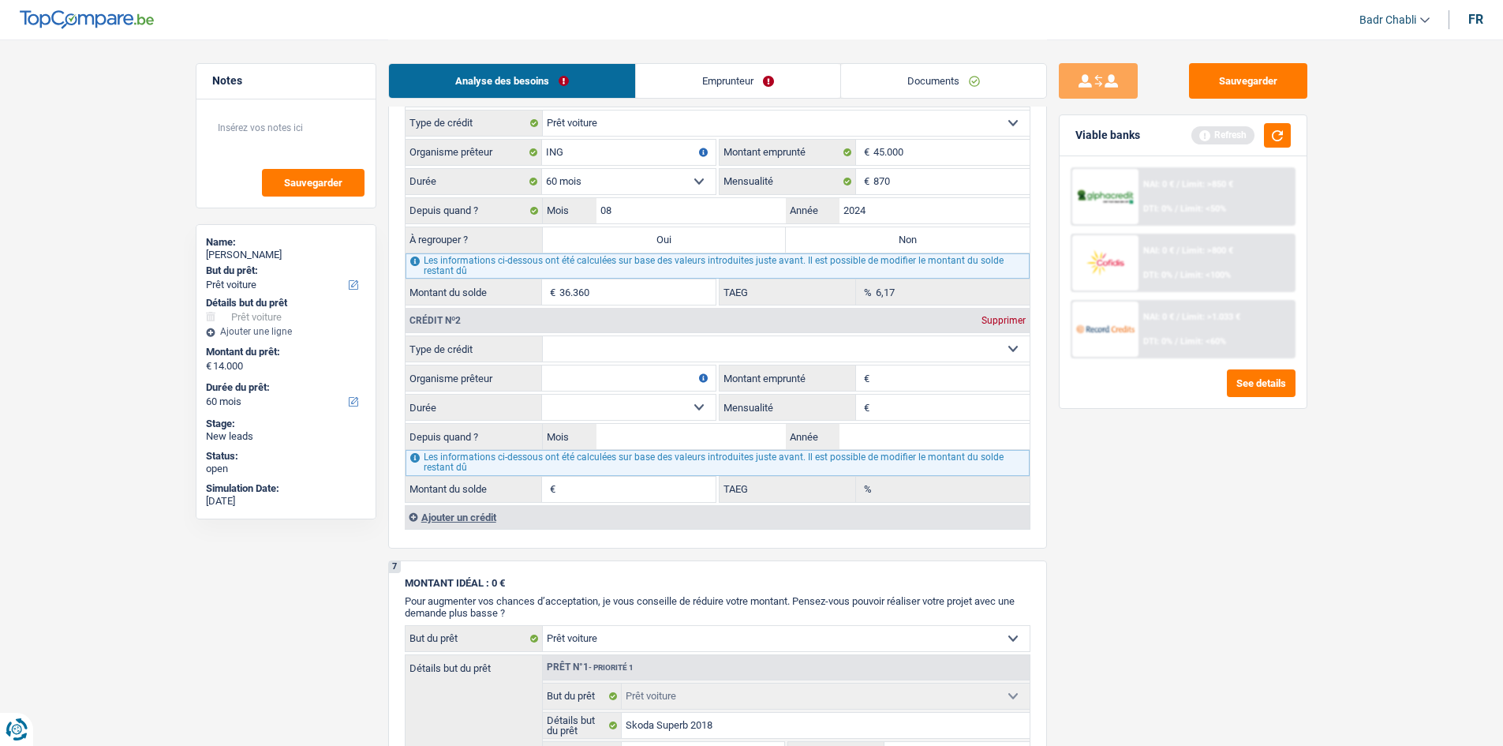
scroll to position [1359, 0]
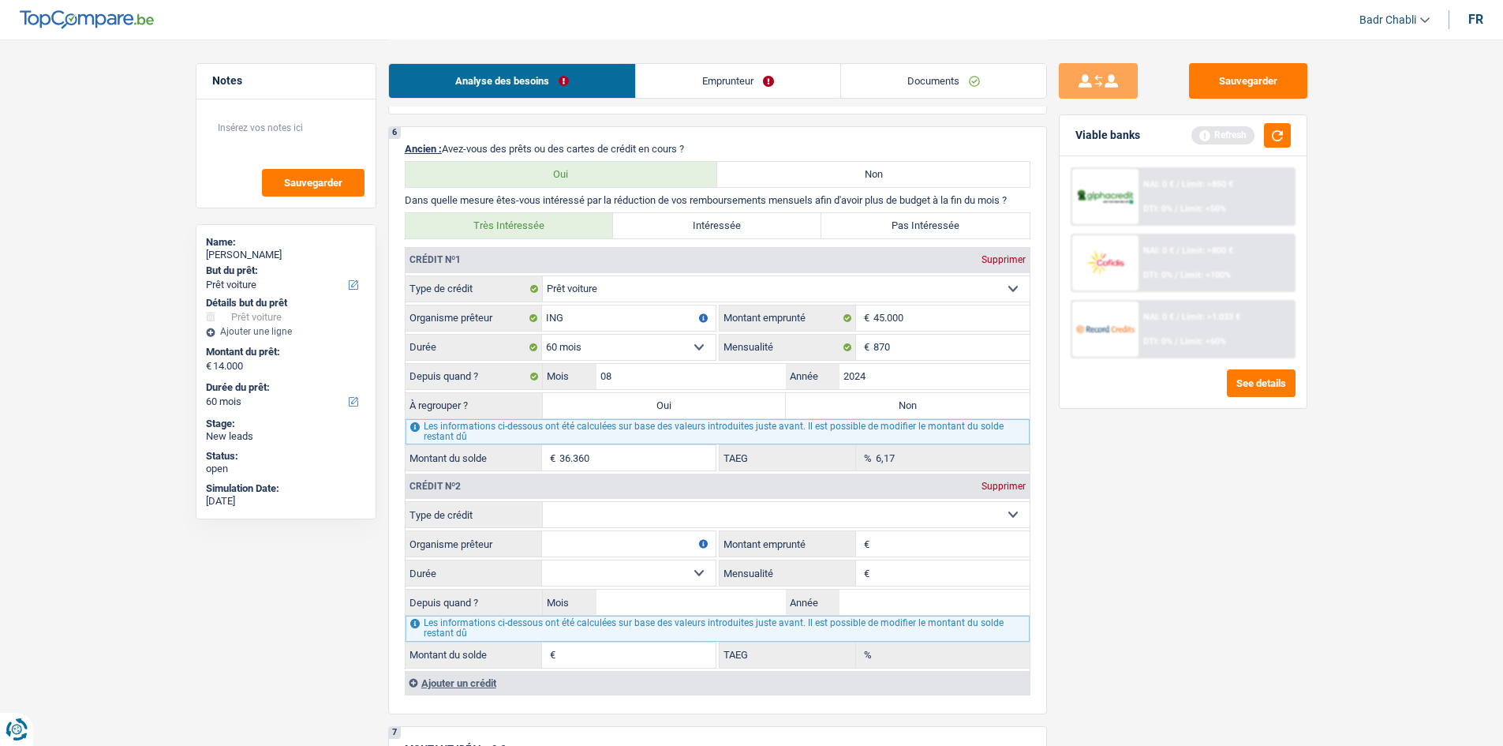
click at [1006, 477] on div "Crédit nº2 Supprimer" at bounding box center [718, 485] width 624 height 25
click at [1007, 484] on div "Supprimer" at bounding box center [1004, 485] width 52 height 9
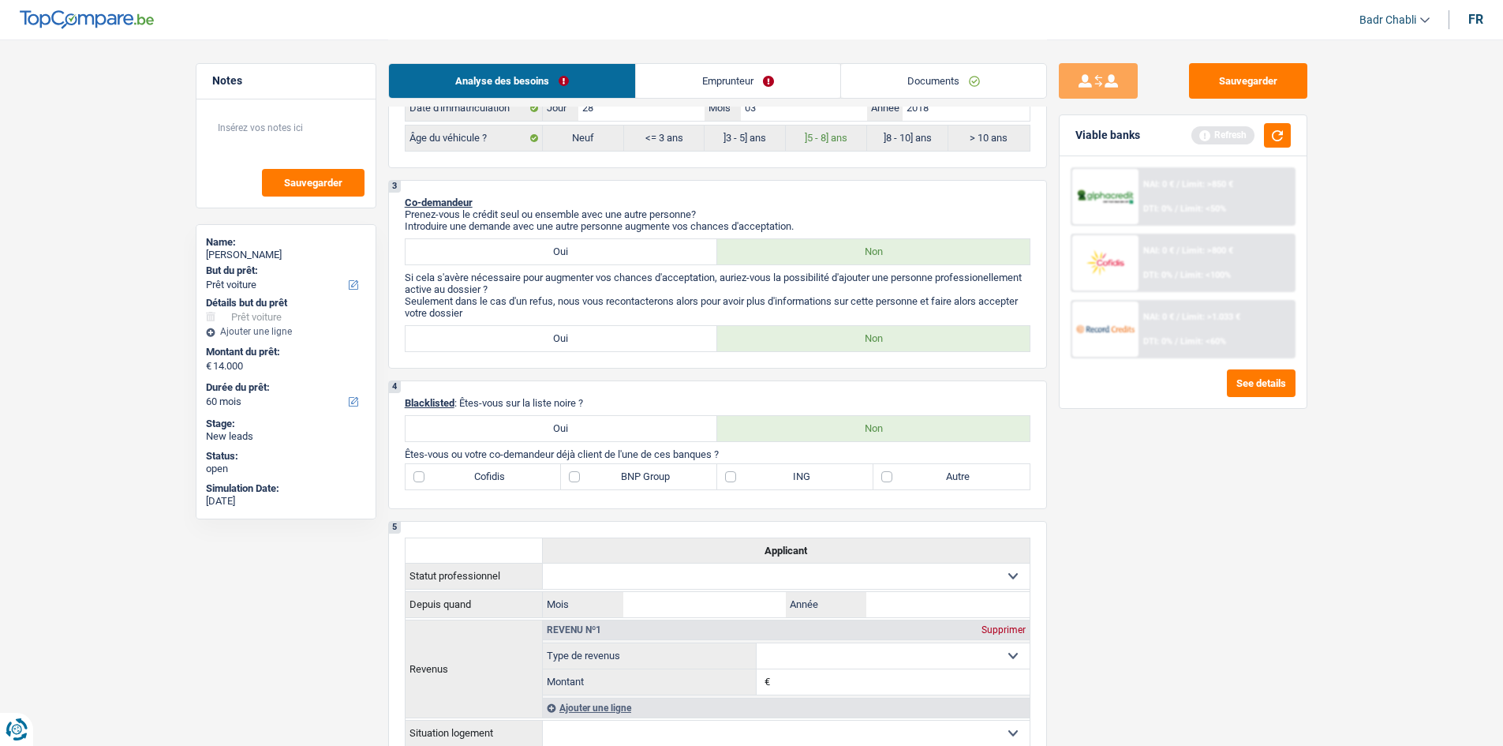
scroll to position [1105, 0]
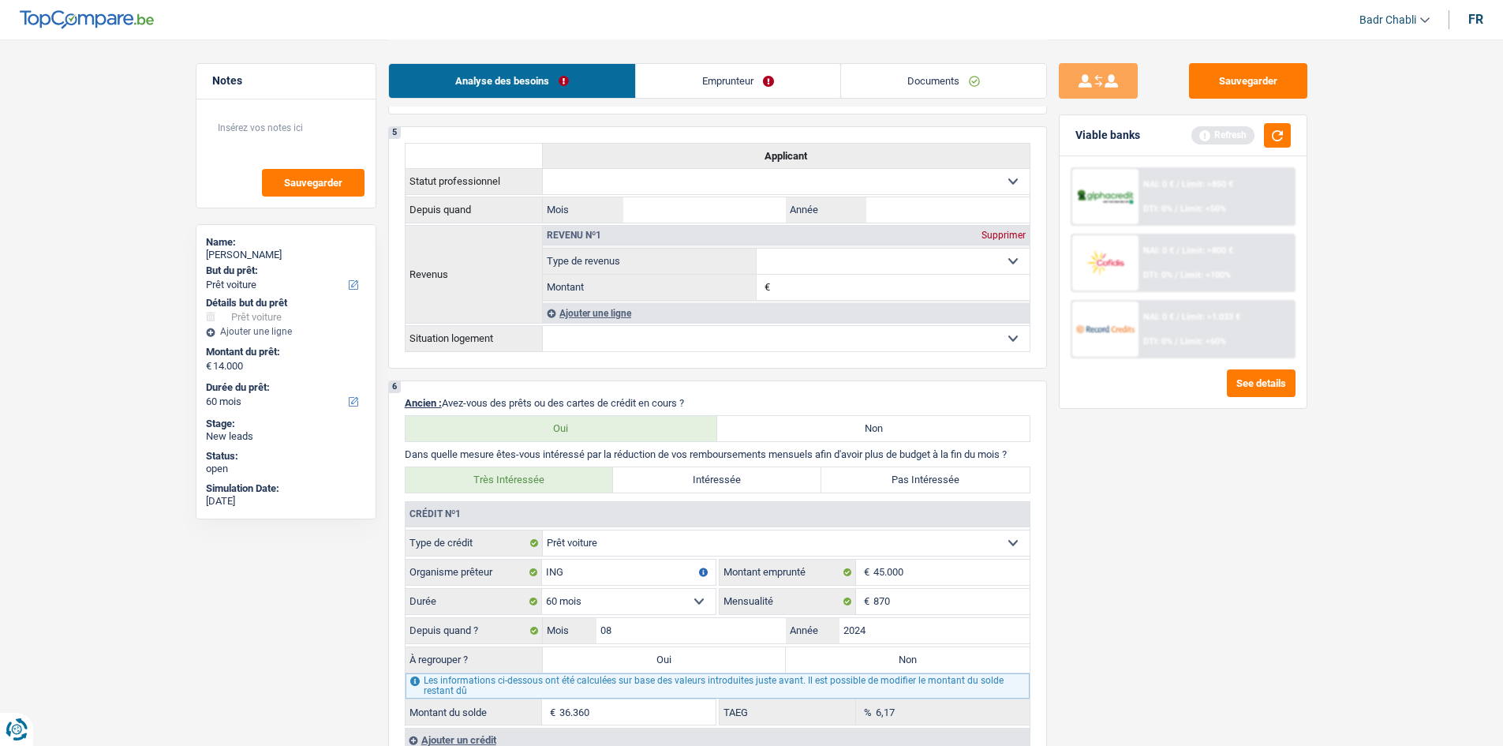
click at [911, 424] on label "Non" at bounding box center [873, 428] width 312 height 25
click at [911, 424] on input "Non" at bounding box center [873, 428] width 312 height 25
radio input "true"
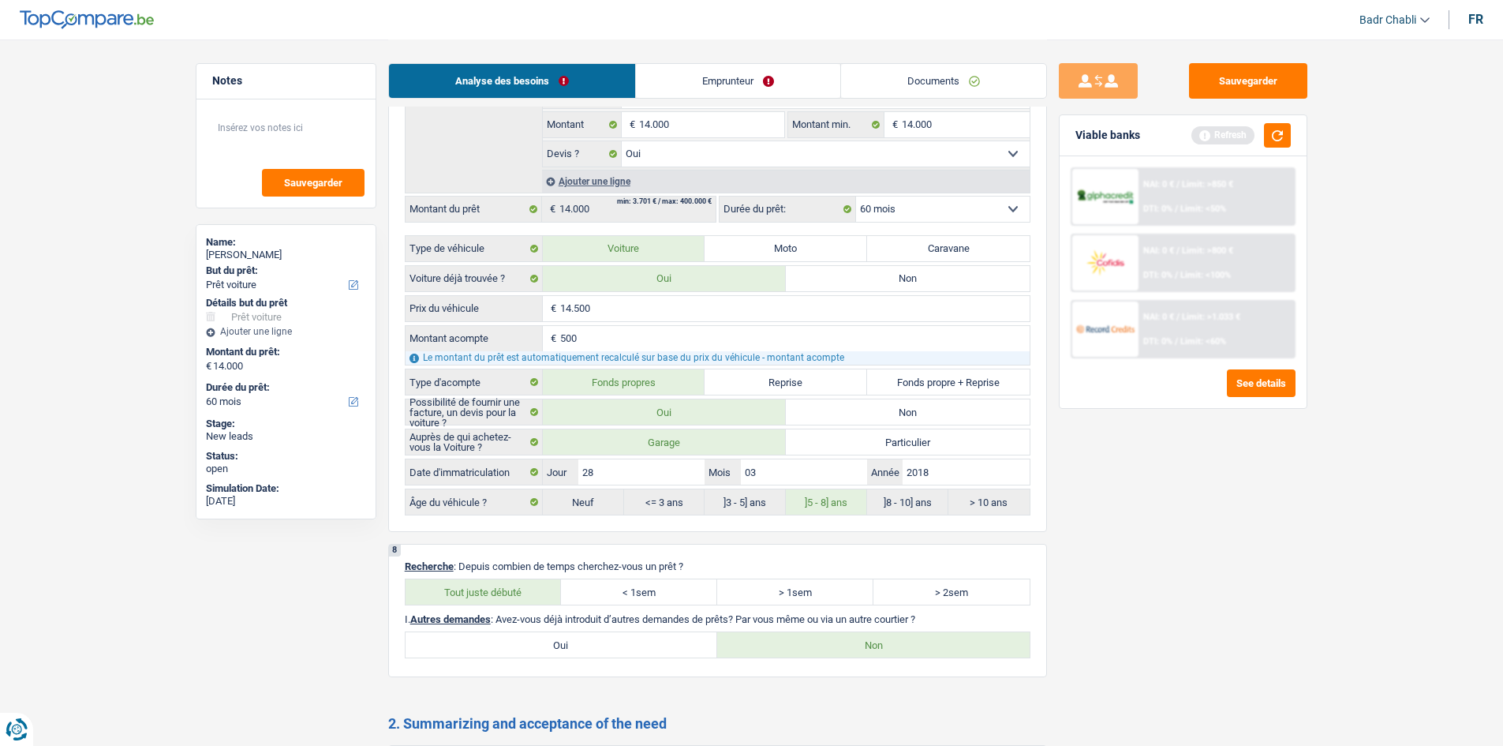
scroll to position [1483, 0]
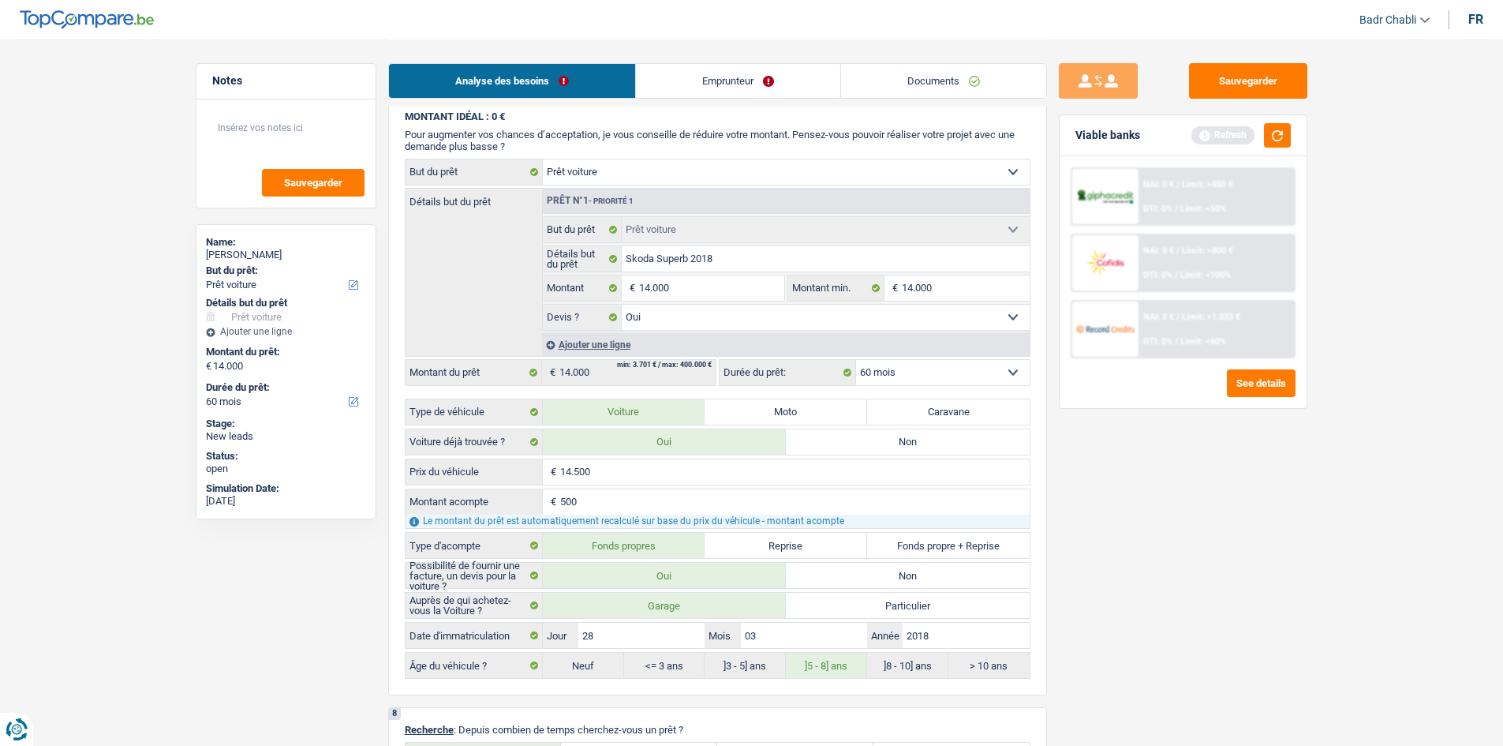
click at [715, 87] on link "Emprunteur" at bounding box center [738, 81] width 204 height 34
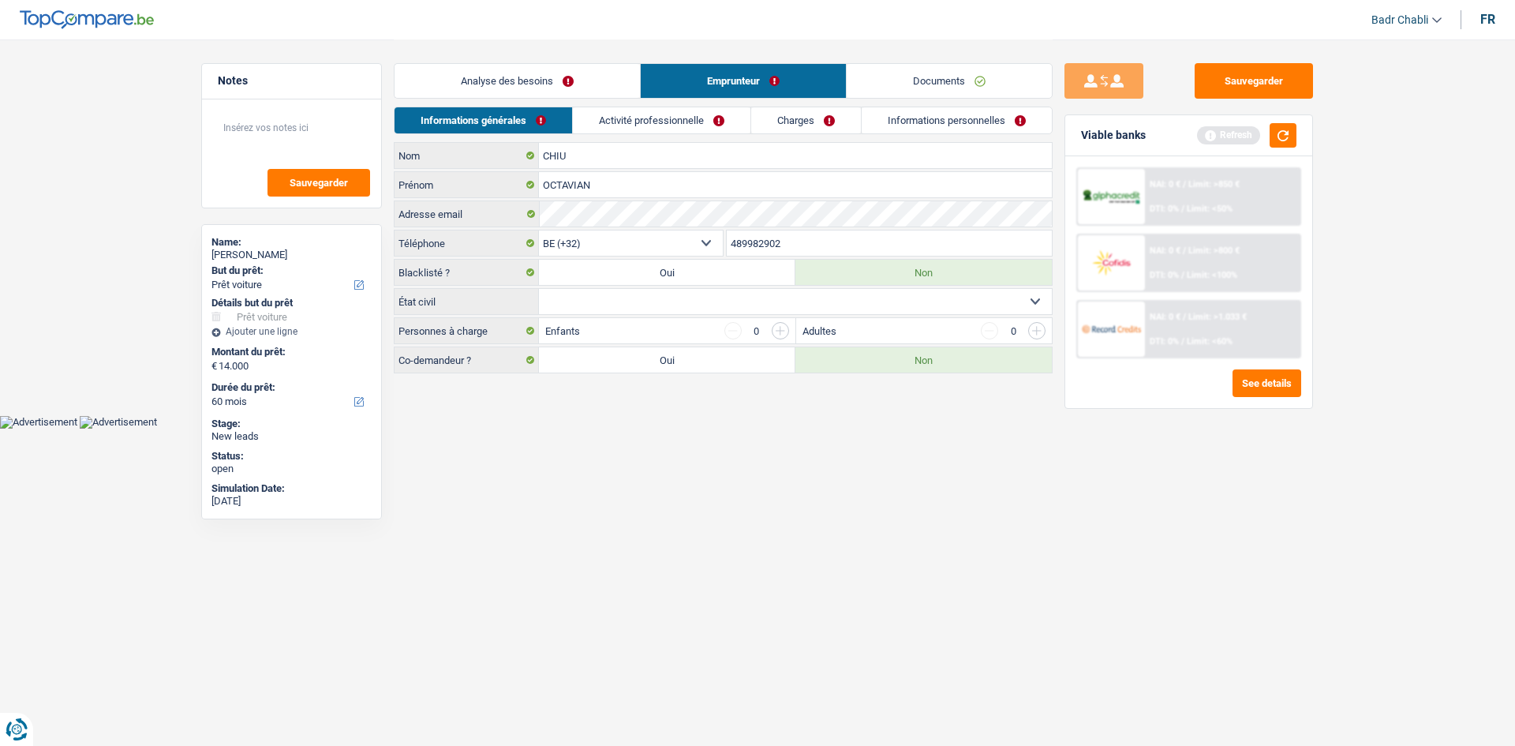
click at [638, 118] on link "Activité professionnelle" at bounding box center [662, 120] width 178 height 26
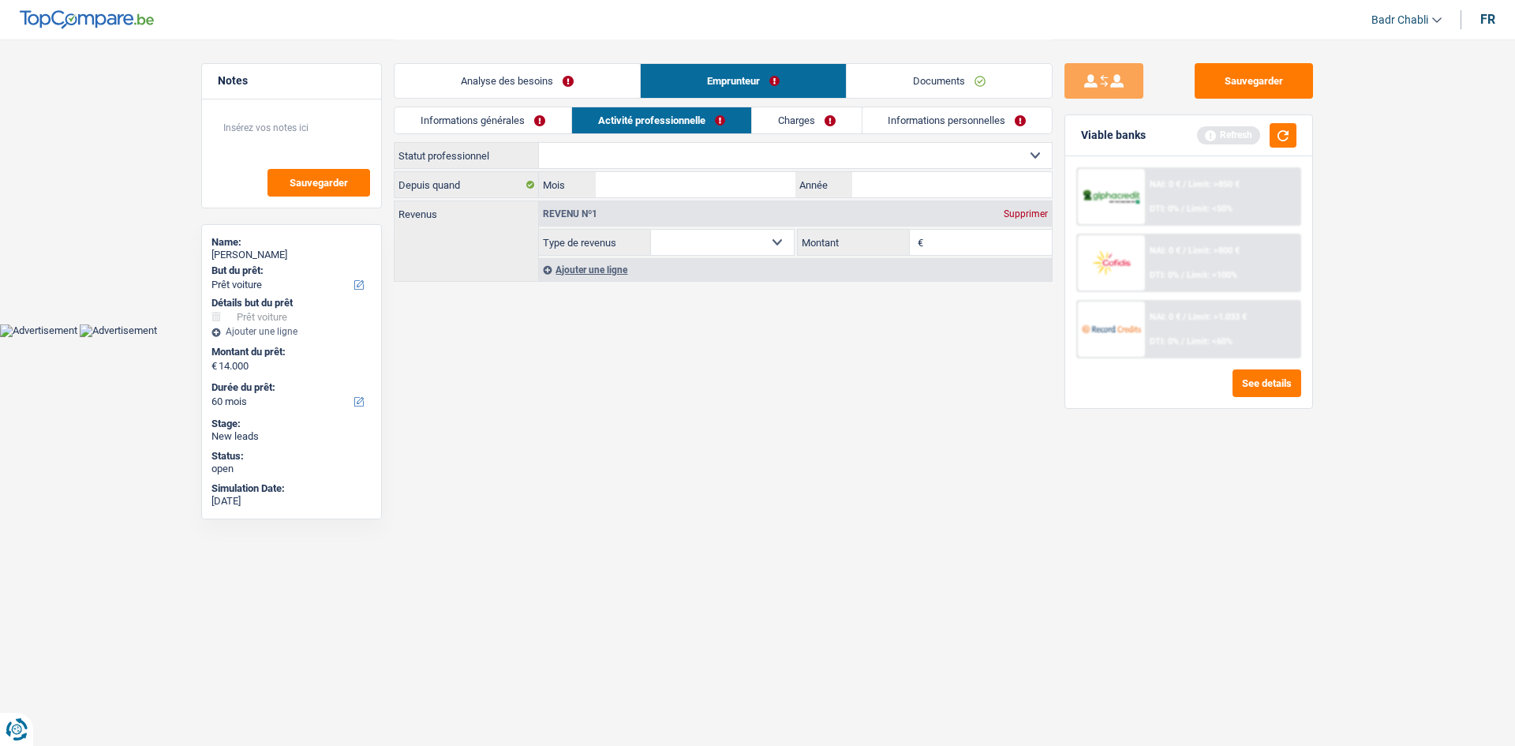
click at [637, 163] on select "Ouvrier Employé privé Employé public Invalide Indépendant Pensionné Chômeur Mut…" at bounding box center [795, 155] width 513 height 25
select select "independent"
click at [539, 143] on select "Ouvrier Employé privé Employé public Invalide Indépendant Pensionné Chômeur Mut…" at bounding box center [795, 155] width 513 height 25
select select "netSalary"
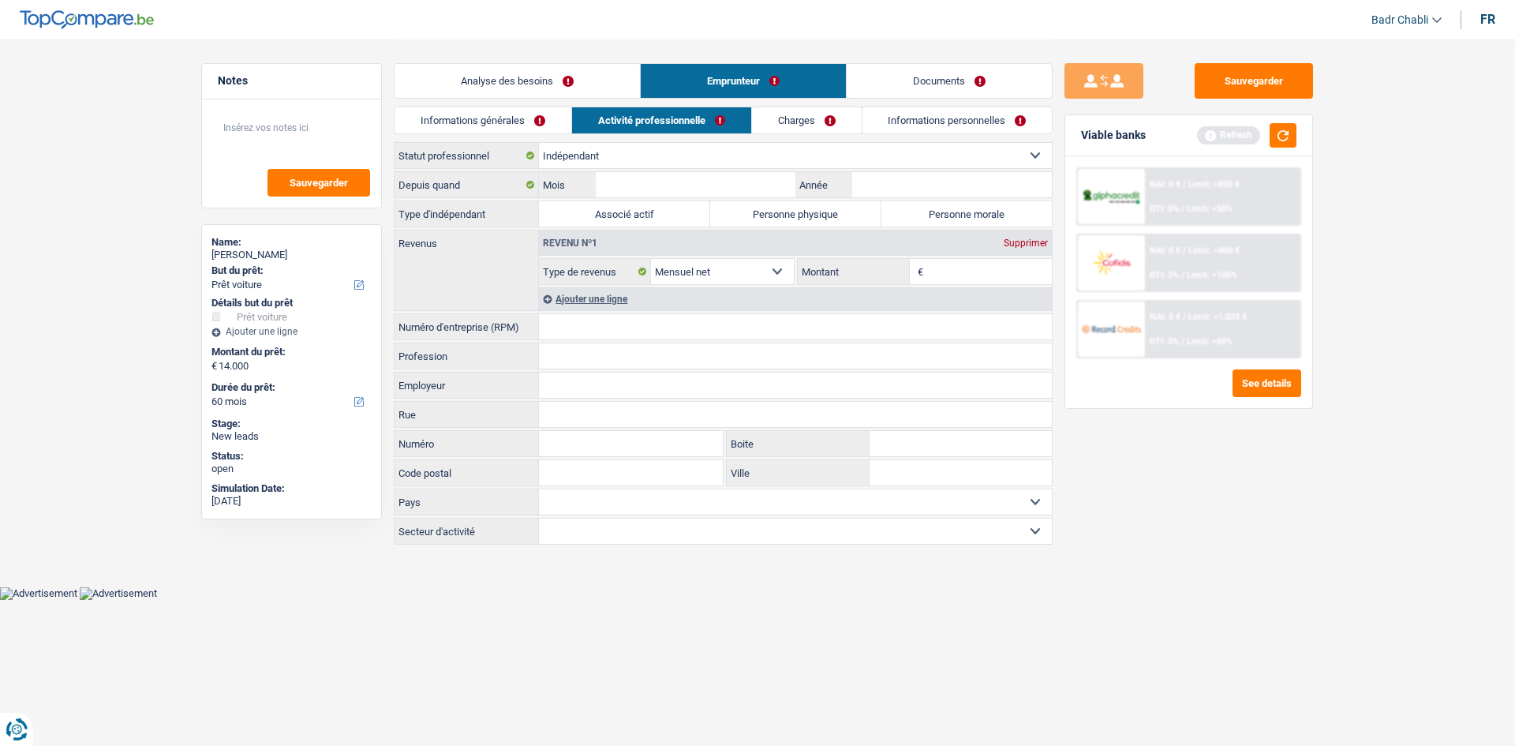
click at [598, 331] on input "Numéro d'entreprise (RPM)" at bounding box center [795, 326] width 513 height 25
click at [570, 332] on input "Numéro d'entreprise (RPM)" at bounding box center [795, 326] width 513 height 25
click at [615, 327] on input "0753634570" at bounding box center [795, 326] width 513 height 25
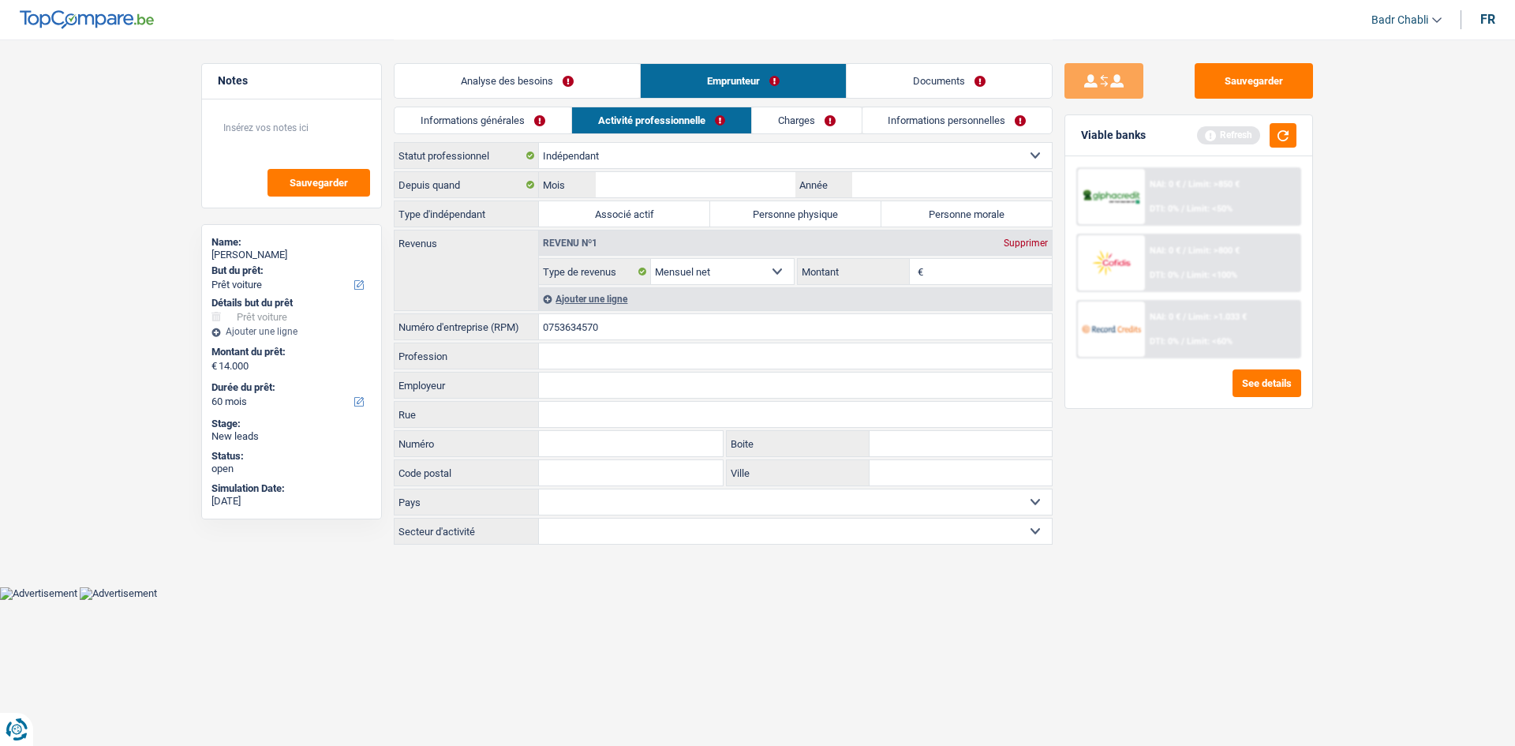
type input "0753634570"
click at [709, 177] on input "Mois" at bounding box center [696, 184] width 200 height 25
type input "09"
type input "2020"
click at [1005, 206] on label "Personne morale" at bounding box center [966, 213] width 171 height 25
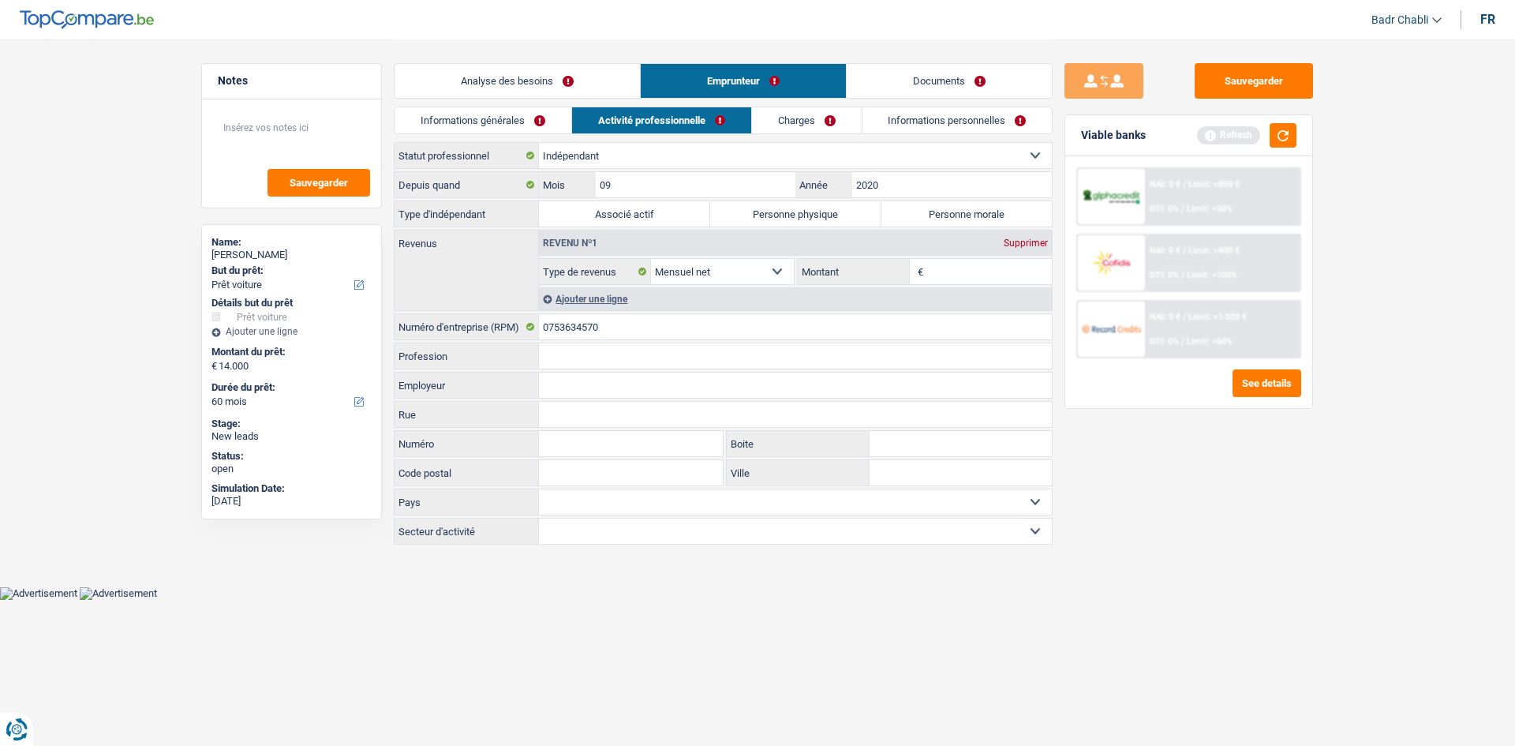
click at [1005, 206] on input "Personne morale" at bounding box center [966, 213] width 171 height 25
radio input "true"
click at [583, 347] on input "Profession" at bounding box center [795, 355] width 513 height 25
click at [576, 379] on input "Employeur" at bounding box center [795, 384] width 513 height 25
click at [578, 347] on input "Profession" at bounding box center [795, 355] width 513 height 25
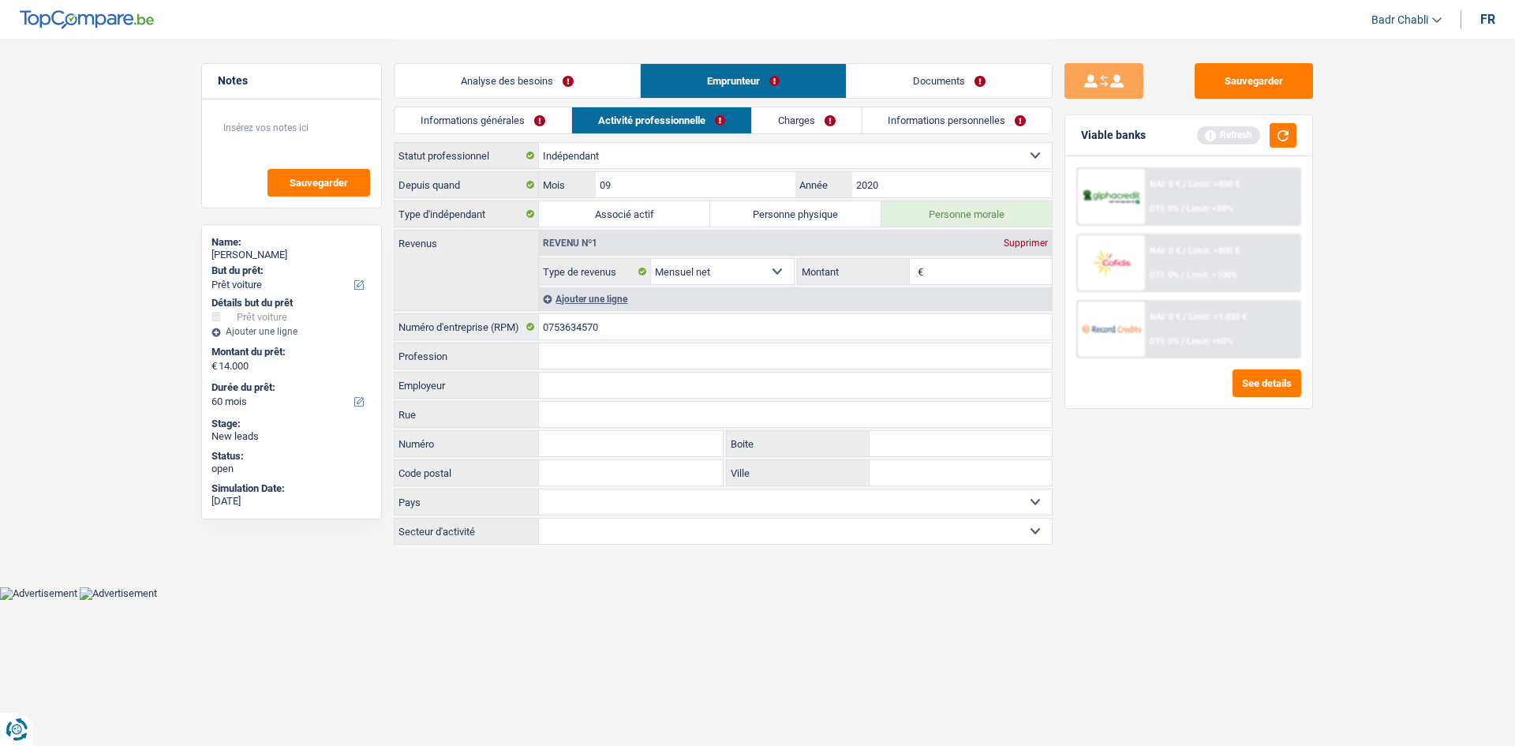
paste input "Autres activités de nettoyage des bâtiments et nettoyage industriel"
click at [270, 323] on div "Notes Sauvegarder Name: OCTAVIAN CHIU But du prêt: Confort maison: meubles, tex…" at bounding box center [757, 292] width 1136 height 507
type input "Activités de nettoyage des bâtiments et nettoyage industriel"
click at [517, 125] on link "Informations générales" at bounding box center [482, 120] width 177 height 26
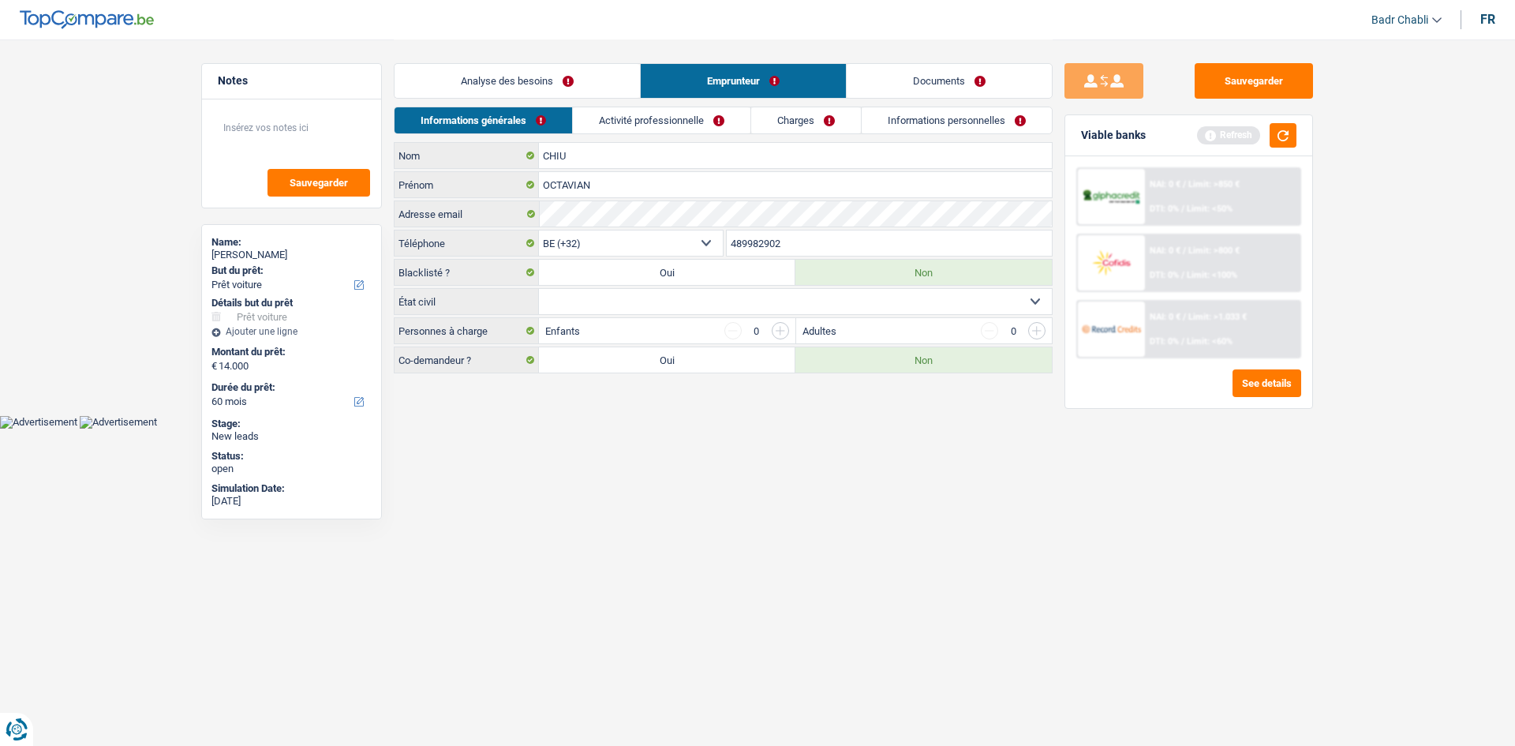
click at [564, 86] on link "Analyse des besoins" at bounding box center [516, 81] width 245 height 34
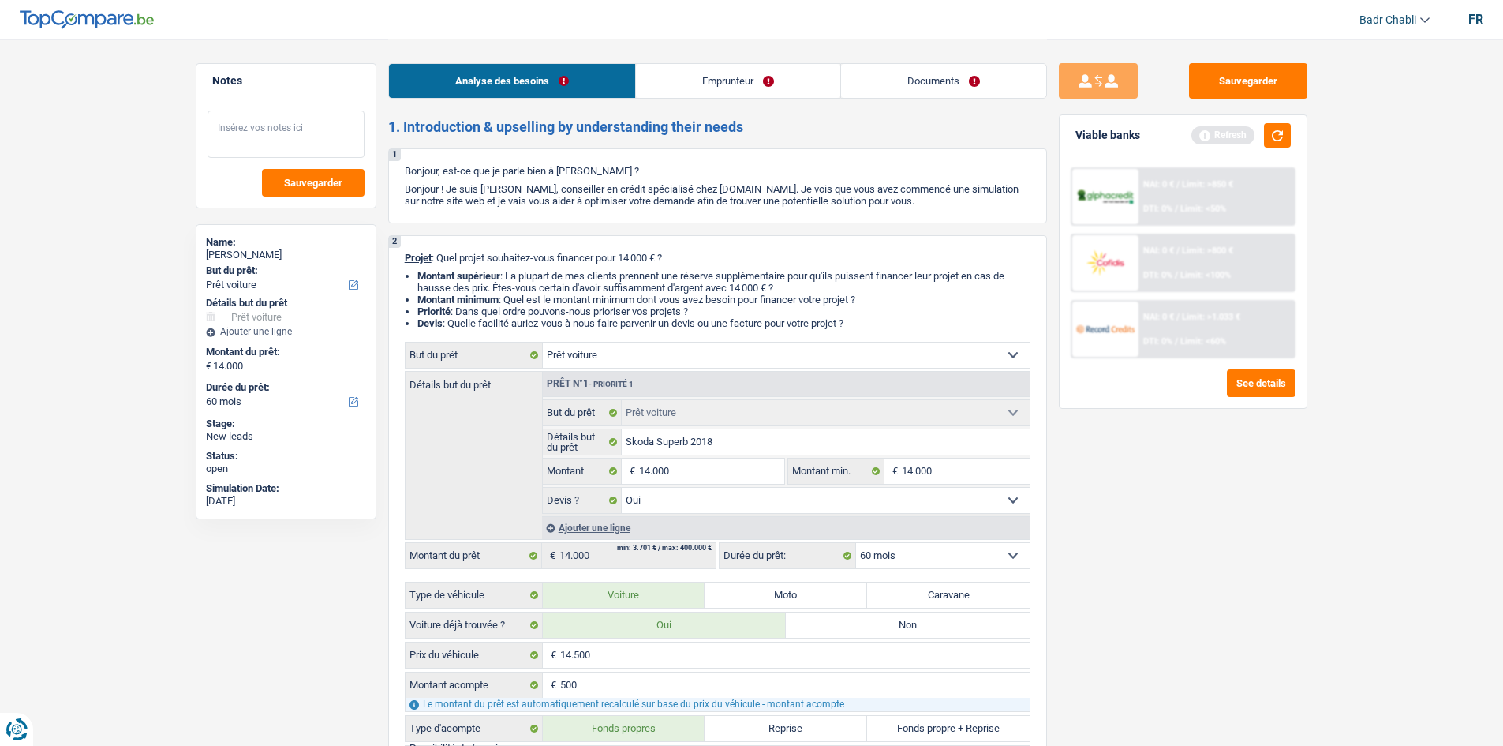
click at [304, 124] on textarea at bounding box center [285, 133] width 157 height 47
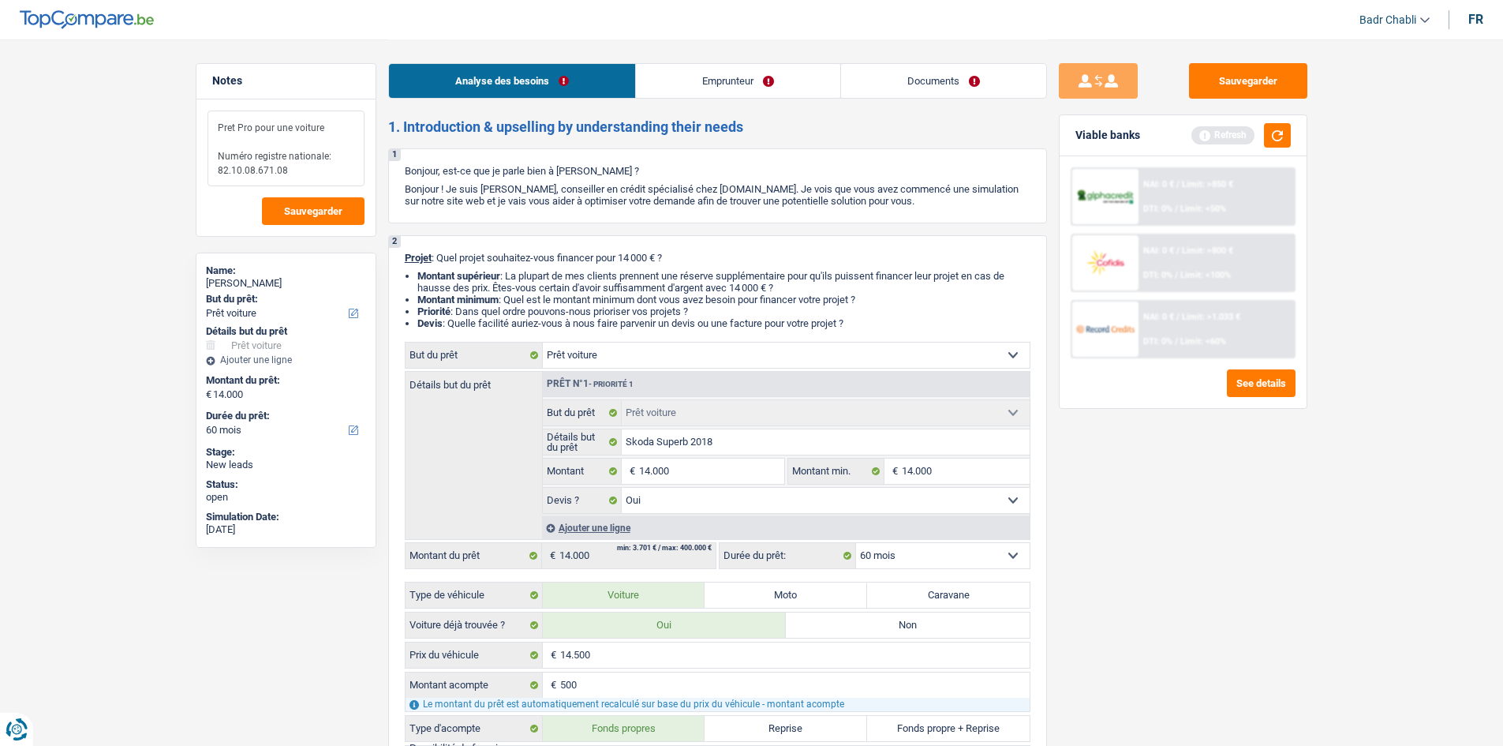
click at [327, 173] on textarea "Pret Pro pour une voiture Numéro registre nationale: 82.10.08.671.08" at bounding box center [285, 148] width 157 height 76
type textarea "Pret Pro pour une voiture Numéro registre nationale: 82.10.08.671.08"
click at [1239, 89] on button "Sauvegarder" at bounding box center [1248, 81] width 118 height 36
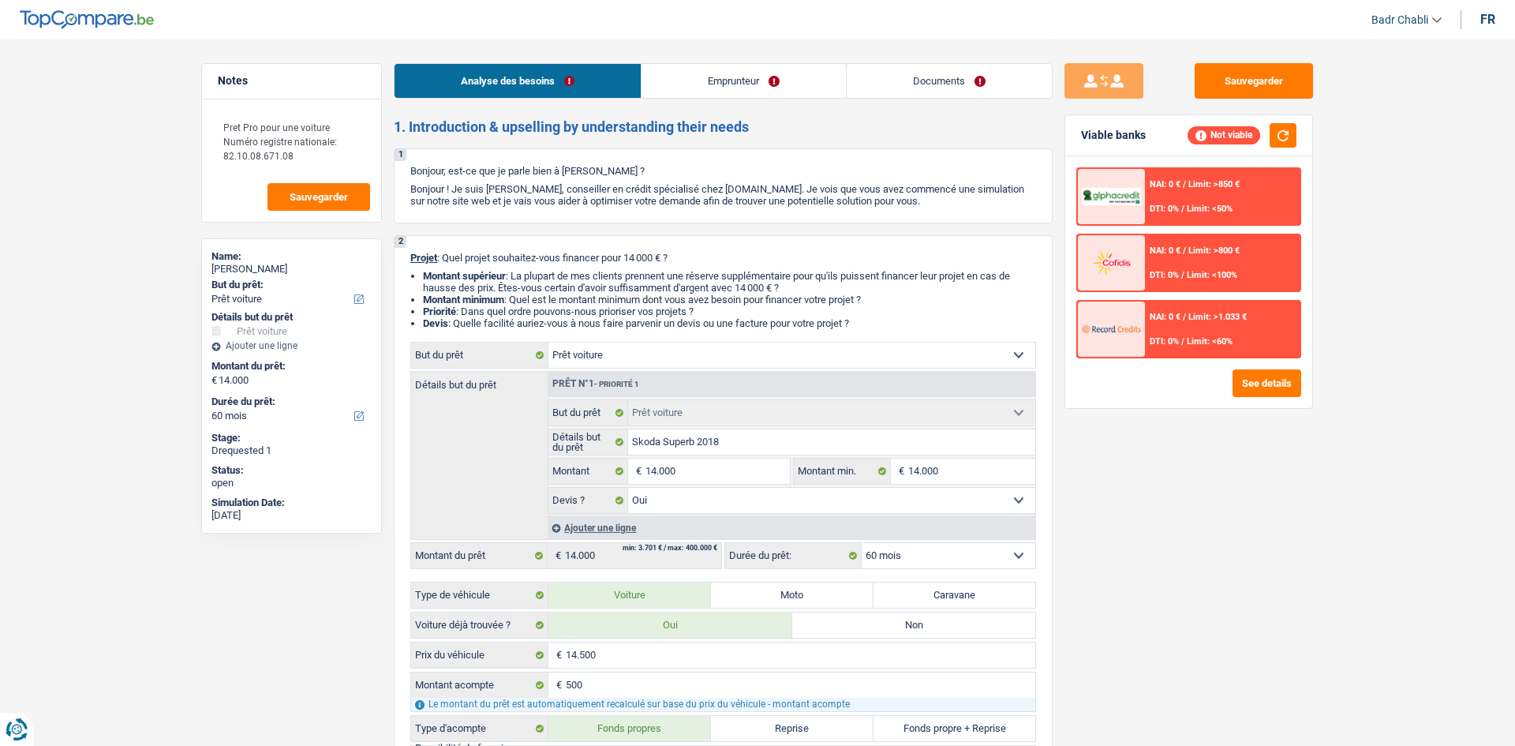
select select "car"
select select "60"
select select "car"
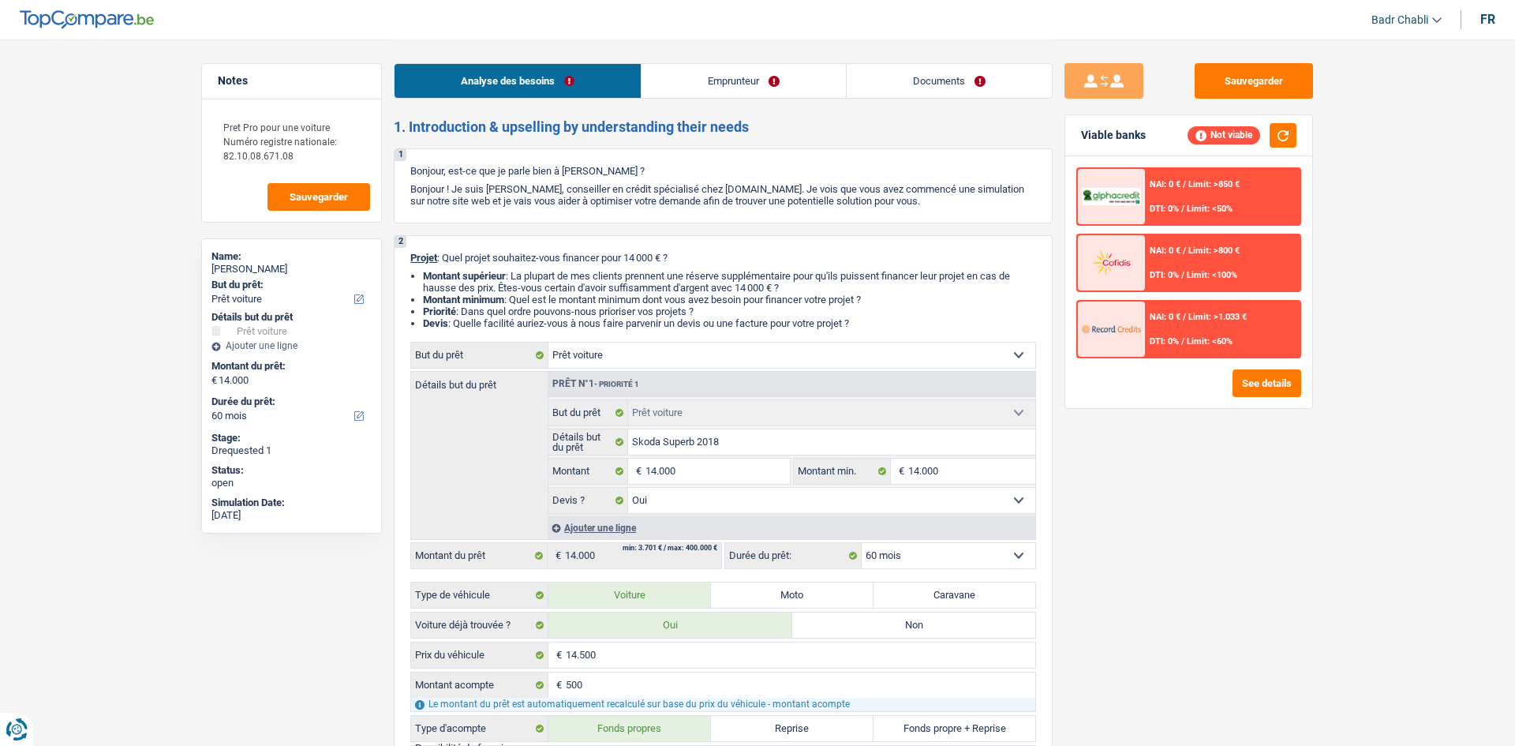
select select "yes"
select select "60"
select select "independent"
select select "netSalary"
select select "car"
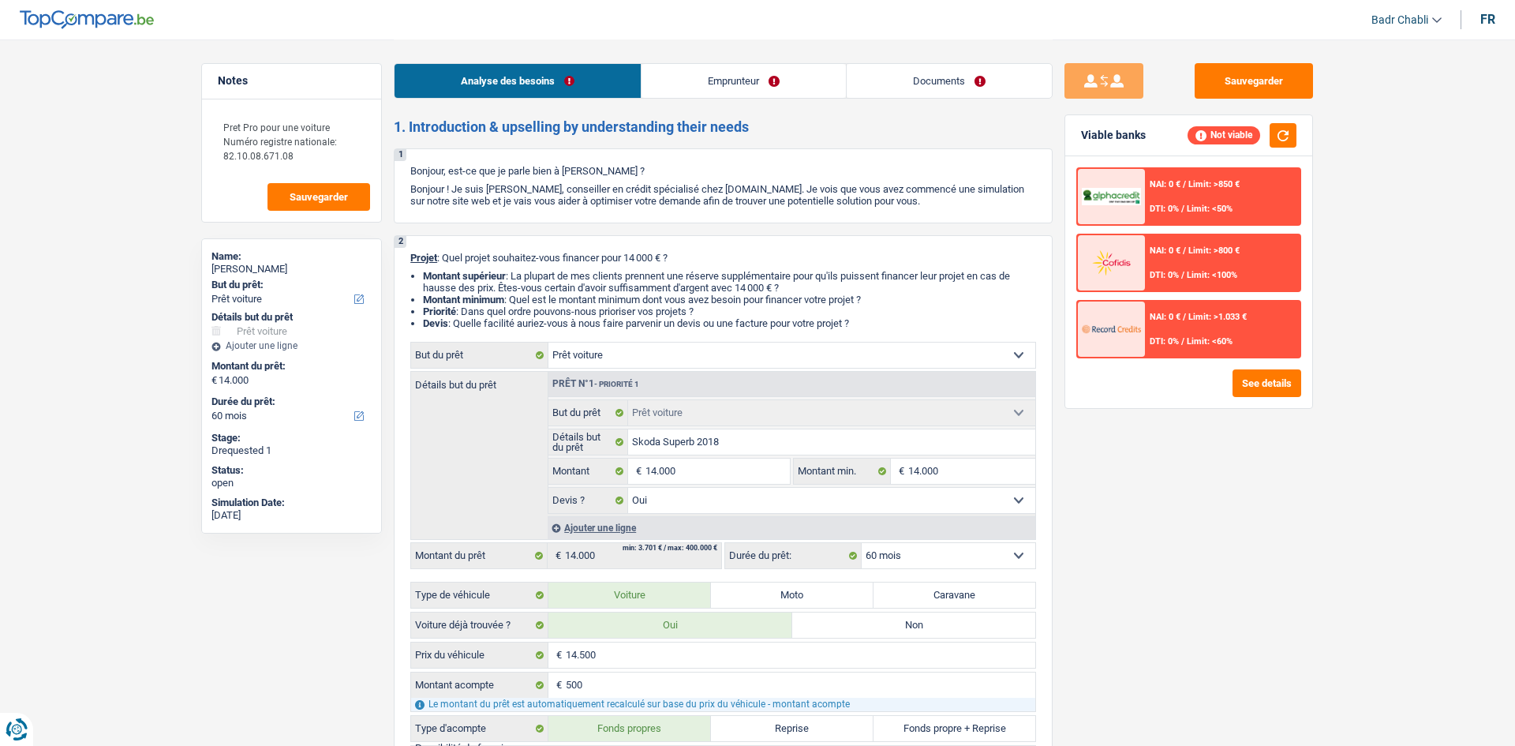
select select "car"
select select "yes"
select select "60"
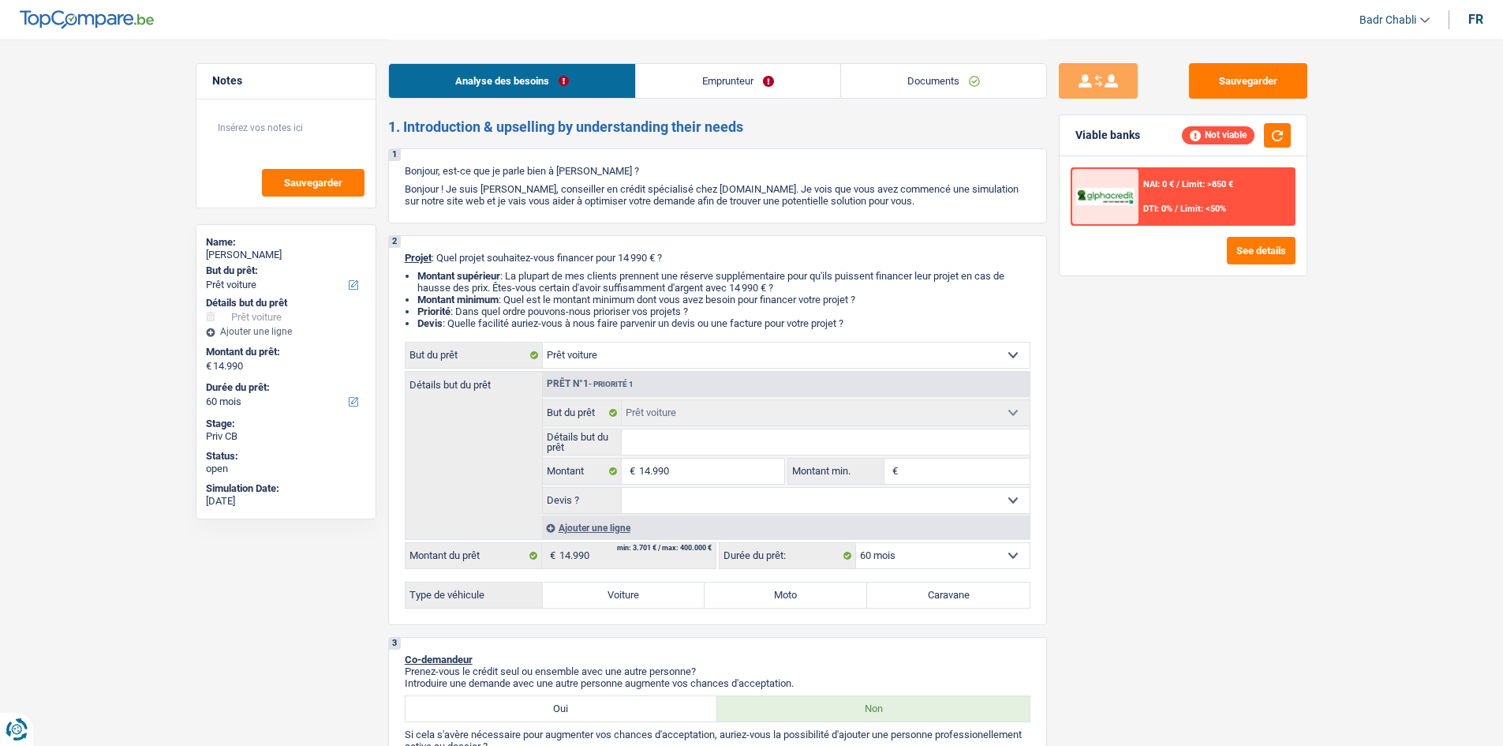
select select "car"
select select "60"
select select "car"
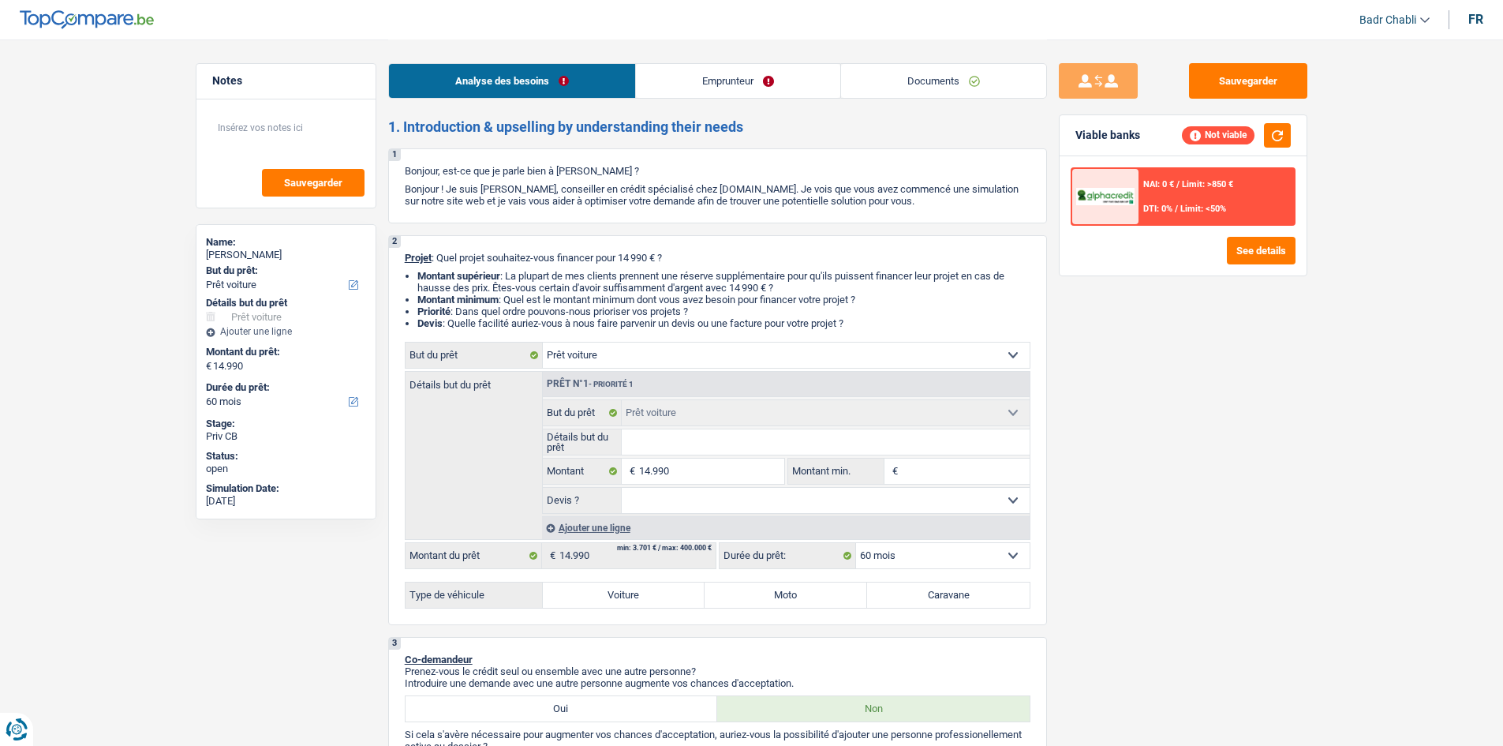
select select "60"
select select "car"
select select "60"
click at [898, 77] on link "Documents" at bounding box center [943, 81] width 205 height 34
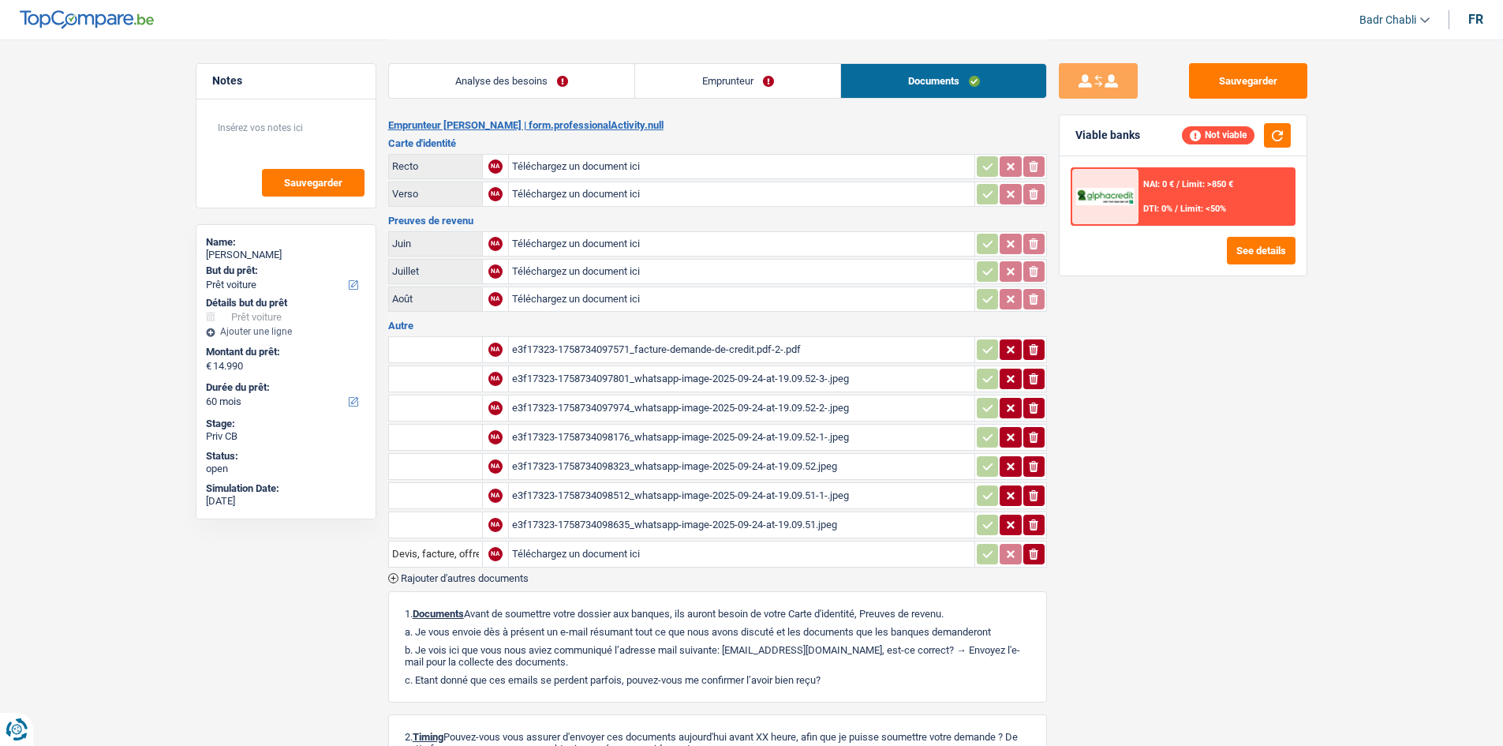
click at [711, 350] on div "e3f17323-1758734097571_facture-demande-de-credit.pdf-2-.pdf" at bounding box center [741, 350] width 459 height 24
click at [526, 82] on link "Analyse des besoins" at bounding box center [512, 81] width 246 height 34
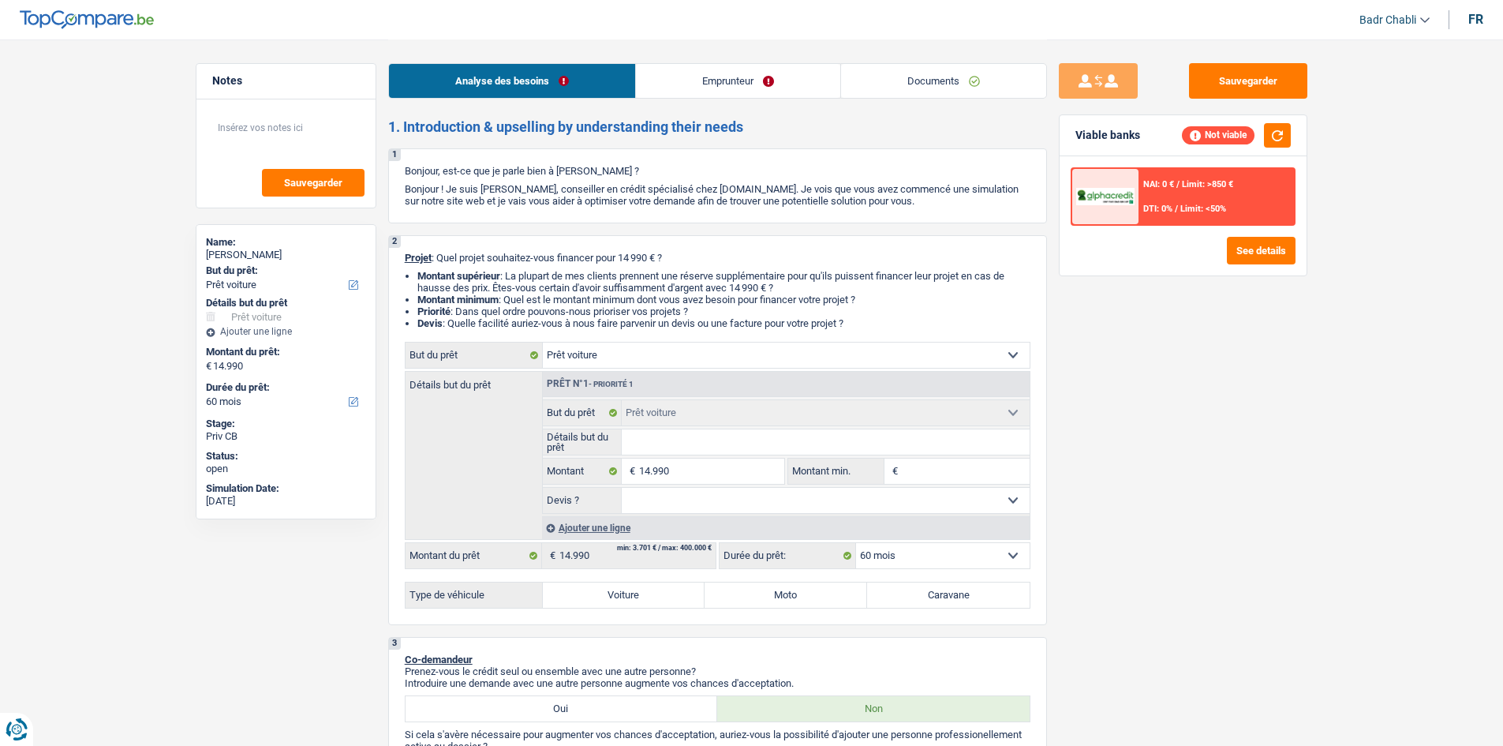
click at [715, 435] on input "Détails but du prêt" at bounding box center [826, 441] width 408 height 25
paste input "Volkswagen GOLF 7"
type input "Volkswagen GOLF 7"
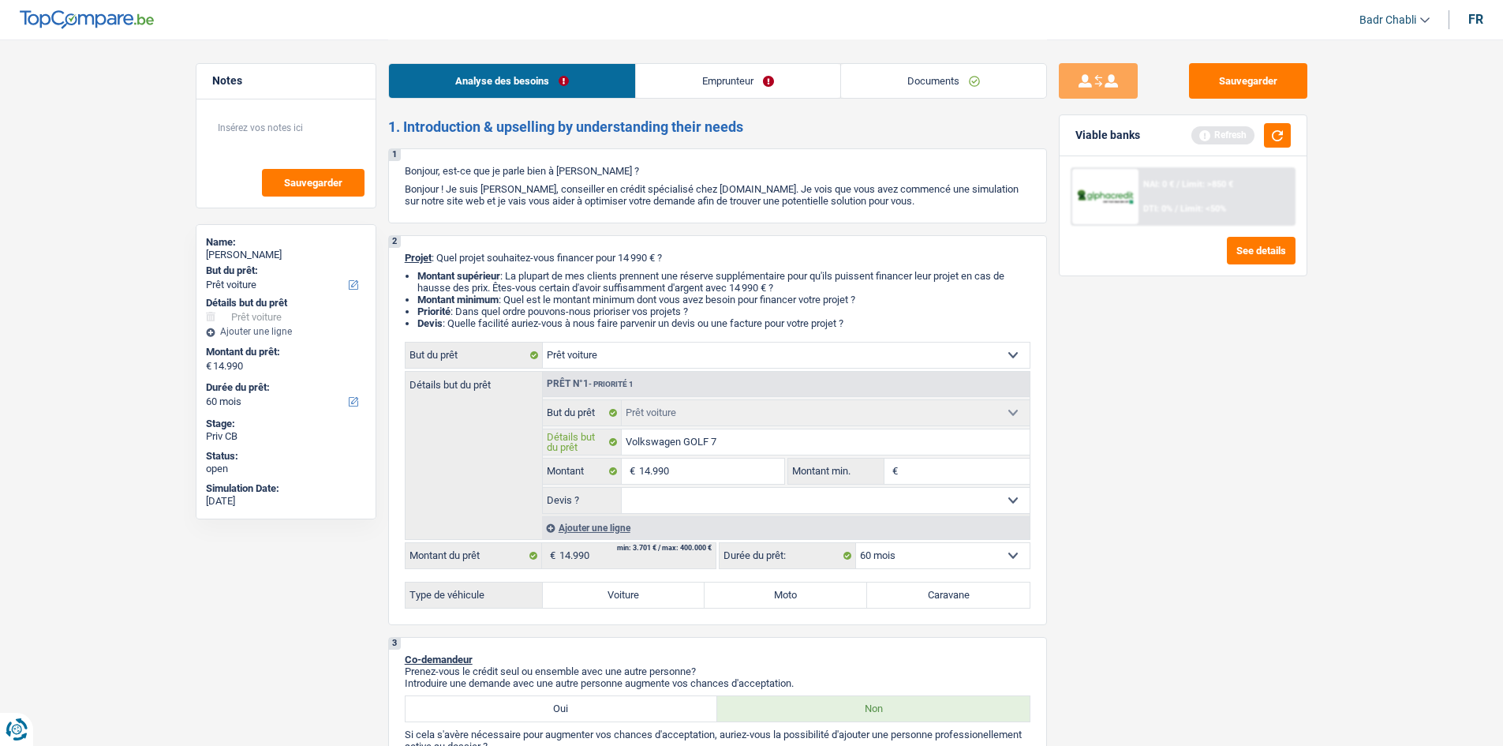
type input "Volkswagen GOLF 7"
type input "Volkswagen GOLF 7 2"
type input "Volkswagen GOLF 7 20"
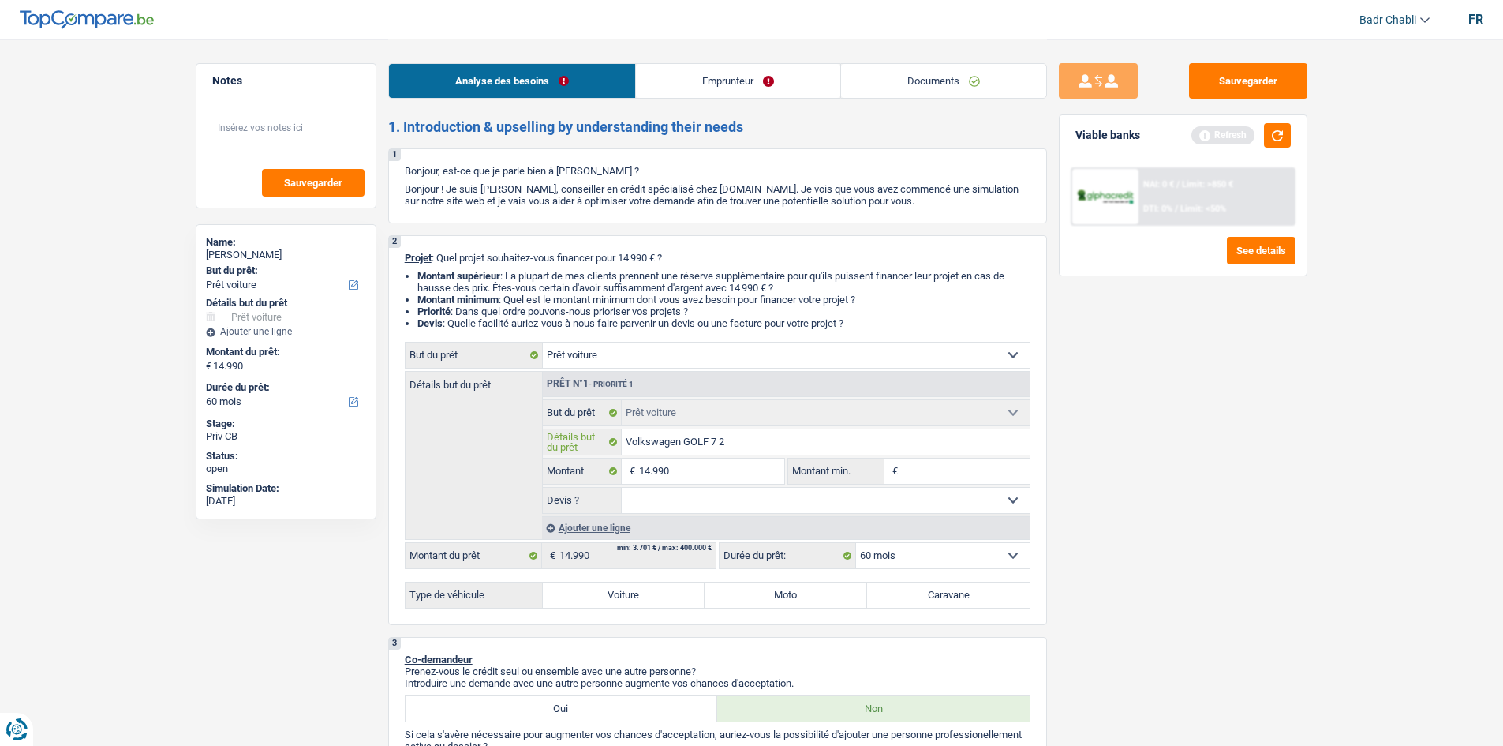
type input "Volkswagen GOLF 7 20"
type input "Volkswagen GOLF 7 201"
type input "Volkswagen GOLF 7 2017"
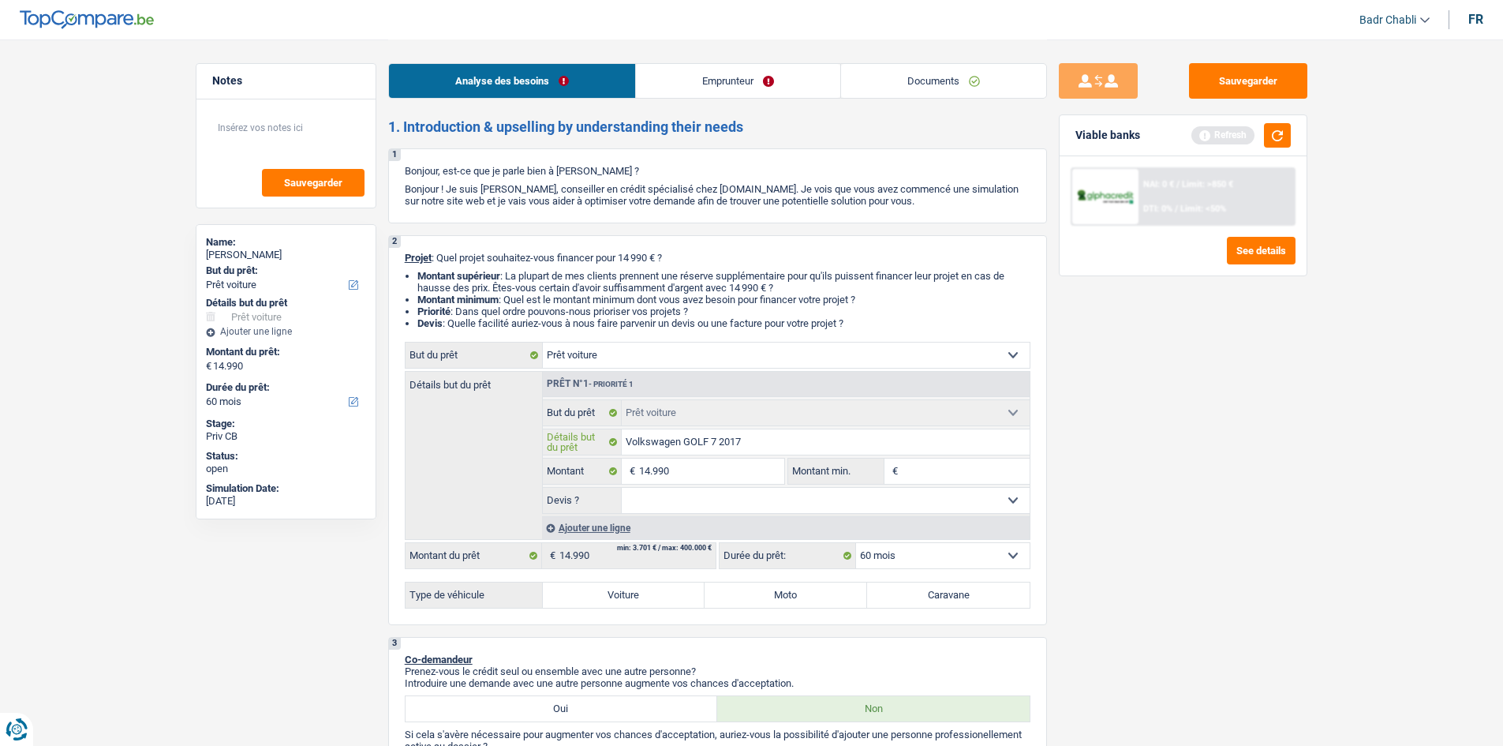
type input "Volkswagen GOLF 7 2017"
click at [714, 498] on select "Oui Non Non répondu Sélectionner une option" at bounding box center [826, 500] width 408 height 25
select select "yes"
click at [622, 488] on select "Oui Non Non répondu Sélectionner une option" at bounding box center [826, 500] width 408 height 25
select select "yes"
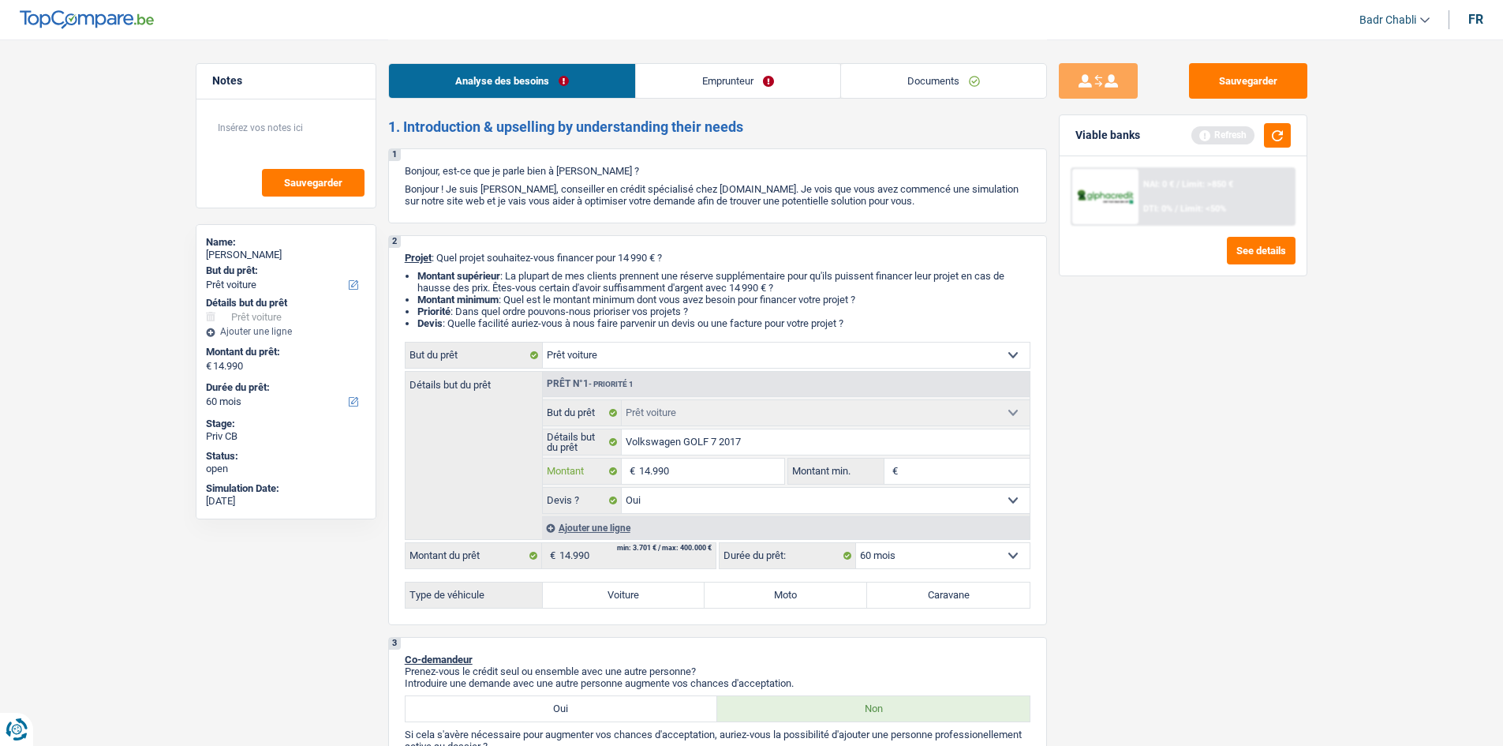
click at [689, 467] on input "14.990" at bounding box center [711, 470] width 144 height 25
click at [958, 467] on input "Montant min." at bounding box center [966, 470] width 128 height 25
paste input "14.990"
type input "14.990"
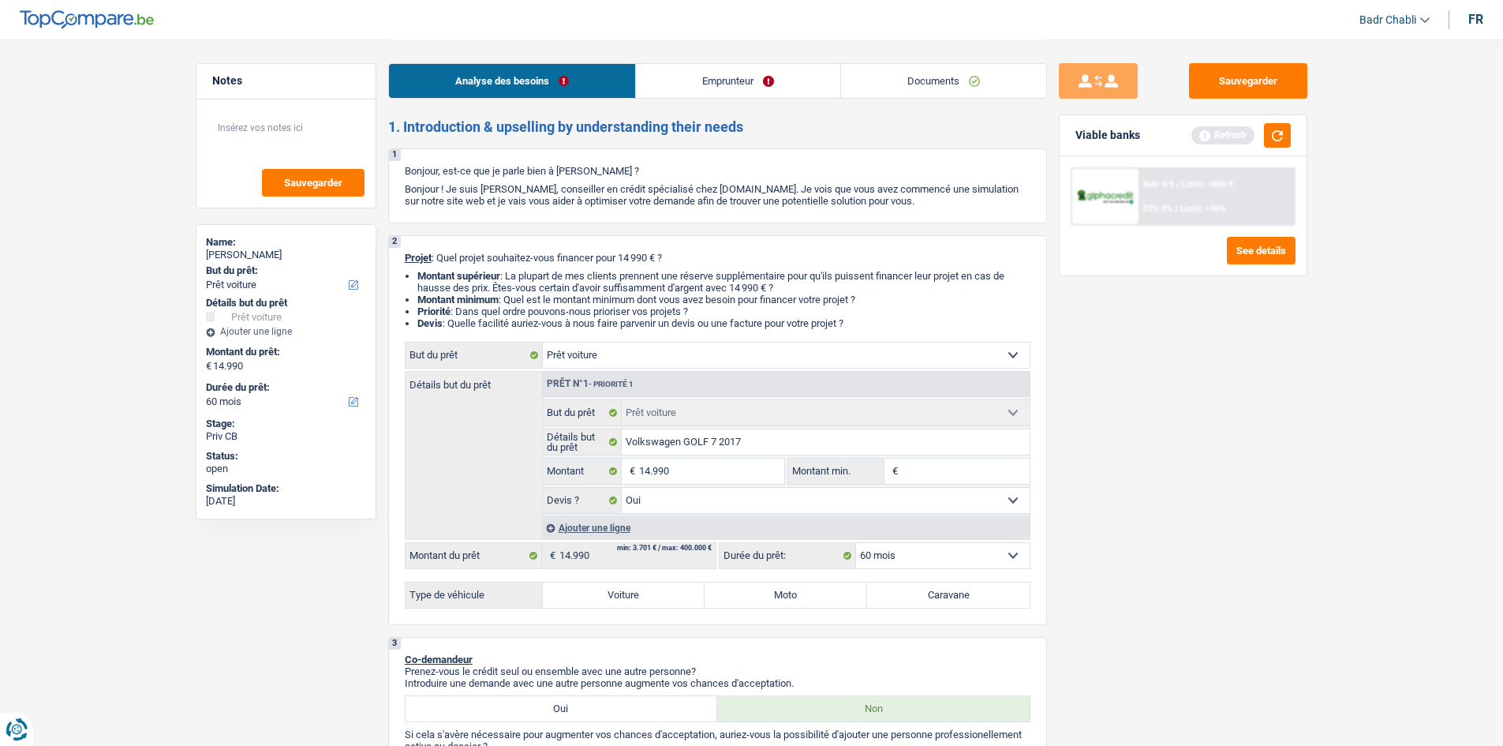
type input "14.990"
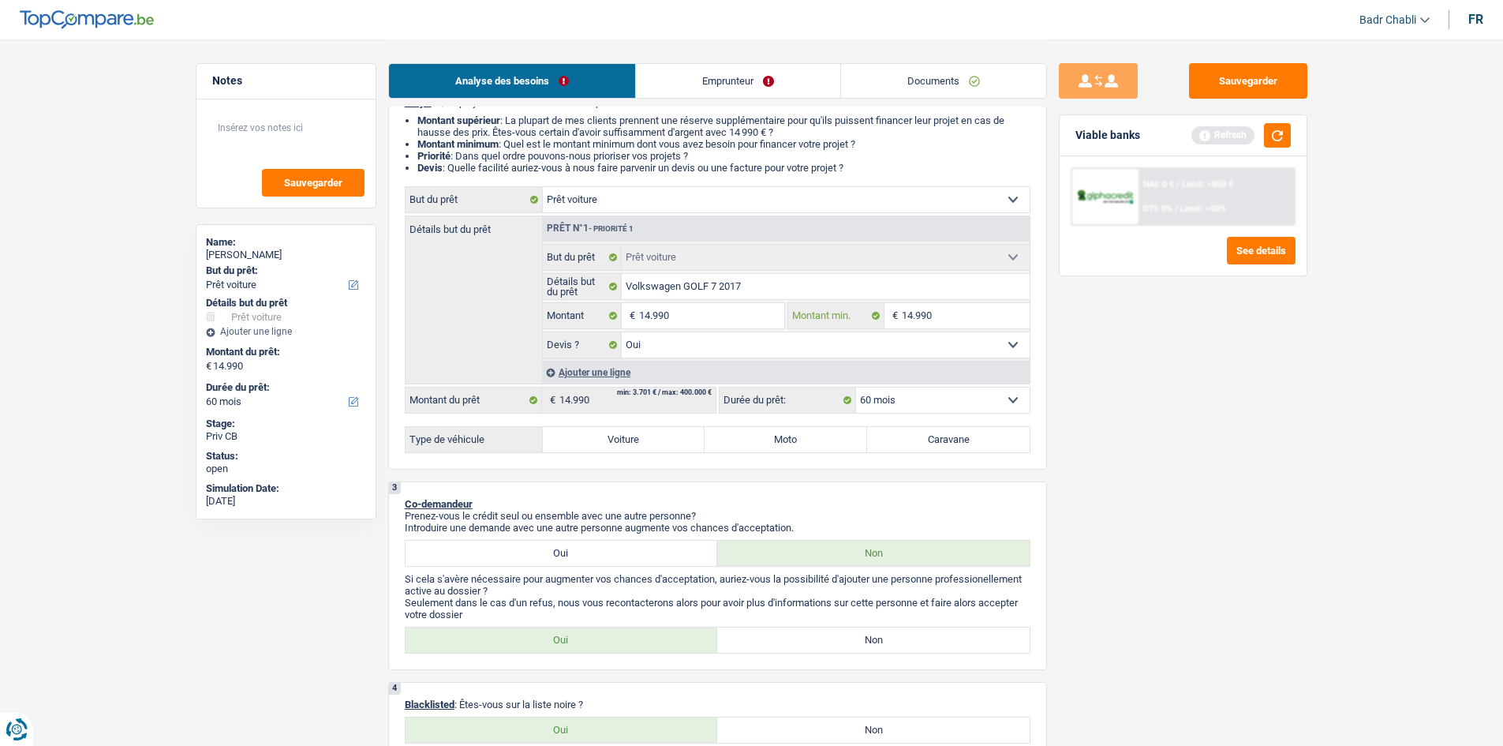
scroll to position [158, 0]
click at [616, 435] on label "Voiture" at bounding box center [624, 436] width 163 height 25
click at [616, 435] on input "Voiture" at bounding box center [624, 436] width 163 height 25
radio input "true"
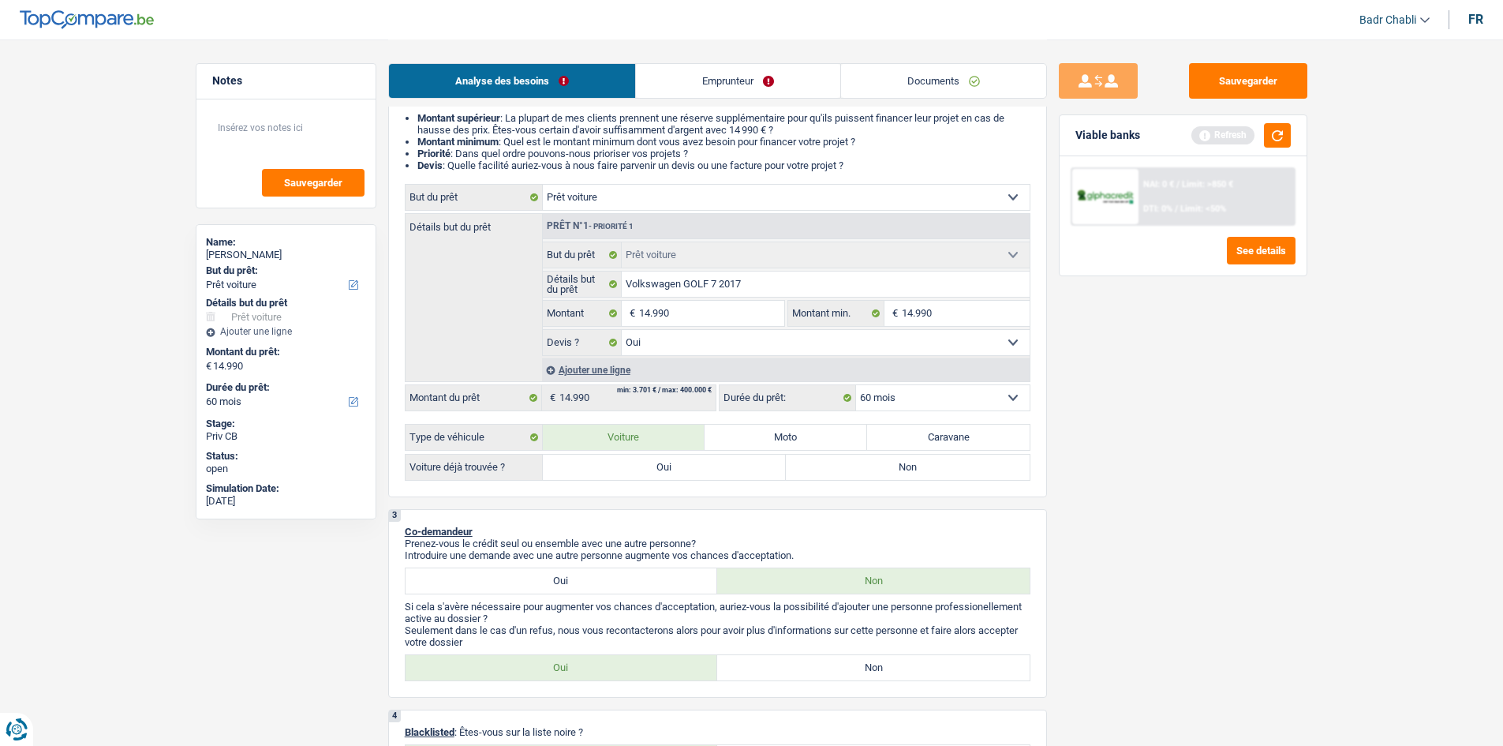
click at [682, 470] on label "Oui" at bounding box center [665, 466] width 244 height 25
click at [682, 470] on input "Oui" at bounding box center [665, 466] width 244 height 25
radio input "true"
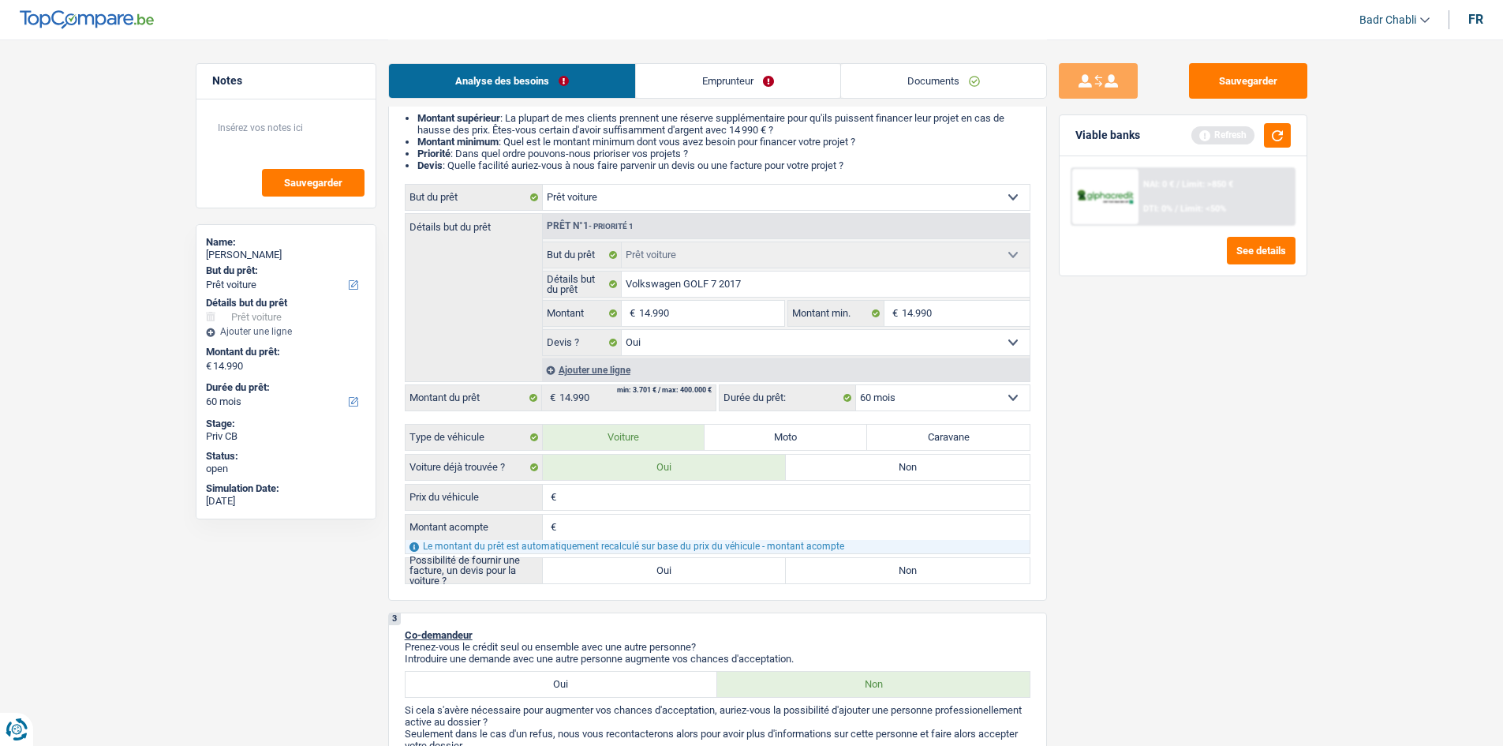
click at [647, 559] on label "Oui" at bounding box center [665, 570] width 244 height 25
click at [647, 559] on input "Oui" at bounding box center [665, 570] width 244 height 25
radio input "true"
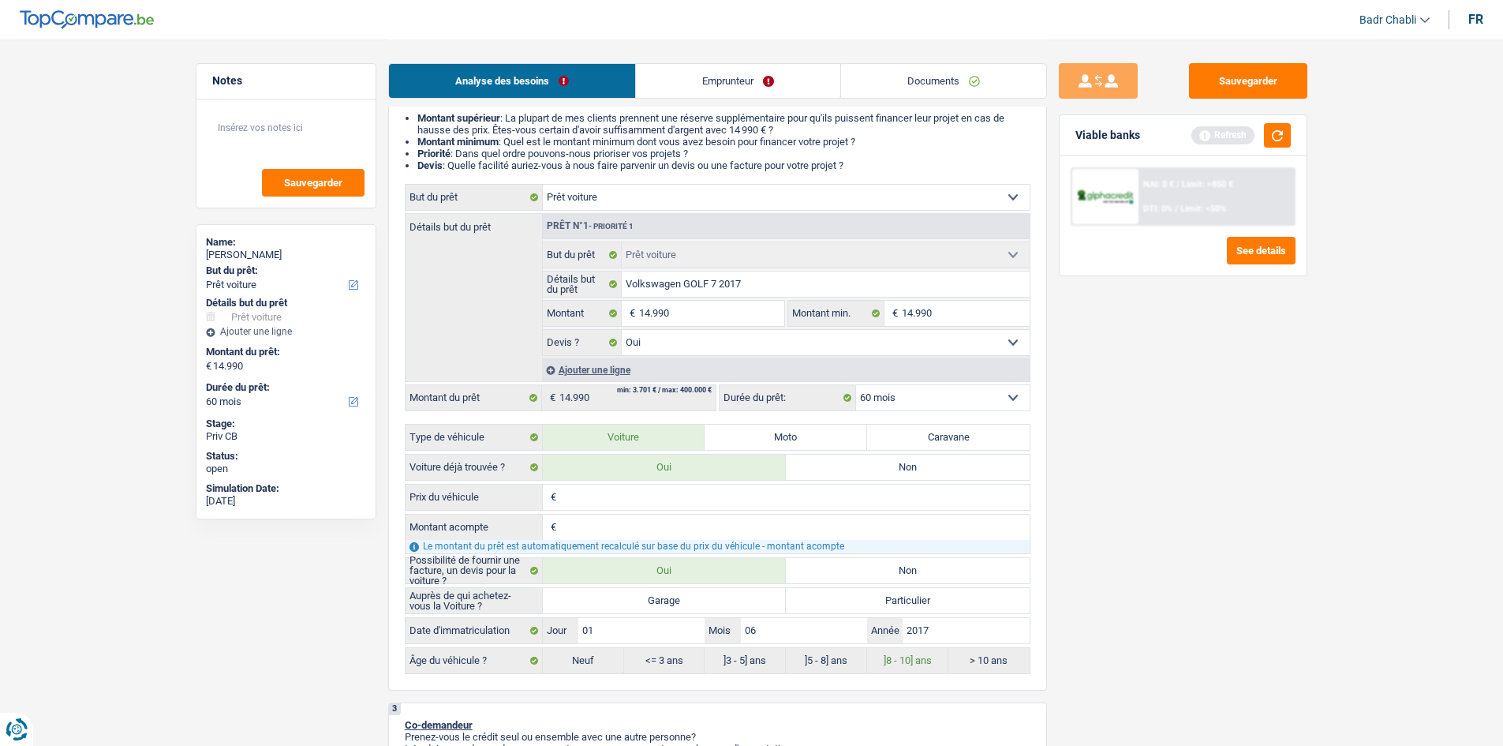
click at [676, 595] on label "Garage" at bounding box center [665, 600] width 244 height 25
click at [676, 595] on input "Garage" at bounding box center [665, 600] width 244 height 25
radio input "true"
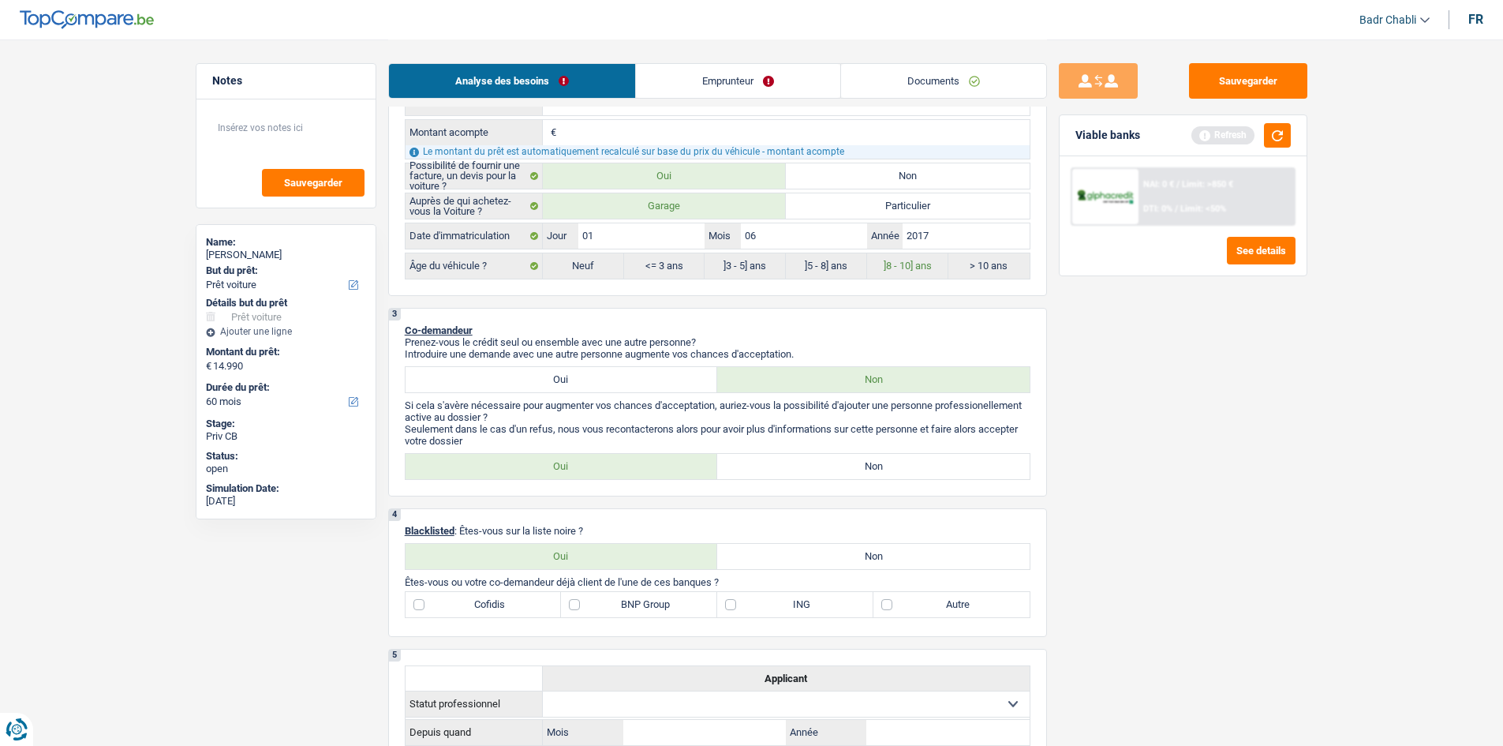
click at [856, 473] on label "Non" at bounding box center [873, 466] width 312 height 25
click at [856, 473] on input "Non" at bounding box center [873, 466] width 312 height 25
radio input "true"
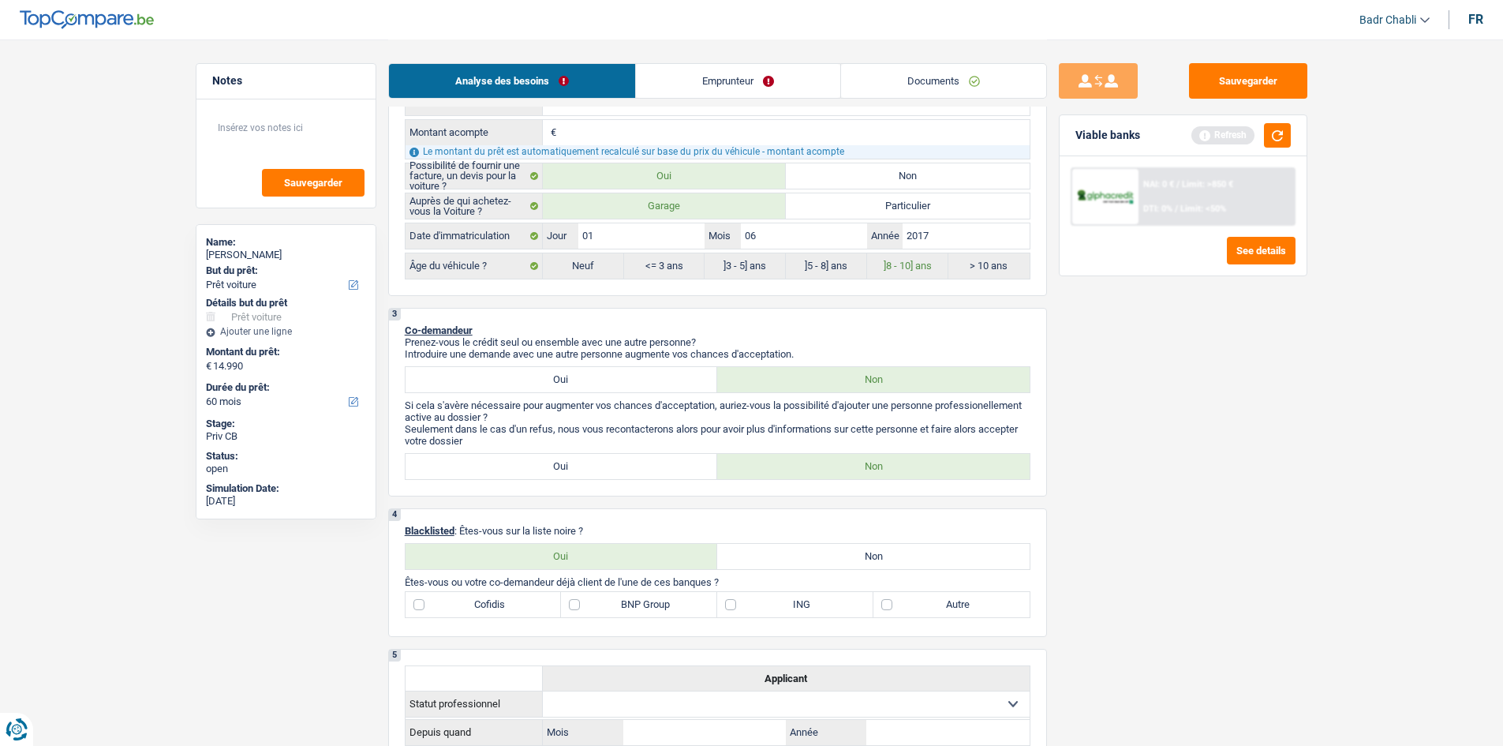
click at [883, 544] on label "Non" at bounding box center [873, 556] width 312 height 25
click at [883, 544] on input "Non" at bounding box center [873, 556] width 312 height 25
radio input "true"
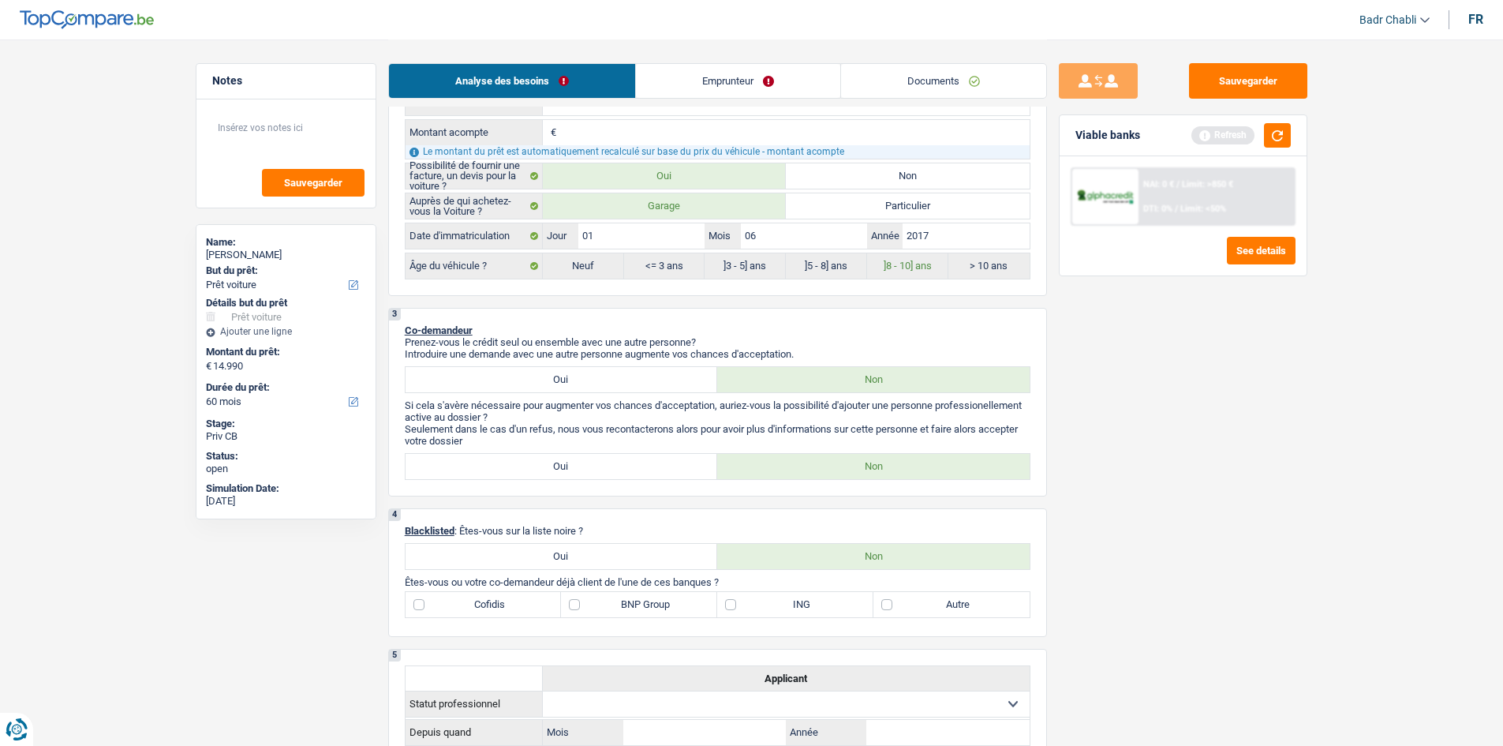
click at [1198, 376] on div "Sauvegarder Viable banks Refresh NAI: 0 € / Limit: >850 € DTI: 0% / Limit: <50%…" at bounding box center [1183, 391] width 272 height 657
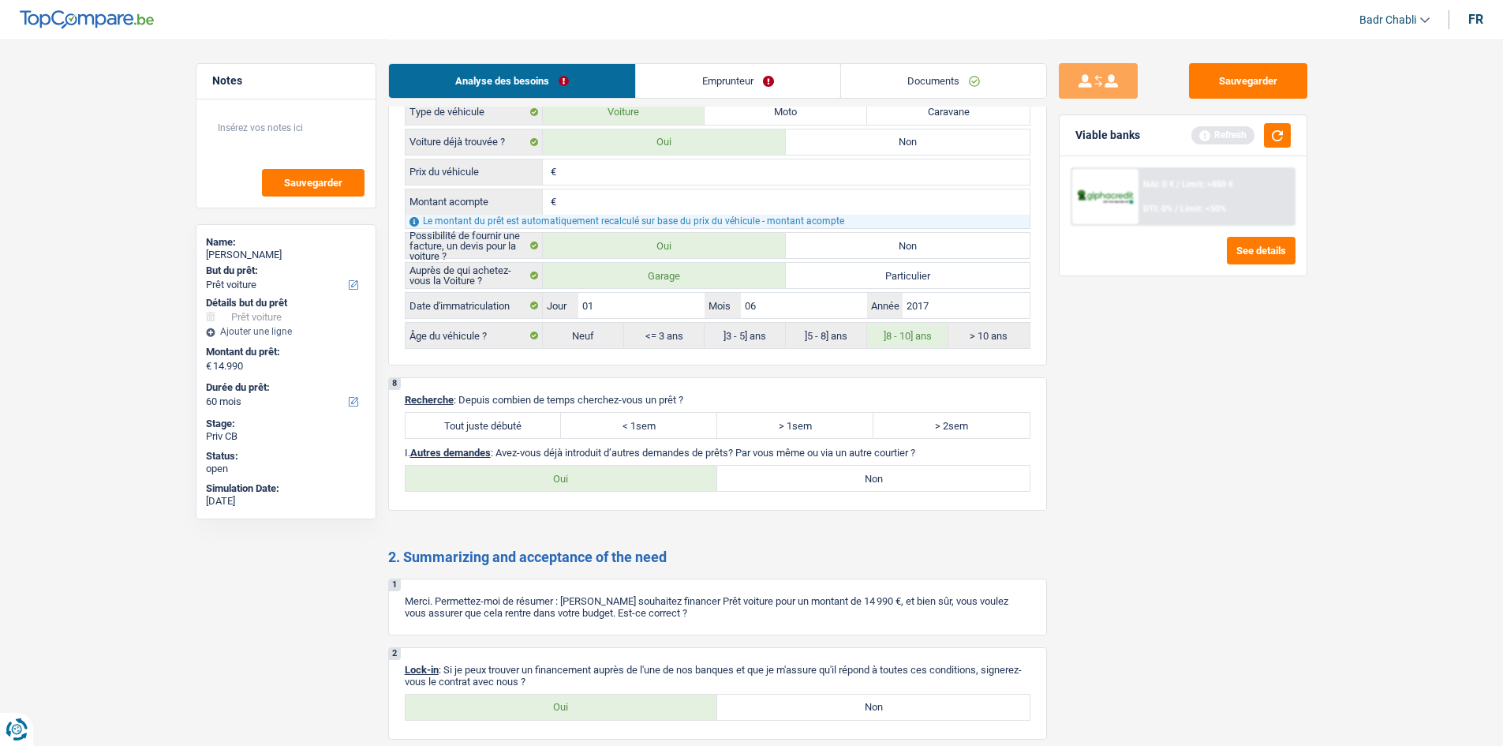
scroll to position [1897, 0]
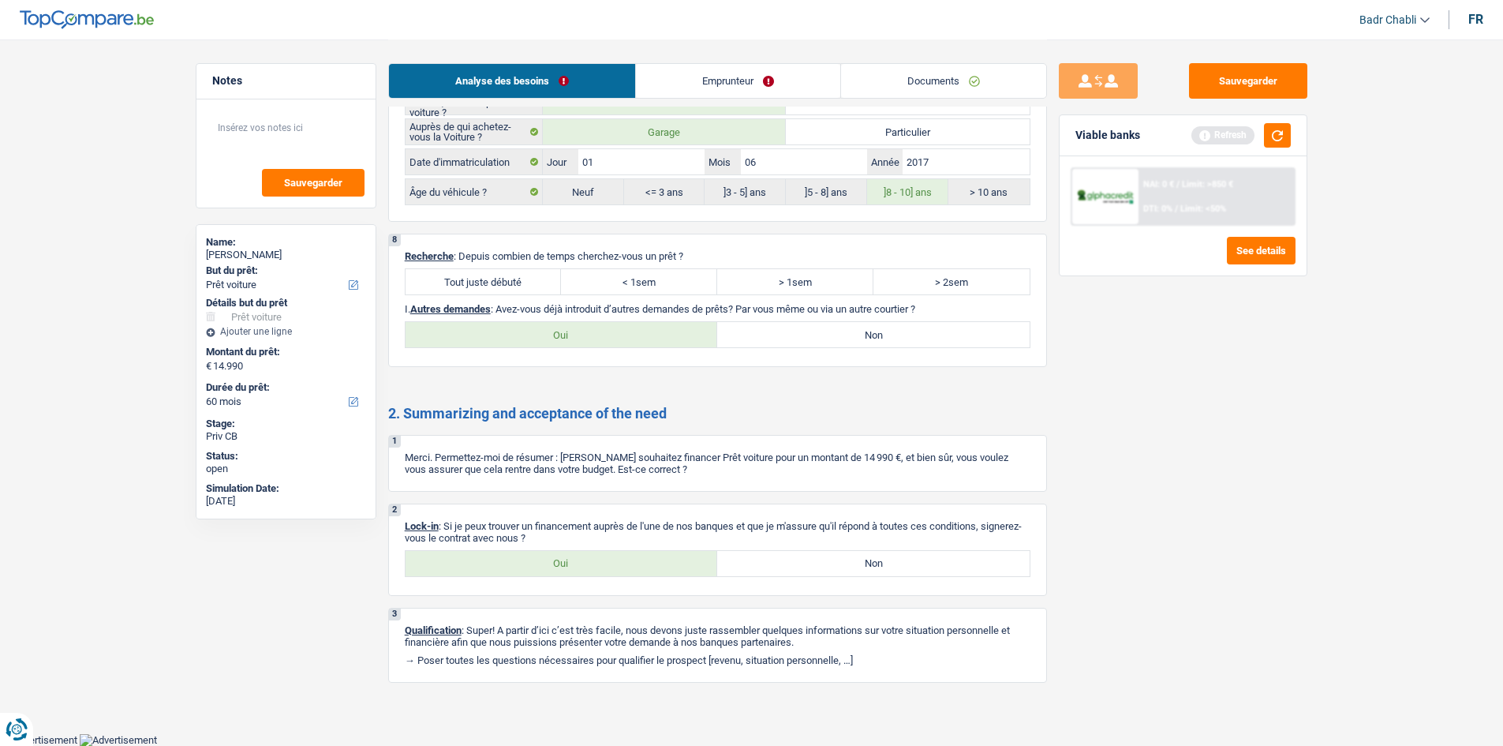
click at [525, 268] on div "Tout juste débuté < 1sem > 1sem > 2sem Tous les champs sont obligatoires. Veuil…" at bounding box center [718, 281] width 626 height 27
click at [526, 272] on label "Tout juste débuté" at bounding box center [484, 281] width 156 height 25
click at [526, 272] on input "Tout juste débuté" at bounding box center [484, 281] width 156 height 25
radio input "true"
click at [888, 328] on label "Non" at bounding box center [873, 334] width 312 height 25
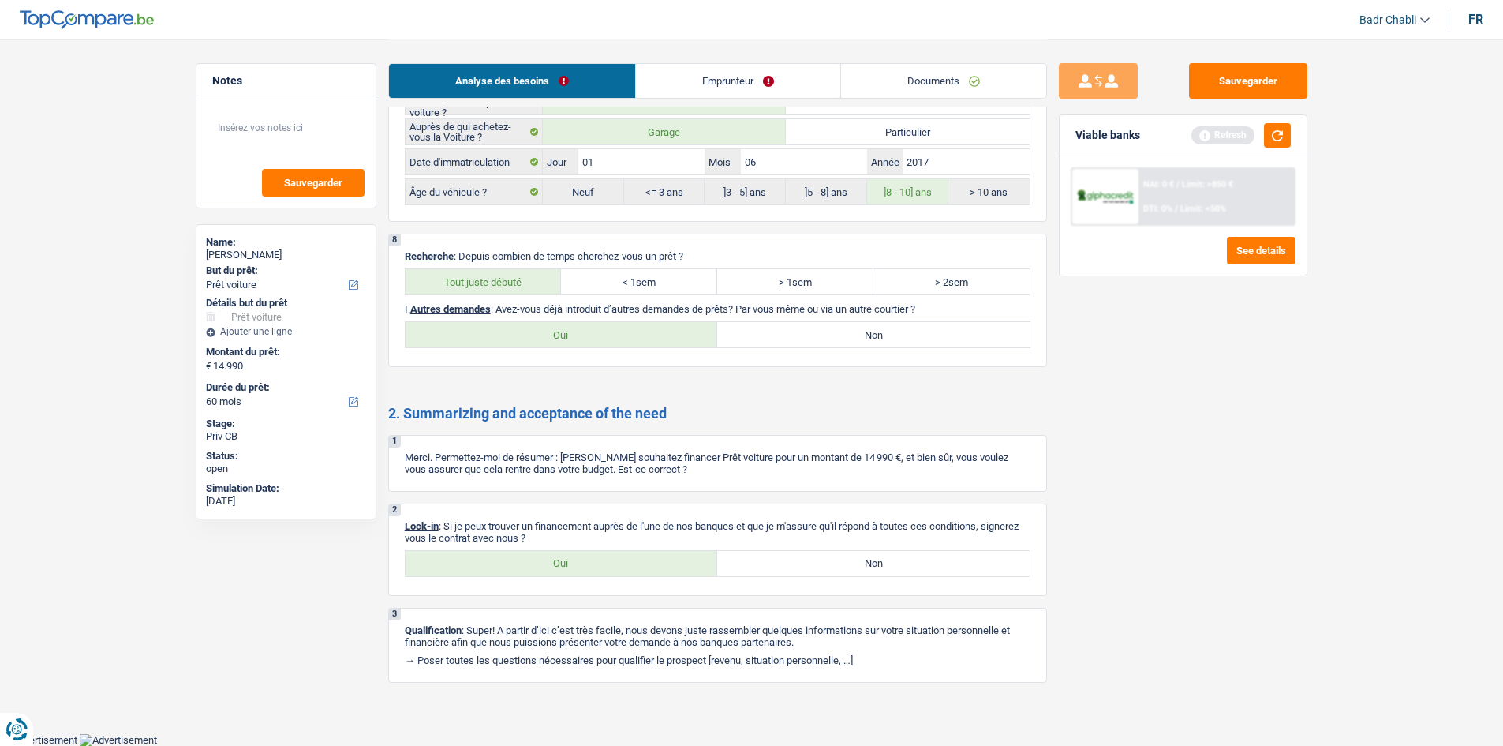
click at [888, 328] on input "Non" at bounding box center [873, 334] width 312 height 25
radio input "true"
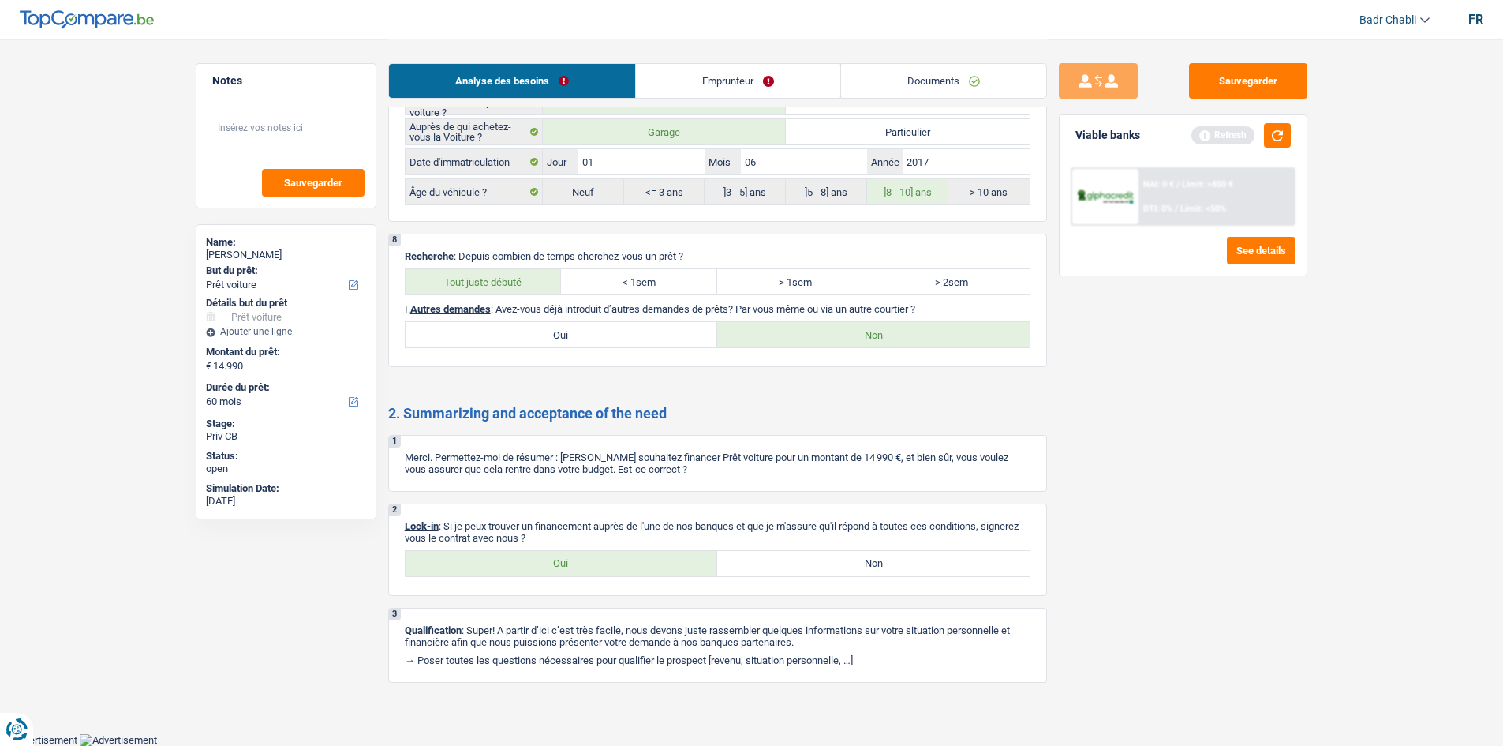
click at [650, 551] on label "Oui" at bounding box center [562, 563] width 312 height 25
click at [650, 551] on input "Oui" at bounding box center [562, 563] width 312 height 25
radio input "true"
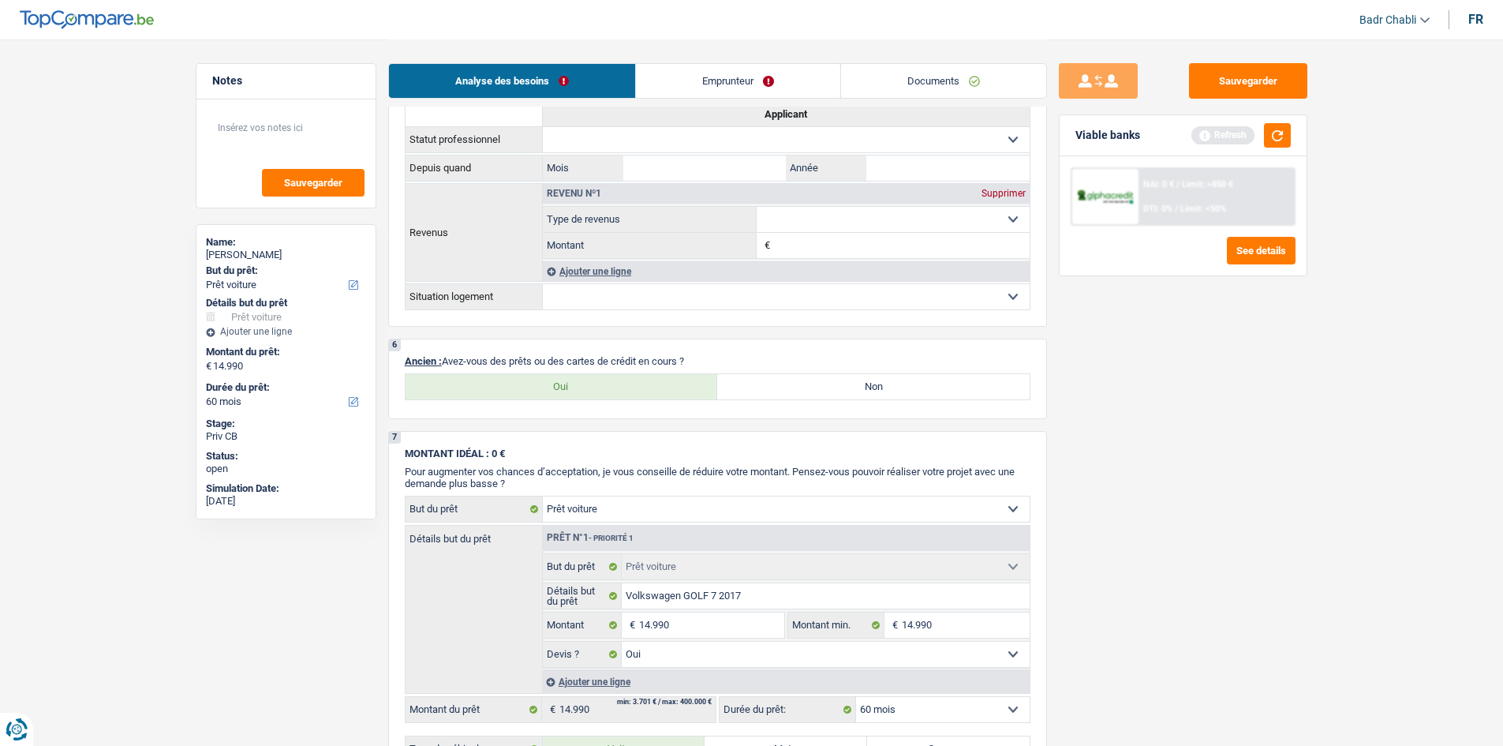
scroll to position [1108, 0]
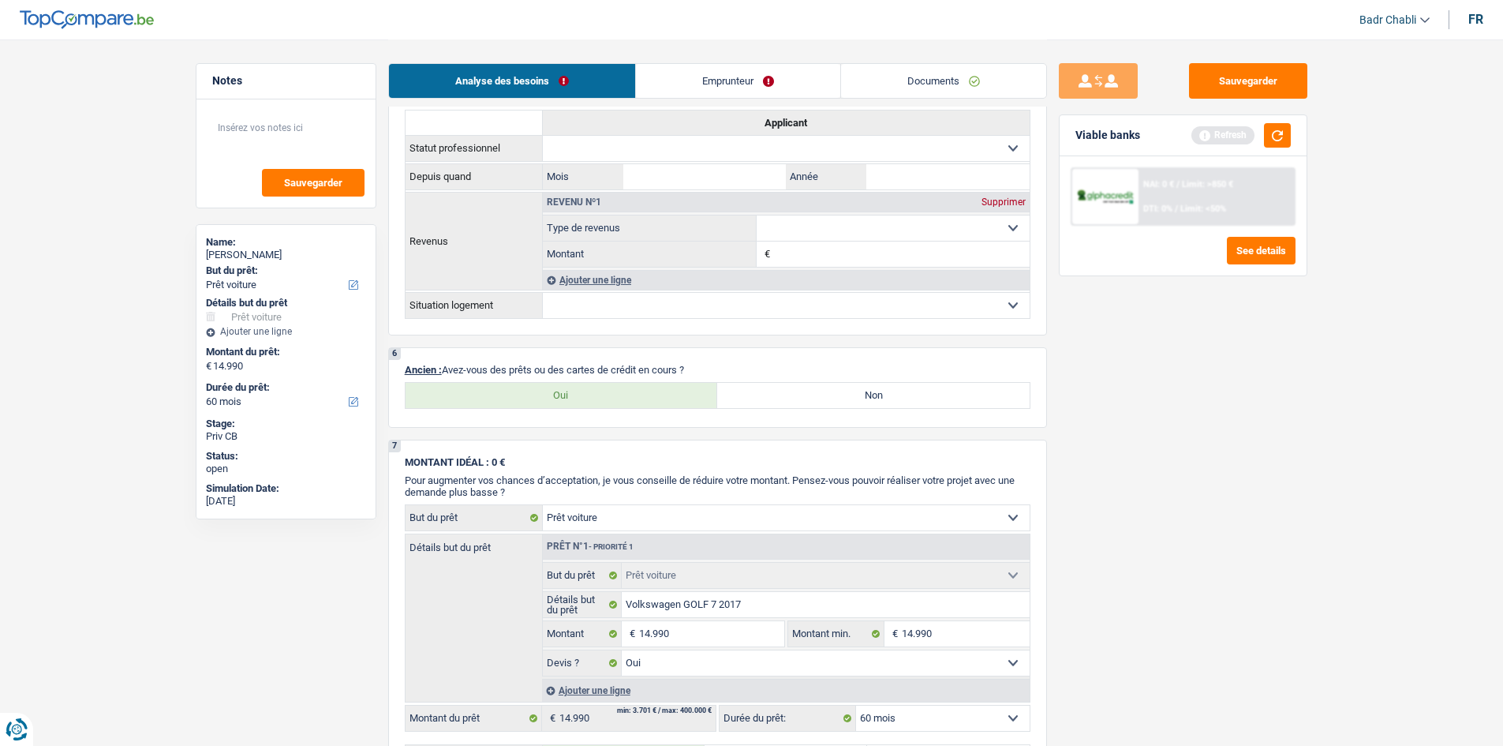
click at [850, 396] on label "Non" at bounding box center [873, 395] width 312 height 25
click at [850, 396] on input "Non" at bounding box center [873, 395] width 312 height 25
radio input "true"
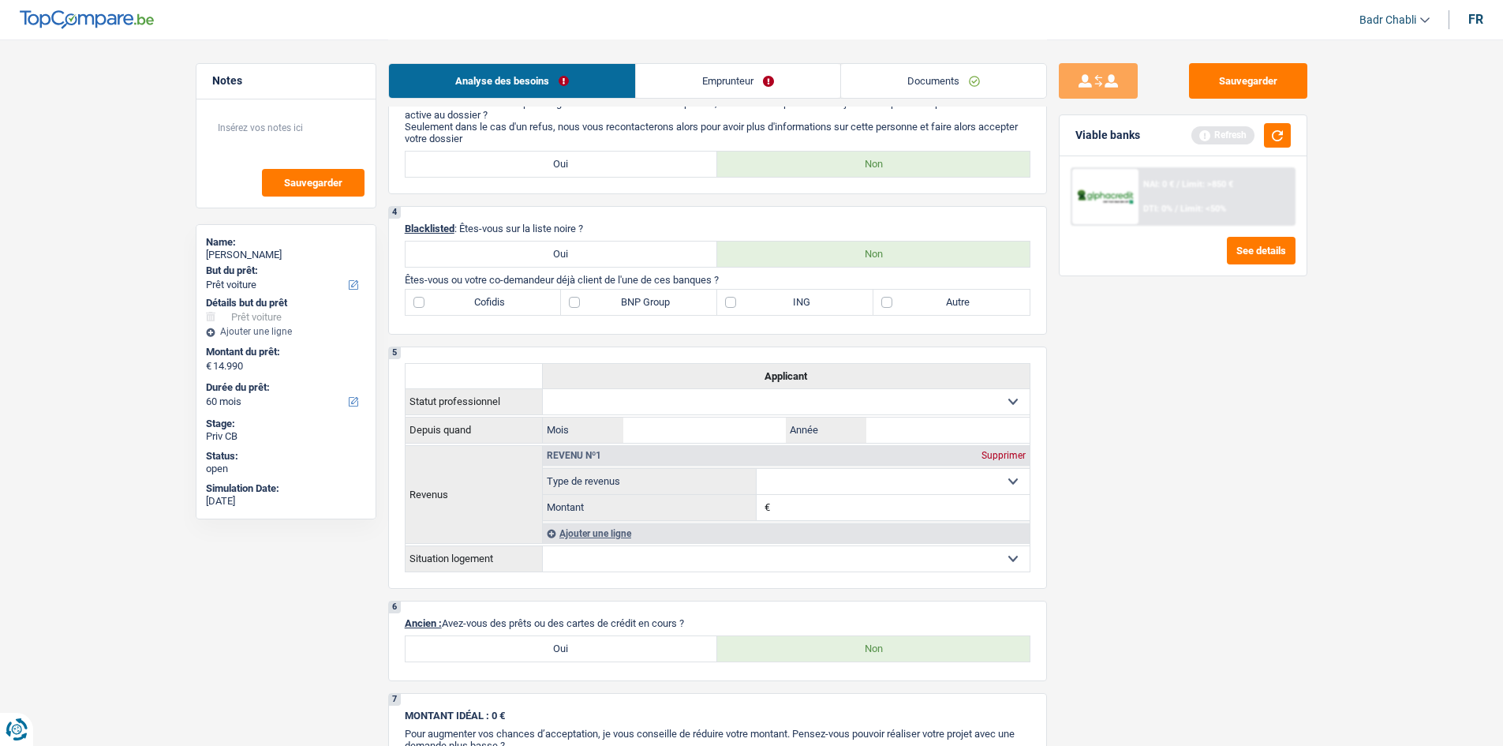
scroll to position [713, 0]
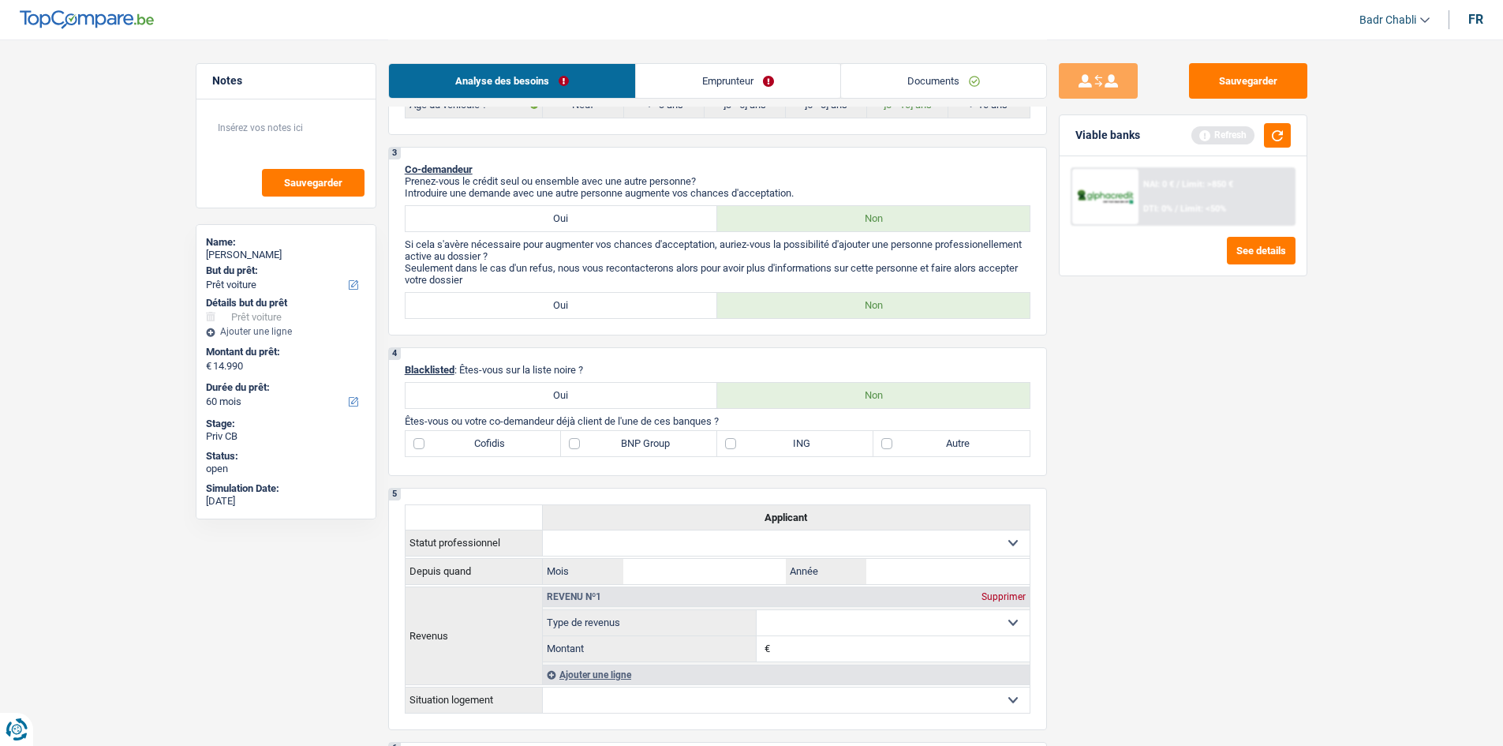
click at [759, 89] on link "Emprunteur" at bounding box center [738, 81] width 204 height 34
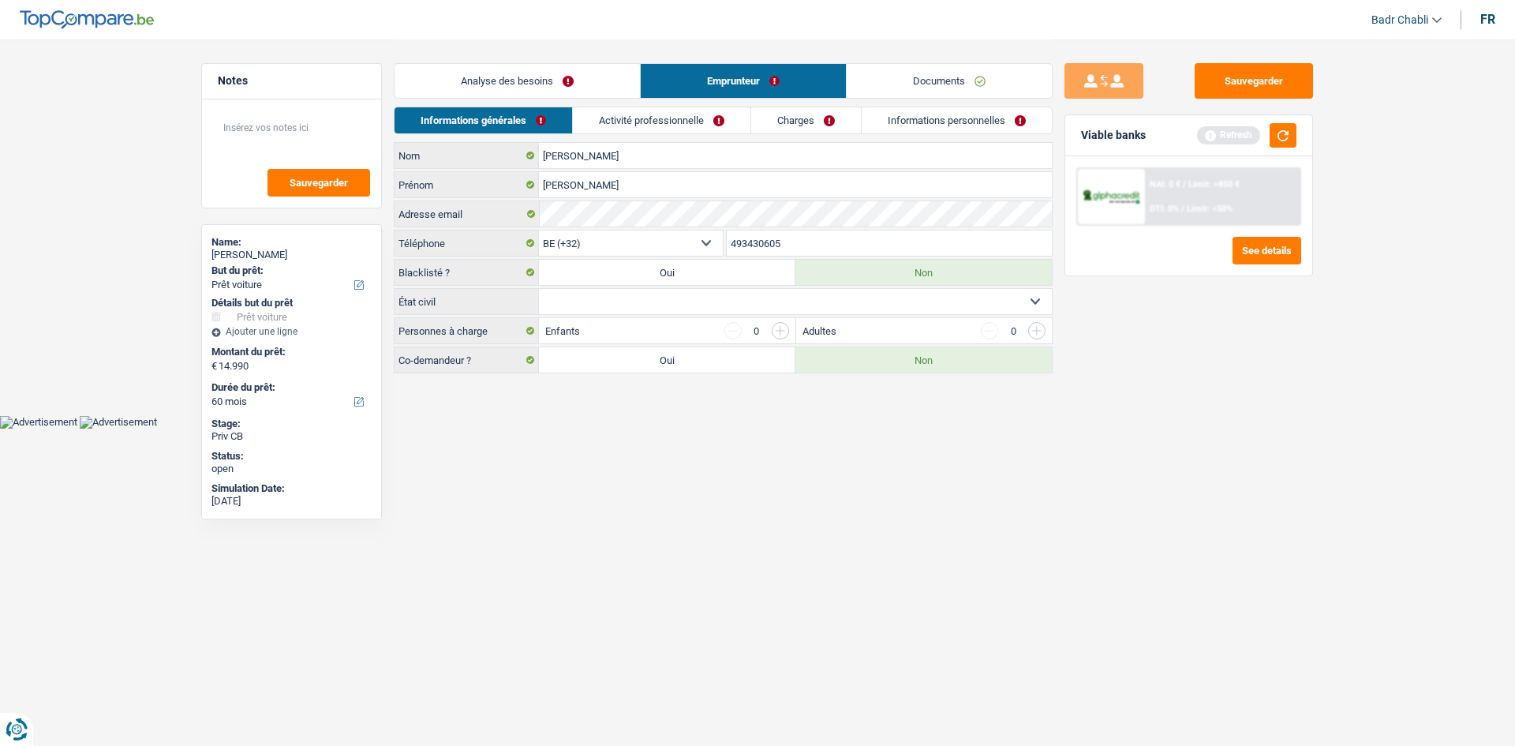
click at [922, 125] on link "Informations personnelles" at bounding box center [957, 120] width 190 height 26
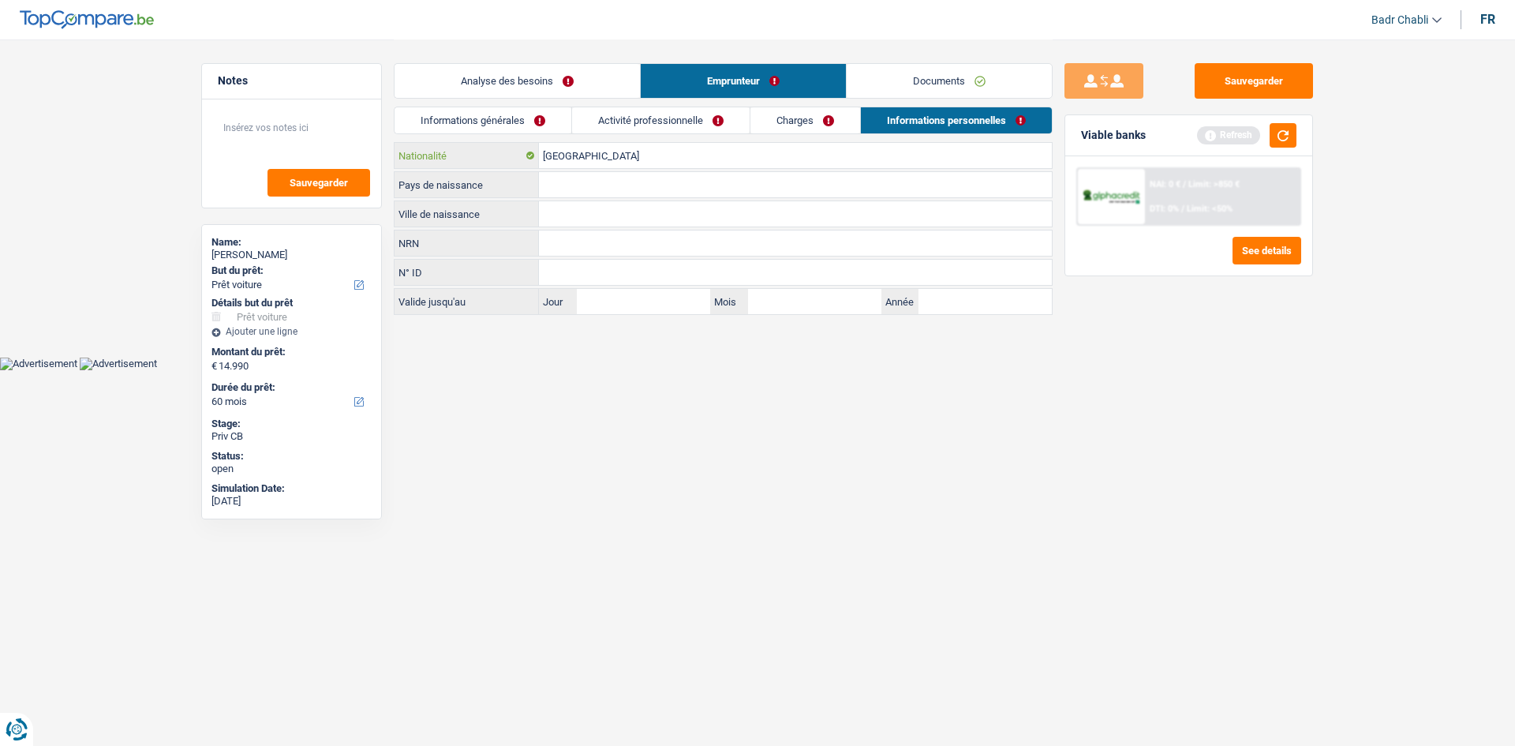
click at [648, 165] on input "[GEOGRAPHIC_DATA]" at bounding box center [795, 155] width 513 height 25
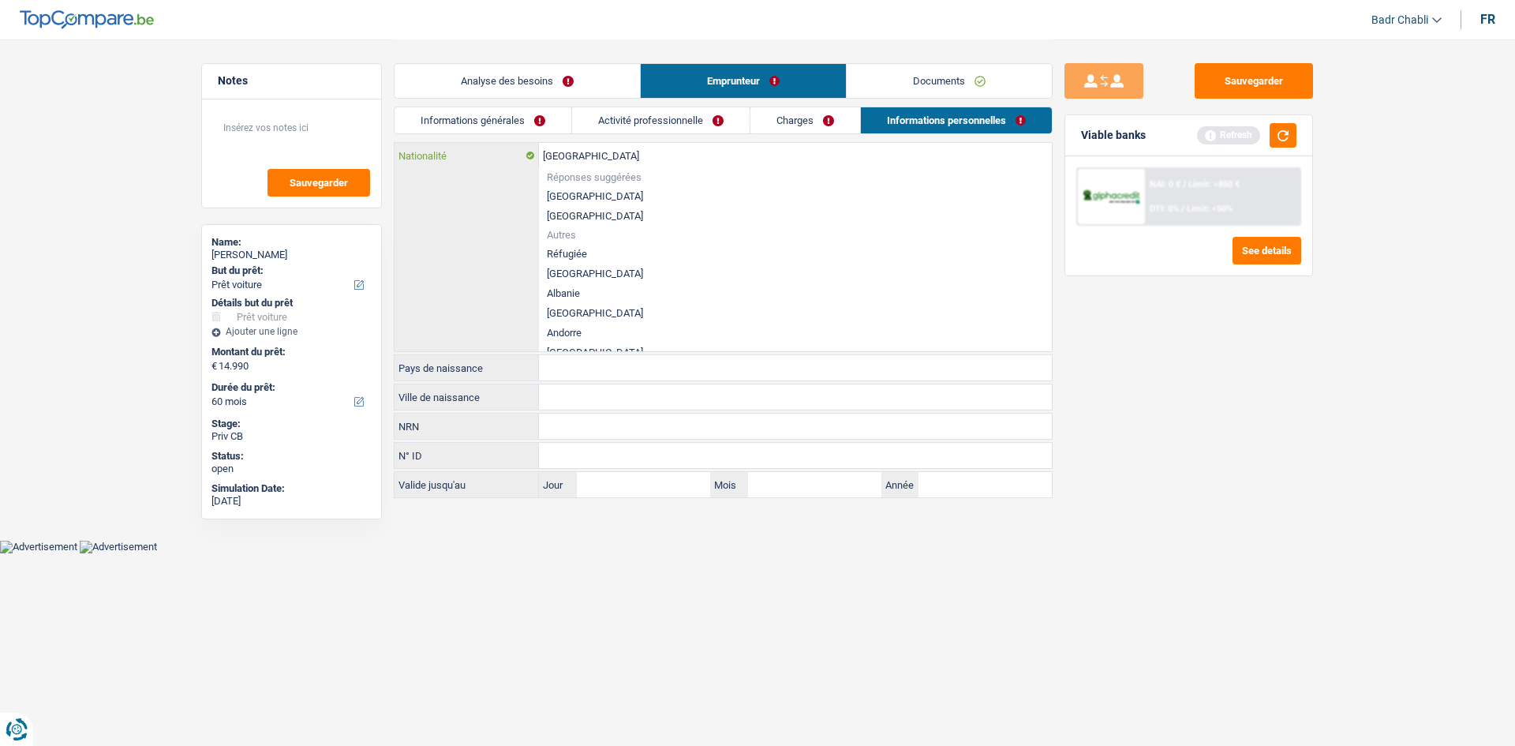
click at [648, 165] on input "[GEOGRAPHIC_DATA]" at bounding box center [795, 155] width 513 height 25
type input "e"
type input "s"
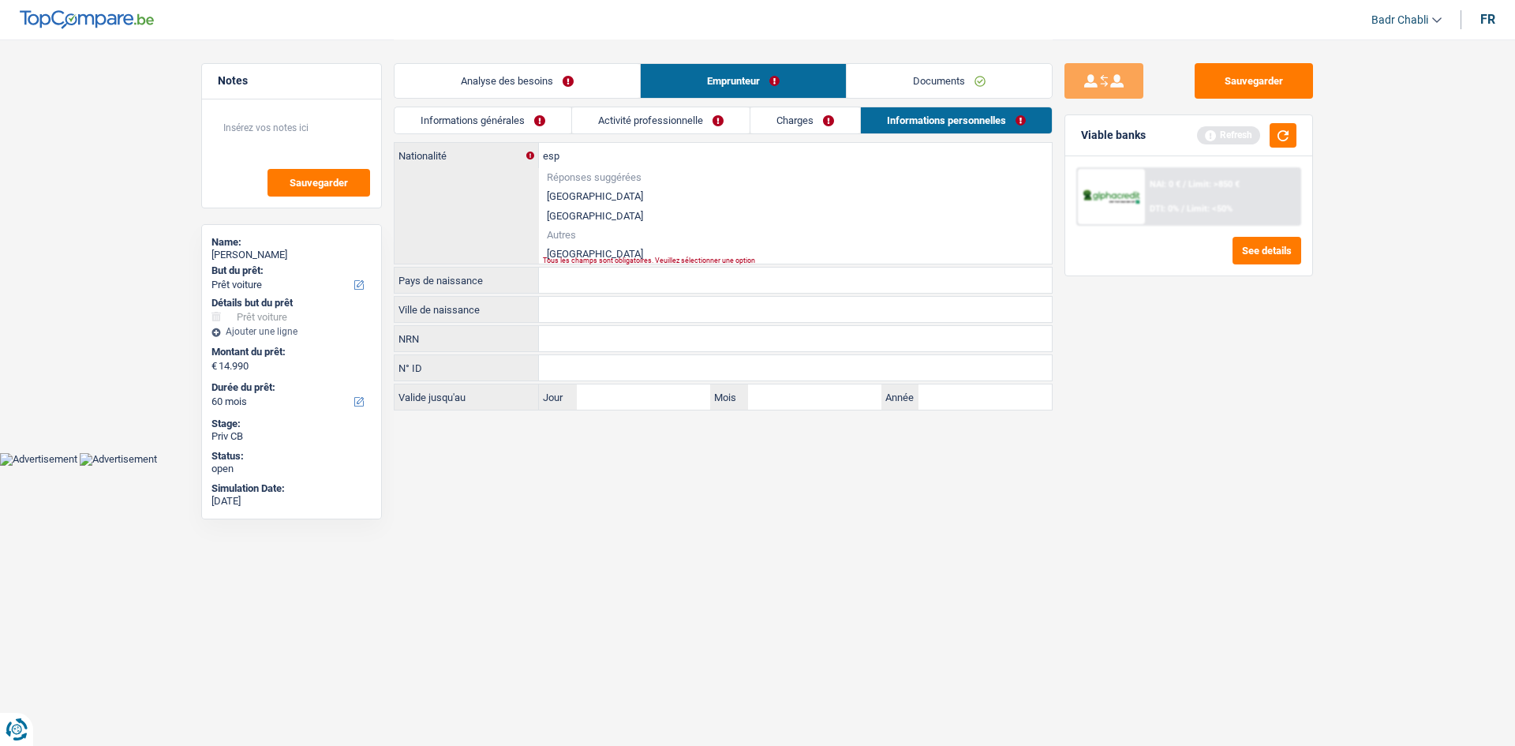
click at [562, 252] on li "[GEOGRAPHIC_DATA]" at bounding box center [795, 254] width 513 height 20
type input "[GEOGRAPHIC_DATA]"
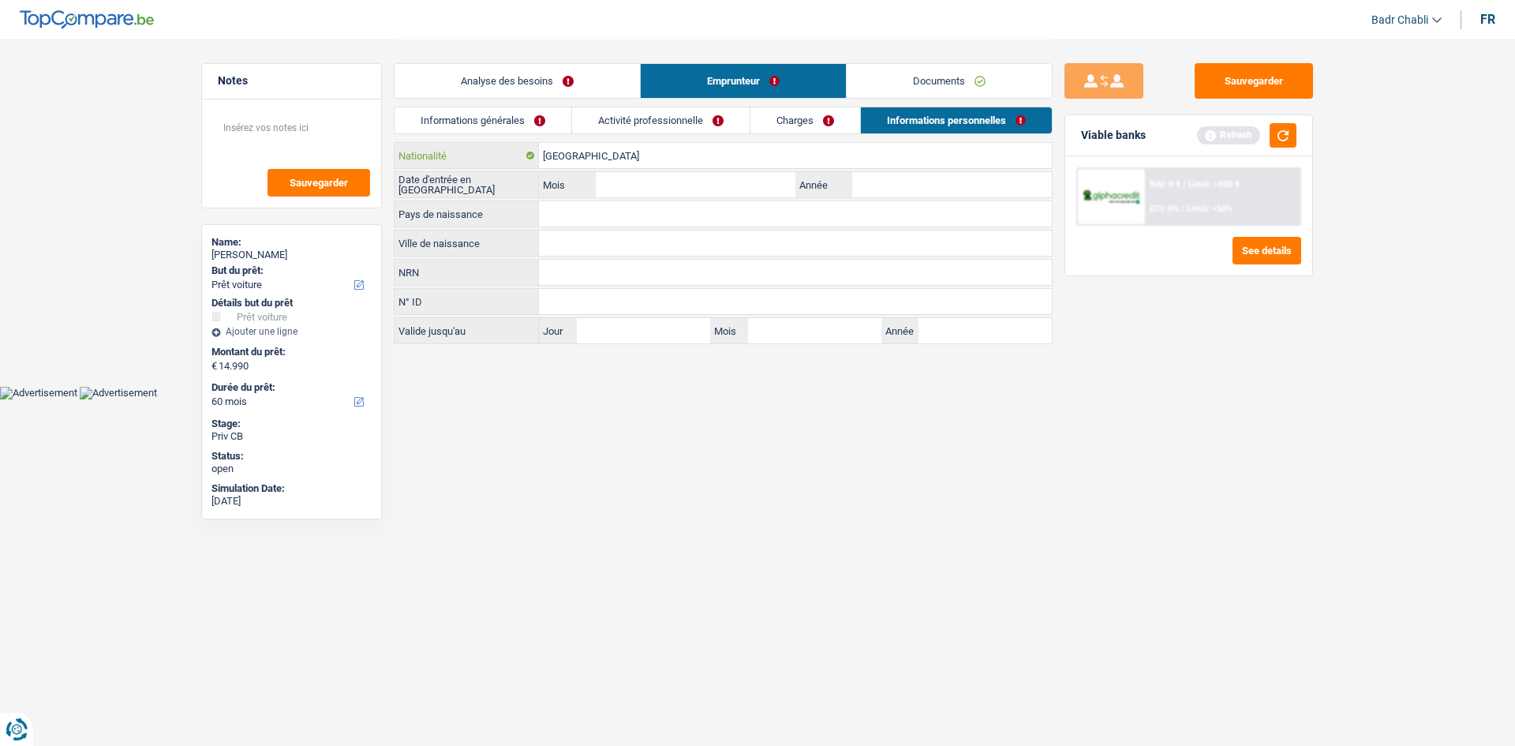
click at [583, 163] on input "[GEOGRAPHIC_DATA]" at bounding box center [795, 155] width 513 height 25
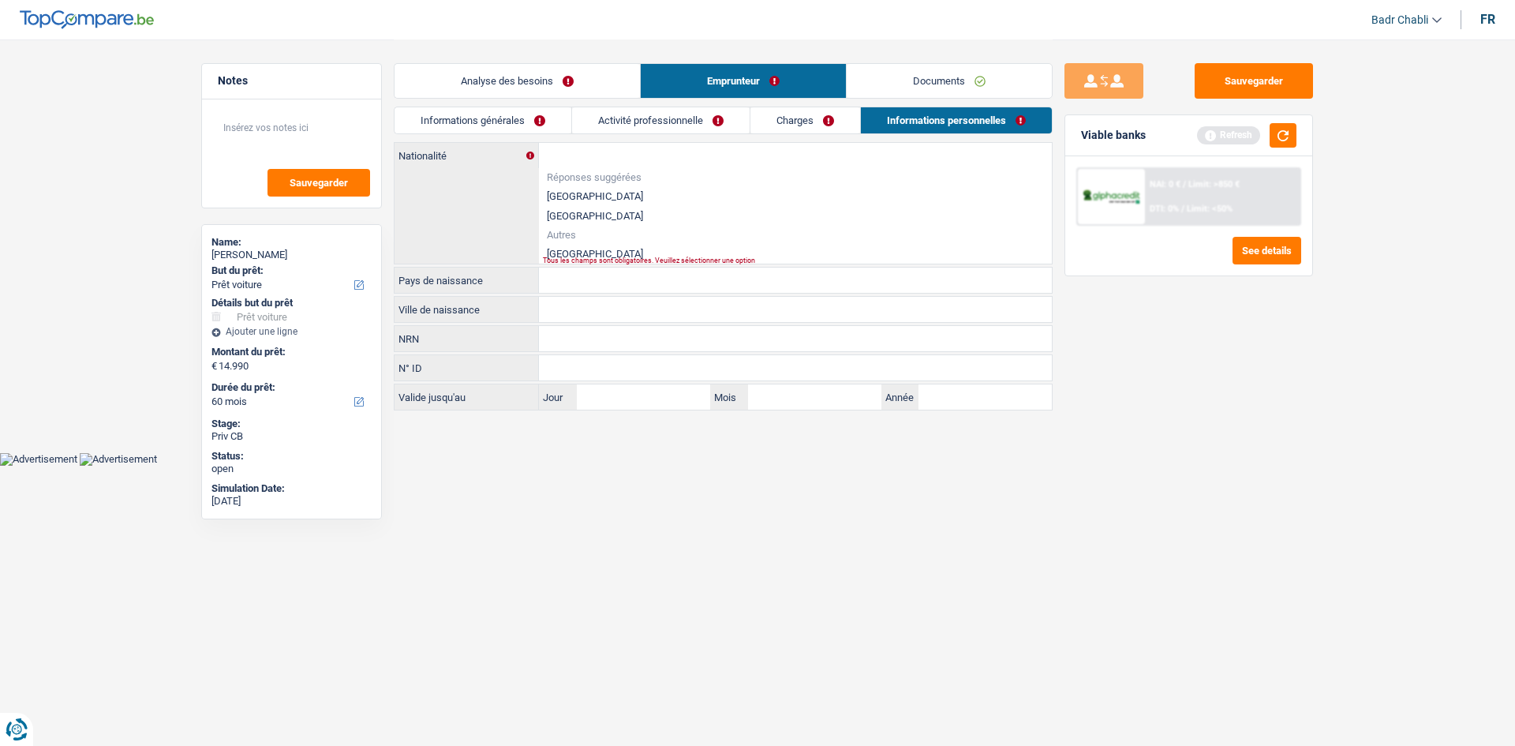
click at [581, 248] on li "[GEOGRAPHIC_DATA]" at bounding box center [795, 254] width 513 height 20
type input "[GEOGRAPHIC_DATA]"
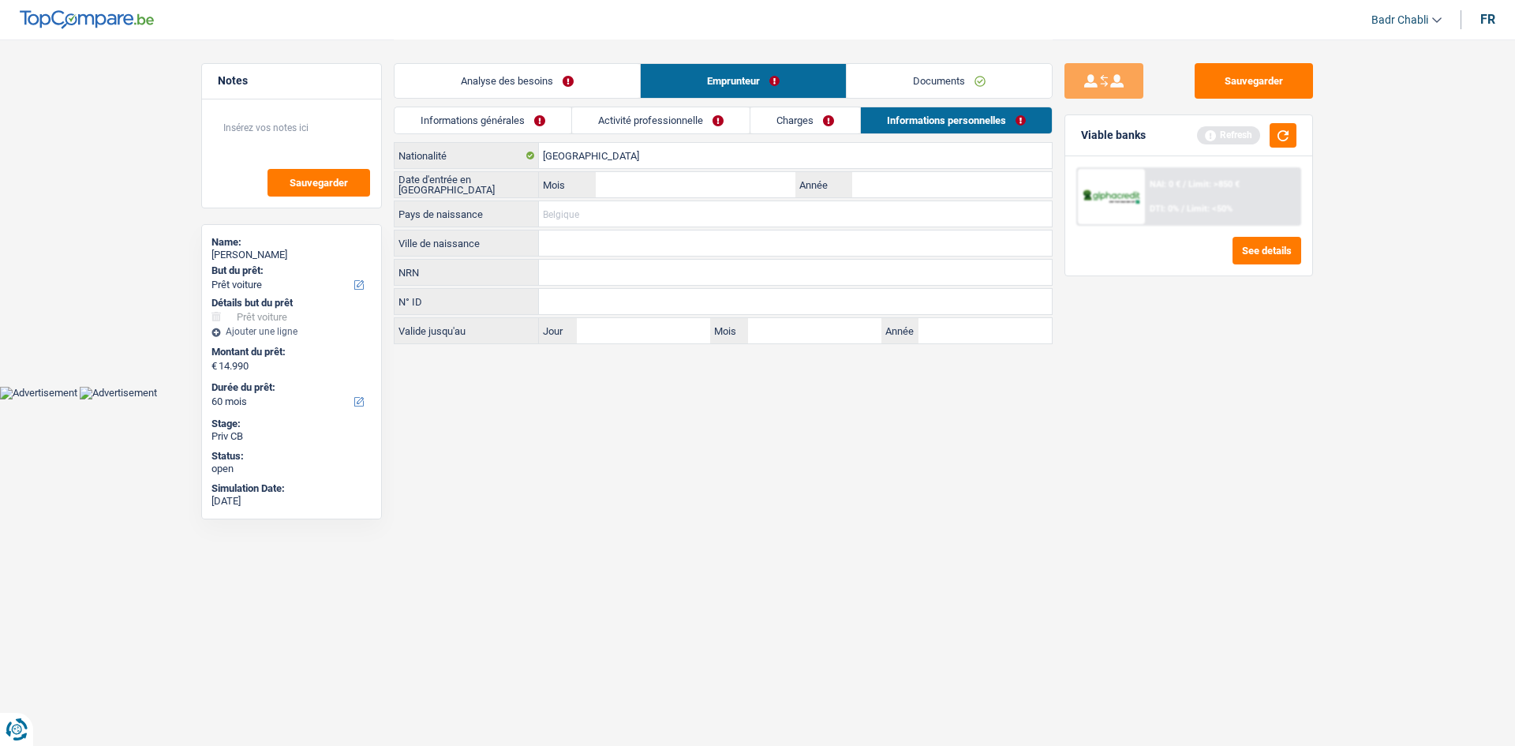
click at [589, 208] on input "Pays de naissance" at bounding box center [795, 213] width 513 height 25
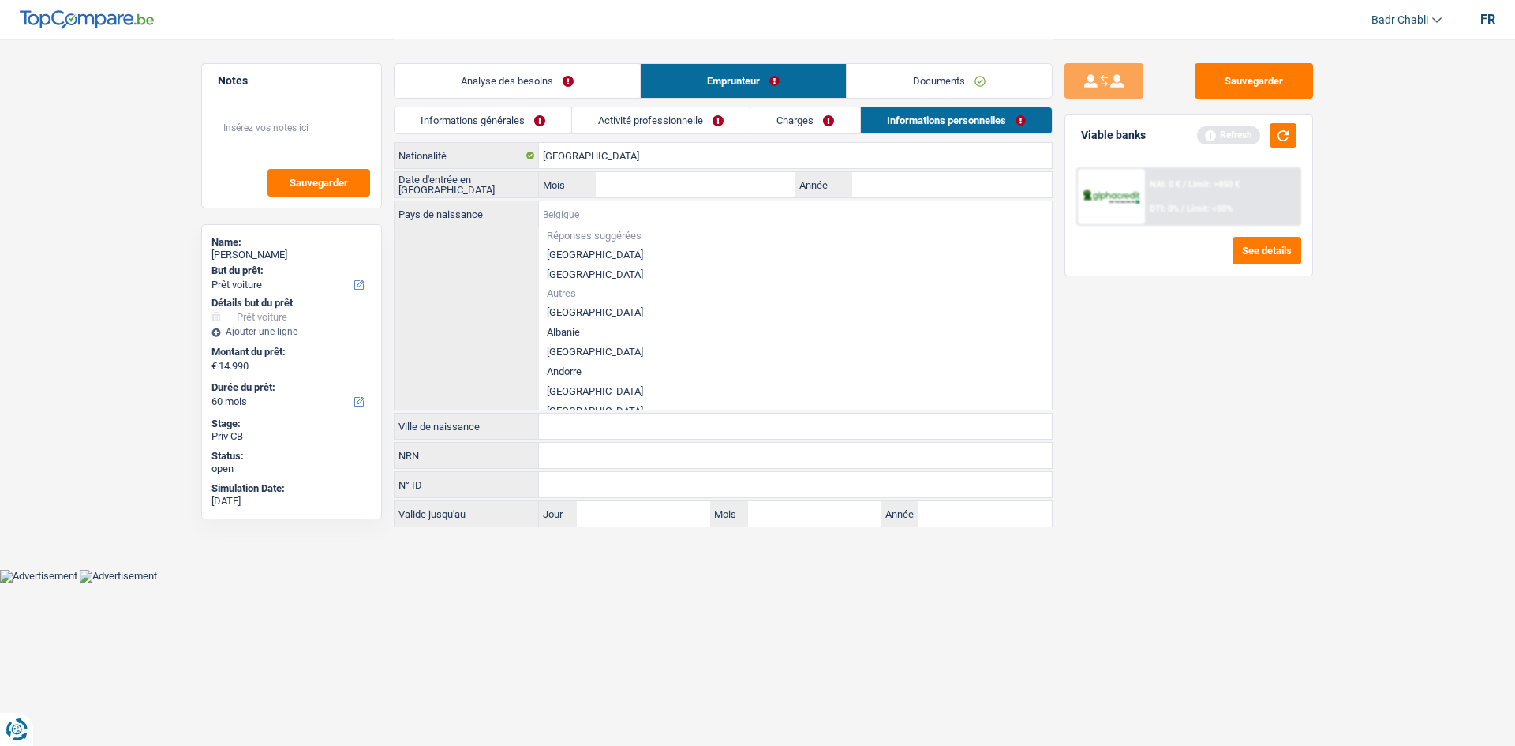
paste input "[GEOGRAPHIC_DATA]"
type input "[GEOGRAPHIC_DATA]"
paste input "[GEOGRAPHIC_DATA]"
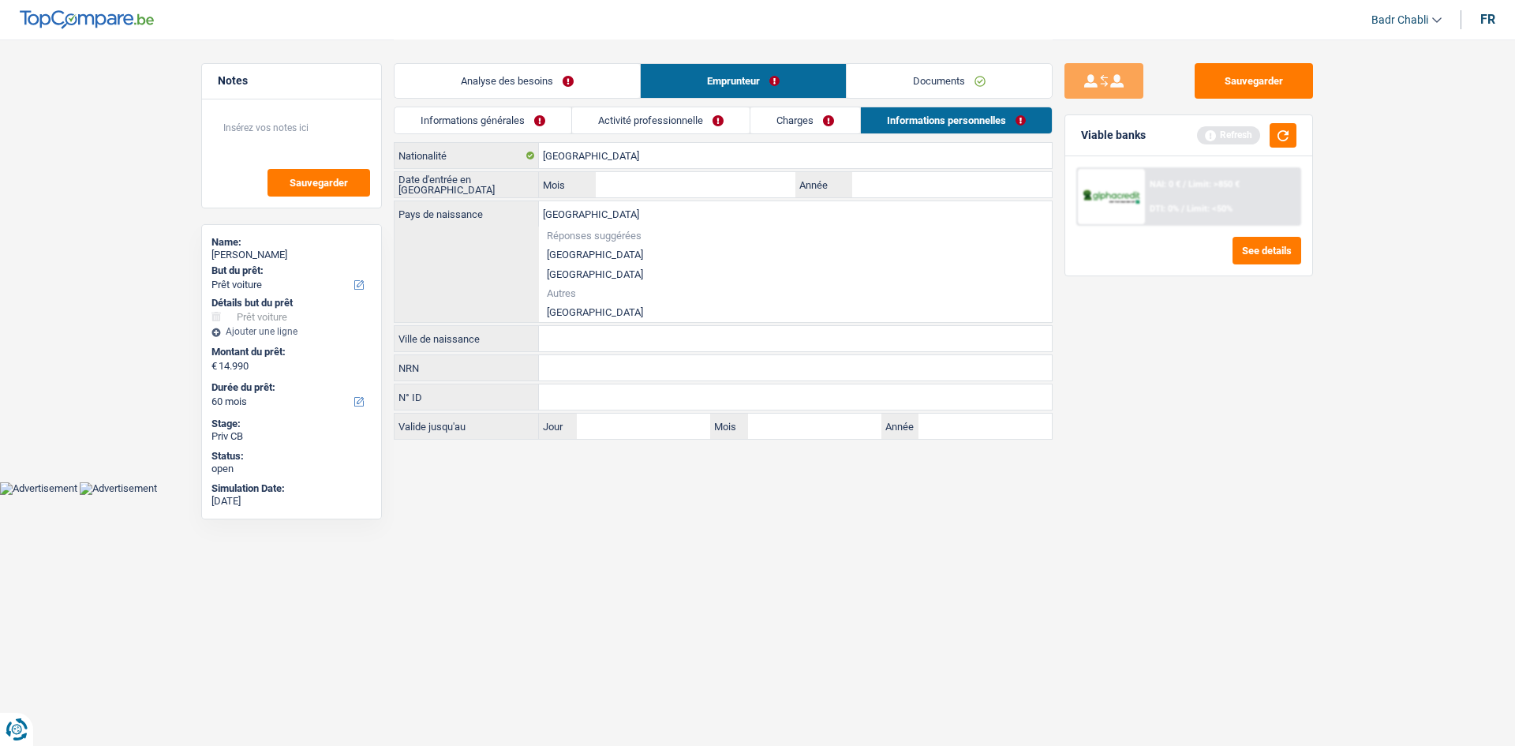
type input "[GEOGRAPHIC_DATA]"
click at [572, 307] on li "[GEOGRAPHIC_DATA]" at bounding box center [795, 312] width 513 height 20
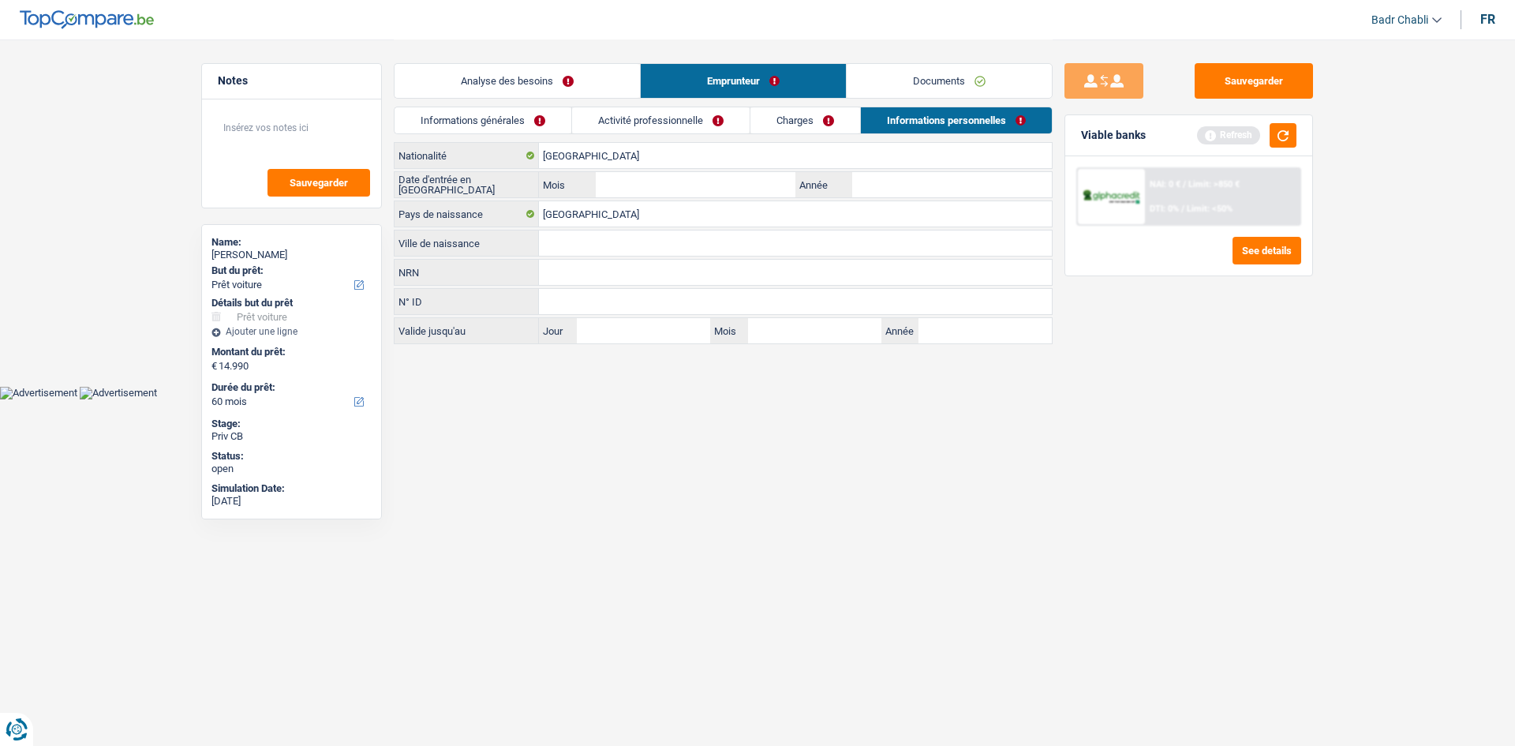
click at [588, 248] on input "Ville de naissance" at bounding box center [795, 242] width 513 height 25
click at [709, 177] on input "Mois" at bounding box center [696, 184] width 200 height 25
click at [945, 92] on link "Documents" at bounding box center [949, 81] width 205 height 34
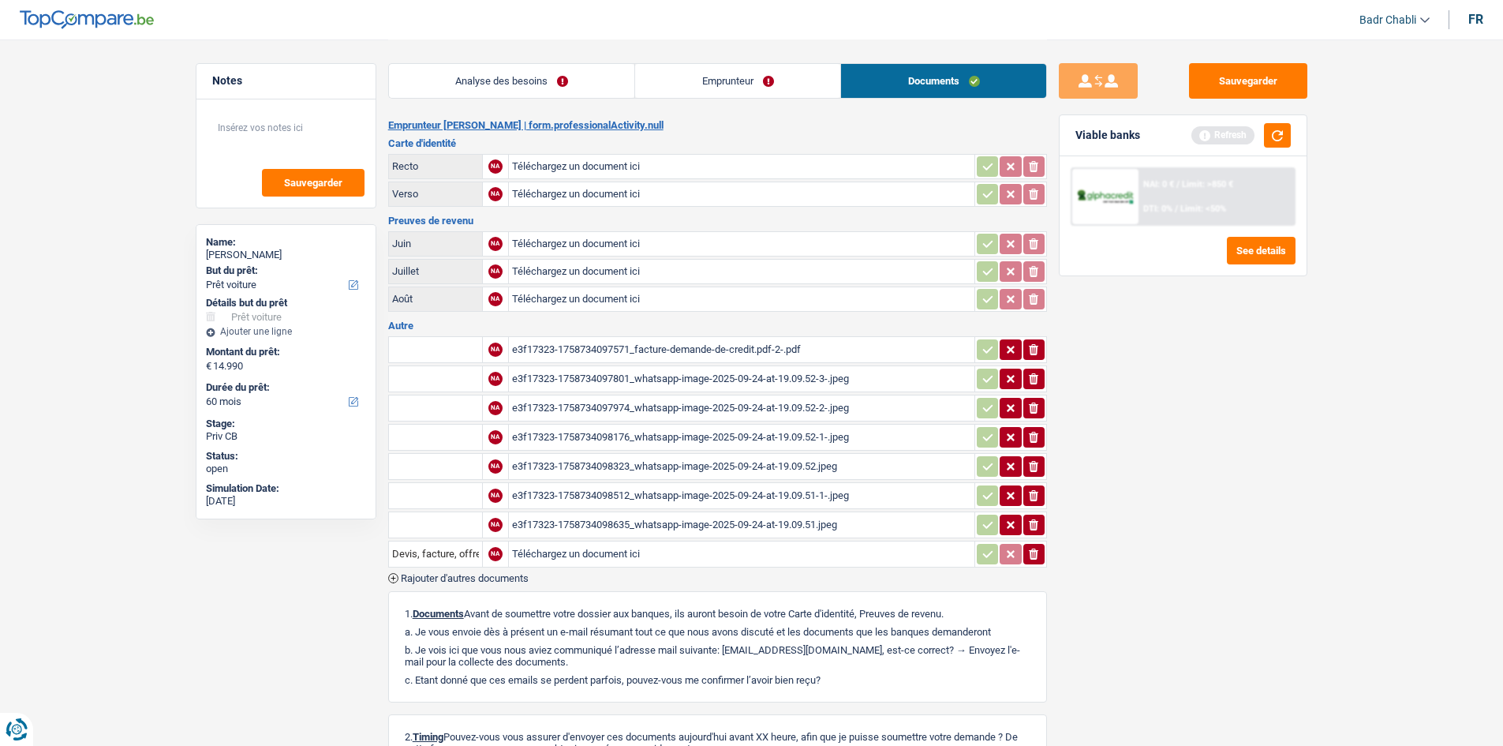
click at [748, 379] on div "e3f17323-1758734097801_whatsapp-image-2025-09-24-at-19.09.52-3-.jpeg" at bounding box center [741, 379] width 459 height 24
click at [688, 405] on div "e3f17323-1758734097974_whatsapp-image-2025-09-24-at-19.09.52-2-.jpeg" at bounding box center [741, 408] width 459 height 24
click at [709, 432] on div "e3f17323-1758734098176_whatsapp-image-2025-09-24-at-19.09.52-1-.jpeg" at bounding box center [741, 437] width 459 height 24
click at [730, 492] on div "e3f17323-1758734098512_whatsapp-image-2025-09-24-at-19.09.51-1-.jpeg" at bounding box center [741, 496] width 459 height 24
click at [549, 83] on link "Analyse des besoins" at bounding box center [512, 81] width 246 height 34
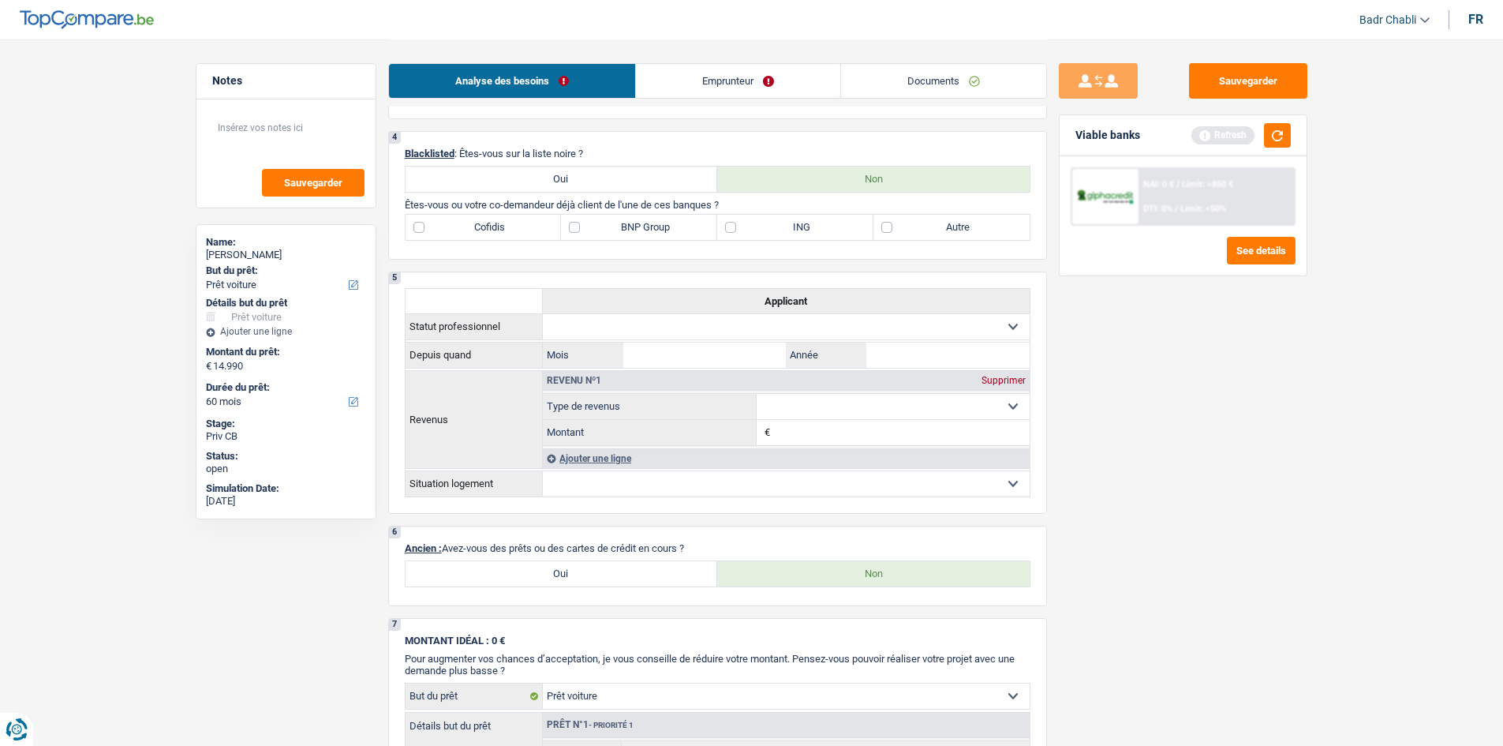
scroll to position [789, 0]
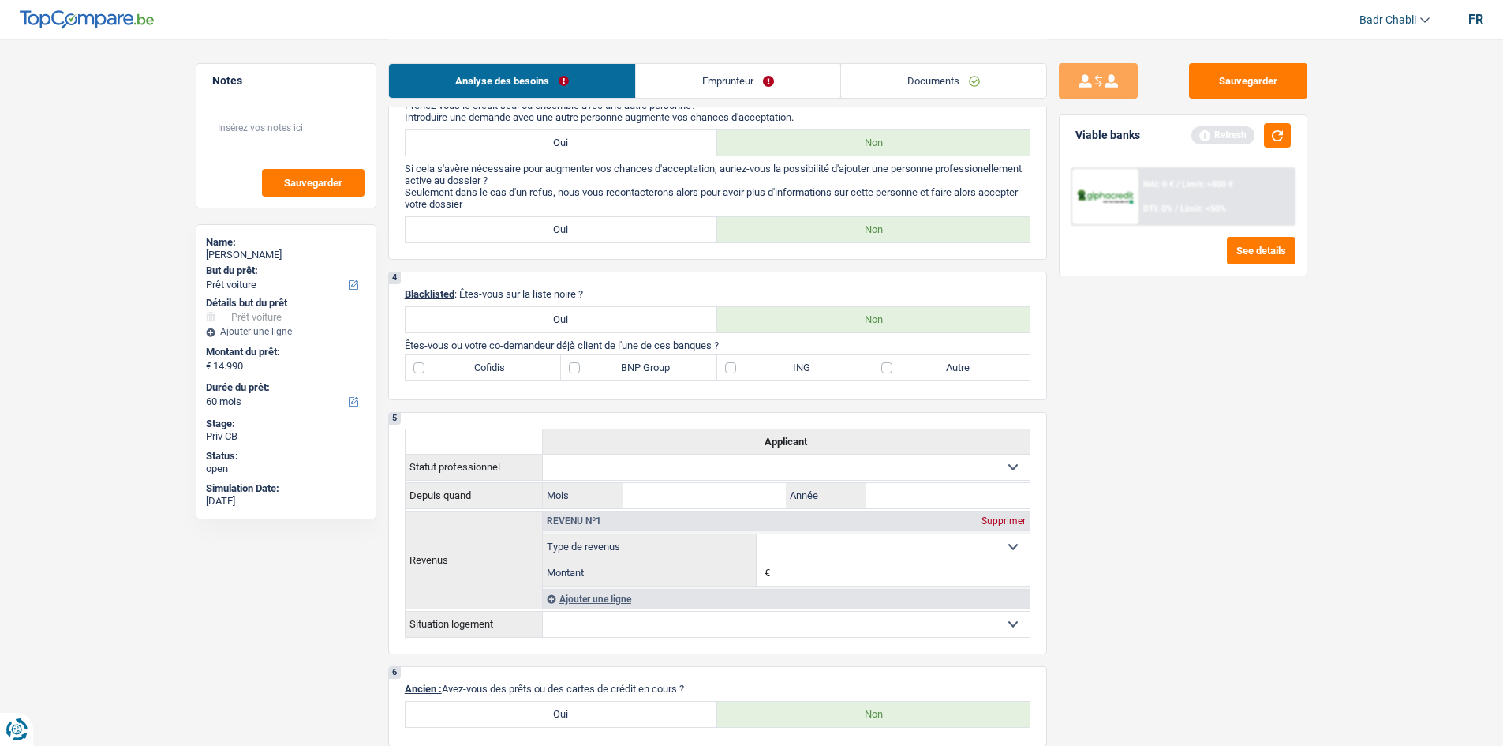
click at [834, 84] on link "Emprunteur" at bounding box center [738, 81] width 204 height 34
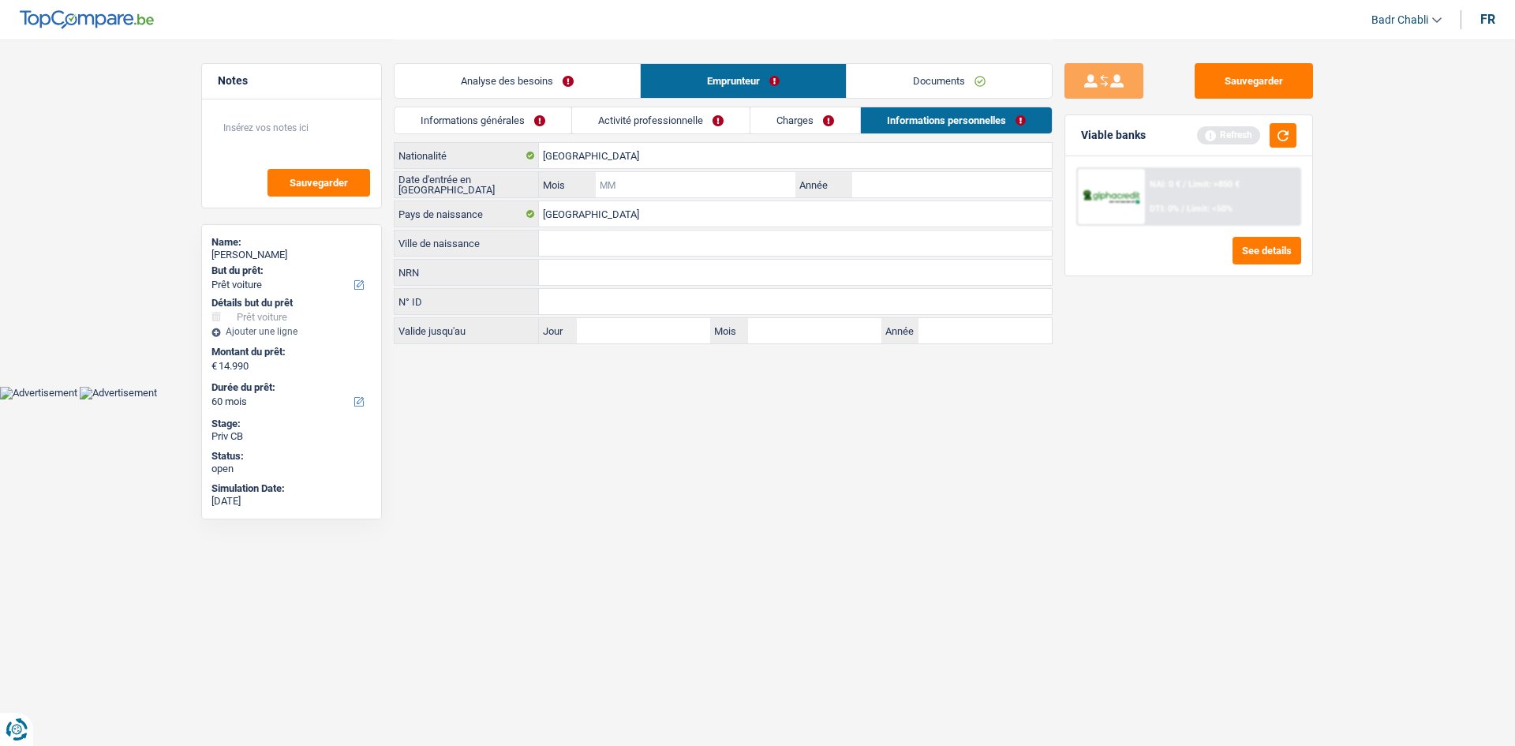
click at [616, 190] on input "Mois" at bounding box center [696, 184] width 200 height 25
type input "01"
type input "2021"
click at [637, 241] on input "Ville de naissance" at bounding box center [795, 242] width 513 height 25
click at [600, 251] on input "Ville de naissance" at bounding box center [795, 242] width 513 height 25
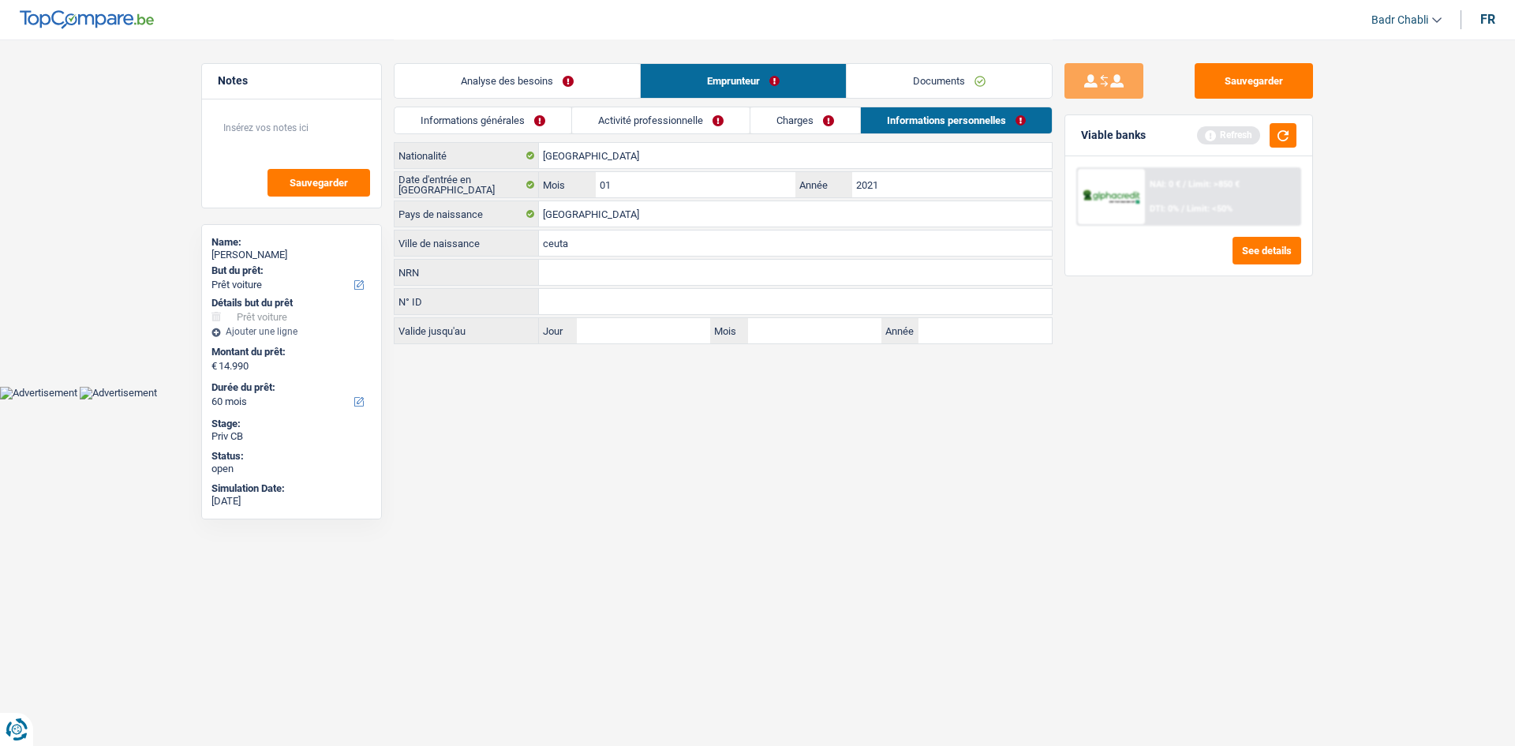
click at [600, 251] on input "ceuta" at bounding box center [795, 242] width 513 height 25
type input "Ceuta"
click at [522, 84] on link "Analyse des besoins" at bounding box center [516, 81] width 245 height 34
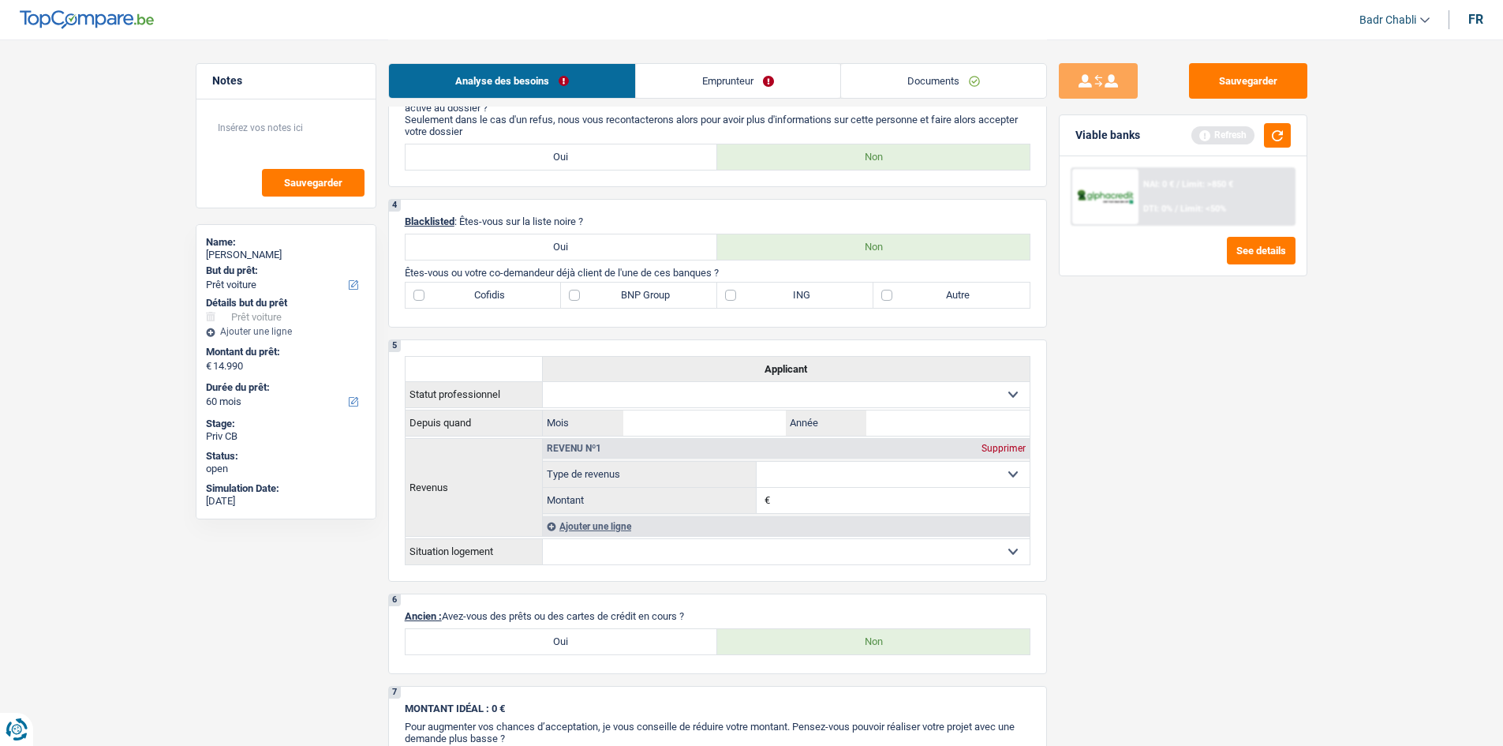
scroll to position [868, 0]
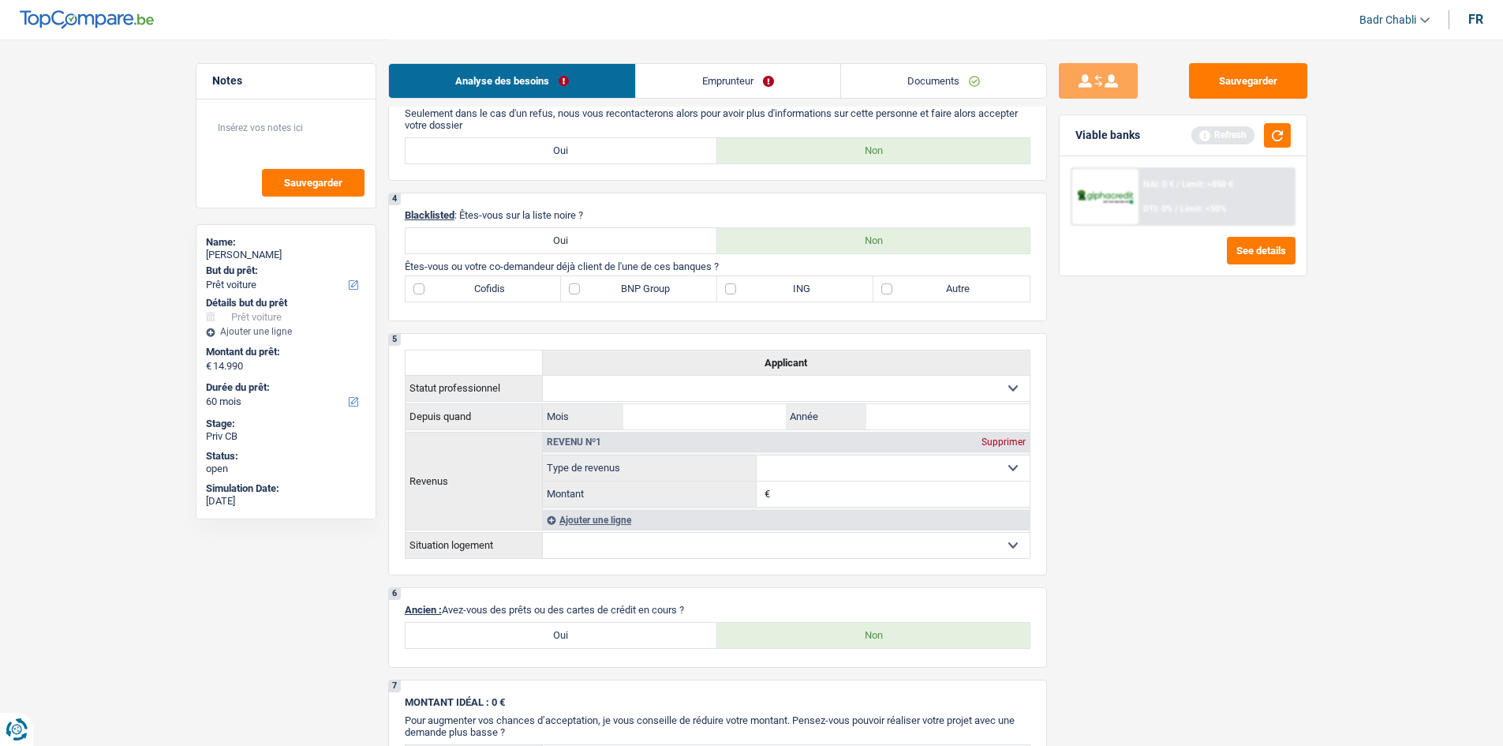
click at [884, 289] on label "Autre" at bounding box center [951, 288] width 156 height 25
click at [884, 289] on input "Autre" at bounding box center [951, 288] width 156 height 25
checkbox input "true"
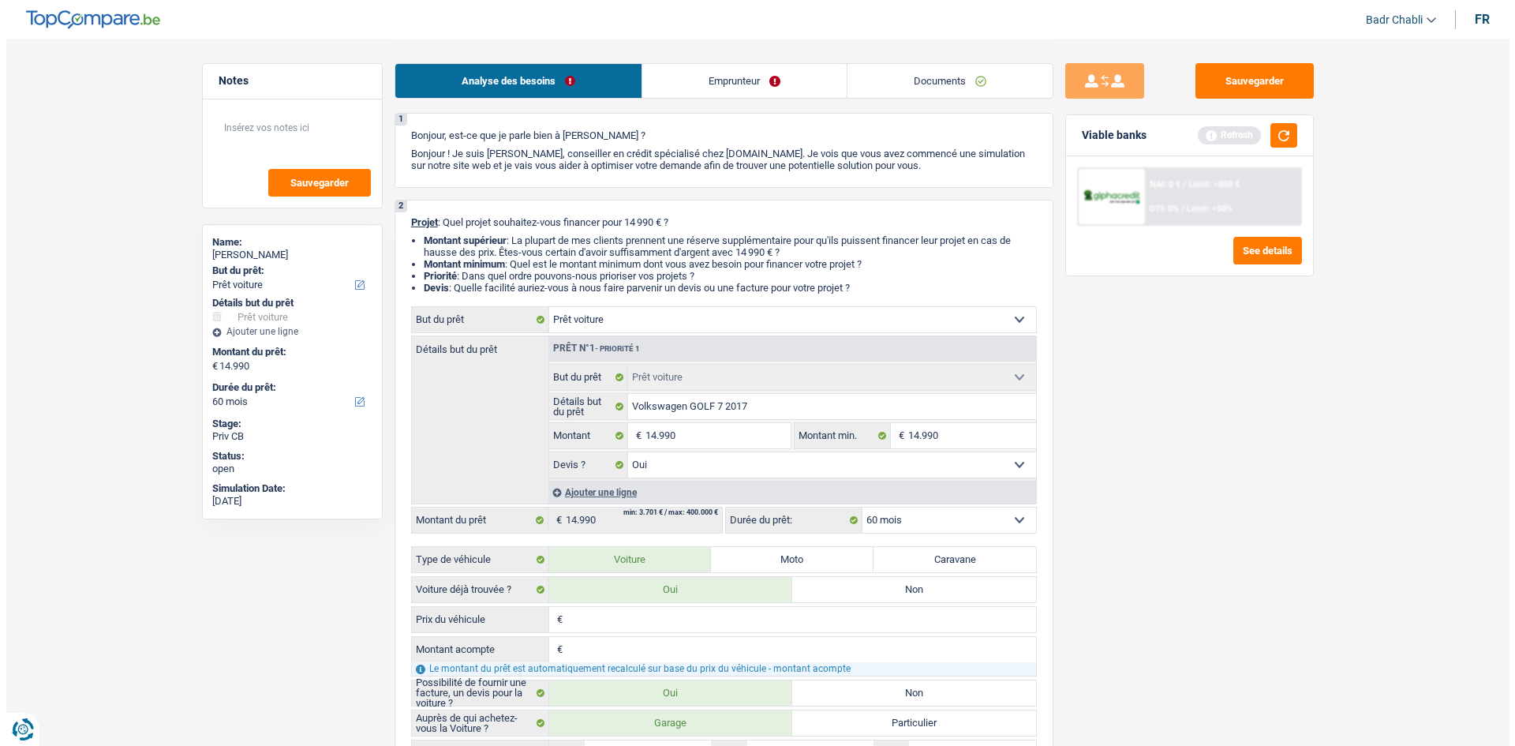
scroll to position [0, 0]
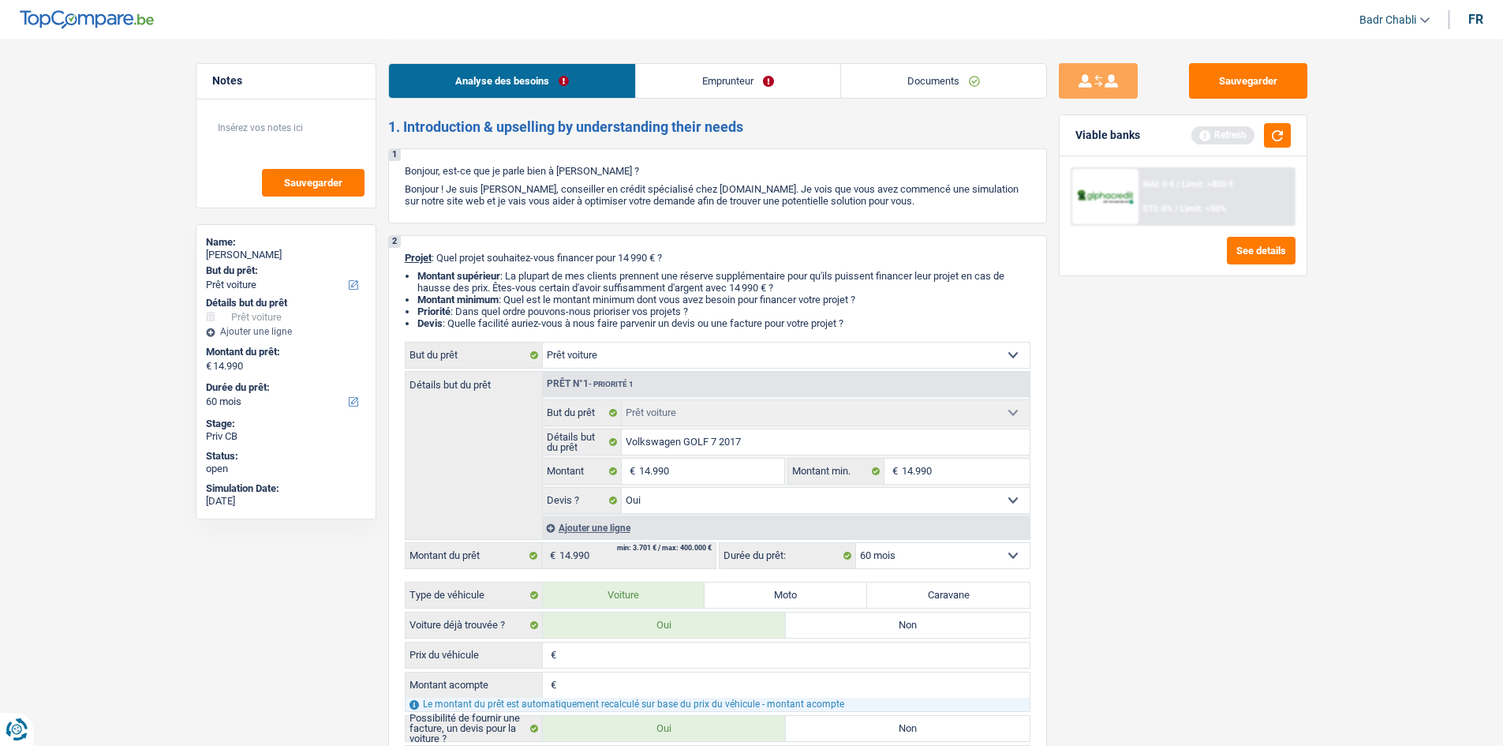
click at [663, 99] on div "Analyse des besoins Emprunteur Documents" at bounding box center [717, 72] width 659 height 67
click at [668, 77] on link "Emprunteur" at bounding box center [738, 81] width 204 height 34
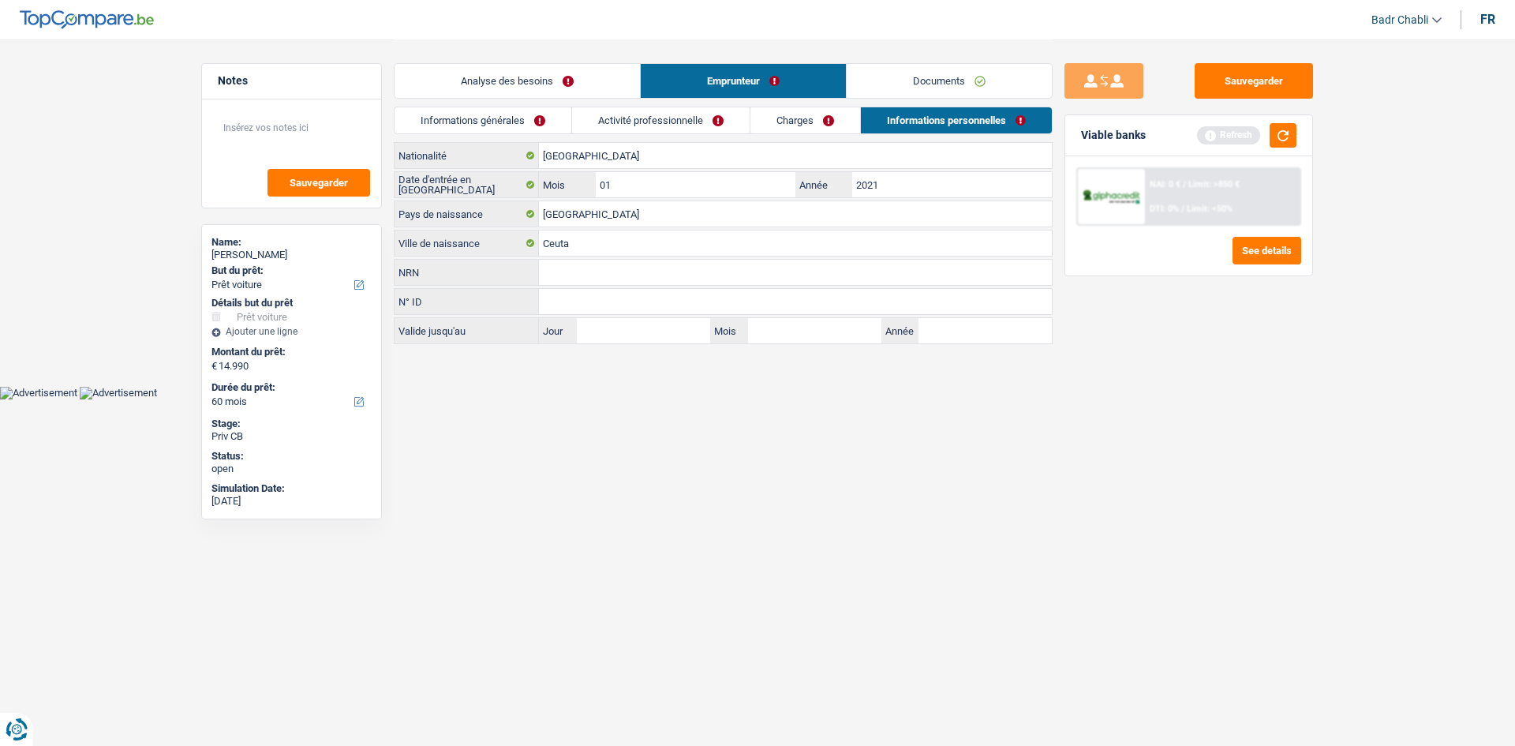
click at [486, 116] on link "Informations générales" at bounding box center [482, 120] width 177 height 26
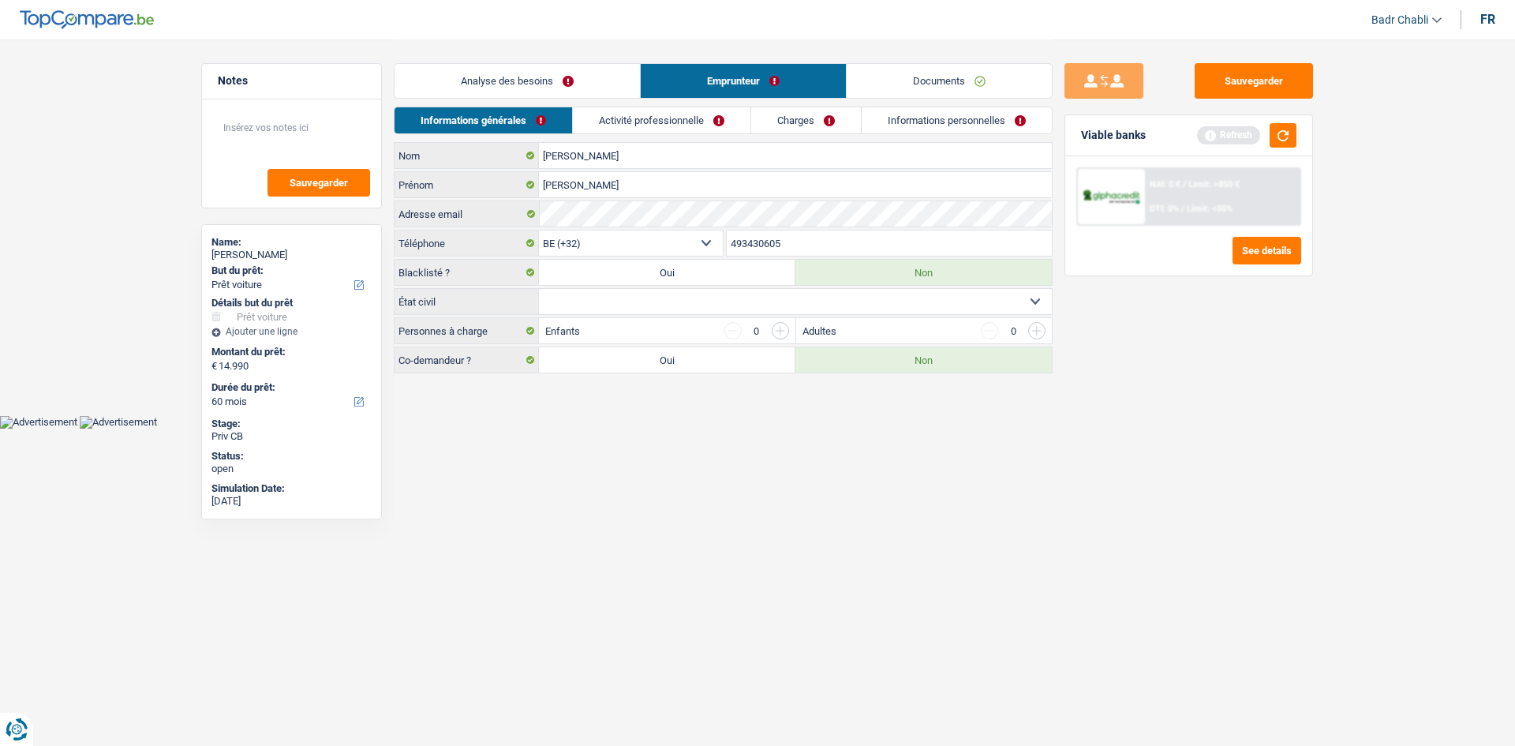
click at [624, 308] on select "Célibataire Marié(e) Cohabitant(e) légal(e) Divorcé(e) Veuf(ve) Séparé (de fait…" at bounding box center [795, 301] width 513 height 25
click at [615, 310] on select "Célibataire Marié(e) Cohabitant(e) légal(e) Divorcé(e) Veuf(ve) Séparé (de fait…" at bounding box center [795, 301] width 513 height 25
select select "single"
click at [539, 289] on select "Célibataire Marié(e) Cohabitant(e) légal(e) Divorcé(e) Veuf(ve) Séparé (de fait…" at bounding box center [795, 301] width 513 height 25
click at [645, 118] on link "Activité professionnelle" at bounding box center [663, 120] width 178 height 26
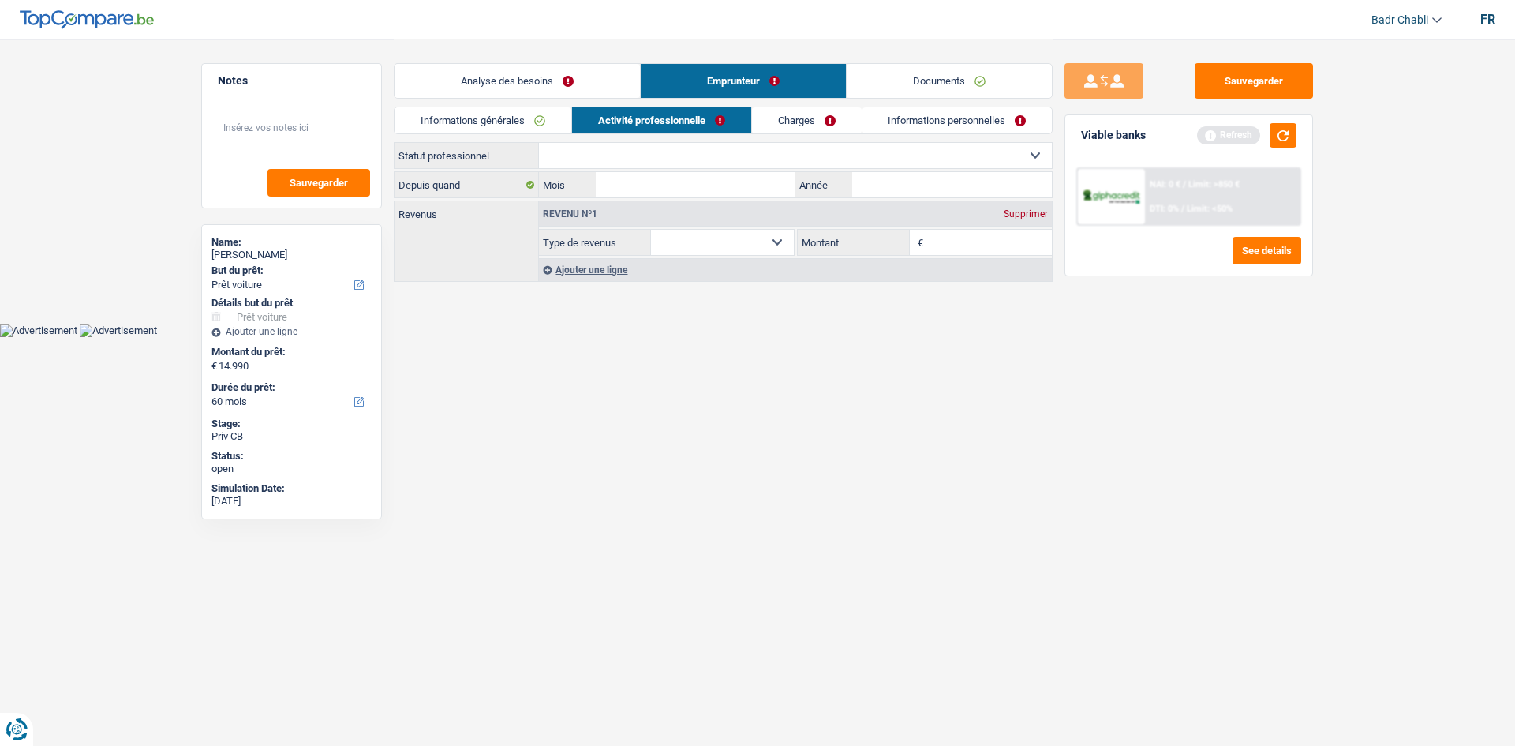
click at [589, 162] on select "Ouvrier Employé privé Employé public Invalide Indépendant Pensionné Chômeur Mut…" at bounding box center [795, 155] width 513 height 25
select select "worker"
click at [539, 143] on select "Ouvrier Employé privé Employé public Invalide Indépendant Pensionné Chômeur Mut…" at bounding box center [795, 155] width 513 height 25
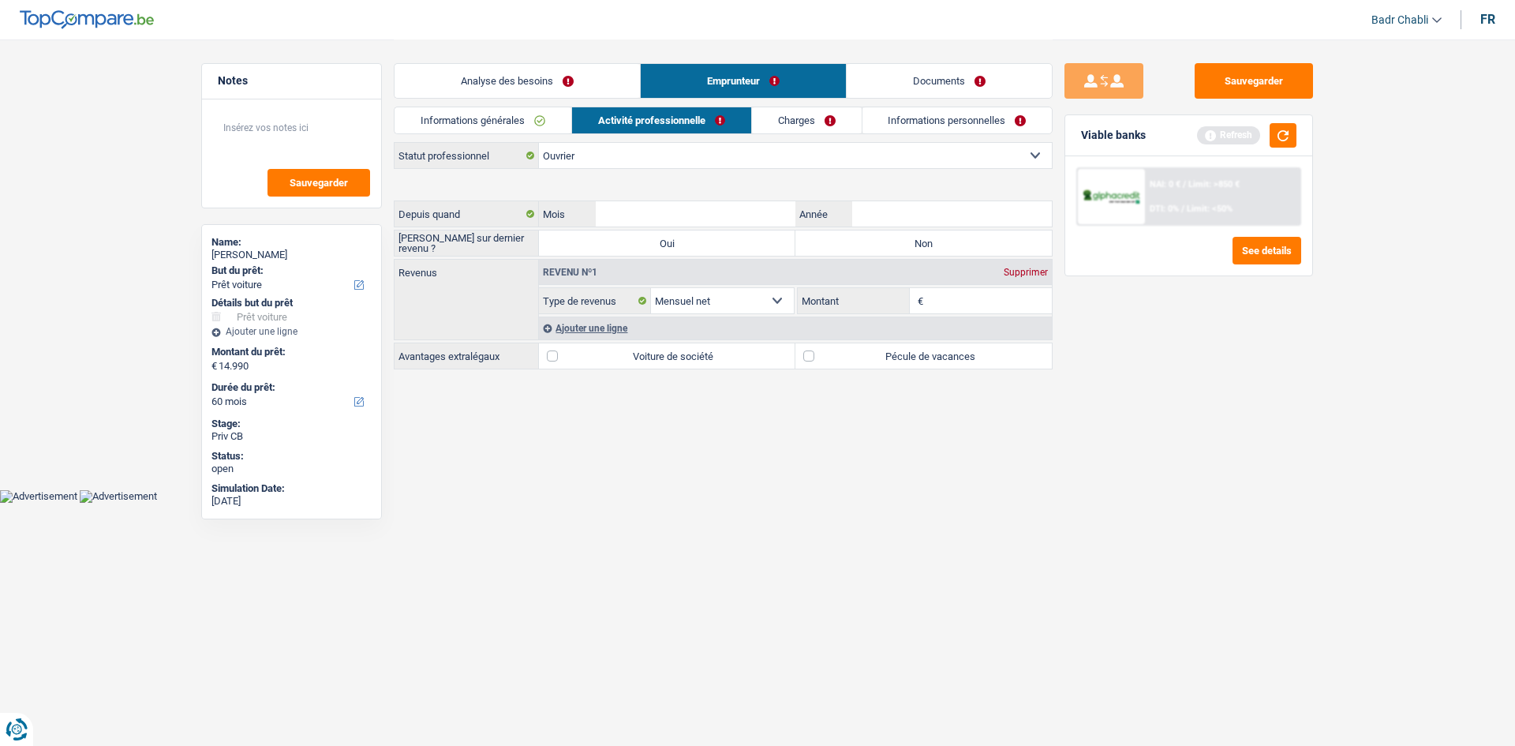
select select "netSalary"
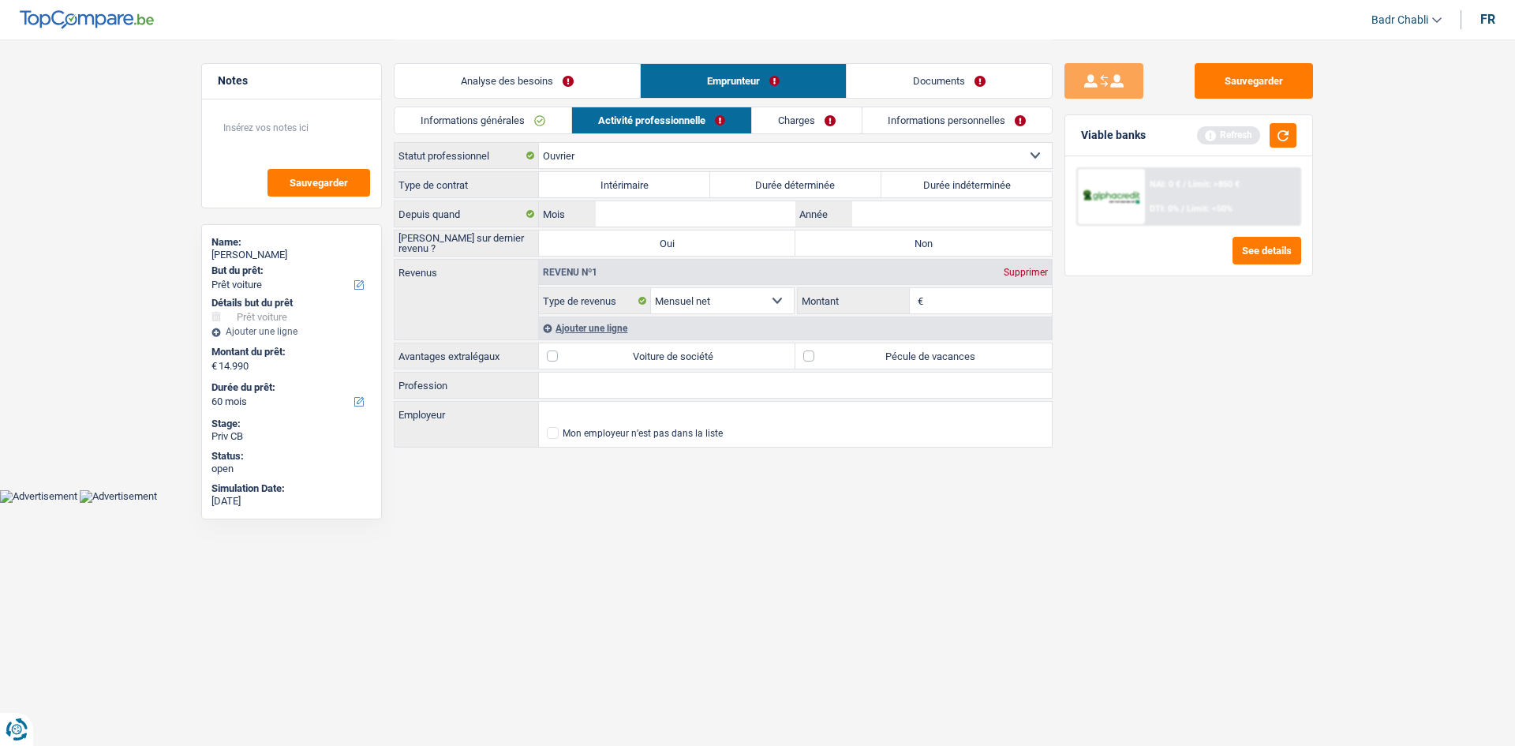
click at [992, 182] on label "Durée indéterminée" at bounding box center [966, 184] width 171 height 25
click at [992, 182] on input "Durée indéterminée" at bounding box center [966, 184] width 171 height 25
radio input "true"
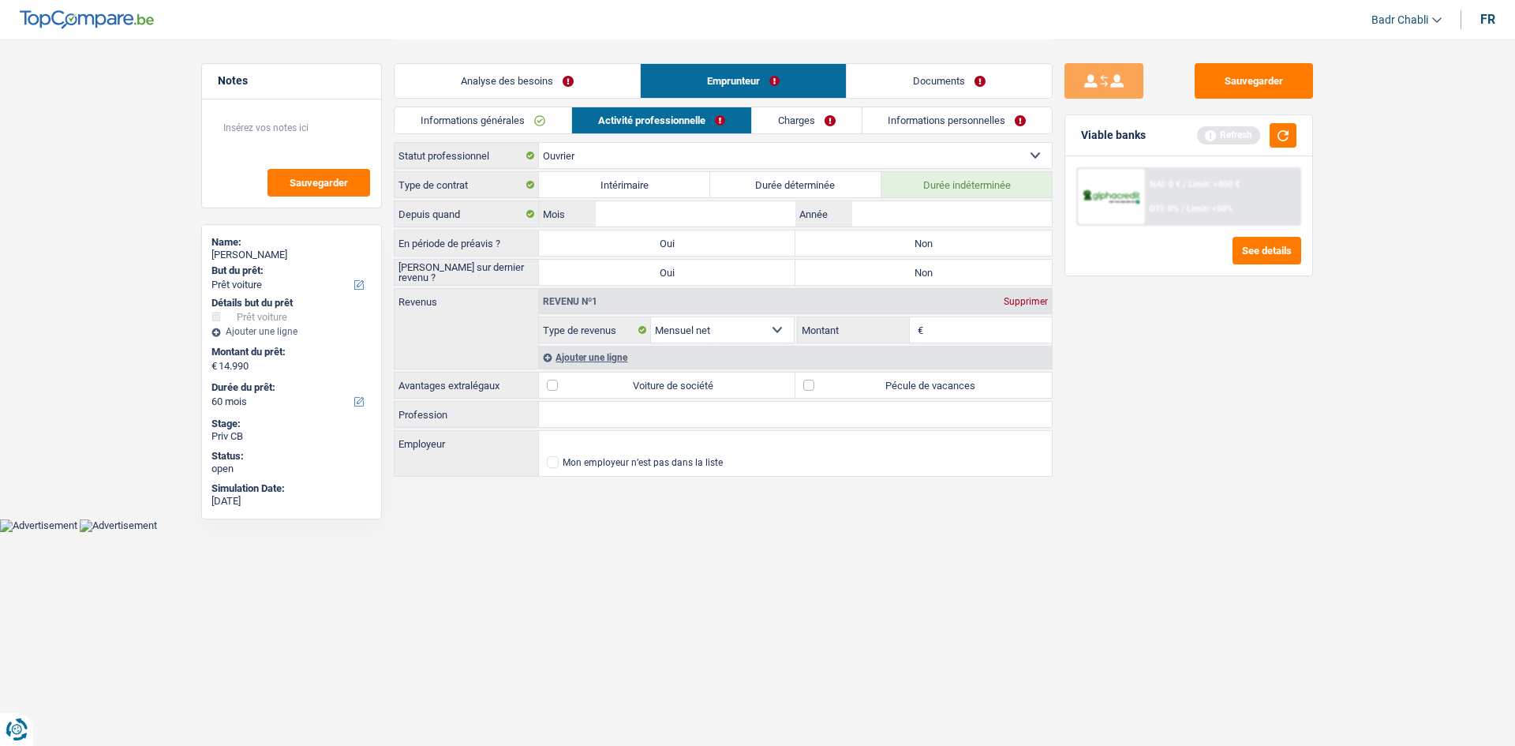
click at [925, 237] on label "Non" at bounding box center [923, 242] width 256 height 25
click at [925, 237] on input "Non" at bounding box center [923, 242] width 256 height 25
radio input "true"
click at [926, 263] on label "Non" at bounding box center [923, 272] width 256 height 25
click at [926, 263] on input "Non" at bounding box center [923, 272] width 256 height 25
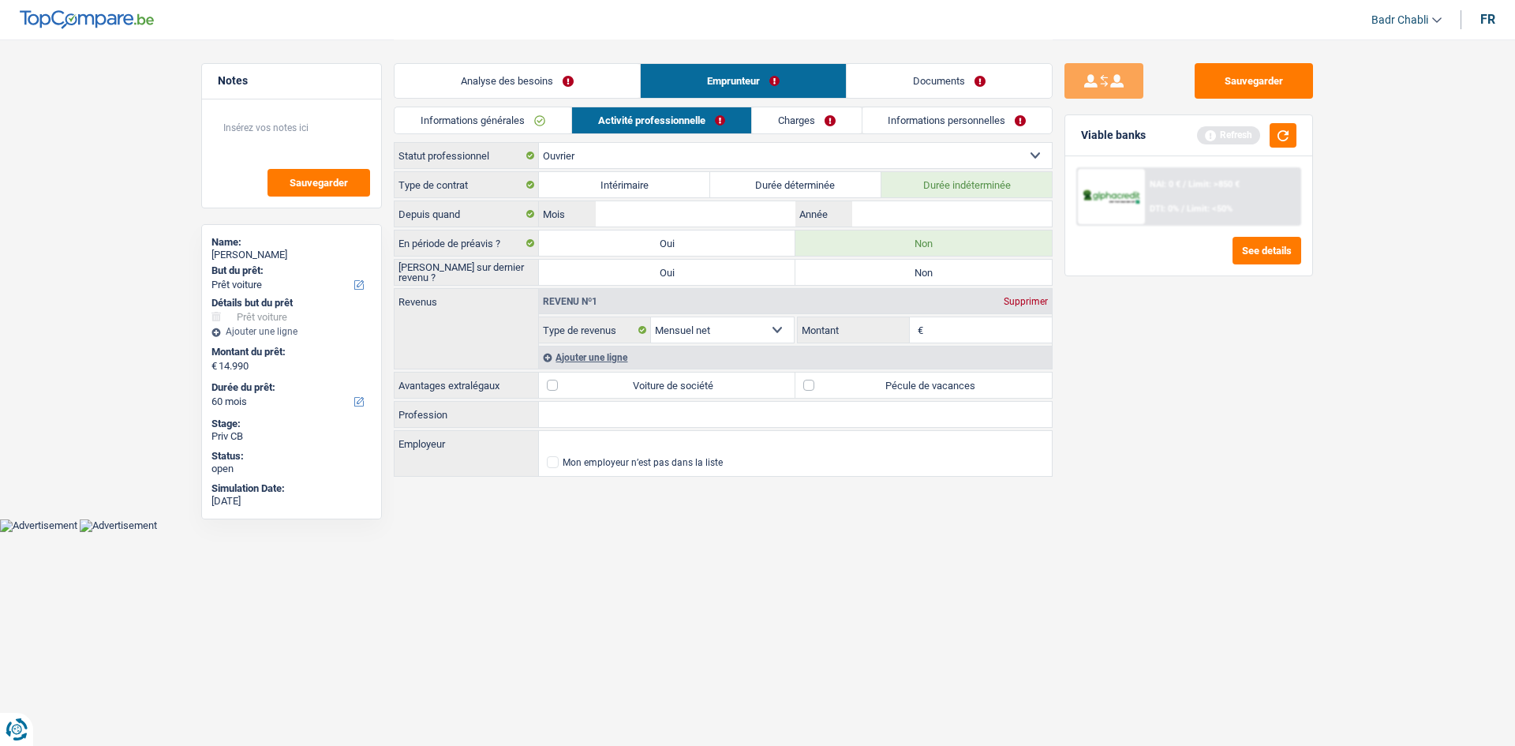
radio input "true"
click at [645, 406] on input "Profession" at bounding box center [795, 414] width 513 height 25
click at [559, 415] on input "De vreese Logistic" at bounding box center [795, 414] width 513 height 25
click at [642, 420] on input "De Vreese Logistic" at bounding box center [795, 414] width 513 height 25
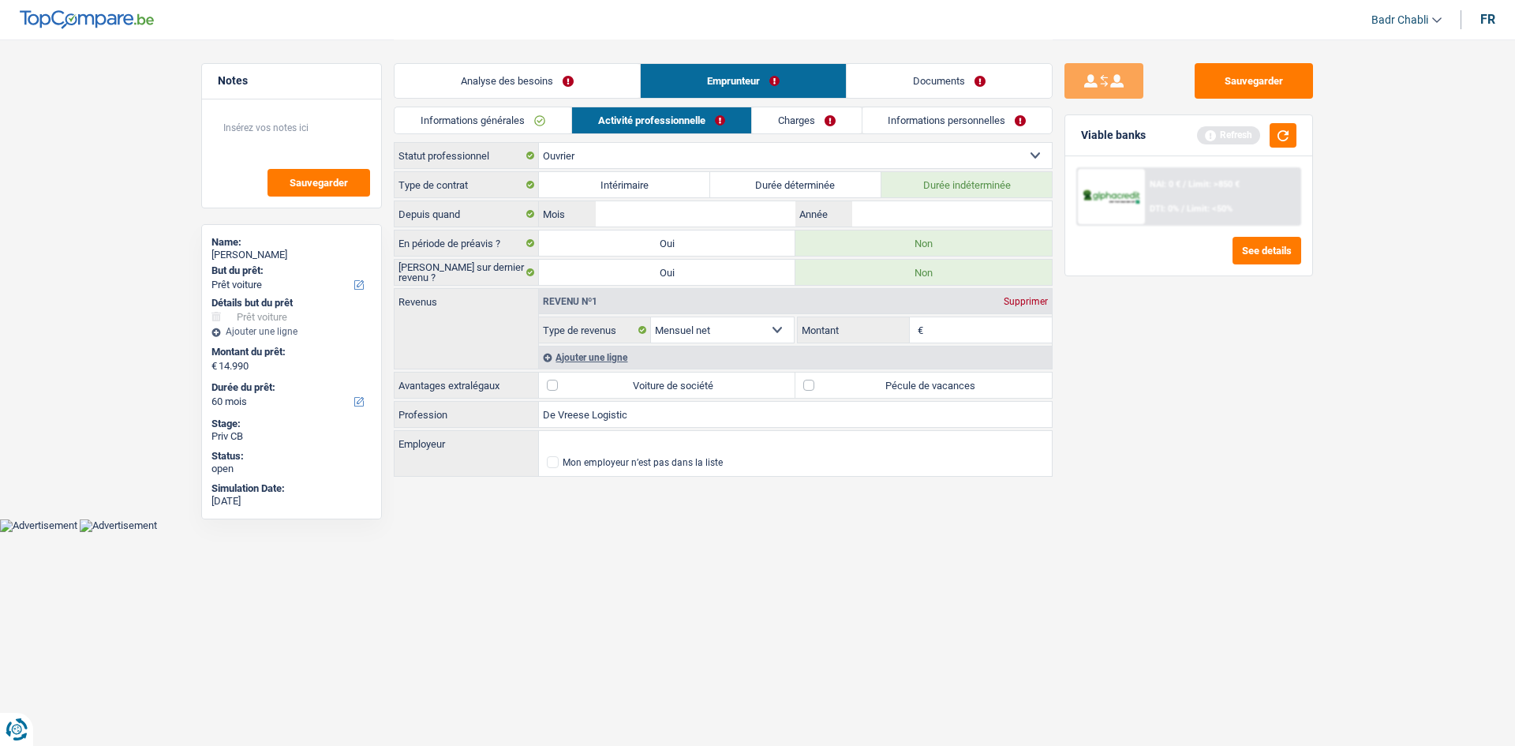
click at [642, 420] on input "De Vreese Logistic" at bounding box center [795, 414] width 513 height 25
type input "De Vreese Logistic"
click at [618, 439] on input "Employeur" at bounding box center [795, 443] width 513 height 25
paste input "De Vreese Logistic"
type input "De Vreese Logistic"
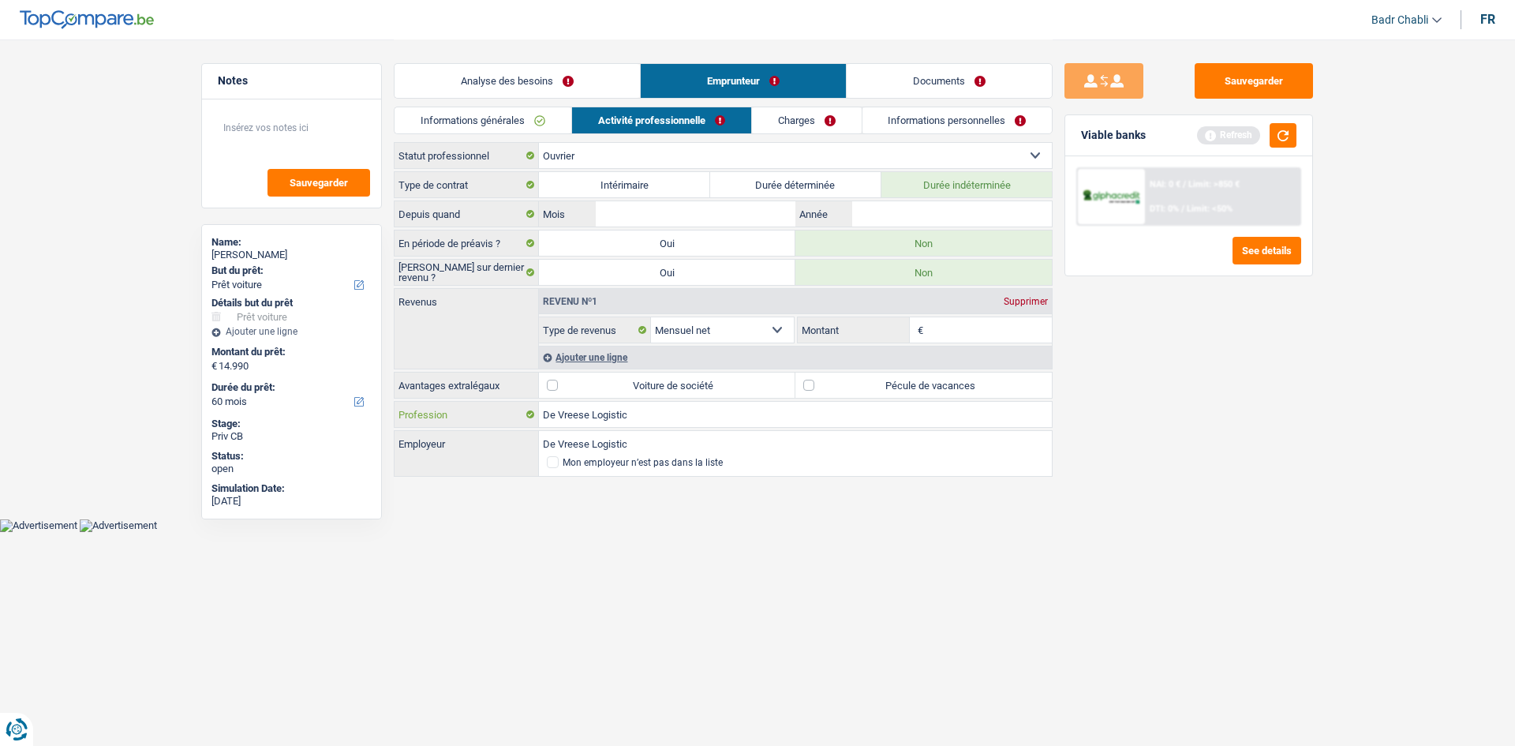
click at [630, 418] on input "De Vreese Logistic" at bounding box center [795, 414] width 513 height 25
type input "Chauffeur poids lourd"
click at [799, 379] on label "Pécule de vacances" at bounding box center [923, 384] width 256 height 25
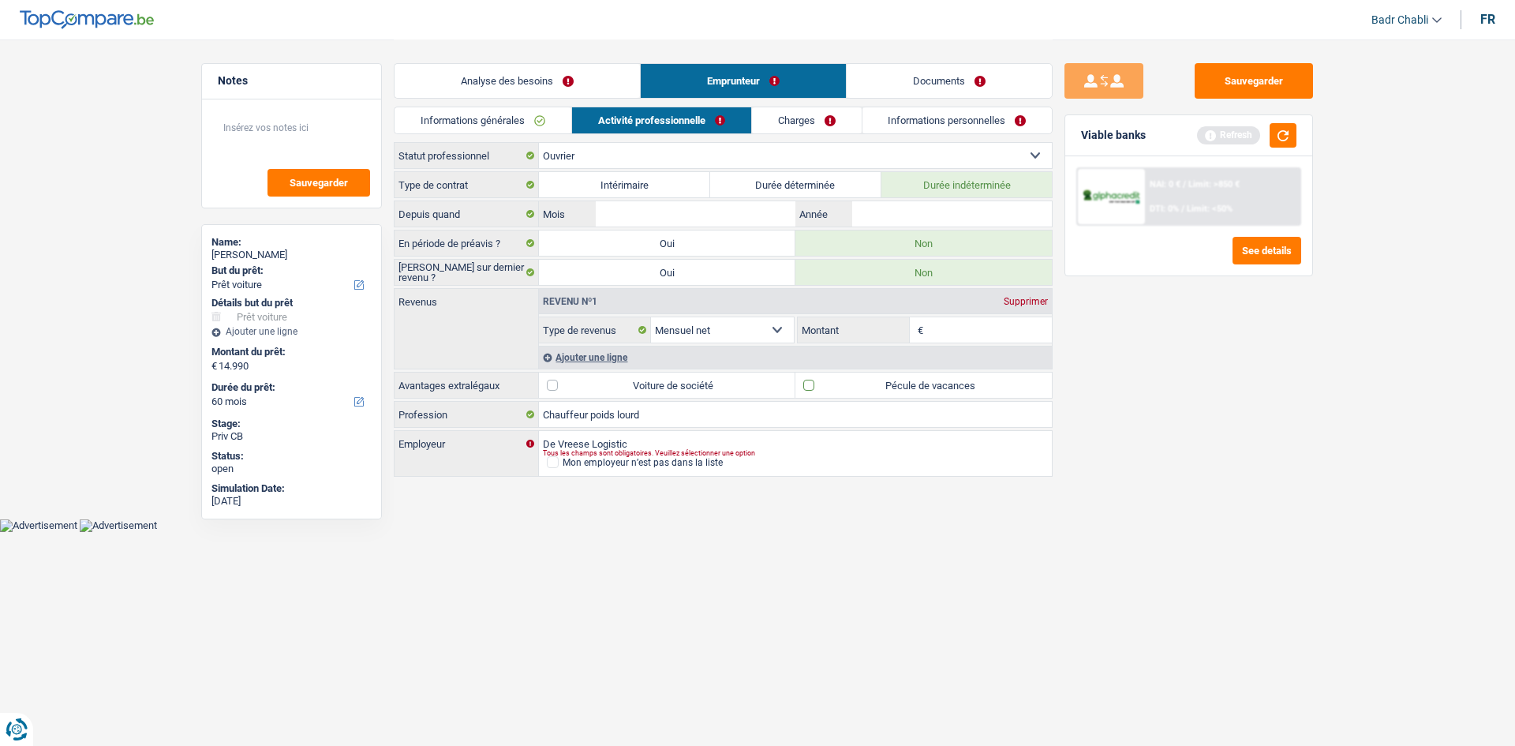
click at [799, 379] on input "Pécule de vacances" at bounding box center [923, 384] width 256 height 25
checkbox input "true"
click at [968, 335] on input "Montant" at bounding box center [989, 329] width 125 height 25
type input "2.796"
click at [729, 216] on input "Mois" at bounding box center [696, 213] width 200 height 25
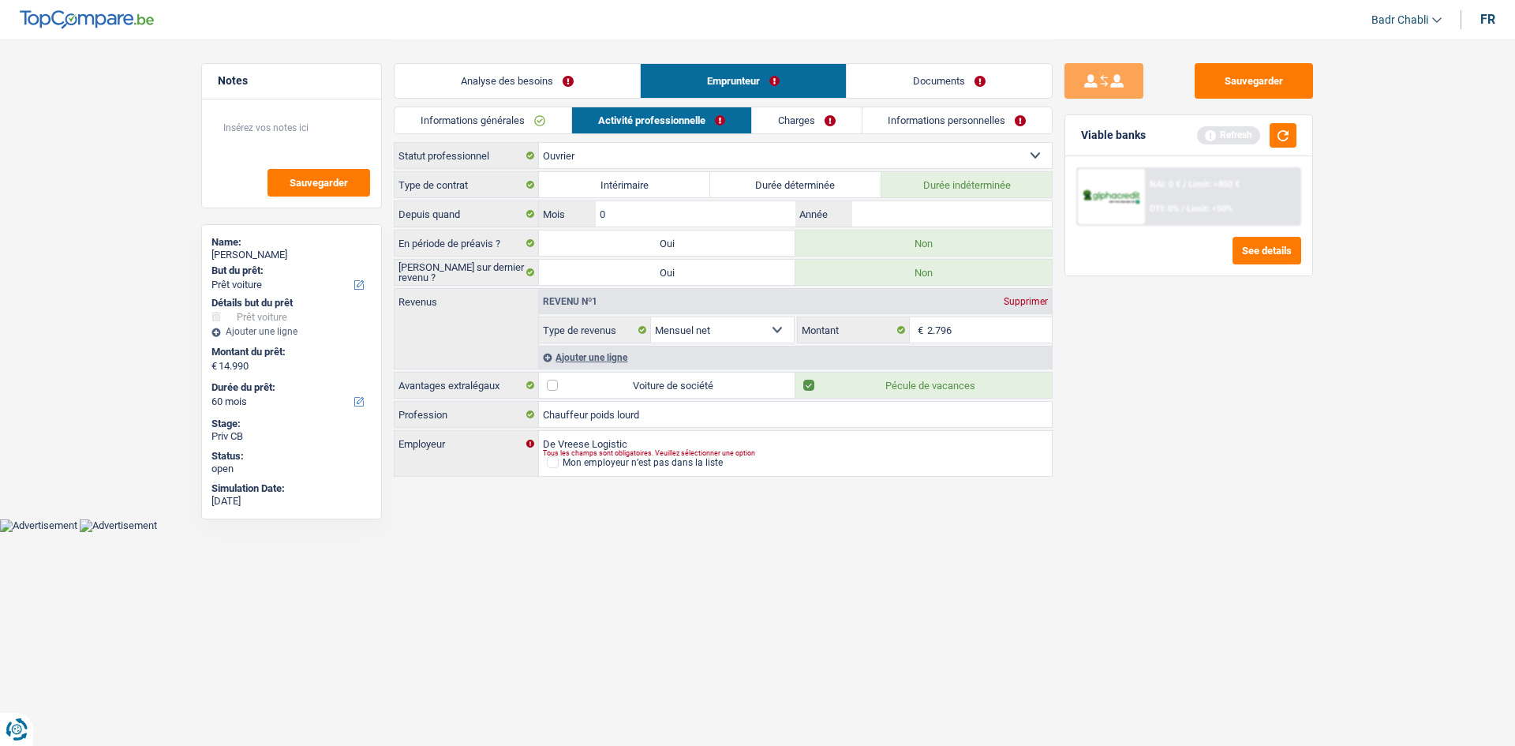
type input "01"
type input "2023"
click at [809, 120] on link "Charges" at bounding box center [807, 120] width 110 height 26
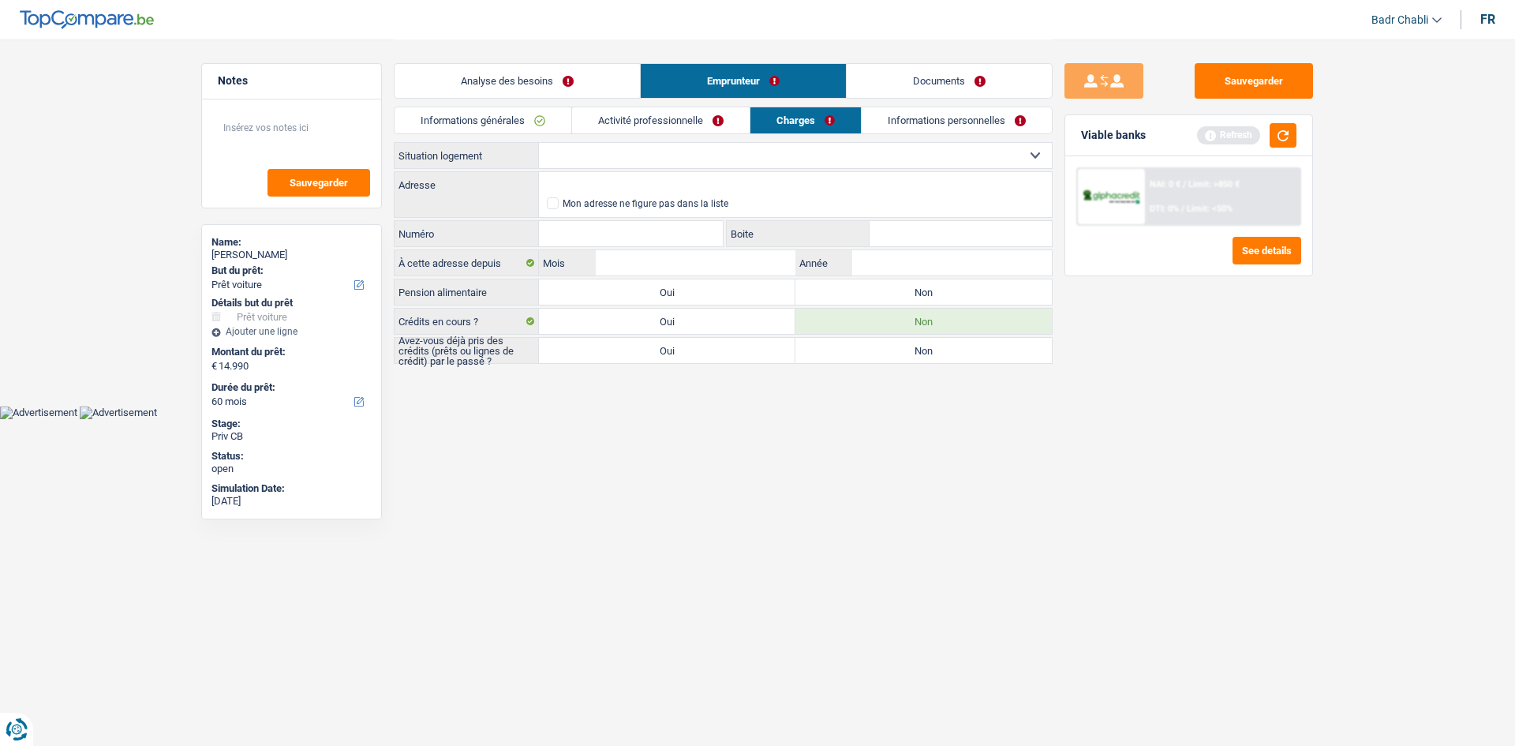
click at [697, 148] on select "Locataire Propriétaire avec prêt hypothécaire Propriétaire sans prêt hypothécai…" at bounding box center [795, 155] width 513 height 25
select select "rents"
click at [539, 143] on select "Locataire Propriétaire avec prêt hypothécaire Propriétaire sans prêt hypothécai…" at bounding box center [795, 155] width 513 height 25
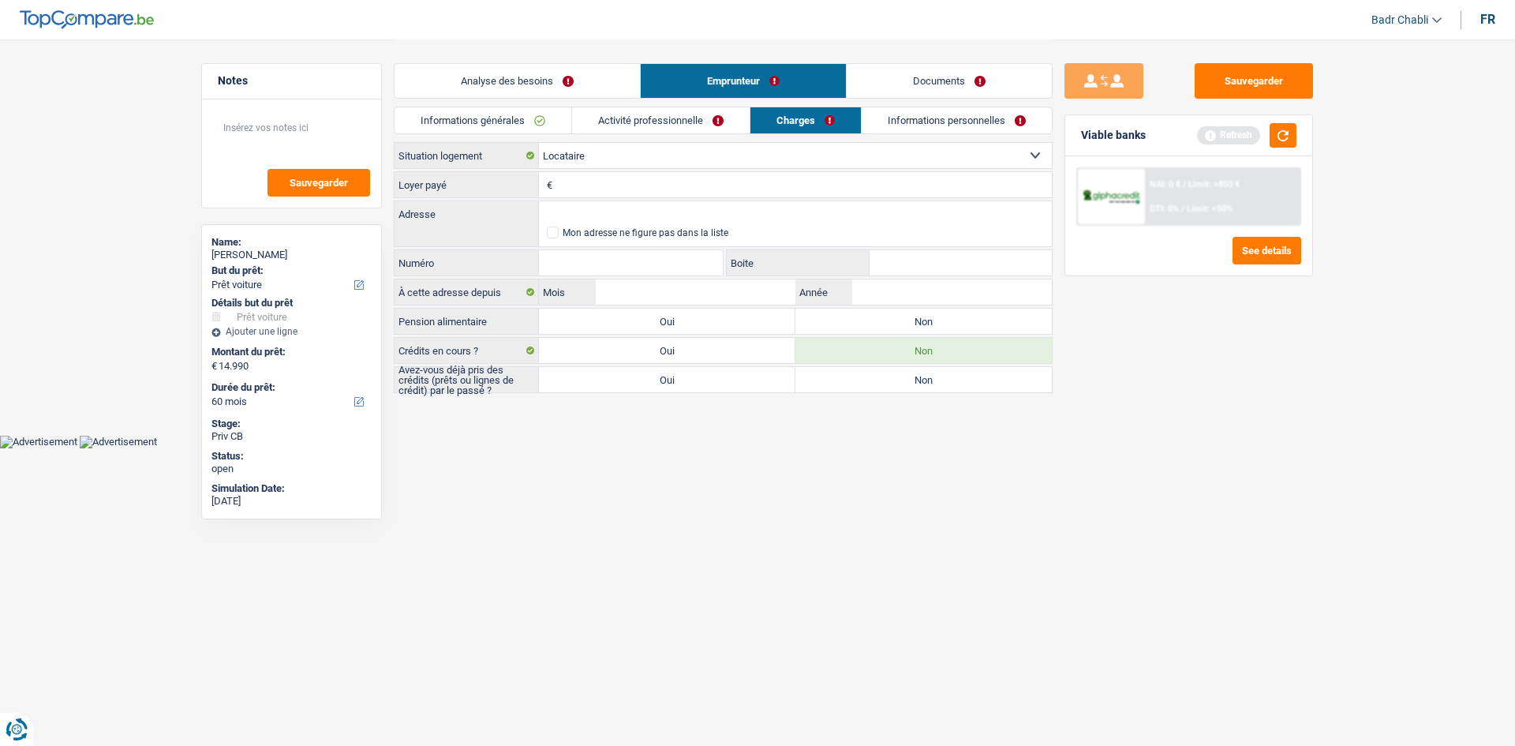
click at [880, 327] on label "Non" at bounding box center [923, 320] width 256 height 25
click at [880, 327] on input "Non" at bounding box center [923, 320] width 256 height 25
radio input "true"
click at [874, 379] on label "Non" at bounding box center [923, 379] width 256 height 25
click at [874, 379] on input "Non" at bounding box center [923, 379] width 256 height 25
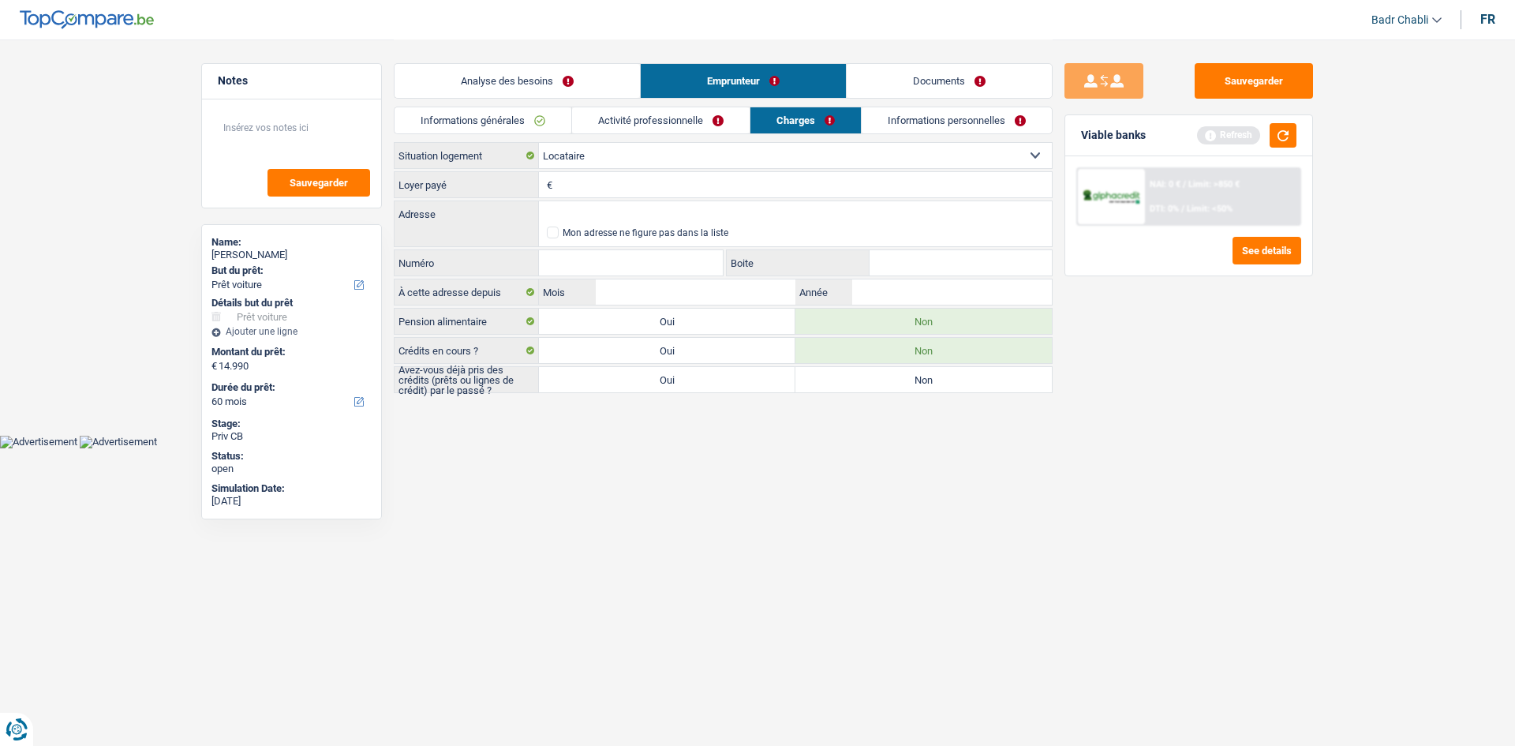
radio input "true"
click at [598, 185] on input "Loyer payé" at bounding box center [803, 184] width 495 height 25
type input "740"
click at [608, 225] on input "Adresse" at bounding box center [795, 213] width 513 height 25
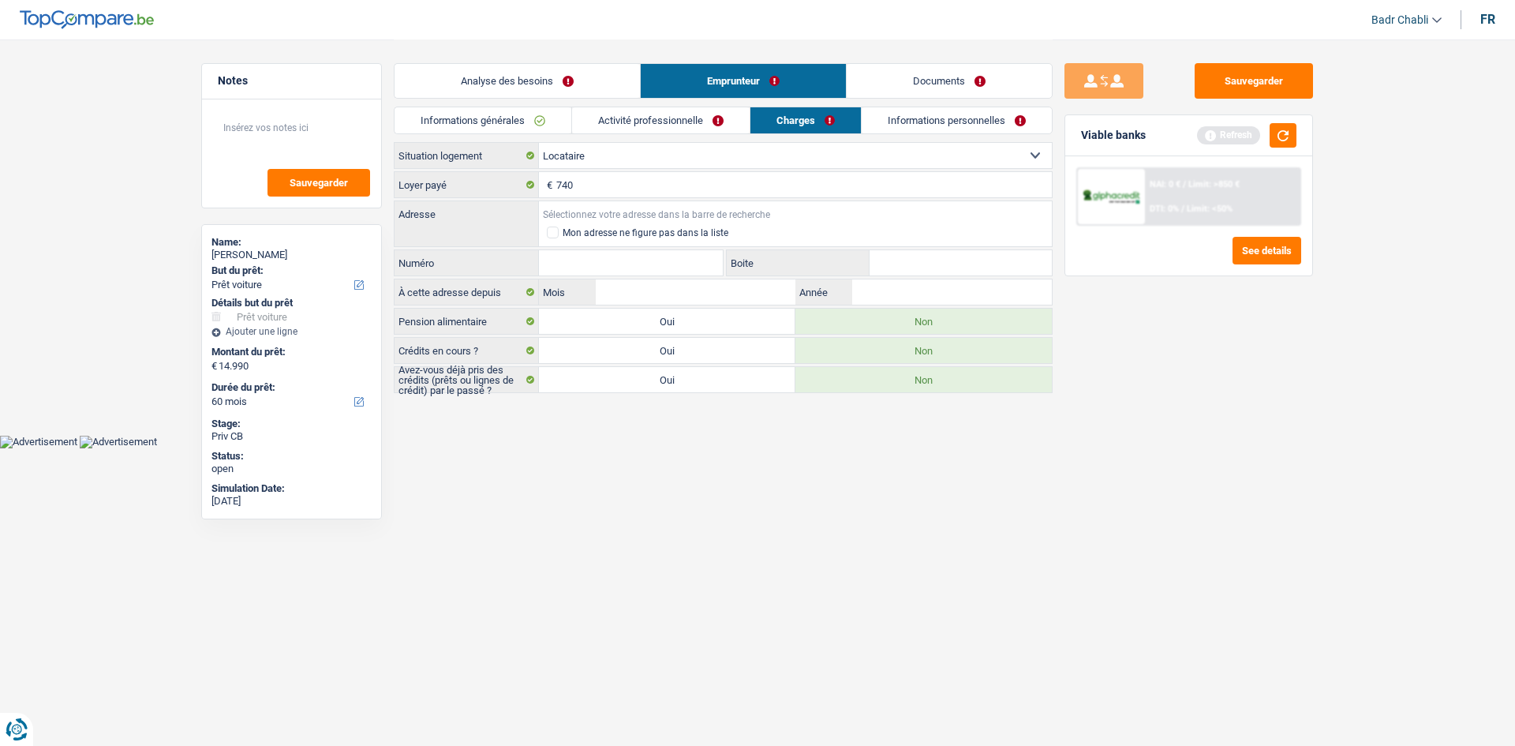
click at [614, 213] on input "Adresse" at bounding box center [795, 213] width 513 height 25
type input "Rue Docteur de Meersman, 1070, Anderlecht, BE"
click at [602, 260] on input "Numéro" at bounding box center [631, 262] width 184 height 25
type input "19"
type input "0"
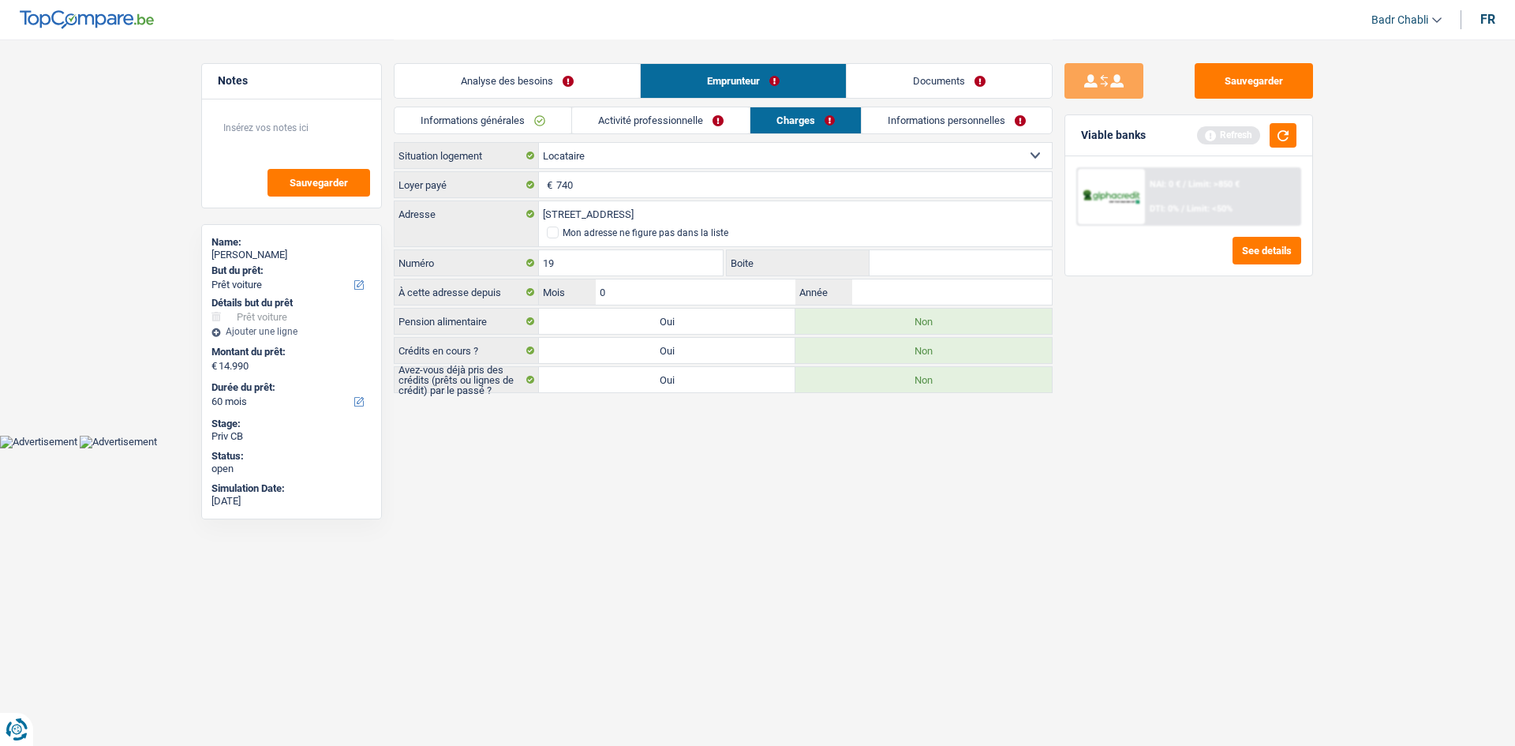
type input "01"
type input "2022"
click at [933, 133] on link "Informations personnelles" at bounding box center [957, 120] width 190 height 26
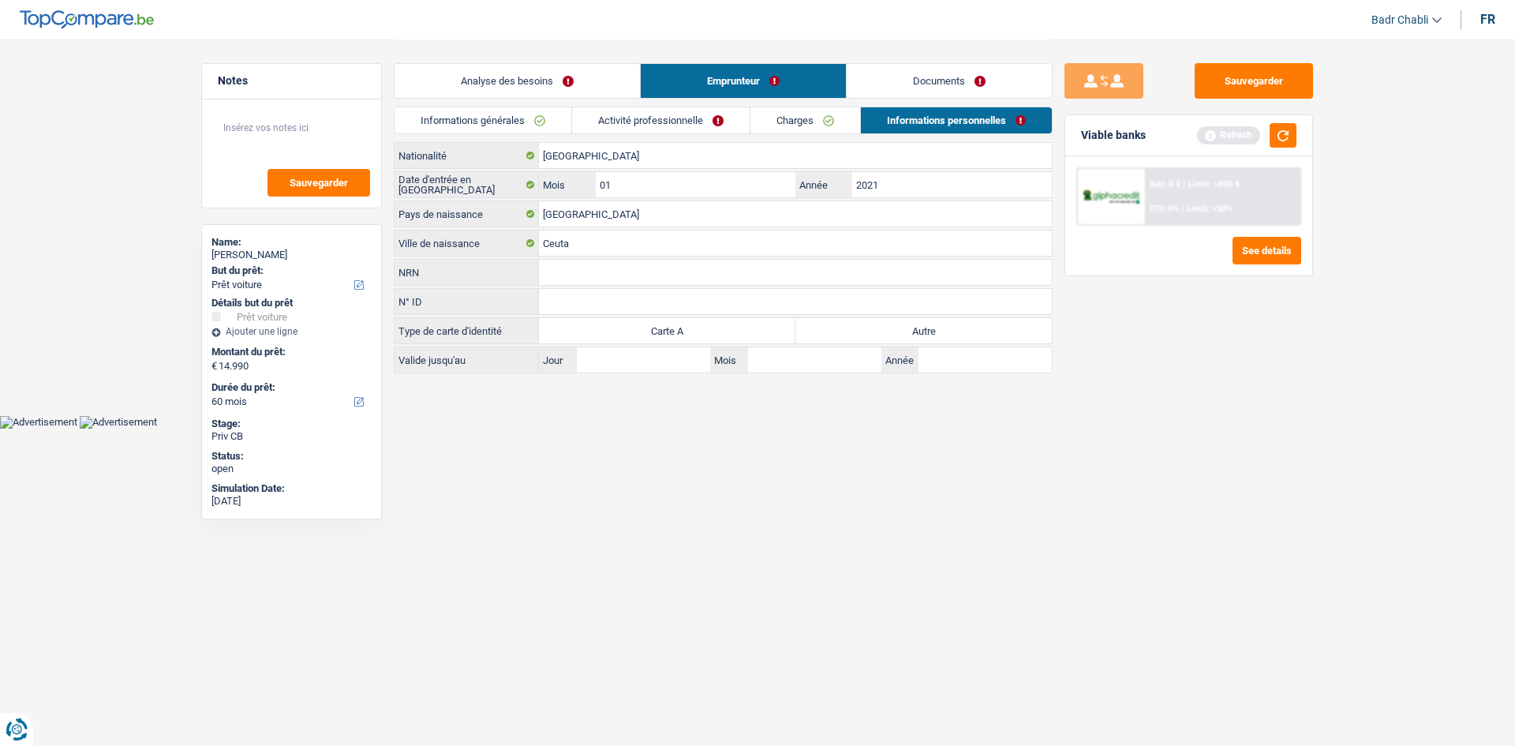
click at [948, 331] on label "Autre" at bounding box center [923, 330] width 256 height 25
click at [948, 331] on input "Autre" at bounding box center [923, 330] width 256 height 25
radio input "true"
click at [824, 125] on link "Charges" at bounding box center [805, 120] width 110 height 26
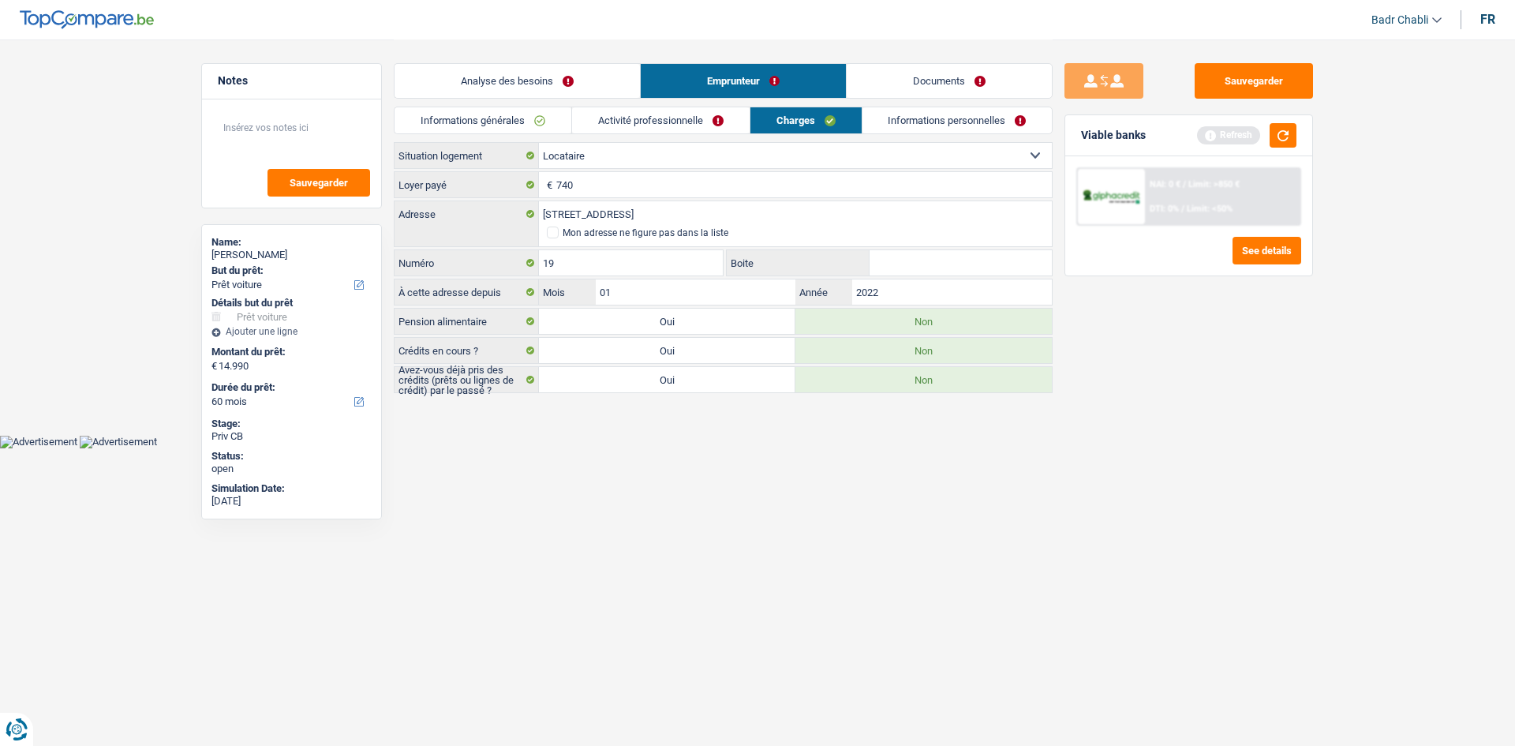
click at [695, 109] on link "Activité professionnelle" at bounding box center [661, 120] width 178 height 26
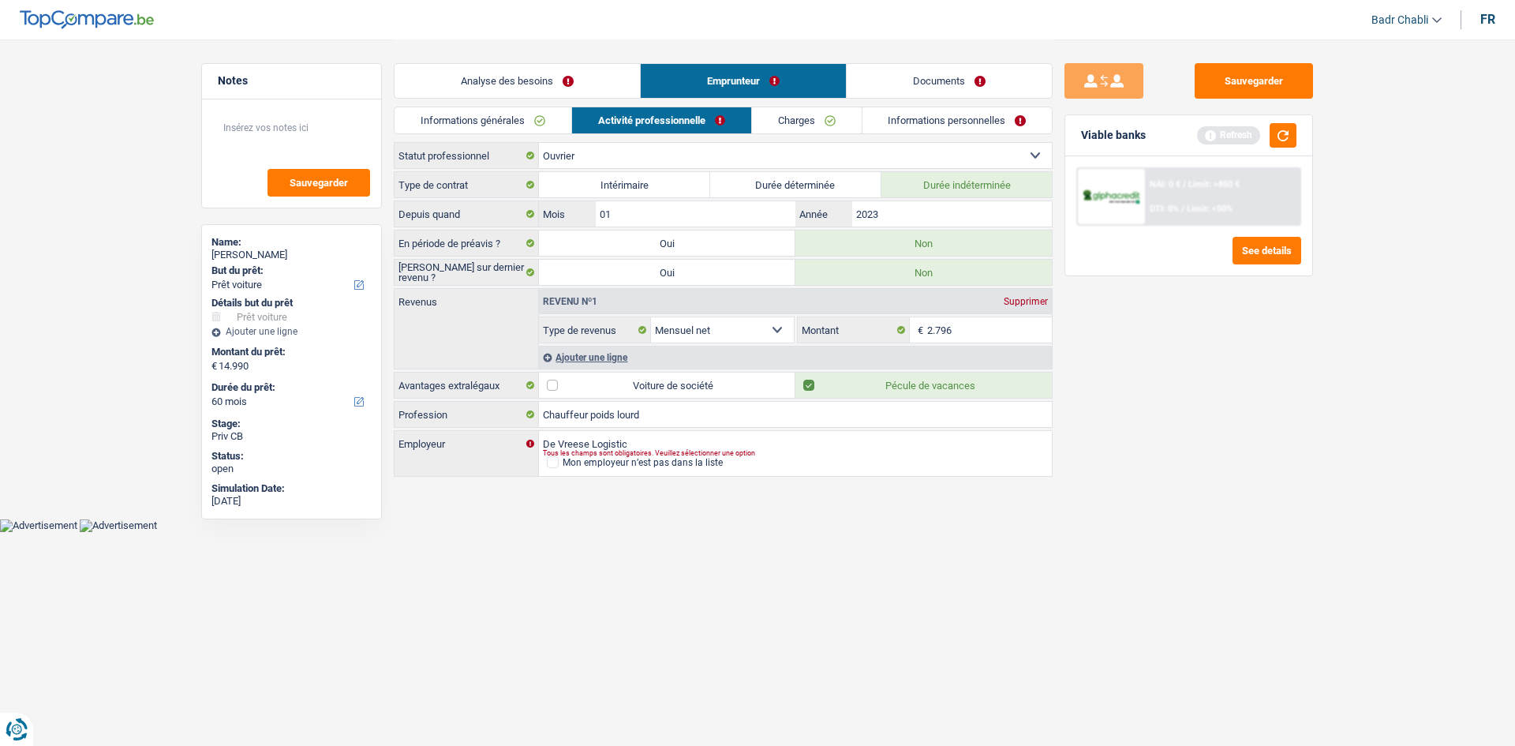
click at [966, 76] on link "Documents" at bounding box center [949, 81] width 205 height 34
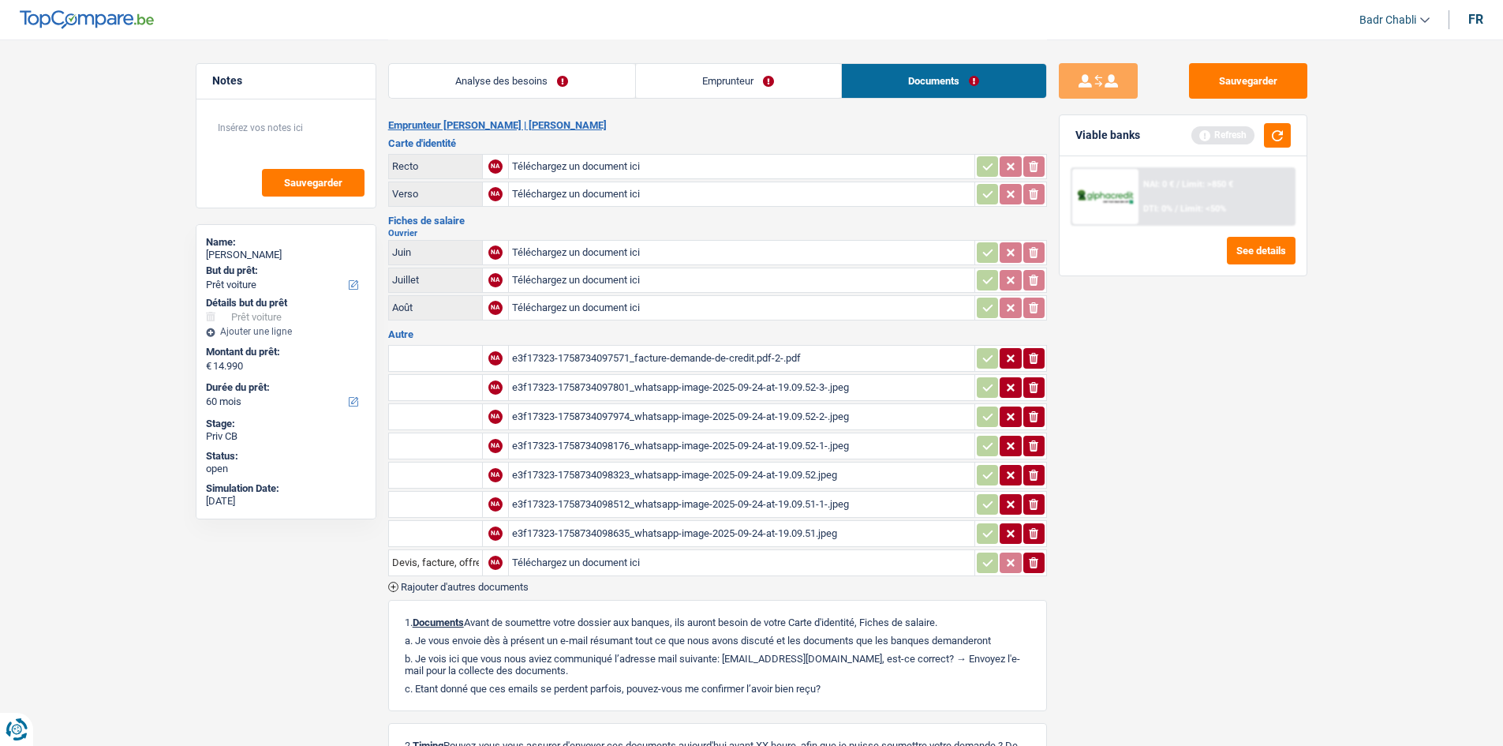
click at [833, 391] on div "e3f17323-1758734097801_whatsapp-image-2025-09-24-at-19.09.52-3-.jpeg" at bounding box center [741, 388] width 459 height 24
click at [791, 419] on div "e3f17323-1758734097974_whatsapp-image-2025-09-24-at-19.09.52-2-.jpeg" at bounding box center [741, 417] width 459 height 24
click at [750, 445] on div "e3f17323-1758734098176_whatsapp-image-2025-09-24-at-19.09.52-1-.jpeg" at bounding box center [741, 446] width 459 height 24
click at [773, 469] on div "e3f17323-1758734098323_whatsapp-image-2025-09-24-at-19.09.52.jpeg" at bounding box center [741, 475] width 459 height 24
click at [805, 497] on div "e3f17323-1758734098512_whatsapp-image-2025-09-24-at-19.09.51-1-.jpeg" at bounding box center [741, 504] width 459 height 24
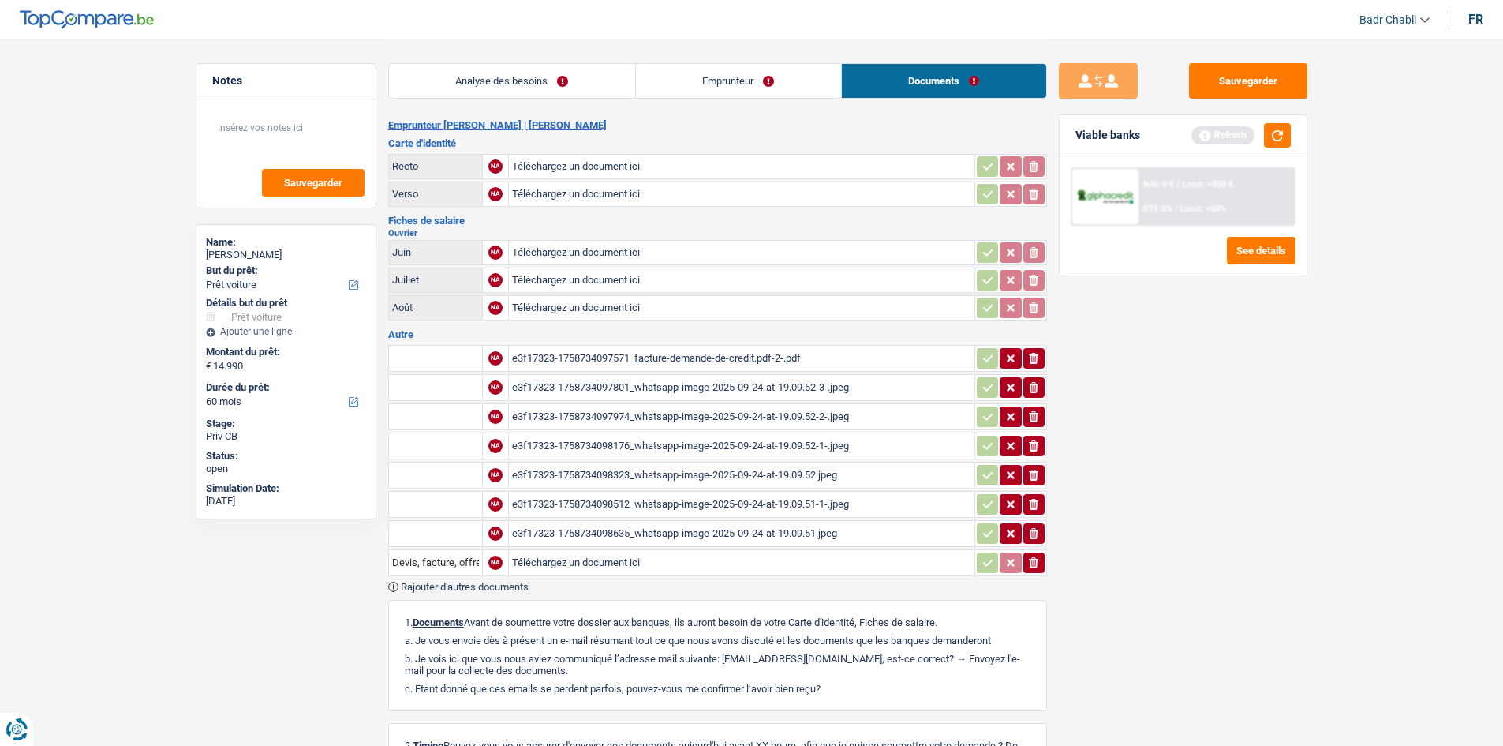
click at [746, 543] on div "e3f17323-1758734098635_whatsapp-image-2025-09-24-at-19.09.51.jpeg" at bounding box center [741, 534] width 459 height 24
click at [799, 474] on div "e3f17323-1758734098323_whatsapp-image-2025-09-24-at-19.09.52.jpeg" at bounding box center [741, 475] width 459 height 24
click at [711, 82] on link "Emprunteur" at bounding box center [738, 81] width 205 height 34
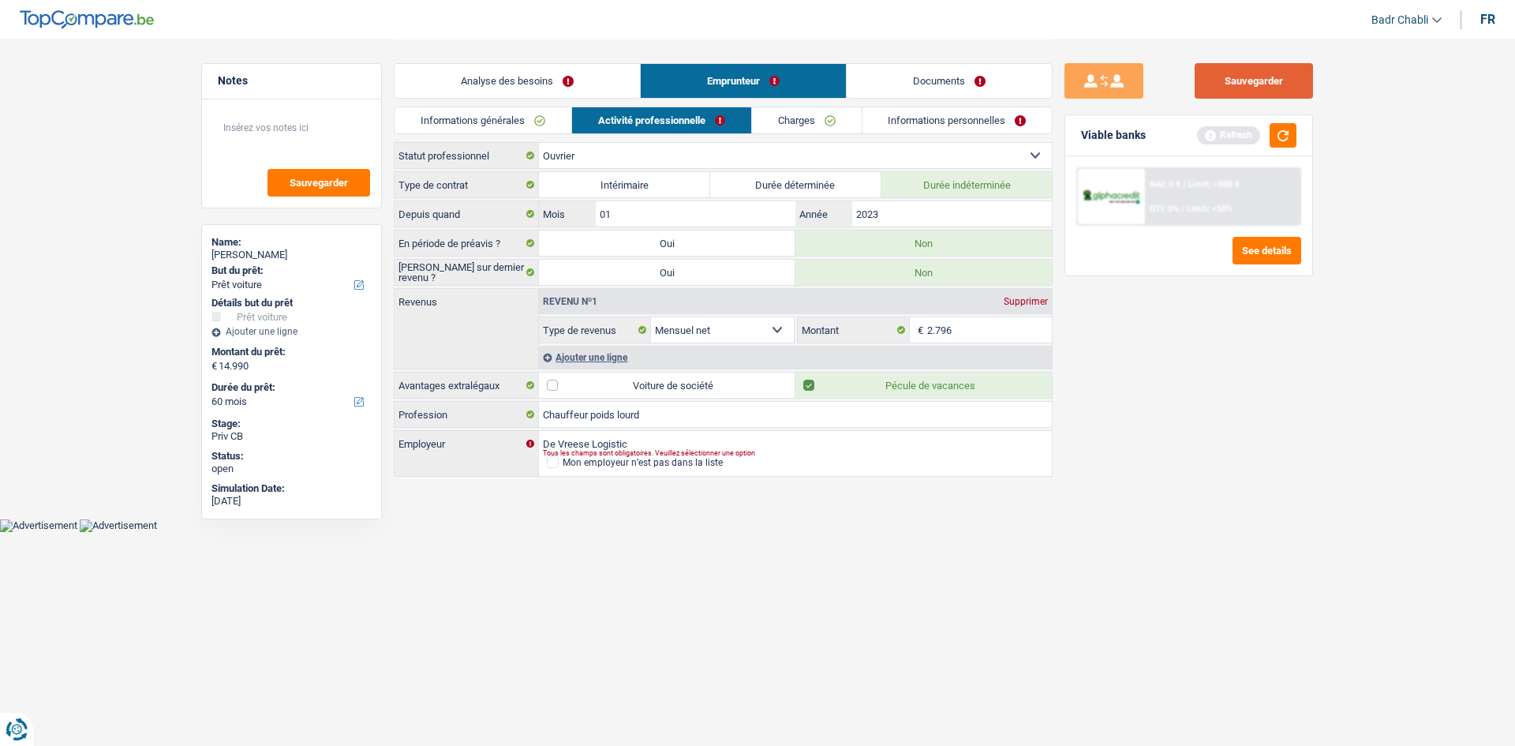
click at [1300, 70] on button "Sauvegarder" at bounding box center [1254, 81] width 118 height 36
click at [1290, 137] on button "button" at bounding box center [1282, 135] width 27 height 24
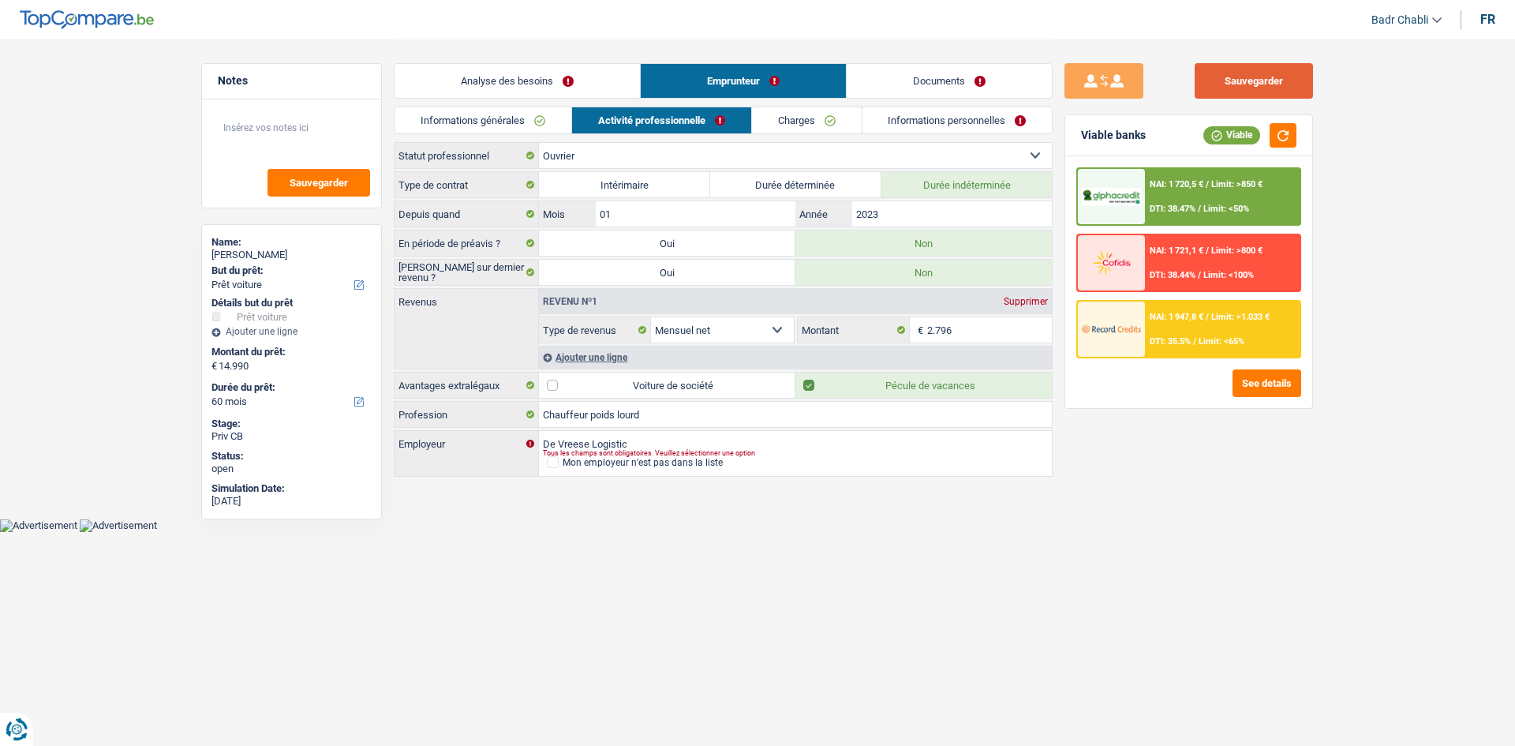
click at [1273, 87] on button "Sauvegarder" at bounding box center [1254, 81] width 118 height 36
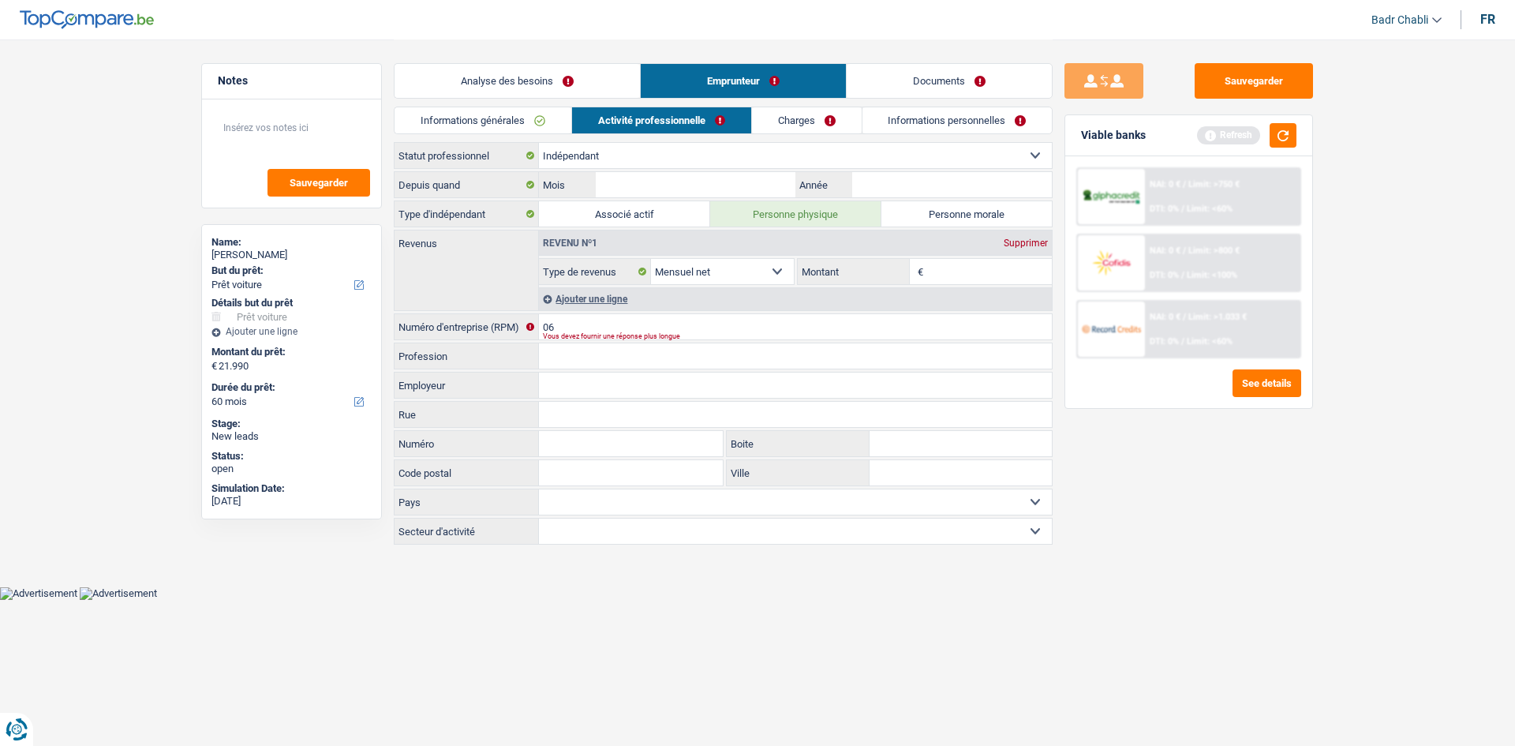
select select "car"
select select "60"
select select "car"
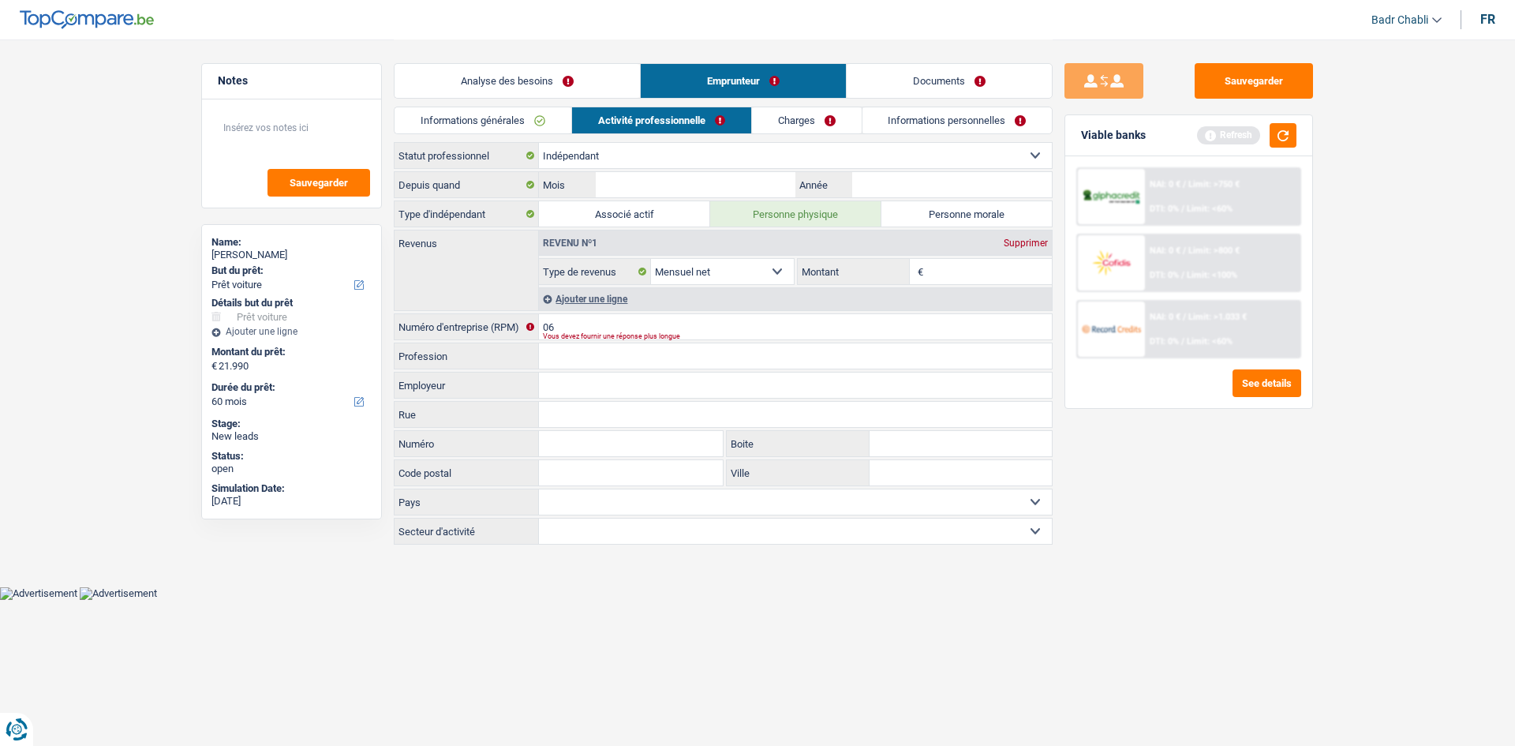
select select "yes"
select select "60"
select select "independent"
select select "netSalary"
select select "cardOrCredit"
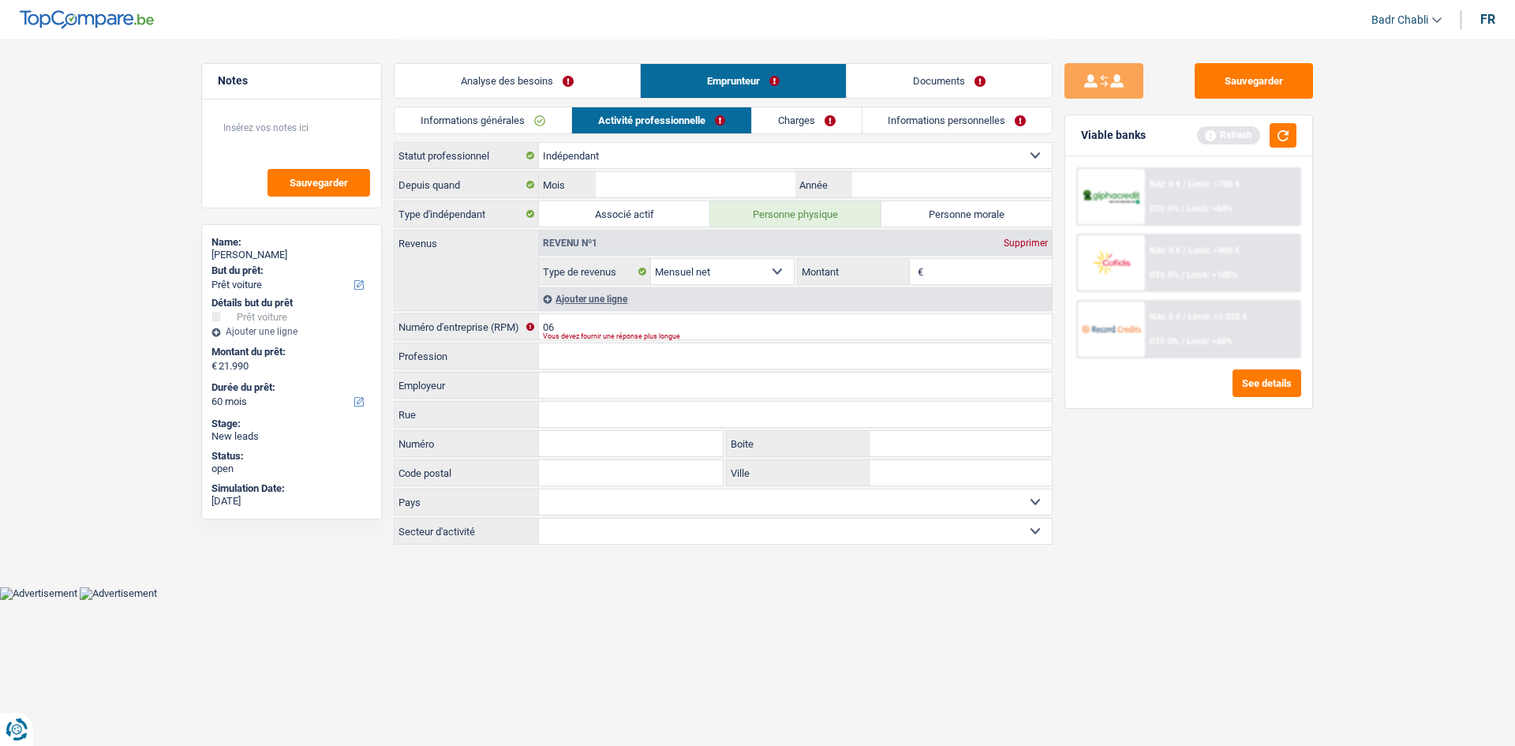
select select "car"
select select "yes"
select select "60"
select select "independent"
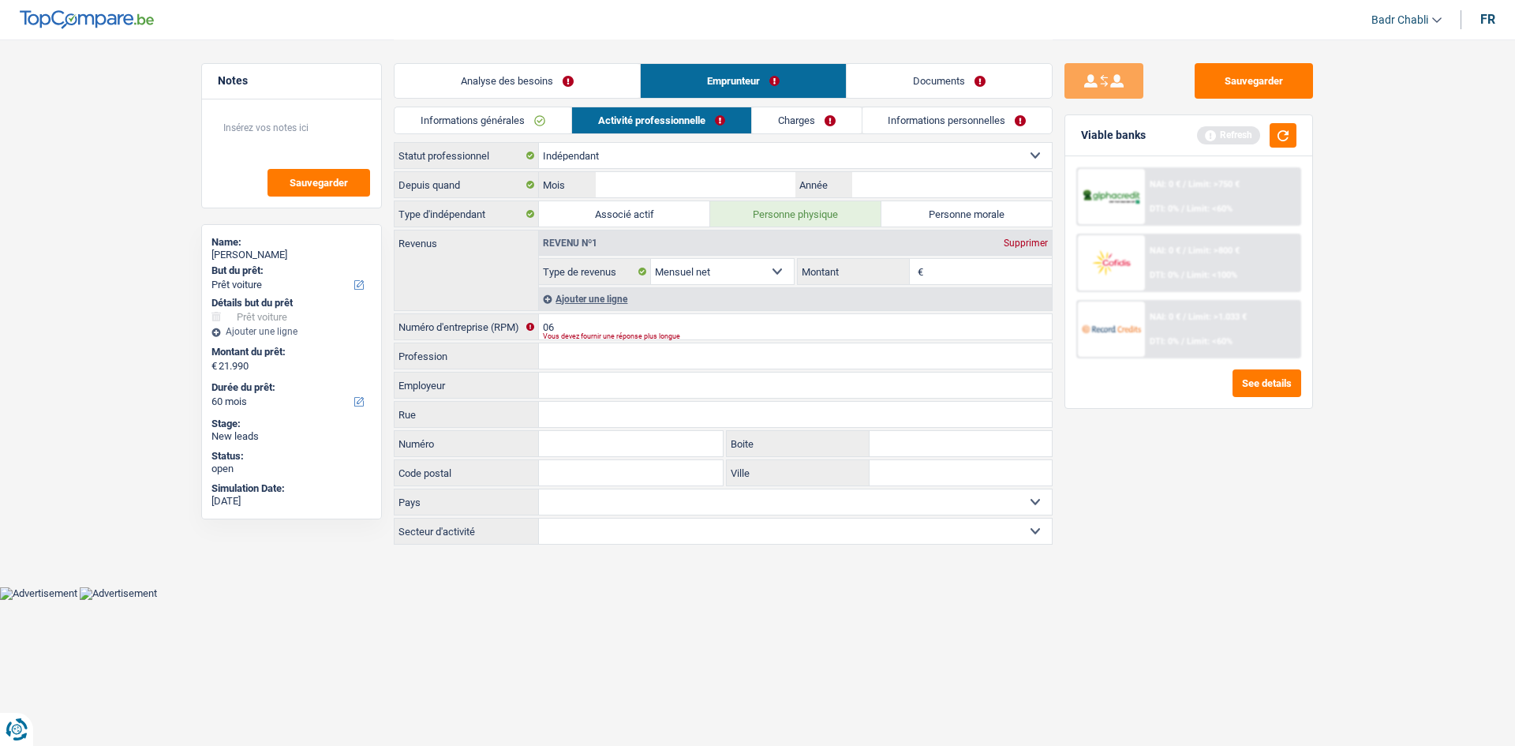
select select "netSalary"
click at [554, 114] on link "Informations générales" at bounding box center [482, 120] width 177 height 26
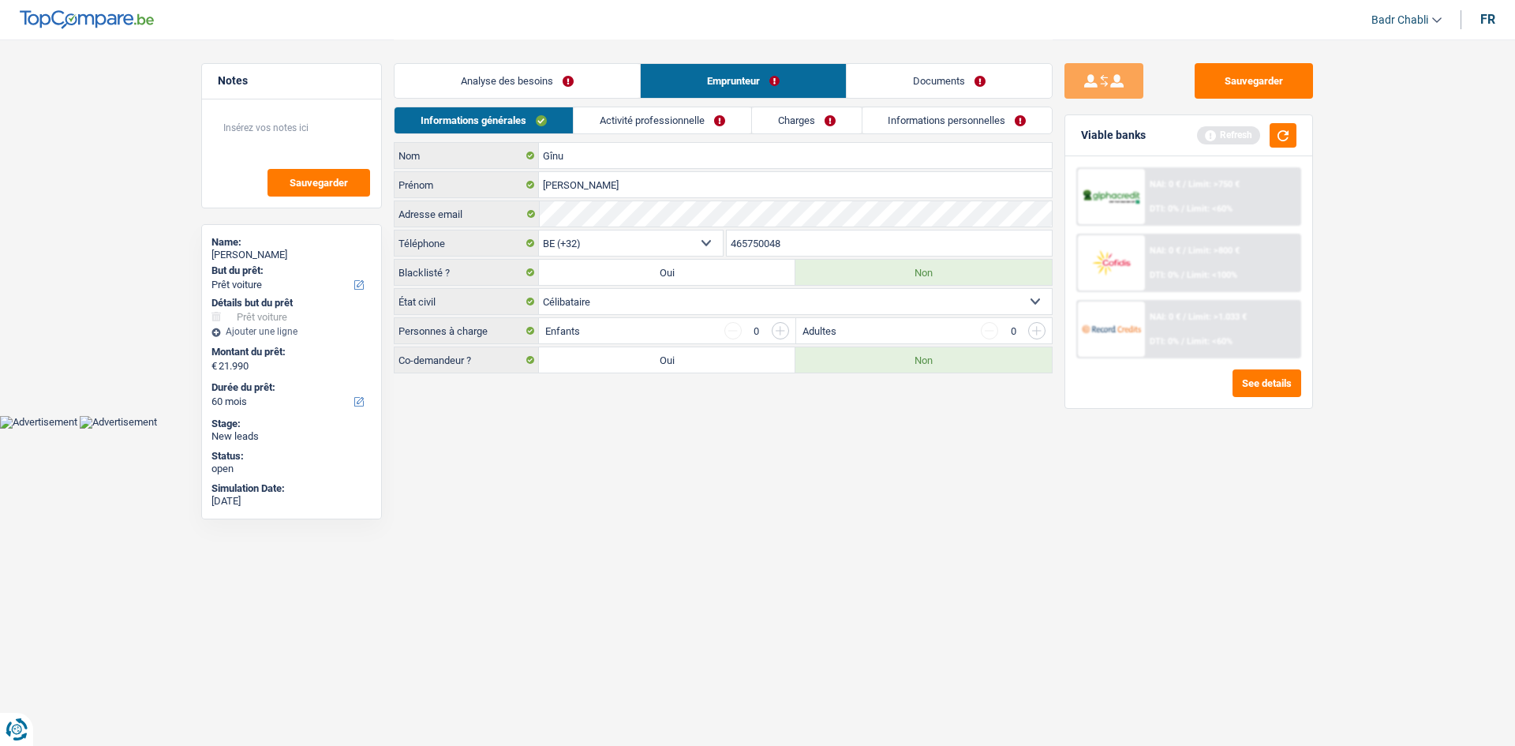
click at [555, 83] on link "Analyse des besoins" at bounding box center [516, 81] width 245 height 34
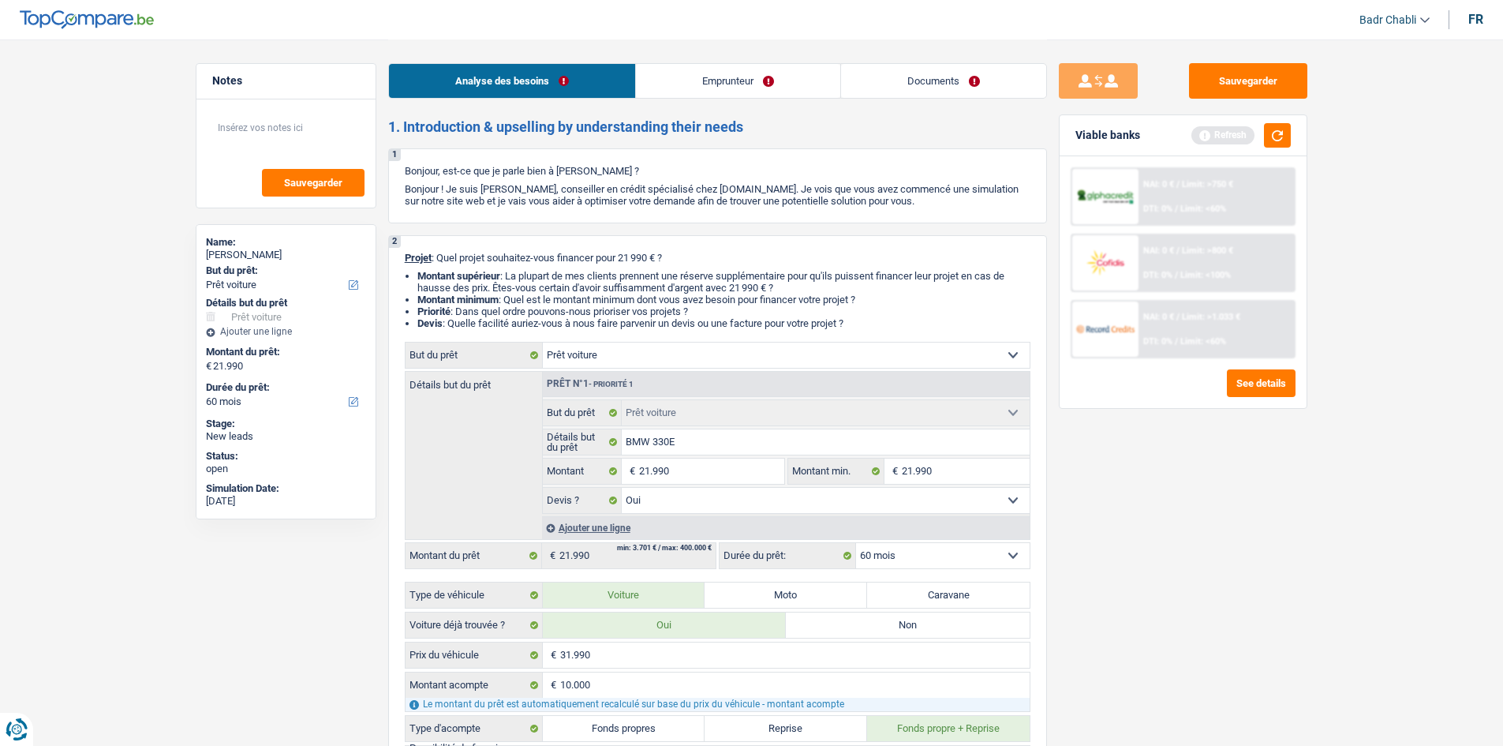
click at [754, 80] on link "Emprunteur" at bounding box center [738, 81] width 204 height 34
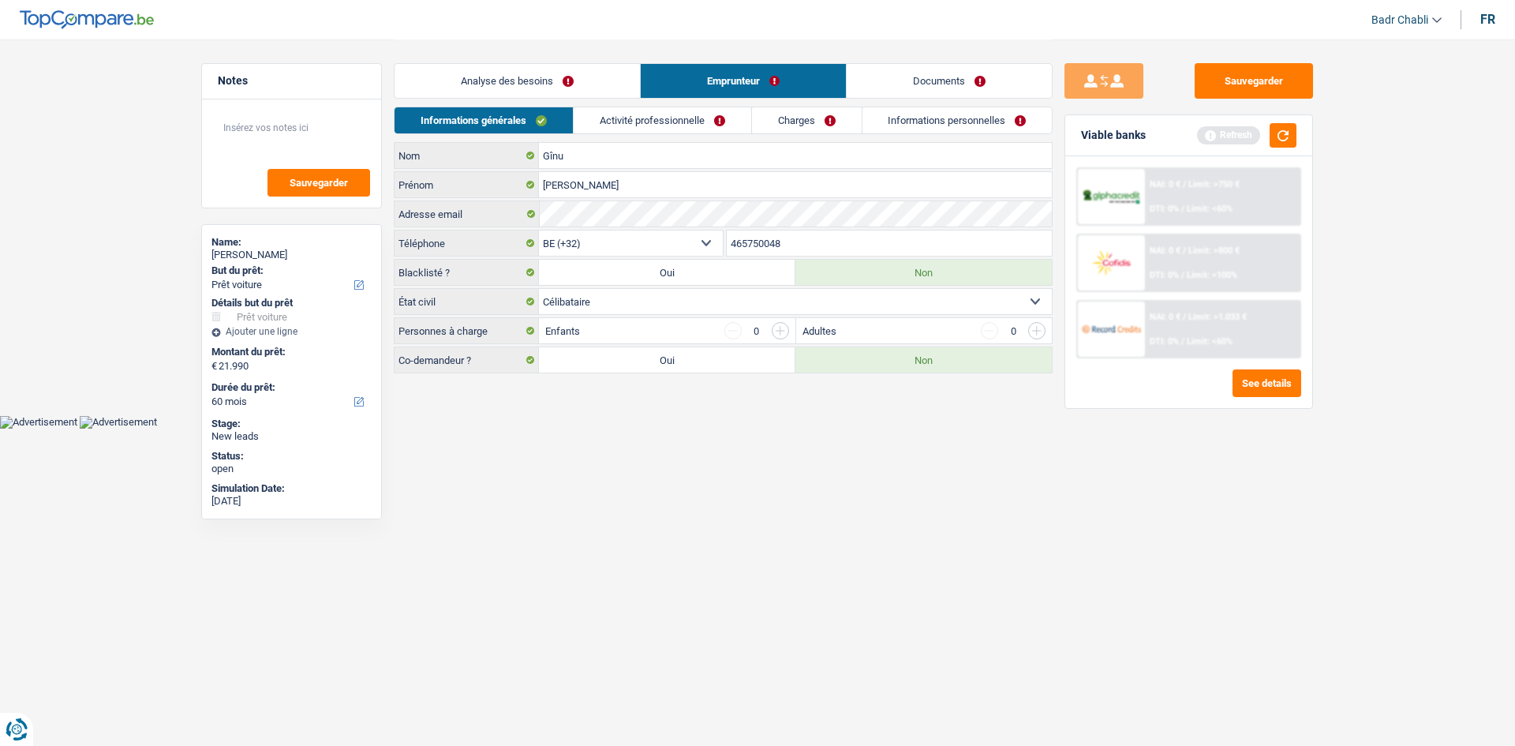
click at [682, 108] on link "Activité professionnelle" at bounding box center [663, 120] width 178 height 26
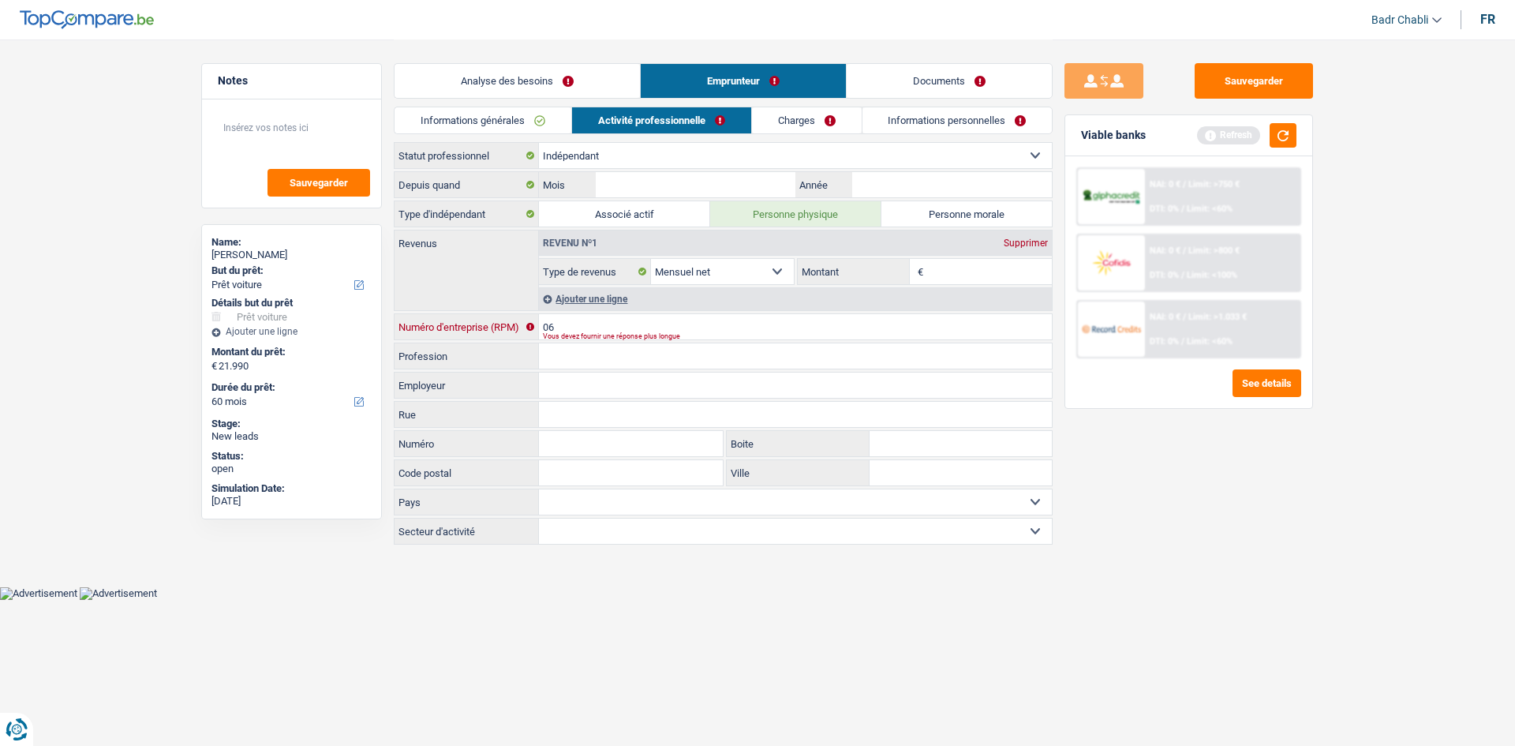
click at [585, 318] on input "06" at bounding box center [795, 326] width 513 height 25
click at [615, 331] on input "0803878590" at bounding box center [795, 326] width 513 height 25
type input "0803878590"
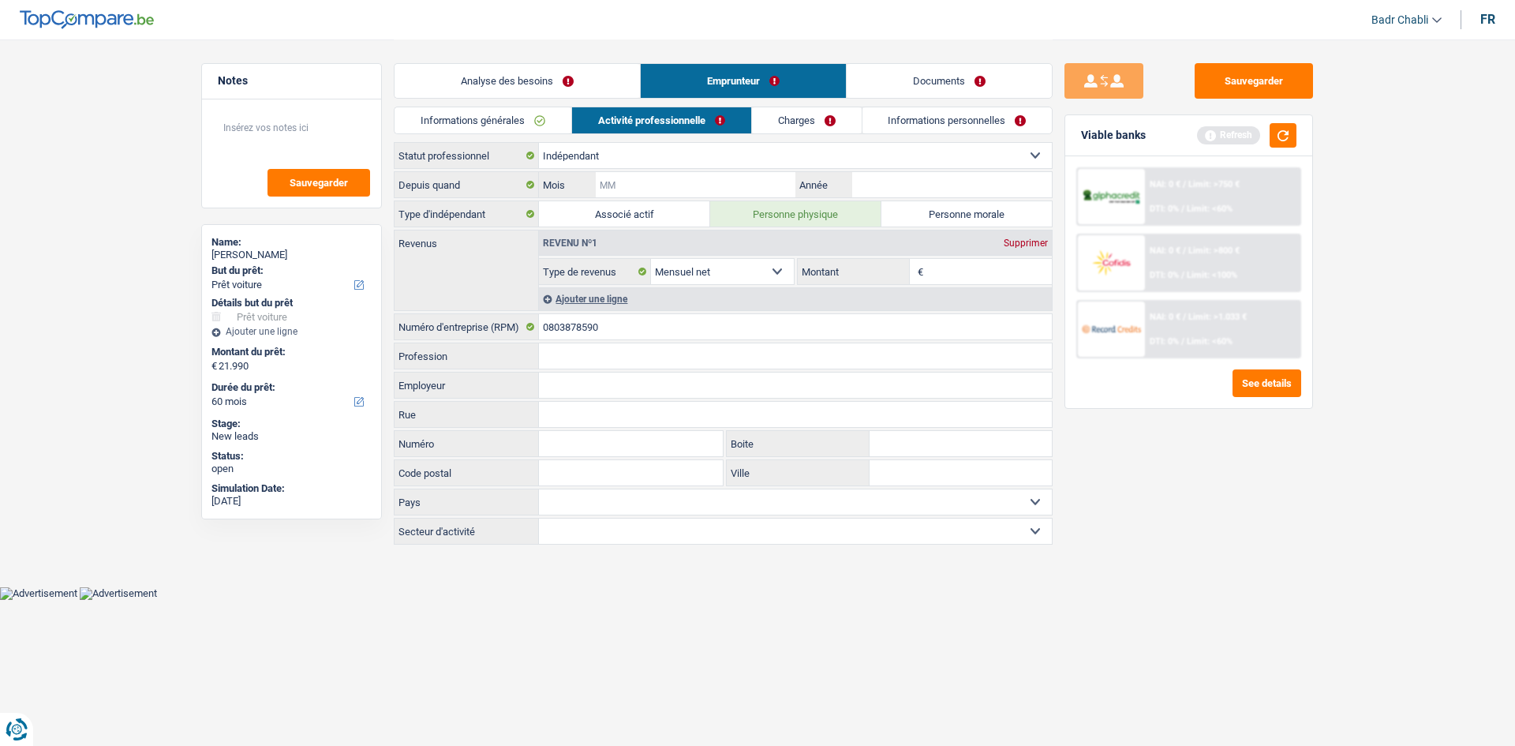
click at [696, 181] on input "Mois" at bounding box center [696, 184] width 200 height 25
type input "07"
type input "2023"
click at [537, 74] on link "Analyse des besoins" at bounding box center [516, 81] width 245 height 34
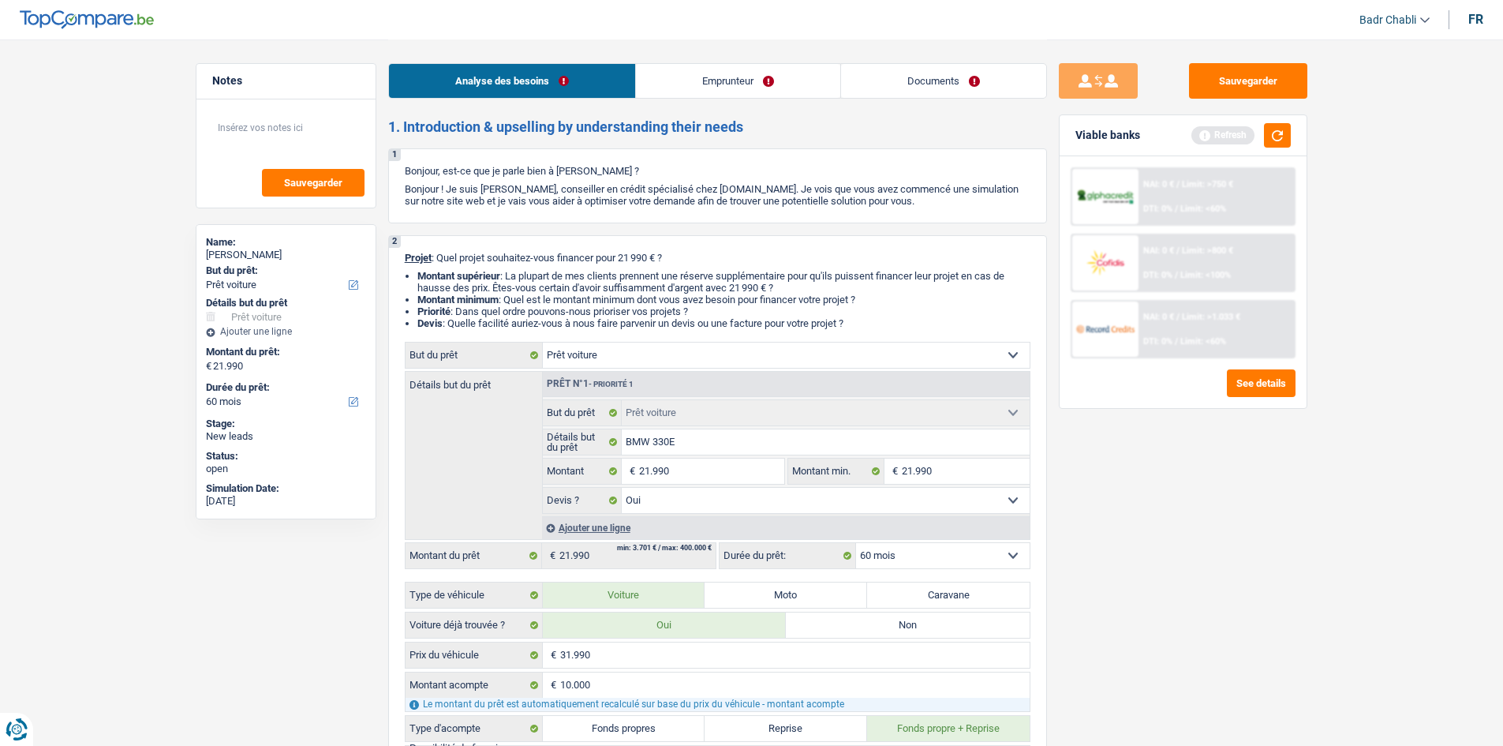
click at [667, 85] on link "Emprunteur" at bounding box center [738, 81] width 204 height 34
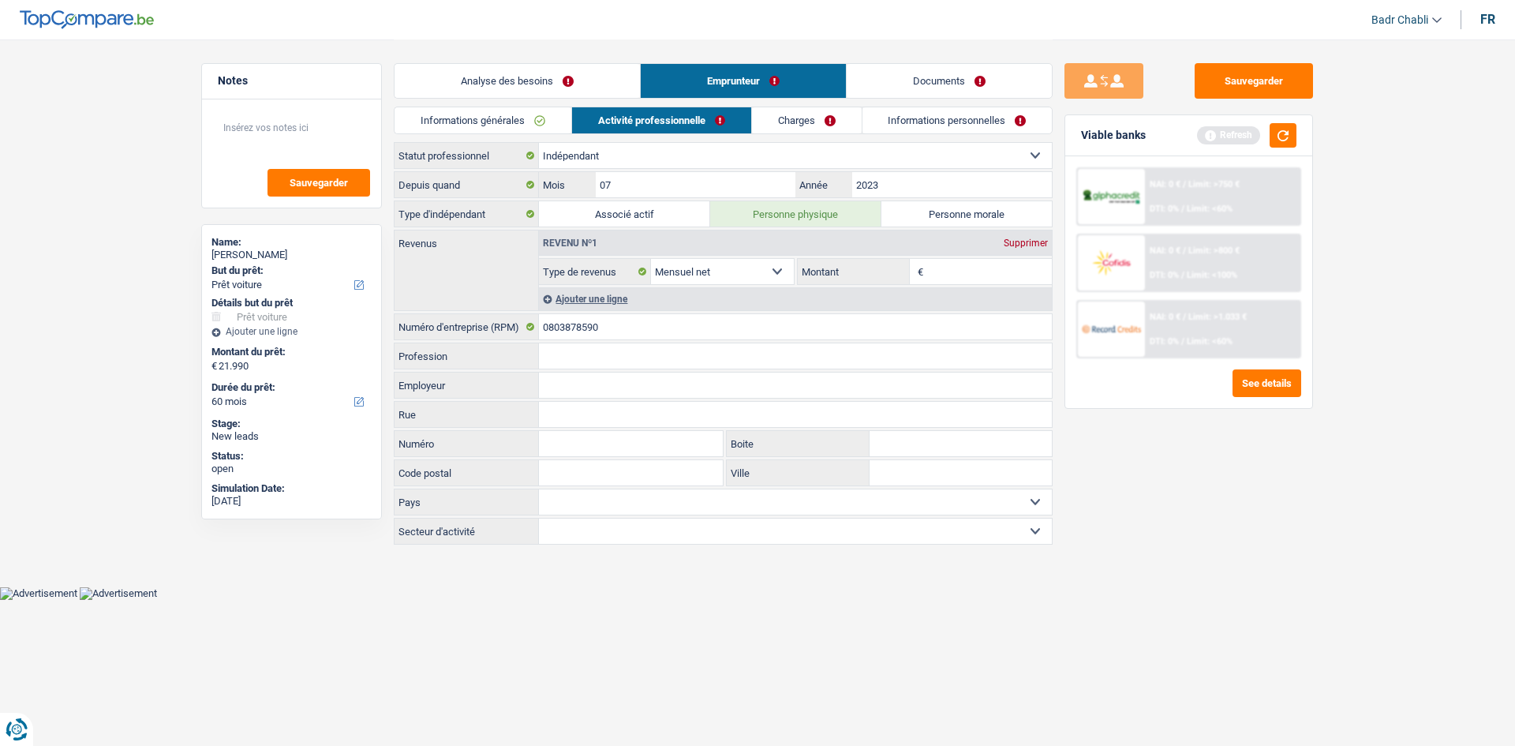
click at [972, 269] on input "Montant" at bounding box center [989, 271] width 125 height 25
type input "9.000"
click at [680, 333] on input "0803878590" at bounding box center [795, 326] width 513 height 25
click at [654, 357] on input "Profession" at bounding box center [795, 355] width 513 height 25
click at [626, 348] on input "Profession" at bounding box center [795, 355] width 513 height 25
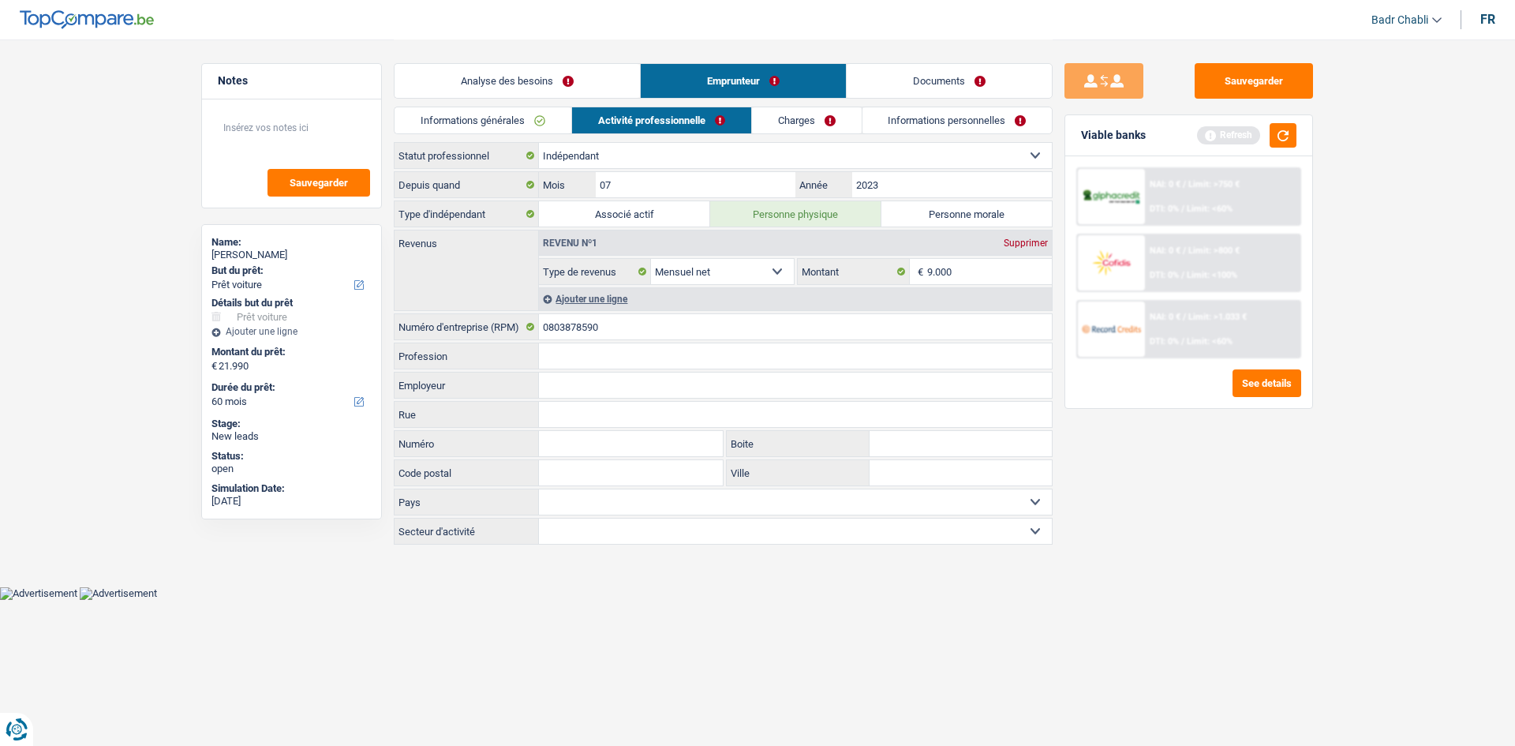
click at [626, 349] on input "Profession" at bounding box center [795, 355] width 513 height 25
click at [625, 350] on input "Profession" at bounding box center [795, 355] width 513 height 25
click at [626, 348] on input "Profession" at bounding box center [795, 355] width 513 height 25
click at [629, 355] on input "Profession" at bounding box center [795, 355] width 513 height 25
type input "Construction"
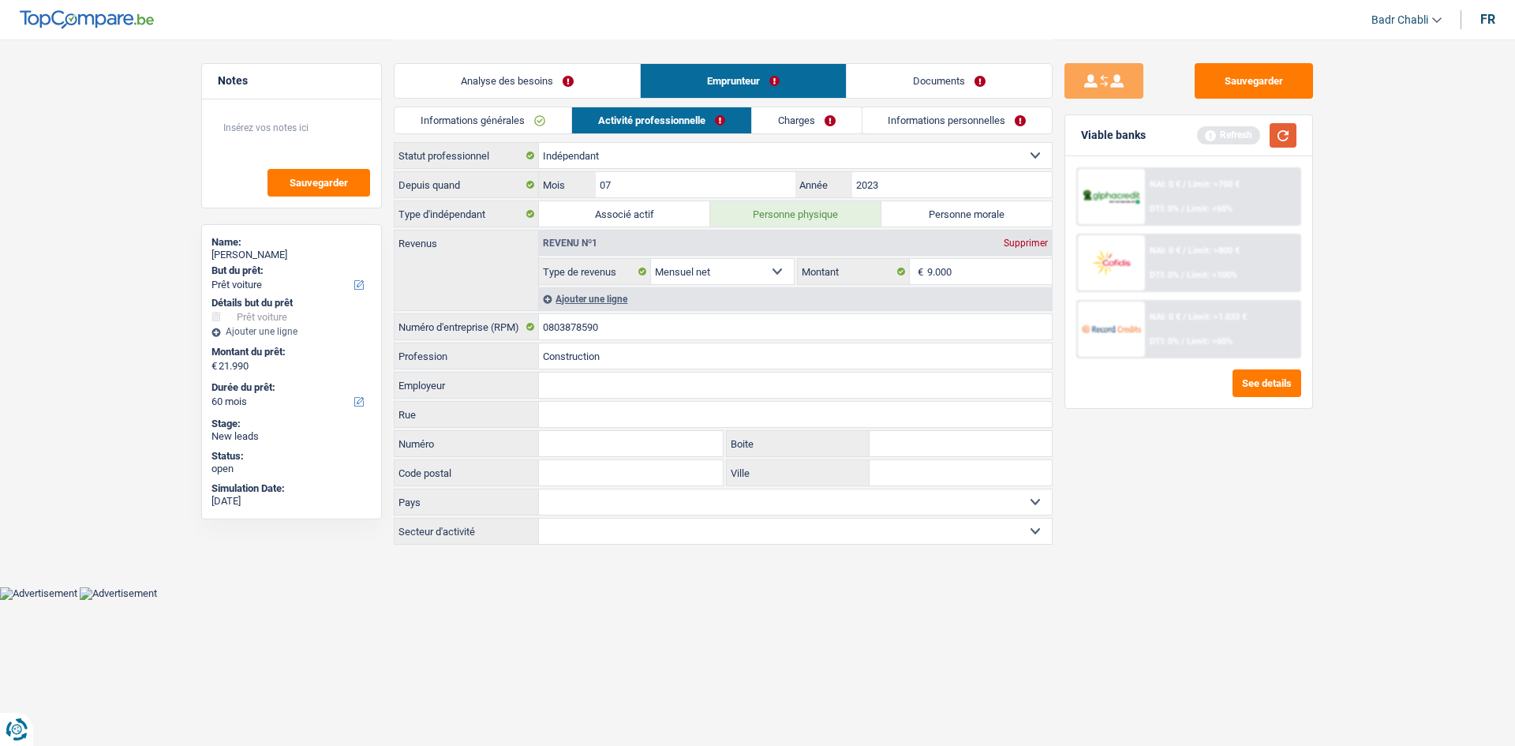
click at [1288, 137] on button "button" at bounding box center [1282, 135] width 27 height 24
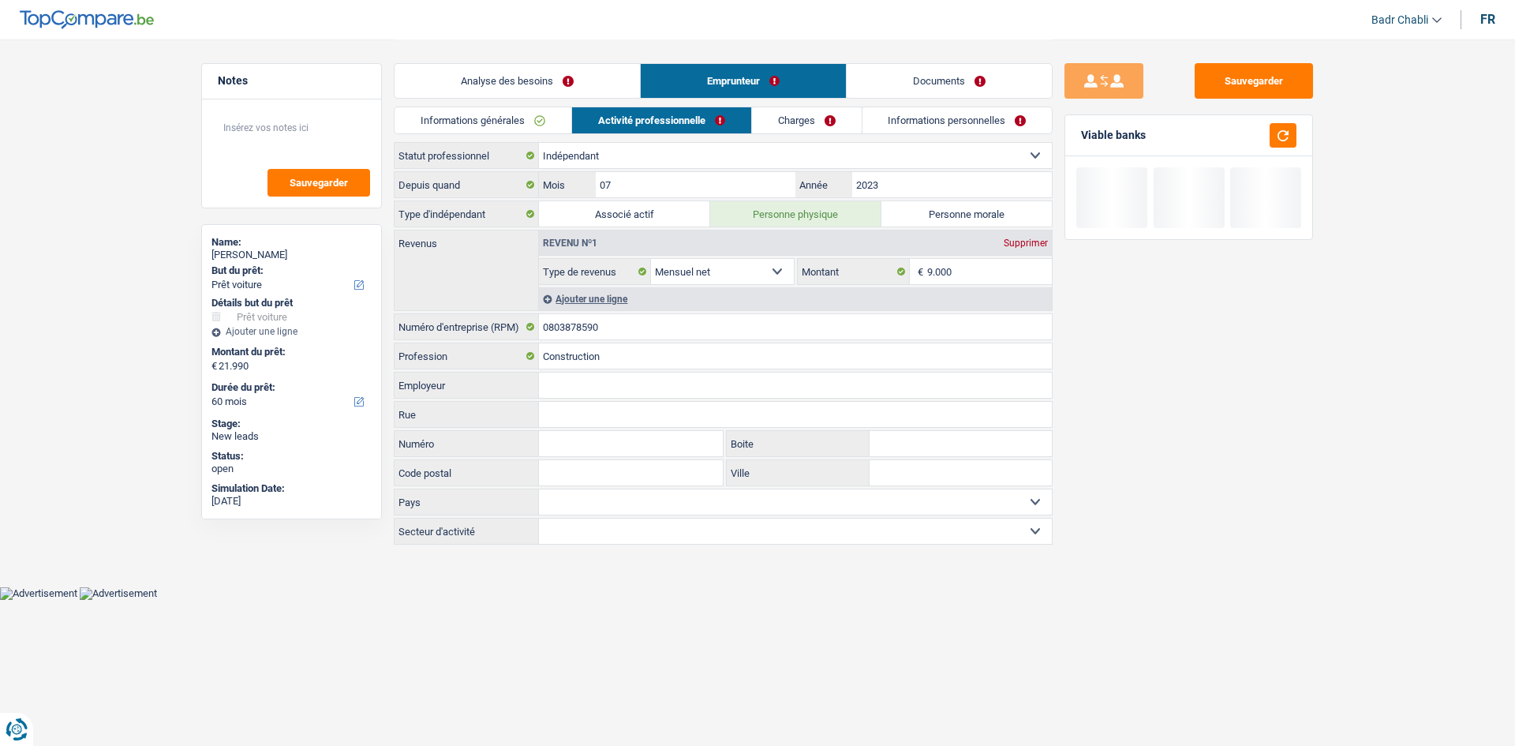
click at [544, 119] on link "Informations générales" at bounding box center [482, 120] width 177 height 26
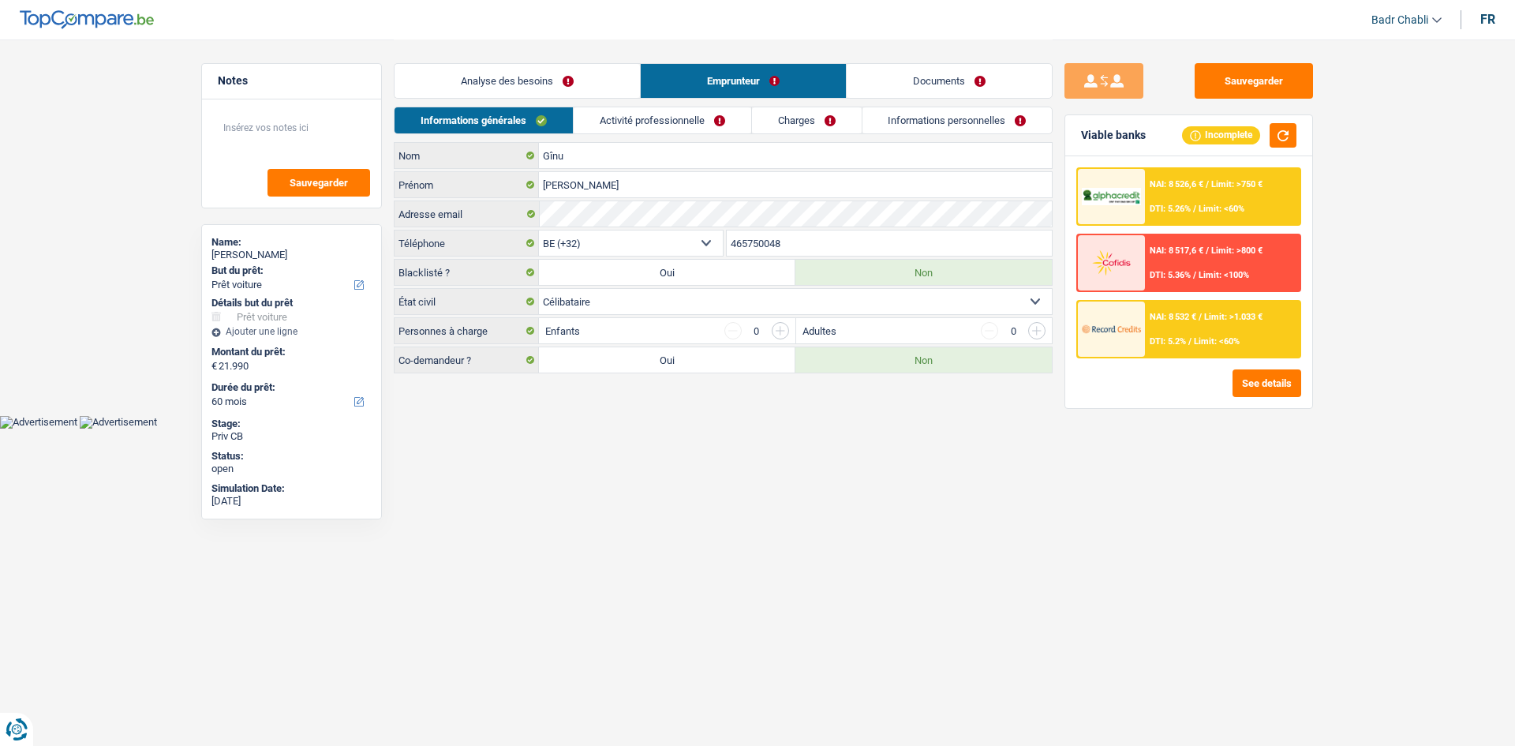
click at [650, 116] on link "Activité professionnelle" at bounding box center [663, 120] width 178 height 26
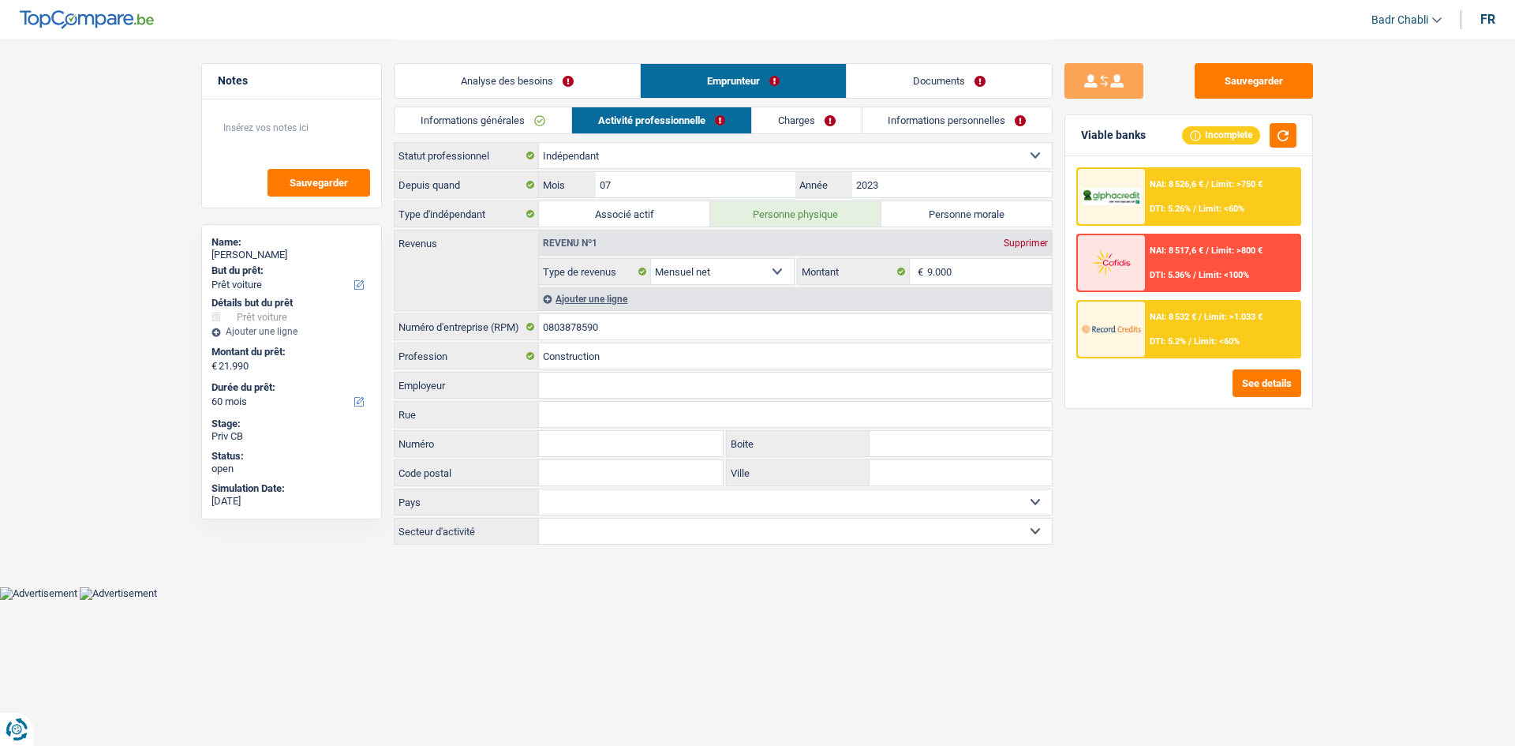
click at [474, 120] on link "Informations générales" at bounding box center [482, 120] width 177 height 26
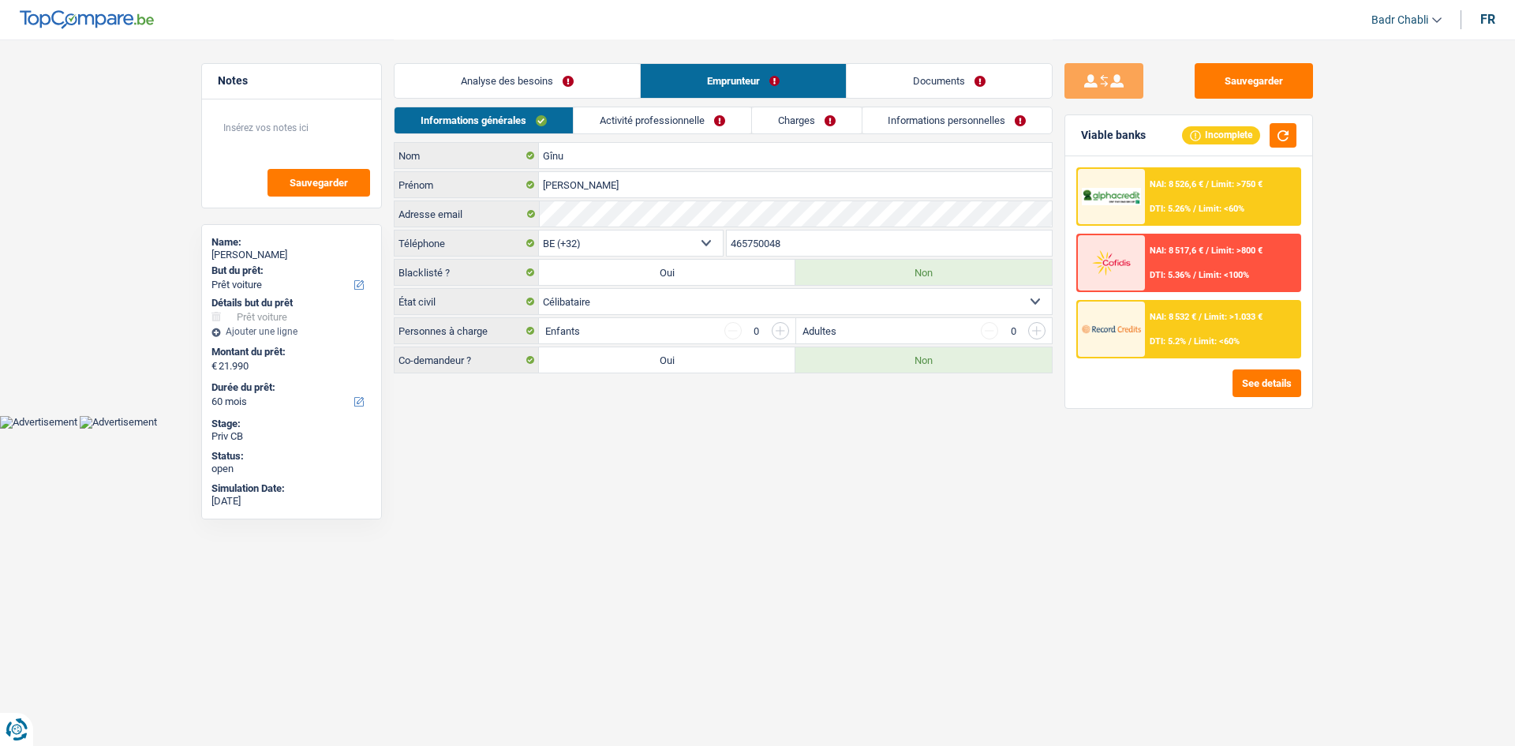
click at [637, 121] on link "Activité professionnelle" at bounding box center [663, 120] width 178 height 26
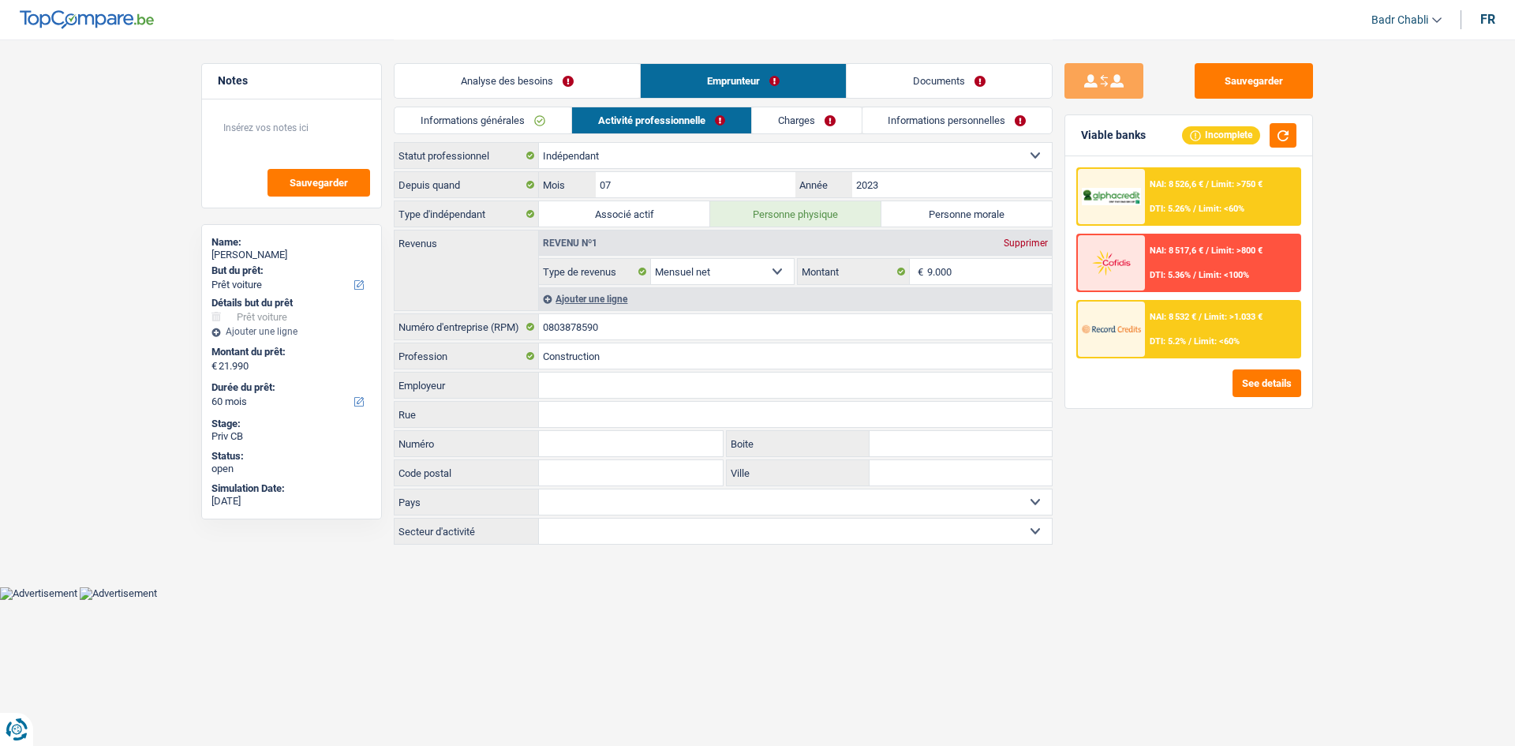
click at [813, 122] on link "Charges" at bounding box center [807, 120] width 110 height 26
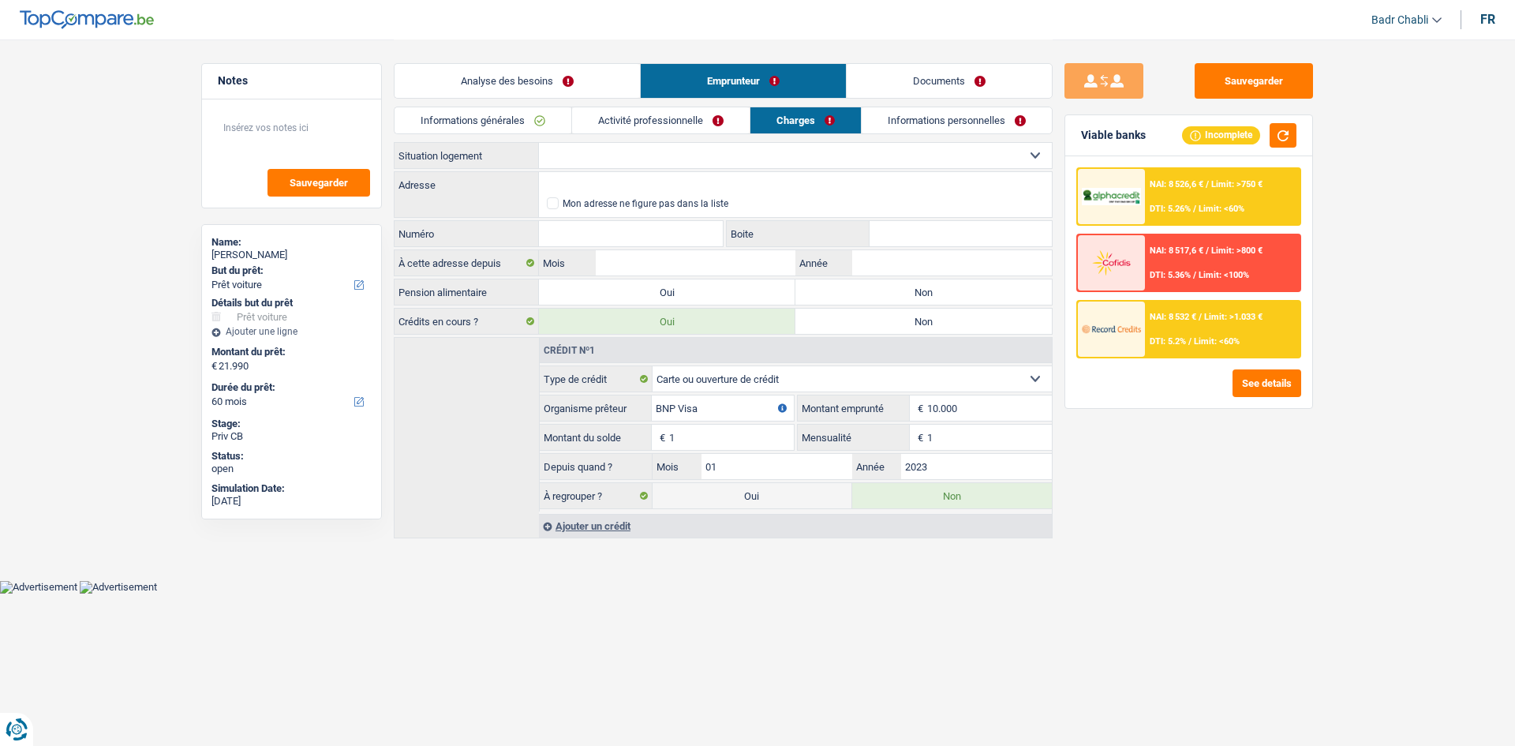
click at [677, 147] on select "Locataire Propriétaire avec prêt hypothécaire Propriétaire sans prêt hypothécai…" at bounding box center [795, 155] width 513 height 25
select select "rents"
click at [539, 143] on select "Locataire Propriétaire avec prêt hypothécaire Propriétaire sans prêt hypothécai…" at bounding box center [795, 155] width 513 height 25
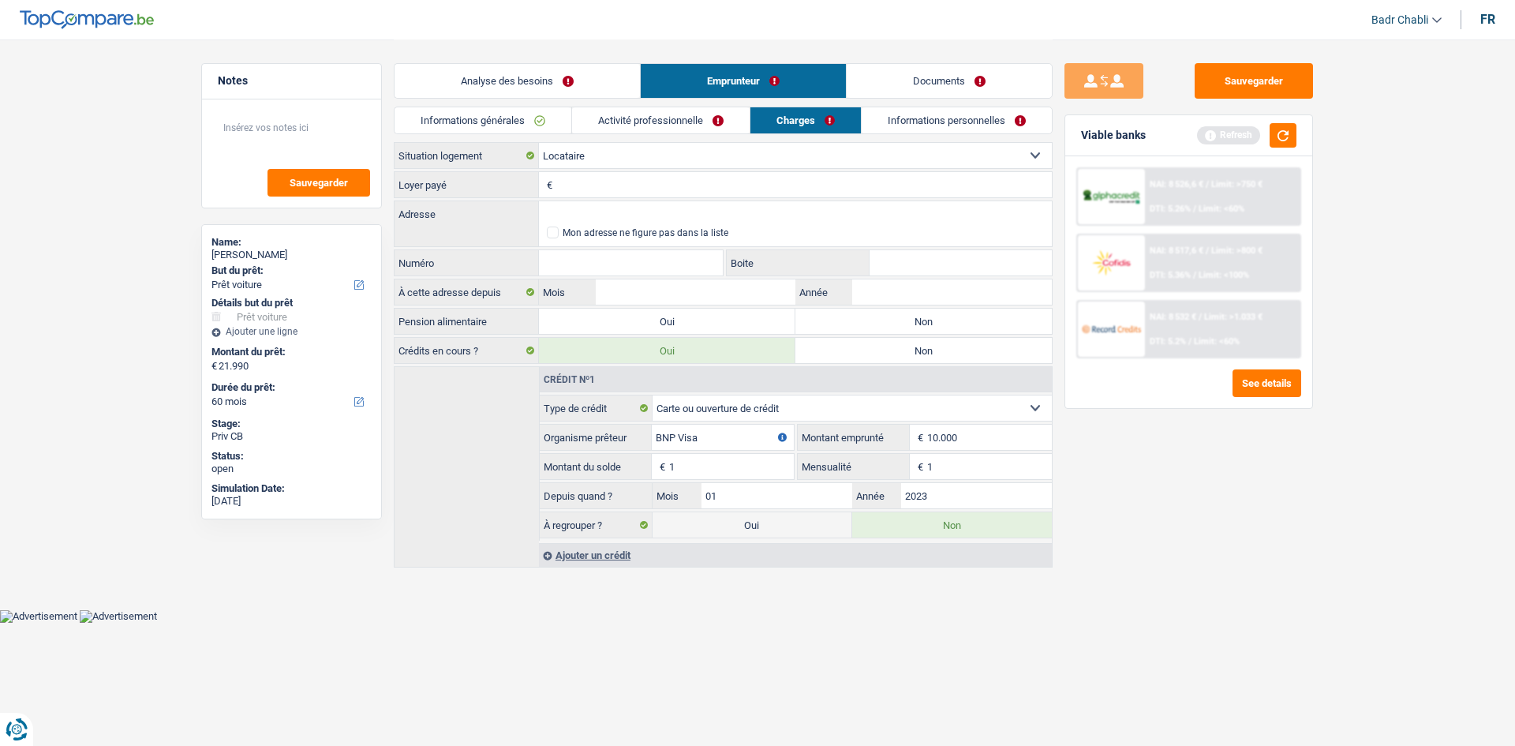
click at [912, 331] on label "Non" at bounding box center [923, 320] width 256 height 25
click at [912, 331] on input "Non" at bounding box center [923, 320] width 256 height 25
radio input "true"
click at [727, 185] on input "Loyer payé" at bounding box center [803, 184] width 495 height 25
type input "400"
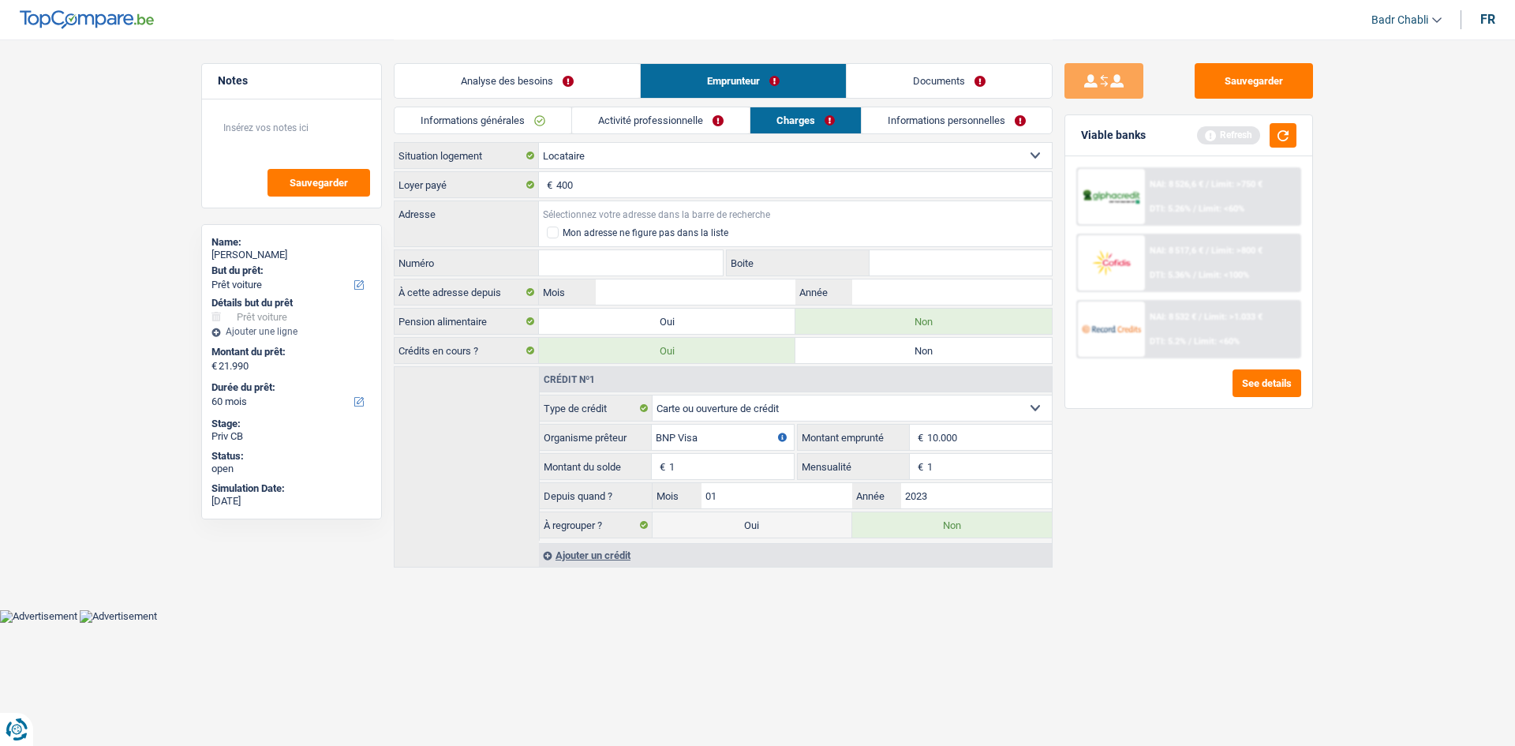
click at [649, 210] on input "Adresse" at bounding box center [795, 213] width 513 height 25
type input "Vaaienderkstraat"
click at [649, 210] on input "Vaaienderkstraat" at bounding box center [795, 213] width 513 height 25
click at [623, 262] on input "Numéro" at bounding box center [631, 262] width 184 height 25
type input "9"
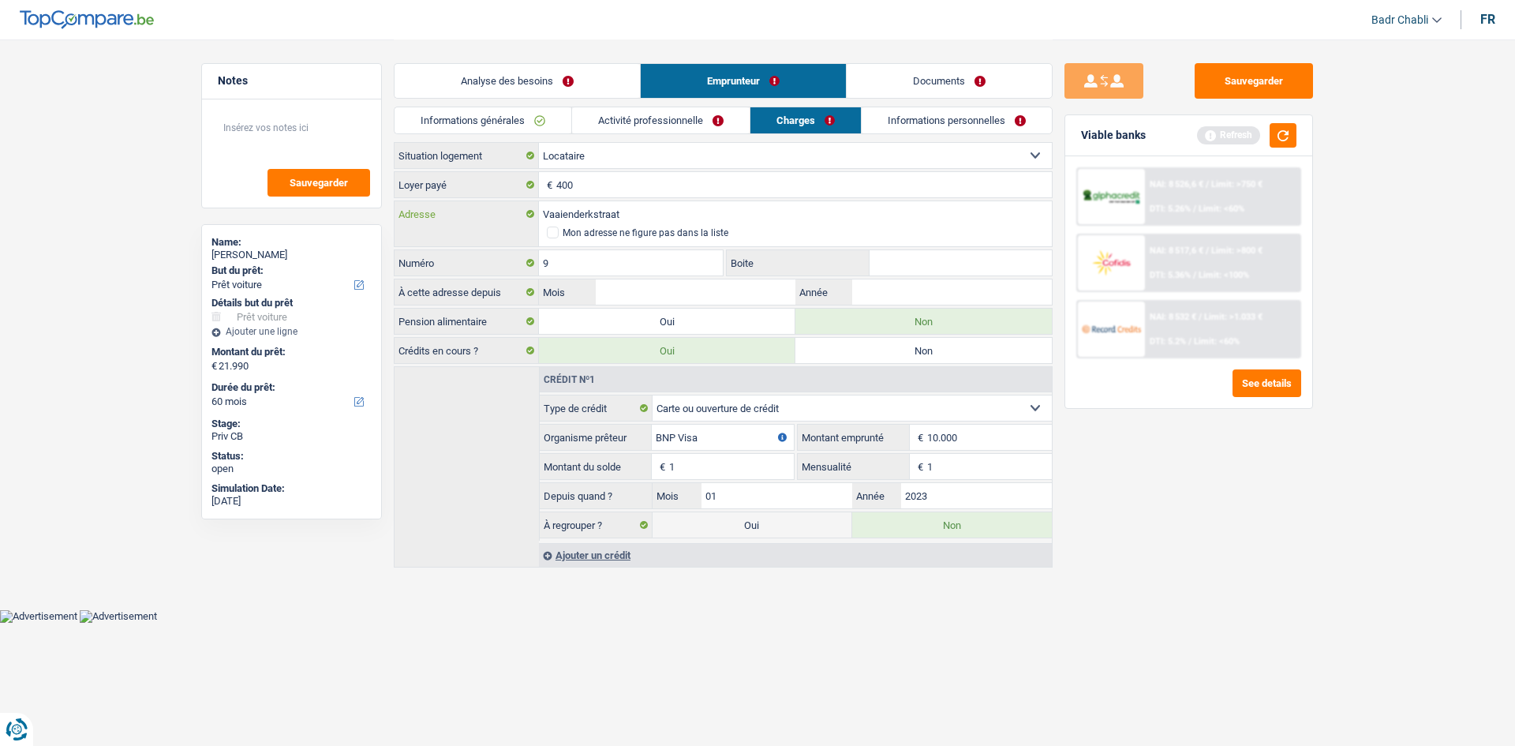
click at [639, 219] on input "Vaaienderkstraat" at bounding box center [795, 213] width 513 height 25
type input "Vaaienderkstraat 1853 Grimbergen"
click at [323, 130] on textarea at bounding box center [291, 133] width 157 height 47
type textarea "Adresse a vérifier car francais pas au top"
click at [719, 297] on input "Mois" at bounding box center [696, 291] width 200 height 25
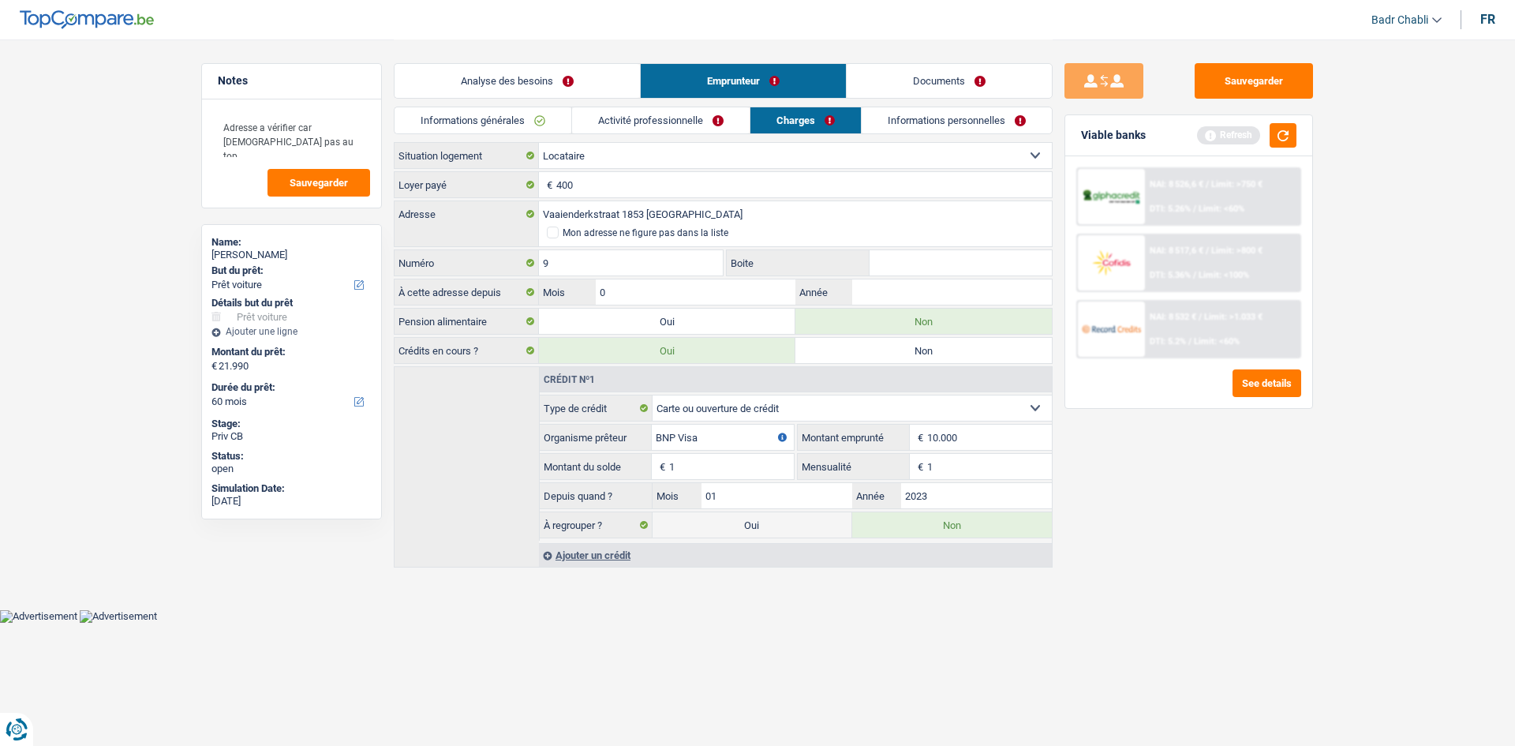
type input "05"
type input "2022"
click at [955, 115] on link "Informations personnelles" at bounding box center [957, 120] width 190 height 26
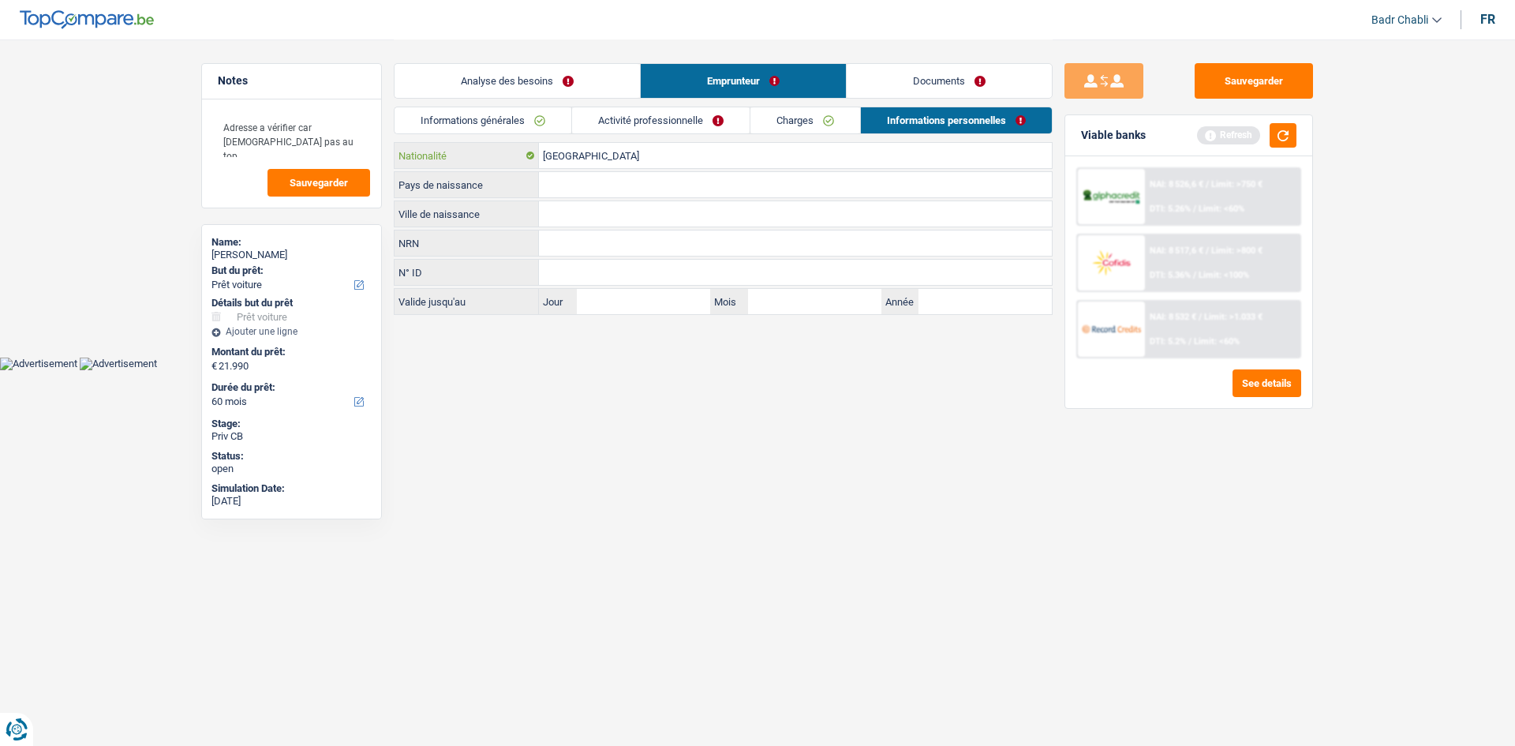
click at [616, 161] on input "[GEOGRAPHIC_DATA]" at bounding box center [795, 155] width 513 height 25
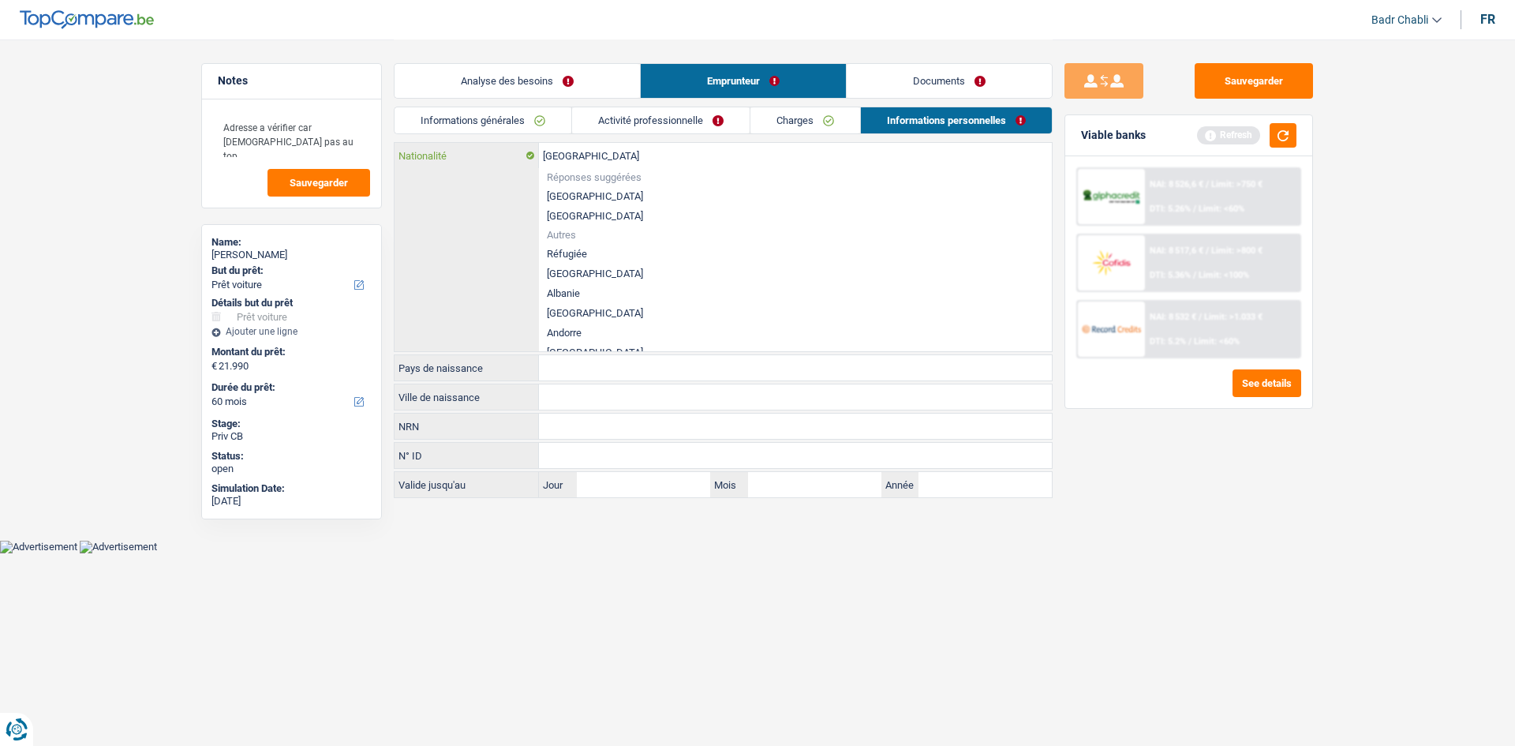
click at [616, 161] on input "[GEOGRAPHIC_DATA]" at bounding box center [795, 155] width 513 height 25
type input "ro"
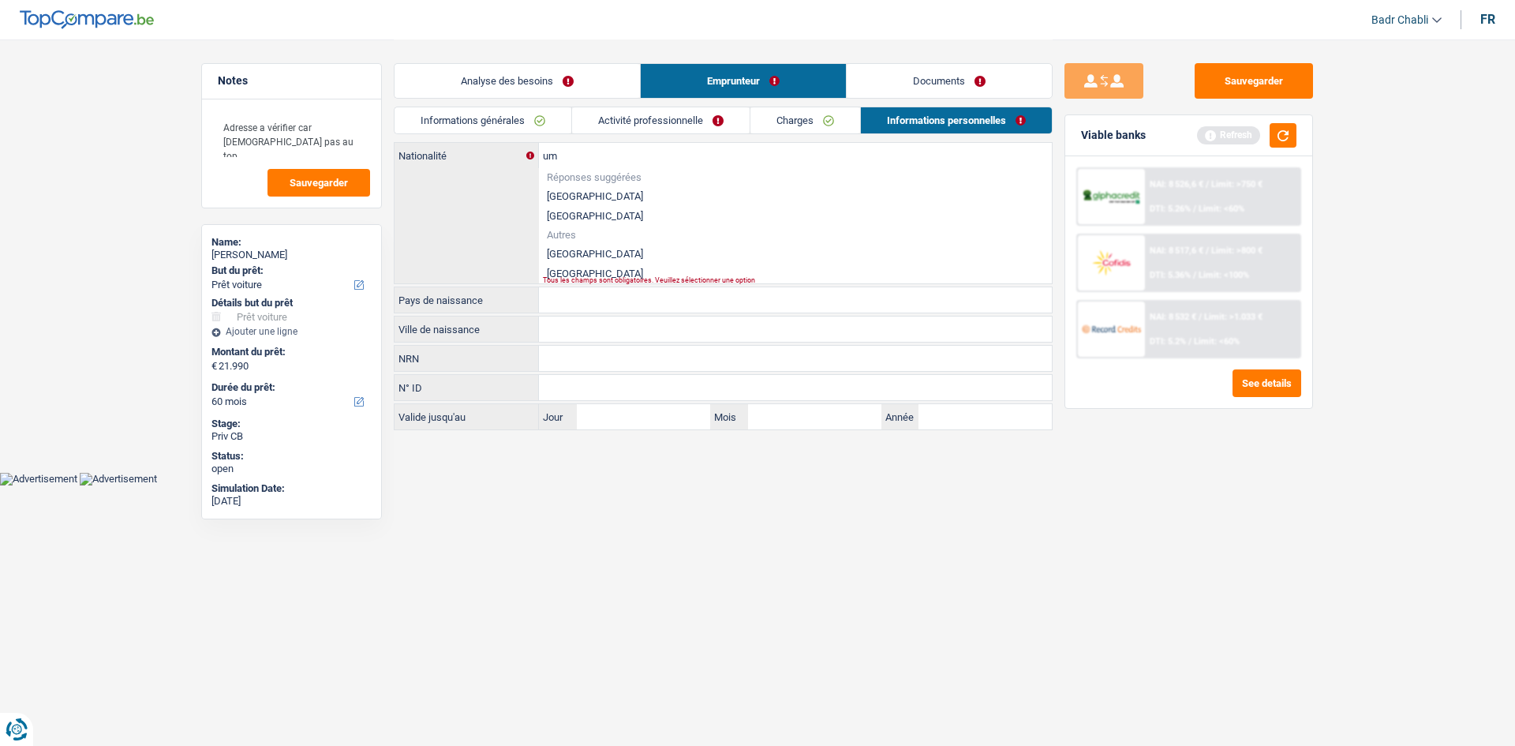
click at [594, 255] on li "Roumanie" at bounding box center [795, 254] width 513 height 20
type input "Roumanie"
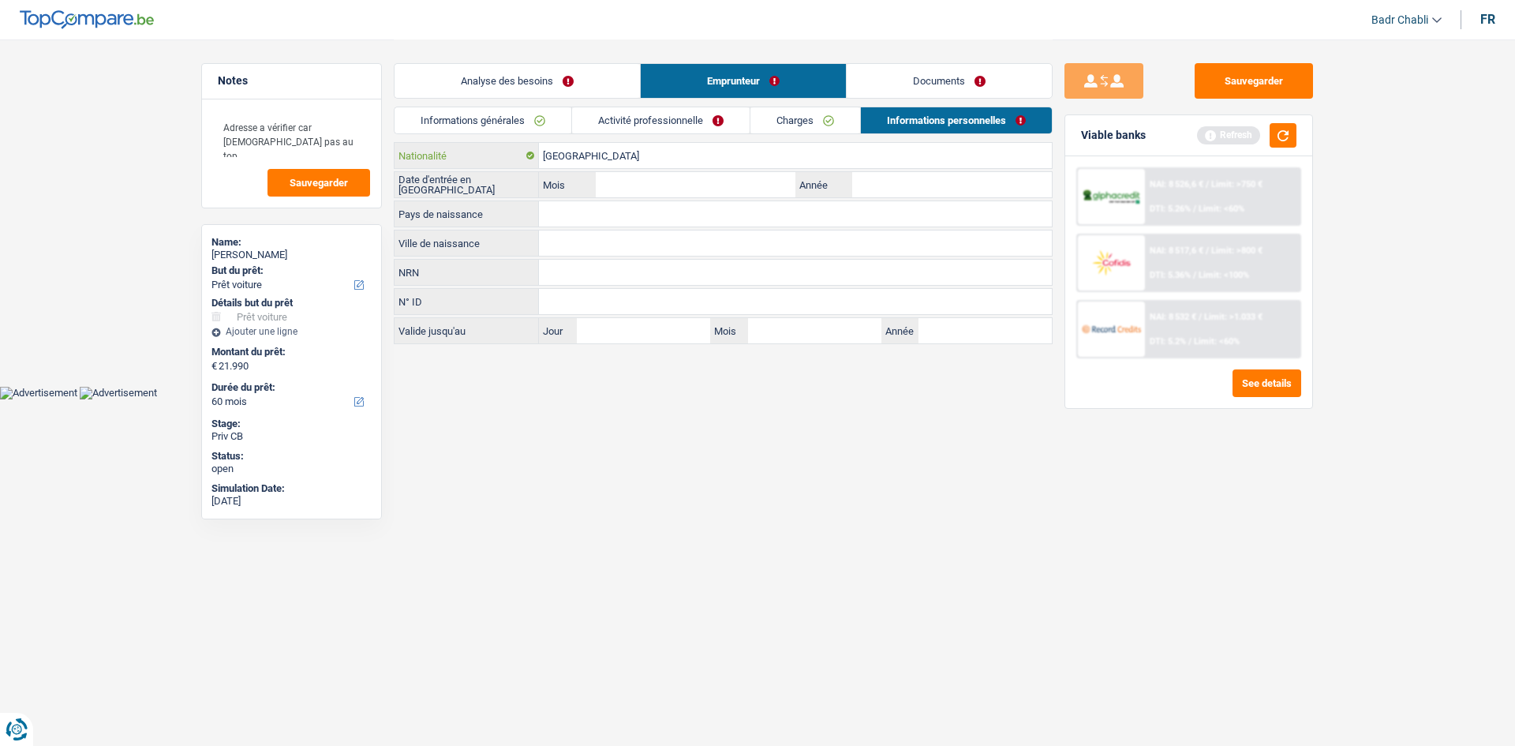
click at [604, 152] on input "Roumanie" at bounding box center [795, 155] width 513 height 25
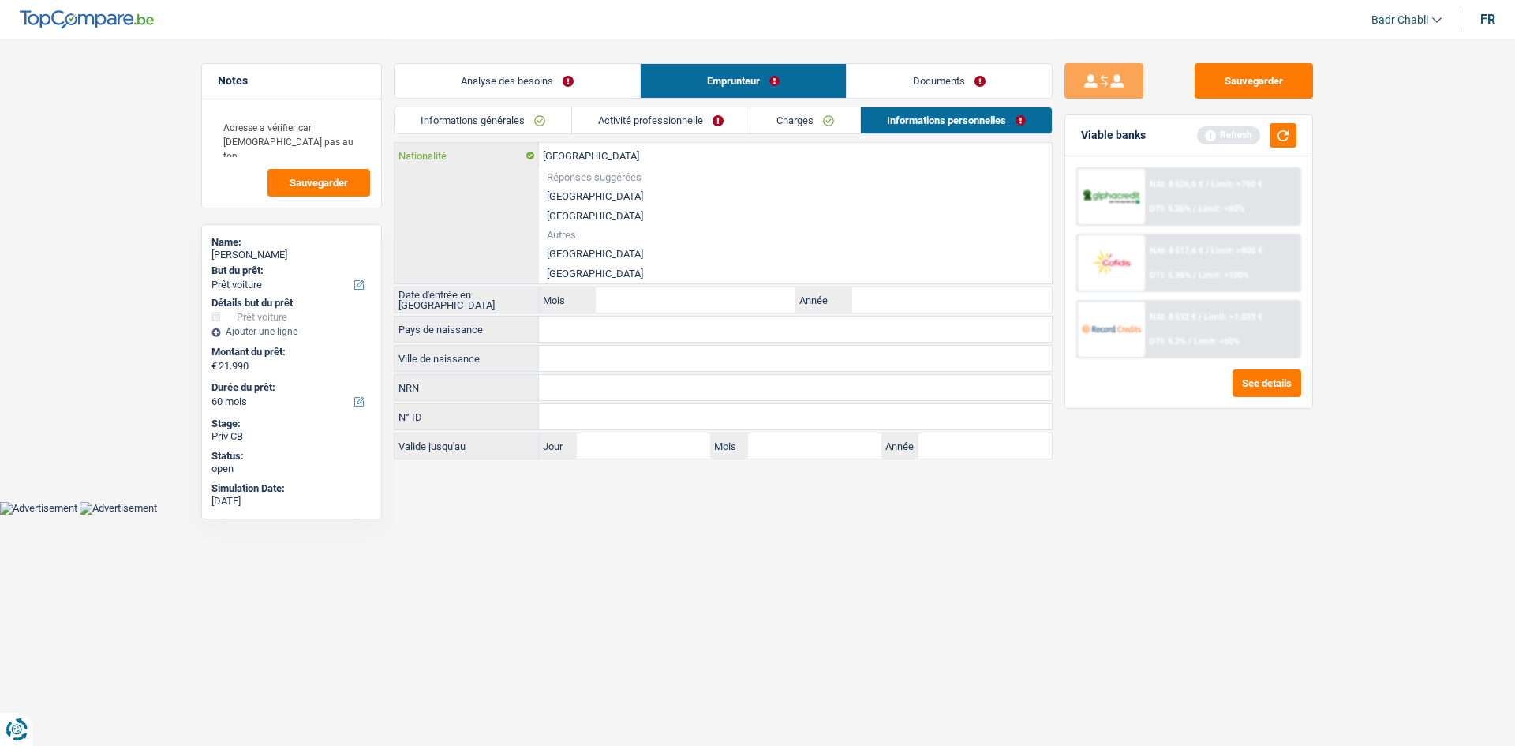
click at [604, 152] on input "Roumanie" at bounding box center [795, 155] width 513 height 25
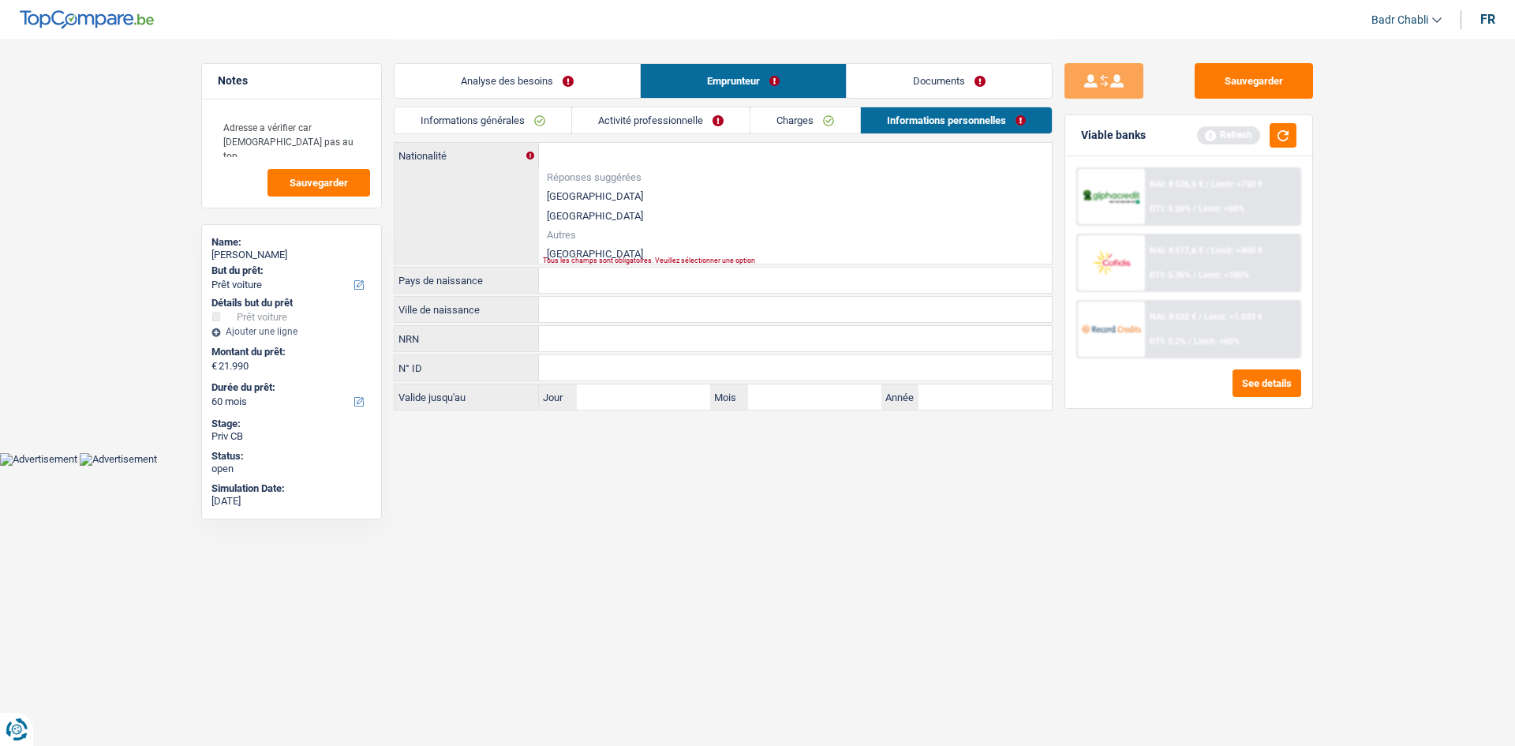
click at [584, 248] on li "Roumanie" at bounding box center [795, 254] width 513 height 20
type input "Roumanie"
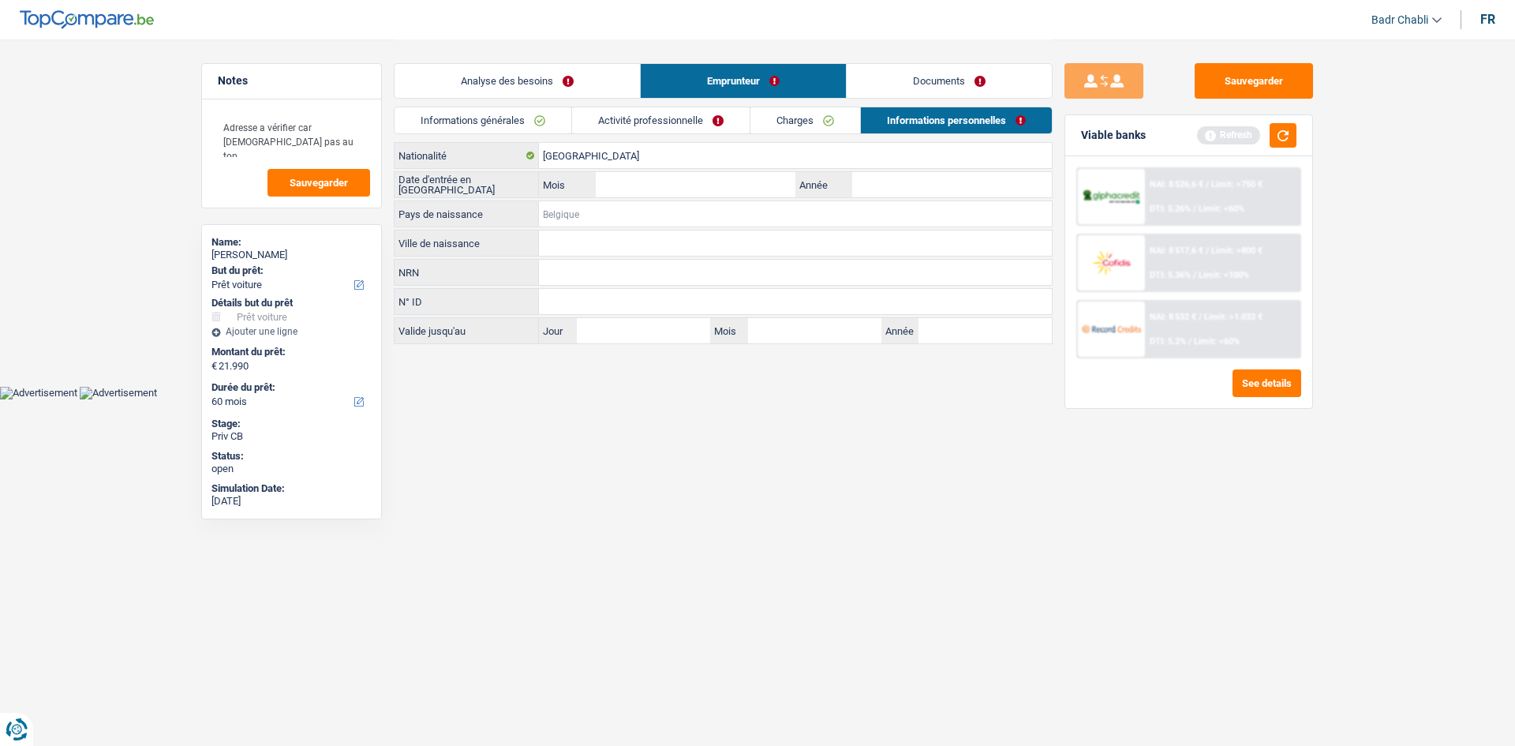
click at [614, 215] on input "Pays de naissance" at bounding box center [795, 213] width 513 height 25
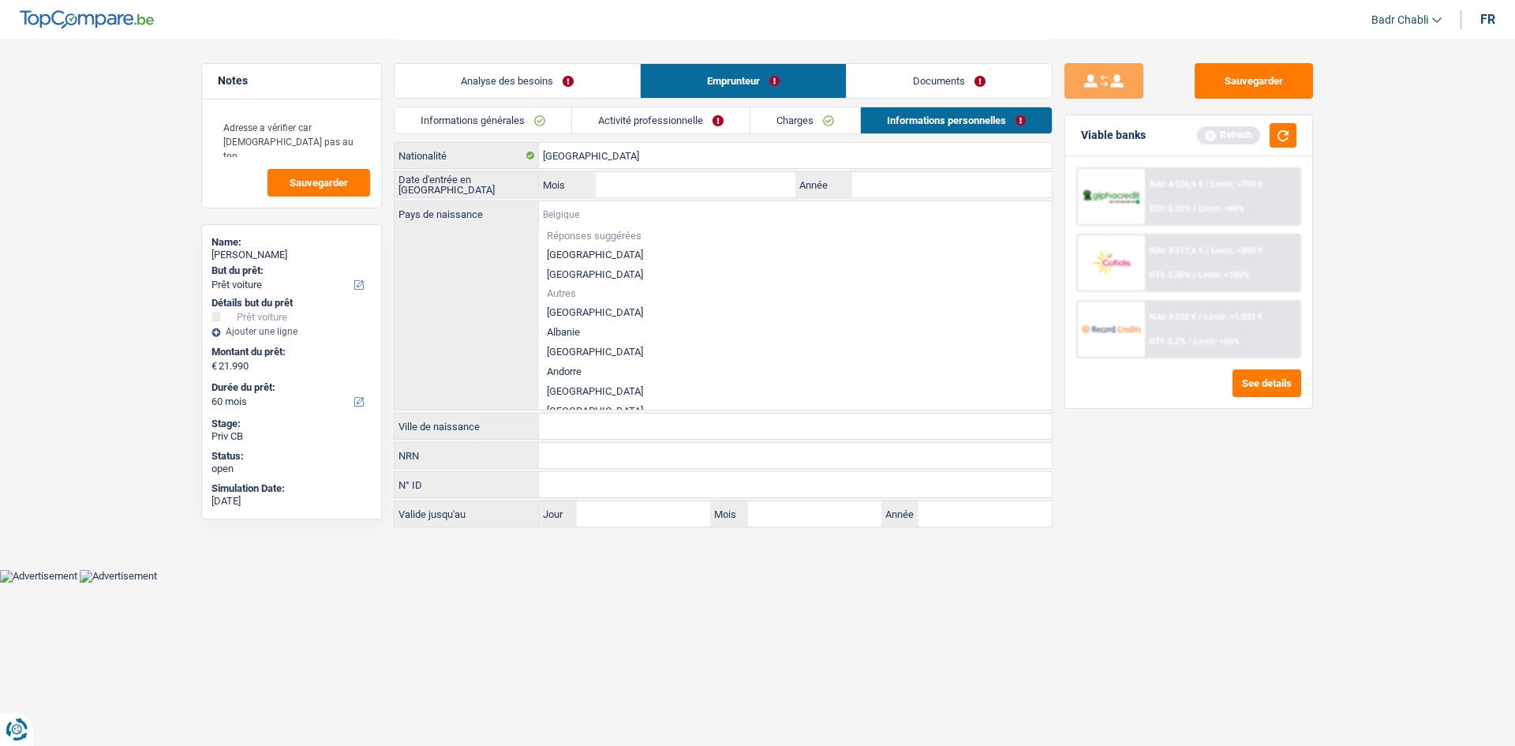
paste input "Roumanie"
type input "Roumanie"
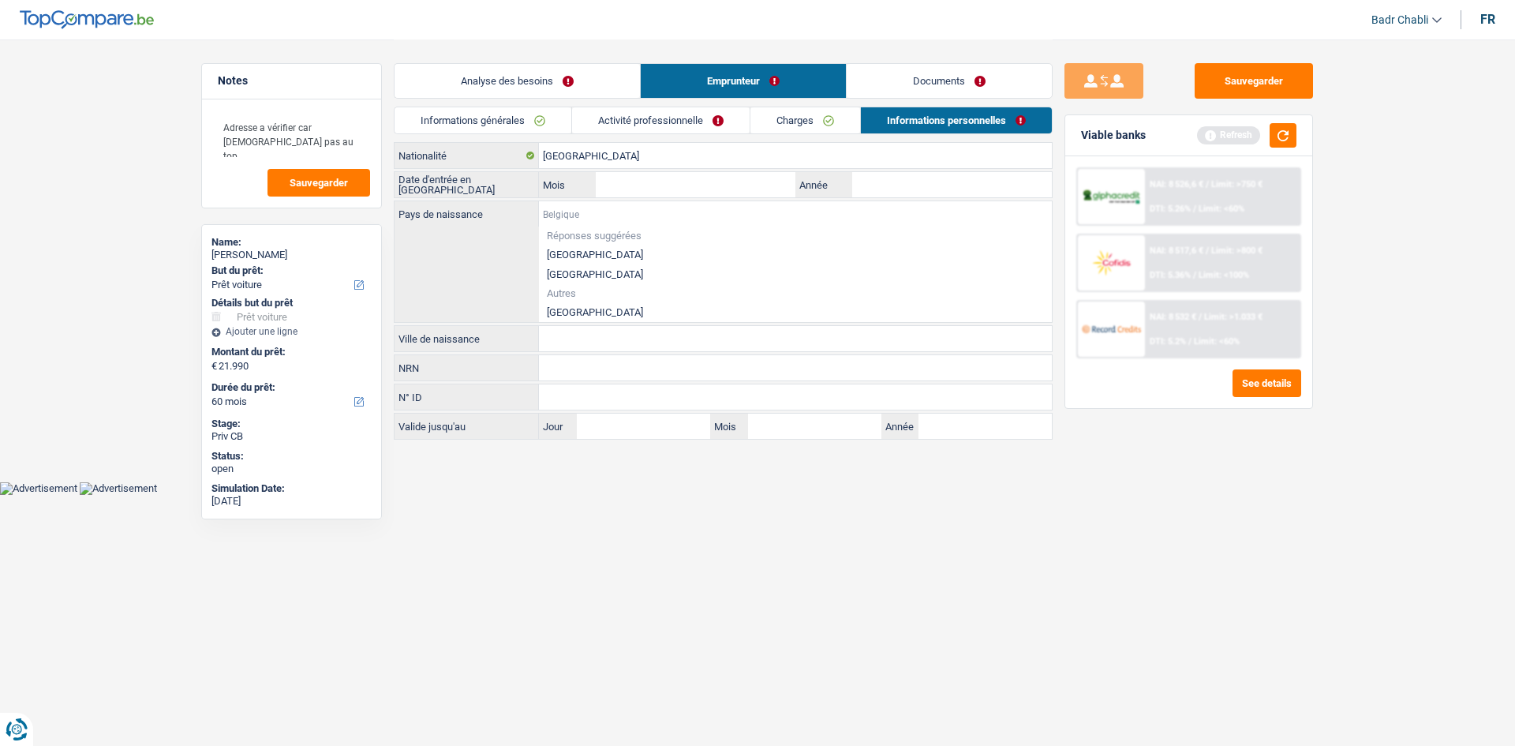
paste input "Roumanie"
type input "Roumanie"
click at [578, 317] on div "Roumanie Pays de naissance Réponses suggérées Belgique Luxembourg Autres Rouman…" at bounding box center [722, 261] width 657 height 121
click at [582, 308] on li "Roumanie" at bounding box center [795, 312] width 513 height 20
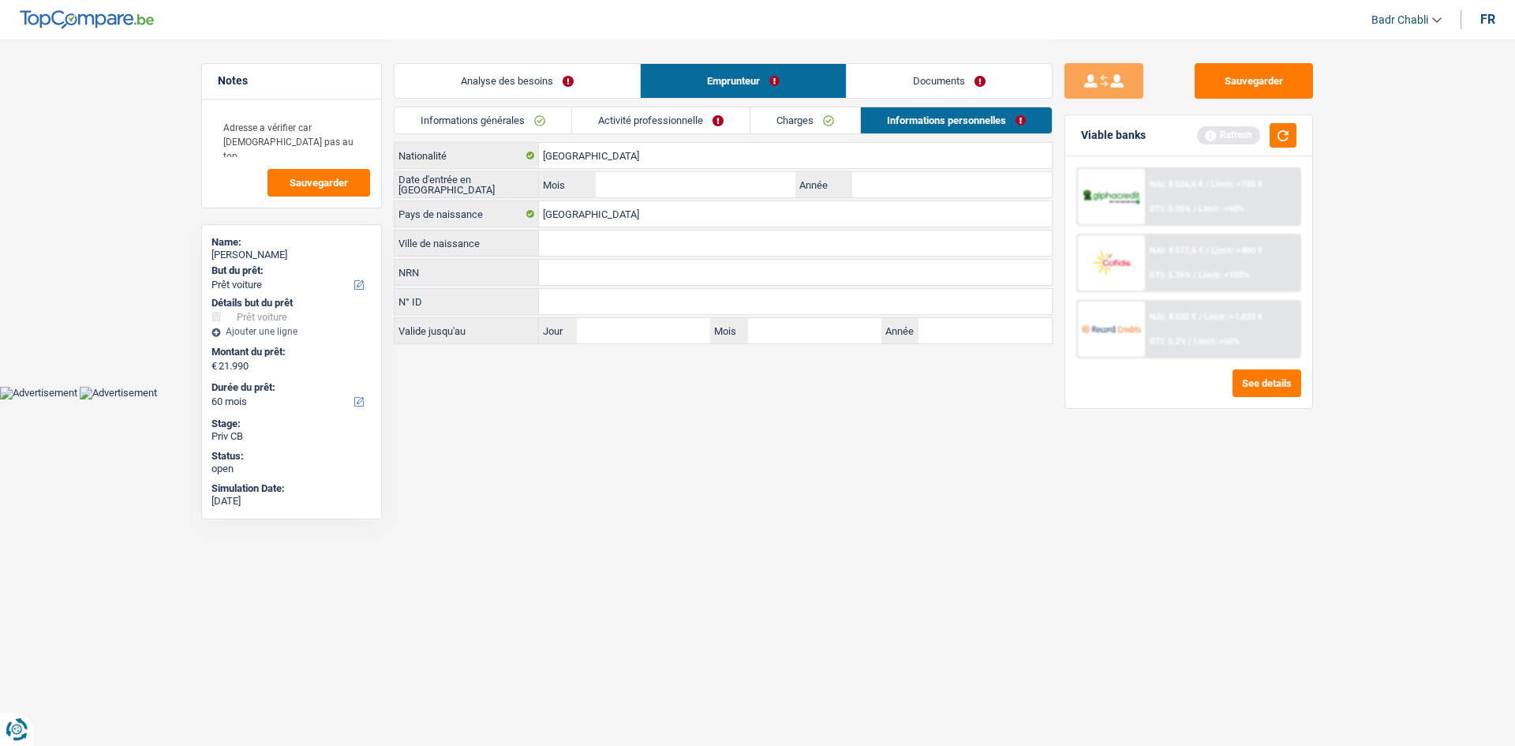
click at [598, 244] on input "Ville de naissance" at bounding box center [795, 242] width 513 height 25
click at [937, 179] on input "Année" at bounding box center [952, 184] width 200 height 25
click at [938, 181] on input "Année" at bounding box center [952, 184] width 200 height 25
type input "0"
type input "2023"
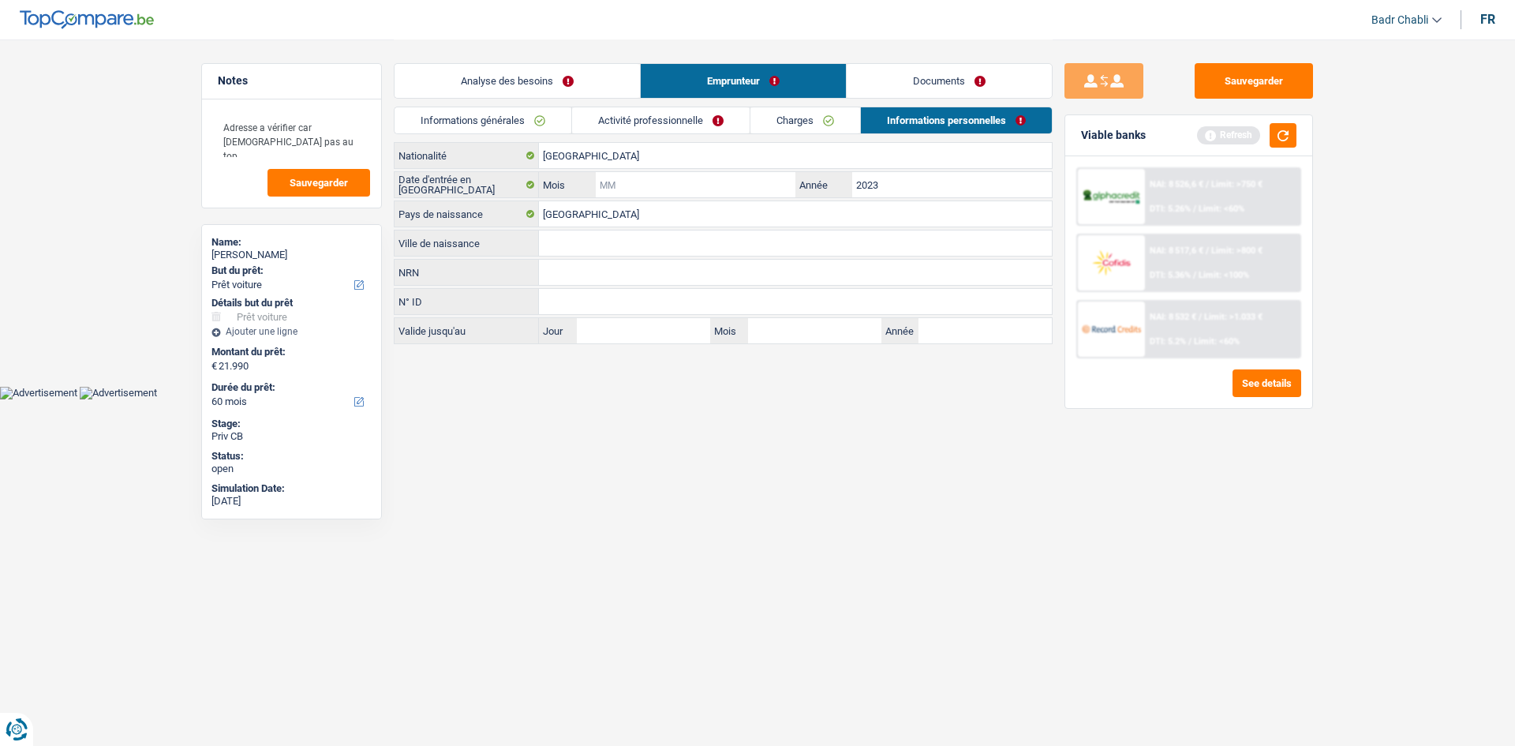
click at [742, 193] on input "Mois" at bounding box center [696, 184] width 200 height 25
type input "01"
click at [614, 250] on input "Ville de naissance" at bounding box center [795, 242] width 513 height 25
click at [614, 250] on input "Galati" at bounding box center [795, 242] width 513 height 25
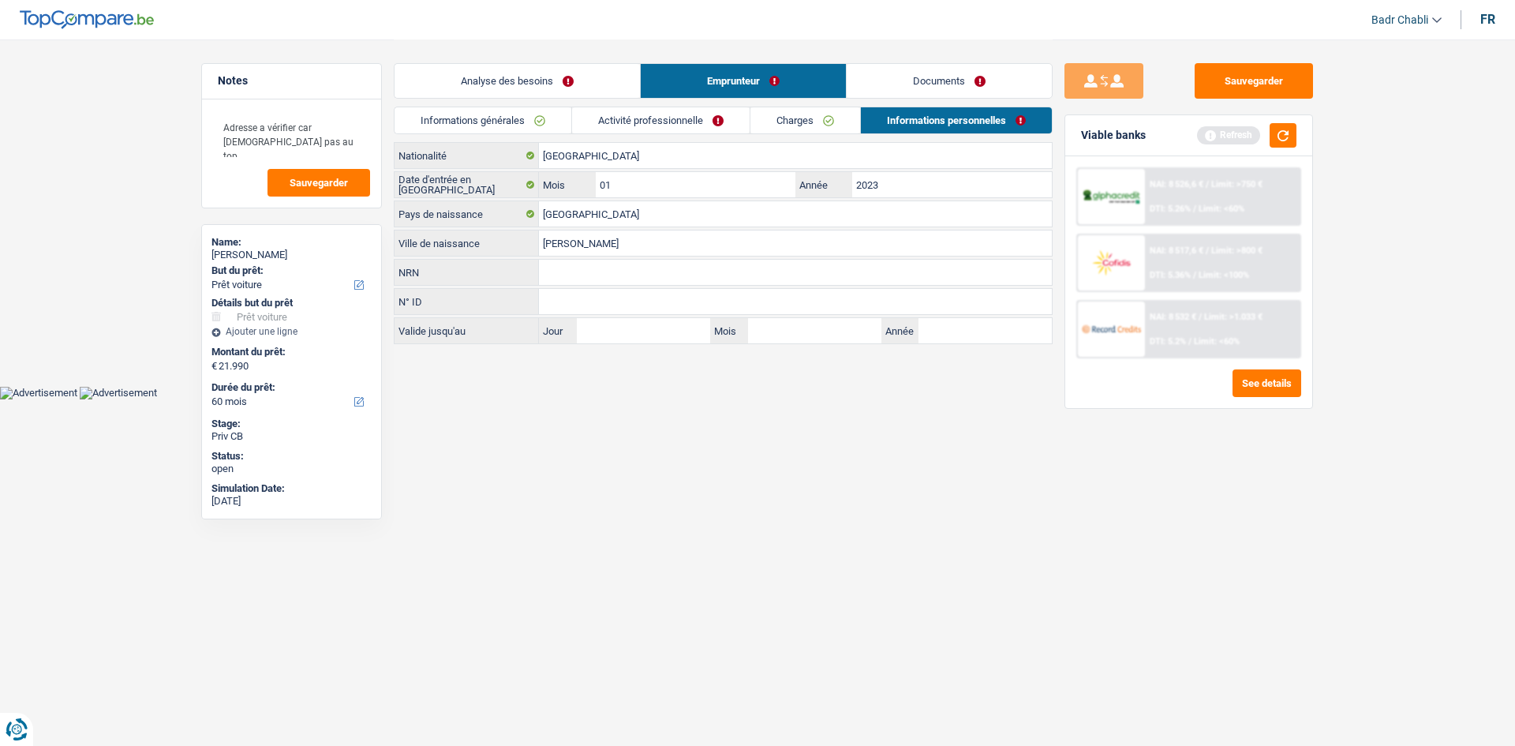
type input "Galati"
click at [854, 110] on link "Charges" at bounding box center [805, 120] width 110 height 26
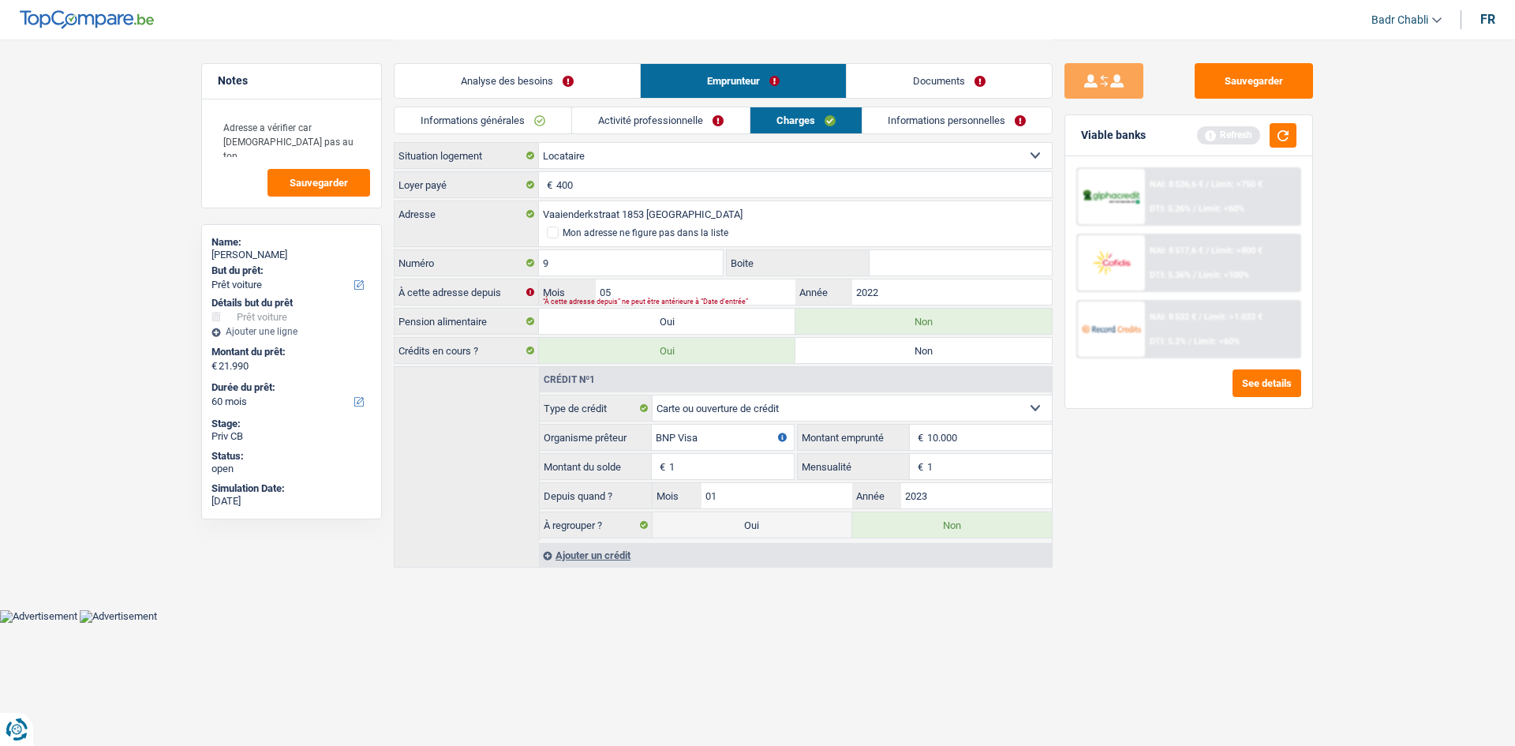
click at [681, 117] on link "Activité professionnelle" at bounding box center [661, 120] width 178 height 26
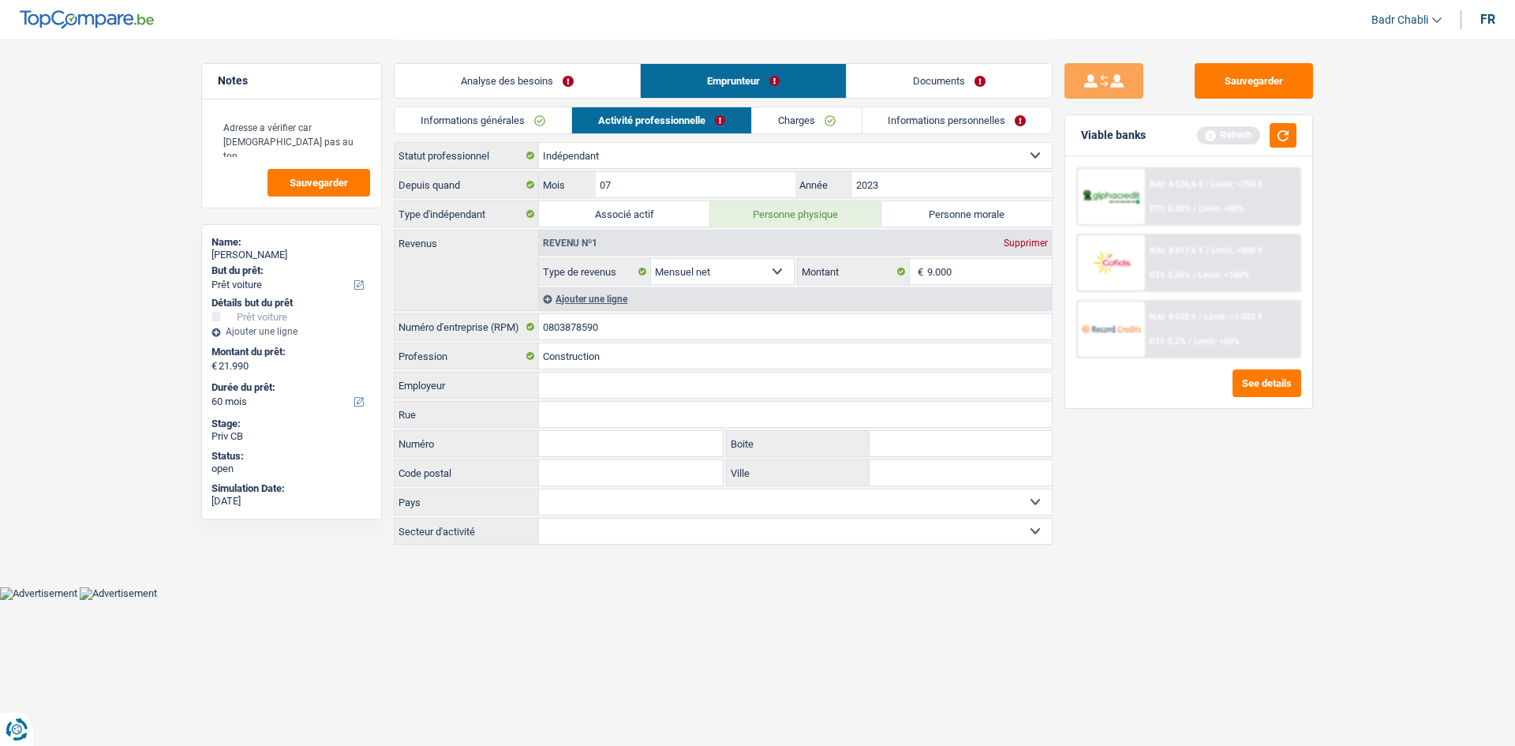
click at [514, 117] on link "Informations générales" at bounding box center [482, 120] width 177 height 26
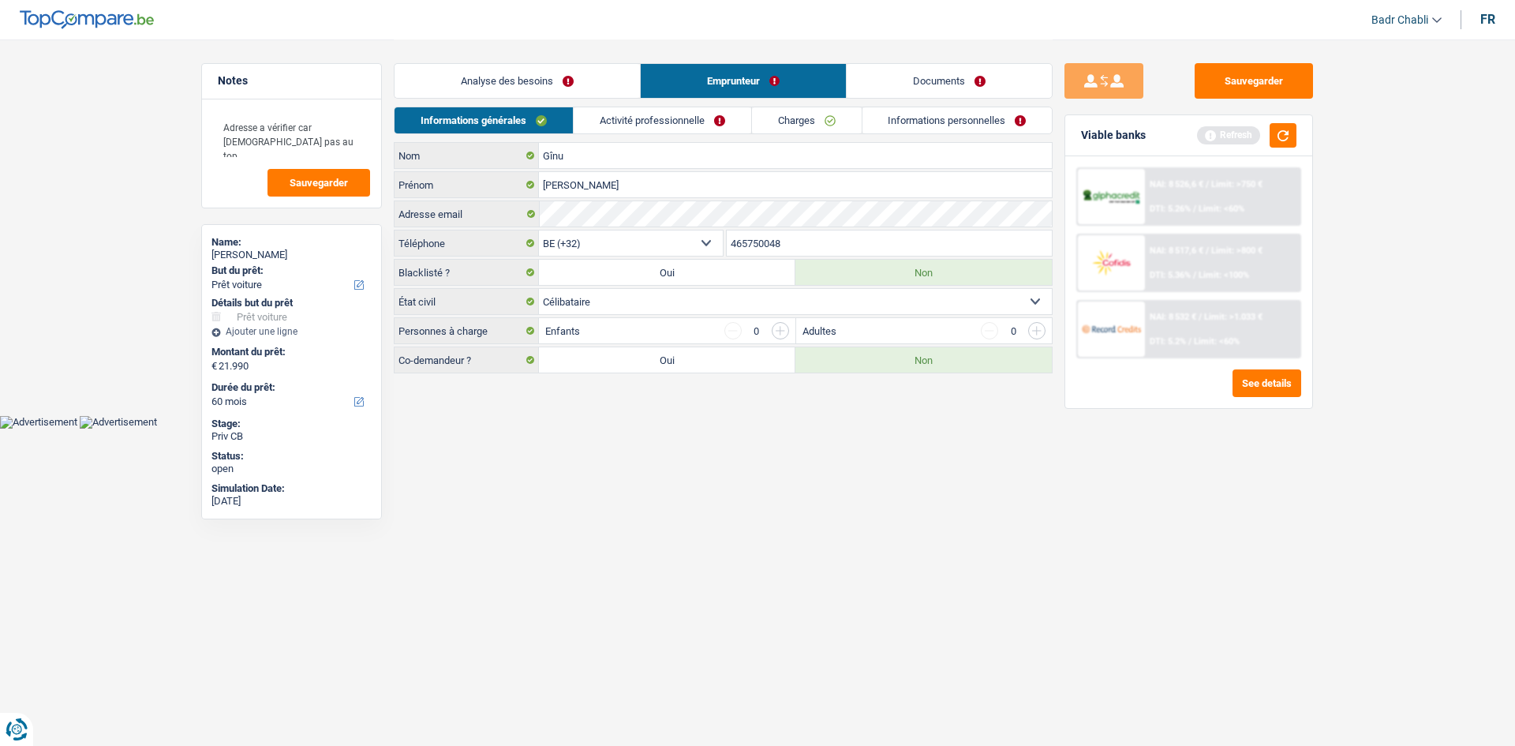
click at [540, 74] on link "Analyse des besoins" at bounding box center [516, 81] width 245 height 34
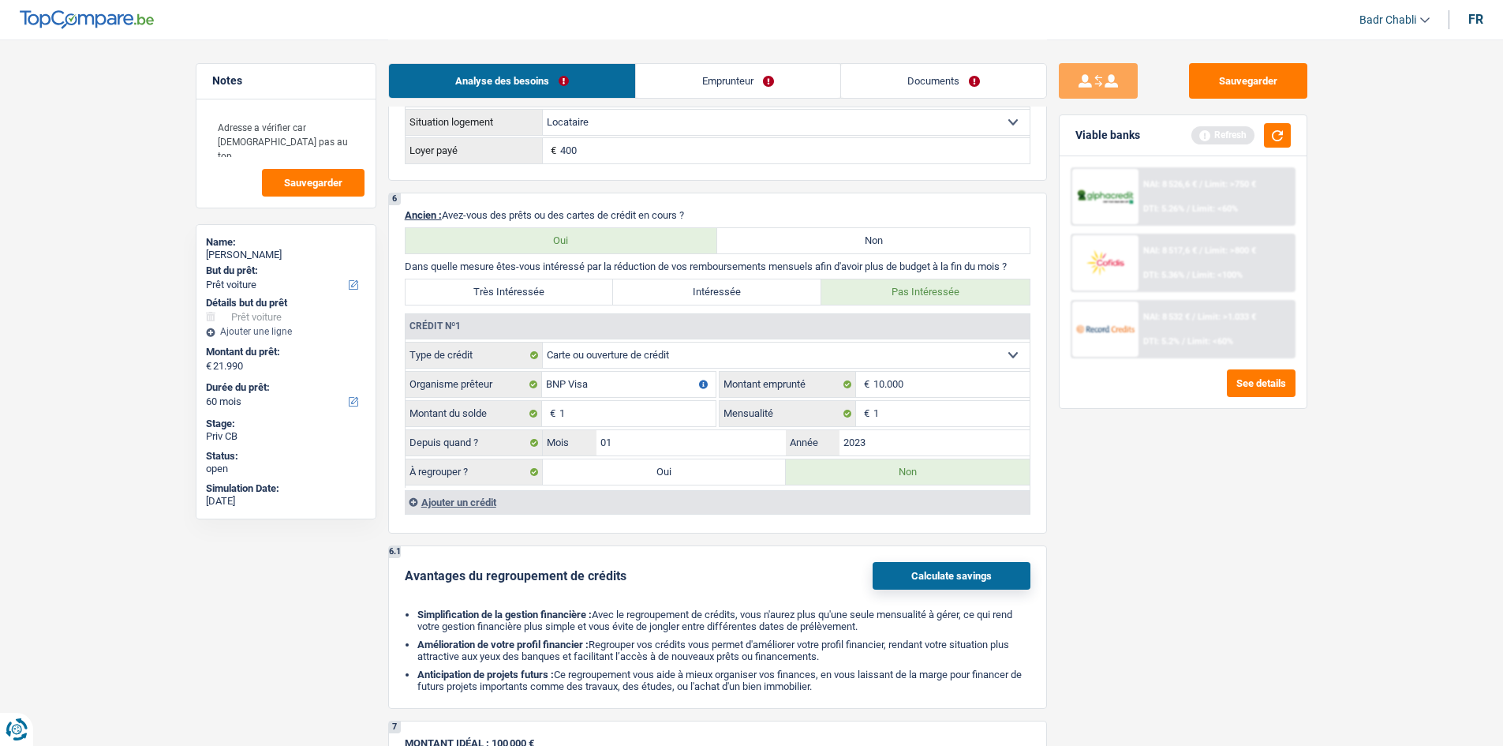
scroll to position [1499, 0]
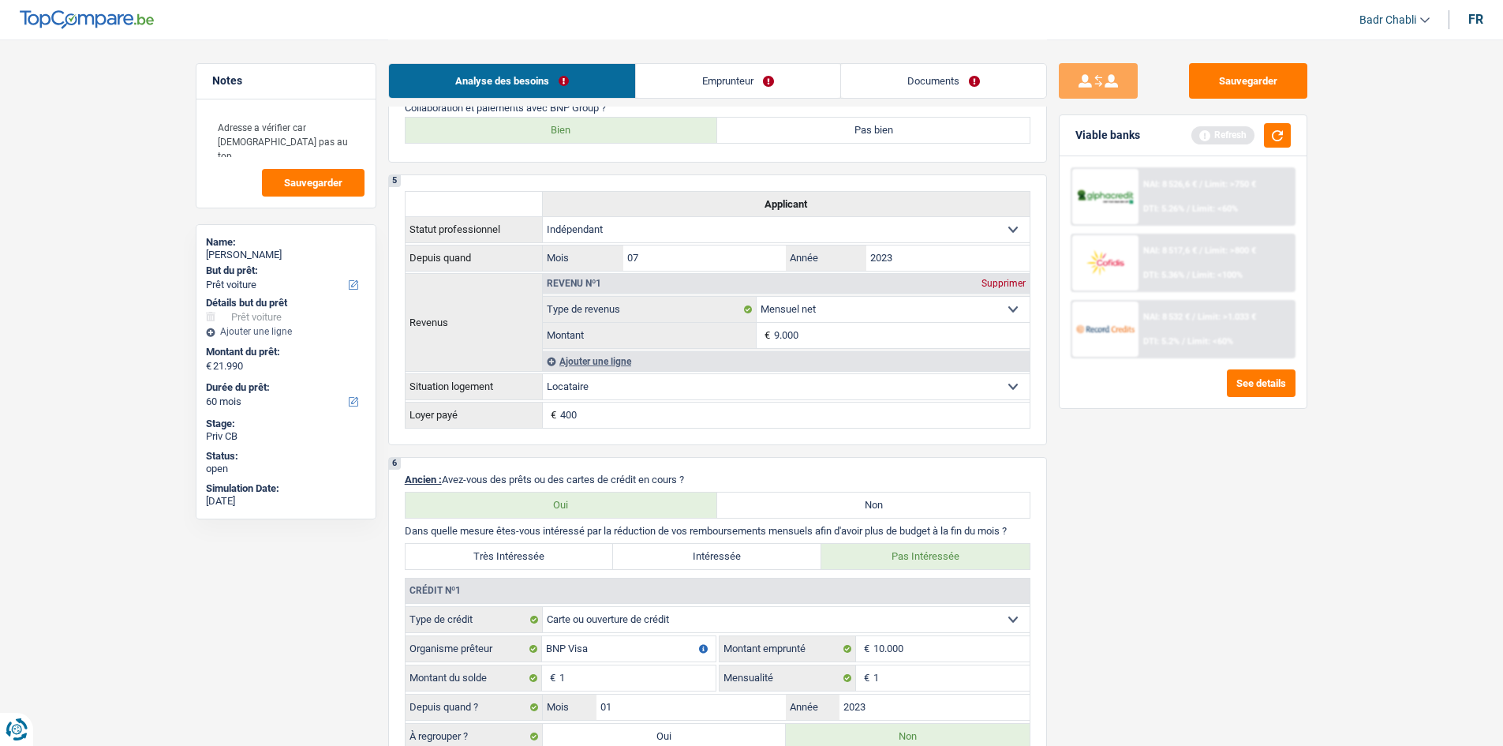
click at [939, 73] on link "Documents" at bounding box center [943, 81] width 205 height 34
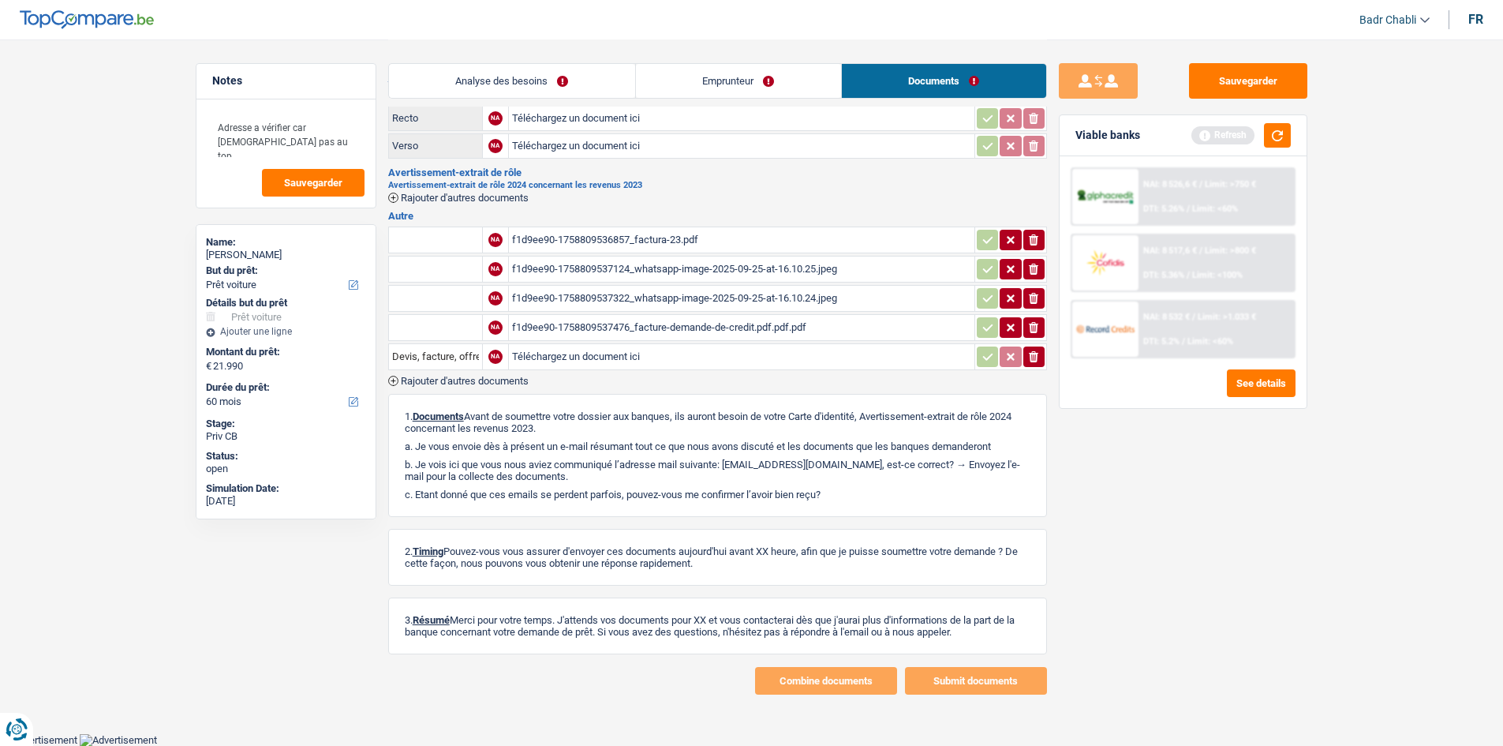
click at [685, 270] on div "f1d9ee90-1758809537124_whatsapp-image-2025-09-25-at-16.10.25.jpeg" at bounding box center [741, 269] width 459 height 24
click at [686, 299] on div "f1d9ee90-1758809537322_whatsapp-image-2025-09-25-at-16.10.24.jpeg" at bounding box center [741, 298] width 459 height 24
click at [679, 239] on div "f1d9ee90-1758809536857_factura-23.pdf" at bounding box center [741, 240] width 459 height 24
click at [1200, 67] on button "Sauvegarder" at bounding box center [1248, 81] width 118 height 36
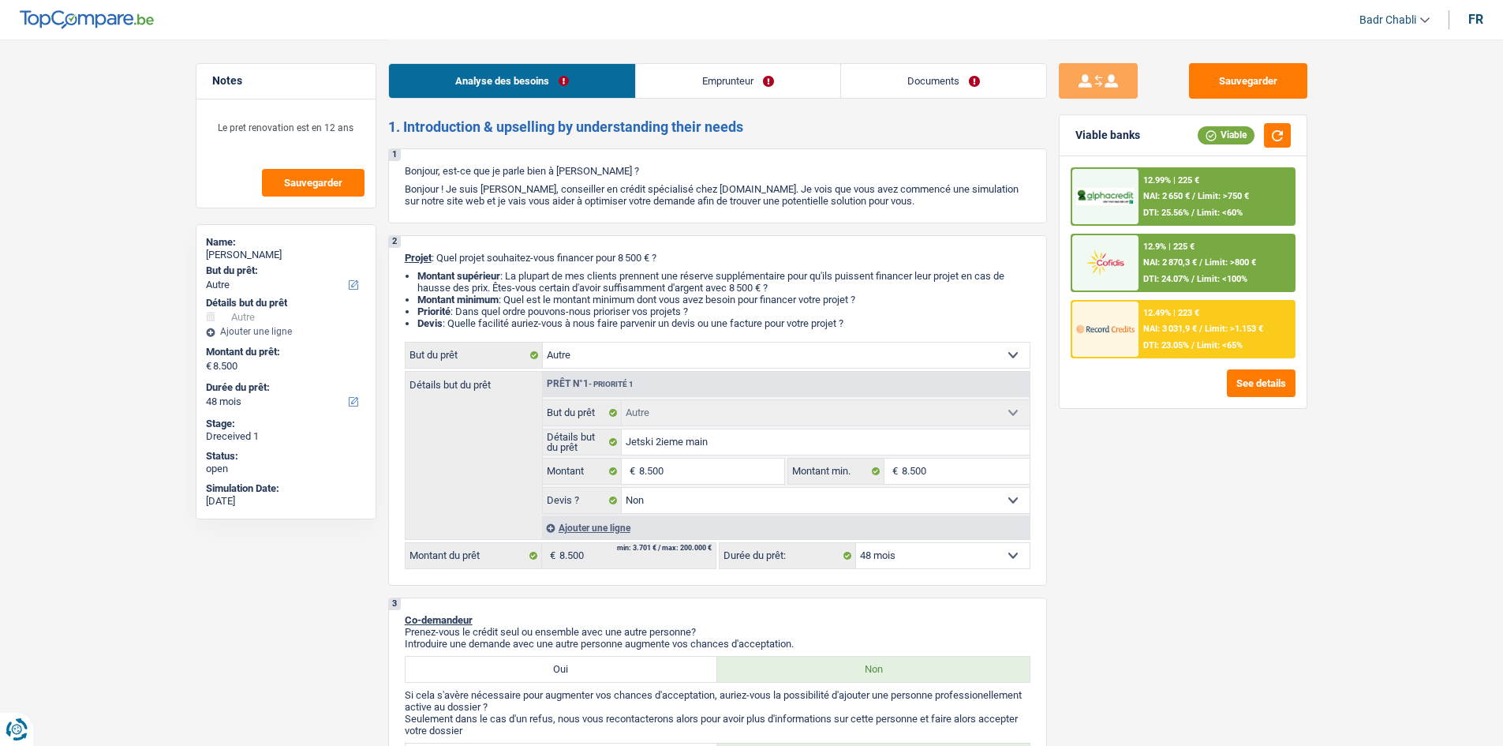
select select "other"
select select "48"
select select "other"
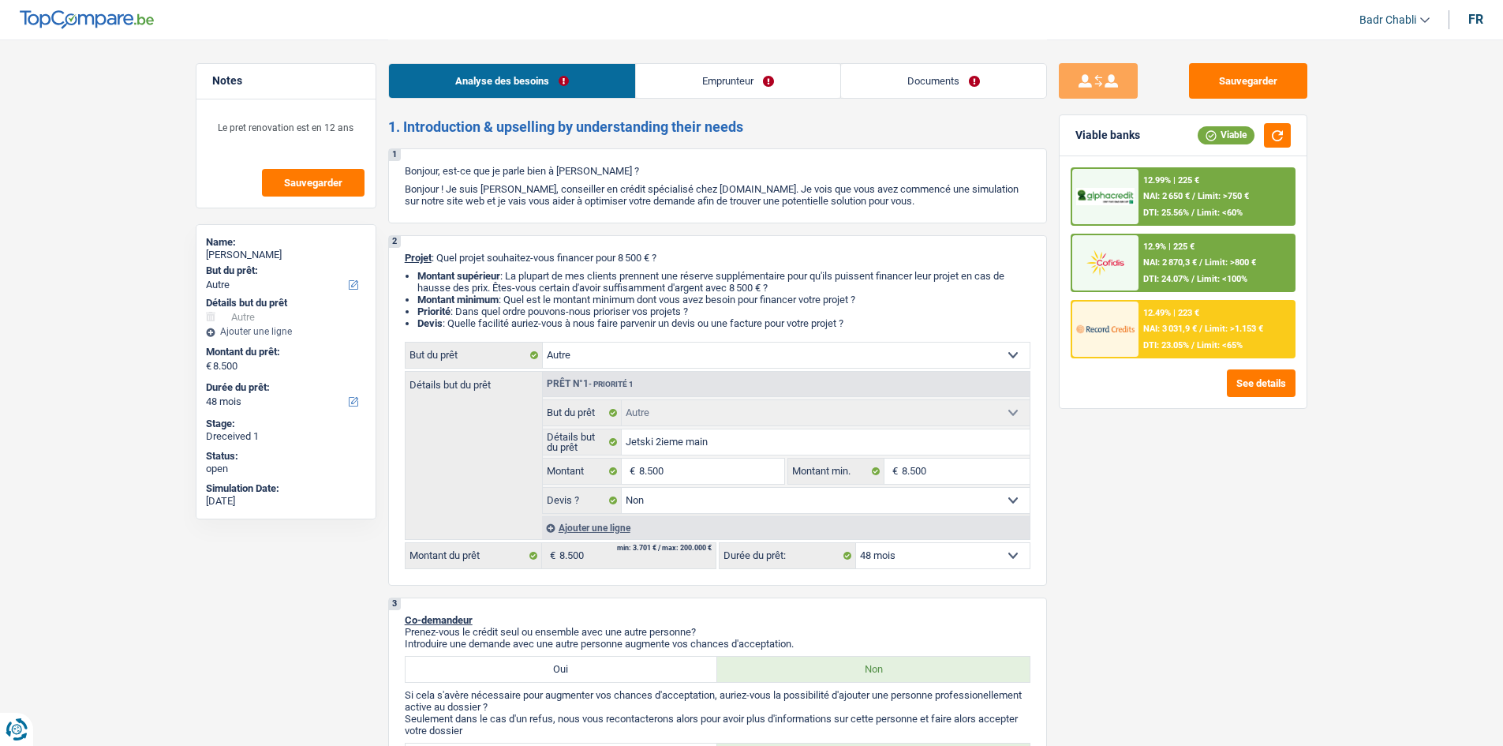
select select "false"
select select "48"
select select "privateEmployee"
select select "familyAllowances"
select select "netSalary"
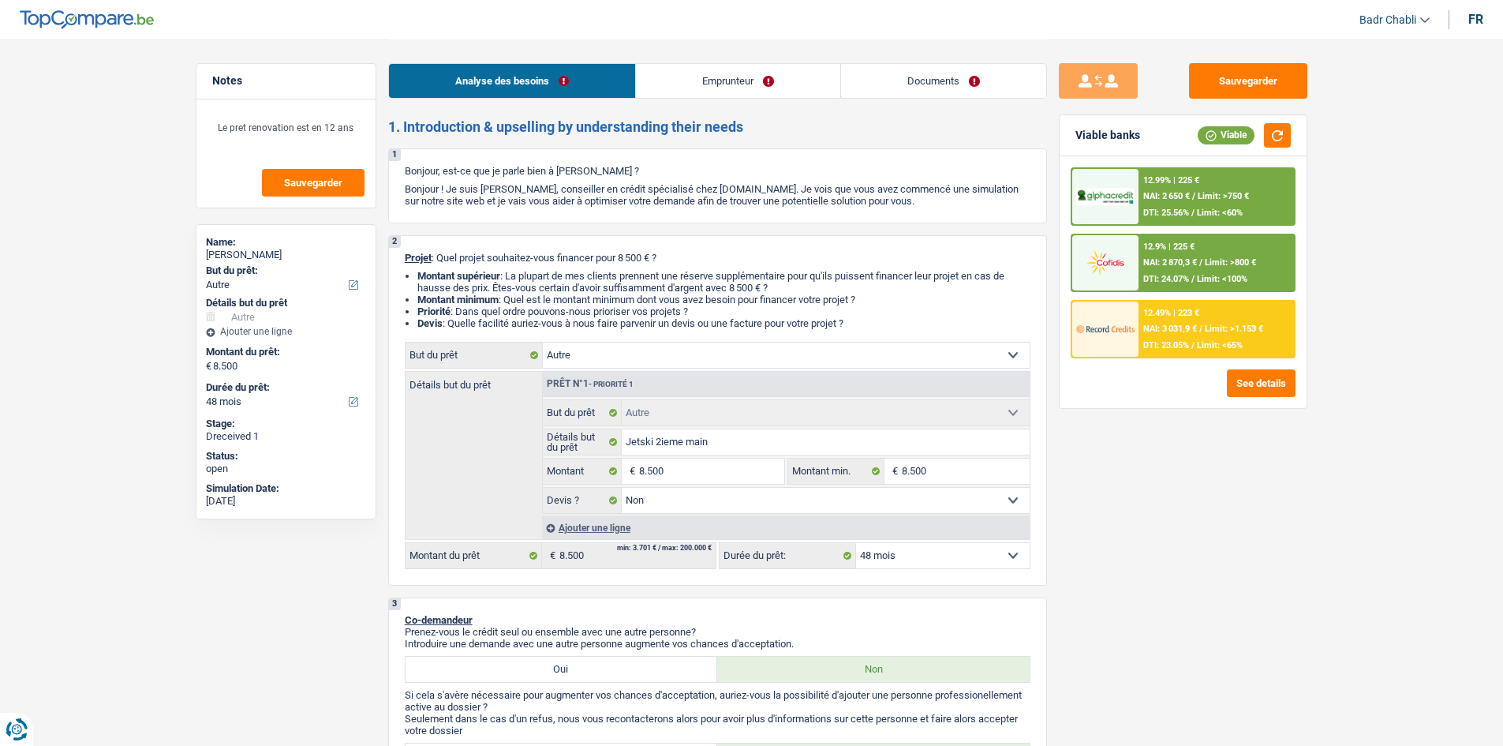
select select "mealVouchers"
select select "ownerWithMortgage"
select select "mortgage"
select select "240"
select select "renovationLoan"
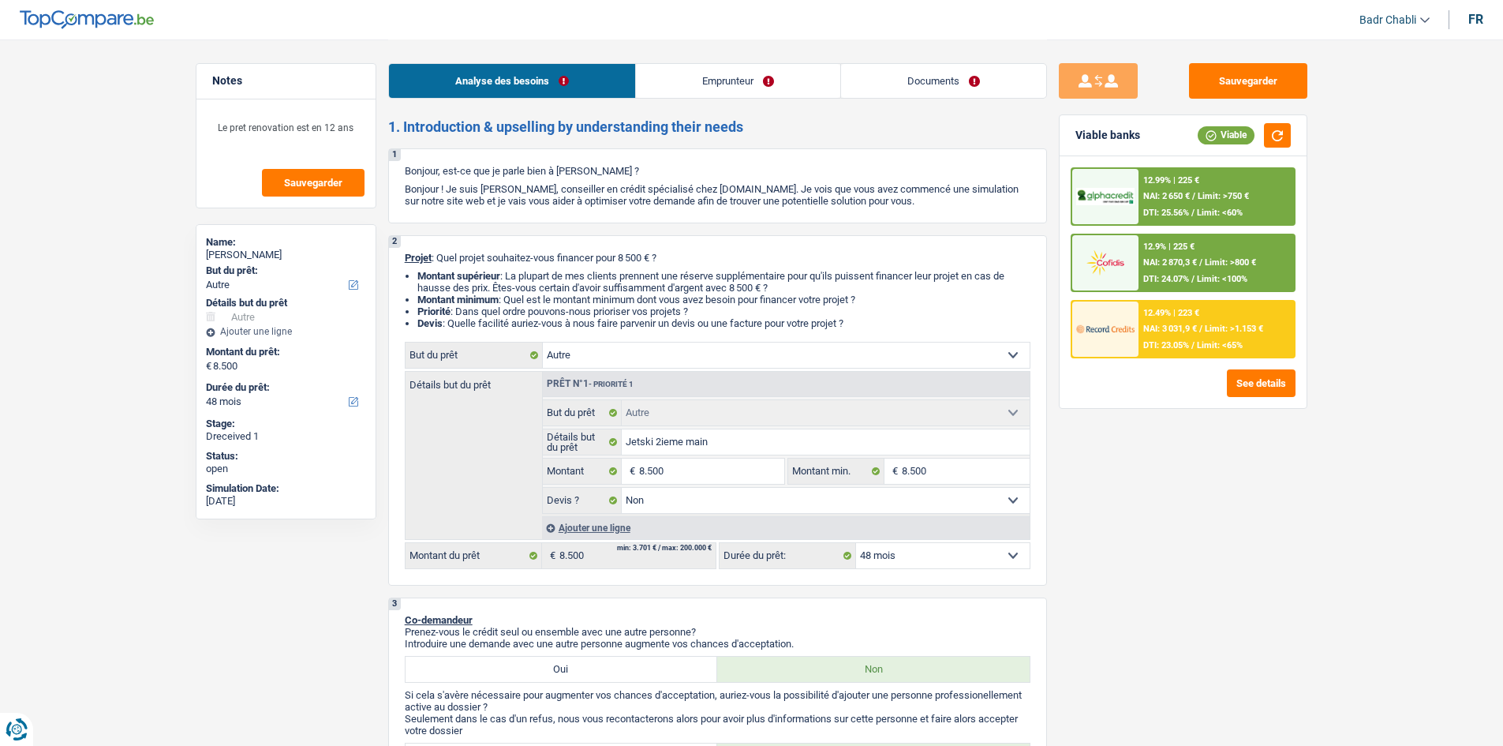
select select "120"
select select "other"
select select "false"
select select "48"
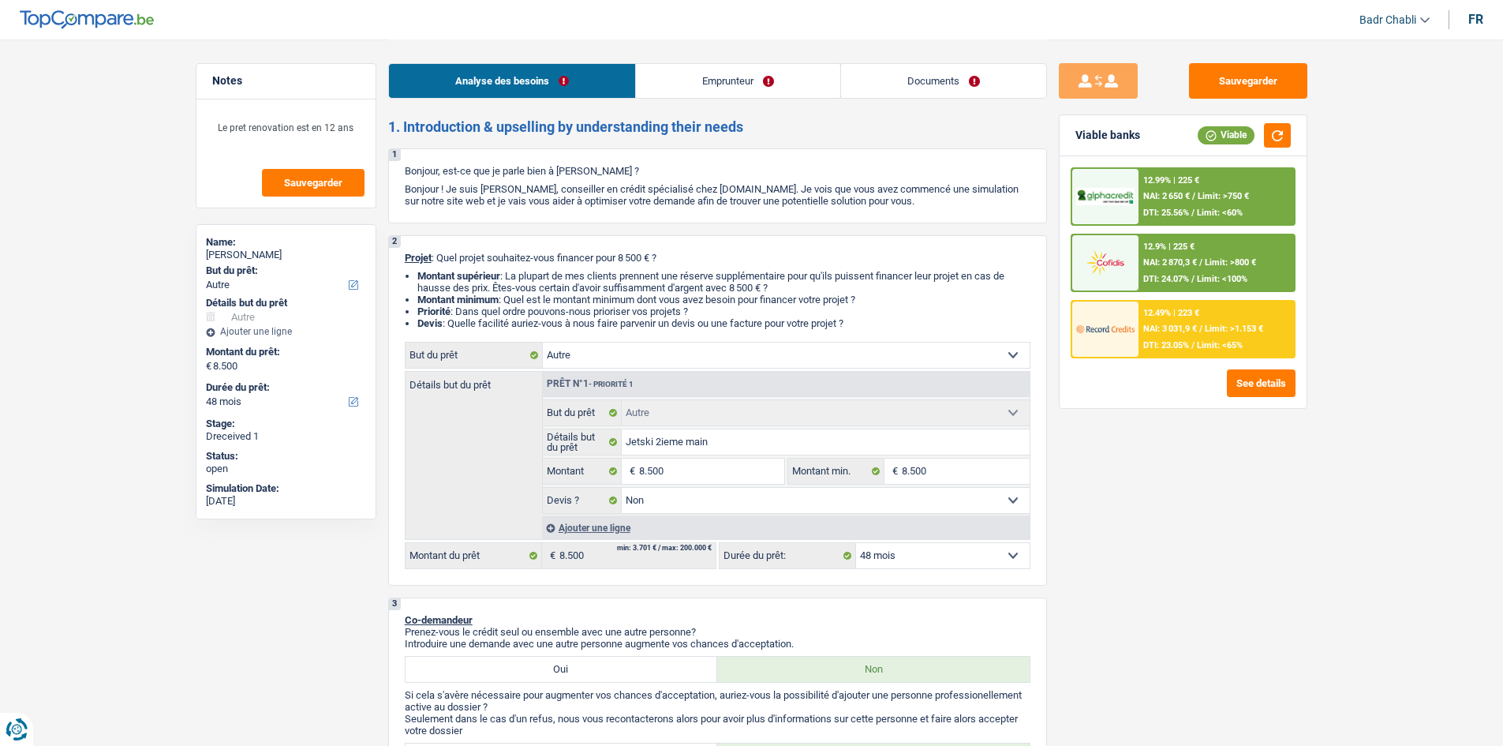
click at [936, 79] on link "Documents" at bounding box center [943, 81] width 205 height 34
